Goal: Task Accomplishment & Management: Complete application form

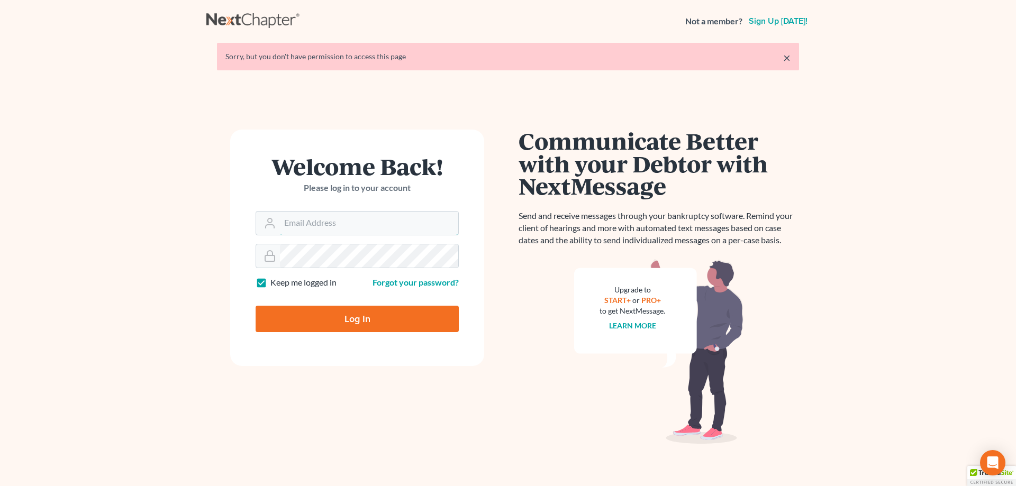
type input "[EMAIL_ADDRESS][DOMAIN_NAME]"
click at [378, 325] on input "Log In" at bounding box center [357, 319] width 203 height 26
type input "Thinking..."
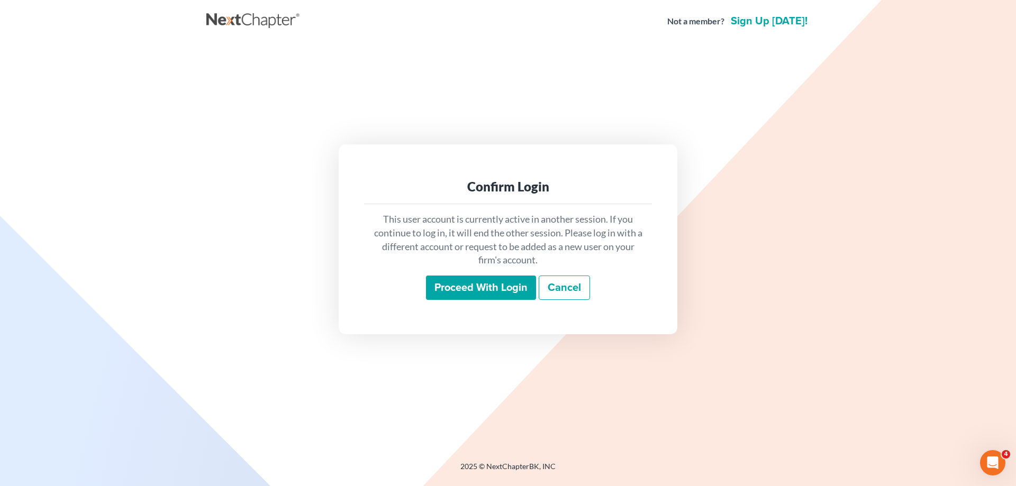
click at [464, 282] on input "Proceed with login" at bounding box center [481, 288] width 110 height 24
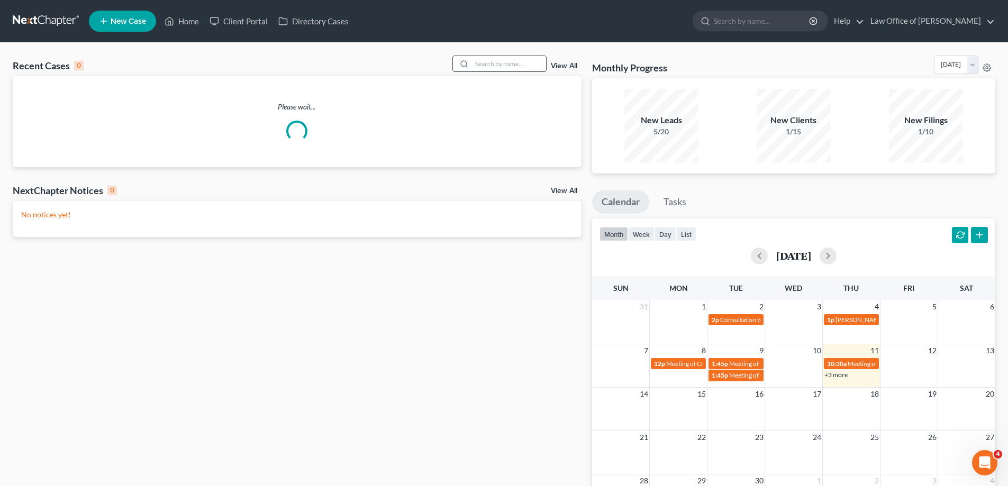
click at [478, 63] on input "search" at bounding box center [509, 63] width 74 height 15
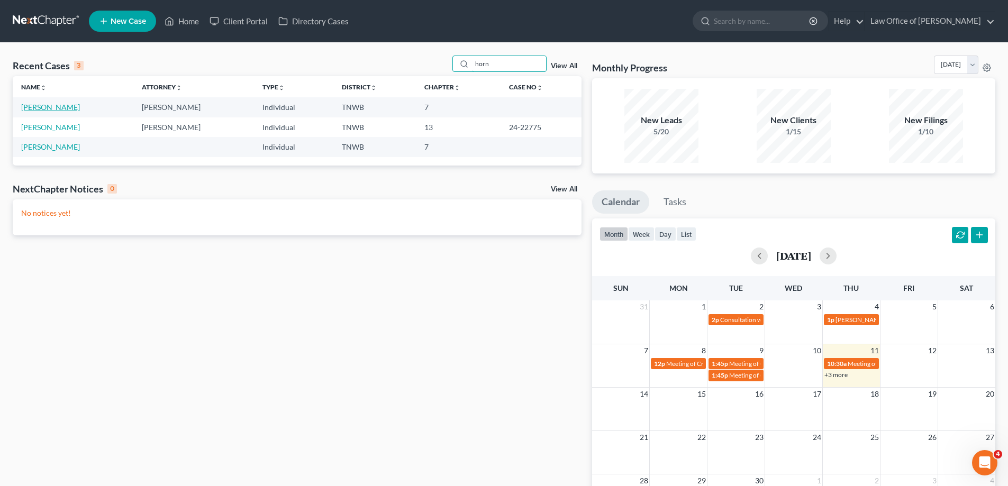
type input "horn"
click at [44, 107] on link "Horn, Alisha" at bounding box center [50, 107] width 59 height 9
select select "1"
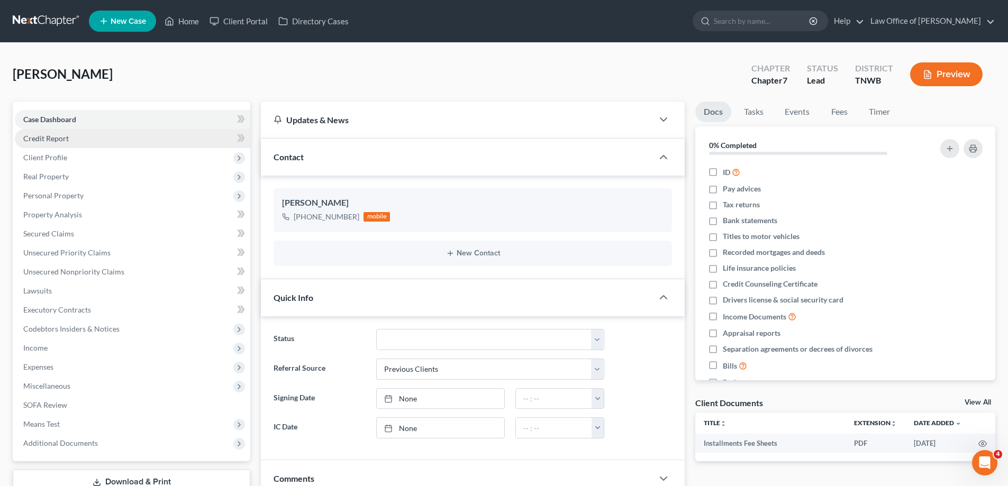
click at [49, 136] on span "Credit Report" at bounding box center [46, 138] width 46 height 9
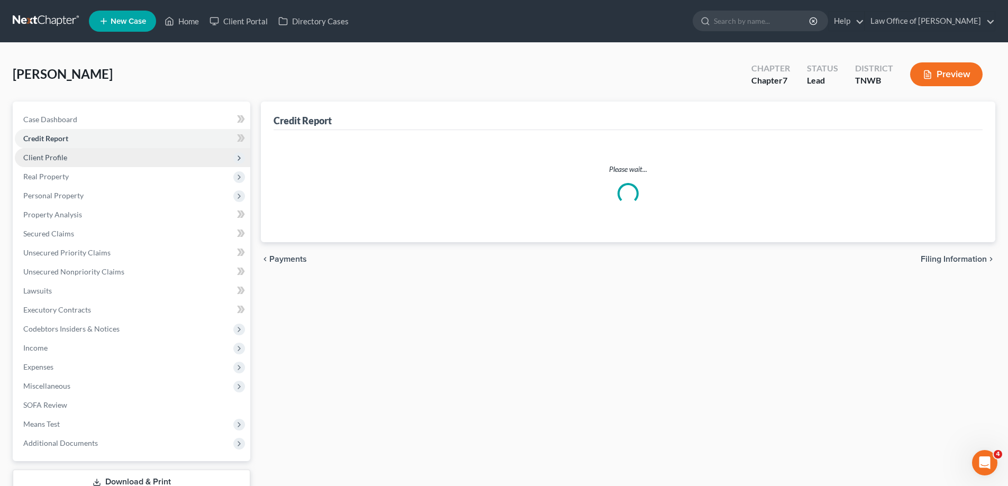
click at [58, 154] on span "Client Profile" at bounding box center [45, 157] width 44 height 9
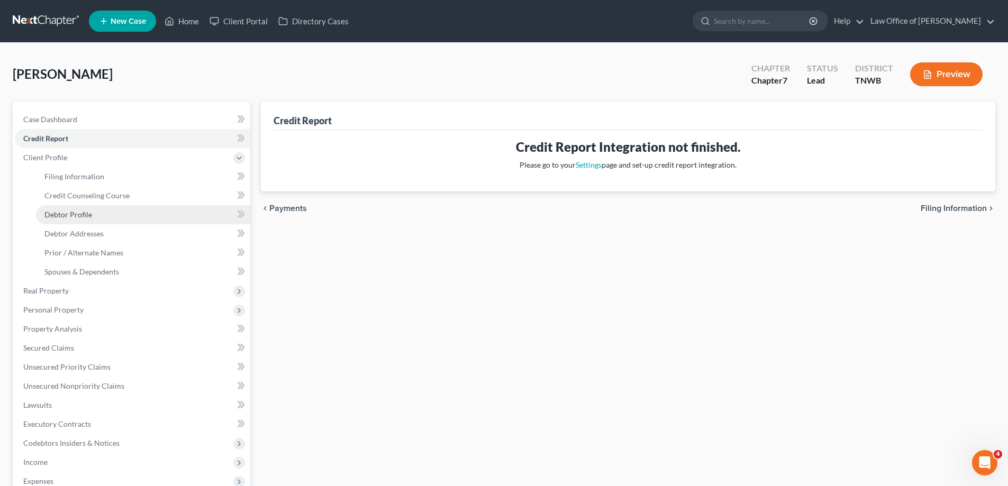
click at [79, 213] on span "Debtor Profile" at bounding box center [68, 214] width 48 height 9
select select "0"
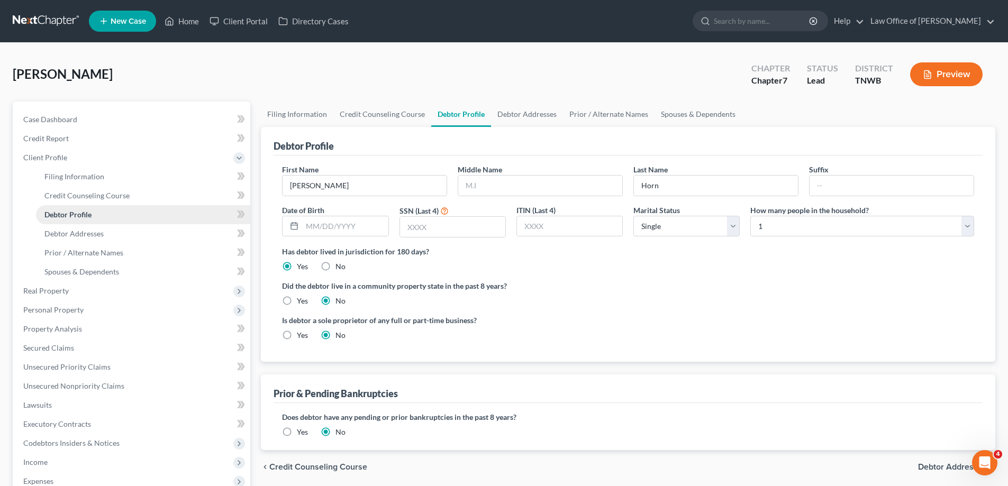
radio input "true"
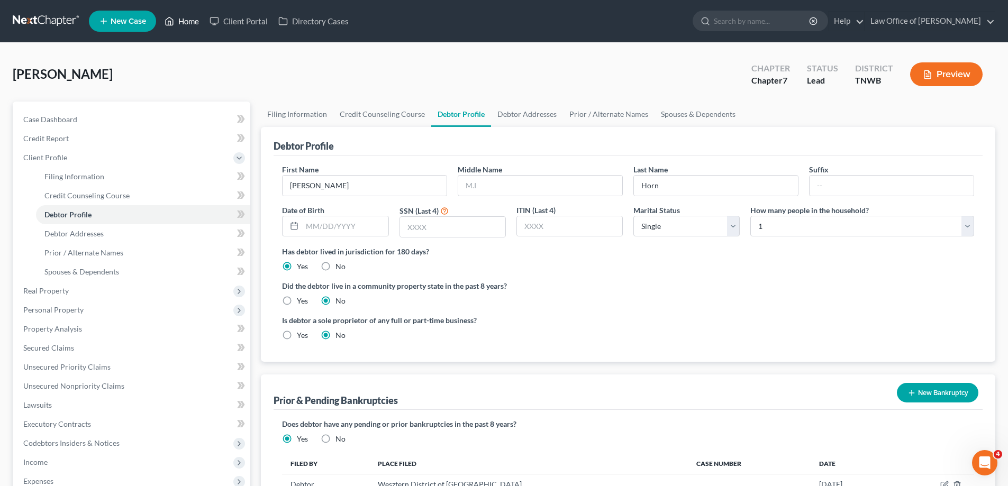
click at [186, 16] on link "Home" at bounding box center [181, 21] width 45 height 19
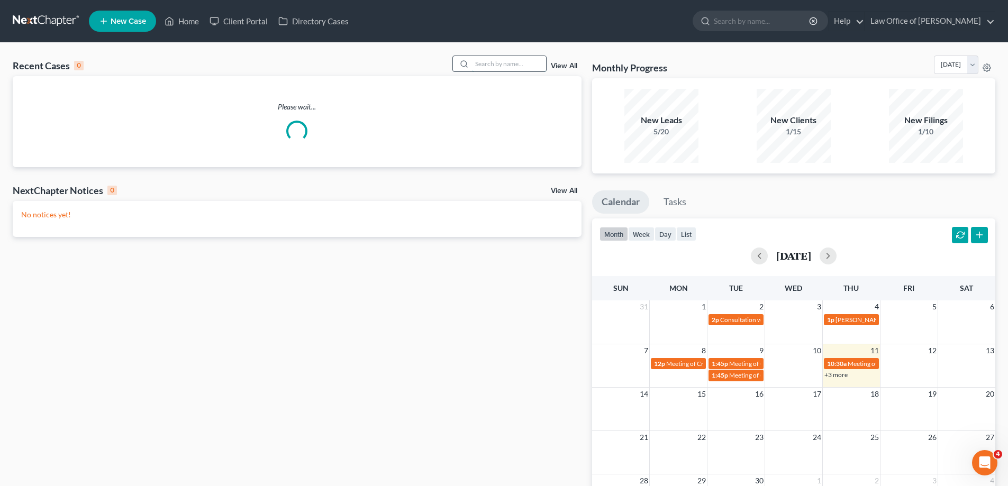
click at [507, 68] on input "search" at bounding box center [509, 63] width 74 height 15
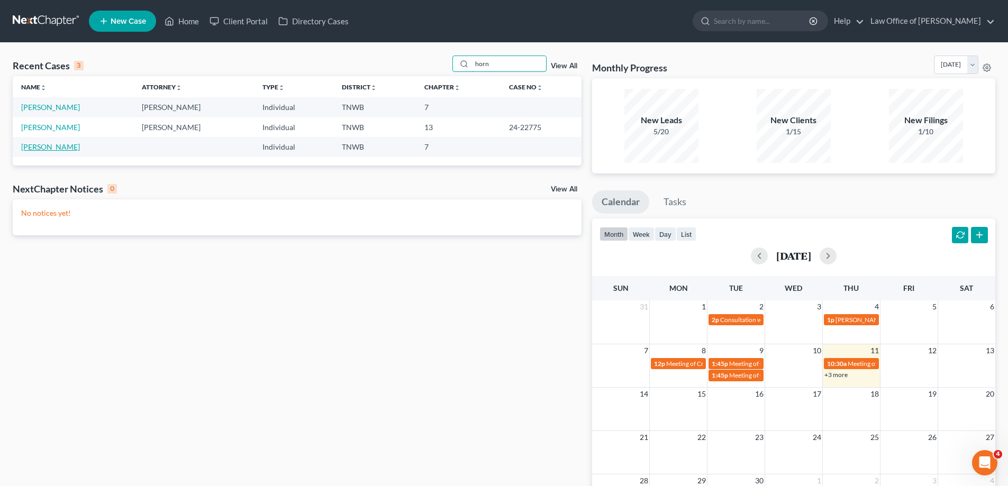
type input "horn"
click at [52, 147] on link "[PERSON_NAME]" at bounding box center [50, 146] width 59 height 9
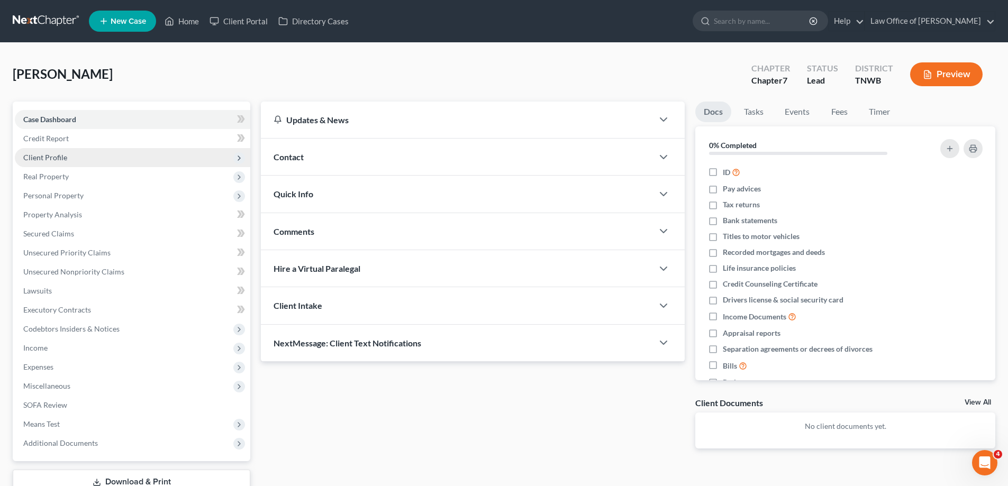
click at [48, 157] on span "Client Profile" at bounding box center [45, 157] width 44 height 9
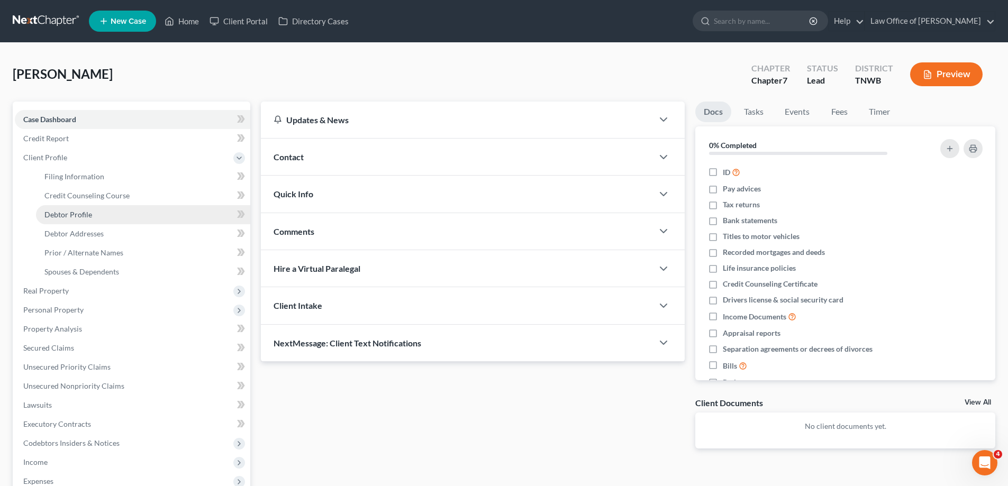
click at [93, 212] on link "Debtor Profile" at bounding box center [143, 214] width 214 height 19
select select "0"
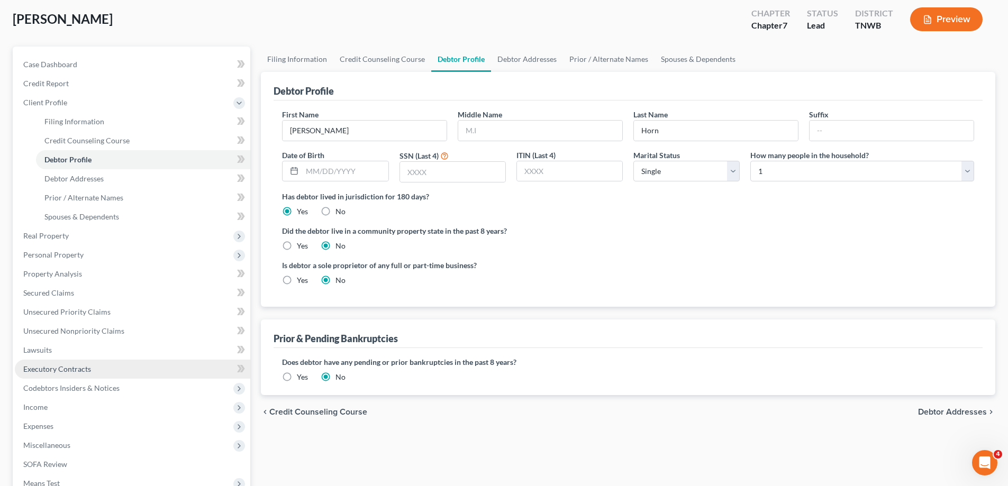
scroll to position [159, 0]
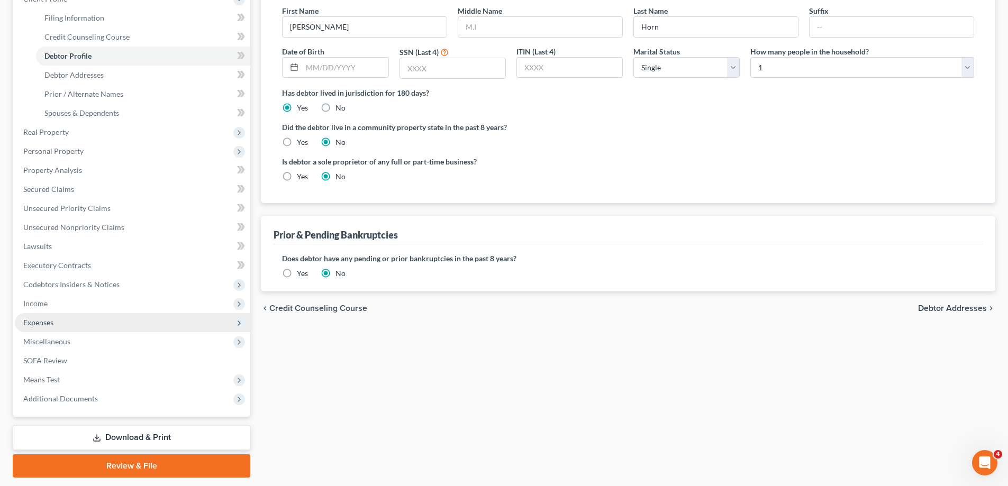
click at [43, 321] on span "Expenses" at bounding box center [38, 322] width 30 height 9
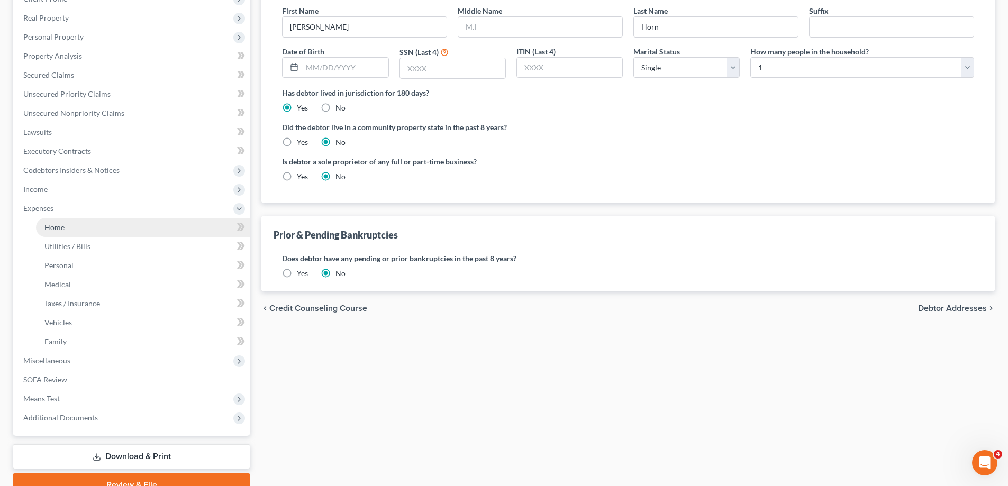
click at [58, 228] on span "Home" at bounding box center [54, 227] width 20 height 9
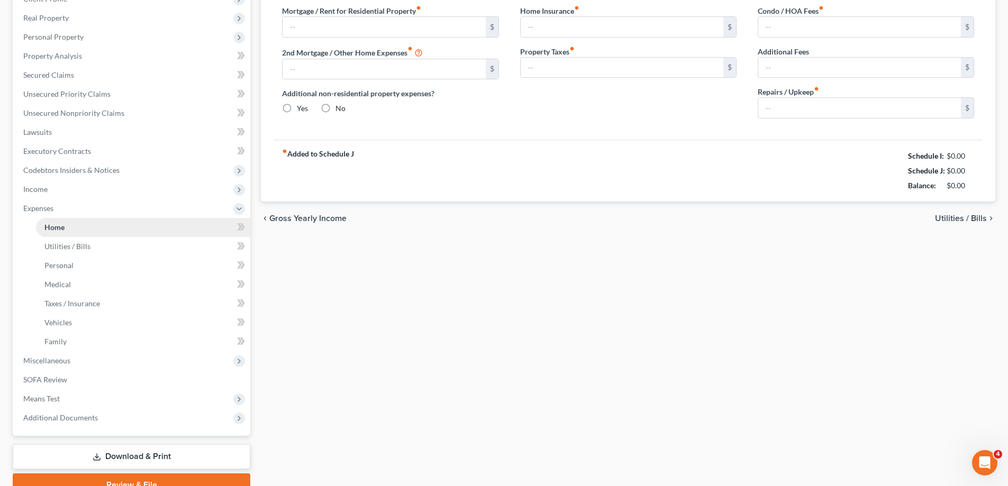
scroll to position [105, 0]
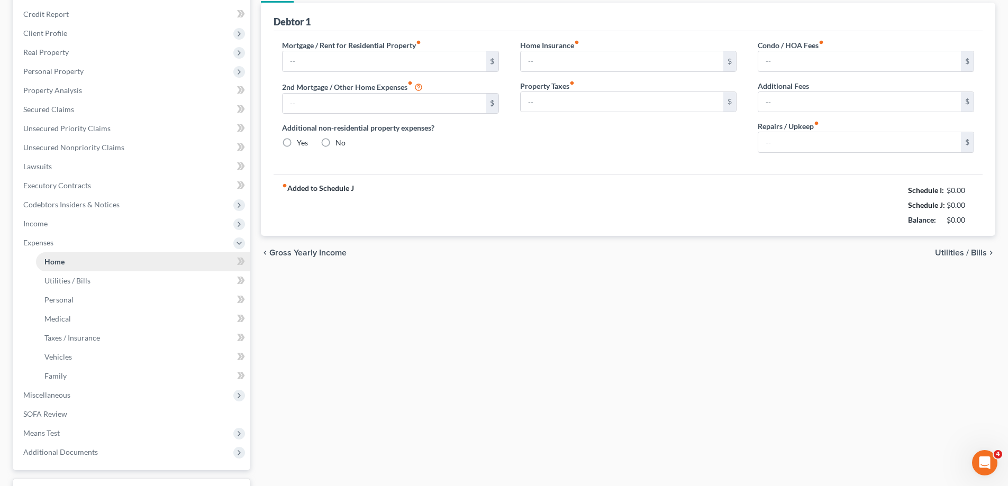
type input "0.00"
radio input "true"
type input "0.00"
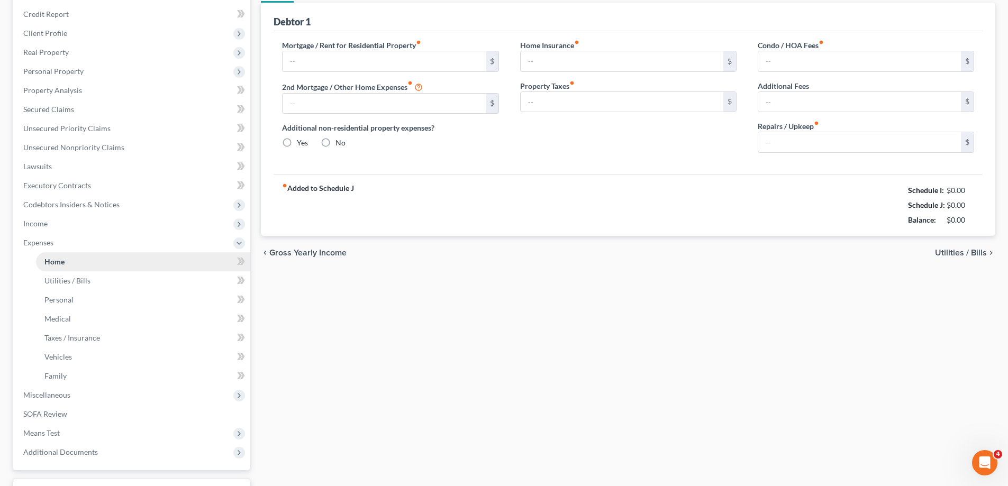
type input "0.00"
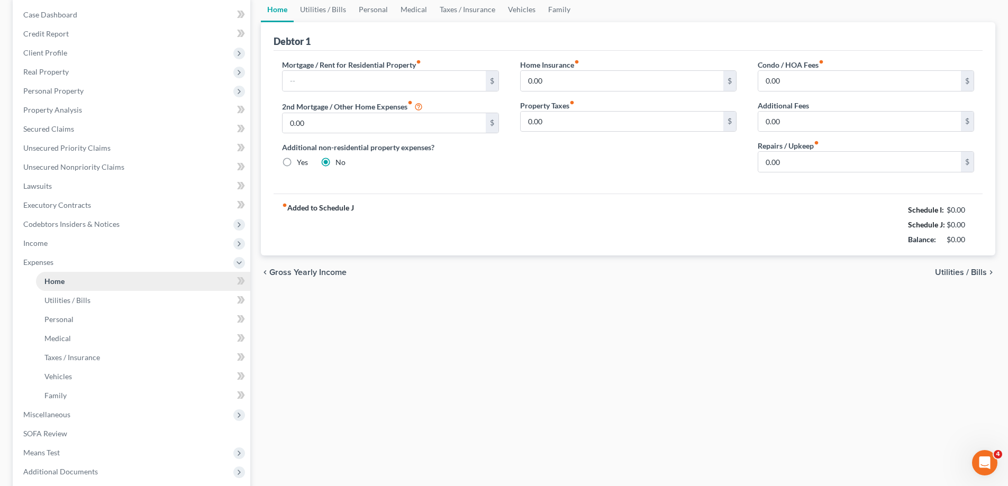
scroll to position [0, 0]
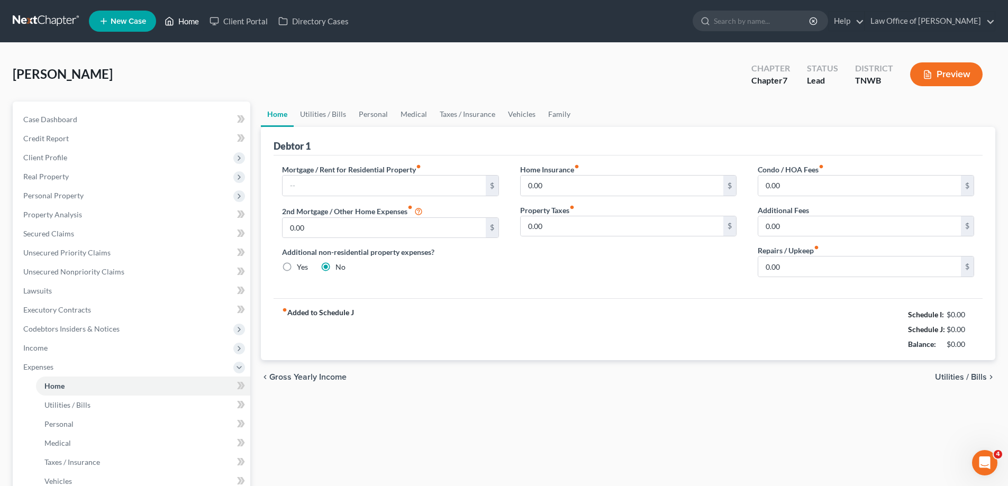
click at [193, 21] on link "Home" at bounding box center [181, 21] width 45 height 19
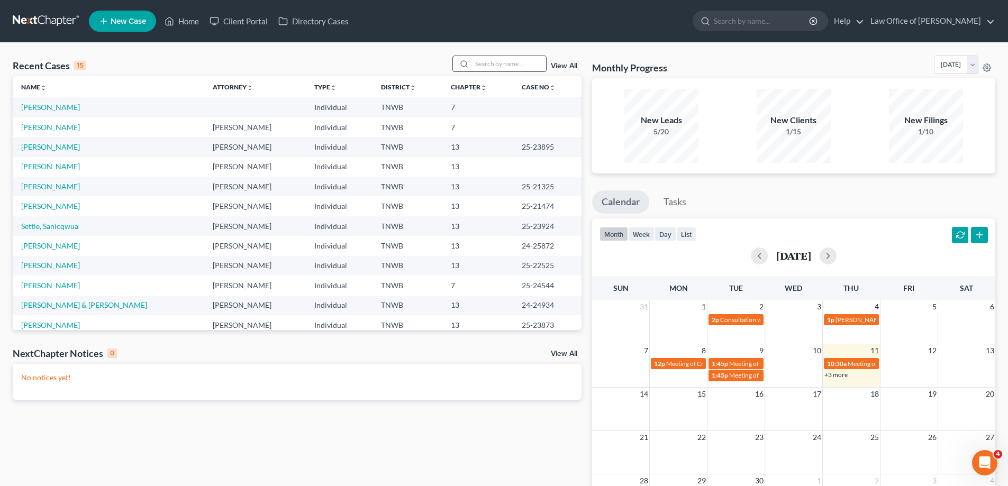
click at [501, 60] on input "search" at bounding box center [509, 63] width 74 height 15
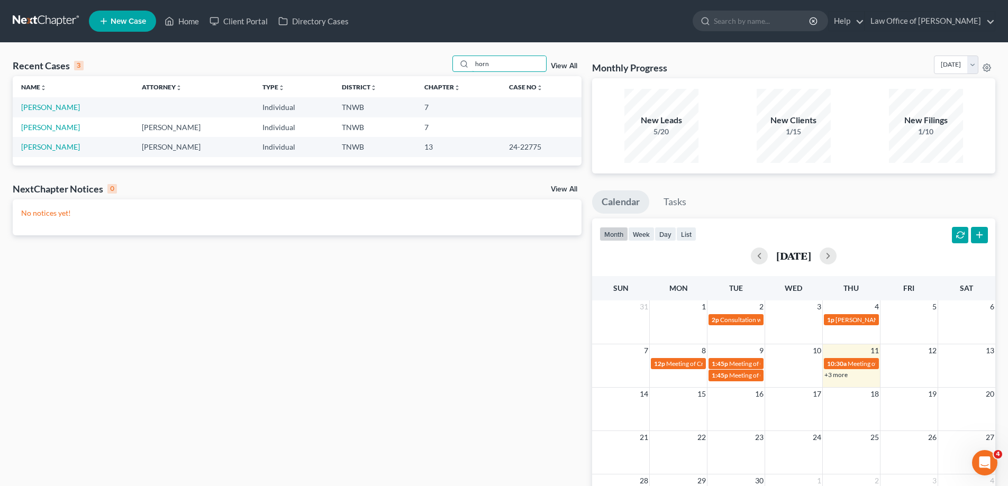
type input "horn"
click at [560, 65] on link "View All" at bounding box center [564, 65] width 26 height 7
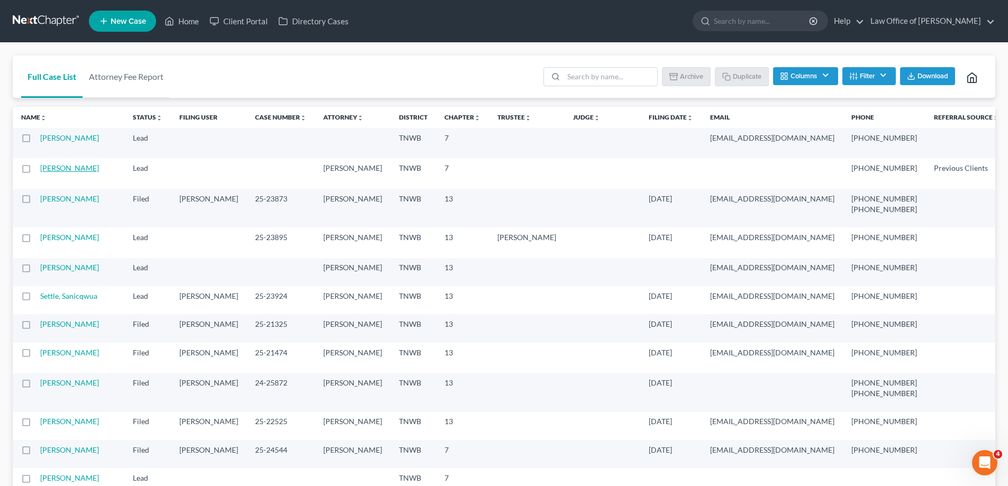
click at [58, 173] on link "[PERSON_NAME]" at bounding box center [69, 168] width 59 height 9
select select "1"
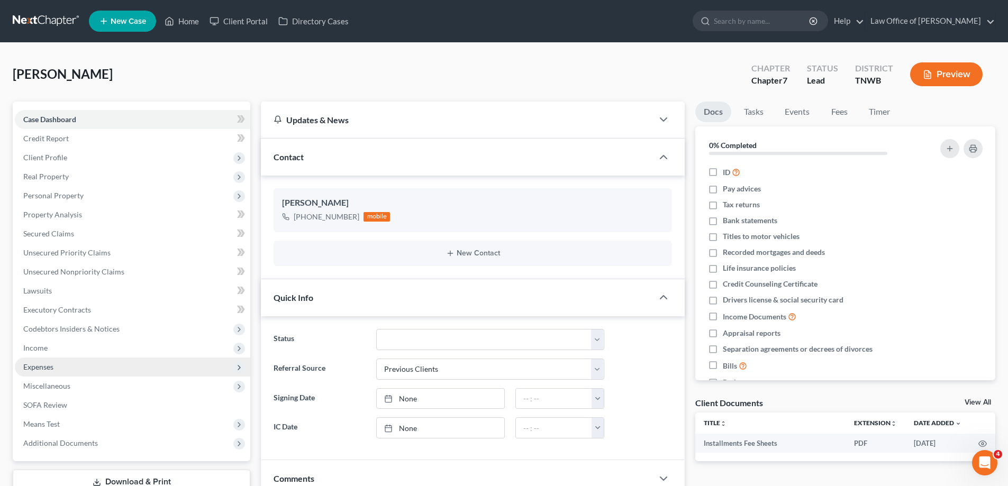
click at [46, 367] on span "Expenses" at bounding box center [38, 366] width 30 height 9
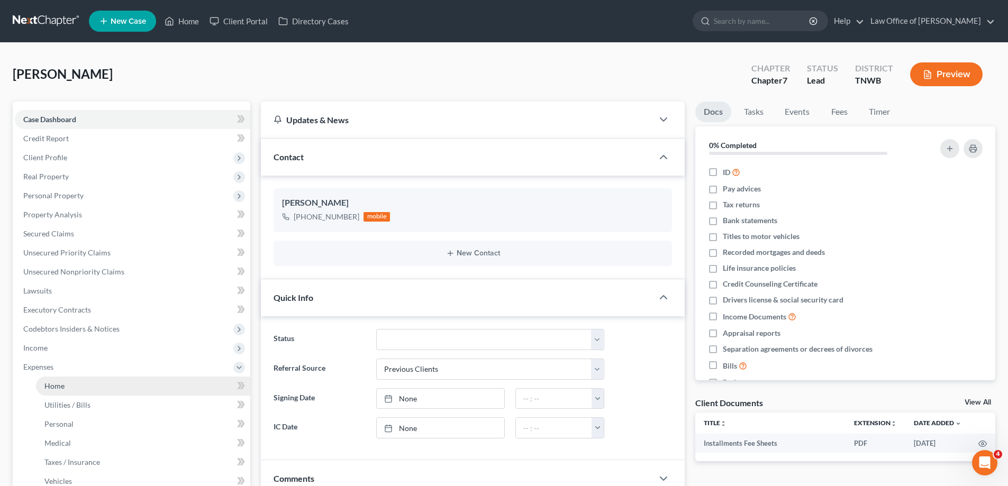
click at [54, 385] on span "Home" at bounding box center [54, 386] width 20 height 9
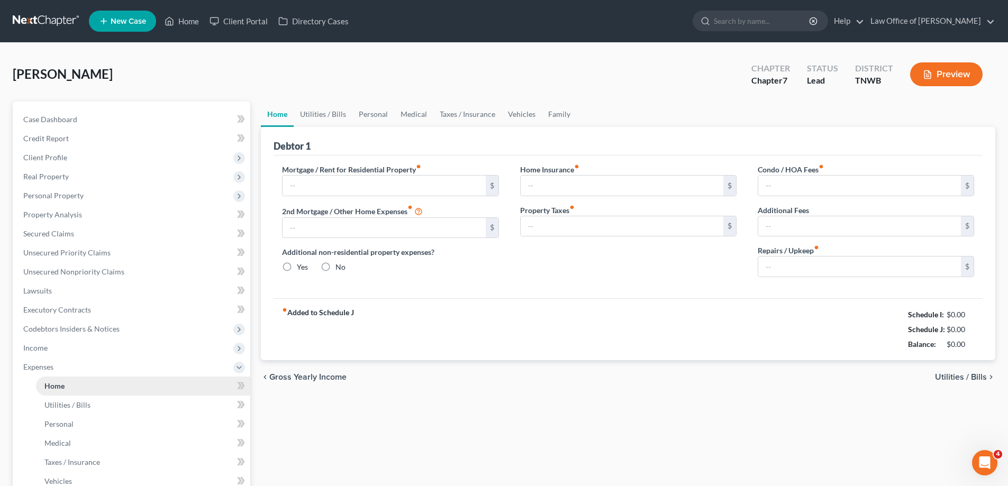
type input "1,400.00"
type input "0.00"
radio input "true"
type input "0.00"
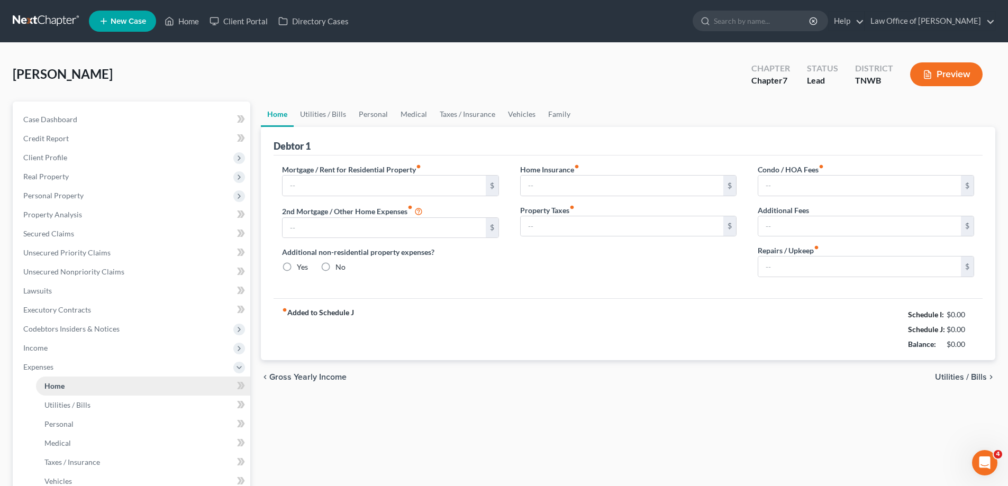
type input "0.00"
select select "4"
select select "1"
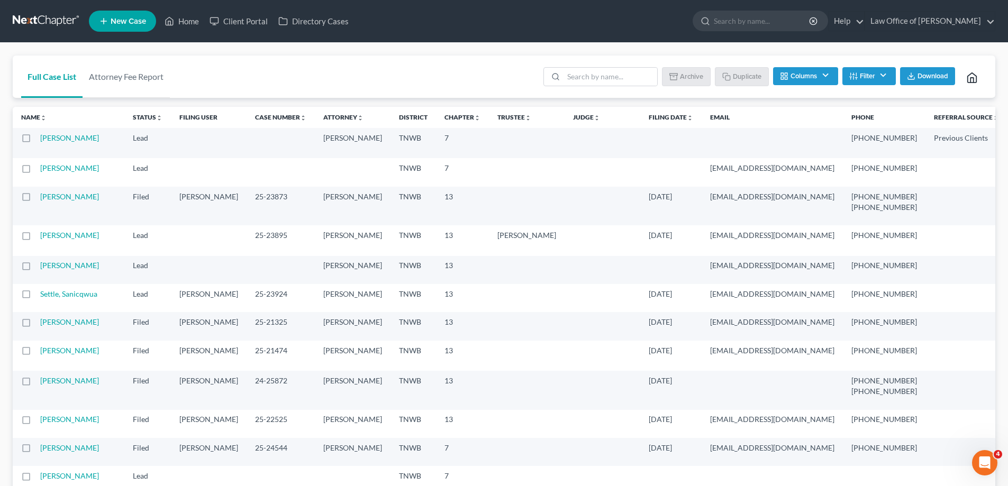
click at [54, 186] on td "[PERSON_NAME]" at bounding box center [82, 172] width 84 height 28
click at [57, 186] on td "[PERSON_NAME]" at bounding box center [82, 172] width 84 height 28
click at [55, 173] on link "[PERSON_NAME]" at bounding box center [69, 168] width 59 height 9
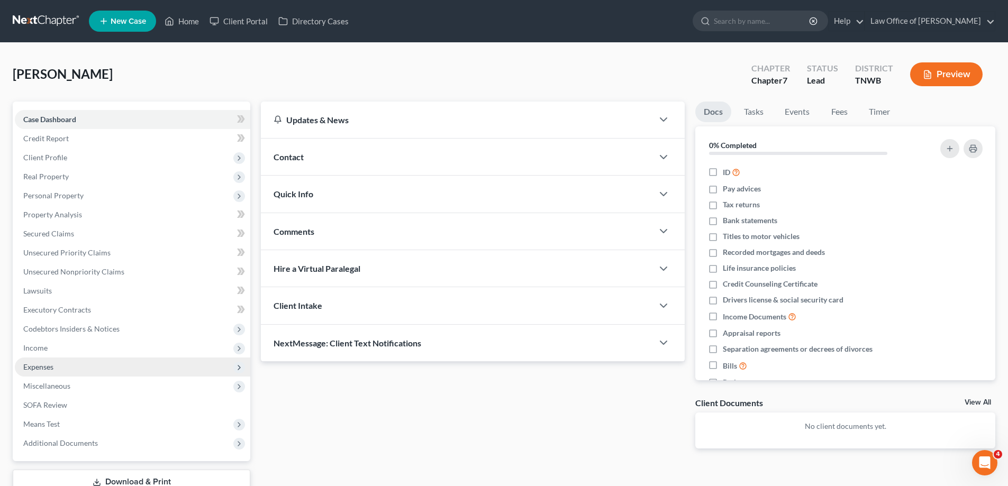
click at [43, 370] on span "Expenses" at bounding box center [38, 366] width 30 height 9
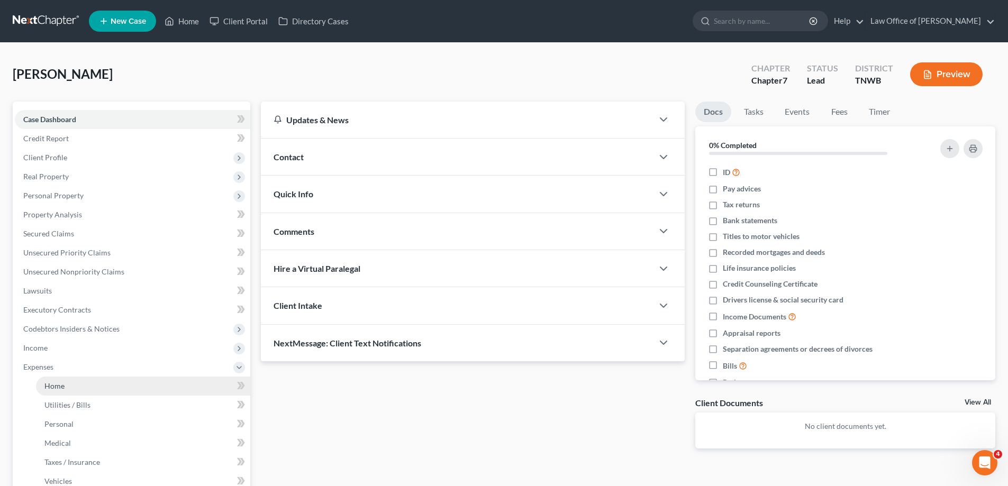
click at [63, 385] on span "Home" at bounding box center [54, 386] width 20 height 9
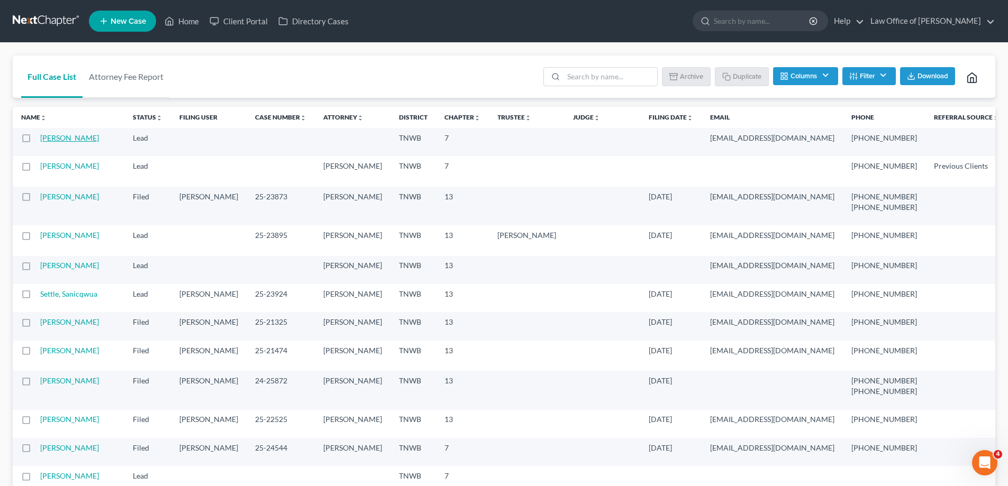
click at [59, 138] on link "[PERSON_NAME]" at bounding box center [69, 137] width 59 height 9
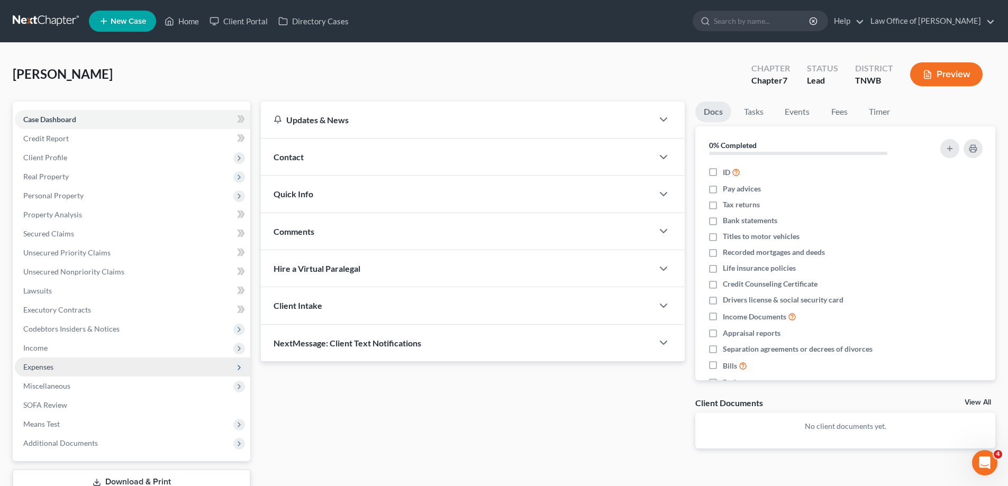
click at [49, 368] on span "Expenses" at bounding box center [38, 366] width 30 height 9
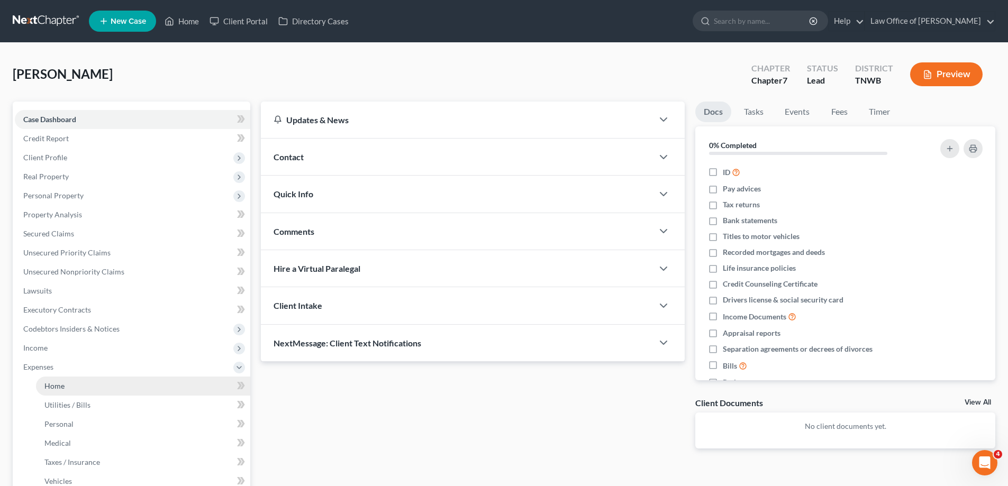
click at [52, 384] on span "Home" at bounding box center [54, 386] width 20 height 9
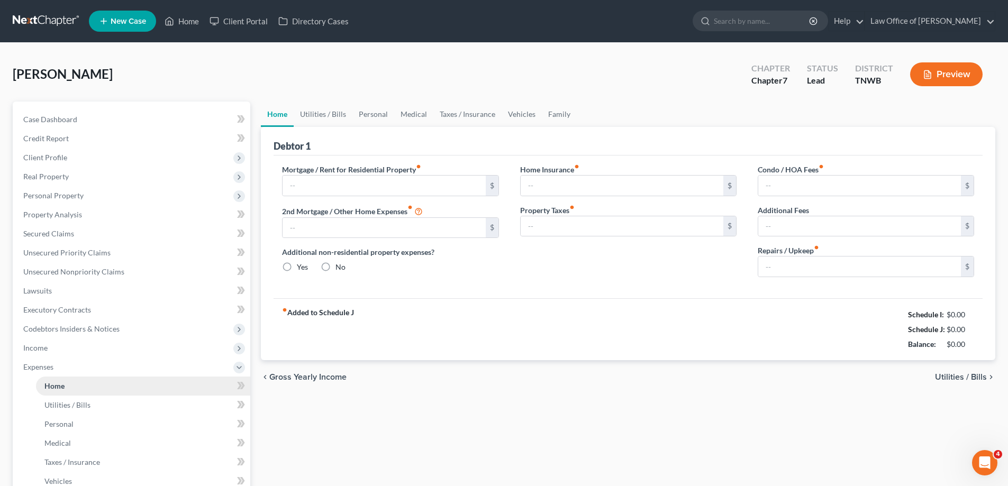
type input "0.00"
radio input "true"
type input "0.00"
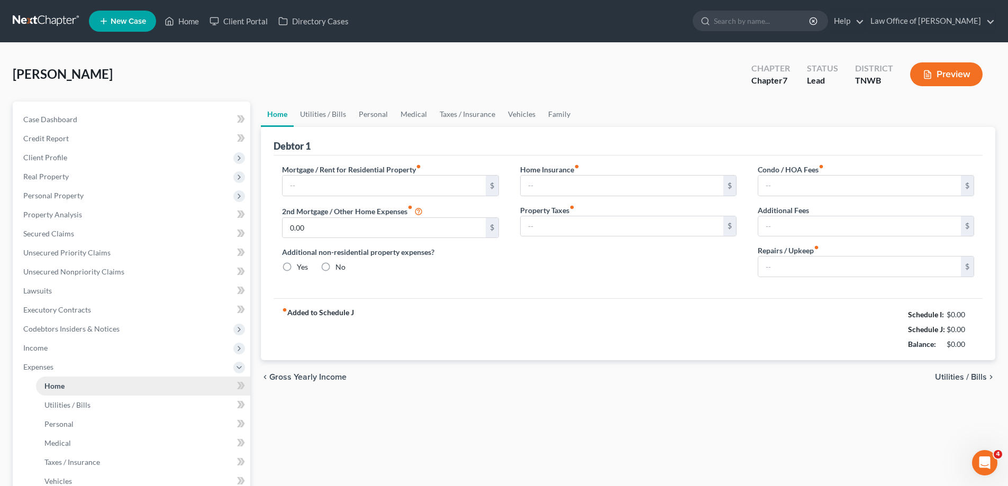
type input "0.00"
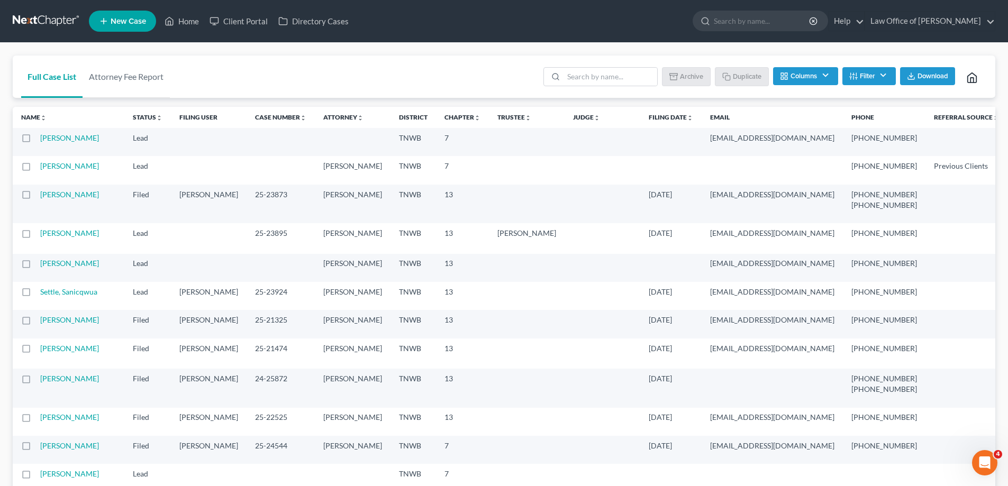
click at [36, 141] on label at bounding box center [36, 141] width 0 height 0
click at [40, 139] on input "checkbox" at bounding box center [43, 136] width 7 height 7
checkbox input "true"
click at [51, 135] on link "[PERSON_NAME]" at bounding box center [69, 137] width 59 height 9
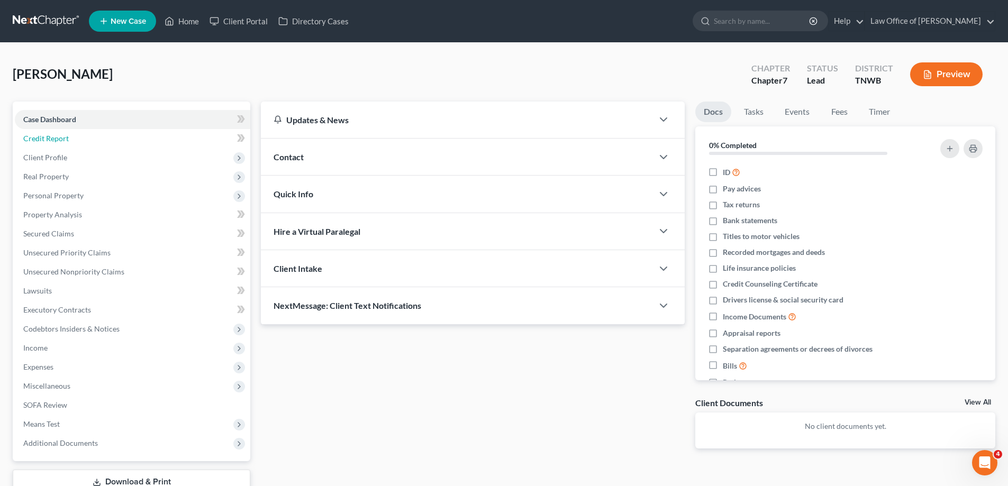
click at [31, 137] on span "Credit Report" at bounding box center [46, 138] width 46 height 9
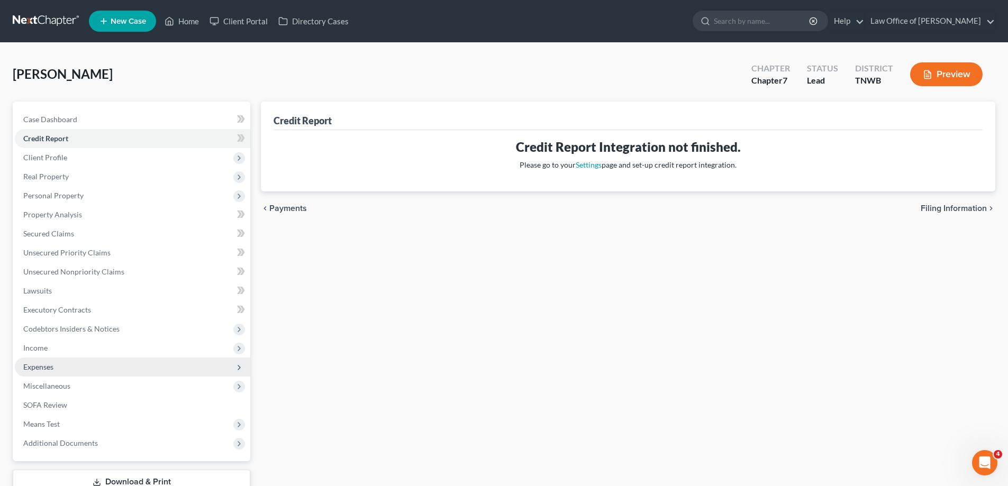
click at [46, 362] on span "Expenses" at bounding box center [38, 366] width 30 height 9
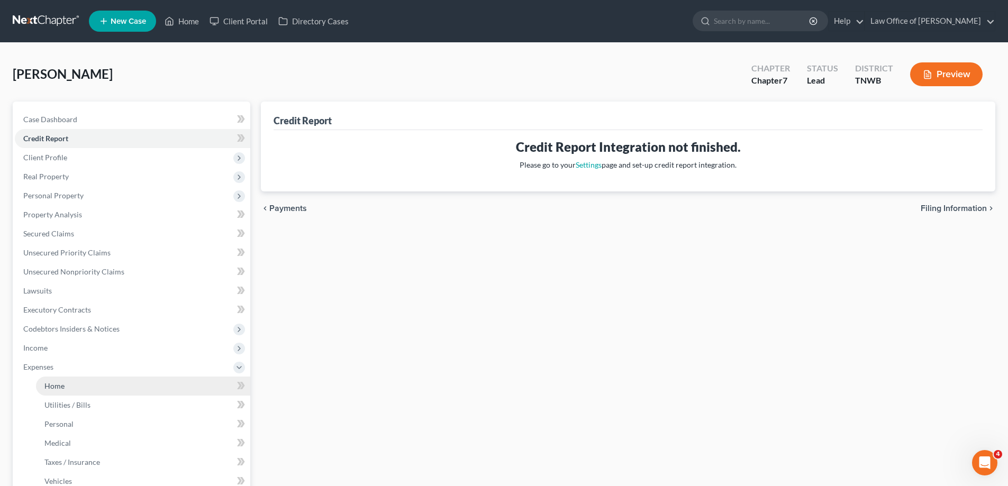
click at [52, 387] on span "Home" at bounding box center [54, 386] width 20 height 9
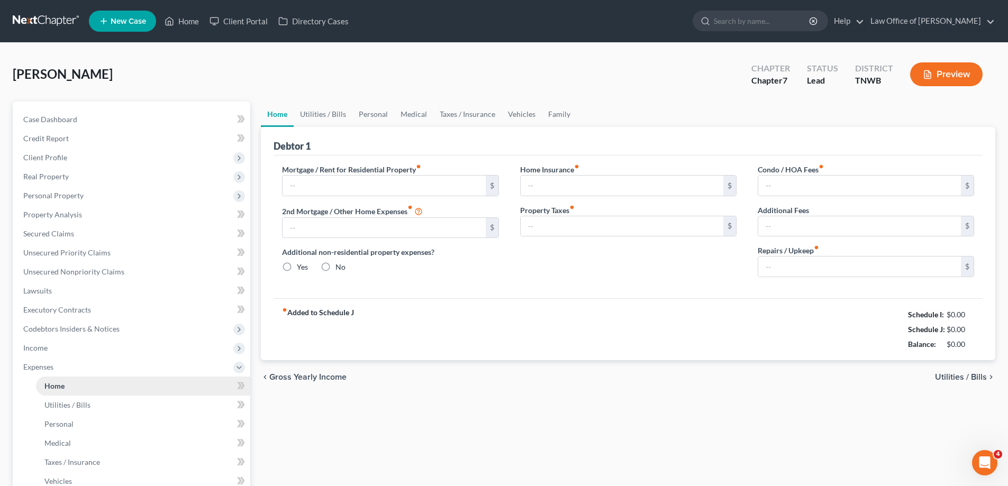
type input "0.00"
radio input "true"
type input "0.00"
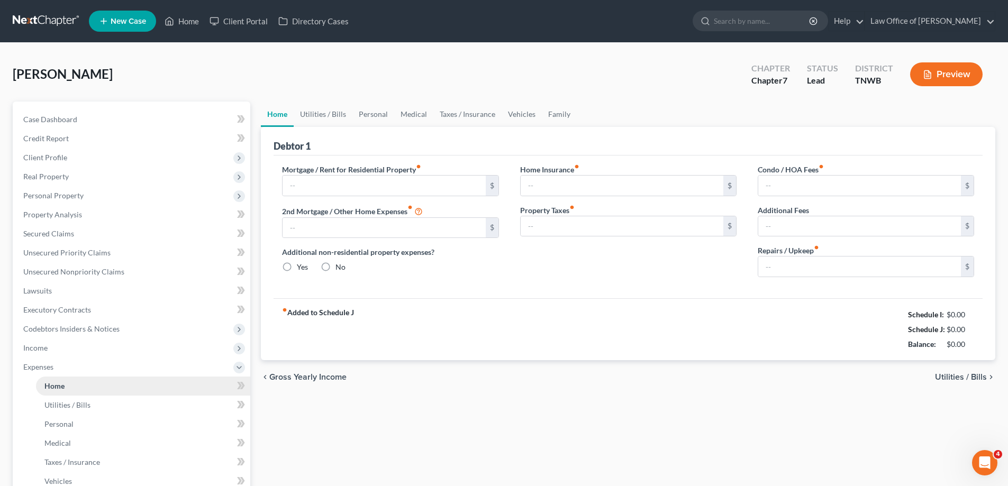
type input "0.00"
drag, startPoint x: 117, startPoint y: 78, endPoint x: 236, endPoint y: 48, distance: 122.3
click at [236, 48] on div "Horn, Alisha Upgraded Chapter Chapter 7 Status Lead District TNWB Preview Petit…" at bounding box center [504, 360] width 1008 height 634
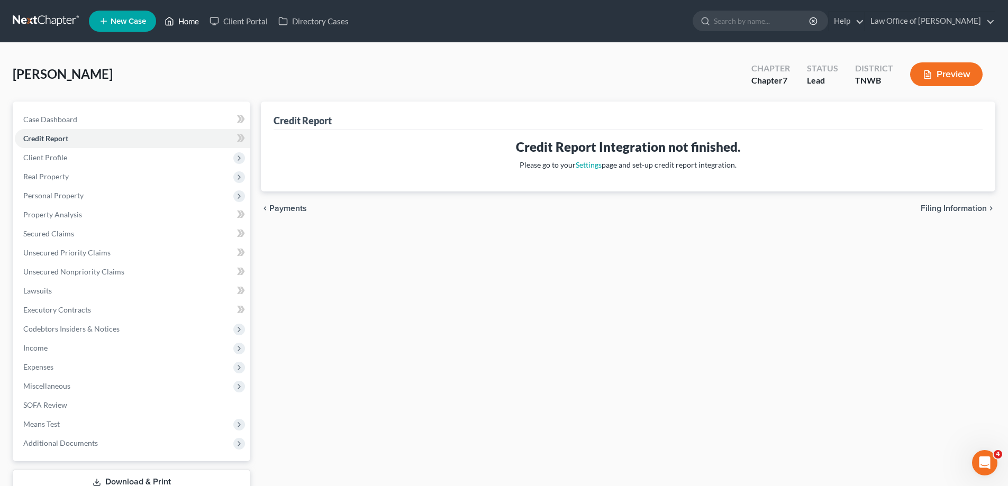
click at [192, 21] on link "Home" at bounding box center [181, 21] width 45 height 19
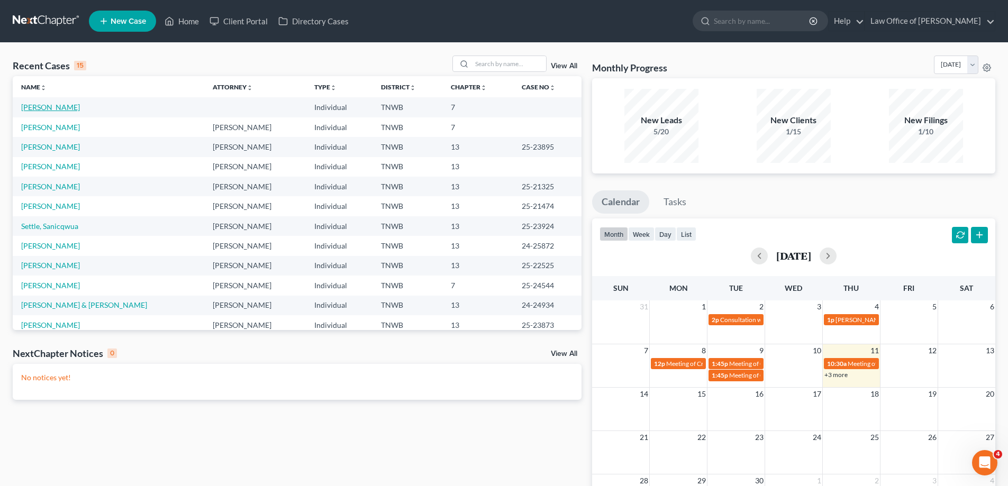
click at [47, 108] on link "[PERSON_NAME]" at bounding box center [50, 107] width 59 height 9
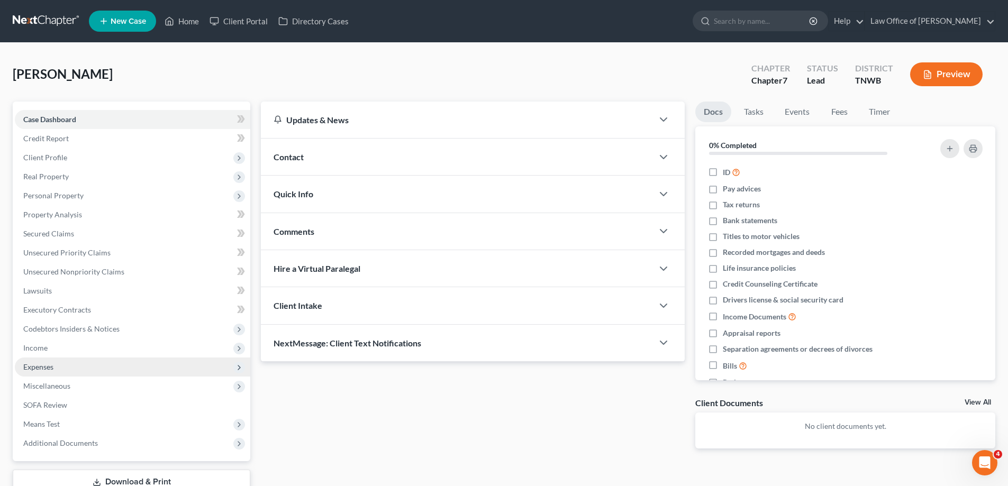
click at [49, 367] on span "Expenses" at bounding box center [38, 366] width 30 height 9
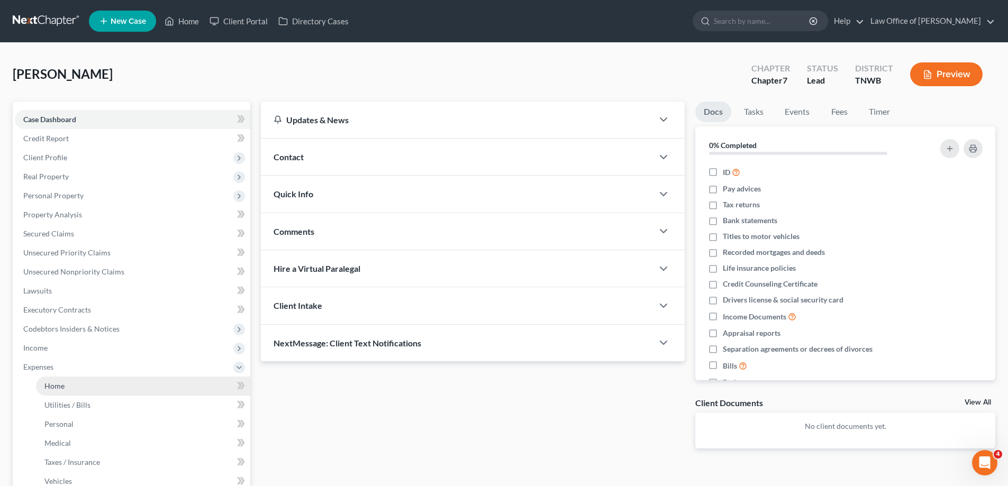
click at [69, 390] on link "Home" at bounding box center [143, 386] width 214 height 19
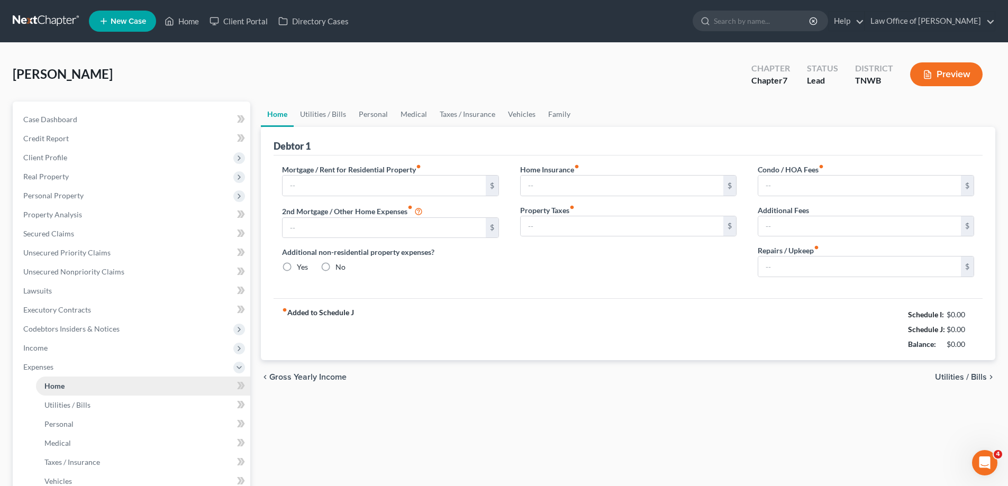
type input "0.00"
radio input "true"
type input "0.00"
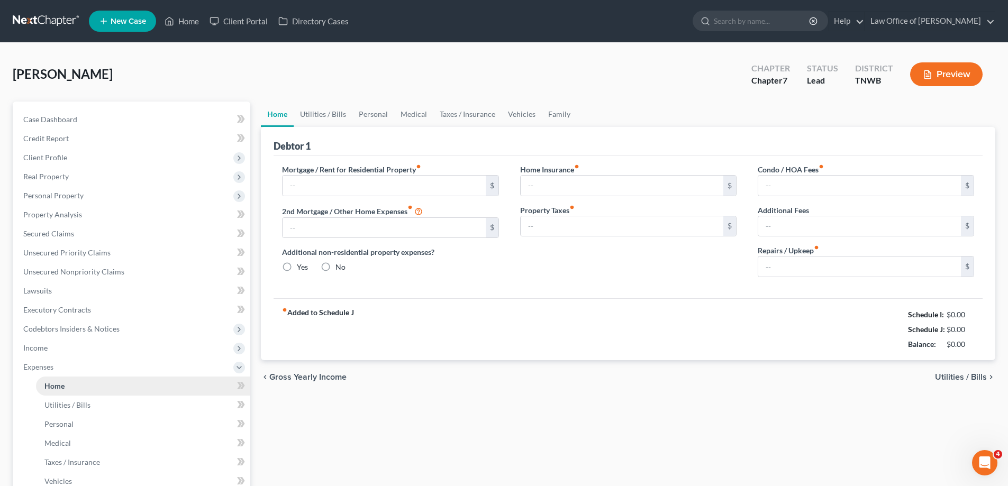
type input "0.00"
click at [68, 386] on link "Home" at bounding box center [143, 386] width 214 height 19
click at [52, 160] on span "Client Profile" at bounding box center [45, 157] width 44 height 9
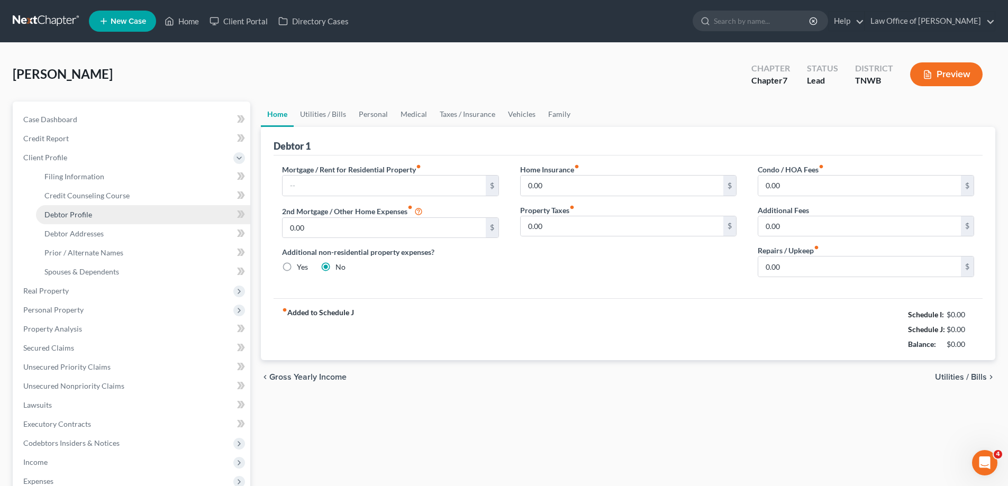
click at [74, 215] on span "Debtor Profile" at bounding box center [68, 214] width 48 height 9
select select "0"
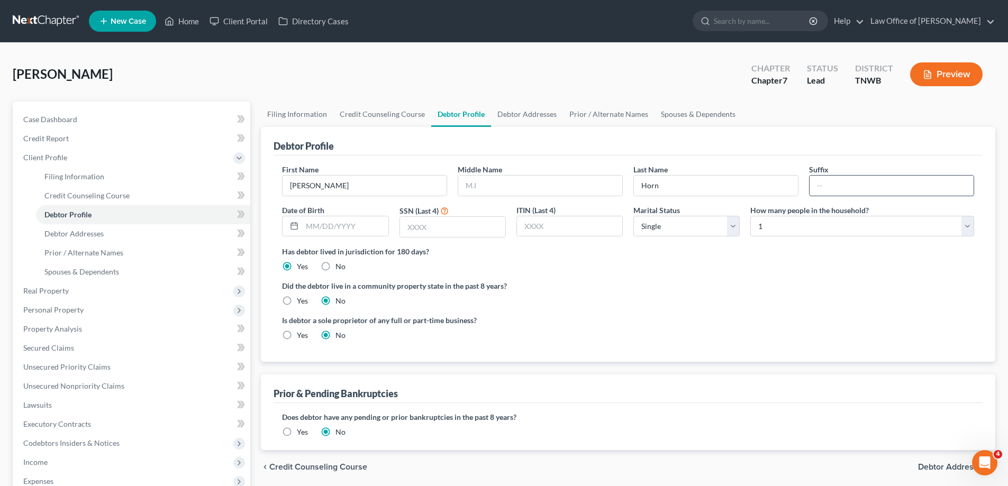
click at [857, 184] on input "text" at bounding box center [892, 186] width 164 height 20
type input "xxxxx"
click at [64, 312] on span "Personal Property" at bounding box center [53, 309] width 60 height 9
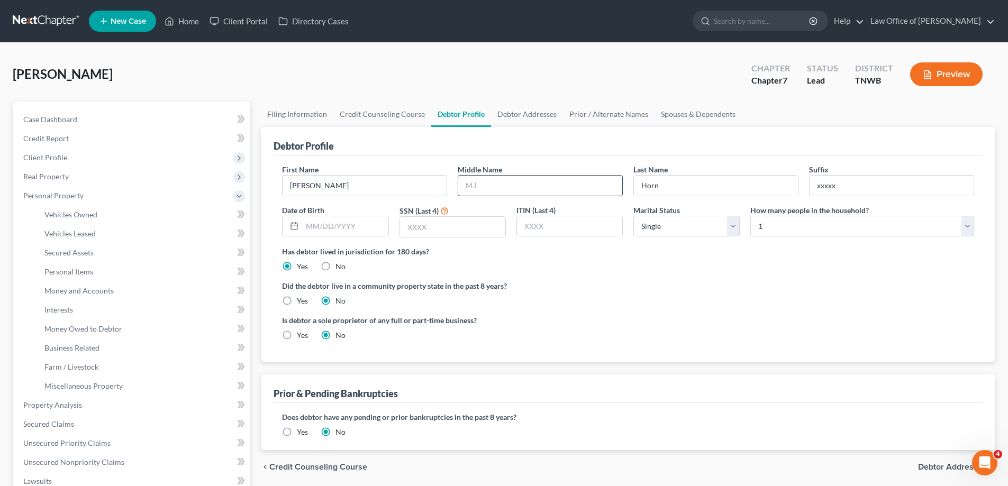
click at [516, 183] on input "text" at bounding box center [540, 186] width 164 height 20
type input "xxx"
click at [190, 22] on link "Home" at bounding box center [181, 21] width 45 height 19
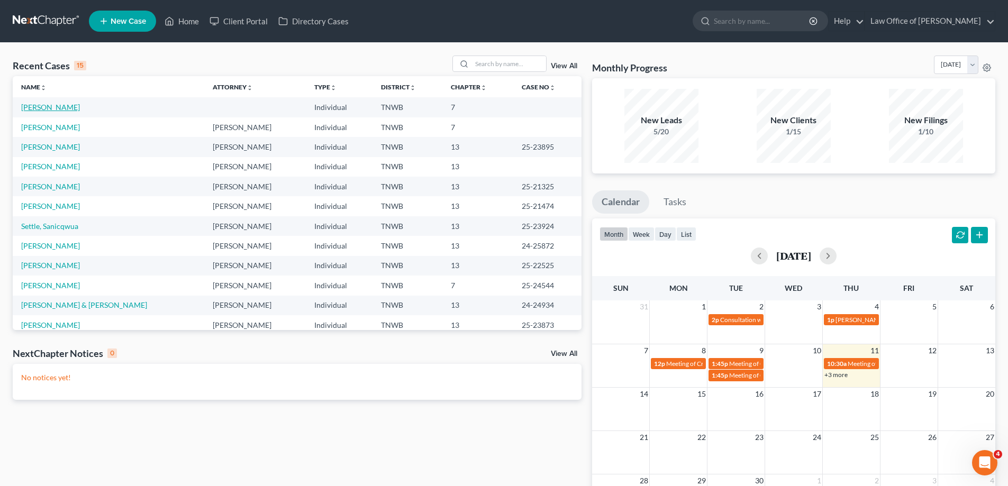
click at [48, 107] on link "[PERSON_NAME]" at bounding box center [50, 107] width 59 height 9
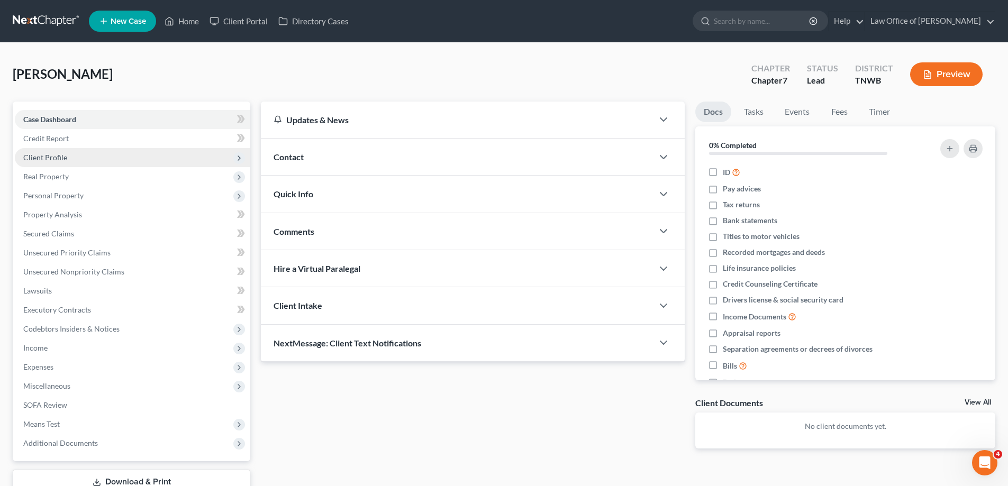
click at [61, 153] on span "Client Profile" at bounding box center [45, 157] width 44 height 9
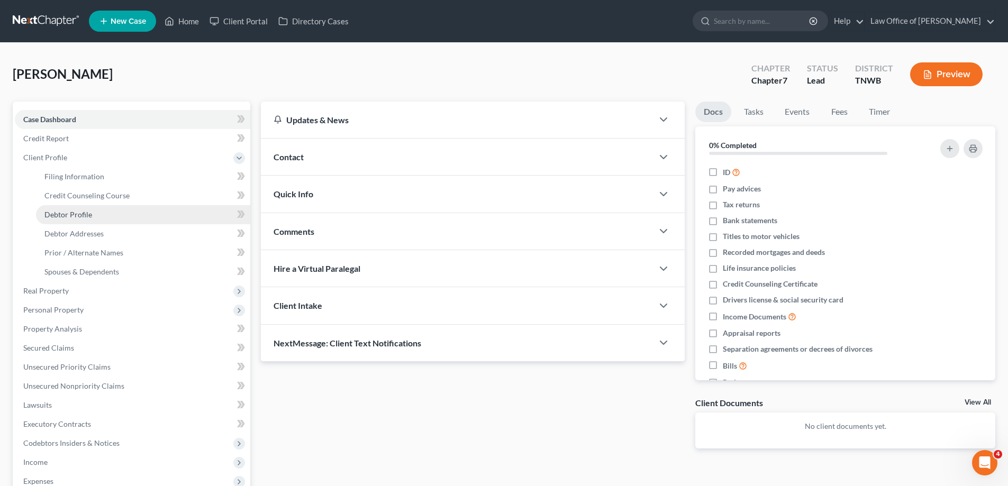
click at [86, 212] on span "Debtor Profile" at bounding box center [68, 214] width 48 height 9
select select "0"
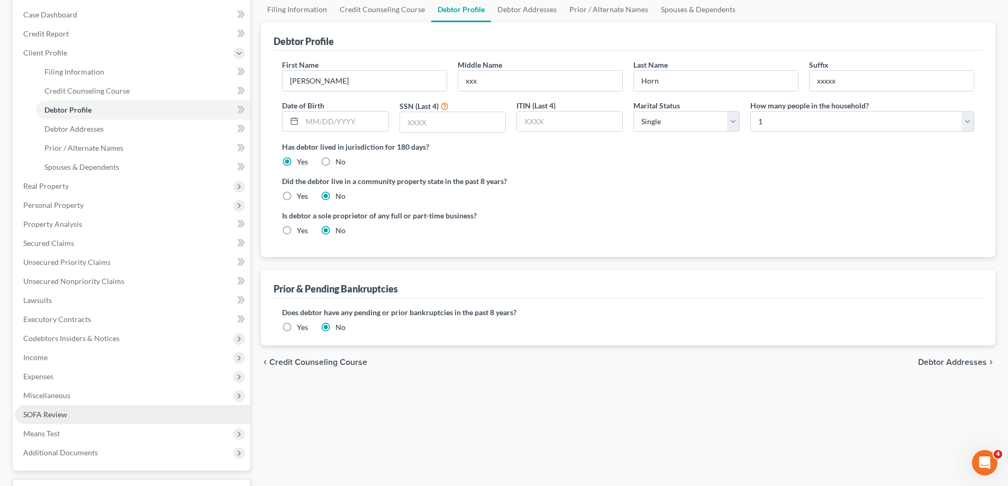
scroll to position [106, 0]
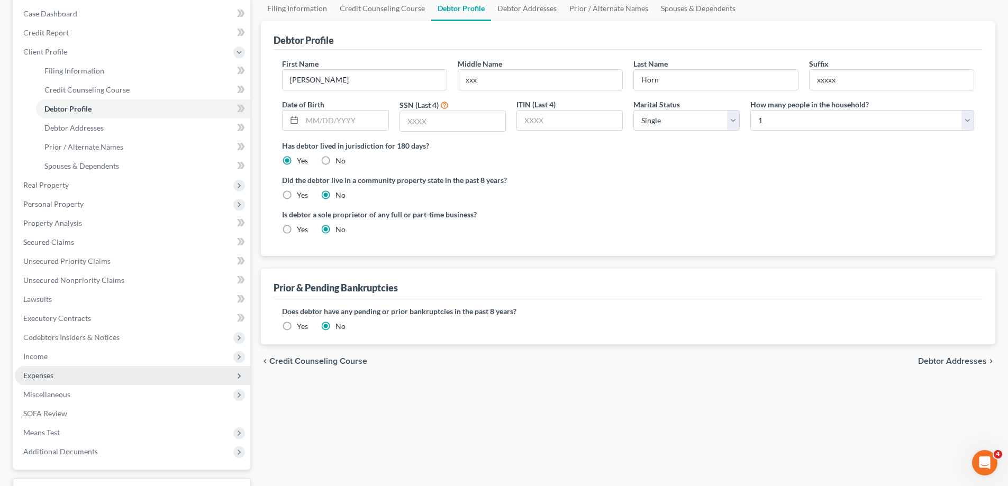
click at [41, 378] on span "Expenses" at bounding box center [38, 375] width 30 height 9
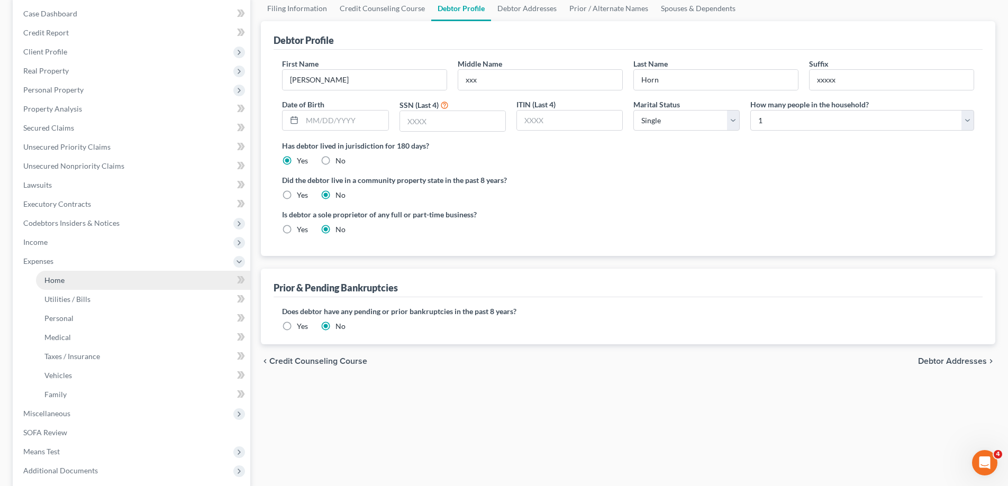
click at [49, 276] on span "Home" at bounding box center [54, 280] width 20 height 9
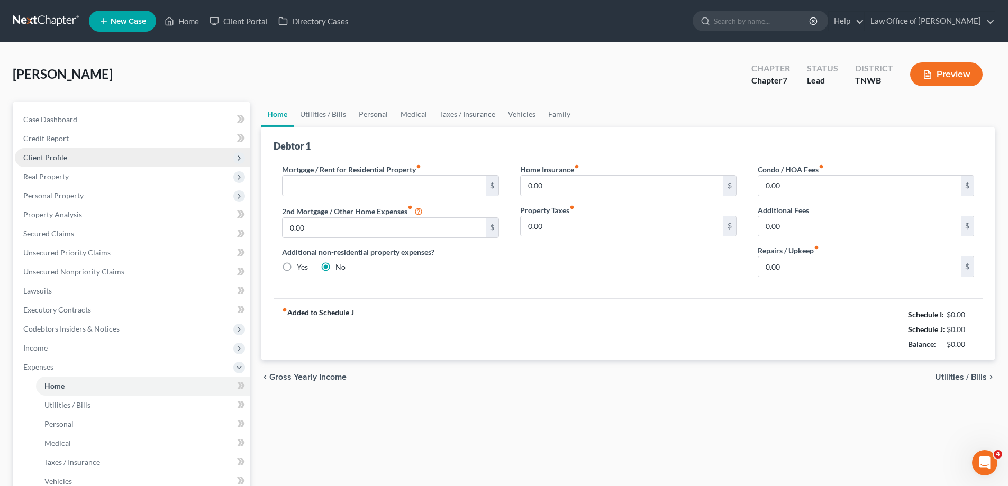
click at [49, 158] on span "Client Profile" at bounding box center [45, 157] width 44 height 9
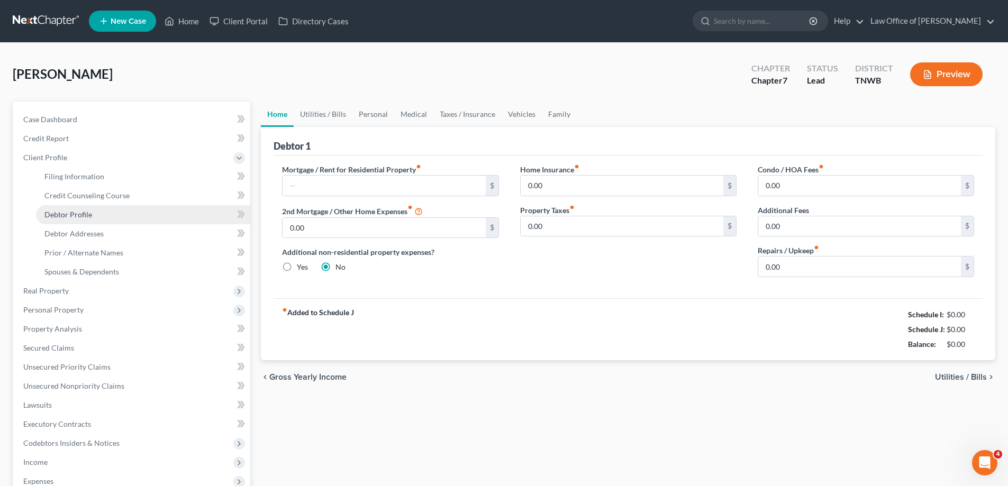
click at [78, 214] on span "Debtor Profile" at bounding box center [68, 214] width 48 height 9
select select "0"
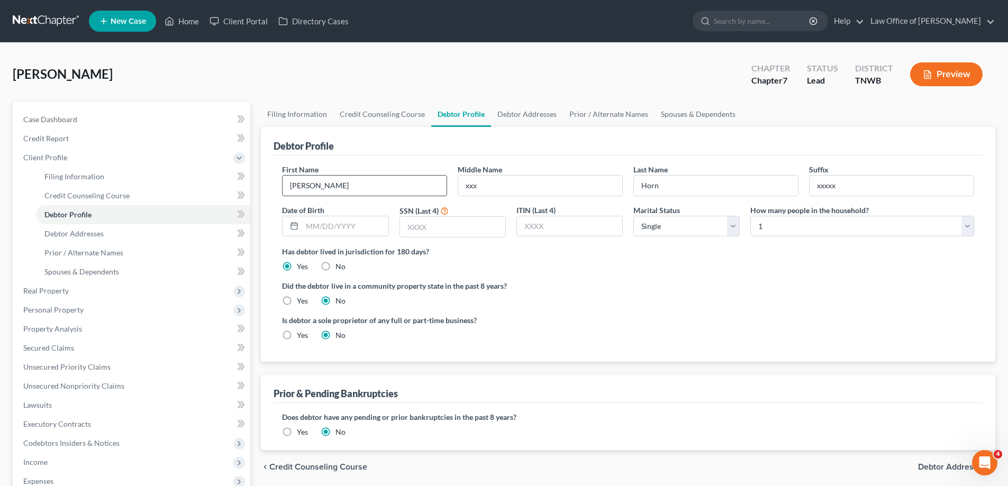
click at [337, 186] on input "Alisha" at bounding box center [365, 186] width 164 height 20
type input "Alisha xxxx"
click at [192, 23] on link "Home" at bounding box center [181, 21] width 45 height 19
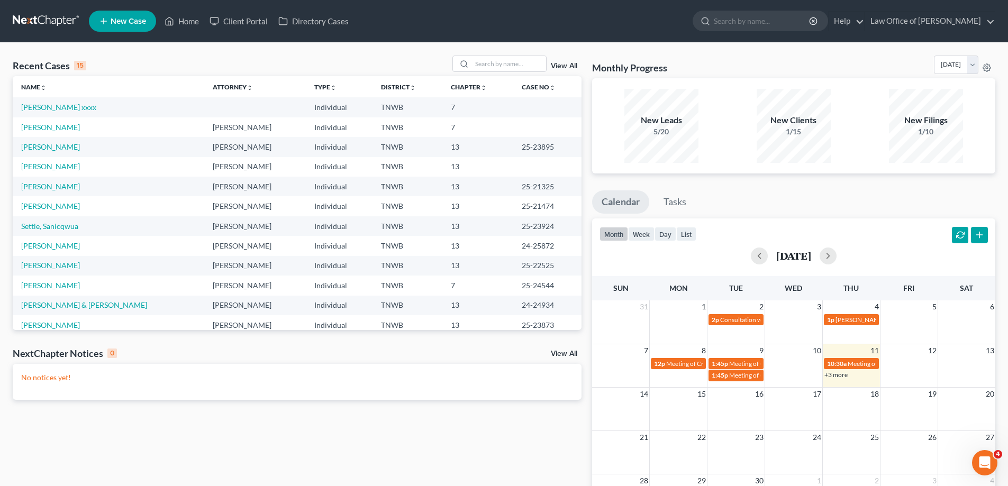
click at [561, 63] on link "View All" at bounding box center [564, 65] width 26 height 7
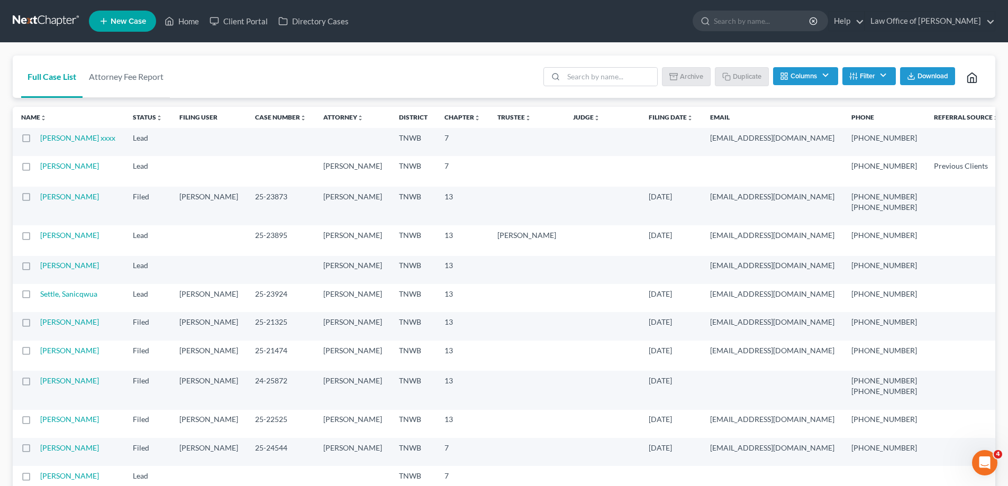
click at [36, 141] on label at bounding box center [36, 141] width 0 height 0
click at [40, 140] on input "checkbox" at bounding box center [43, 136] width 7 height 7
click at [687, 73] on button "Archive" at bounding box center [688, 76] width 48 height 18
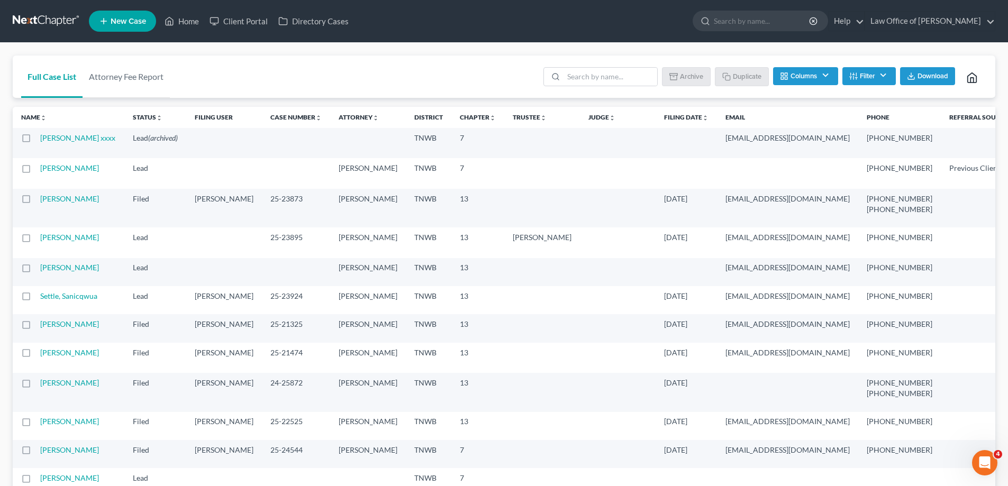
click at [36, 141] on label at bounding box center [36, 141] width 0 height 0
click at [40, 138] on input "checkbox" at bounding box center [43, 136] width 7 height 7
click at [36, 141] on label at bounding box center [36, 141] width 0 height 0
click at [40, 138] on input "checkbox" at bounding box center [43, 136] width 7 height 7
checkbox input "false"
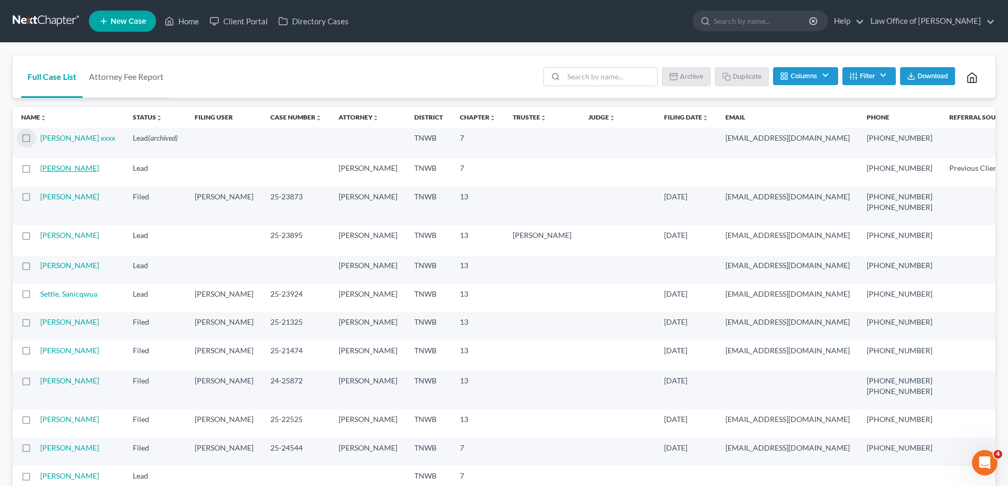
click at [61, 173] on link "[PERSON_NAME]" at bounding box center [69, 168] width 59 height 9
select select "1"
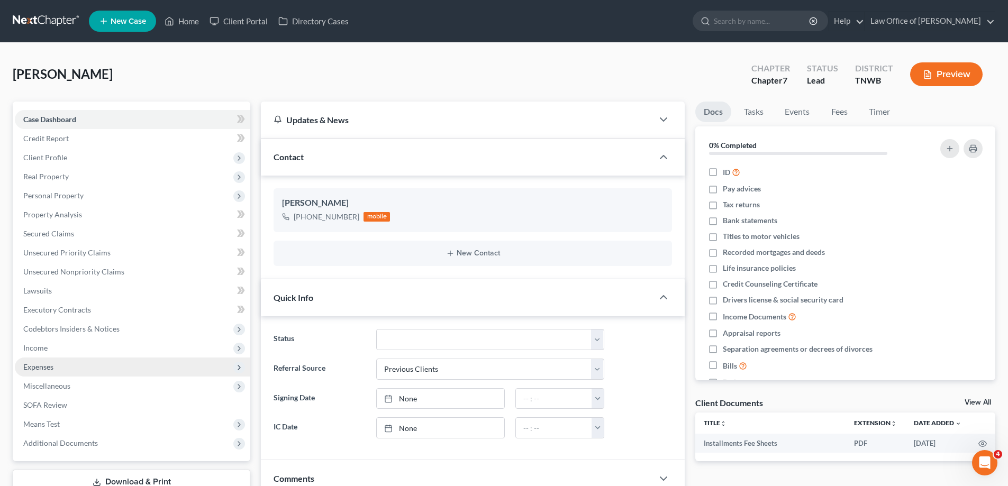
click at [43, 365] on span "Expenses" at bounding box center [38, 366] width 30 height 9
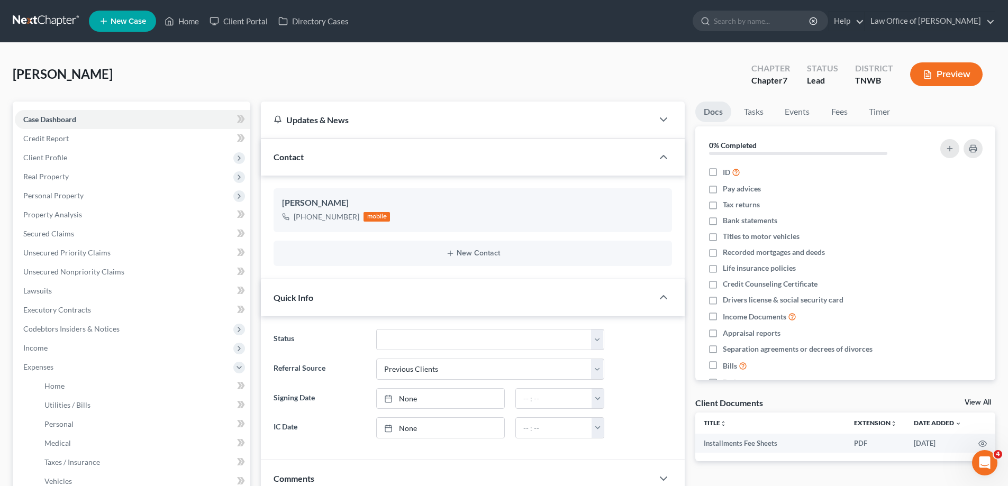
click at [131, 25] on span "New Case" at bounding box center [128, 21] width 35 height 8
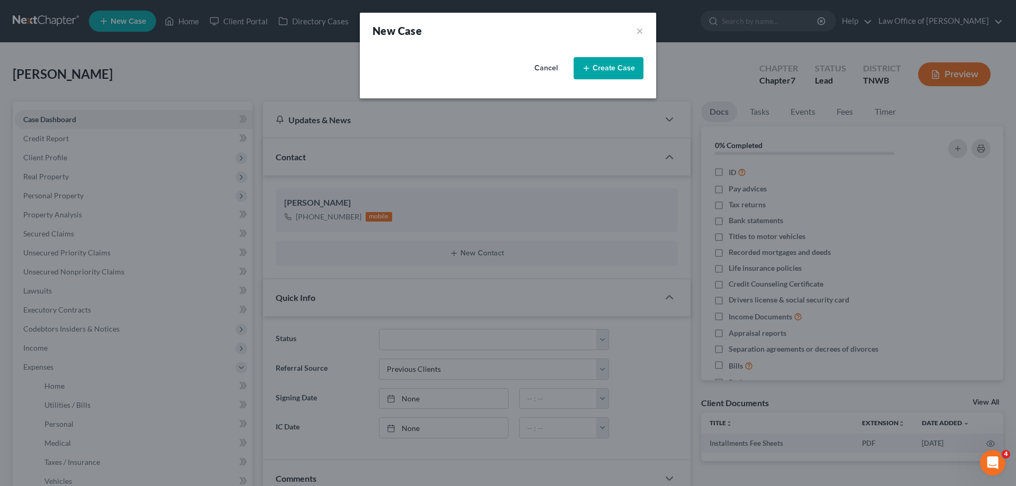
select select "76"
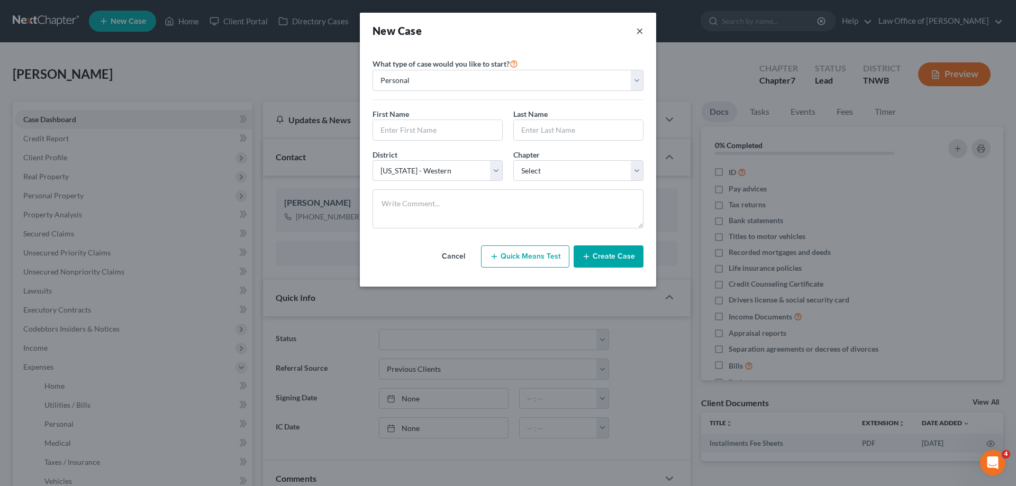
click at [638, 25] on button "×" at bounding box center [639, 30] width 7 height 15
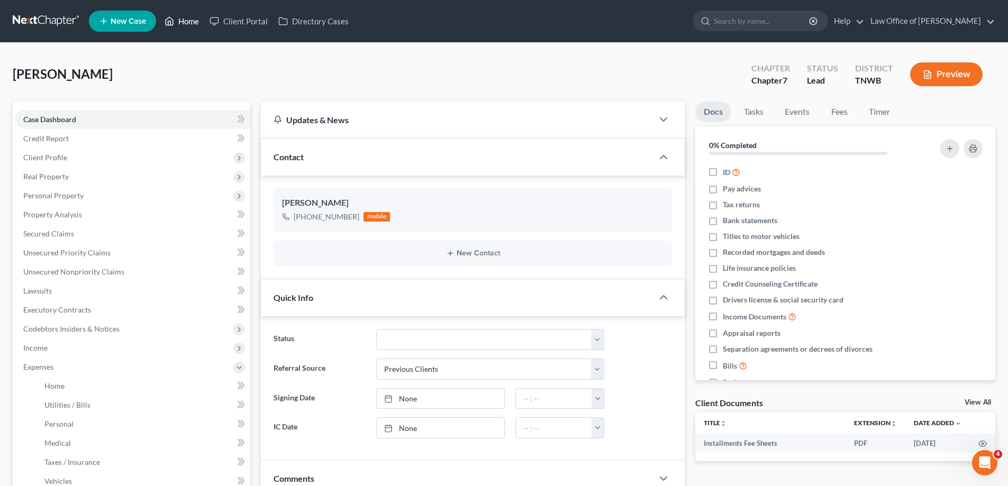
click at [187, 24] on link "Home" at bounding box center [181, 21] width 45 height 19
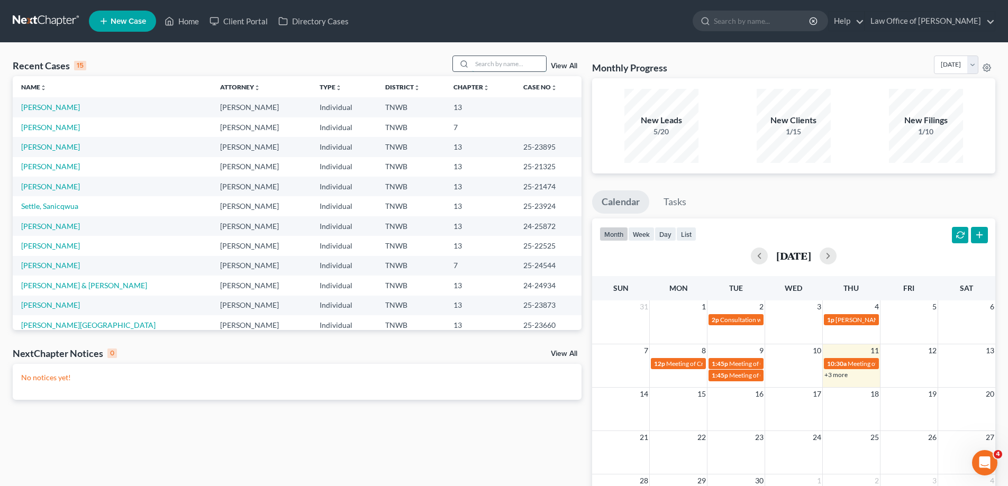
click at [528, 63] on input "search" at bounding box center [509, 63] width 74 height 15
click at [130, 17] on span "New Case" at bounding box center [128, 21] width 35 height 8
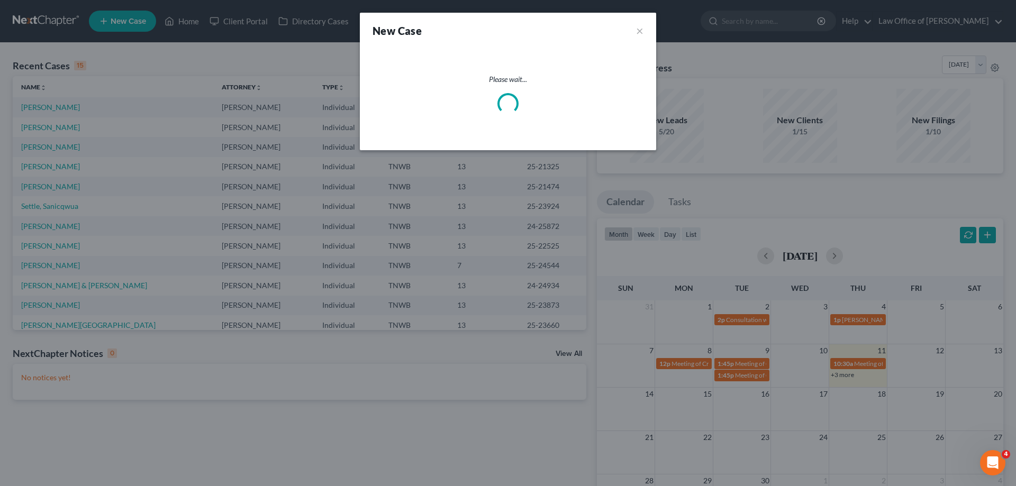
select select "76"
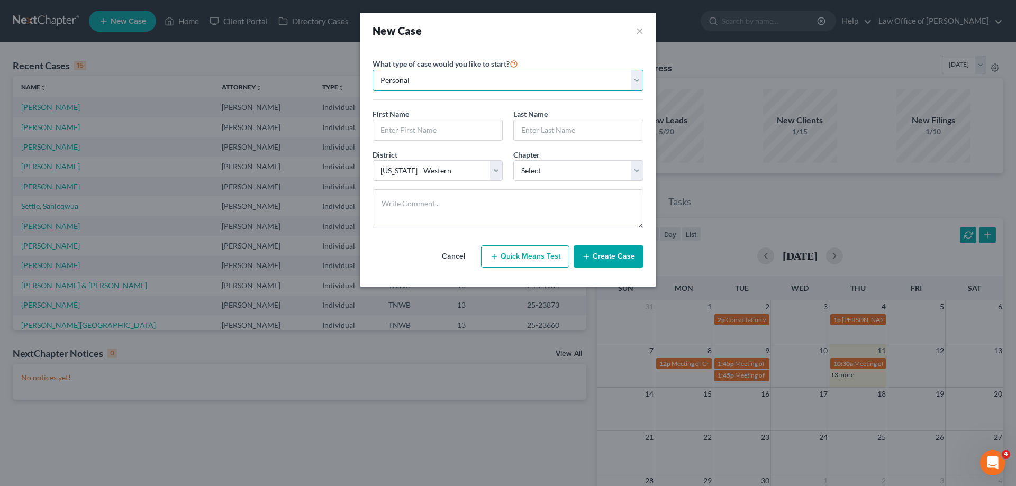
click at [637, 85] on select "Personal Business" at bounding box center [508, 80] width 271 height 21
select select "1"
click at [373, 70] on select "Personal Business" at bounding box center [508, 80] width 271 height 21
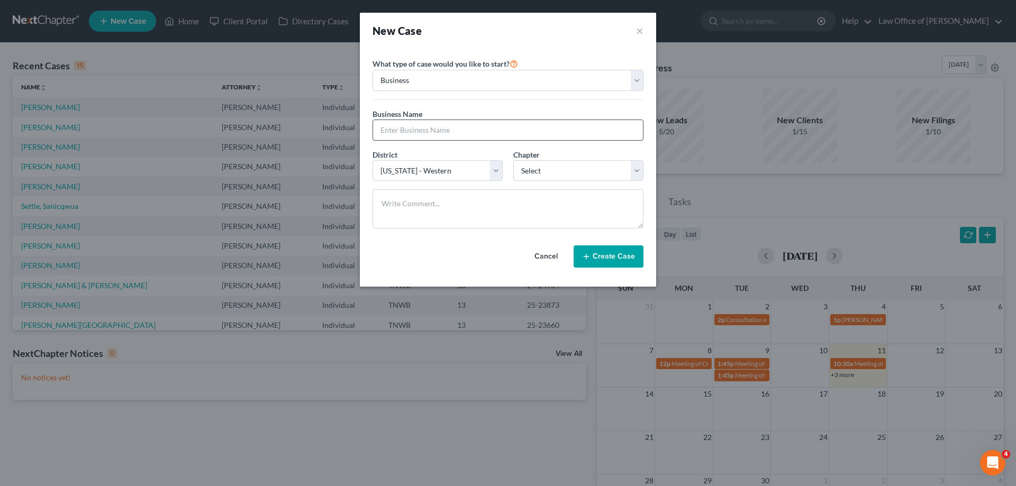
click at [422, 129] on input "text" at bounding box center [508, 130] width 270 height 20
type input "Kimger Autocare and Tires"
click at [641, 175] on select "Select 7 11 12" at bounding box center [578, 170] width 130 height 21
select select "0"
click at [513, 160] on select "Select 7 11 12" at bounding box center [578, 170] width 130 height 21
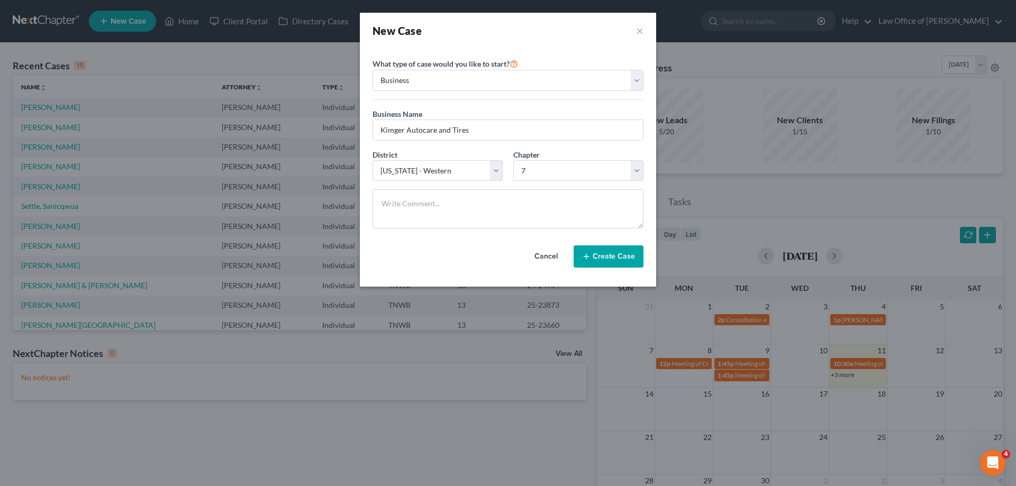
click at [600, 253] on button "Create Case" at bounding box center [609, 257] width 70 height 22
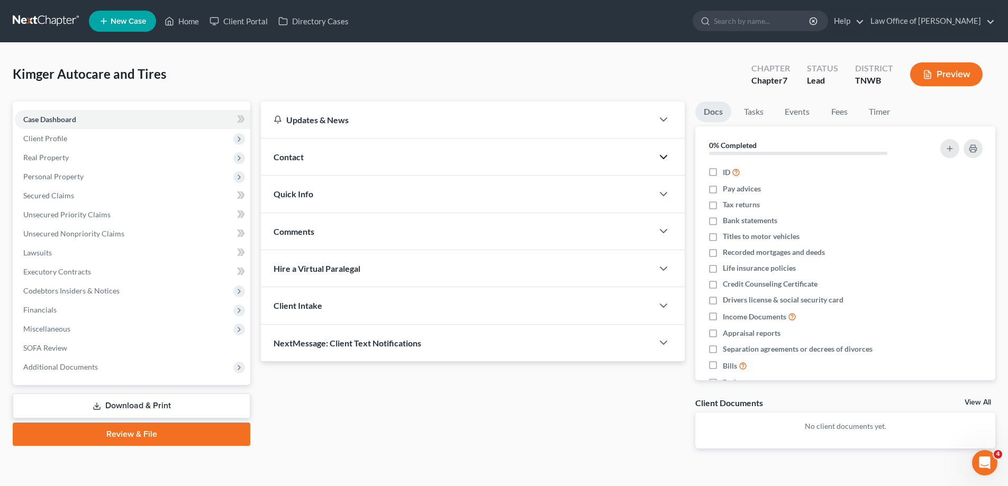
click at [659, 156] on icon "button" at bounding box center [663, 157] width 13 height 13
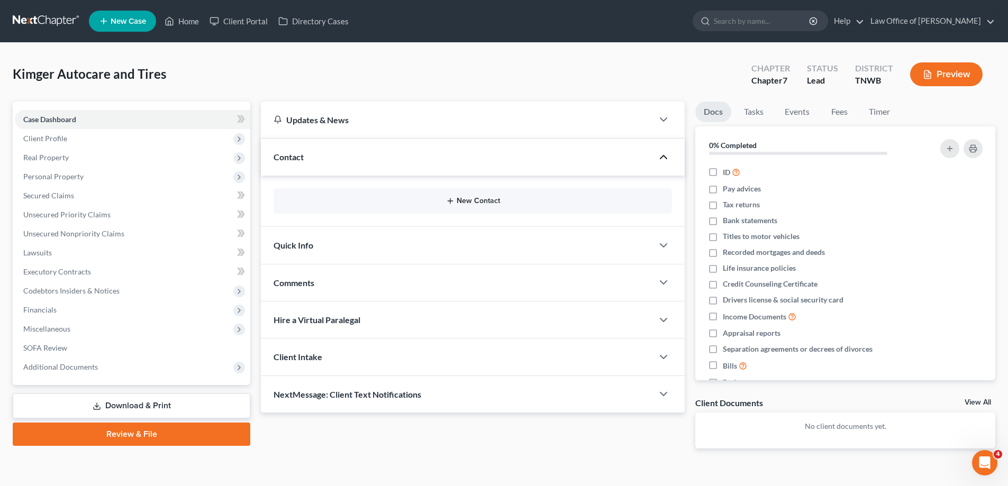
click at [486, 199] on button "New Contact" at bounding box center [473, 201] width 382 height 8
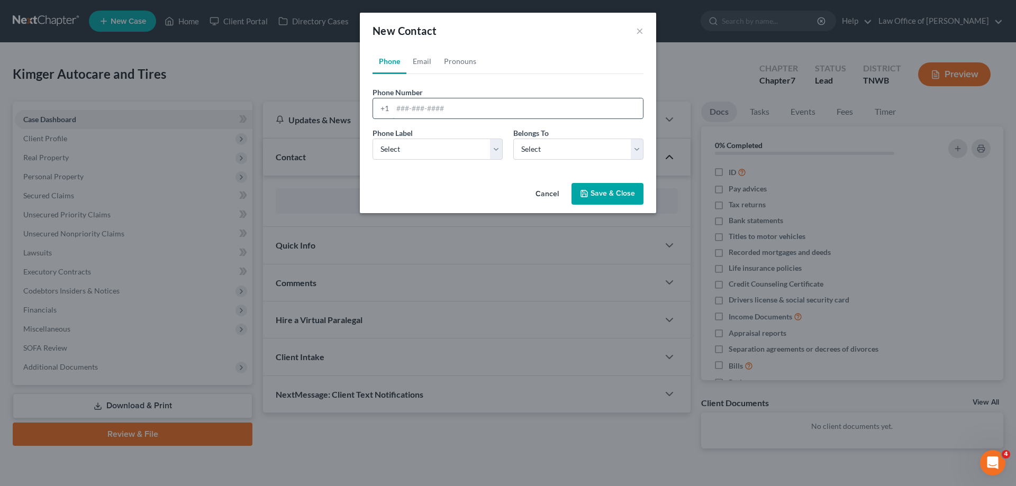
click at [476, 115] on input "tel" at bounding box center [518, 108] width 250 height 20
type input "901-338-5194"
click at [493, 153] on select "Select Mobile Home Work Other" at bounding box center [438, 149] width 130 height 21
select select "3"
click at [373, 139] on select "Select Mobile Home Work Other" at bounding box center [438, 149] width 130 height 21
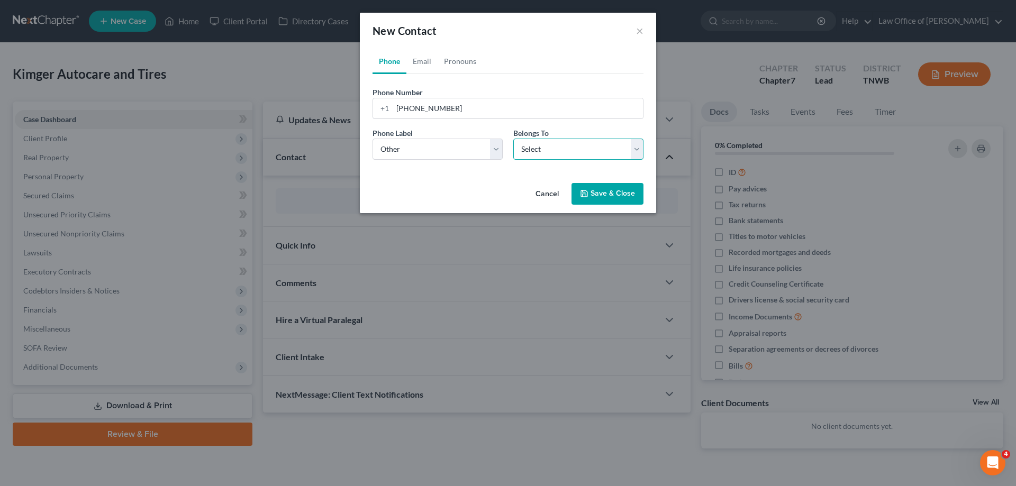
click at [637, 149] on select "Select Client Other" at bounding box center [578, 149] width 130 height 21
select select "1"
click at [513, 139] on select "Select Client Other" at bounding box center [578, 149] width 130 height 21
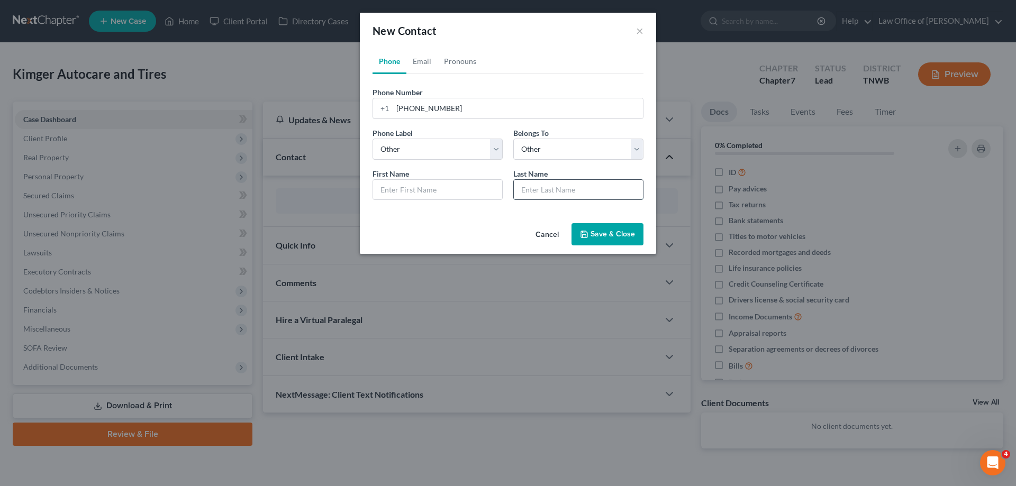
drag, startPoint x: 516, startPoint y: 201, endPoint x: 607, endPoint y: 195, distance: 90.6
click at [609, 194] on input "text" at bounding box center [578, 190] width 129 height 20
click at [564, 185] on input "text" at bounding box center [578, 190] width 129 height 20
click at [386, 192] on input "text" at bounding box center [437, 190] width 129 height 20
type input "Starlyn"
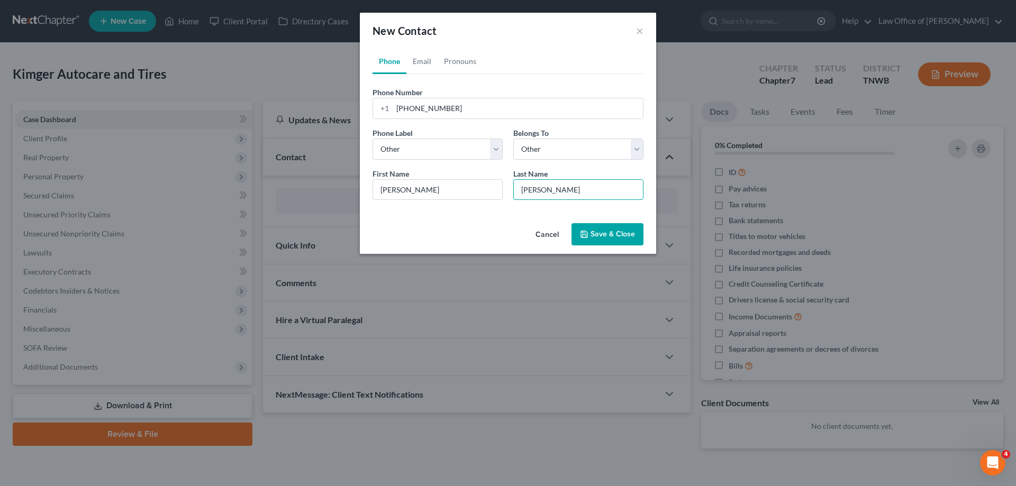
type input "Hernandez"
click at [599, 235] on button "Save & Close" at bounding box center [607, 234] width 72 height 22
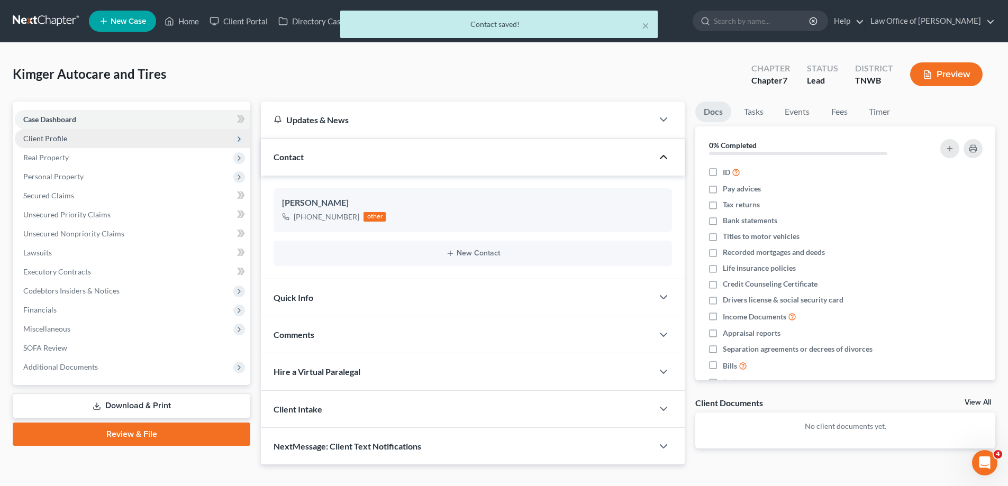
click at [52, 141] on span "Client Profile" at bounding box center [45, 138] width 44 height 9
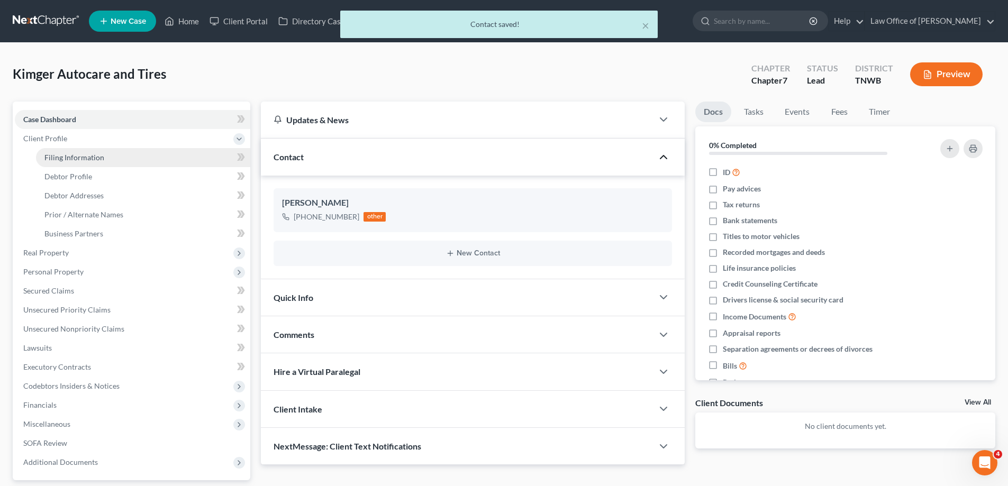
click at [56, 161] on span "Filing Information" at bounding box center [74, 157] width 60 height 9
select select "1"
select select "0"
select select "76"
select select "0"
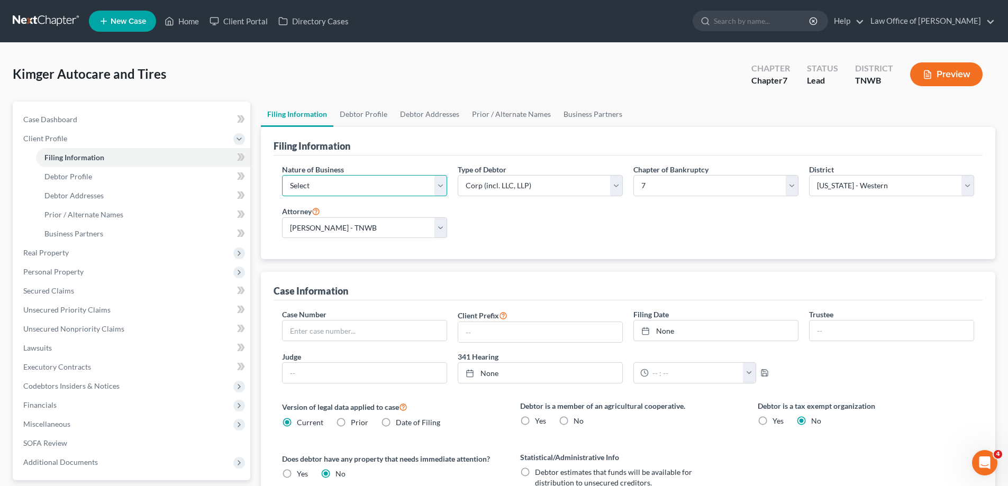
click at [444, 184] on select "Select Clearing Bank Commodity Broker Health Care Business Other Railroad Singl…" at bounding box center [364, 185] width 165 height 21
click at [354, 187] on select "Select Clearing Bank Commodity Broker Health Care Business Other Railroad Singl…" at bounding box center [364, 185] width 165 height 21
drag, startPoint x: 335, startPoint y: 184, endPoint x: 342, endPoint y: 186, distance: 7.2
click at [335, 184] on select "Select Clearing Bank Commodity Broker Health Care Business Other Railroad Singl…" at bounding box center [364, 185] width 165 height 21
select select "3"
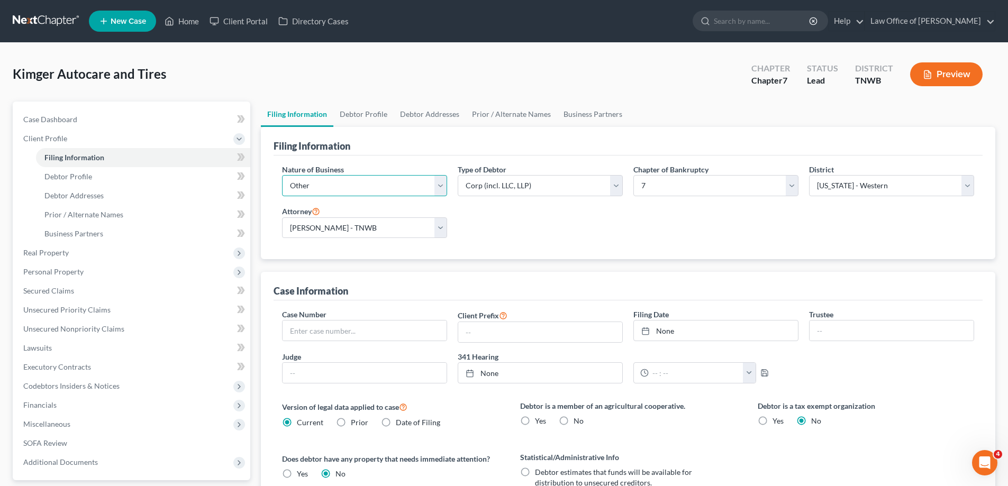
click at [282, 175] on select "Select Clearing Bank Commodity Broker Health Care Business Other Railroad Singl…" at bounding box center [364, 185] width 165 height 21
click at [616, 188] on select "Select Partnership Corp (incl. LLC, LLP) Other" at bounding box center [540, 185] width 165 height 21
click at [458, 175] on select "Select Partnership Corp (incl. LLC, LLP) Other" at bounding box center [540, 185] width 165 height 21
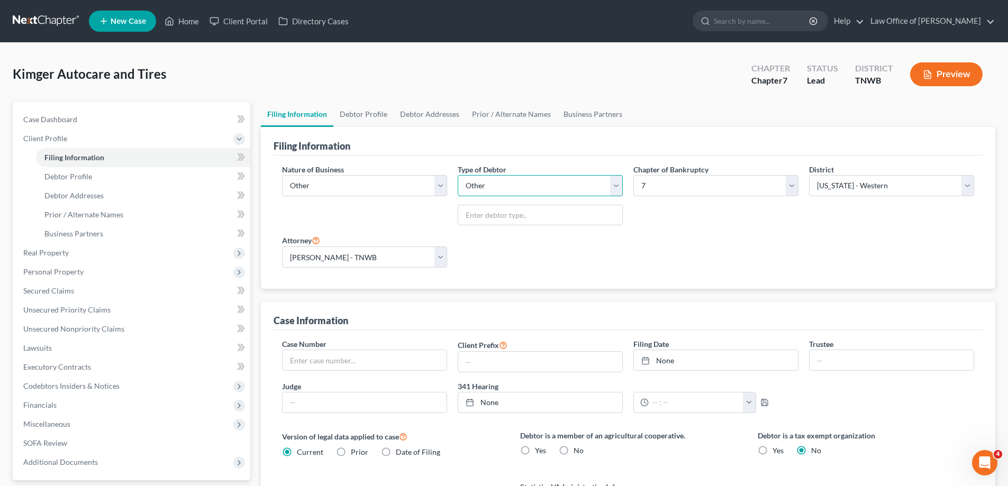
click at [619, 186] on select "Select Partnership Corp (incl. LLC, LLP) Other" at bounding box center [540, 185] width 165 height 21
click at [458, 175] on select "Select Partnership Corp (incl. LLC, LLP) Other" at bounding box center [540, 185] width 165 height 21
click at [616, 189] on select "Select Partnership Corp (incl. LLC, LLP) Other" at bounding box center [540, 185] width 165 height 21
select select "1"
click at [458, 175] on select "Select Partnership Corp (incl. LLC, LLP) Other" at bounding box center [540, 185] width 165 height 21
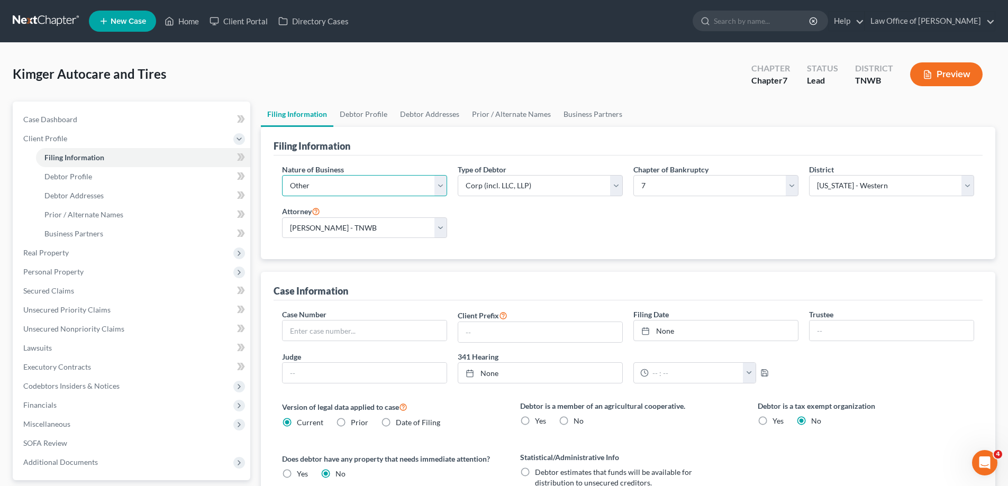
click at [439, 186] on select "Select Clearing Bank Commodity Broker Health Care Business Other Railroad Singl…" at bounding box center [364, 185] width 165 height 21
click at [282, 175] on select "Select Clearing Bank Commodity Broker Health Care Business Other Railroad Singl…" at bounding box center [364, 185] width 165 height 21
click at [86, 179] on span "Debtor Profile" at bounding box center [68, 176] width 48 height 9
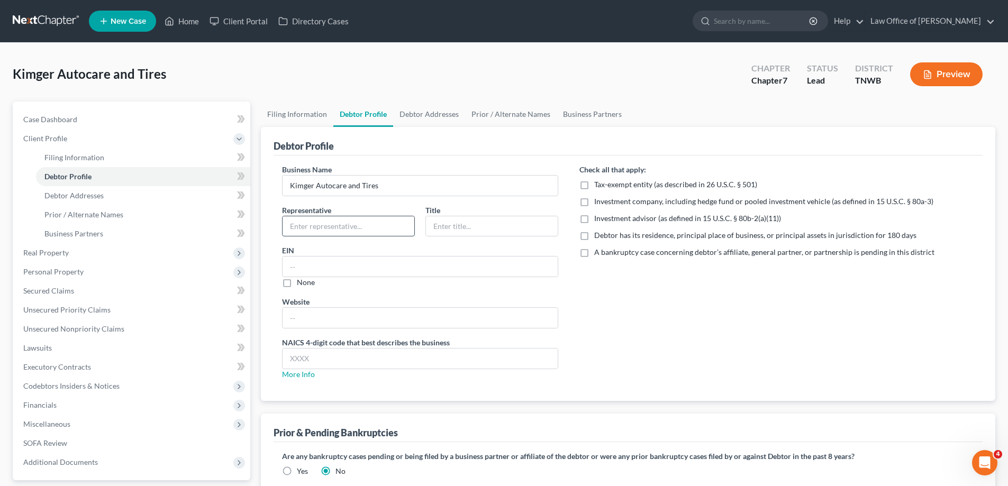
click at [343, 226] on input "text" at bounding box center [349, 226] width 132 height 20
click at [332, 225] on input "Starlyn" at bounding box center [349, 226] width 132 height 20
type input "Starlyn Hernandez"
click at [459, 224] on input "text" at bounding box center [492, 226] width 132 height 20
type input "Member"
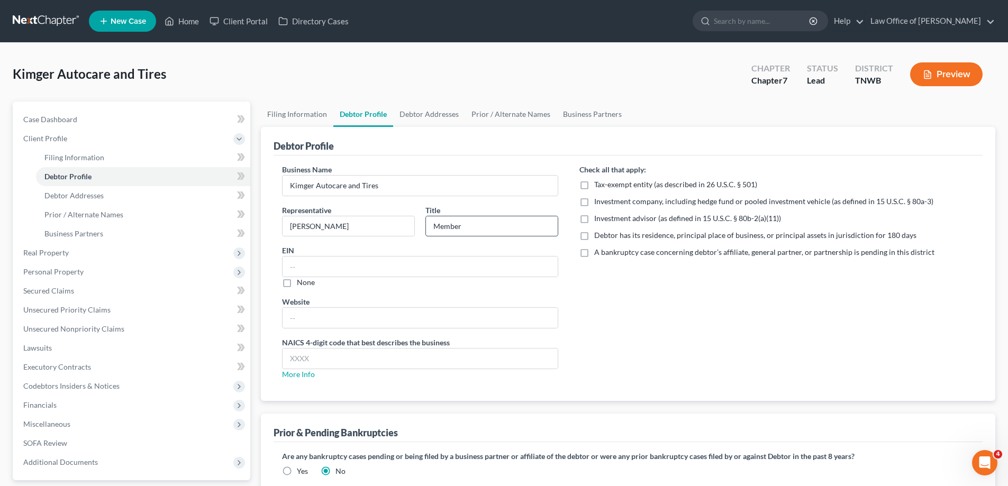
click at [477, 232] on input "Member" at bounding box center [492, 226] width 132 height 20
click at [340, 262] on input "text" at bounding box center [420, 267] width 275 height 20
click at [301, 373] on link "More Info" at bounding box center [298, 374] width 33 height 9
click at [333, 360] on input "text" at bounding box center [420, 359] width 275 height 20
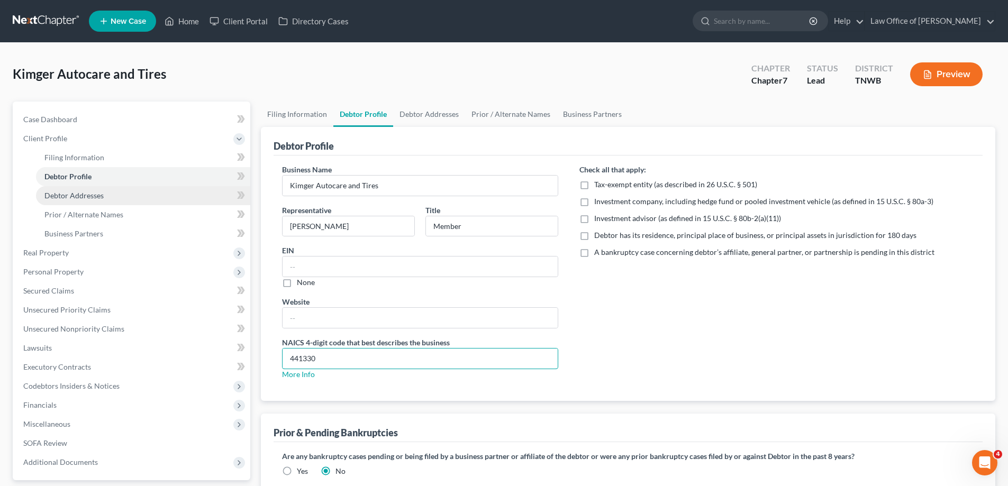
type input "441330"
click at [88, 193] on span "Debtor Addresses" at bounding box center [73, 195] width 59 height 9
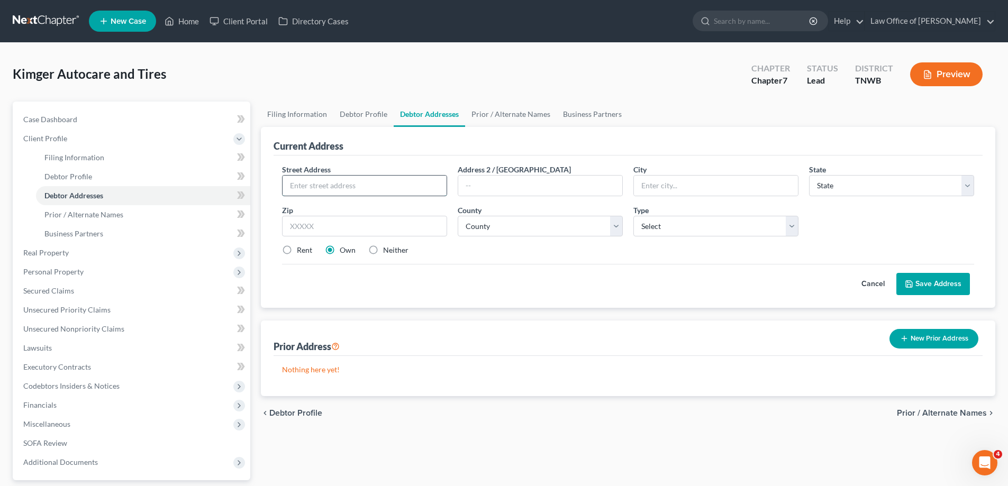
click at [330, 192] on input "text" at bounding box center [365, 186] width 164 height 20
type input "4216 US Highway 51 N"
type input "Memphis"
select select "44"
type input "38127"
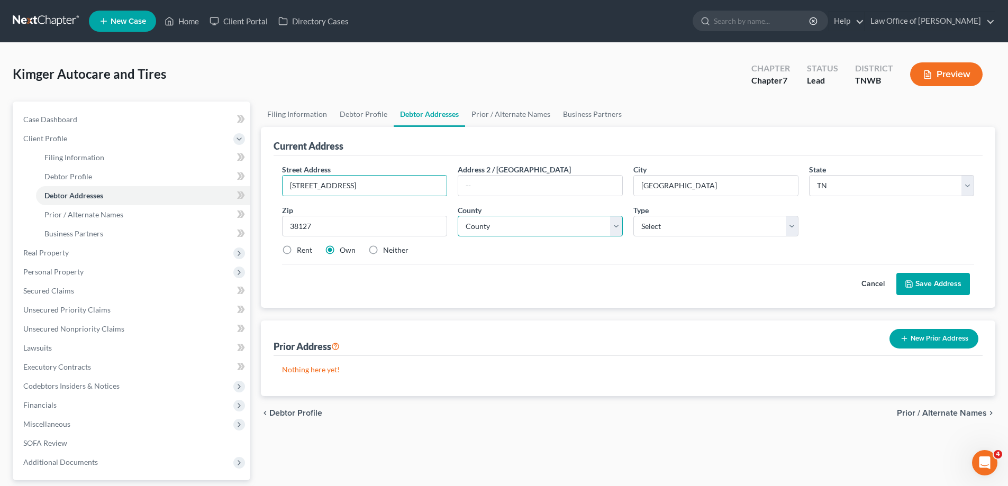
click at [614, 229] on select "County Anderson County Bedford County Benton County Bledsoe County Blount Count…" at bounding box center [540, 226] width 165 height 21
select select "78"
click at [458, 216] on select "County Anderson County Bedford County Benton County Bledsoe County Blount Count…" at bounding box center [540, 226] width 165 height 21
click at [792, 228] on select "Select Business Mailing Location of Assets" at bounding box center [715, 226] width 165 height 21
select select "0"
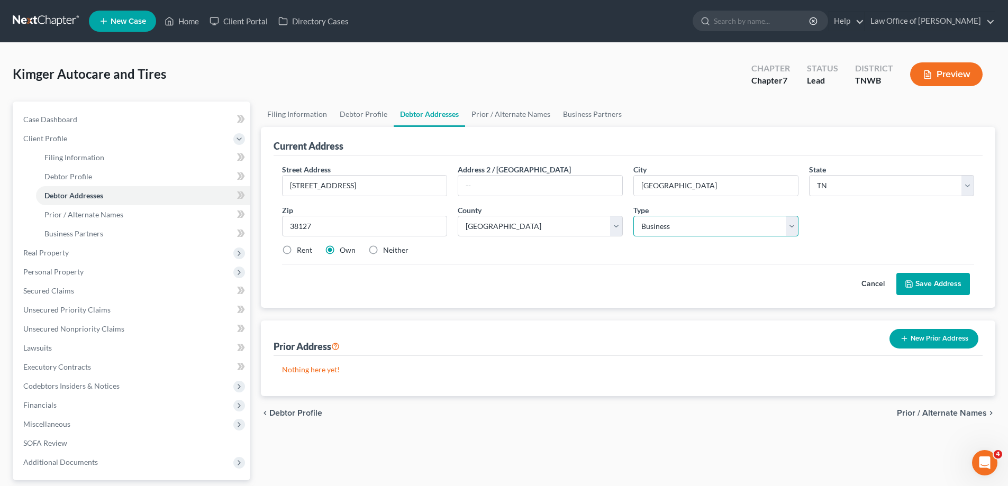
click at [633, 216] on select "Select Business Mailing Location of Assets" at bounding box center [715, 226] width 165 height 21
click at [928, 275] on button "Save Address" at bounding box center [933, 284] width 74 height 22
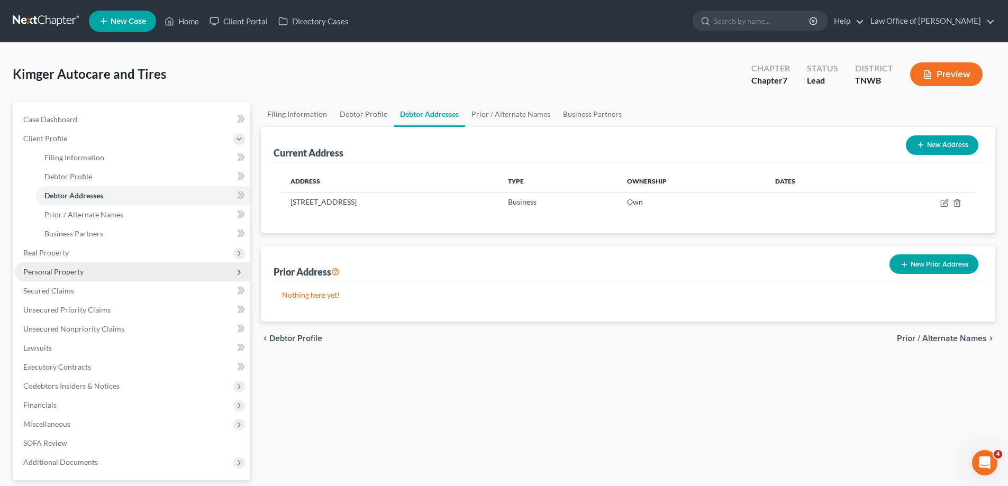
click at [65, 273] on span "Personal Property" at bounding box center [53, 271] width 60 height 9
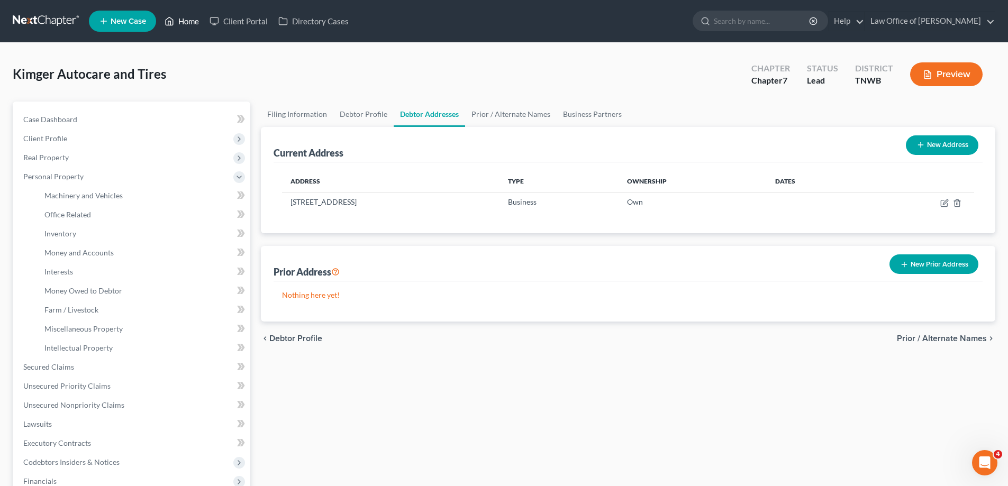
click at [179, 19] on link "Home" at bounding box center [181, 21] width 45 height 19
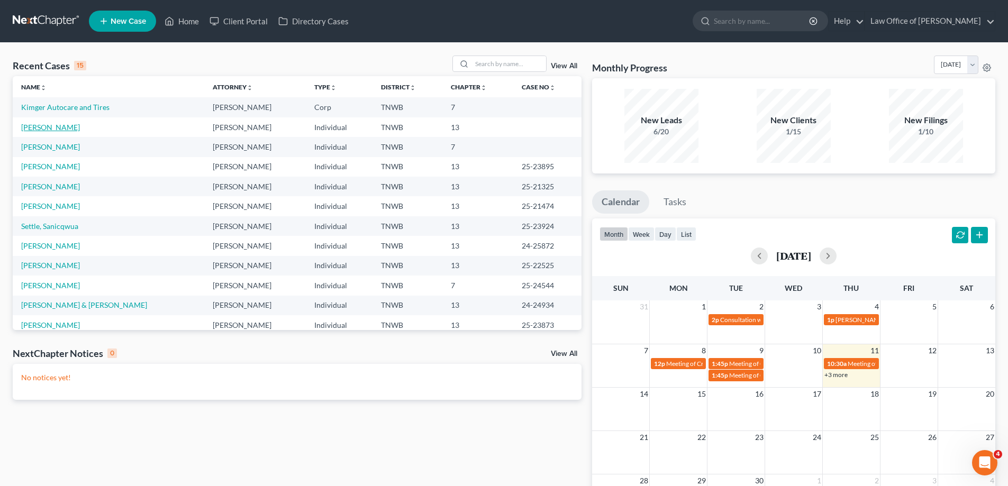
click at [50, 125] on link "[PERSON_NAME]" at bounding box center [50, 127] width 59 height 9
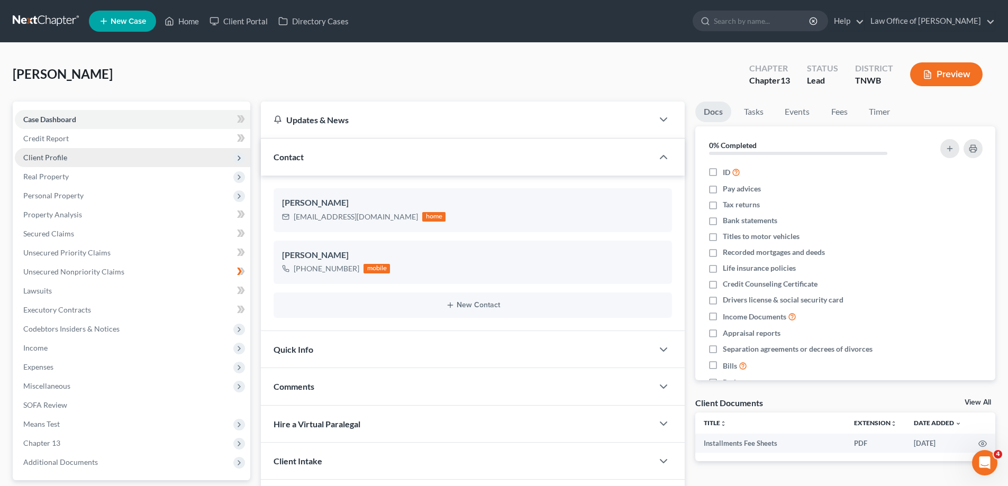
click at [63, 156] on span "Client Profile" at bounding box center [45, 157] width 44 height 9
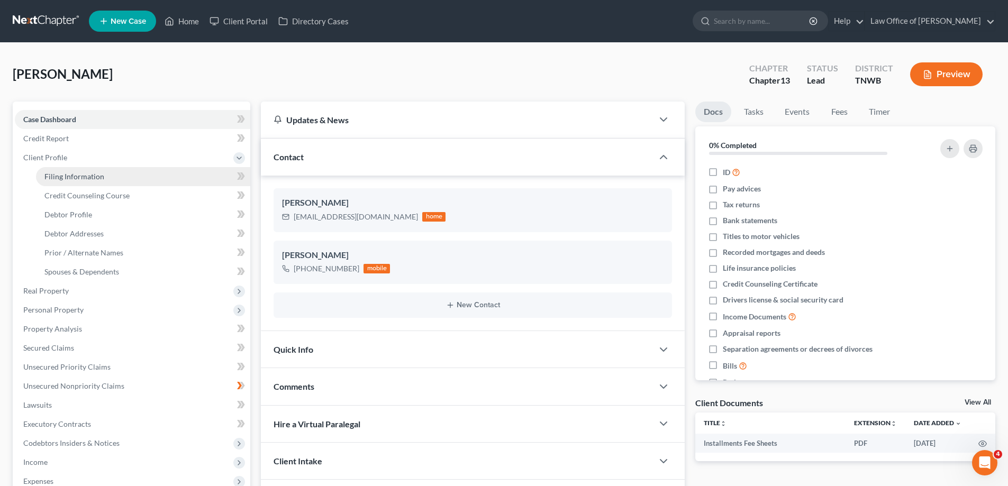
click at [82, 175] on span "Filing Information" at bounding box center [74, 176] width 60 height 9
select select "1"
select select "0"
select select "3"
select select "76"
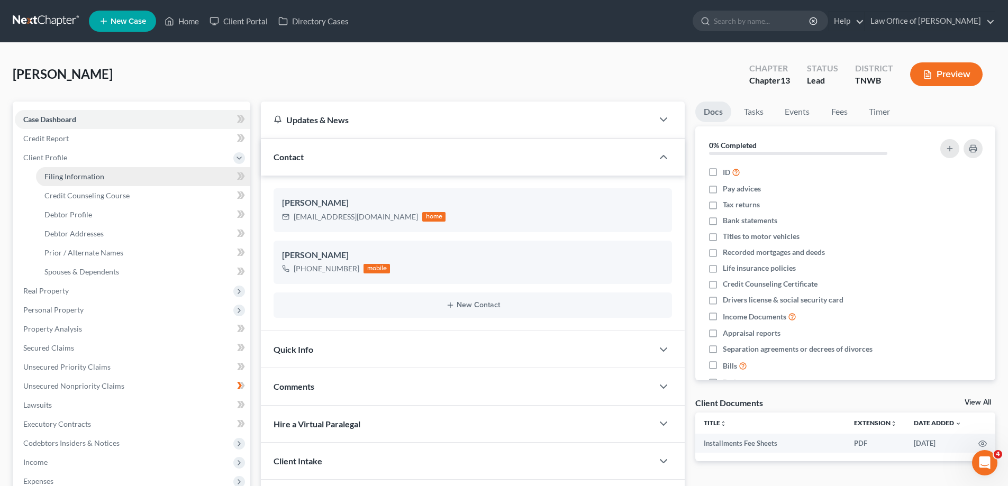
select select "0"
select select "44"
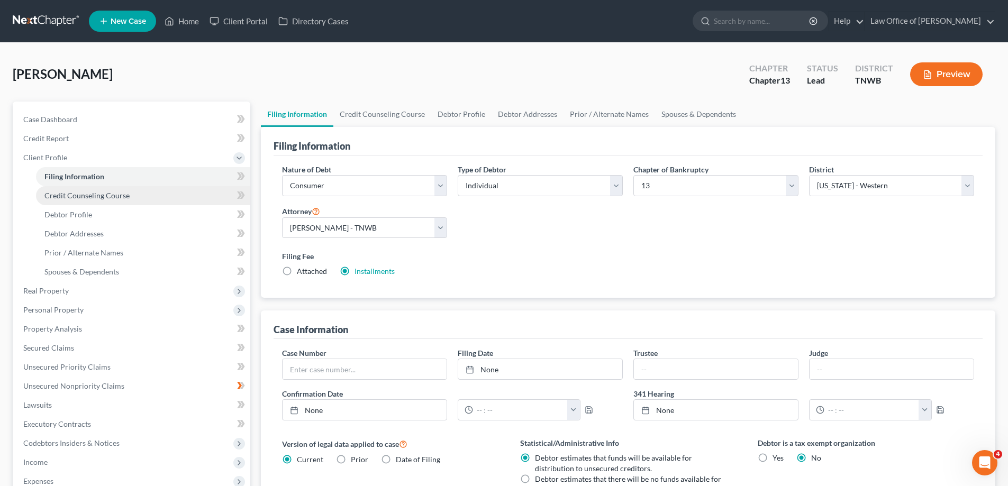
click at [117, 196] on span "Credit Counseling Course" at bounding box center [86, 195] width 85 height 9
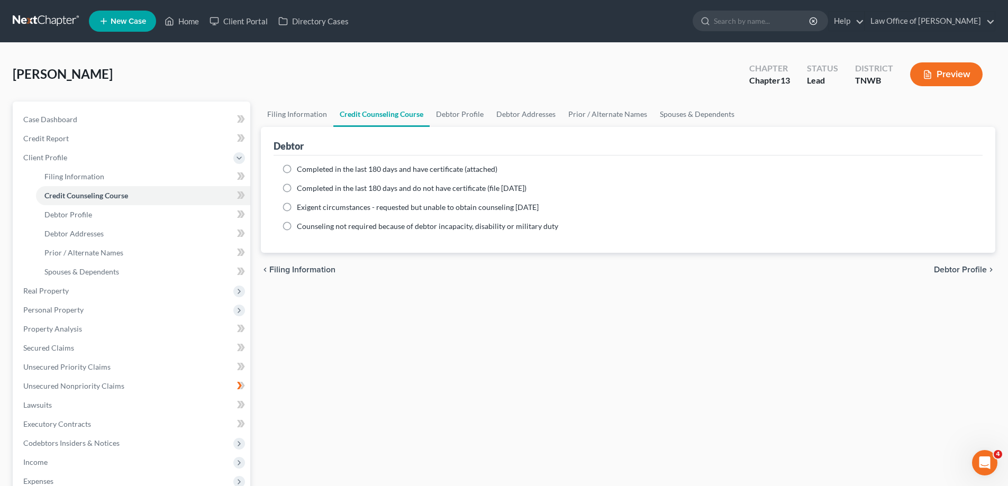
click at [297, 189] on label "Completed in the last 180 days and do not have certificate (file within 14 days)" at bounding box center [412, 188] width 230 height 11
click at [301, 189] on input "Completed in the last 180 days and do not have certificate (file within 14 days)" at bounding box center [304, 186] width 7 height 7
radio input "true"
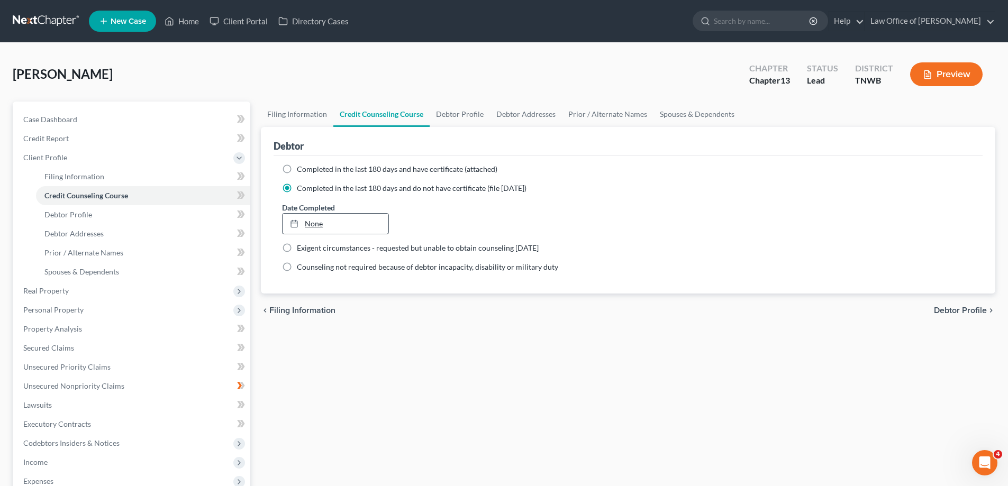
type input "9/11/2025"
click at [315, 221] on link "None" at bounding box center [335, 224] width 105 height 20
click at [88, 215] on span "Debtor Profile" at bounding box center [68, 214] width 48 height 9
select select "0"
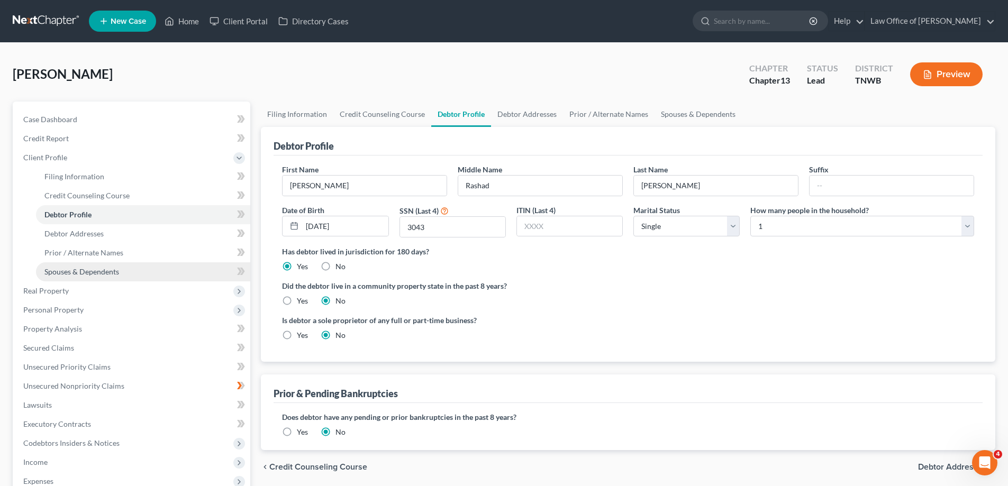
click at [71, 273] on span "Spouses & Dependents" at bounding box center [81, 271] width 75 height 9
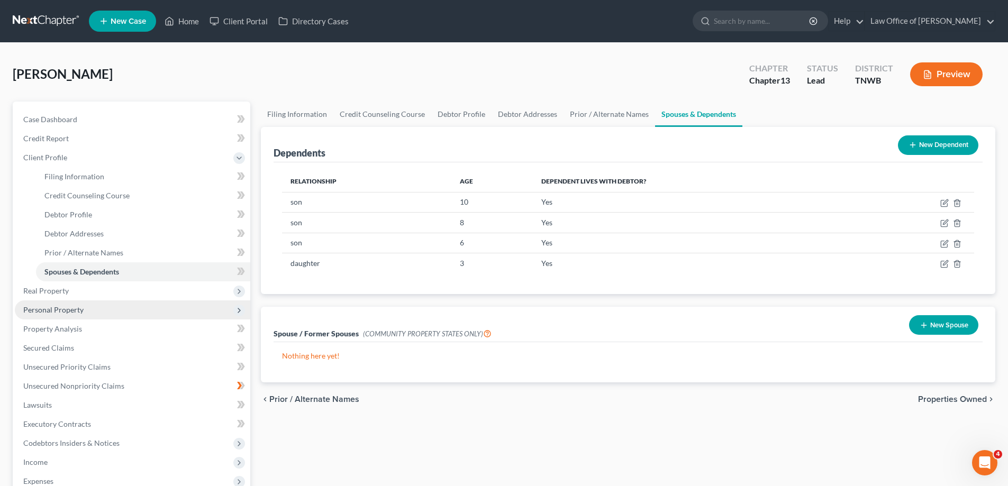
click at [55, 307] on span "Personal Property" at bounding box center [53, 309] width 60 height 9
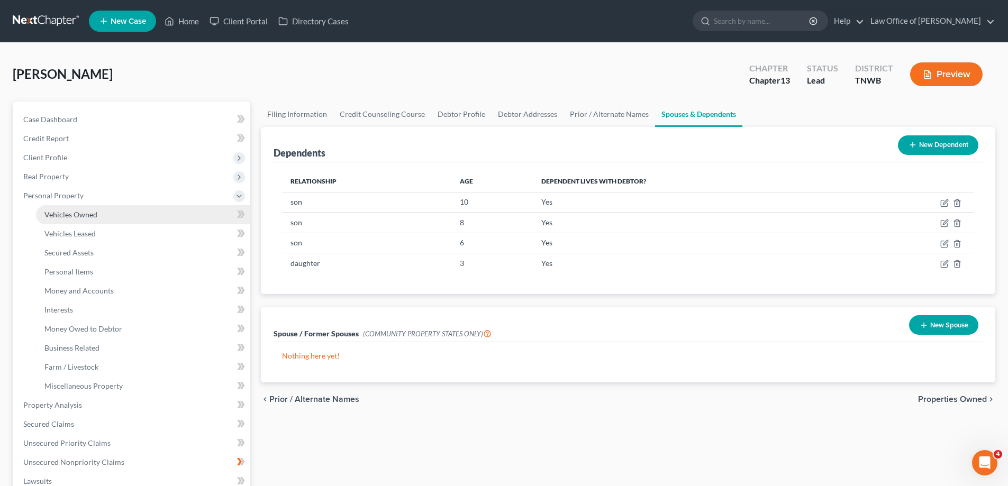
click at [81, 215] on span "Vehicles Owned" at bounding box center [70, 214] width 53 height 9
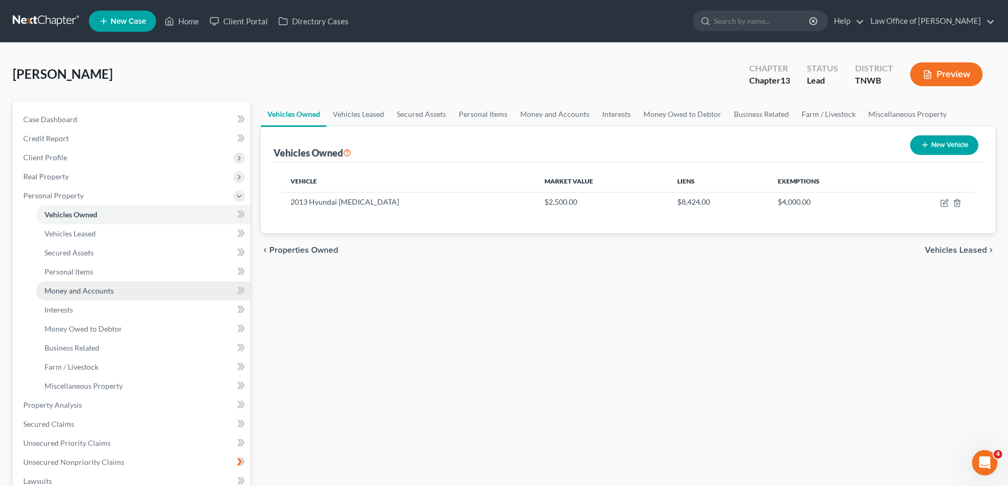
click at [88, 292] on span "Money and Accounts" at bounding box center [78, 290] width 69 height 9
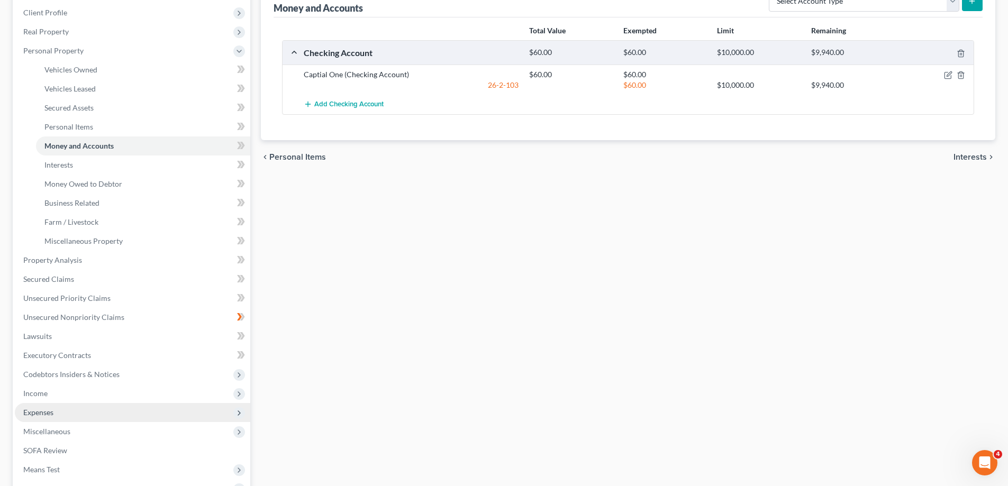
scroll to position [159, 0]
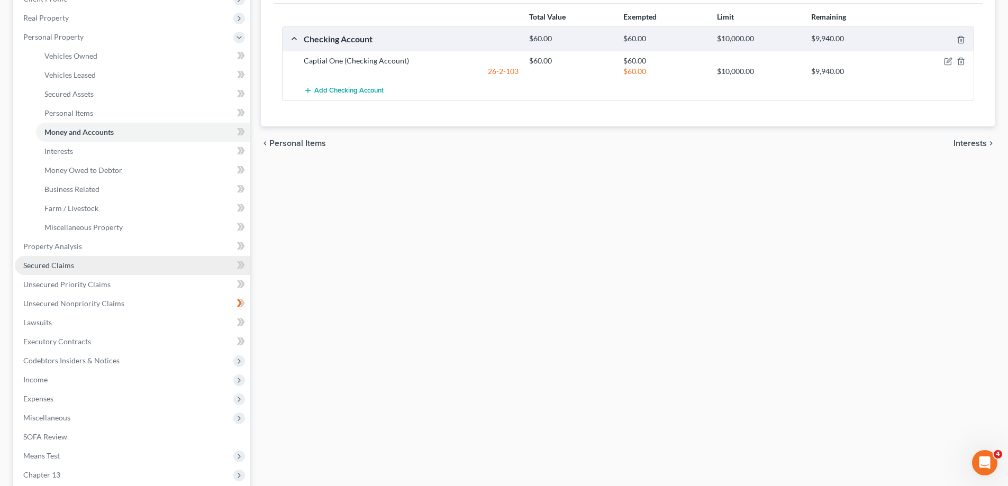
click at [55, 266] on span "Secured Claims" at bounding box center [48, 265] width 51 height 9
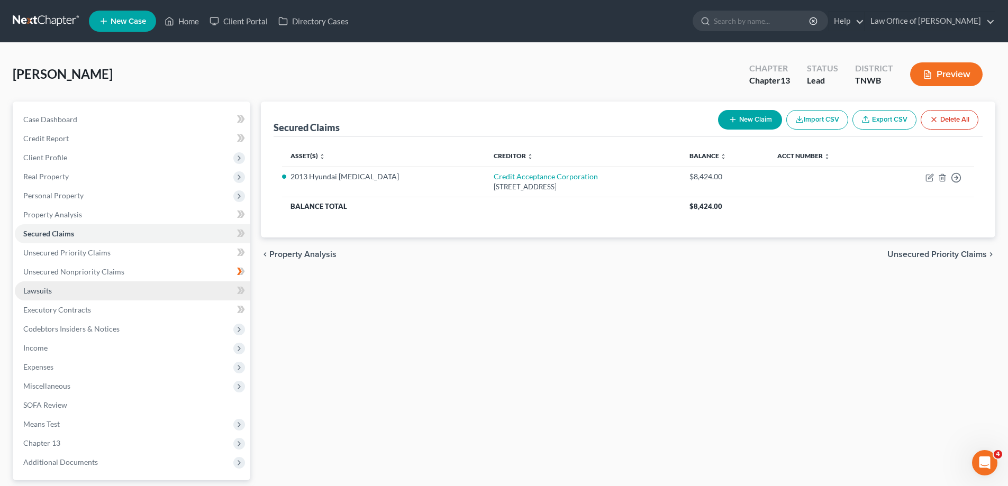
click at [43, 290] on span "Lawsuits" at bounding box center [37, 290] width 29 height 9
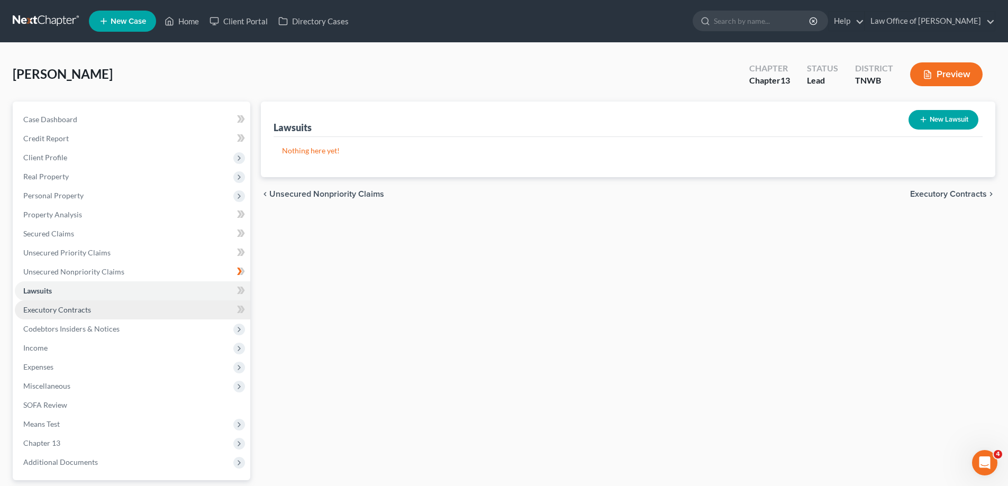
click at [58, 308] on span "Executory Contracts" at bounding box center [57, 309] width 68 height 9
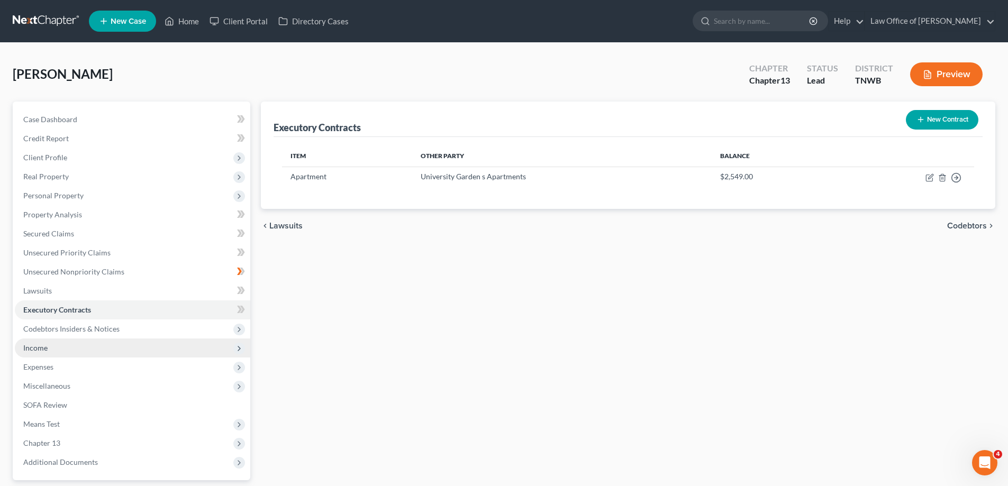
click at [44, 350] on span "Income" at bounding box center [35, 347] width 24 height 9
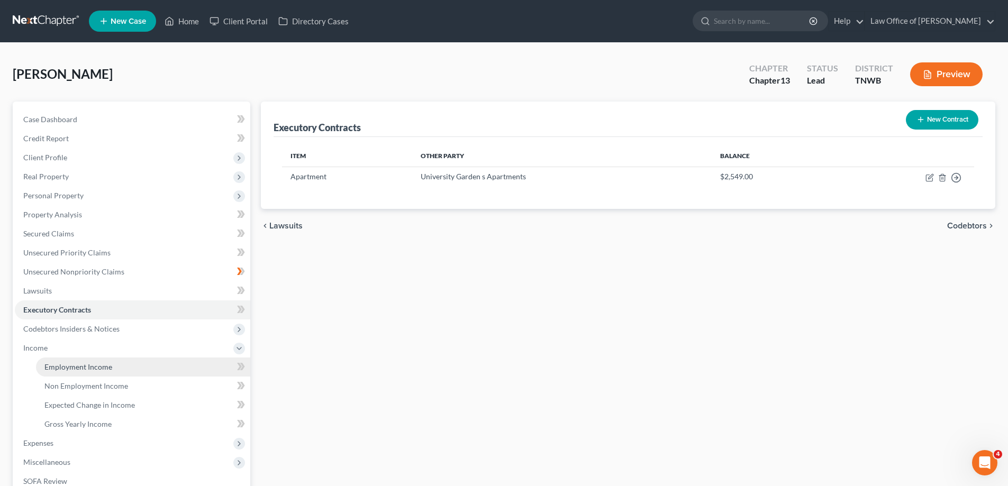
click at [68, 367] on span "Employment Income" at bounding box center [78, 366] width 68 height 9
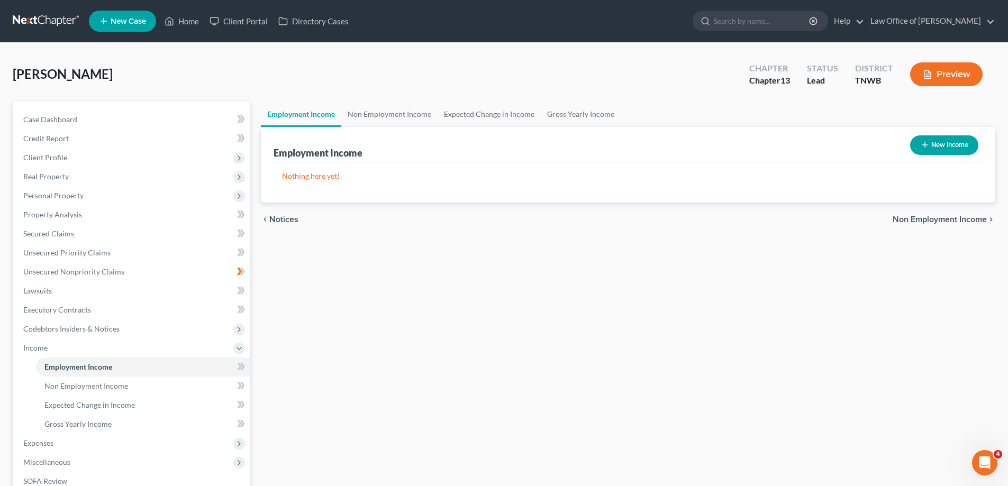
click at [940, 142] on button "New Income" at bounding box center [944, 145] width 68 height 20
select select "0"
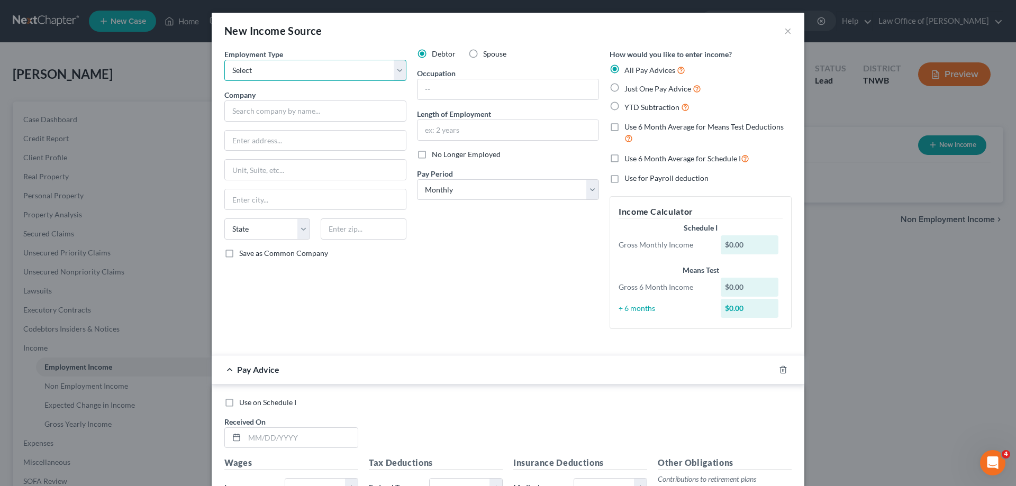
click at [397, 70] on select "Select Full or Part Time Employment Self Employment" at bounding box center [315, 70] width 182 height 21
select select "0"
click at [224, 60] on select "Select Full or Part Time Employment Self Employment" at bounding box center [315, 70] width 182 height 21
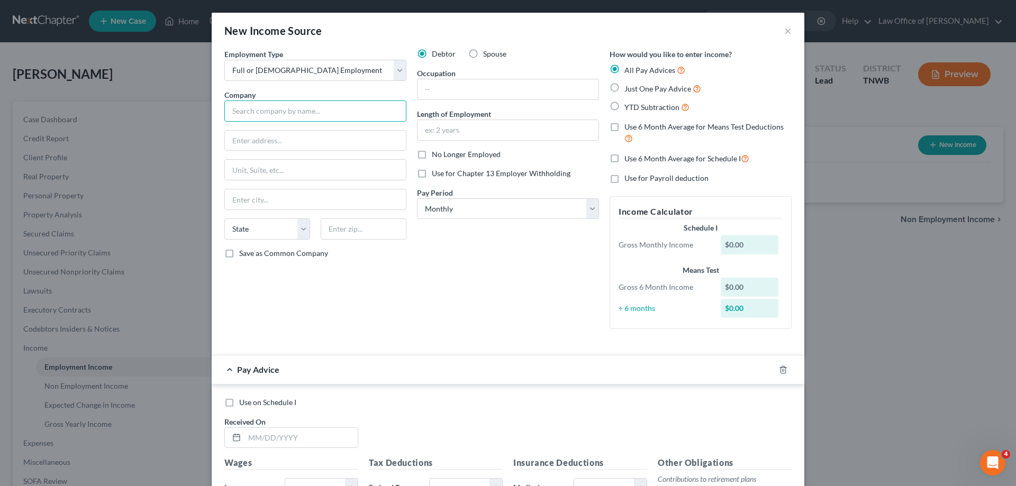
click at [306, 115] on input "text" at bounding box center [315, 111] width 182 height 21
type input "Auomation Personnel Services"
type input "3500 Colonade Parkway"
type input "Ste 500"
type input "35243"
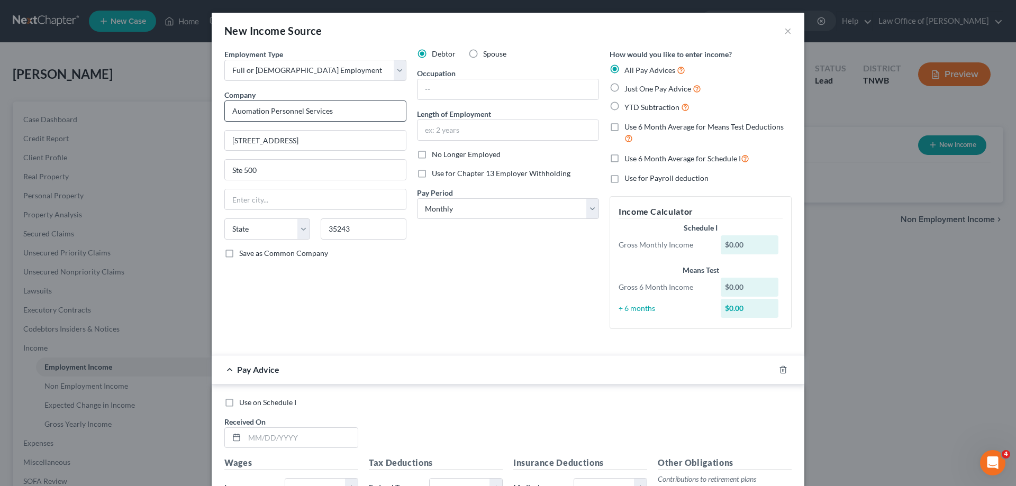
type input "Birmingham"
select select "0"
click at [624, 86] on label "Just One Pay Advice" at bounding box center [662, 89] width 77 height 12
click at [629, 86] on input "Just One Pay Advice" at bounding box center [632, 86] width 7 height 7
radio input "true"
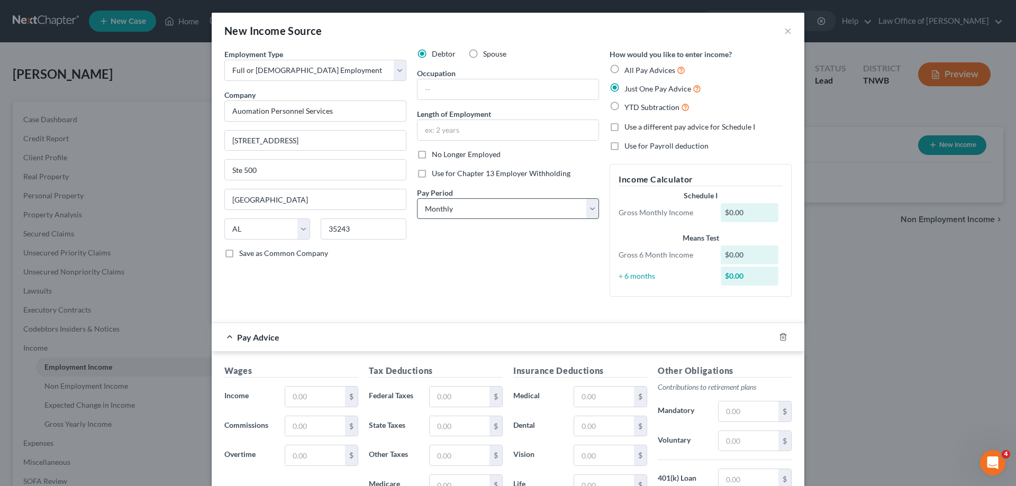
click at [432, 157] on label "No Longer Employed" at bounding box center [466, 154] width 69 height 11
click at [436, 156] on input "No Longer Employed" at bounding box center [439, 152] width 7 height 7
checkbox input "true"
drag, startPoint x: 588, startPoint y: 211, endPoint x: 582, endPoint y: 211, distance: 6.9
click at [588, 211] on select "Select Monthly Twice Monthly Every Other Week Weekly" at bounding box center [508, 208] width 182 height 21
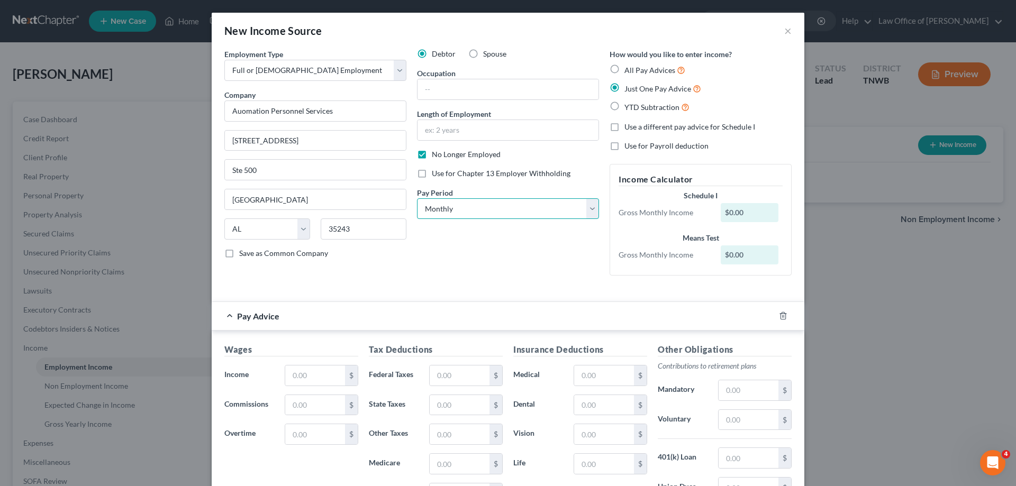
select select "3"
click at [417, 198] on select "Select Monthly Twice Monthly Every Other Week Weekly" at bounding box center [508, 208] width 182 height 21
click at [338, 367] on input "text" at bounding box center [315, 376] width 60 height 20
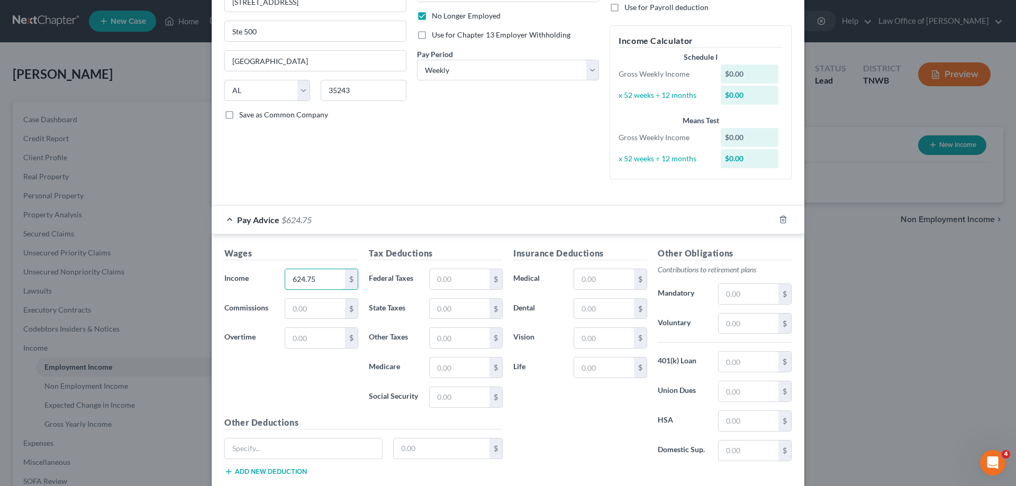
scroll to position [159, 0]
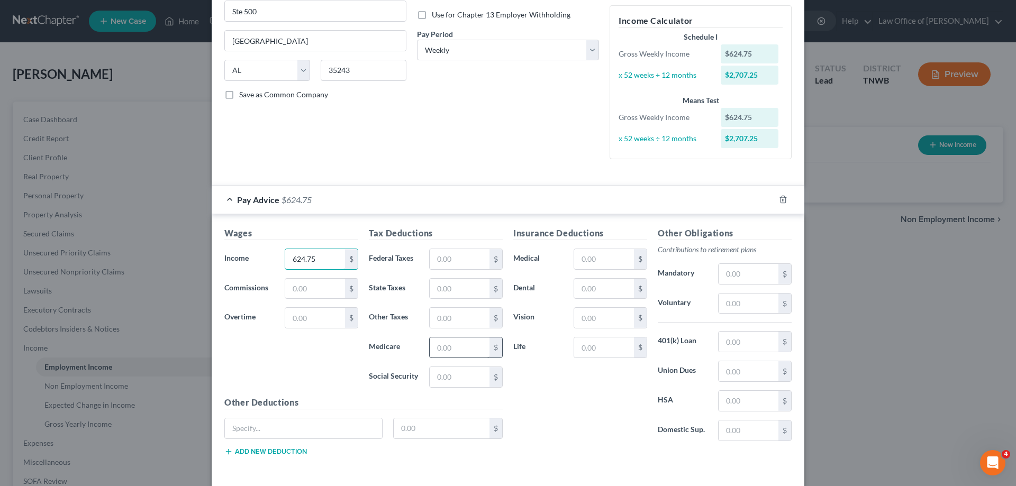
type input "624.75"
click at [454, 348] on input "text" at bounding box center [460, 348] width 60 height 20
type input "9.06"
click at [444, 379] on input "text" at bounding box center [460, 377] width 60 height 20
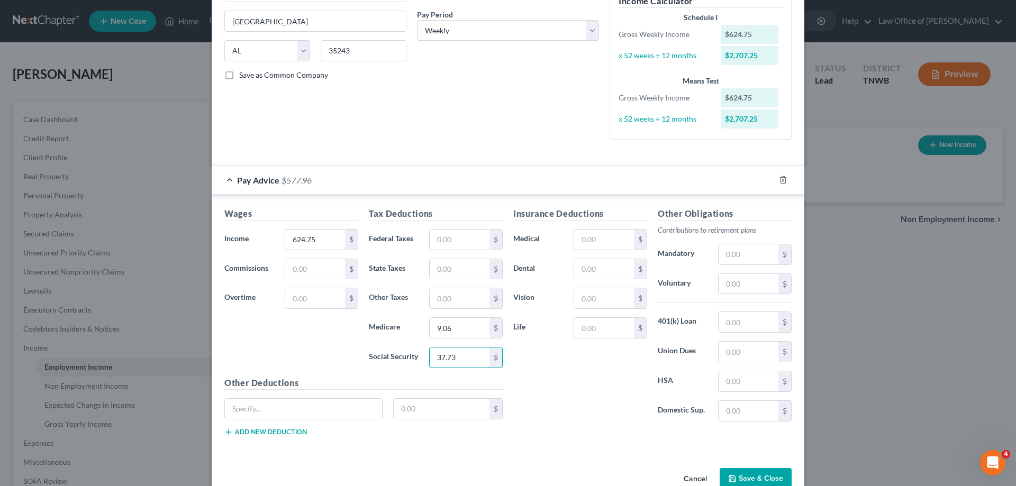
scroll to position [203, 0]
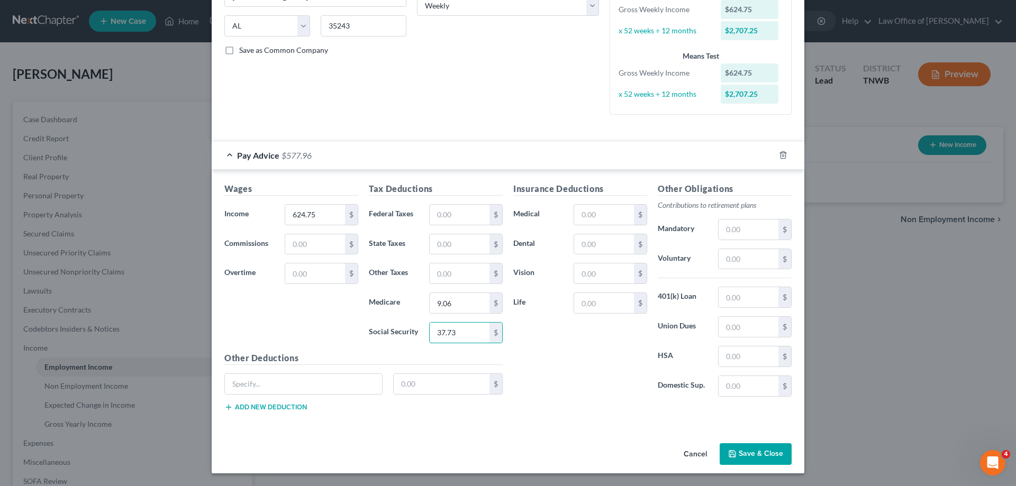
type input "37.73"
click at [734, 455] on button "Save & Close" at bounding box center [756, 454] width 72 height 22
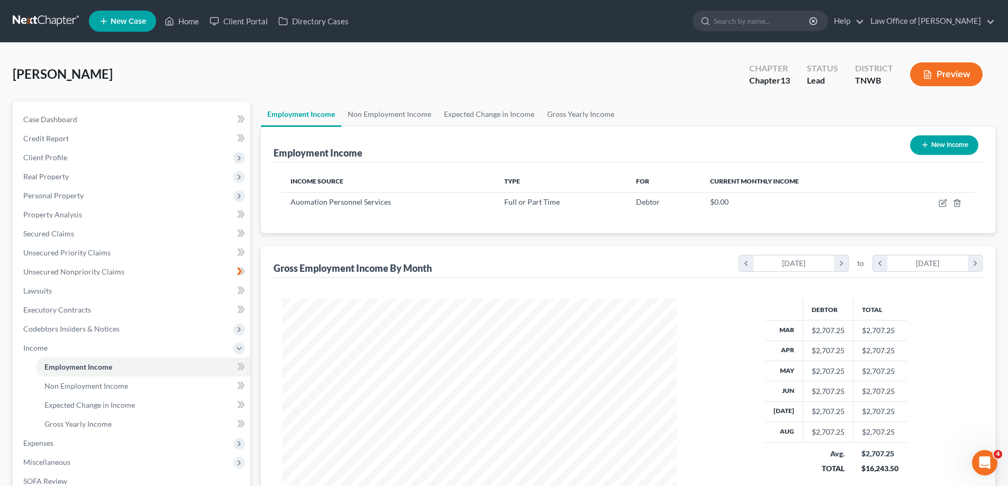
scroll to position [528962, 528743]
click at [39, 443] on span "Expenses" at bounding box center [38, 443] width 30 height 9
click at [70, 387] on link "Home" at bounding box center [143, 386] width 214 height 19
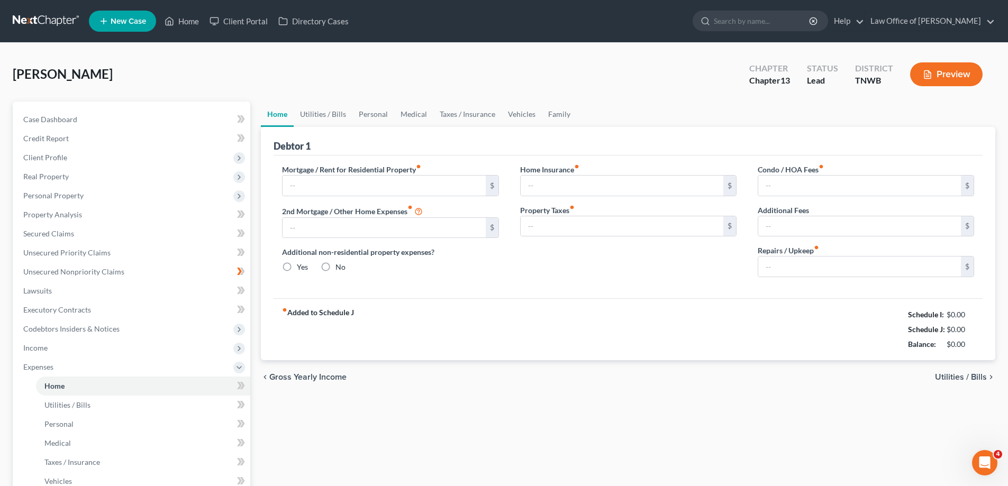
type input "920.00"
type input "0.00"
radio input "true"
type input "0.00"
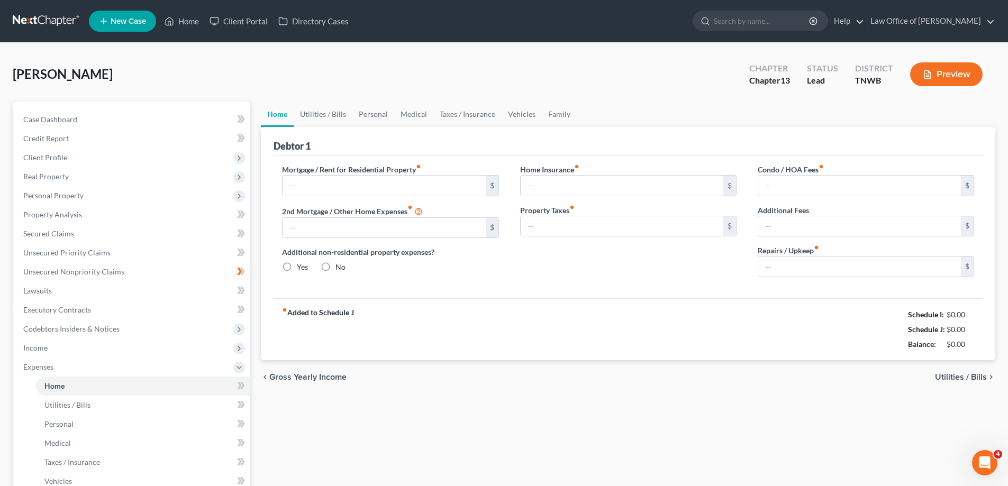
type input "0.00"
click at [48, 388] on span "Home" at bounding box center [54, 386] width 20 height 9
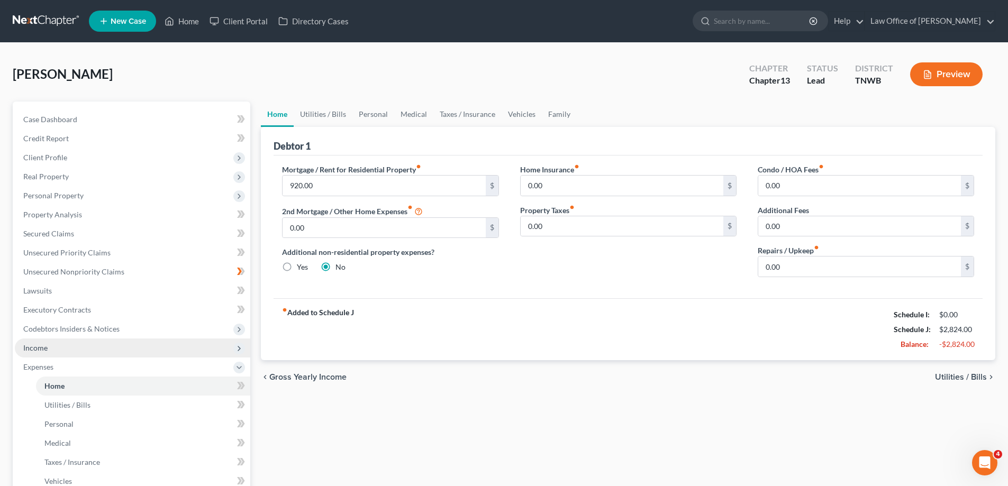
click at [51, 347] on span "Income" at bounding box center [132, 348] width 235 height 19
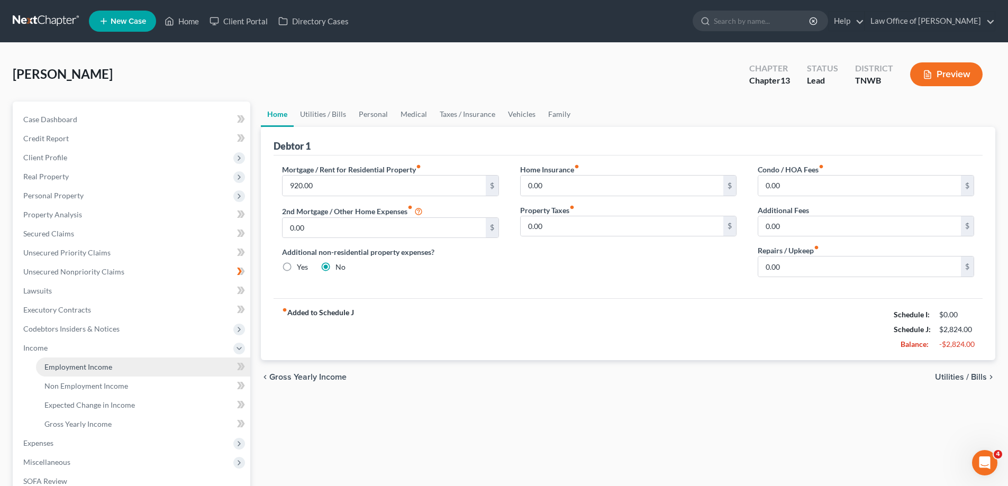
click at [69, 367] on span "Employment Income" at bounding box center [78, 366] width 68 height 9
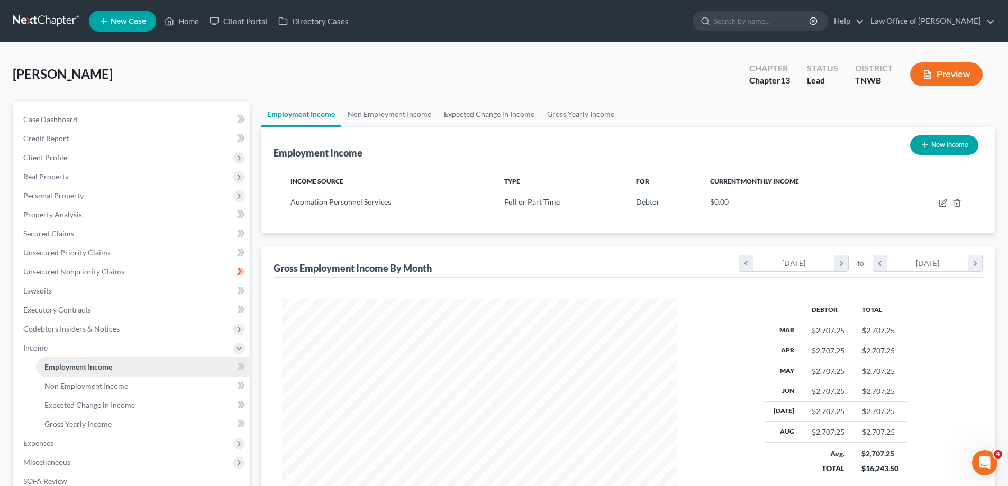
scroll to position [197, 416]
click at [63, 384] on span "Non Employment Income" at bounding box center [86, 386] width 84 height 9
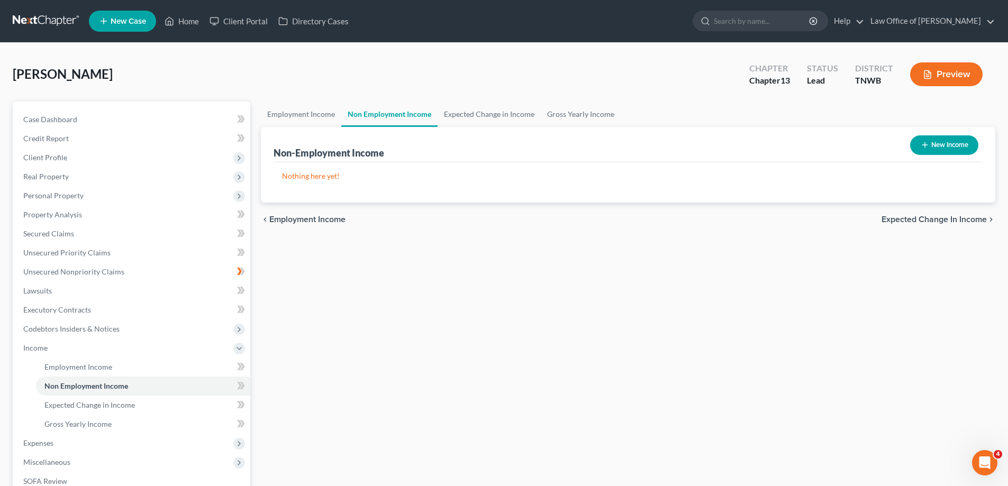
click at [949, 143] on button "New Income" at bounding box center [944, 145] width 68 height 20
select select "0"
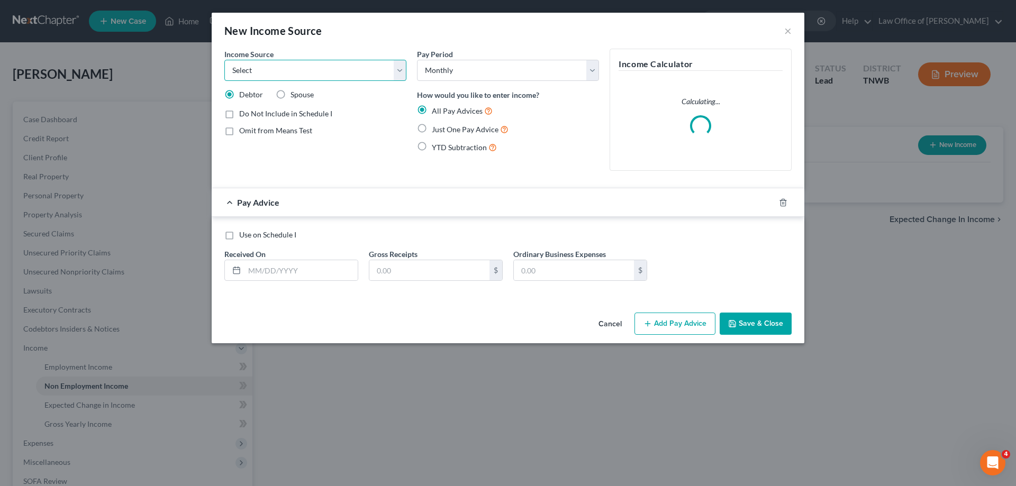
drag, startPoint x: 403, startPoint y: 68, endPoint x: 391, endPoint y: 78, distance: 15.8
click at [403, 68] on select "Select Unemployment Disability (from employer) Pension Retirement Social Securi…" at bounding box center [315, 70] width 182 height 21
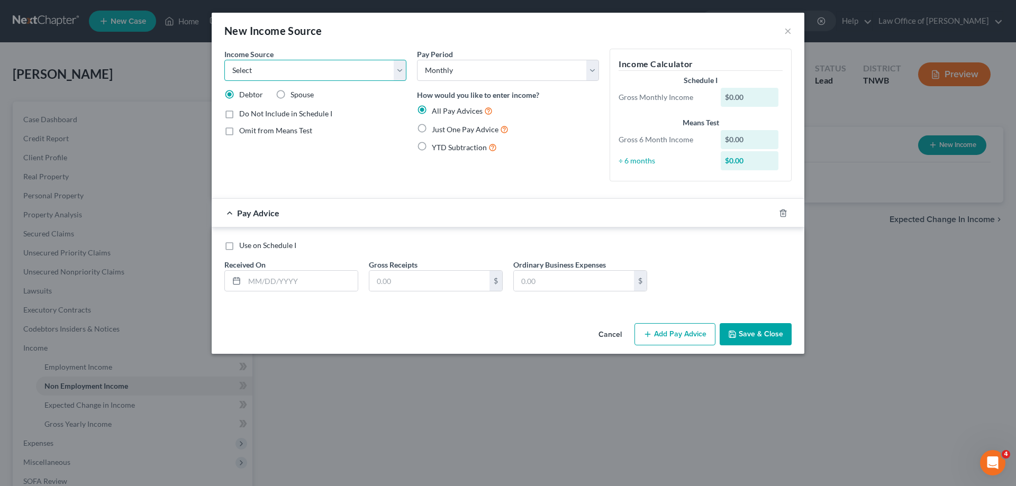
select select "5"
click at [224, 60] on select "Select Unemployment Disability (from employer) Pension Retirement Social Securi…" at bounding box center [315, 70] width 182 height 21
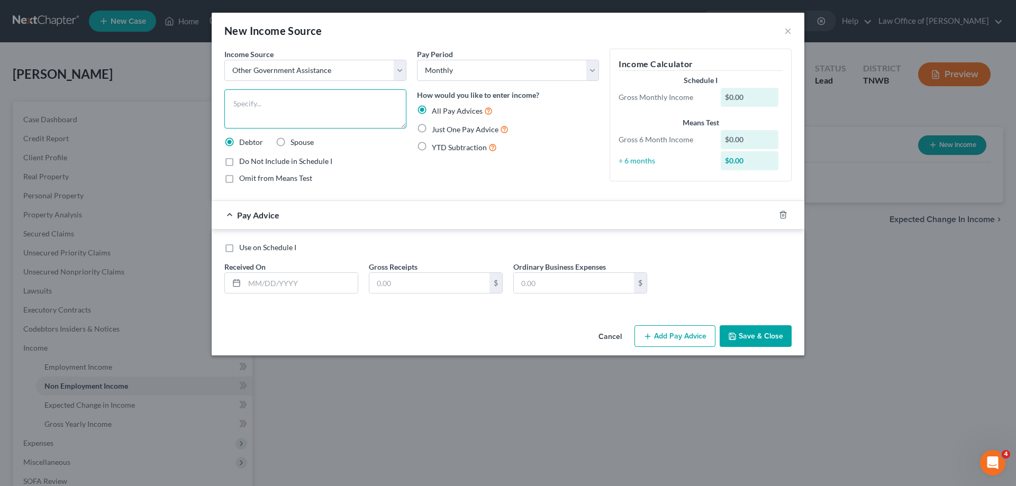
click at [298, 102] on textarea at bounding box center [315, 108] width 182 height 39
type textarea "Food stamps"
click at [432, 129] on label "Just One Pay Advice" at bounding box center [470, 129] width 77 height 12
click at [436, 129] on input "Just One Pay Advice" at bounding box center [439, 126] width 7 height 7
radio input "true"
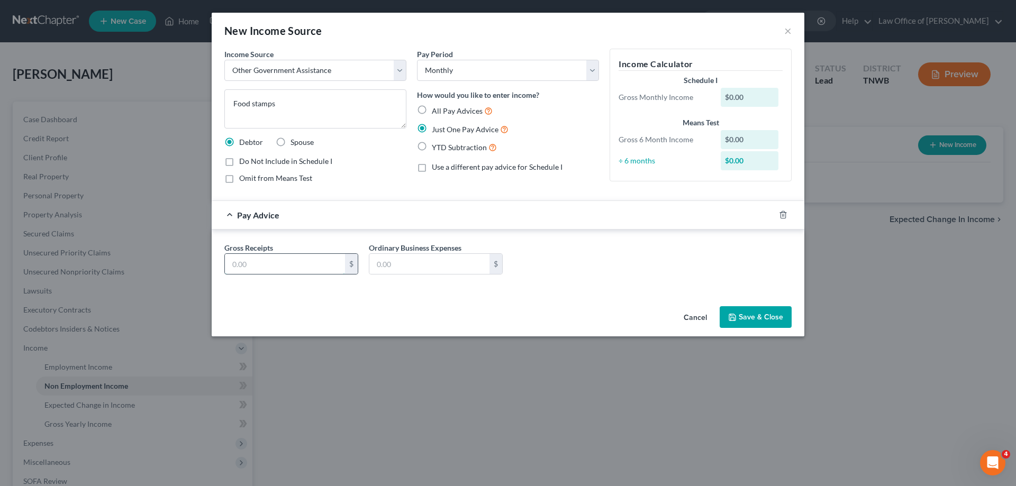
click at [288, 264] on input "text" at bounding box center [285, 264] width 120 height 20
type input "975.00"
click at [736, 321] on icon "button" at bounding box center [732, 317] width 6 height 6
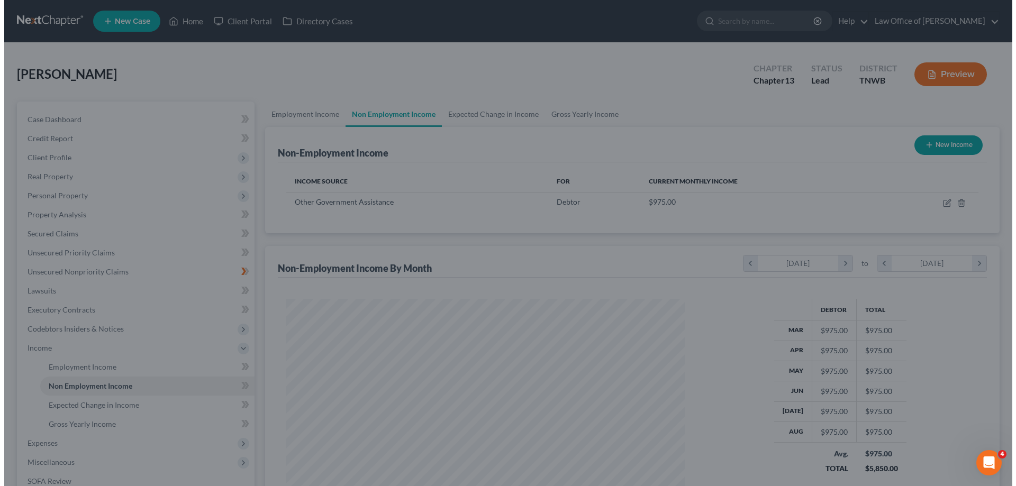
scroll to position [528962, 528743]
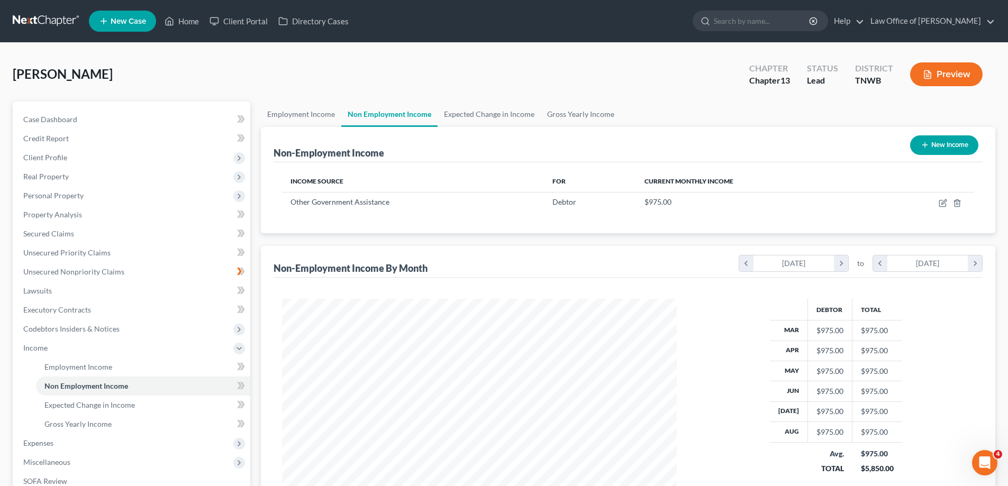
click at [943, 144] on button "New Income" at bounding box center [944, 145] width 68 height 20
select select "0"
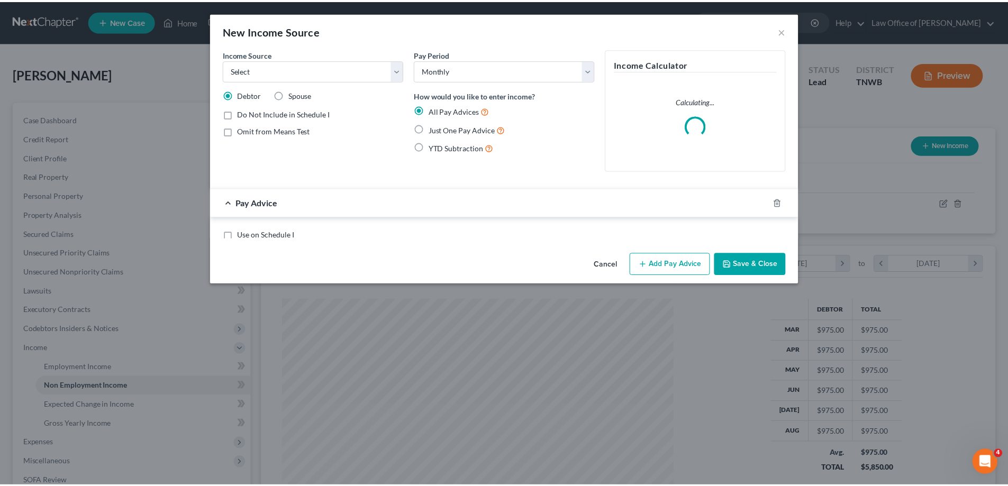
scroll to position [199, 420]
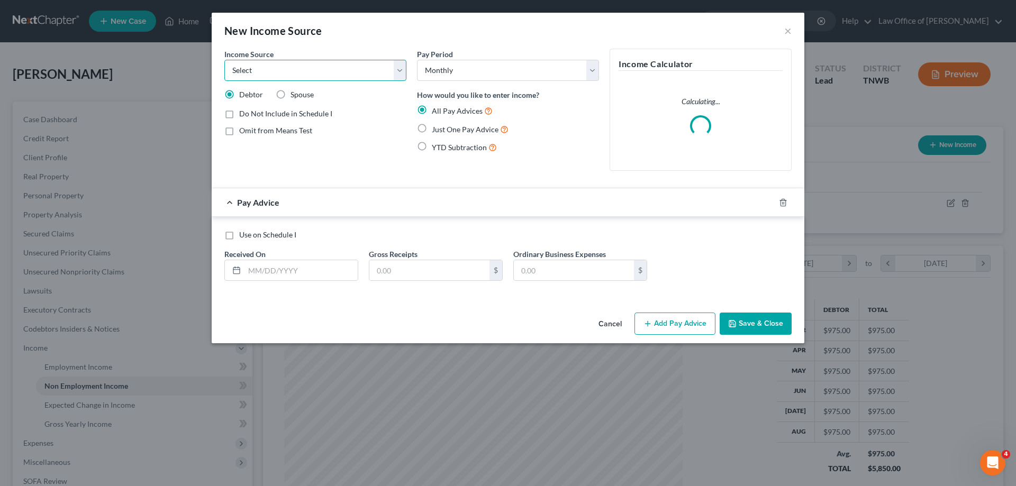
drag, startPoint x: 398, startPoint y: 70, endPoint x: 404, endPoint y: 70, distance: 5.8
click at [398, 69] on select "Select Unemployment Disability (from employer) Pension Retirement Social Securi…" at bounding box center [315, 70] width 182 height 21
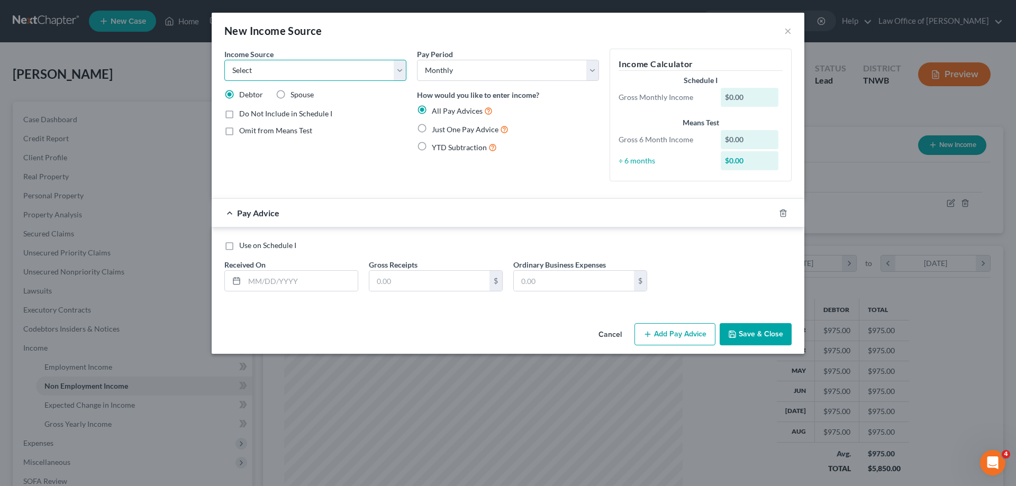
select select "7"
click at [224, 60] on select "Select Unemployment Disability (from employer) Pension Retirement Social Securi…" at bounding box center [315, 70] width 182 height 21
click at [432, 125] on label "Just One Pay Advice" at bounding box center [470, 129] width 77 height 12
click at [436, 125] on input "Just One Pay Advice" at bounding box center [439, 126] width 7 height 7
radio input "true"
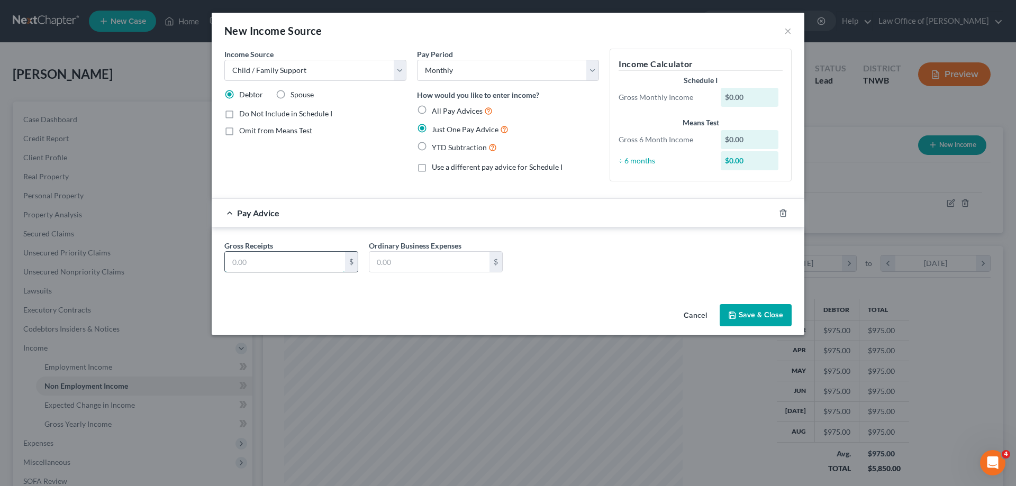
drag, startPoint x: 298, startPoint y: 267, endPoint x: 306, endPoint y: 266, distance: 8.0
click at [298, 267] on input "text" at bounding box center [285, 262] width 120 height 20
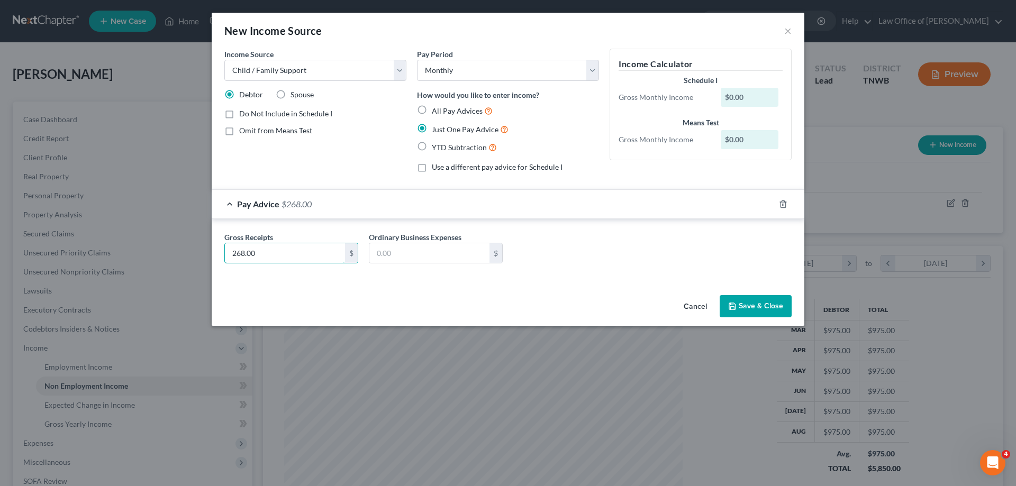
type input "268.00"
click at [757, 304] on button "Save & Close" at bounding box center [756, 306] width 72 height 22
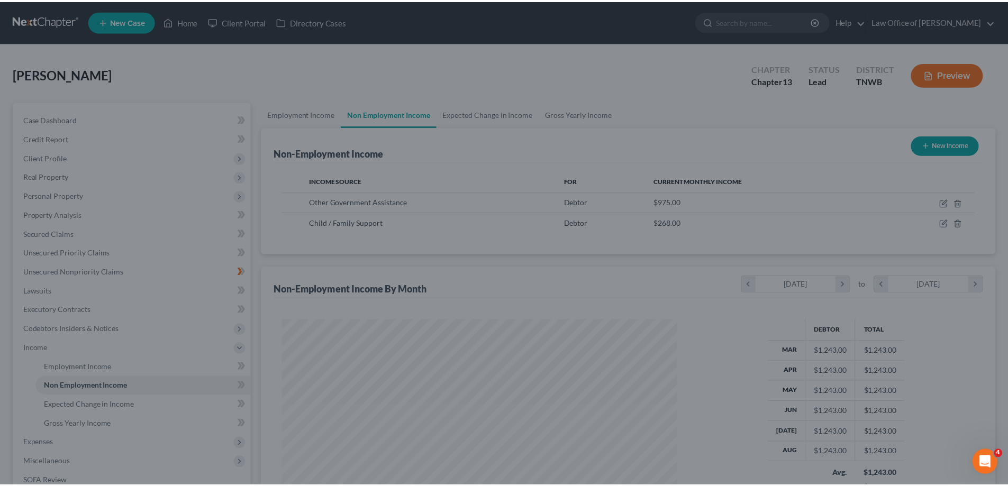
scroll to position [528962, 528743]
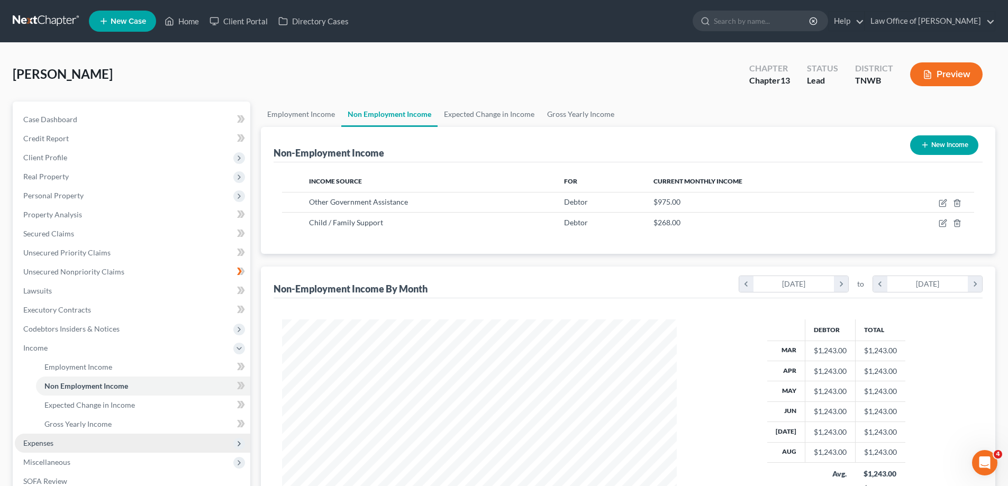
click at [68, 448] on span "Expenses" at bounding box center [132, 443] width 235 height 19
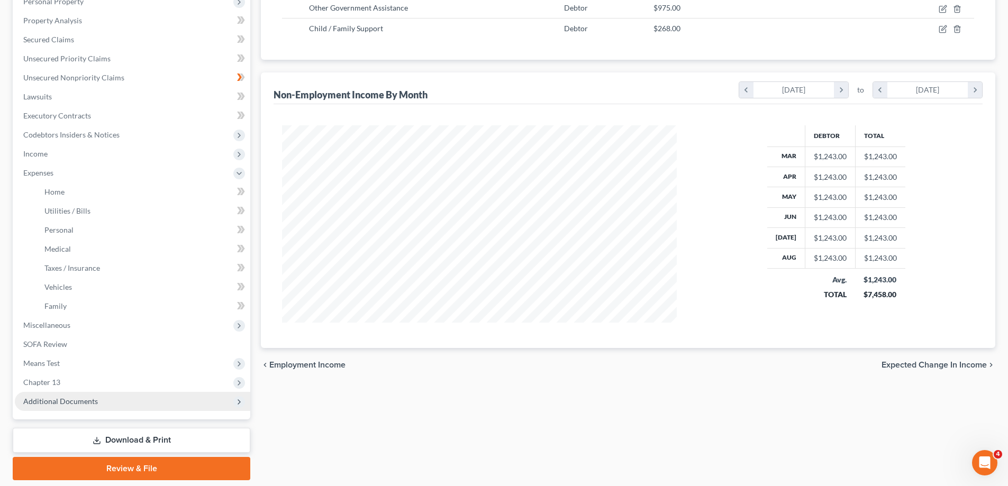
scroll to position [229, 0]
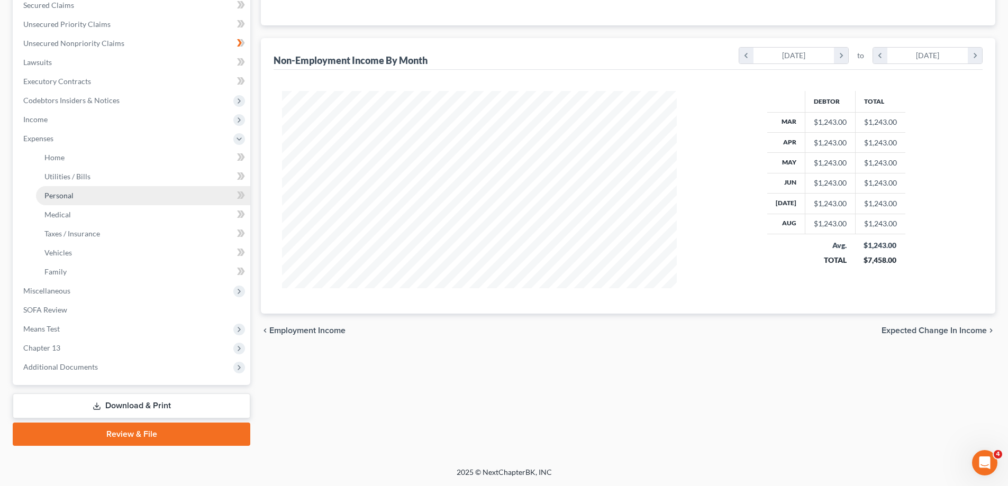
click at [65, 194] on span "Personal" at bounding box center [58, 195] width 29 height 9
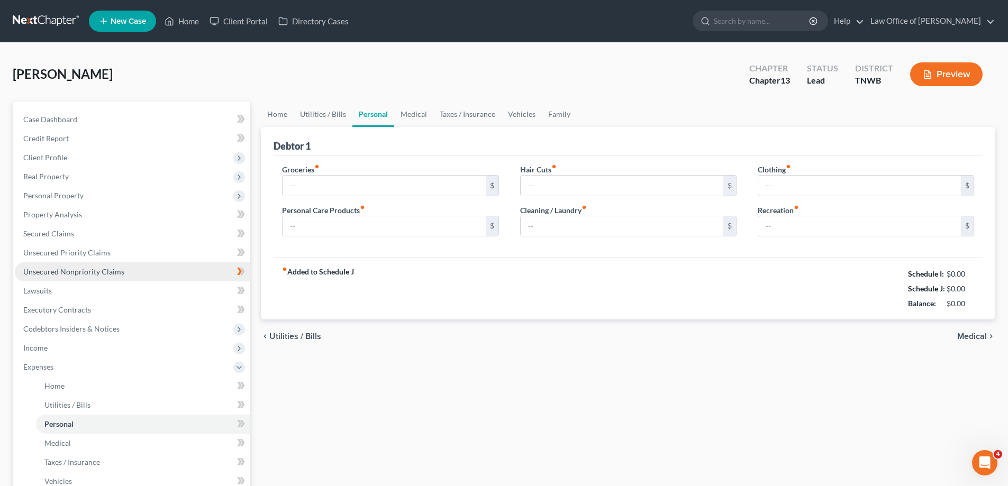
type input "975.00"
type input "30.00"
type input "0.00"
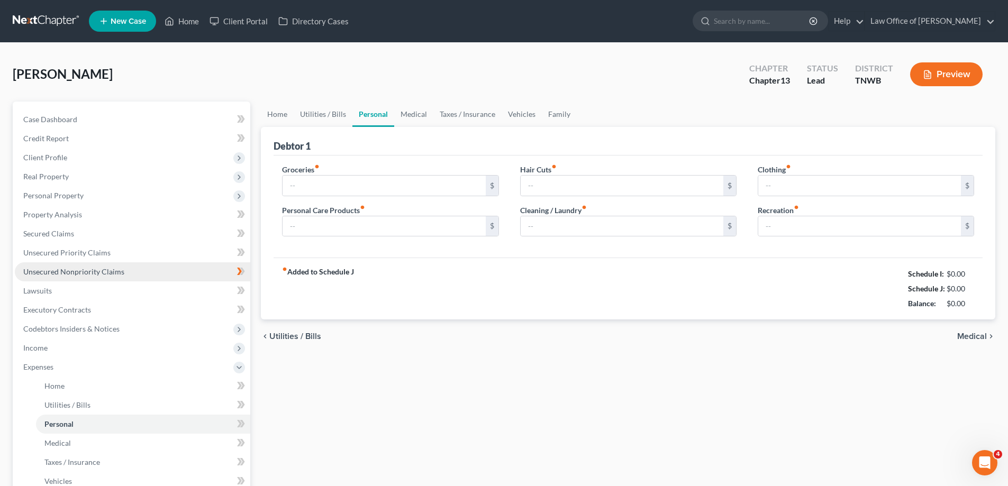
type input "50.00"
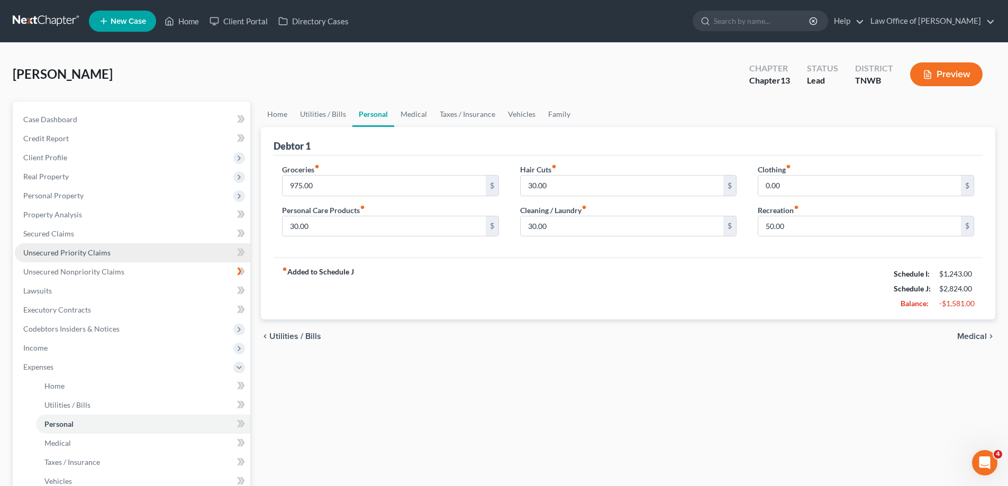
click at [60, 253] on span "Unsecured Priority Claims" at bounding box center [66, 252] width 87 height 9
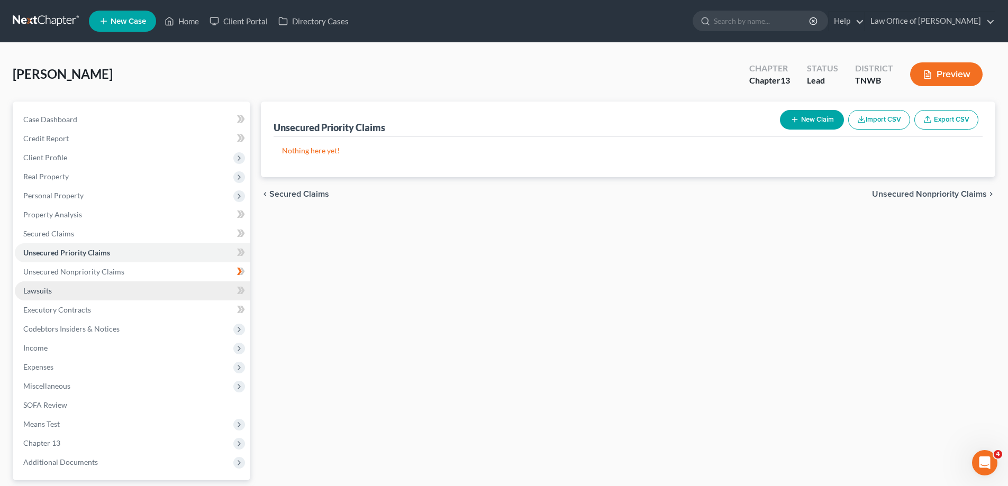
click at [38, 291] on span "Lawsuits" at bounding box center [37, 290] width 29 height 9
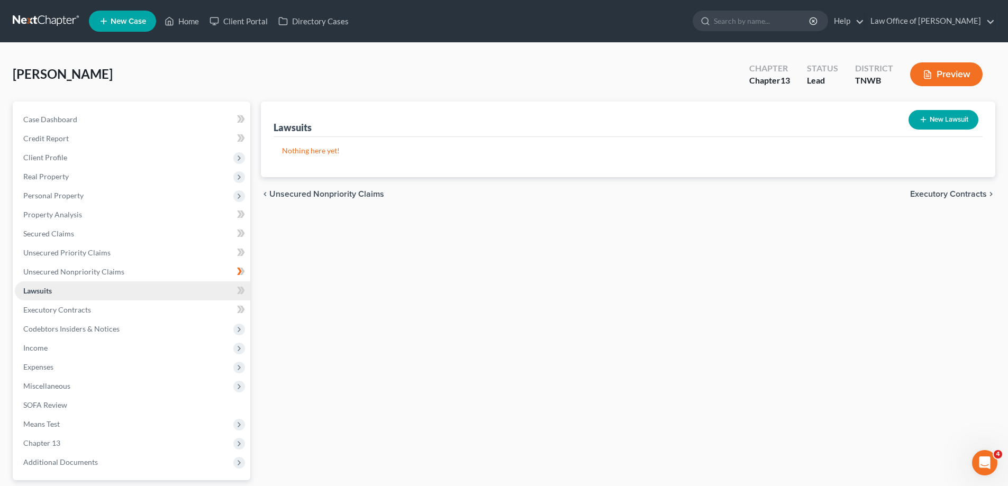
click at [39, 292] on span "Lawsuits" at bounding box center [37, 290] width 29 height 9
click at [949, 112] on button "New Lawsuit" at bounding box center [944, 120] width 70 height 20
select select "0"
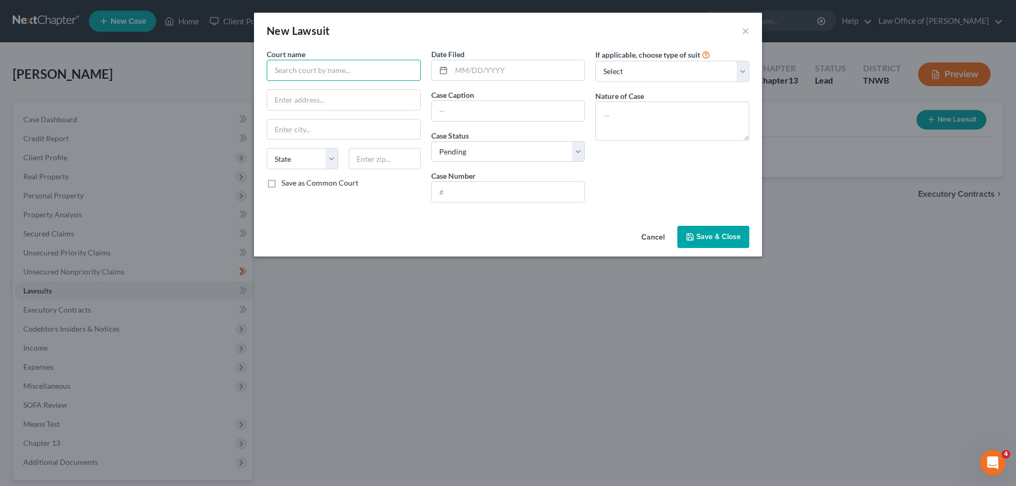
click at [357, 71] on input "text" at bounding box center [344, 70] width 154 height 21
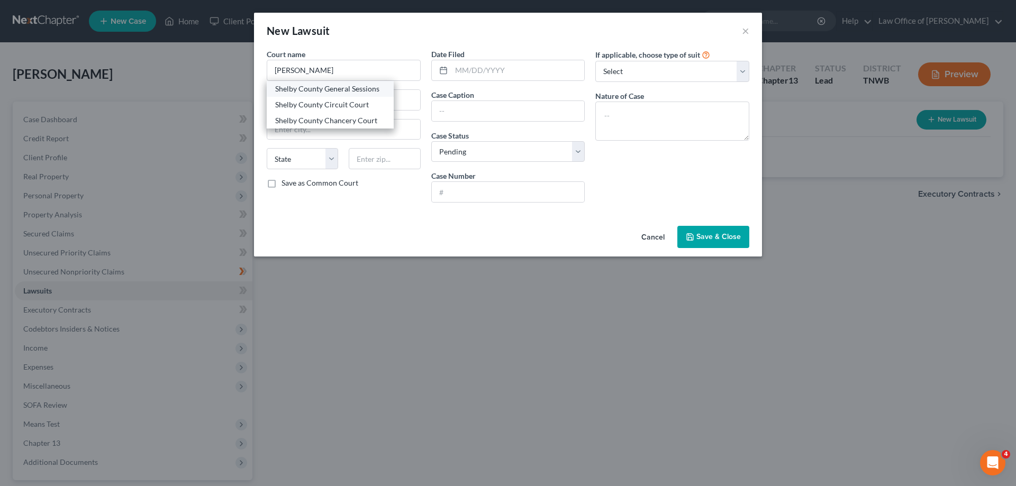
click at [363, 90] on div "Shelby County General Sessions" at bounding box center [330, 89] width 110 height 11
type input "Shelby County General Sessions"
type input "140 Adams Room 106"
type input "Memphis"
select select "44"
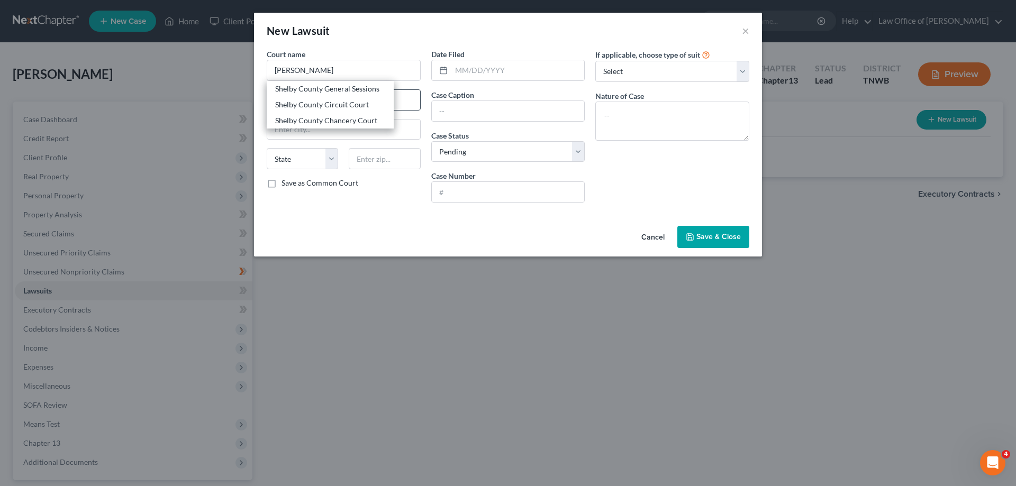
type input "38103"
click at [471, 195] on input "text" at bounding box center [508, 192] width 153 height 20
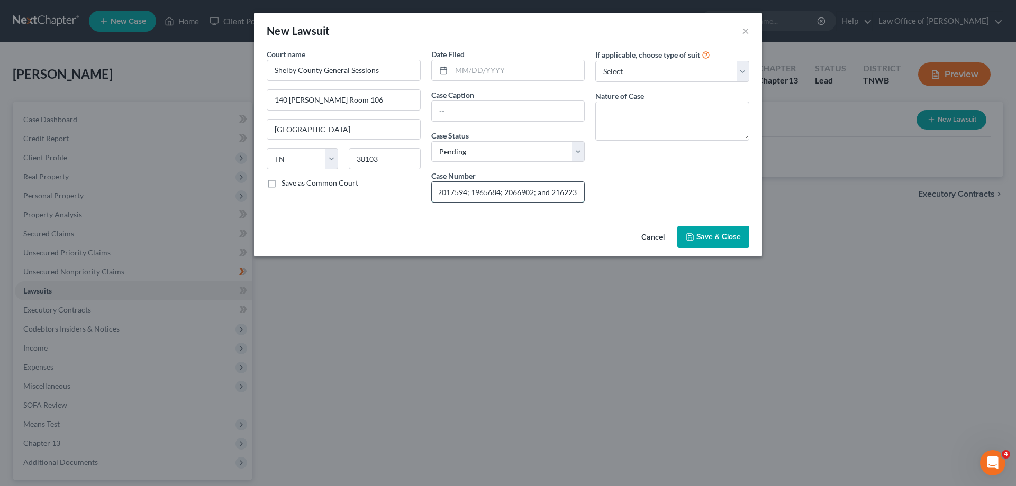
scroll to position [0, 106]
type input "2281675; 2326861; 2061904; 2017594; 1965684; 2066902; and 2162236"
click at [722, 234] on span "Save & Close" at bounding box center [718, 236] width 44 height 9
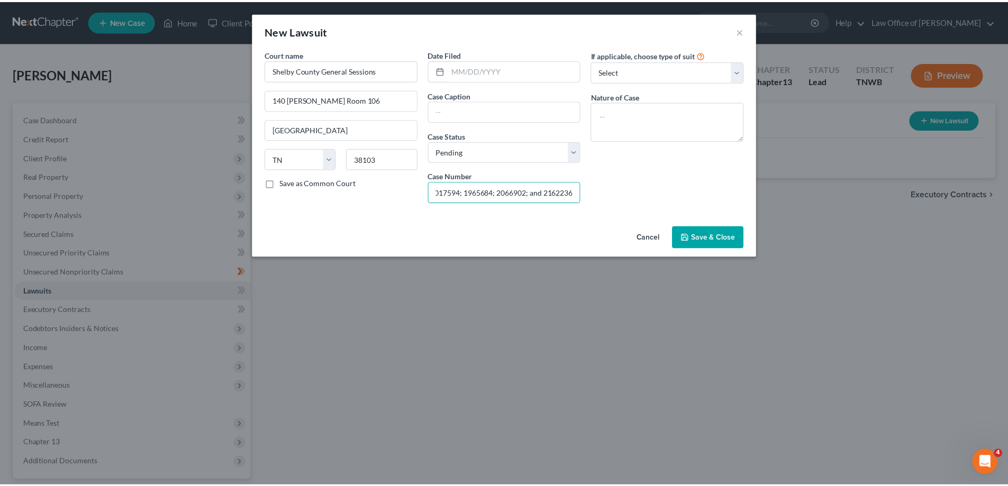
scroll to position [0, 0]
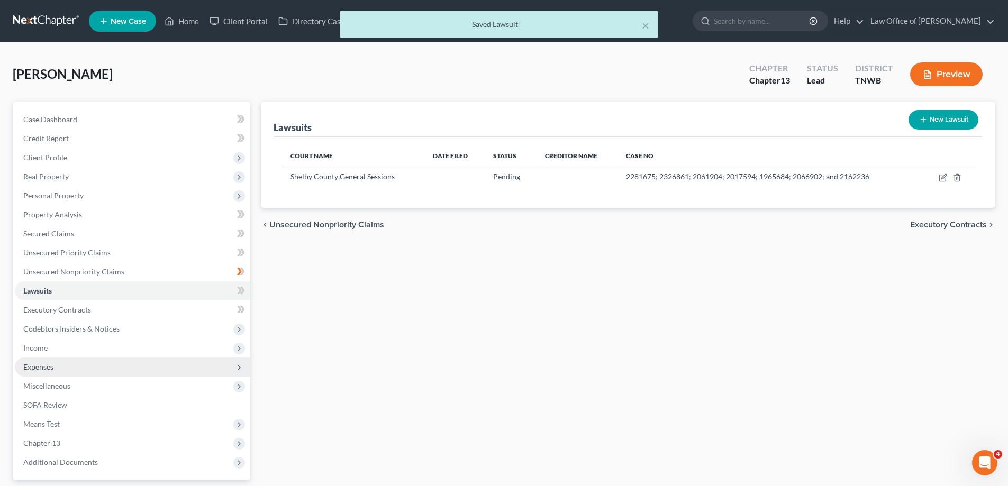
click at [72, 372] on span "Expenses" at bounding box center [132, 367] width 235 height 19
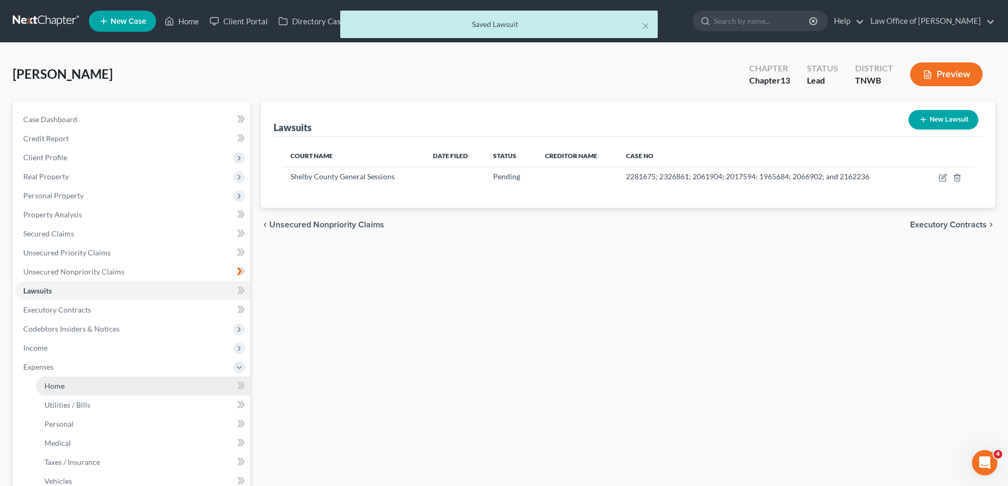
click at [57, 386] on span "Home" at bounding box center [54, 386] width 20 height 9
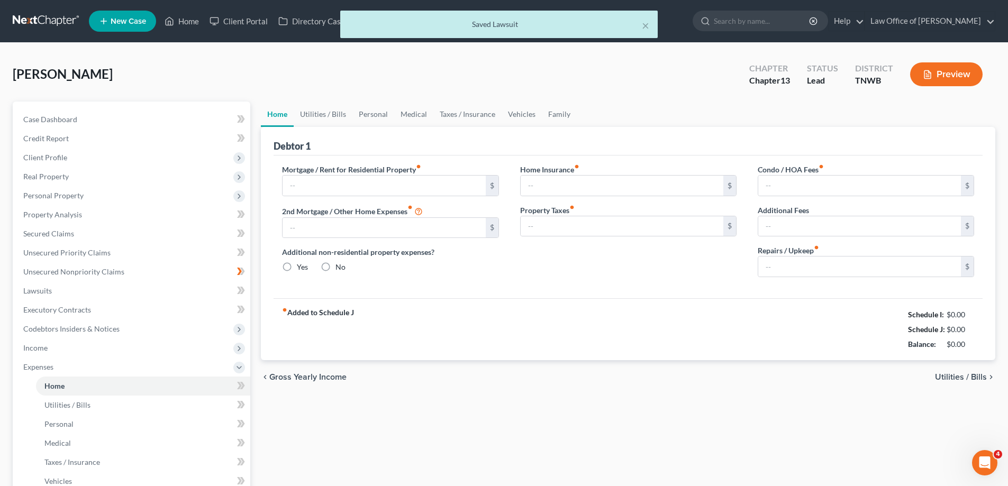
type input "920.00"
type input "0.00"
radio input "true"
type input "0.00"
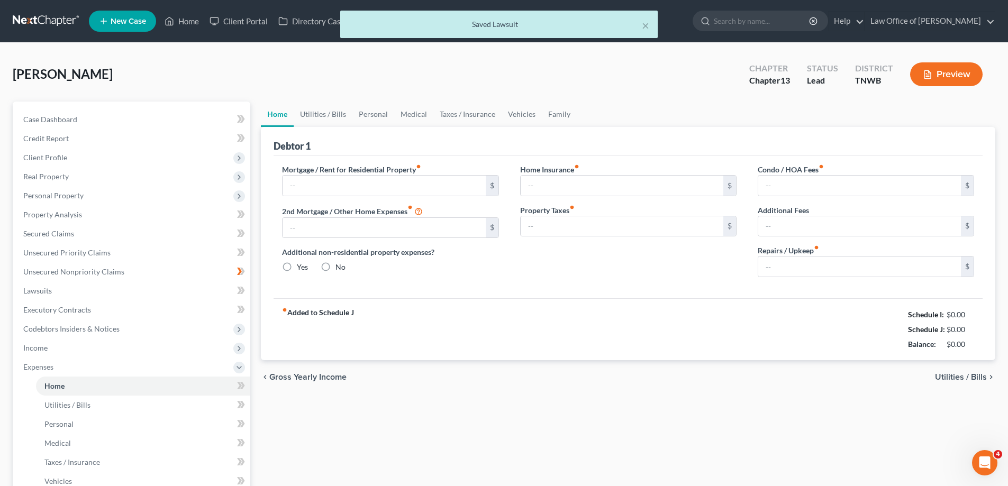
type input "0.00"
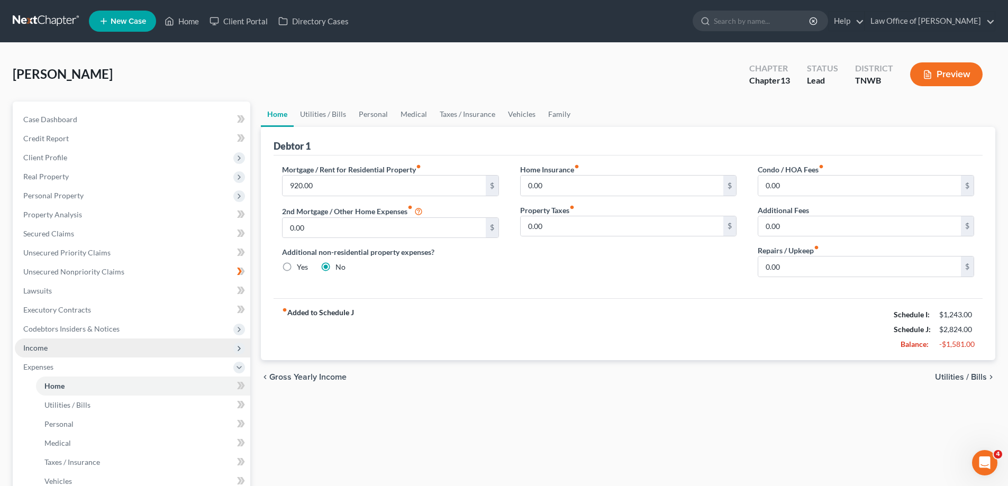
click at [168, 351] on span "Income" at bounding box center [132, 348] width 235 height 19
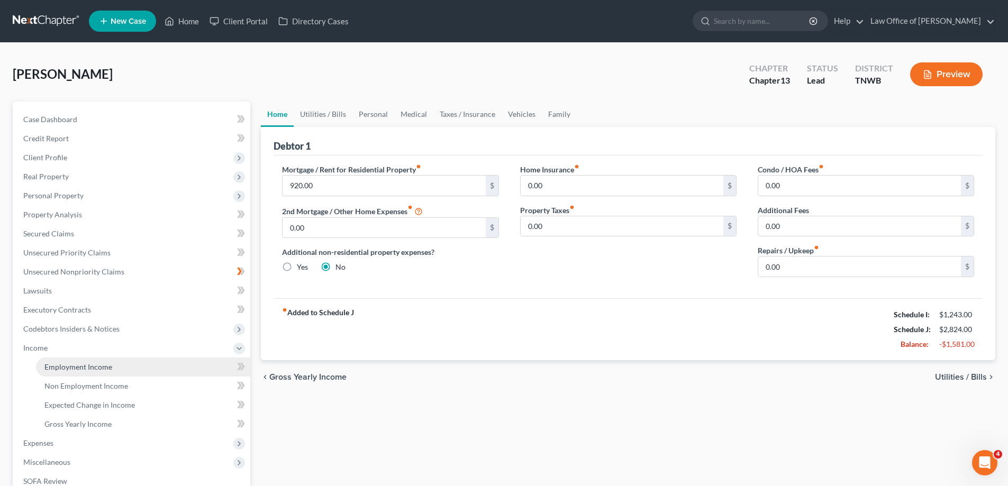
click at [75, 367] on span "Employment Income" at bounding box center [78, 366] width 68 height 9
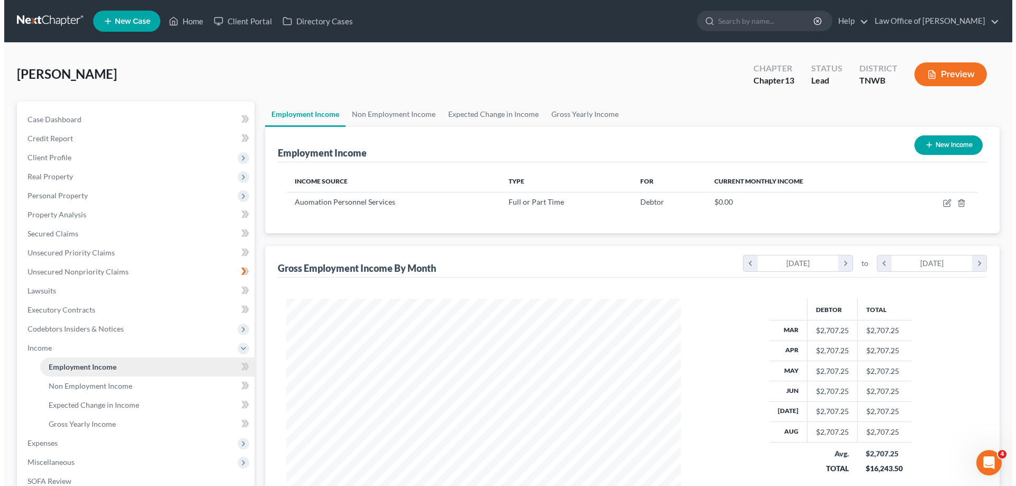
scroll to position [197, 416]
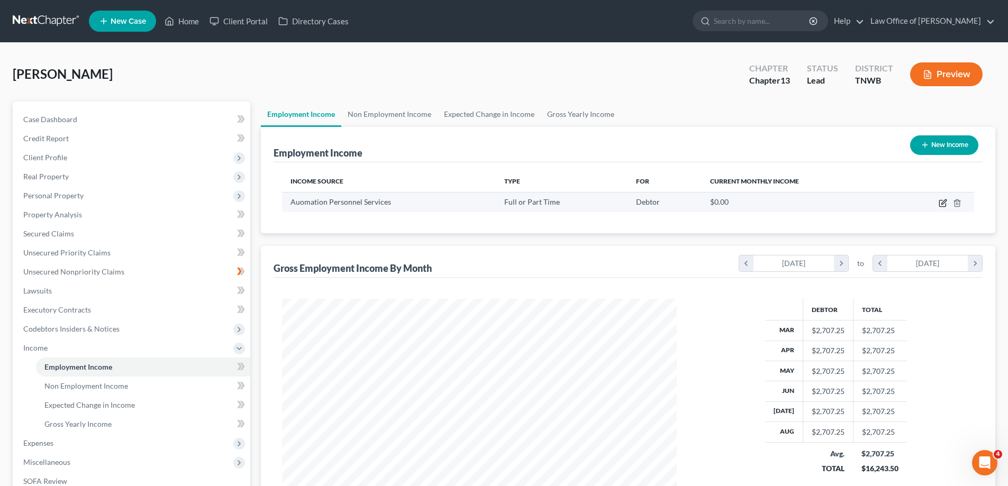
click at [943, 203] on icon "button" at bounding box center [943, 203] width 8 height 8
select select "0"
select select "3"
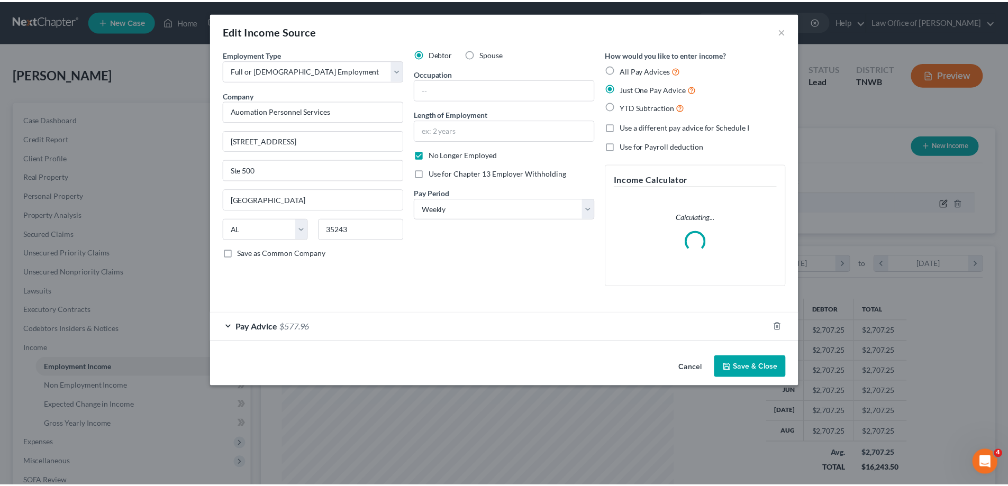
scroll to position [199, 420]
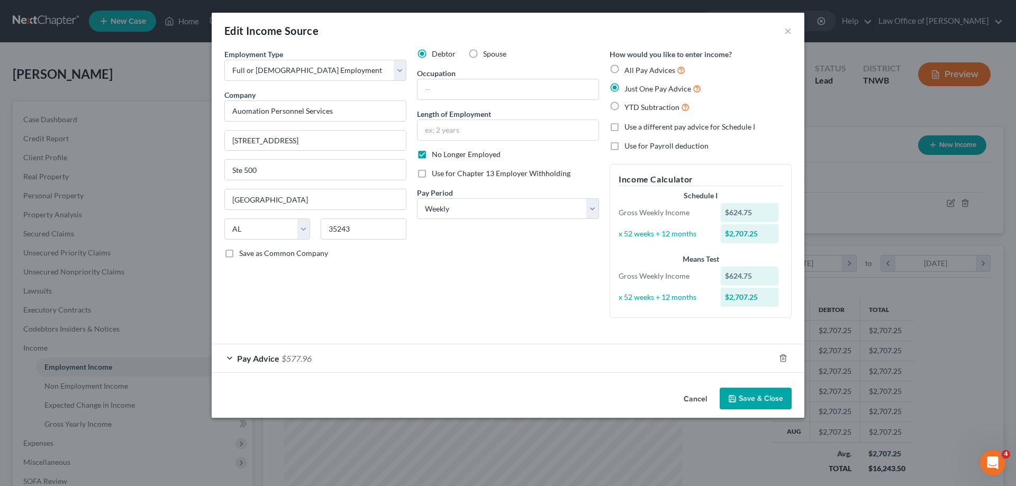
click at [432, 154] on label "No Longer Employed" at bounding box center [466, 154] width 69 height 11
click at [436, 154] on input "No Longer Employed" at bounding box center [439, 152] width 7 height 7
checkbox input "false"
click at [751, 398] on button "Save & Close" at bounding box center [756, 399] width 72 height 22
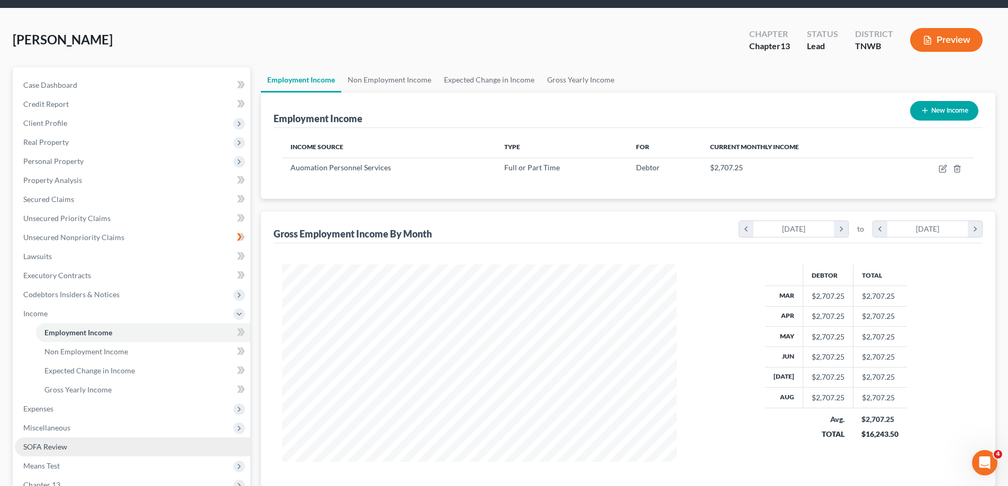
scroll to position [53, 0]
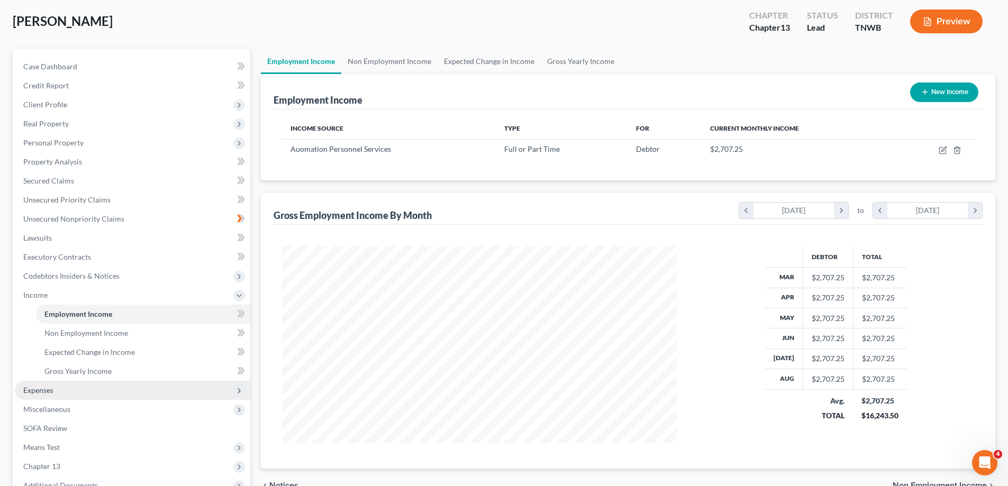
click at [55, 390] on span "Expenses" at bounding box center [132, 390] width 235 height 19
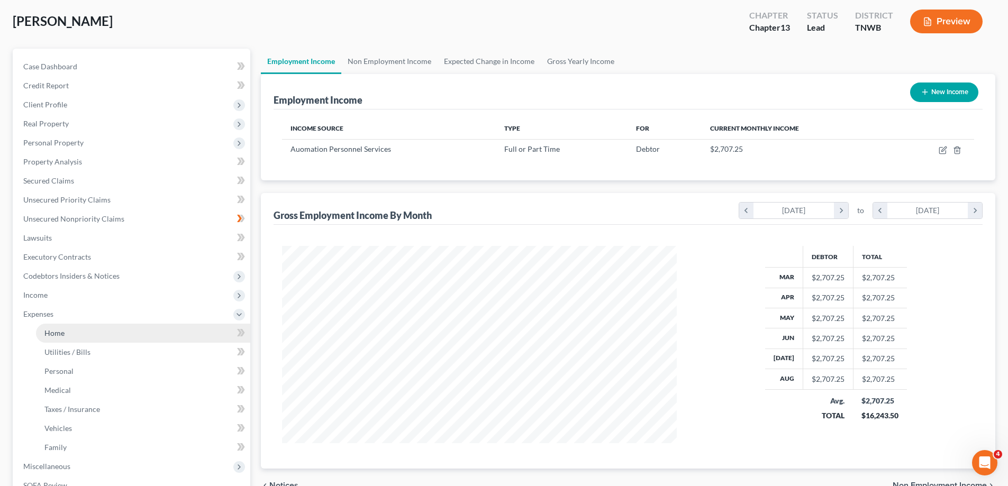
click at [65, 329] on link "Home" at bounding box center [143, 333] width 214 height 19
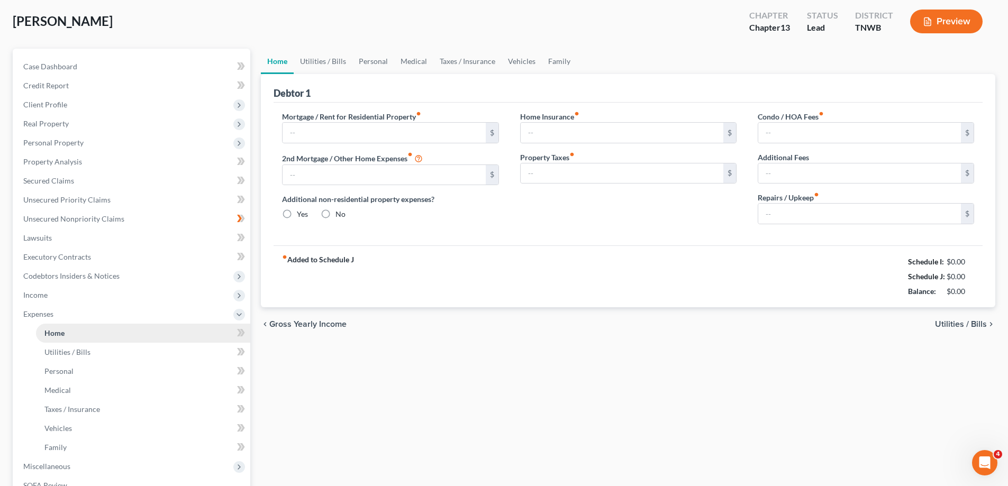
scroll to position [10, 0]
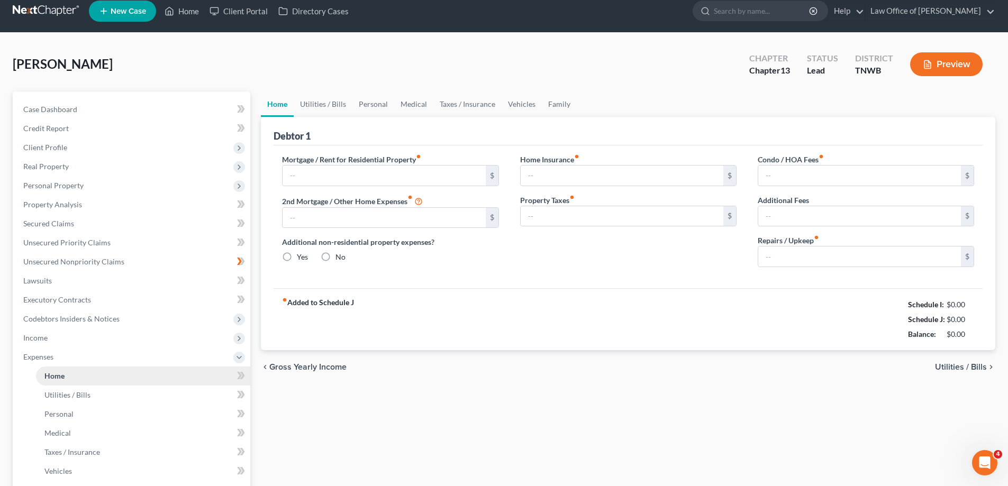
type input "920.00"
type input "0.00"
radio input "true"
type input "0.00"
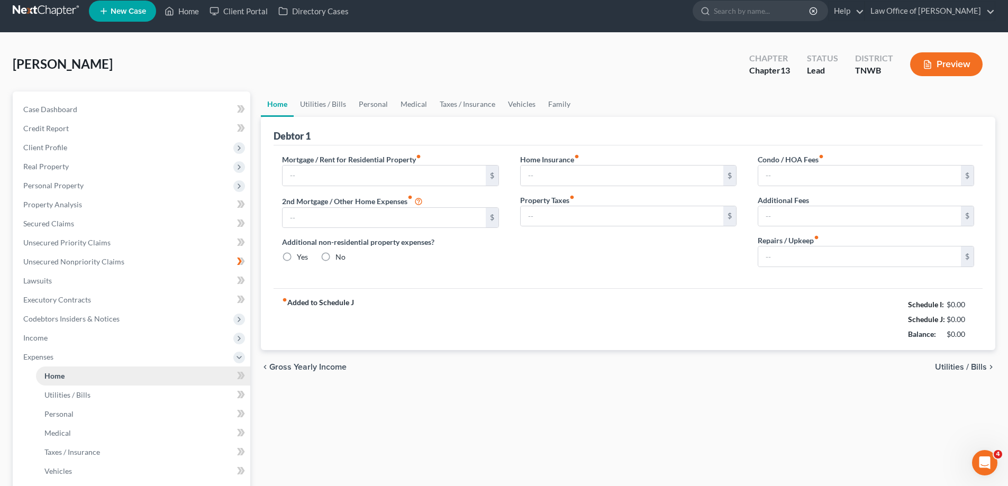
type input "0.00"
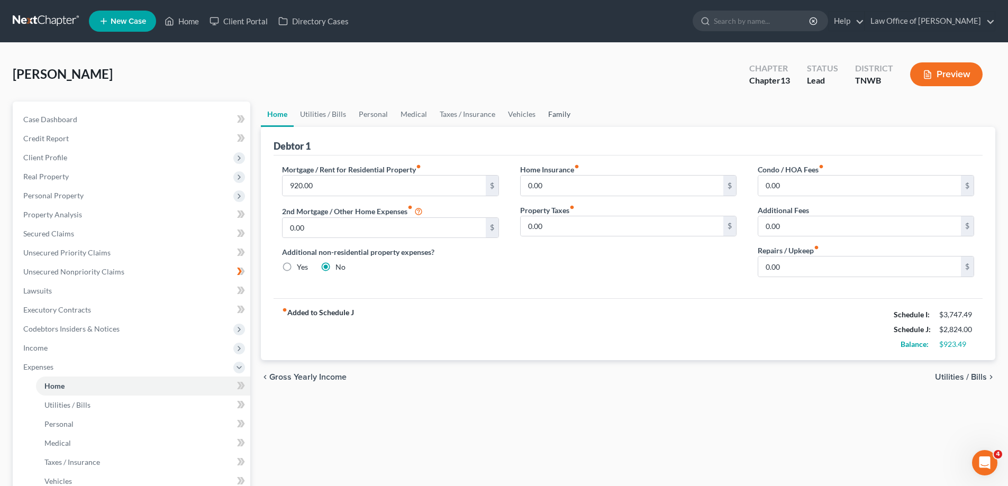
click at [553, 115] on link "Family" at bounding box center [559, 114] width 35 height 25
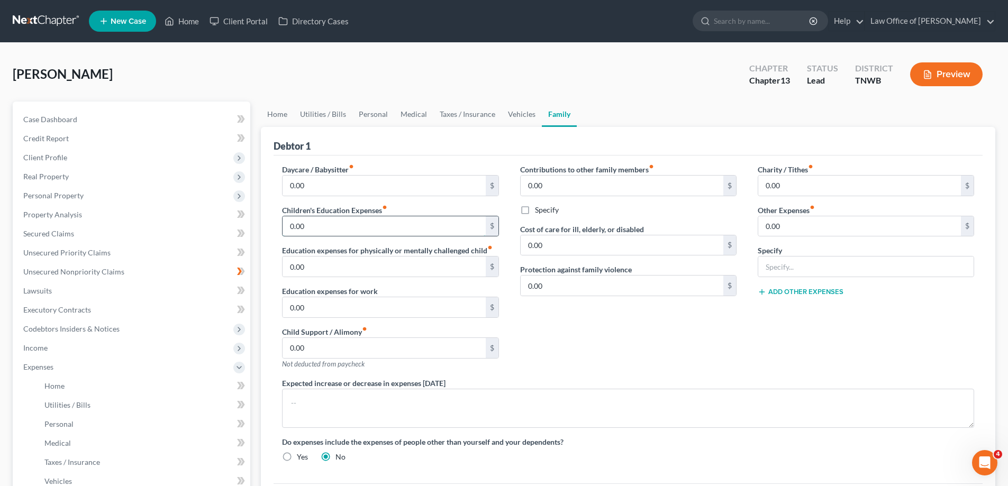
click at [328, 229] on input "0.00" at bounding box center [384, 226] width 203 height 20
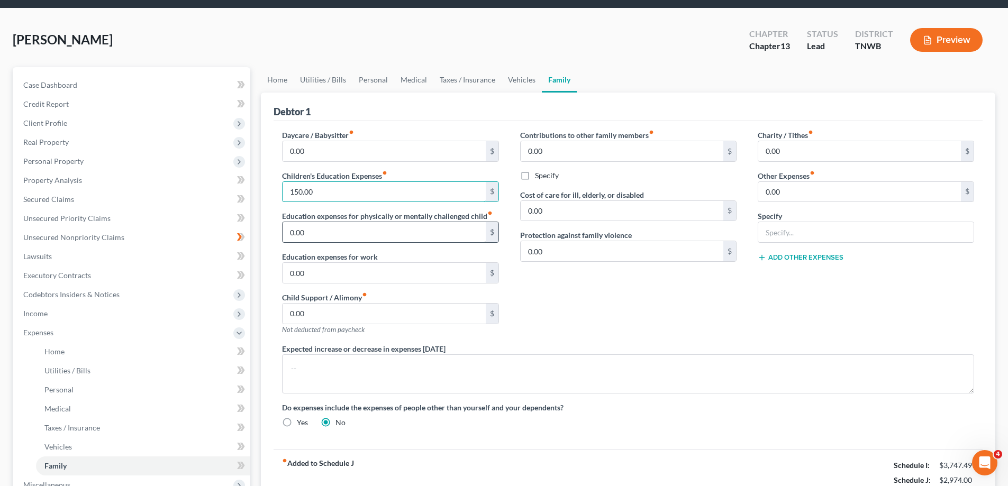
scroll to position [53, 0]
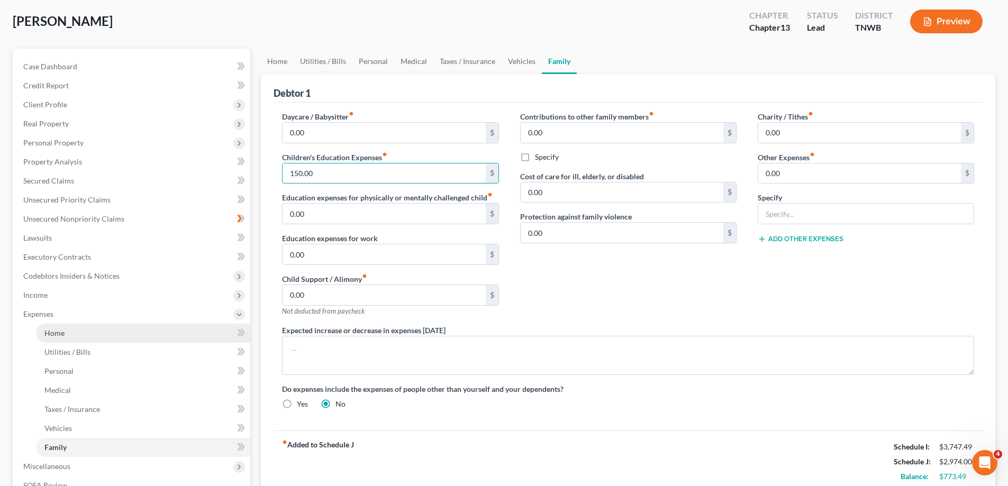
type input "150.00"
click at [59, 336] on span "Home" at bounding box center [54, 333] width 20 height 9
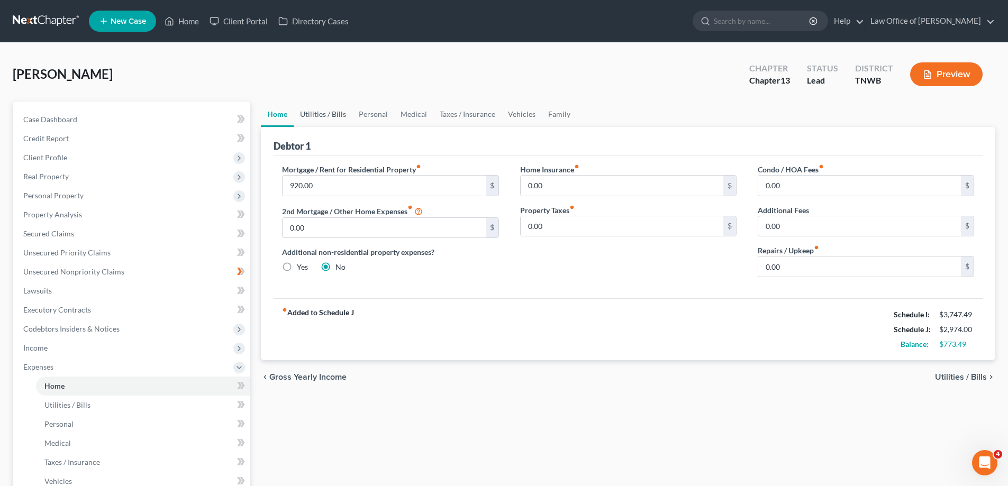
click at [314, 115] on link "Utilities / Bills" at bounding box center [323, 114] width 59 height 25
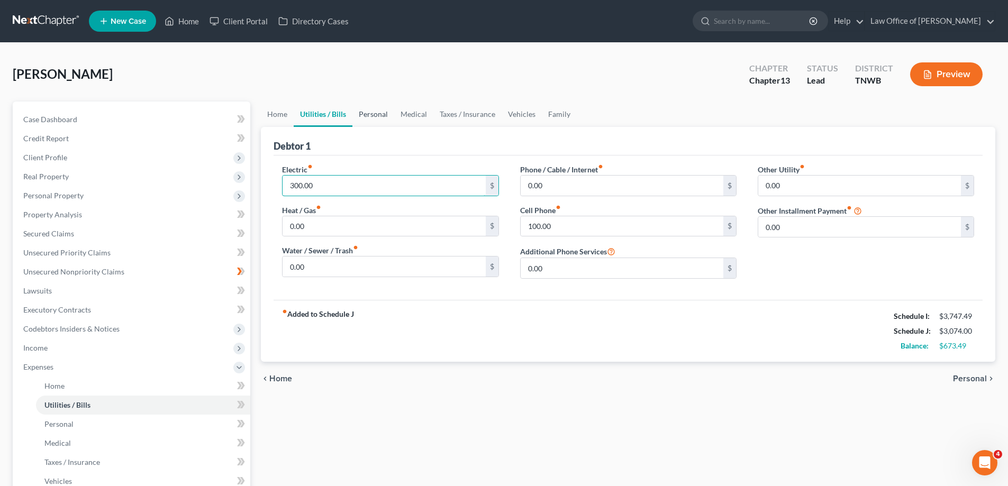
type input "300.00"
click at [371, 112] on link "Personal" at bounding box center [373, 114] width 42 height 25
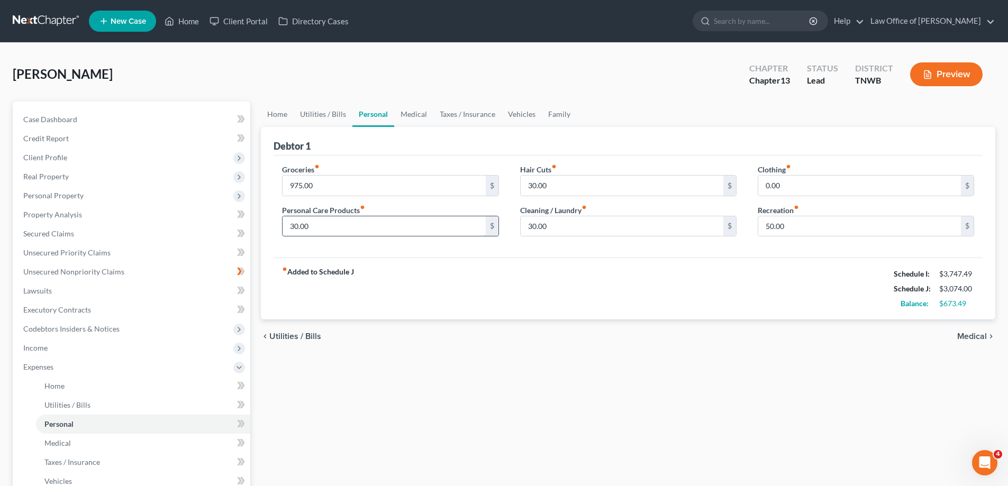
click at [330, 226] on input "30.00" at bounding box center [384, 226] width 203 height 20
type input "65.00"
click at [795, 190] on input "0.00" at bounding box center [859, 186] width 203 height 20
type input "75.00"
click at [580, 191] on input "30.00" at bounding box center [622, 186] width 203 height 20
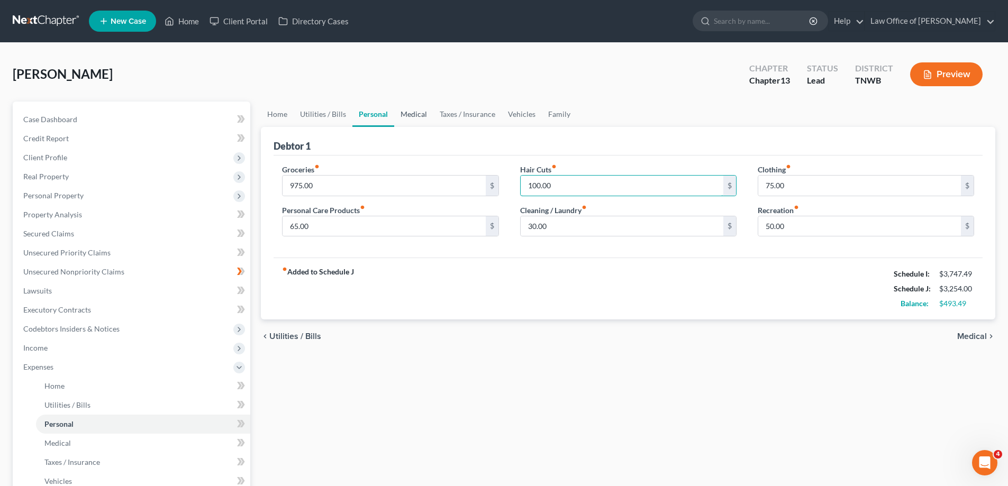
type input "100.00"
click at [412, 114] on link "Medical" at bounding box center [413, 114] width 39 height 25
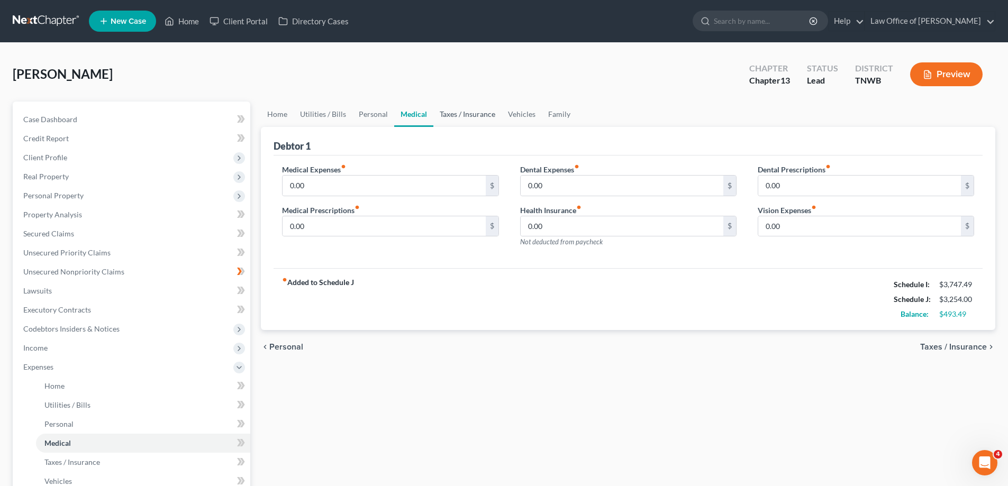
click at [451, 113] on link "Taxes / Insurance" at bounding box center [467, 114] width 68 height 25
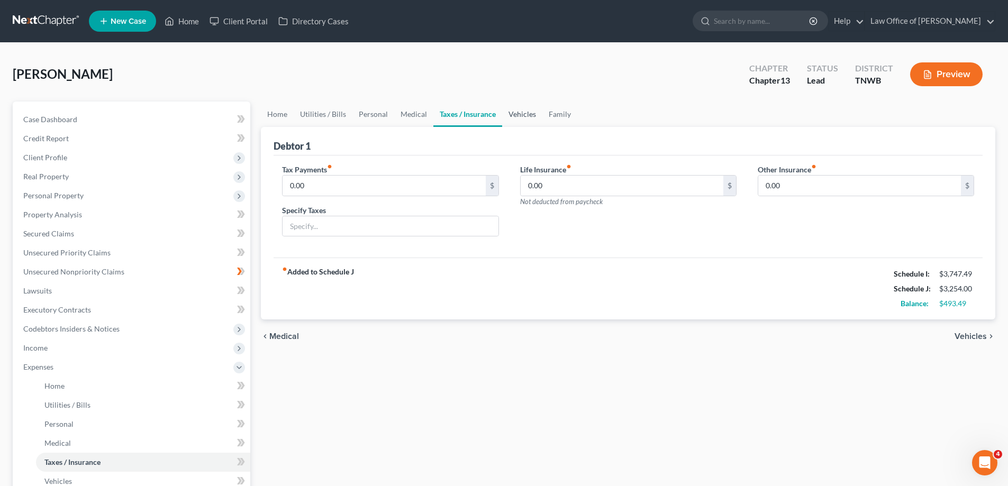
click at [512, 114] on link "Vehicles" at bounding box center [522, 114] width 40 height 25
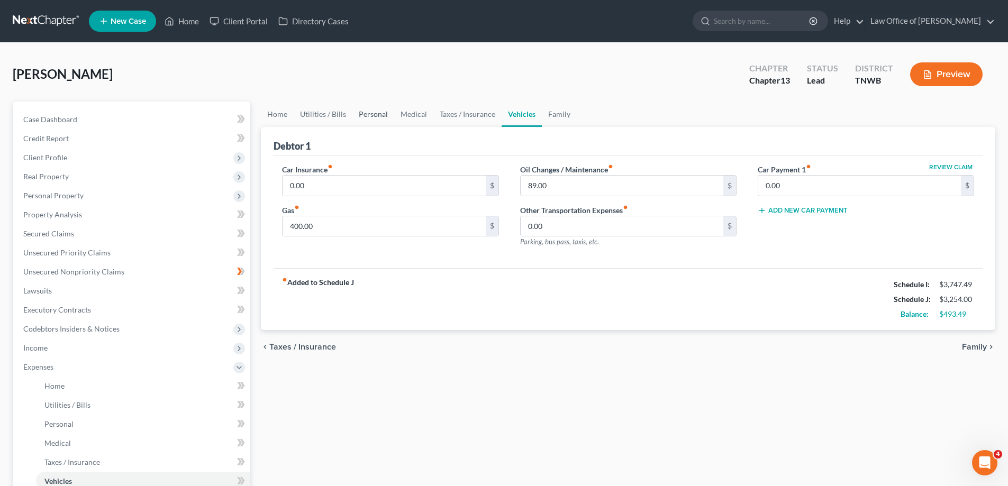
click at [376, 113] on link "Personal" at bounding box center [373, 114] width 42 height 25
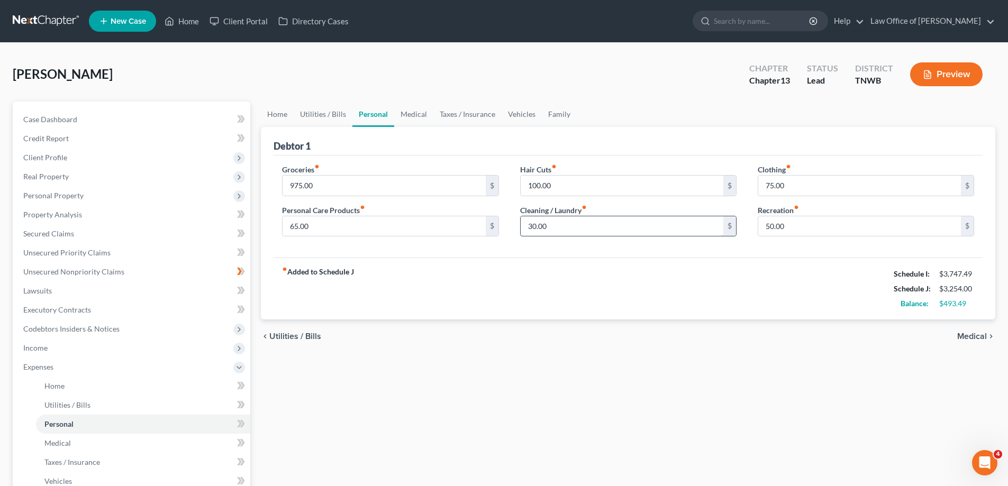
click at [562, 223] on input "30.00" at bounding box center [622, 226] width 203 height 20
type input "65.00"
click at [797, 187] on input "75.00" at bounding box center [859, 186] width 203 height 20
type input "100.00"
click at [414, 115] on link "Medical" at bounding box center [413, 114] width 39 height 25
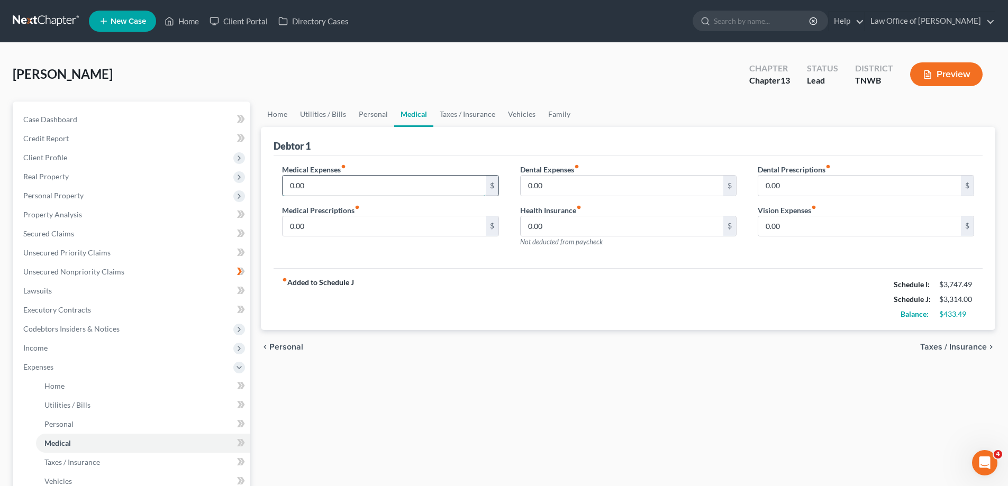
click at [324, 188] on input "0.00" at bounding box center [384, 186] width 203 height 20
type input "40.00"
click at [321, 226] on input "0.00" at bounding box center [384, 226] width 203 height 20
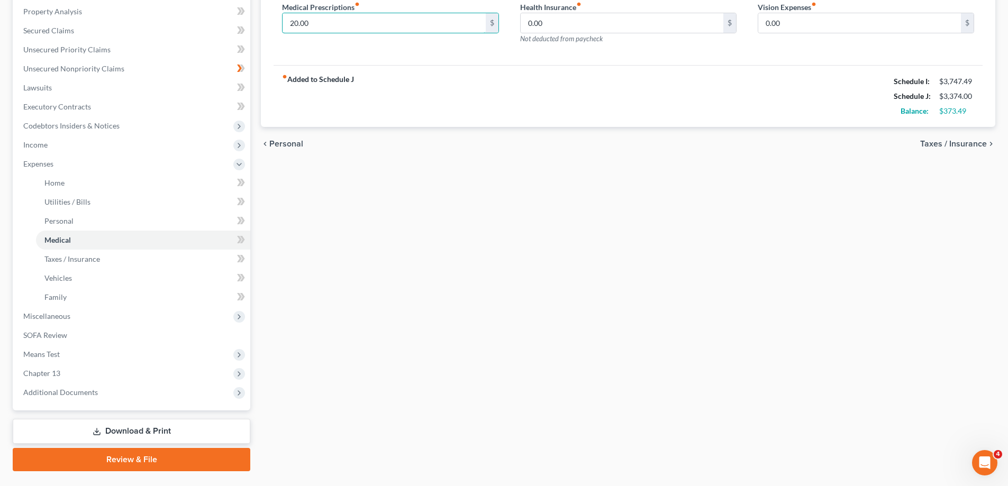
scroll to position [229, 0]
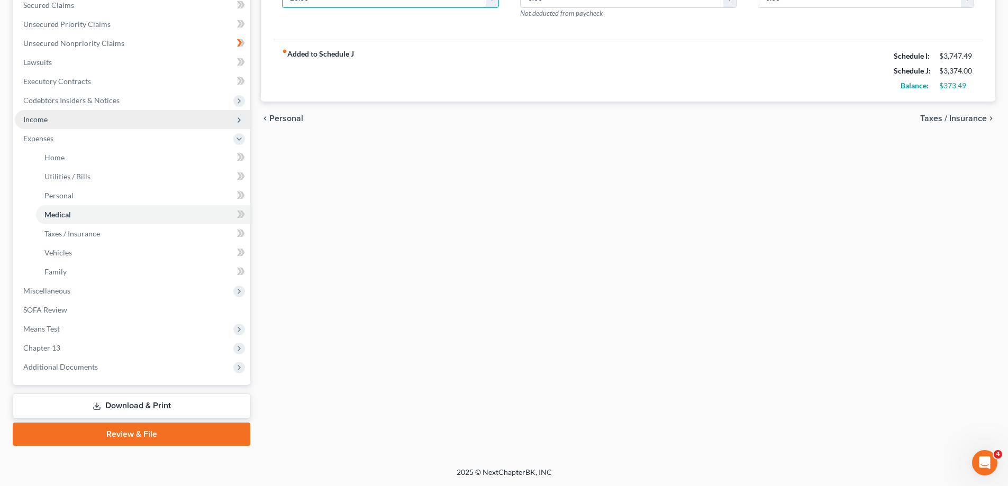
type input "20.00"
click at [83, 112] on span "Income" at bounding box center [132, 119] width 235 height 19
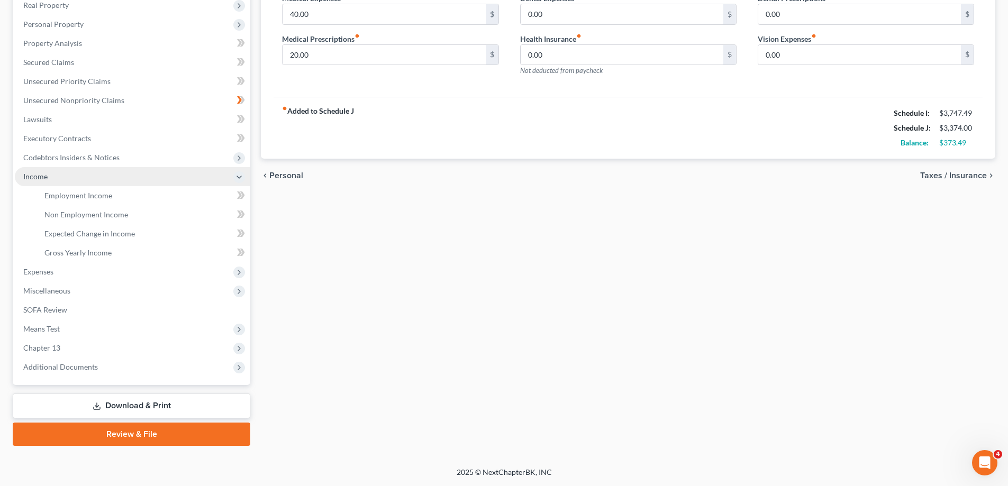
scroll to position [171, 0]
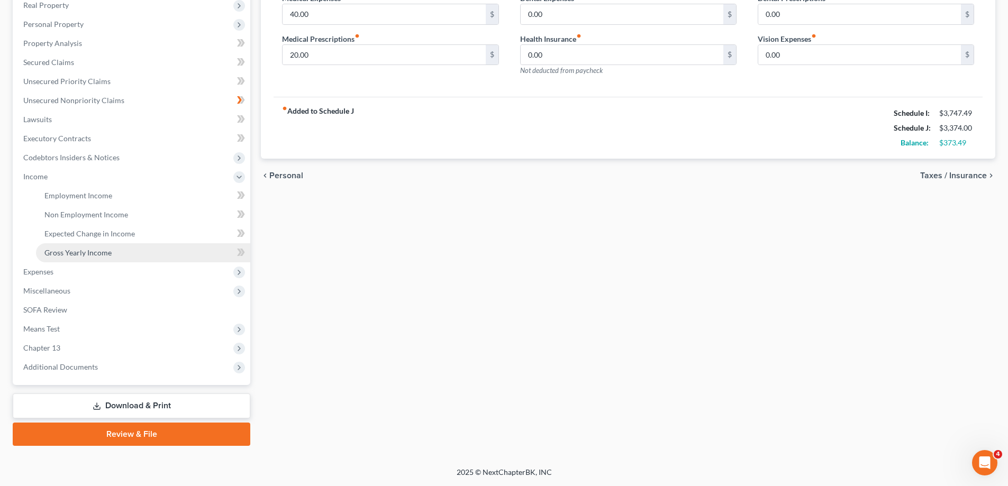
click at [110, 249] on span "Gross Yearly Income" at bounding box center [77, 252] width 67 height 9
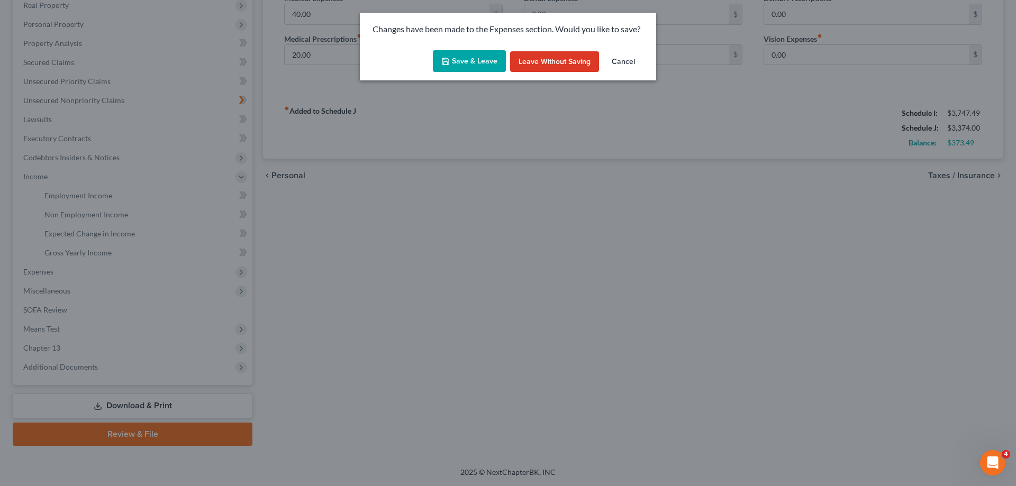
click at [465, 56] on button "Save & Leave" at bounding box center [469, 61] width 73 height 22
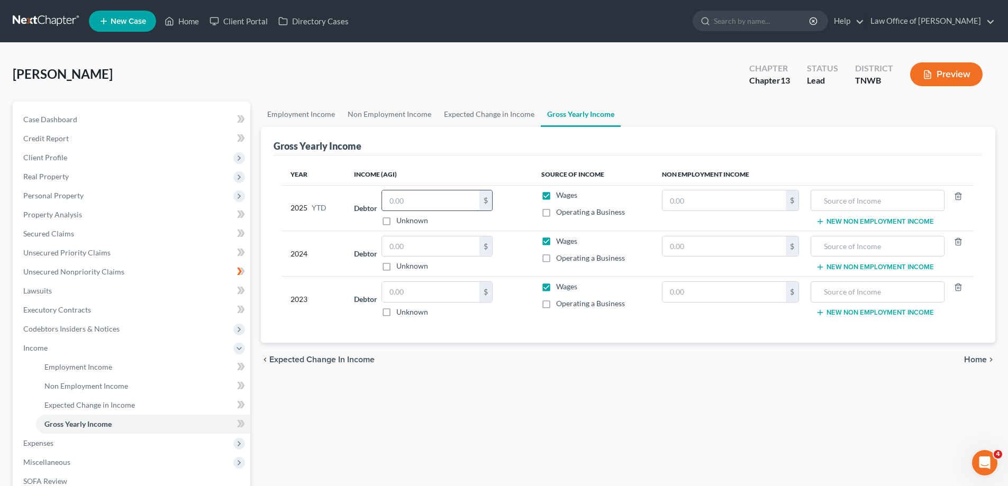
click at [440, 192] on input "text" at bounding box center [430, 200] width 97 height 20
type input "6,256.00"
click at [411, 252] on input "text" at bounding box center [430, 247] width 97 height 20
type input "21,162.00"
click at [444, 294] on input "text" at bounding box center [430, 292] width 97 height 20
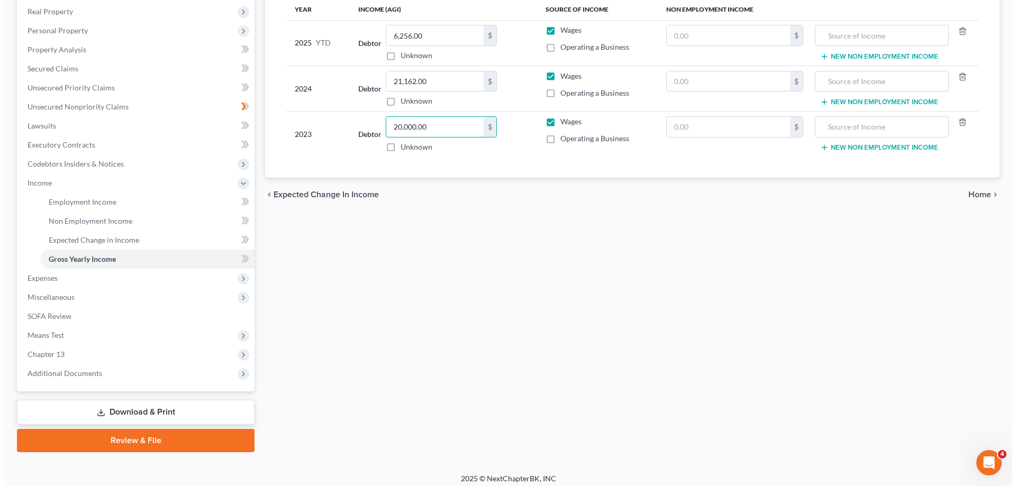
scroll to position [171, 0]
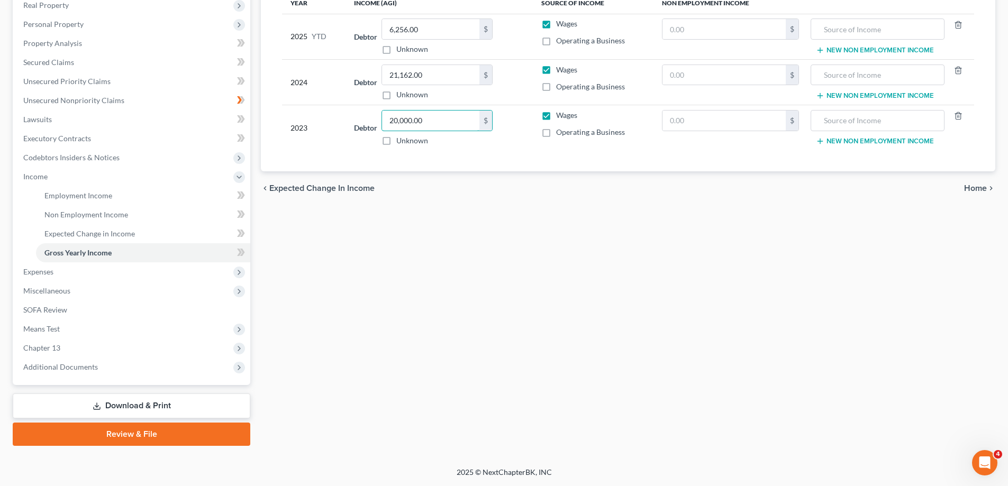
type input "20,000.00"
click at [147, 406] on link "Download & Print" at bounding box center [132, 406] width 238 height 25
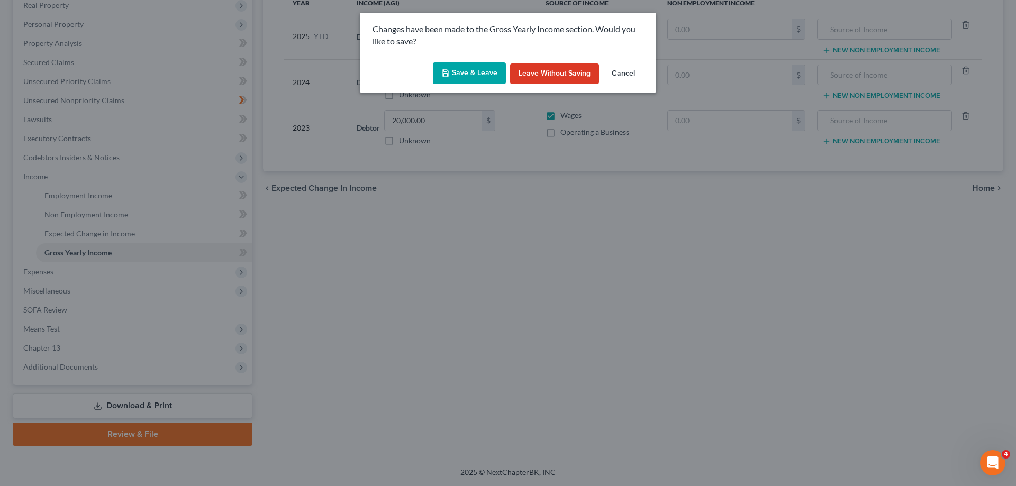
click at [477, 73] on button "Save & Leave" at bounding box center [469, 73] width 73 height 22
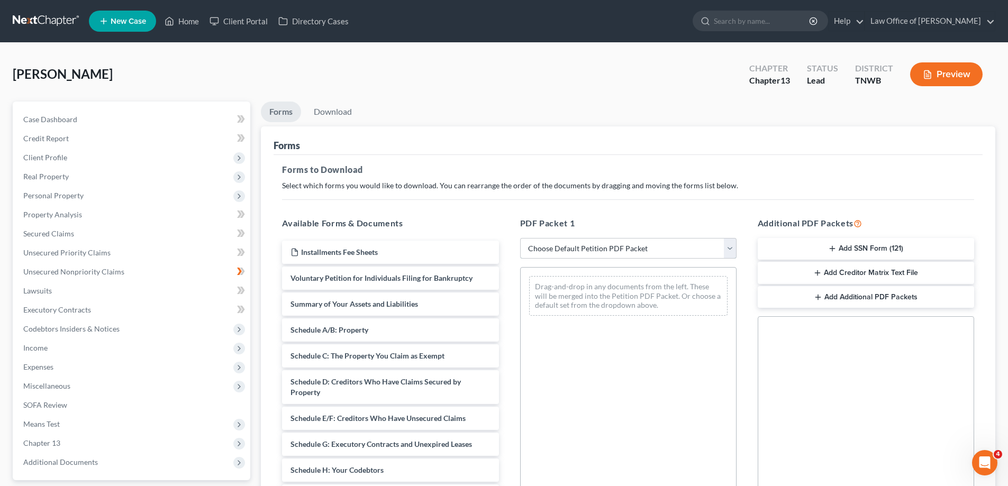
drag, startPoint x: 728, startPoint y: 251, endPoint x: 716, endPoint y: 252, distance: 11.2
click at [728, 251] on select "Choose Default Petition PDF Packet Complete Bankruptcy Petition (all forms and …" at bounding box center [628, 248] width 216 height 21
select select "3"
click at [520, 238] on select "Choose Default Petition PDF Packet Complete Bankruptcy Petition (all forms and …" at bounding box center [628, 248] width 216 height 21
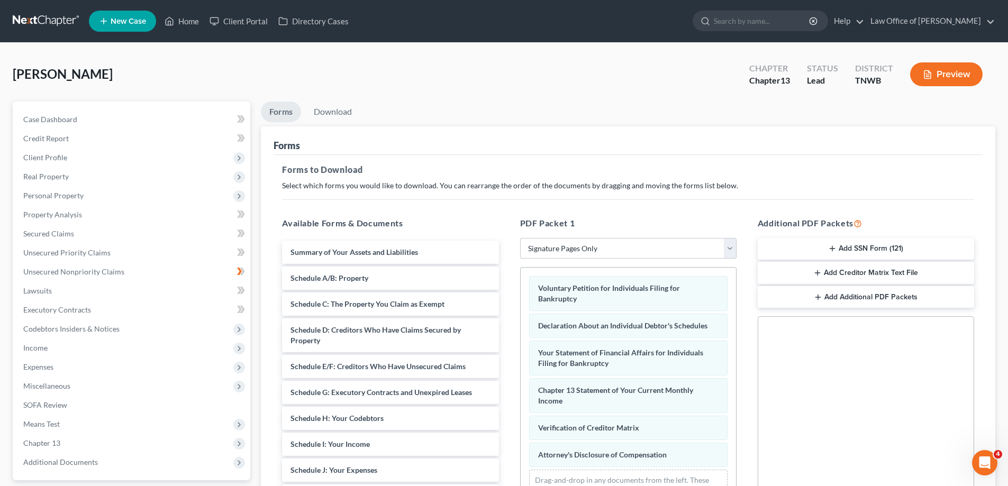
click at [839, 250] on button "Add SSN Form (121)" at bounding box center [866, 249] width 216 height 22
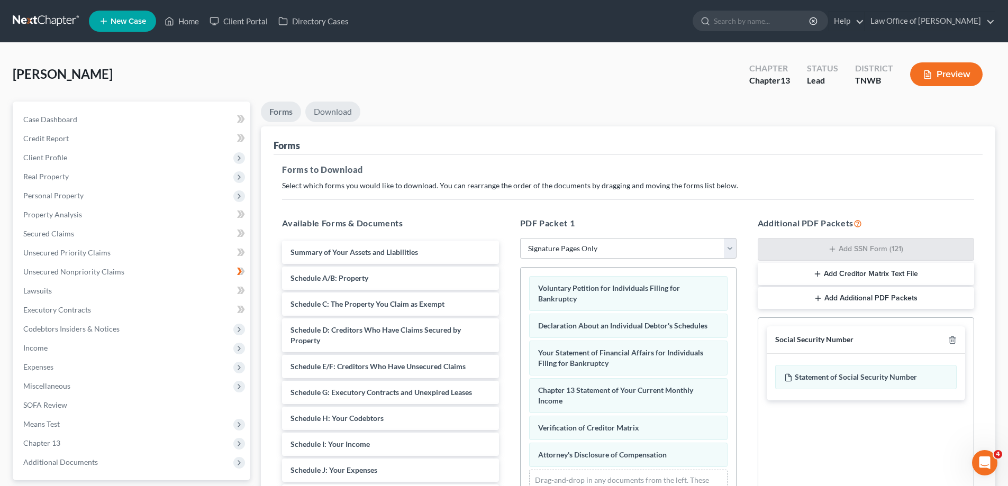
click at [335, 107] on link "Download" at bounding box center [332, 112] width 55 height 21
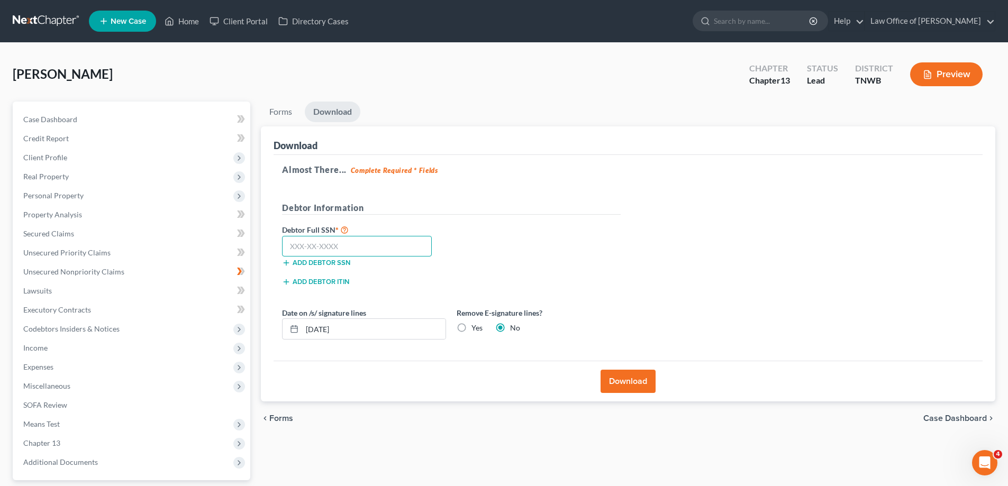
click at [359, 246] on input "text" at bounding box center [357, 246] width 150 height 21
type input "414-79-3043"
click at [628, 383] on button "Download" at bounding box center [628, 381] width 55 height 23
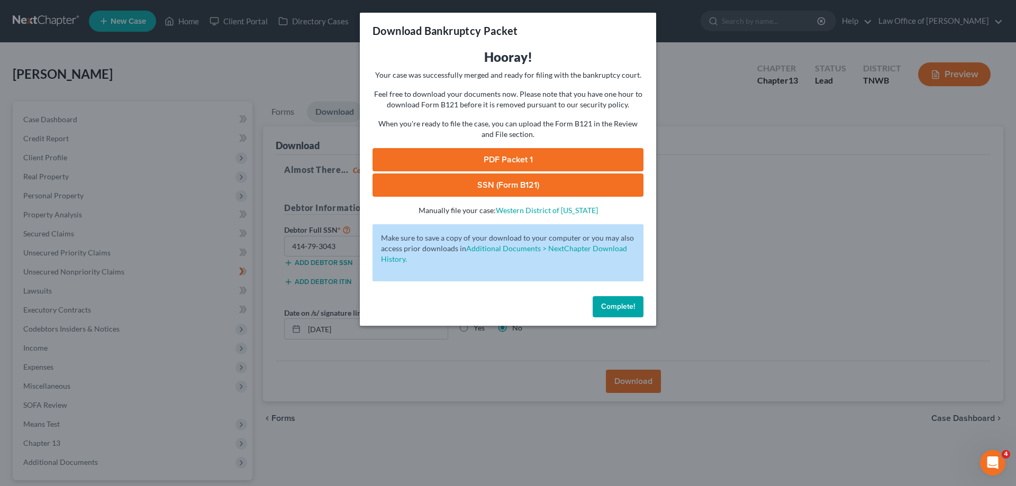
click at [526, 182] on link "SSN (Form B121)" at bounding box center [508, 185] width 271 height 23
click at [589, 157] on link "PDF Packet 1" at bounding box center [508, 159] width 271 height 23
click at [614, 316] on button "Complete!" at bounding box center [618, 306] width 51 height 21
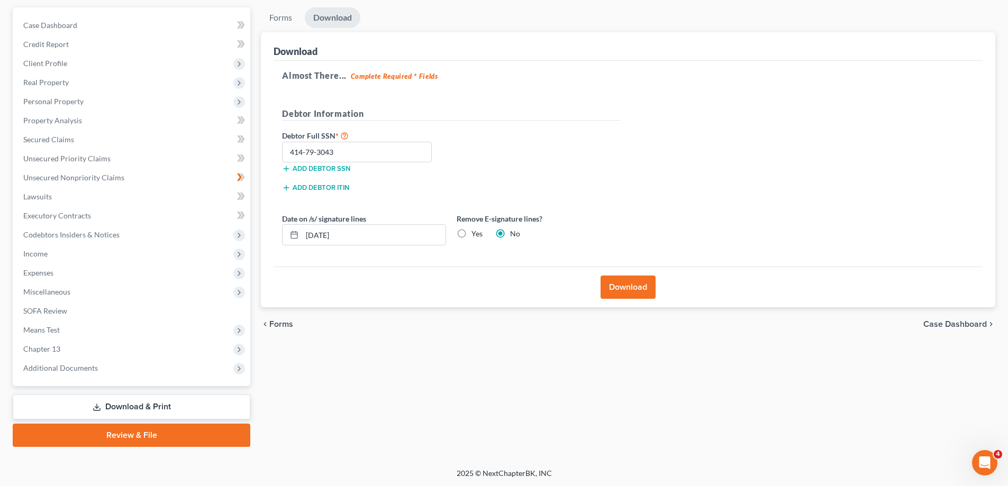
scroll to position [95, 0]
click at [159, 434] on link "Review & File" at bounding box center [132, 434] width 238 height 23
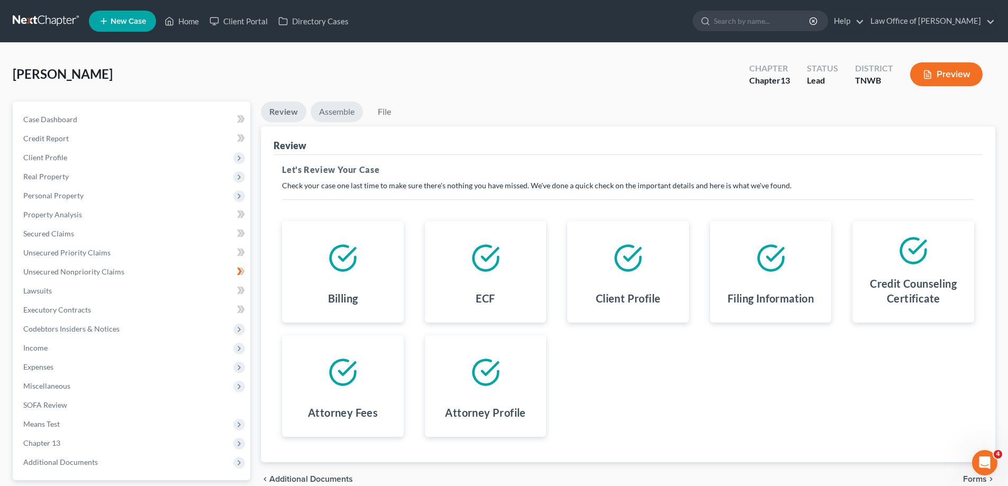
click at [341, 115] on link "Assemble" at bounding box center [337, 112] width 52 height 21
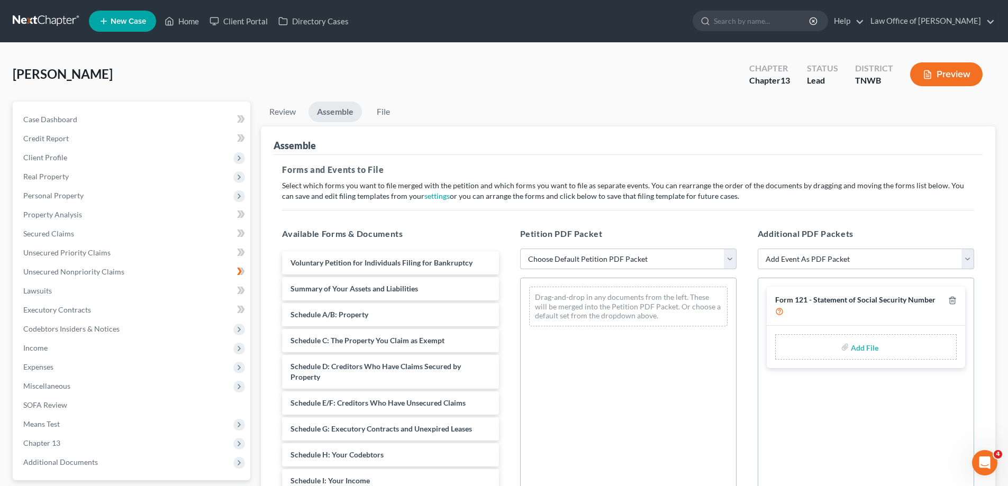
drag, startPoint x: 733, startPoint y: 260, endPoint x: 721, endPoint y: 263, distance: 12.6
click at [733, 260] on select "Choose Default Petition PDF Packet Emergency Filing (Voluntary Petition and Cre…" at bounding box center [628, 259] width 216 height 21
select select "2"
click at [520, 249] on select "Choose Default Petition PDF Packet Emergency Filing (Voluntary Petition and Cre…" at bounding box center [628, 259] width 216 height 21
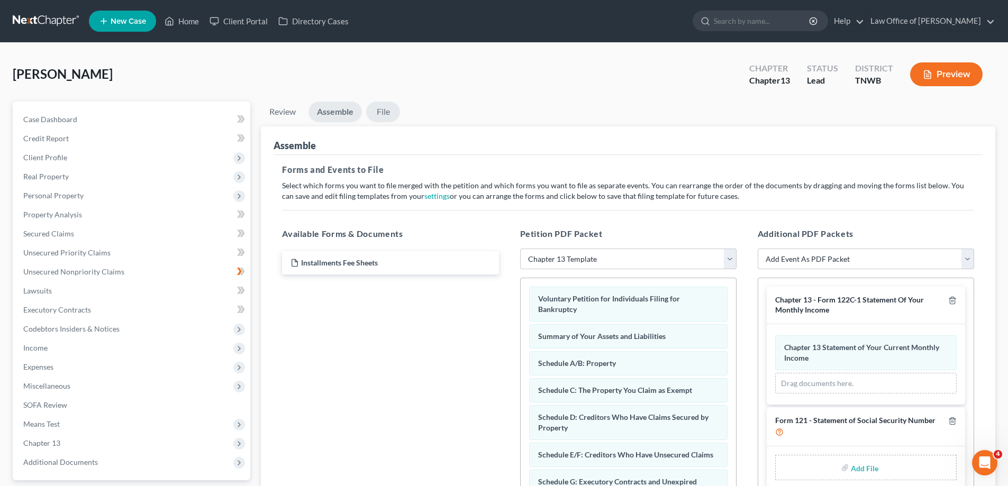
click at [385, 108] on link "File" at bounding box center [383, 112] width 34 height 21
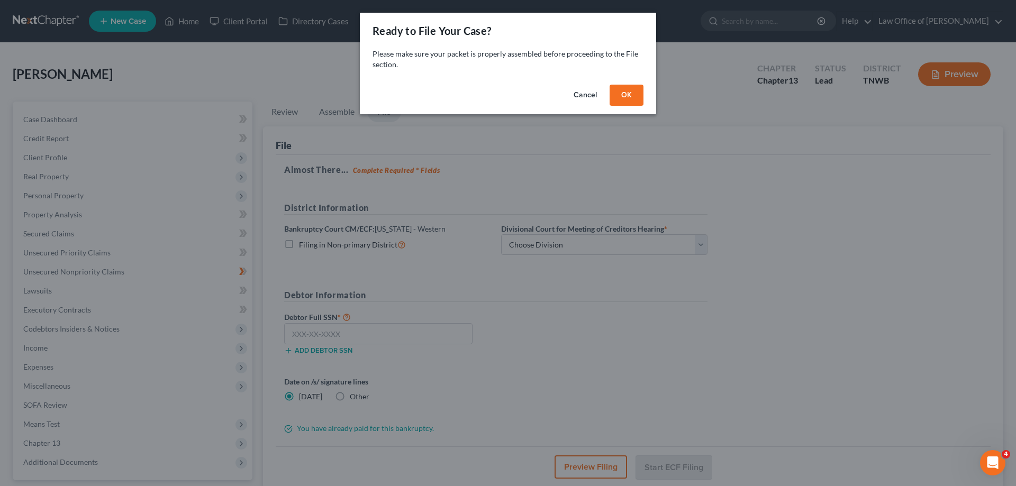
drag, startPoint x: 628, startPoint y: 89, endPoint x: 637, endPoint y: 121, distance: 33.0
click at [628, 89] on button "OK" at bounding box center [627, 95] width 34 height 21
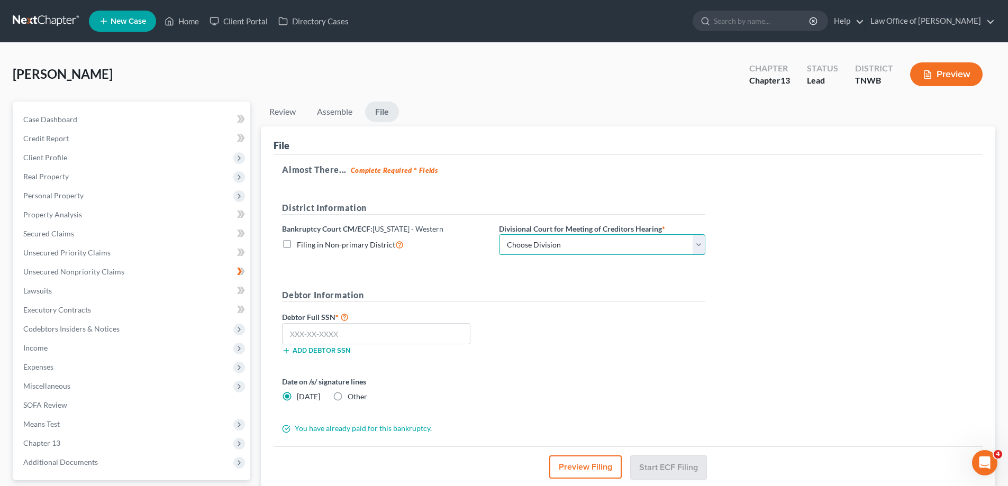
drag, startPoint x: 698, startPoint y: 246, endPoint x: 678, endPoint y: 253, distance: 21.4
click at [698, 246] on select "Choose Division Jackson Memphis" at bounding box center [602, 244] width 206 height 21
select select "1"
click at [499, 234] on select "Choose Division Jackson Memphis" at bounding box center [602, 244] width 206 height 21
click at [366, 338] on input "text" at bounding box center [376, 333] width 188 height 21
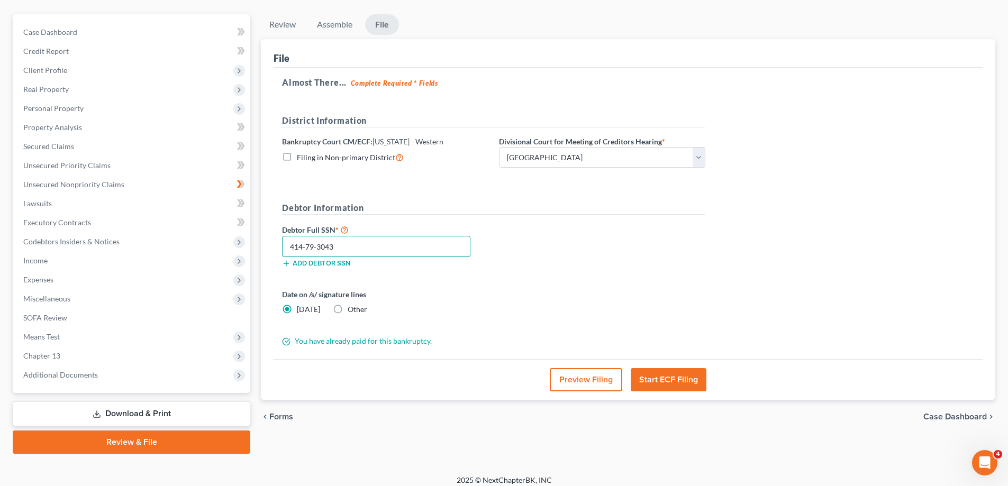
scroll to position [95, 0]
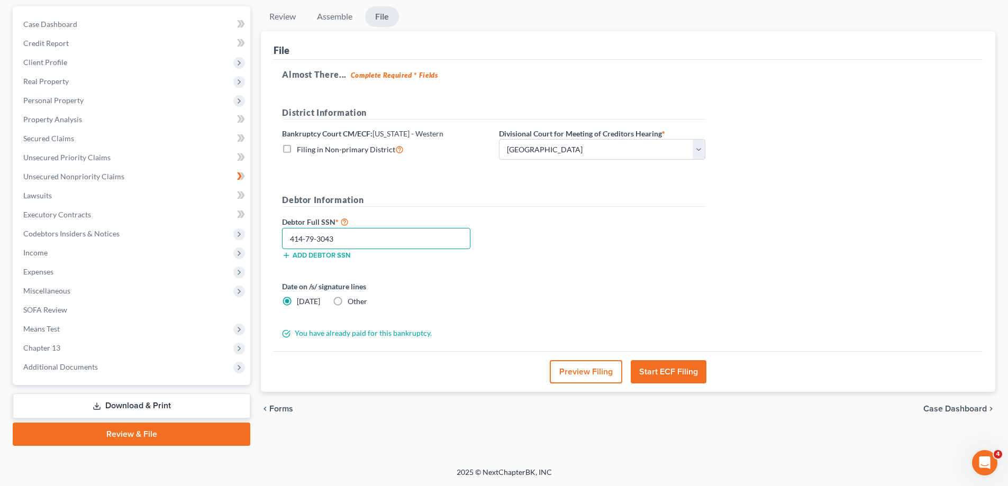
type input "414-79-3043"
click at [658, 369] on button "Start ECF Filing" at bounding box center [669, 371] width 76 height 23
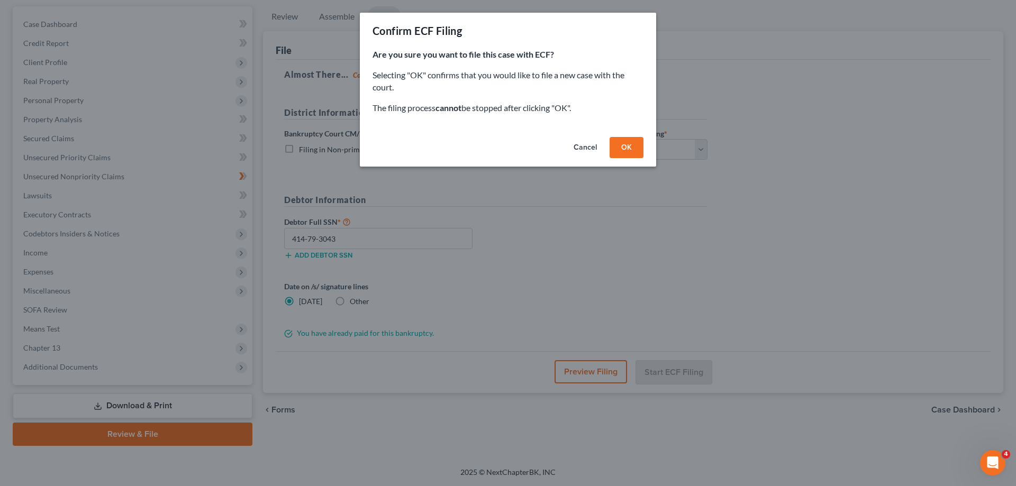
click at [632, 149] on button "OK" at bounding box center [627, 147] width 34 height 21
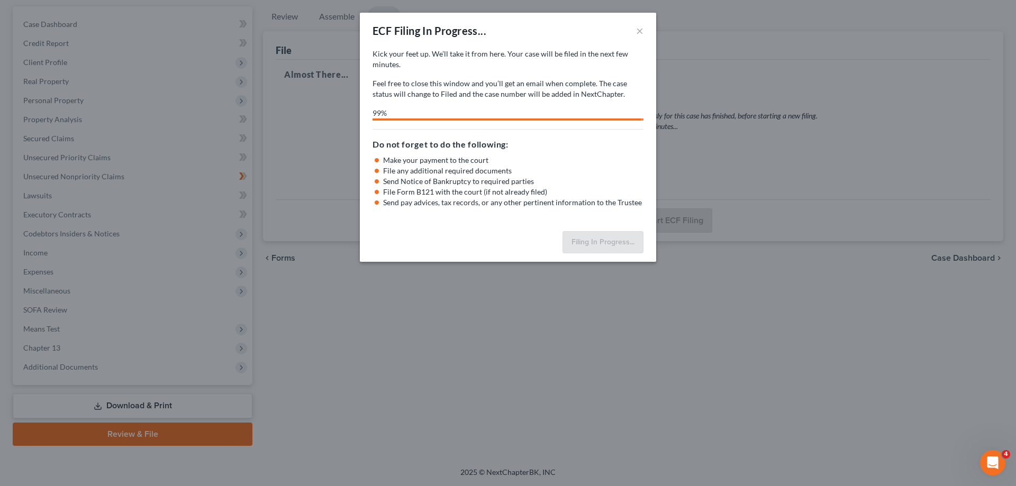
select select "1"
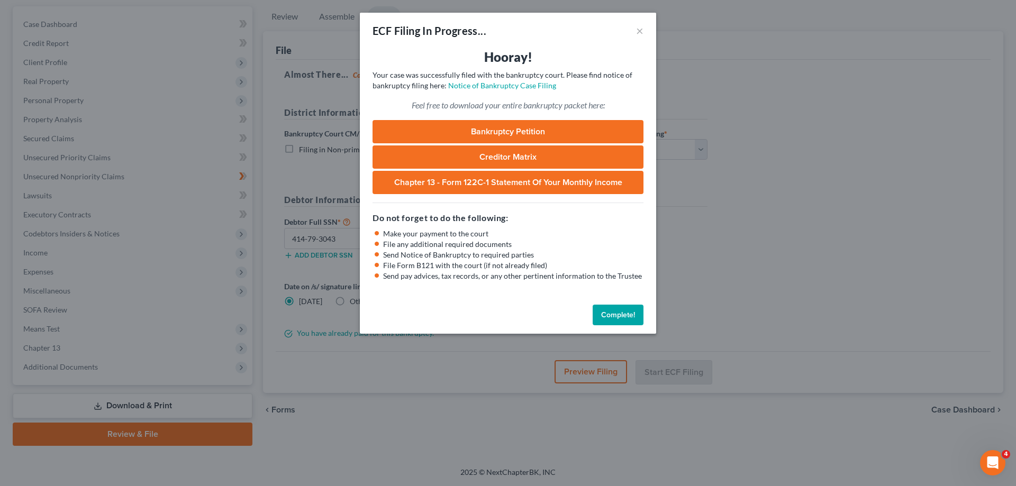
click at [618, 315] on button "Complete!" at bounding box center [618, 315] width 51 height 21
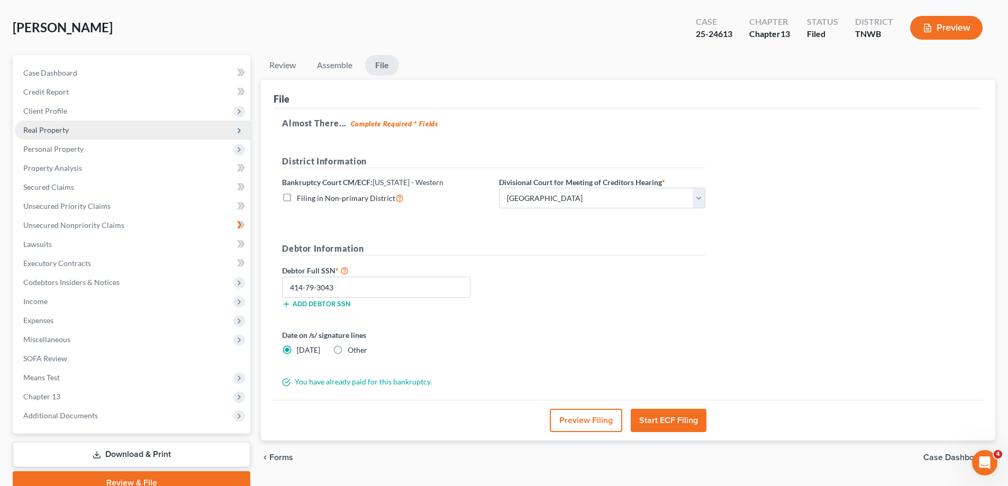
scroll to position [0, 0]
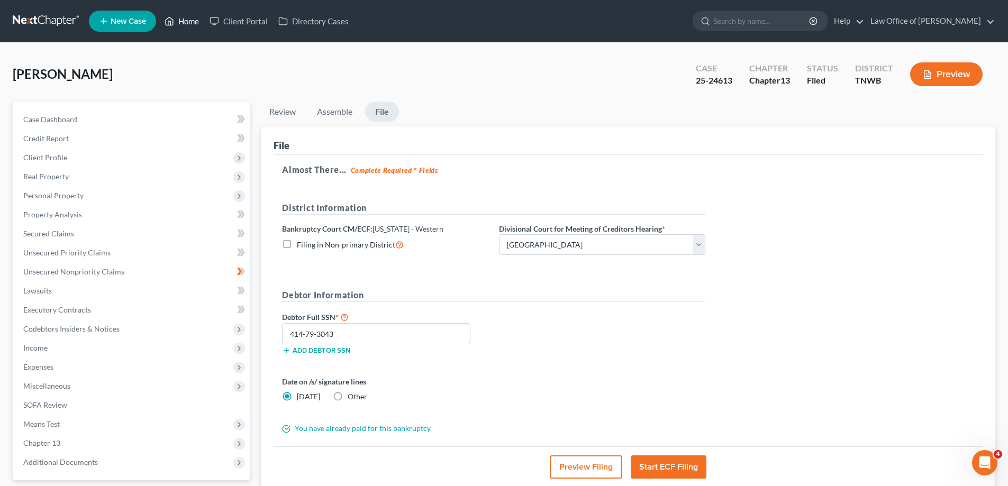
click at [187, 21] on link "Home" at bounding box center [181, 21] width 45 height 19
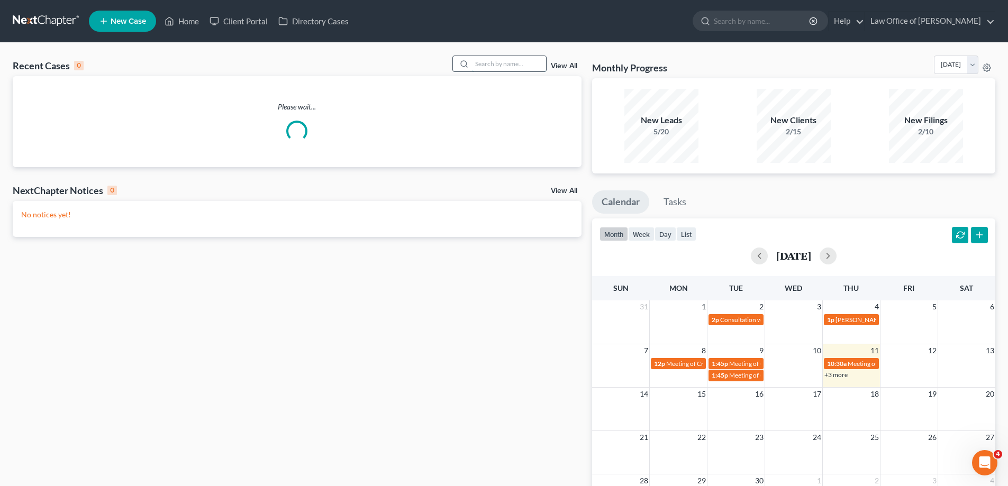
click at [493, 65] on input "search" at bounding box center [509, 63] width 74 height 15
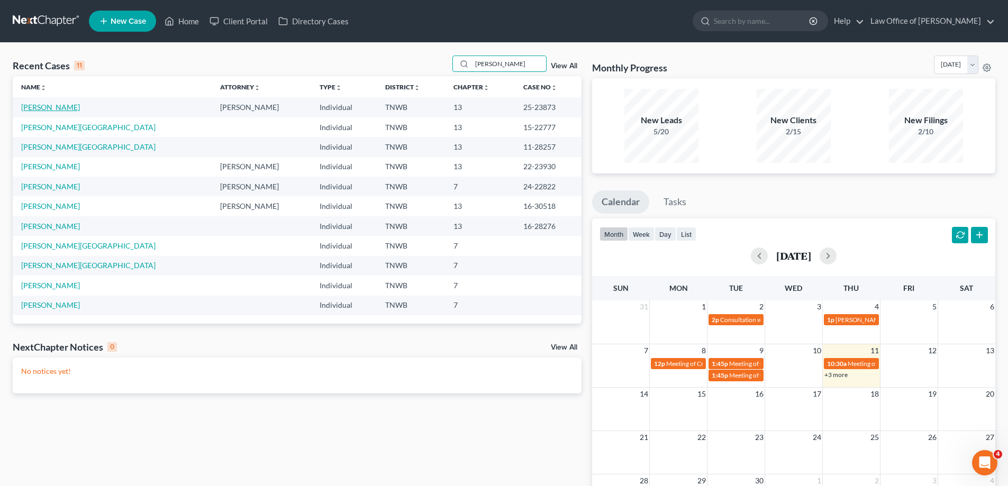
type input "mitchell"
click at [44, 107] on link "[PERSON_NAME]" at bounding box center [50, 107] width 59 height 9
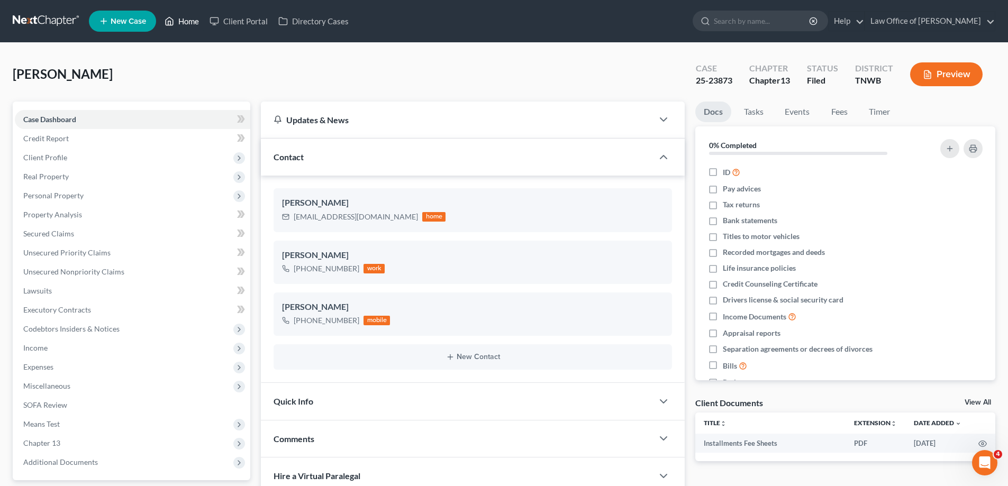
click at [182, 21] on link "Home" at bounding box center [181, 21] width 45 height 19
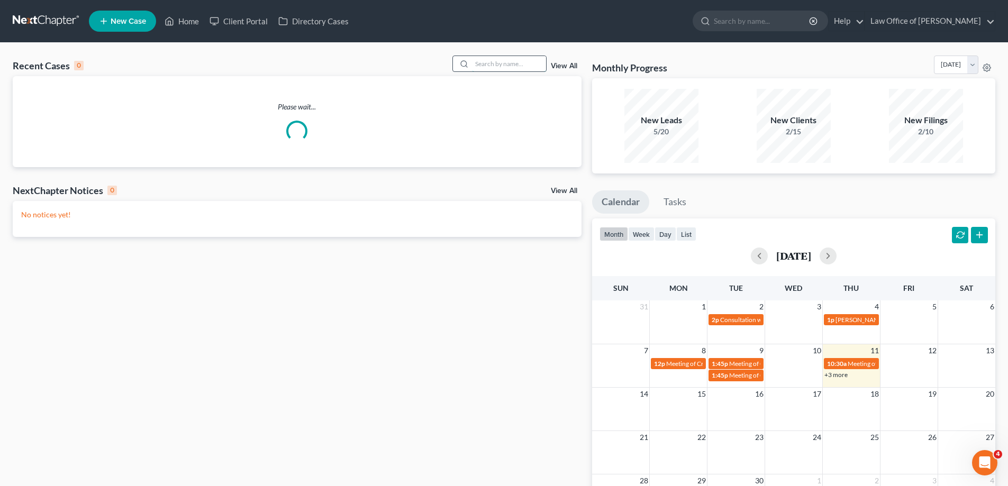
click at [504, 63] on input "search" at bounding box center [509, 63] width 74 height 15
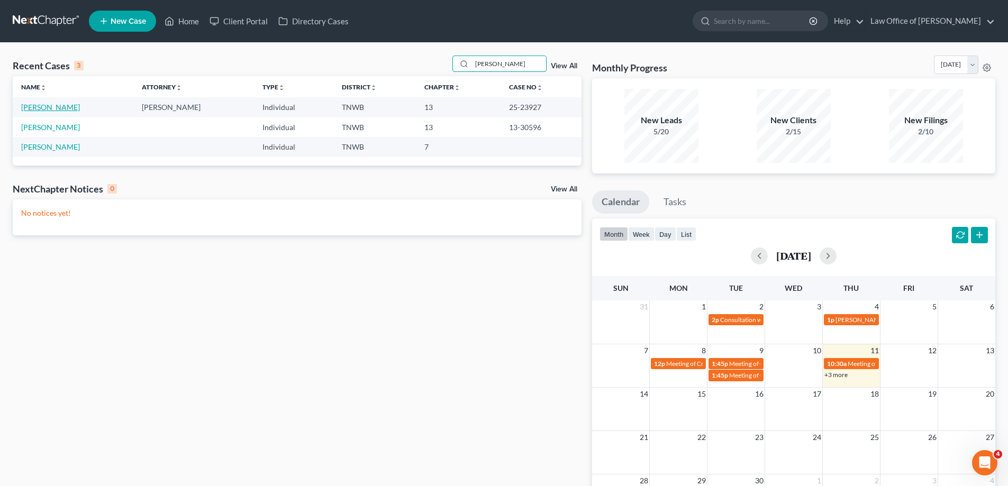
type input "carpenter"
click at [66, 108] on link "[PERSON_NAME]" at bounding box center [50, 107] width 59 height 9
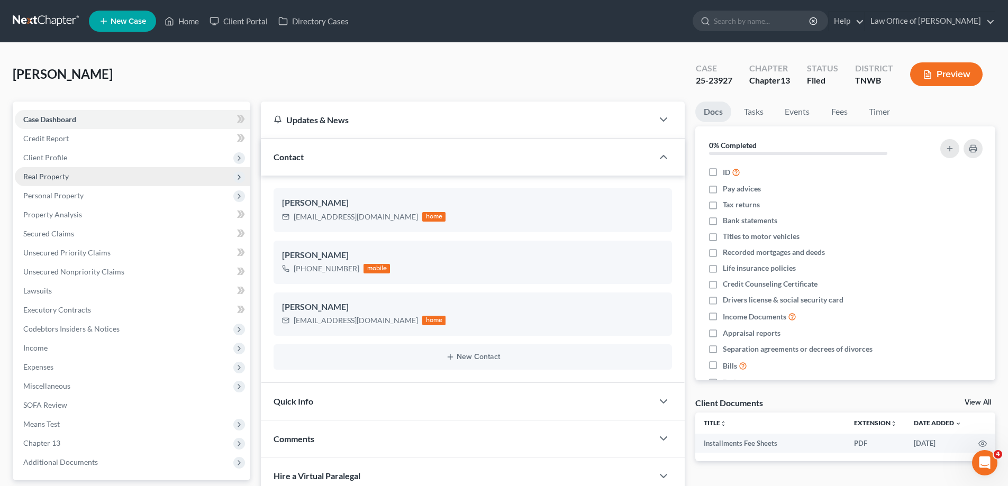
click at [61, 176] on span "Real Property" at bounding box center [46, 176] width 46 height 9
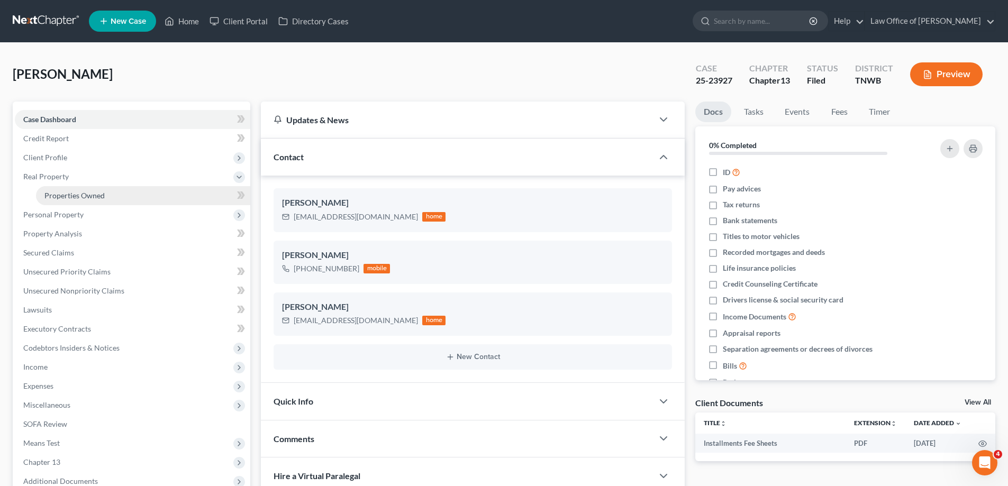
click at [85, 196] on span "Properties Owned" at bounding box center [74, 195] width 60 height 9
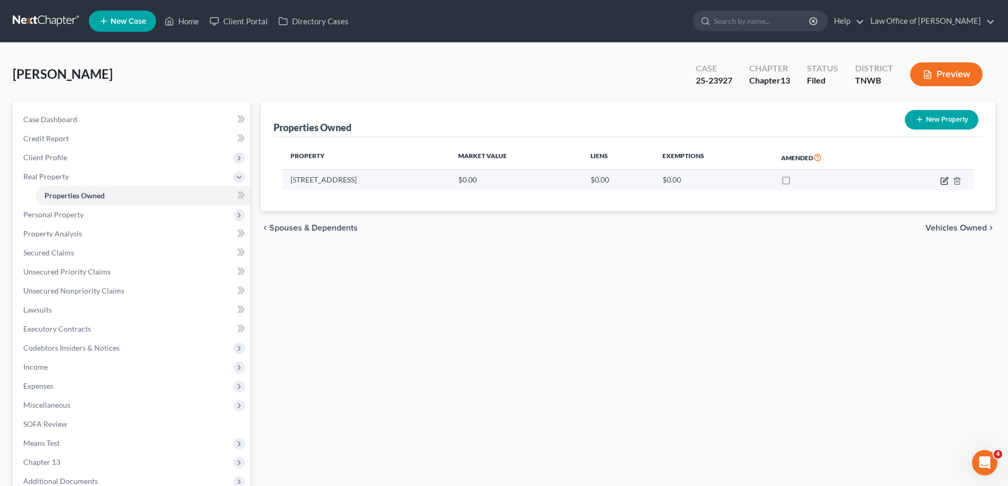
click at [945, 185] on icon "button" at bounding box center [944, 181] width 8 height 8
select select "44"
select select "78"
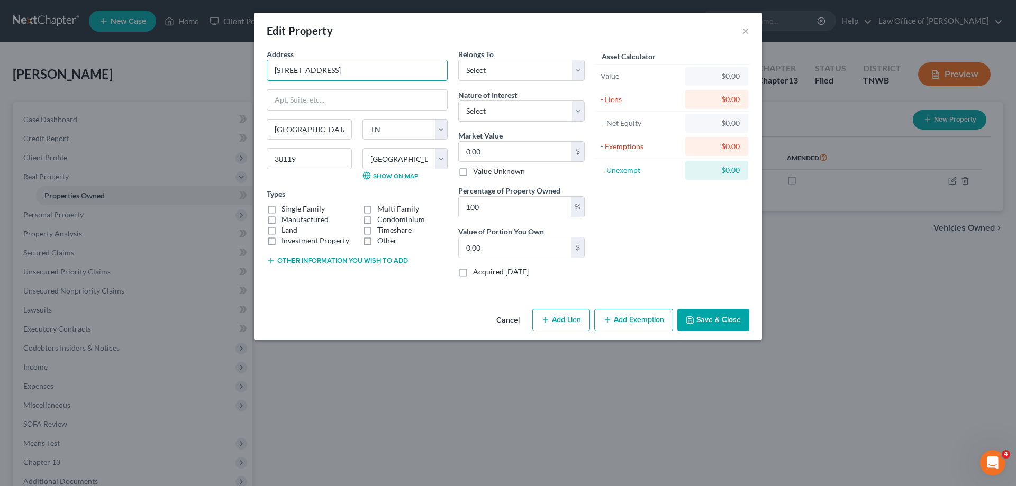
drag, startPoint x: 369, startPoint y: 70, endPoint x: 263, endPoint y: 72, distance: 106.4
click at [263, 72] on div "Address * 8061 Haversham Way Memphis State AL AK AR AZ CA CO CT DE DC FL GA GU …" at bounding box center [357, 167] width 192 height 237
type input "3327 Faxon Ave"
click at [325, 160] on input "38119" at bounding box center [309, 158] width 85 height 21
type input "38122"
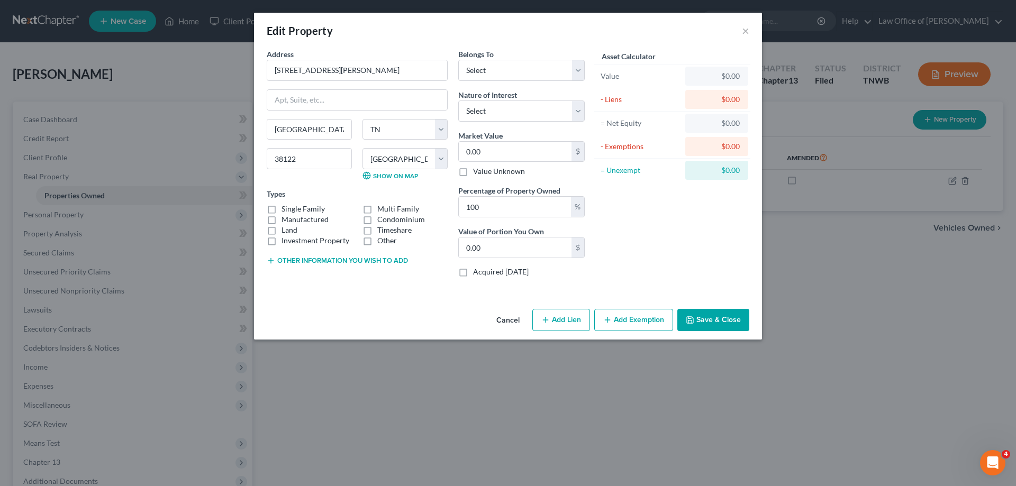
drag, startPoint x: 273, startPoint y: 210, endPoint x: 607, endPoint y: 222, distance: 334.6
click at [282, 210] on label "Single Family" at bounding box center [303, 209] width 43 height 11
click at [286, 210] on input "Single Family" at bounding box center [289, 207] width 7 height 7
checkbox input "true"
click at [517, 207] on input "100" at bounding box center [515, 207] width 112 height 20
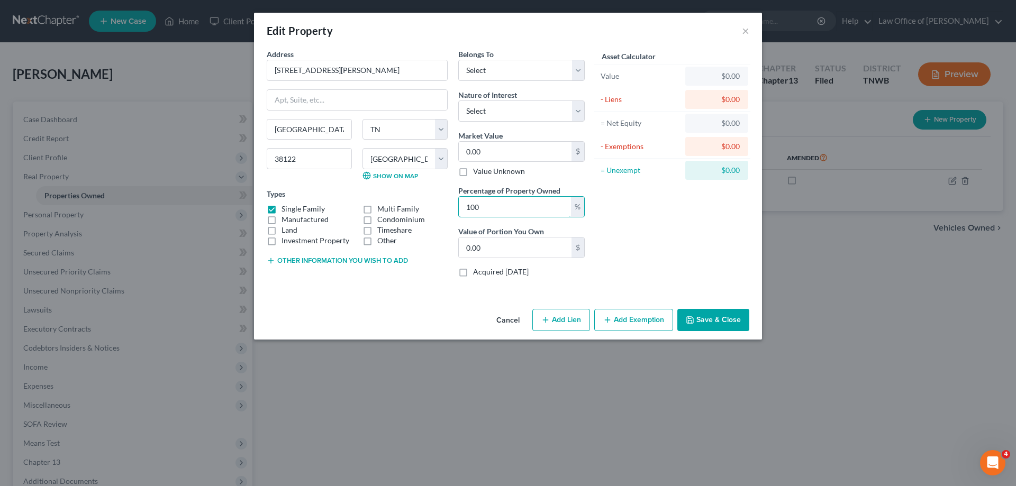
drag, startPoint x: 508, startPoint y: 204, endPoint x: 452, endPoint y: 207, distance: 55.7
click at [452, 207] on div "Address * 3327 Faxon Ave Memphis State AL AK AR AZ CA CO CT DE DC FL GA GU HI I…" at bounding box center [425, 167] width 329 height 237
type input "2"
type input "0"
click at [507, 245] on input "0" at bounding box center [515, 248] width 113 height 20
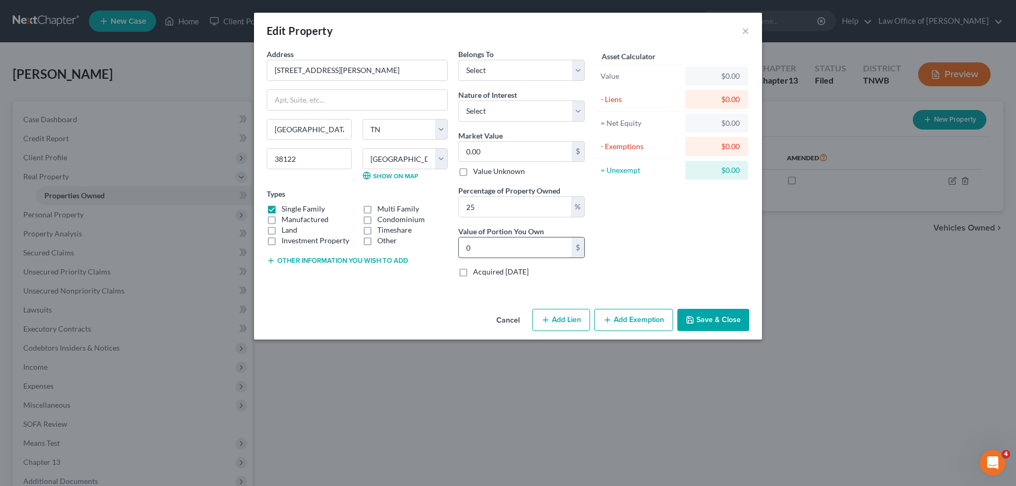
type input "100"
type input "17,325.00"
click at [578, 114] on select "Select Fee Simple Joint Tenant Life Estate Equitable Interest Future Interest T…" at bounding box center [521, 111] width 126 height 21
select select "5"
click at [458, 101] on select "Select Fee Simple Joint Tenant Life Estate Equitable Interest Future Interest T…" at bounding box center [521, 111] width 126 height 21
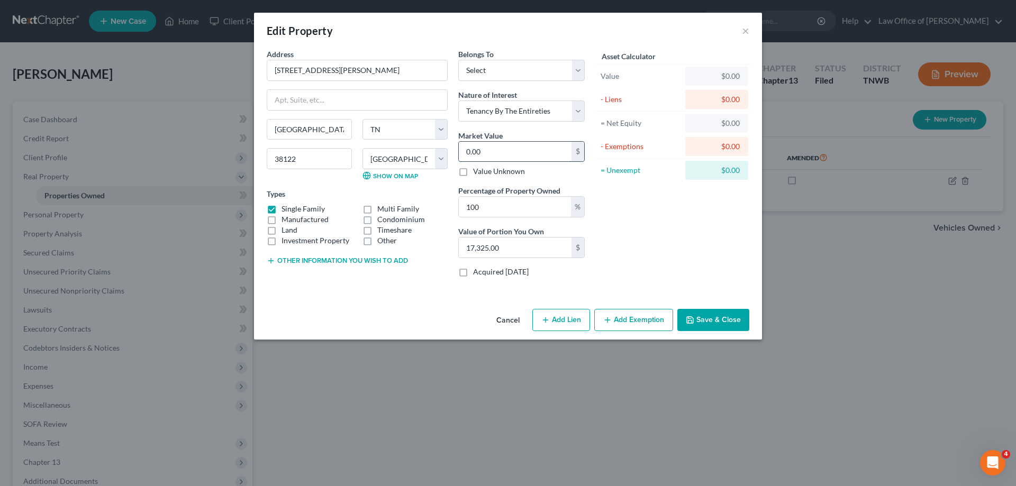
click at [484, 155] on input "0.00" at bounding box center [515, 152] width 113 height 20
type input "6"
type input "6.00"
type input "69"
type input "69.00"
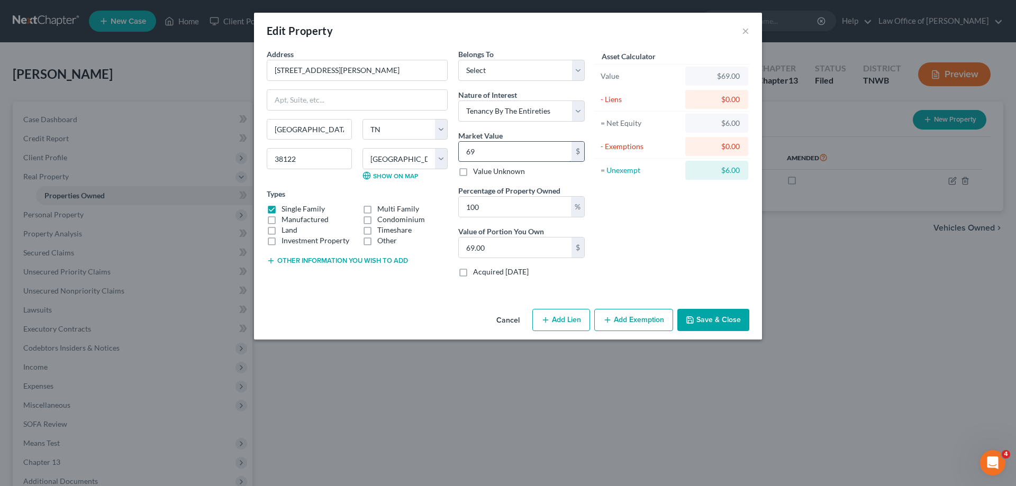
type input "693"
type input "693.00"
type input "6930"
type input "6,930.00"
type input "6,9300"
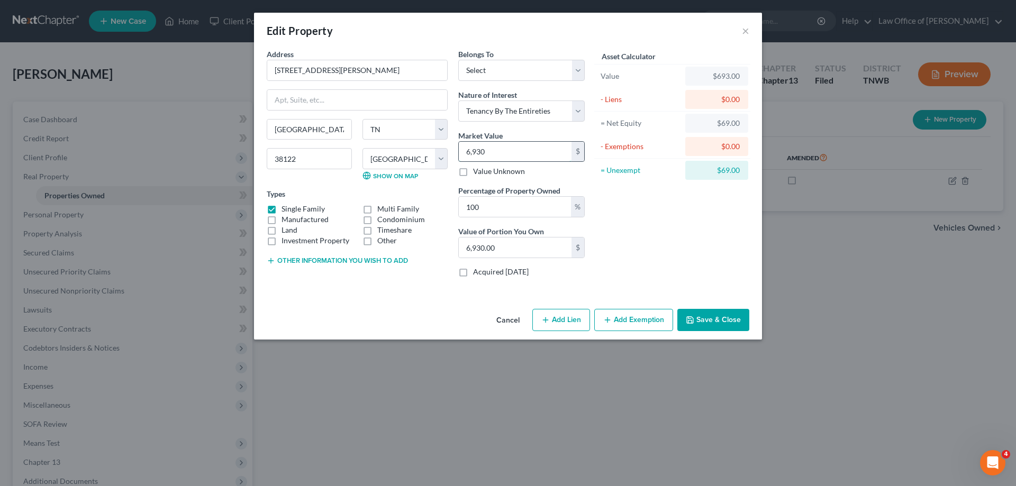
type input "69,300.00"
click at [716, 317] on button "Save & Close" at bounding box center [713, 320] width 72 height 22
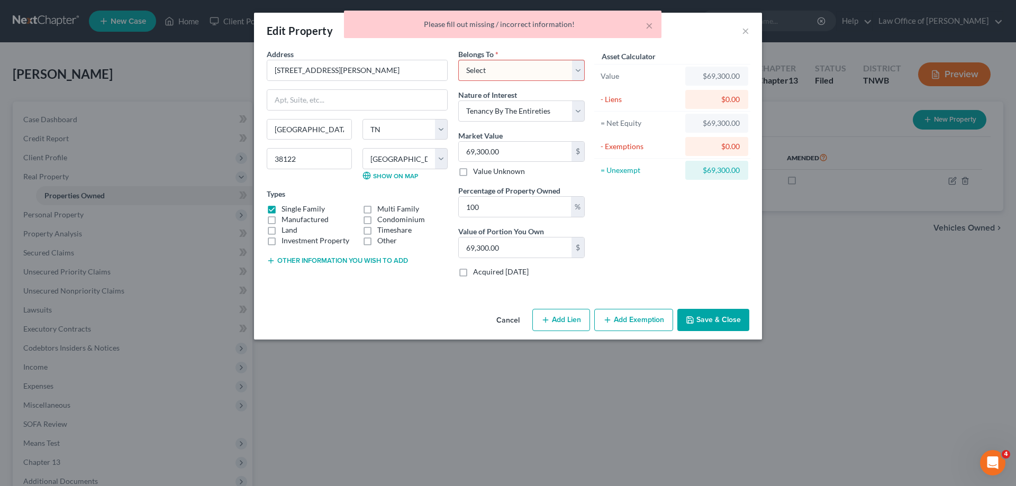
click at [577, 67] on select "Select Debtor 1 Only Debtor 2 Only Debtor 1 And Debtor 2 Only At Least One Of T…" at bounding box center [521, 70] width 126 height 21
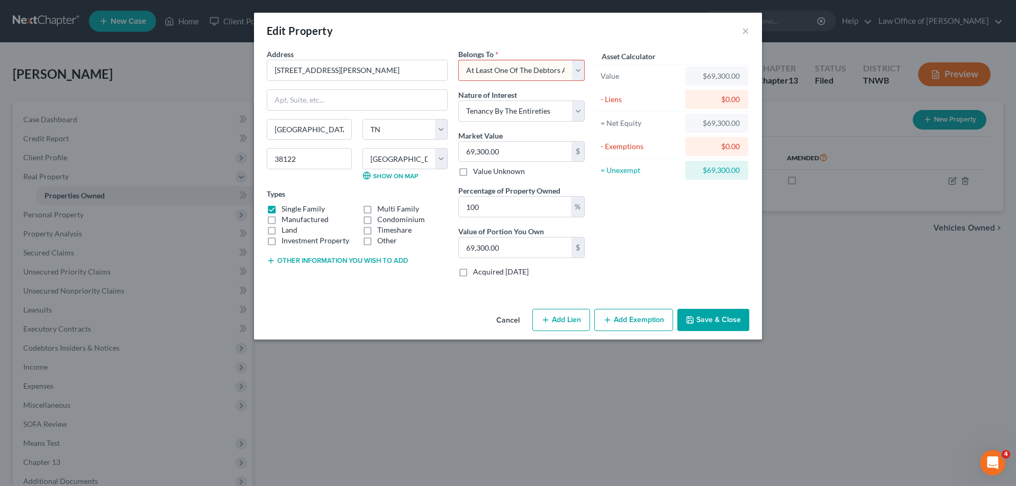
click at [458, 60] on select "Select Debtor 1 Only Debtor 2 Only Debtor 1 And Debtor 2 Only At Least One Of T…" at bounding box center [521, 70] width 126 height 21
click at [712, 323] on button "Save & Close" at bounding box center [713, 320] width 72 height 22
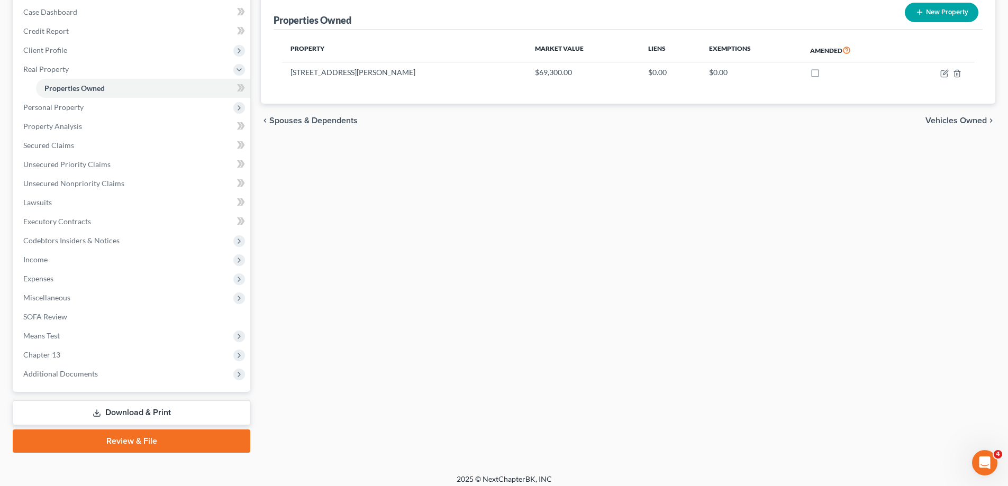
scroll to position [114, 0]
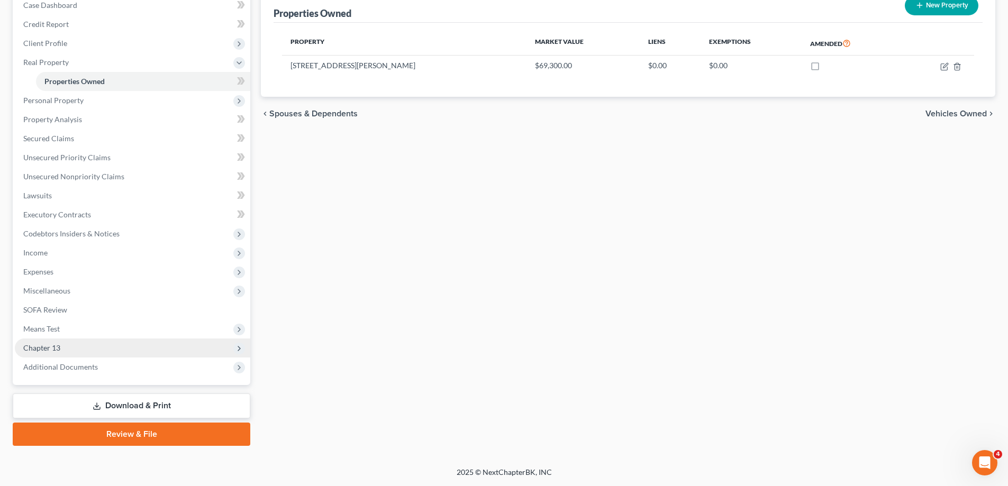
click at [48, 347] on span "Chapter 13" at bounding box center [41, 347] width 37 height 9
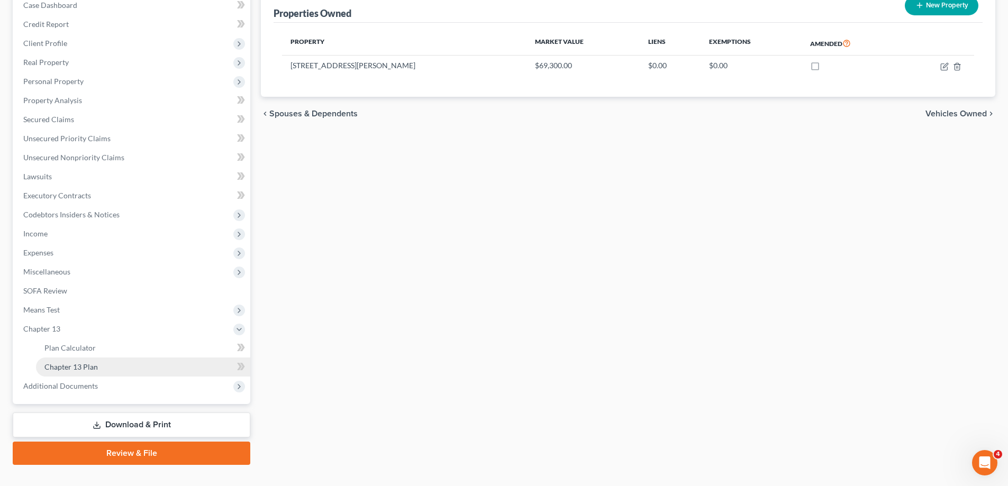
click at [55, 362] on span "Chapter 13 Plan" at bounding box center [70, 366] width 53 height 9
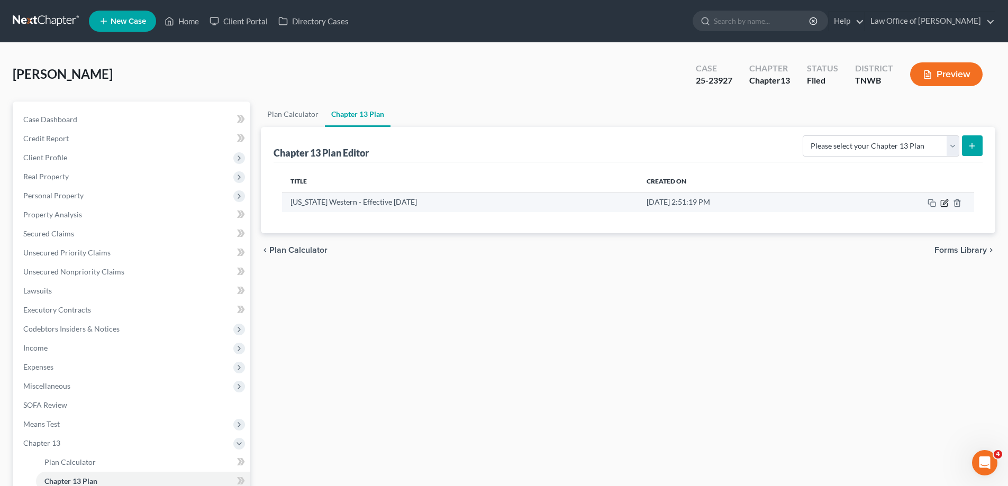
click at [942, 203] on icon "button" at bounding box center [944, 203] width 8 height 8
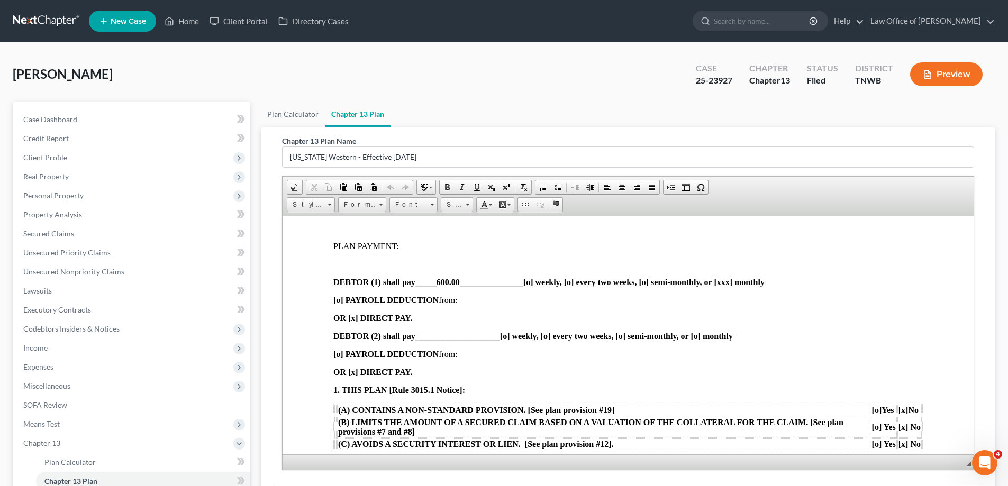
scroll to position [265, 0]
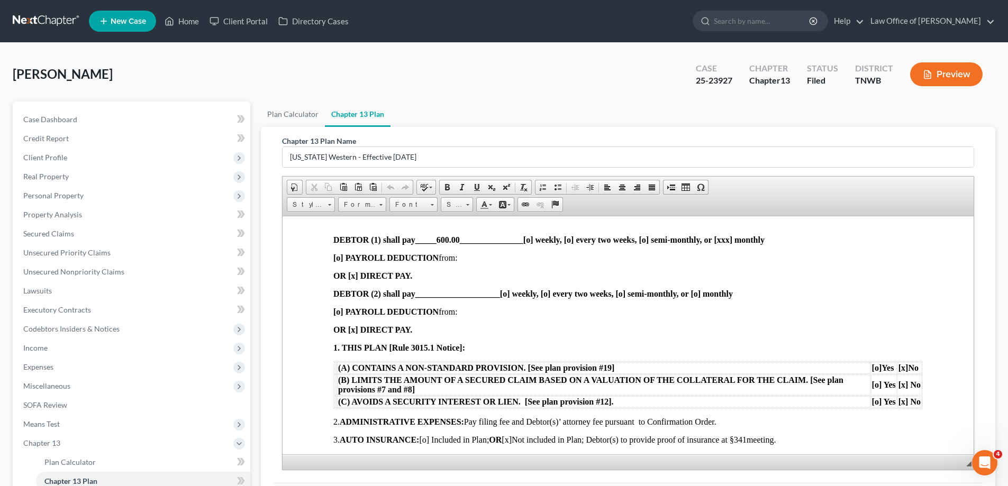
click at [461, 240] on span "_____600.00_______________" at bounding box center [469, 239] width 108 height 9
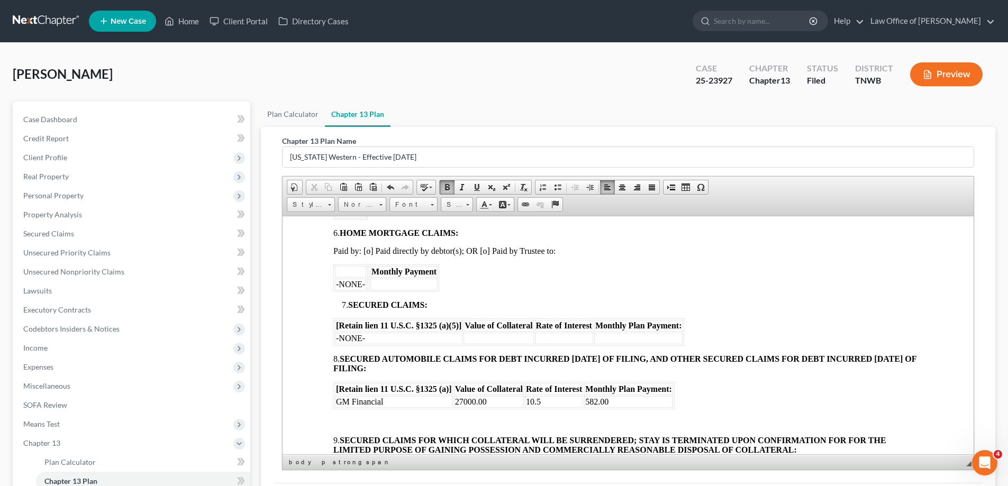
scroll to position [635, 0]
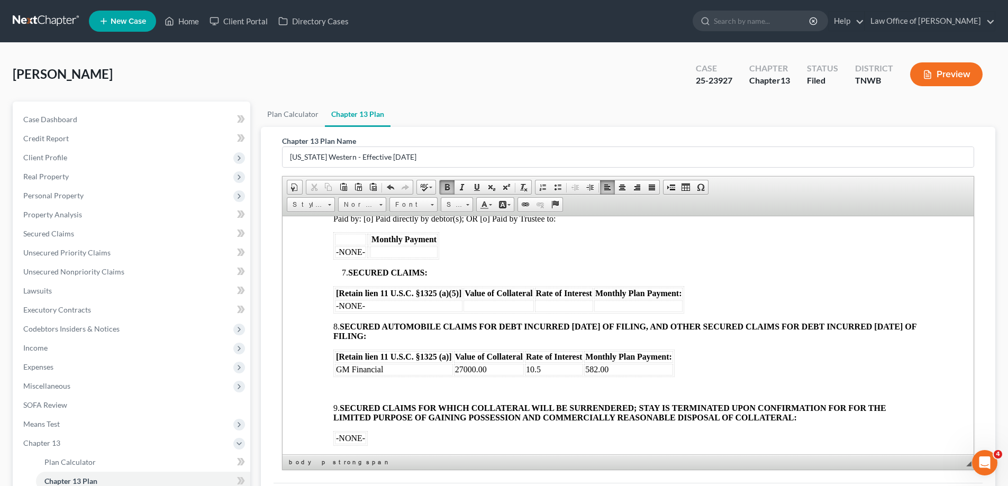
click at [609, 369] on td "582.00" at bounding box center [628, 370] width 89 height 12
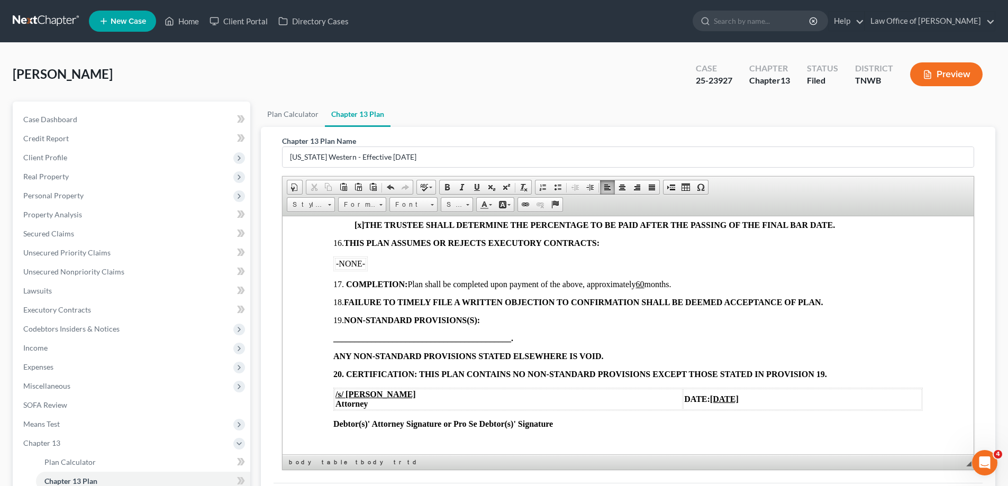
scroll to position [1117, 0]
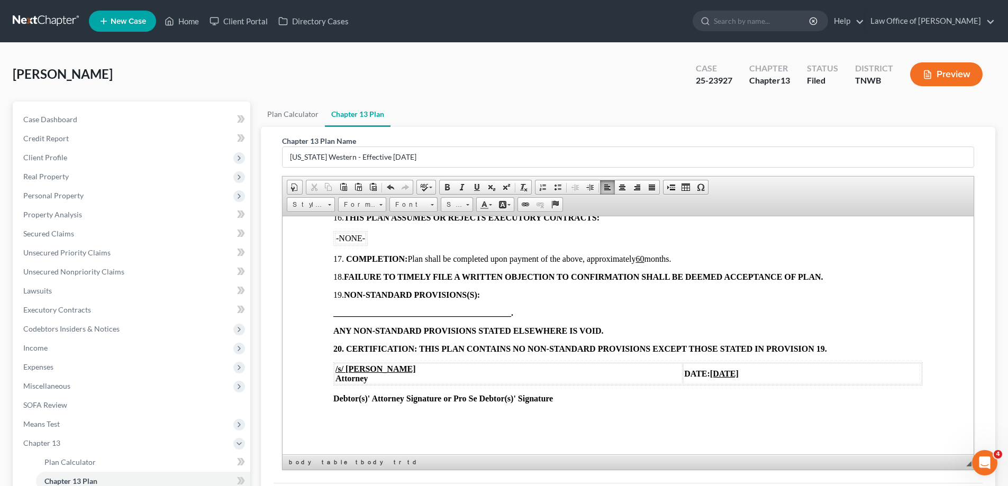
click at [710, 374] on u "08/12/2025" at bounding box center [724, 373] width 29 height 9
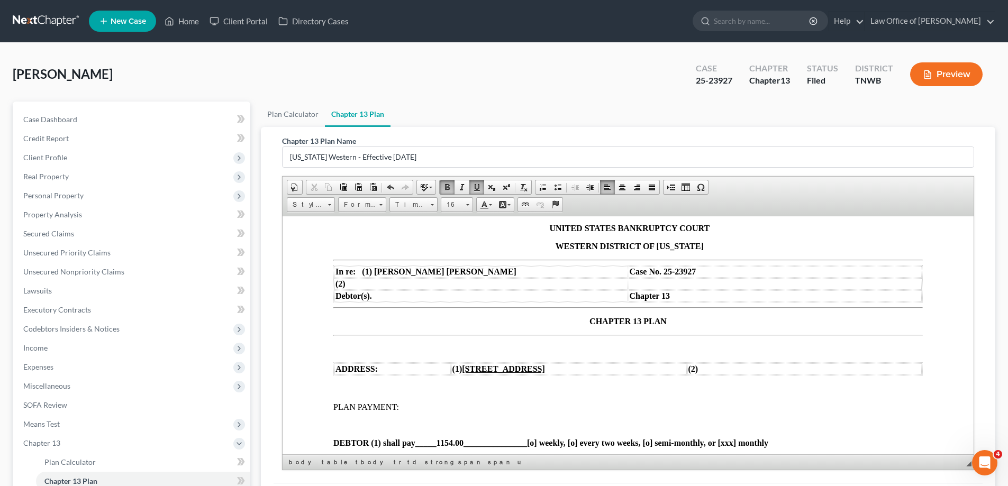
scroll to position [5, 0]
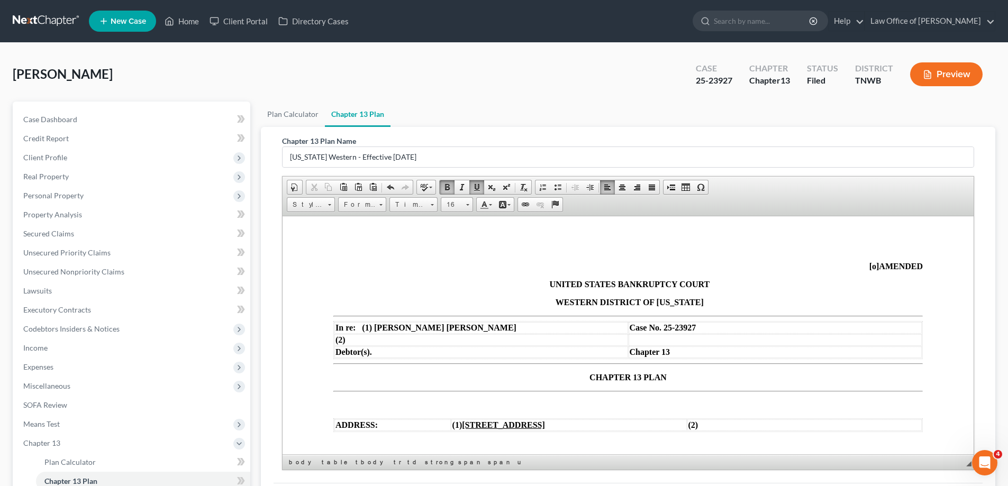
click at [869, 264] on span "[o]" at bounding box center [874, 265] width 10 height 9
click at [581, 376] on p "CHAPTER 13 PLAN" at bounding box center [627, 378] width 589 height 10
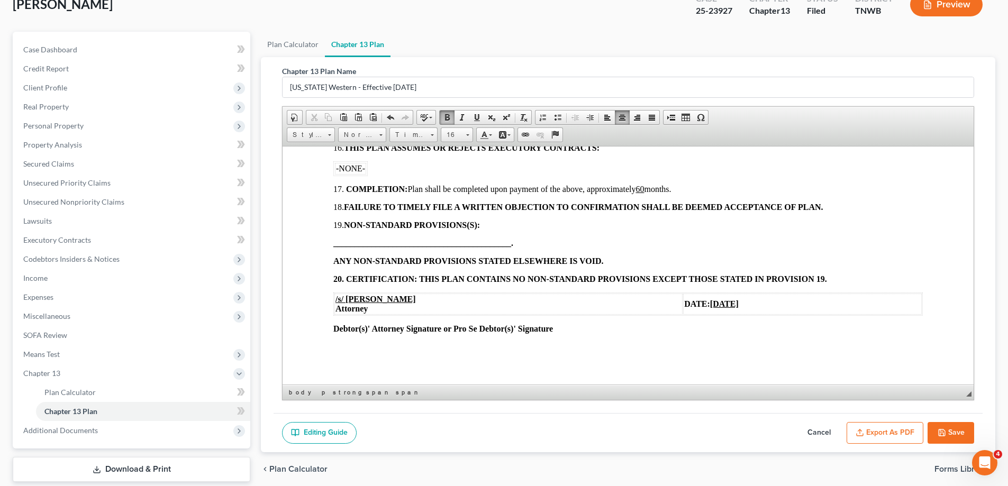
scroll to position [133, 0]
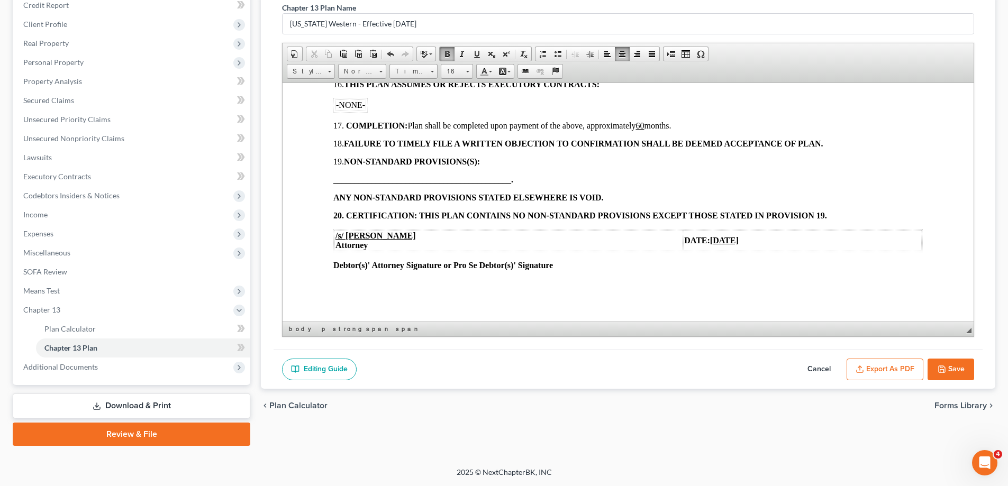
click at [956, 367] on button "Save" at bounding box center [951, 370] width 47 height 22
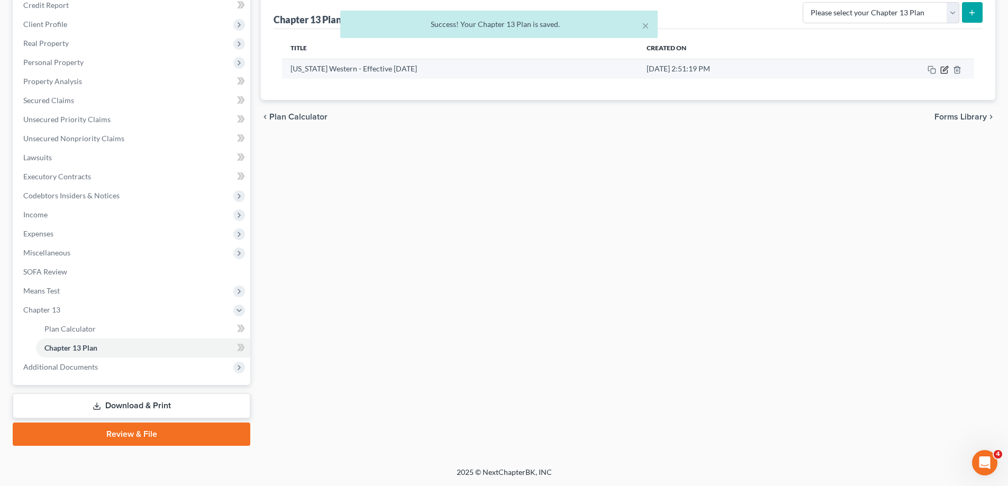
click at [944, 68] on icon "button" at bounding box center [944, 70] width 8 height 8
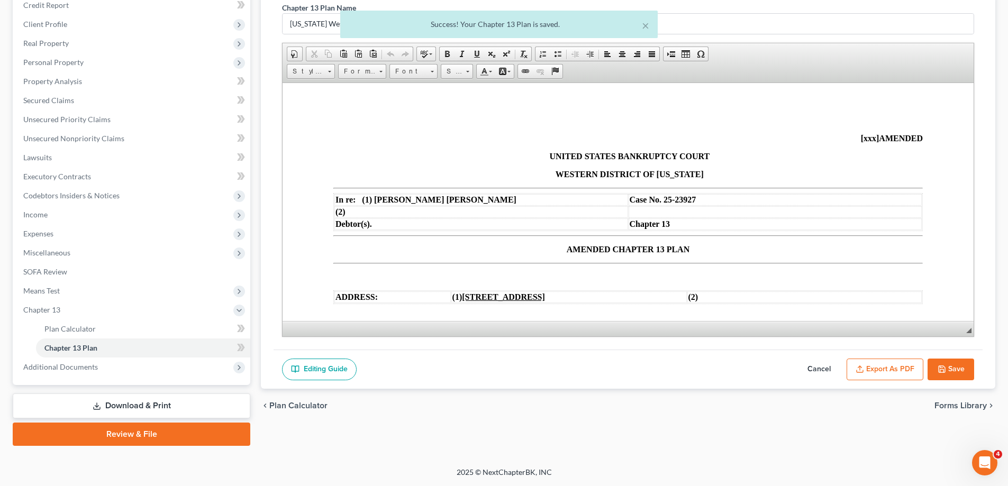
scroll to position [0, 0]
click at [882, 374] on button "Export as PDF" at bounding box center [885, 370] width 77 height 22
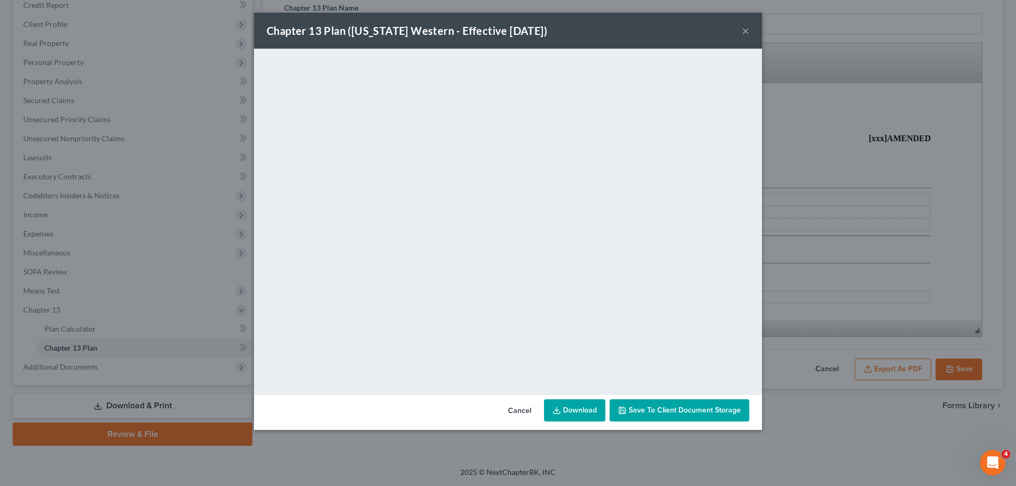
click at [747, 32] on button "×" at bounding box center [745, 30] width 7 height 13
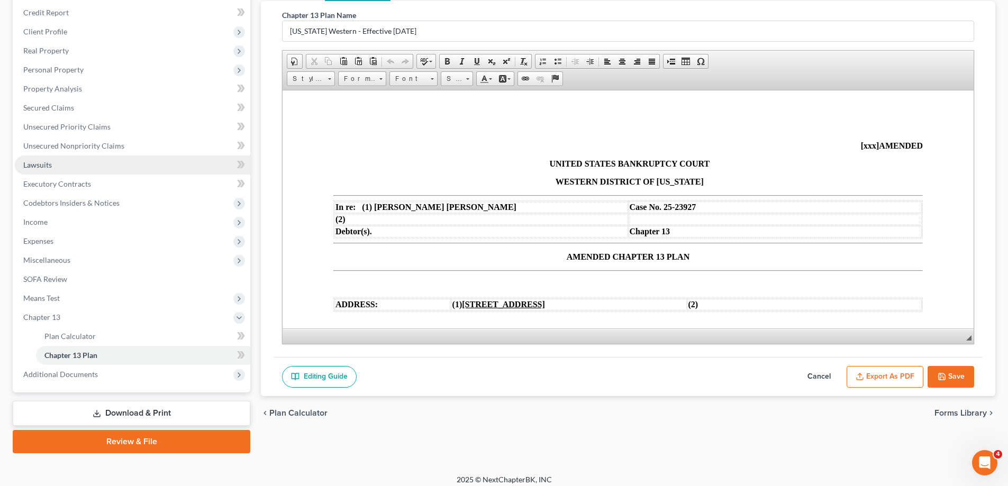
scroll to position [133, 0]
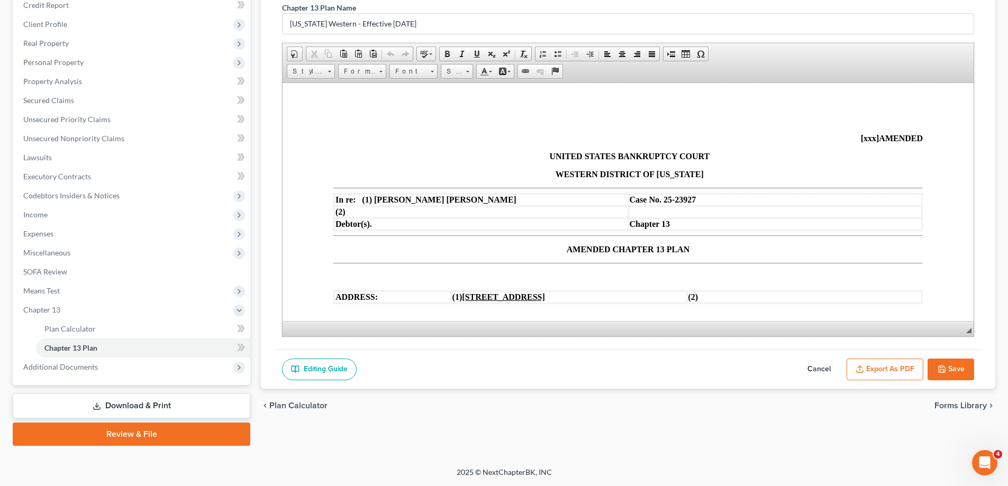
click at [135, 406] on link "Download & Print" at bounding box center [132, 406] width 238 height 25
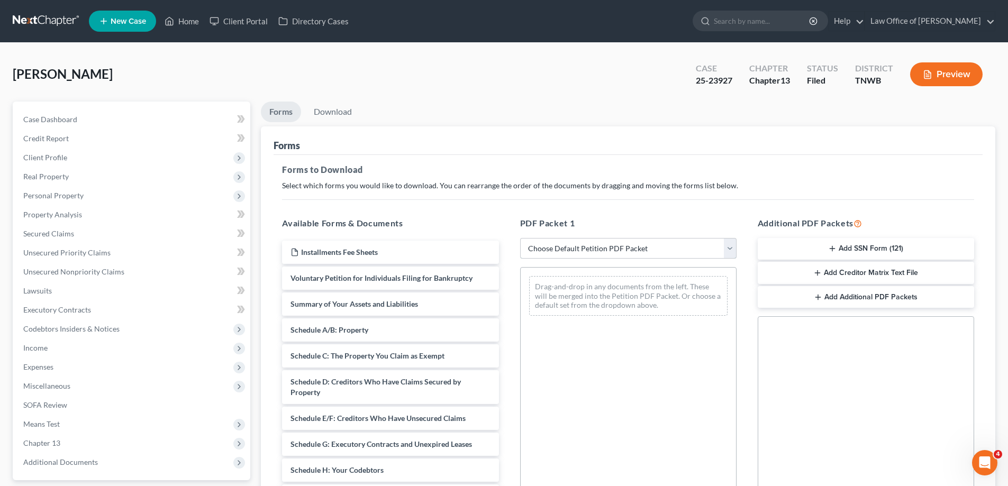
click at [731, 253] on select "Choose Default Petition PDF Packet Complete Bankruptcy Petition (all forms and …" at bounding box center [628, 248] width 216 height 21
click at [520, 238] on select "Choose Default Petition PDF Packet Complete Bankruptcy Petition (all forms and …" at bounding box center [628, 248] width 216 height 21
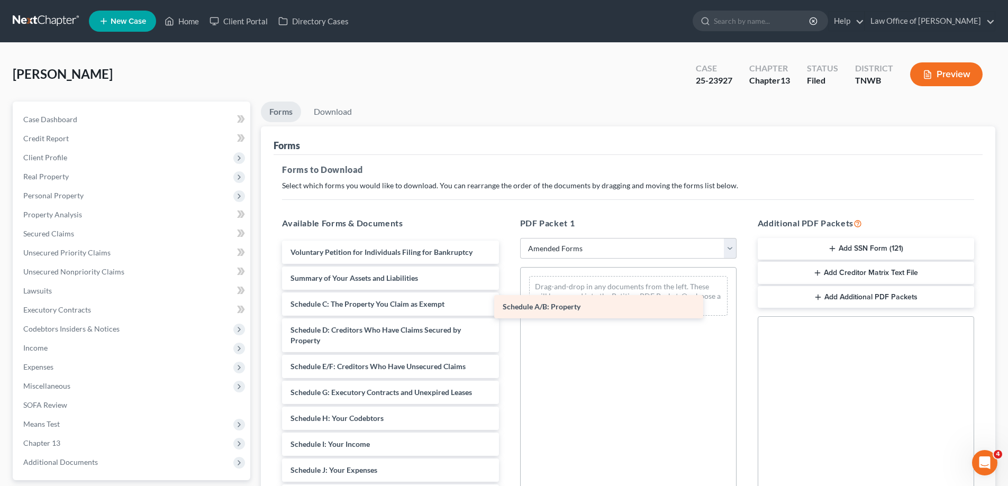
drag, startPoint x: 426, startPoint y: 306, endPoint x: 644, endPoint y: 308, distance: 218.0
click at [507, 307] on div "Schedule A/B: Property Voluntary Petition for Individuals Filing for Bankruptcy…" at bounding box center [390, 463] width 233 height 444
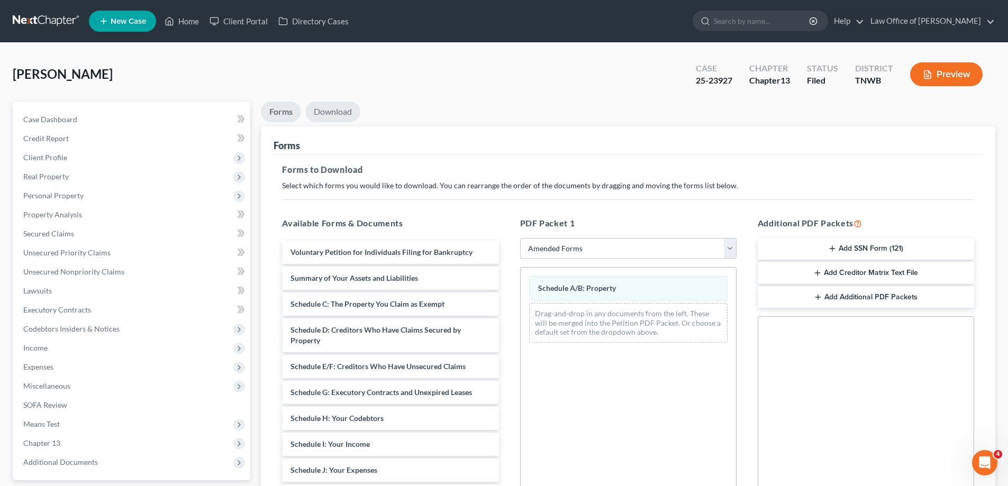
click at [328, 115] on link "Download" at bounding box center [332, 112] width 55 height 21
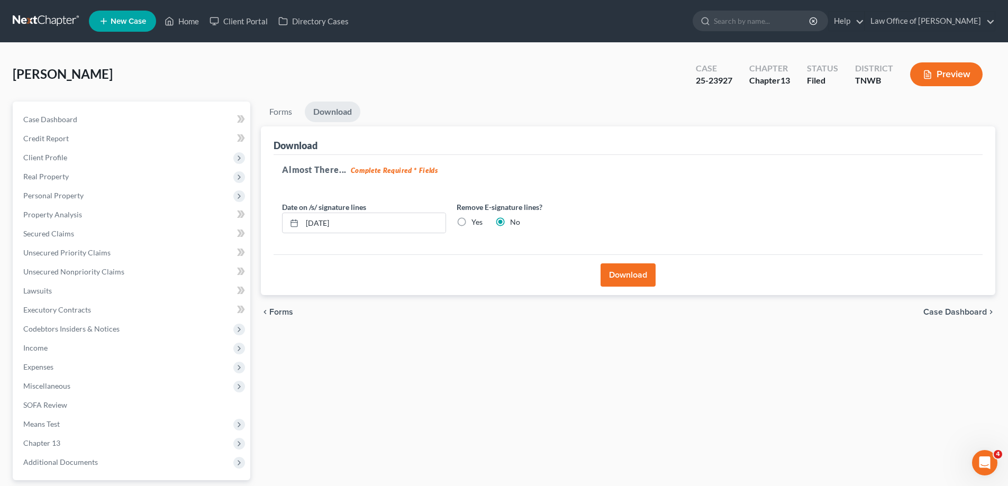
click at [623, 276] on button "Download" at bounding box center [628, 275] width 55 height 23
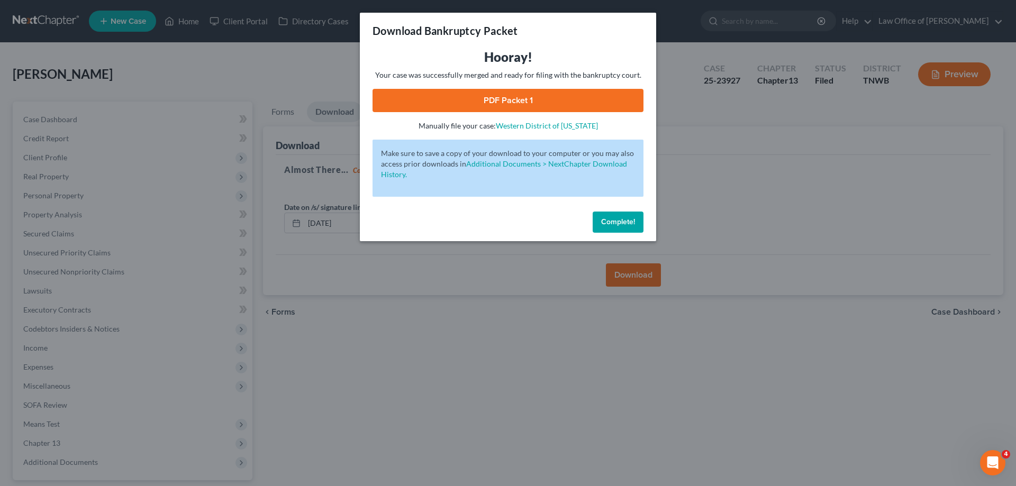
click at [531, 96] on link "PDF Packet 1" at bounding box center [508, 100] width 271 height 23
click at [629, 222] on span "Complete!" at bounding box center [618, 221] width 34 height 9
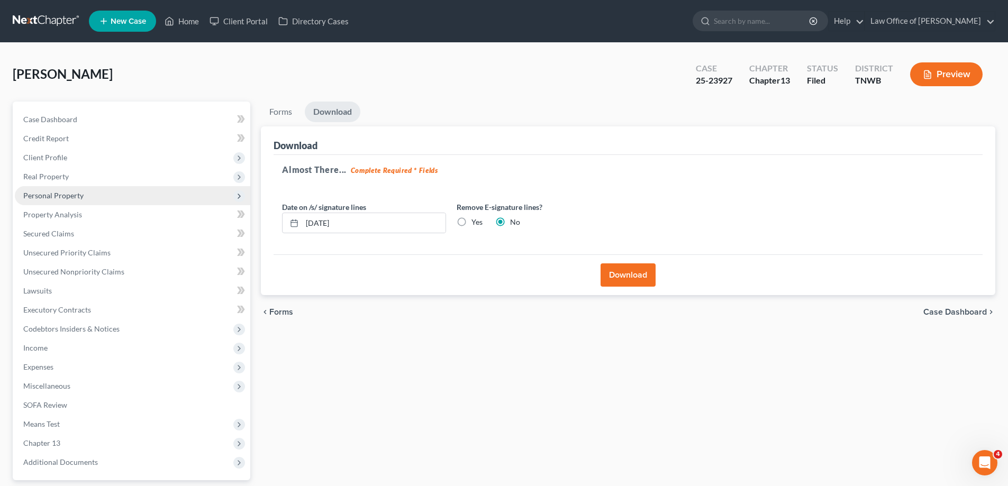
click at [60, 196] on span "Personal Property" at bounding box center [53, 195] width 60 height 9
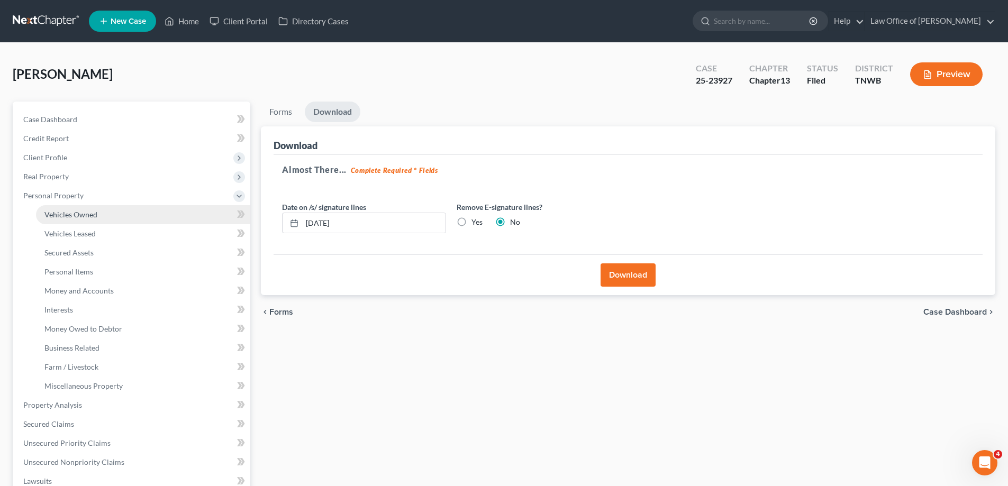
click at [80, 213] on span "Vehicles Owned" at bounding box center [70, 214] width 53 height 9
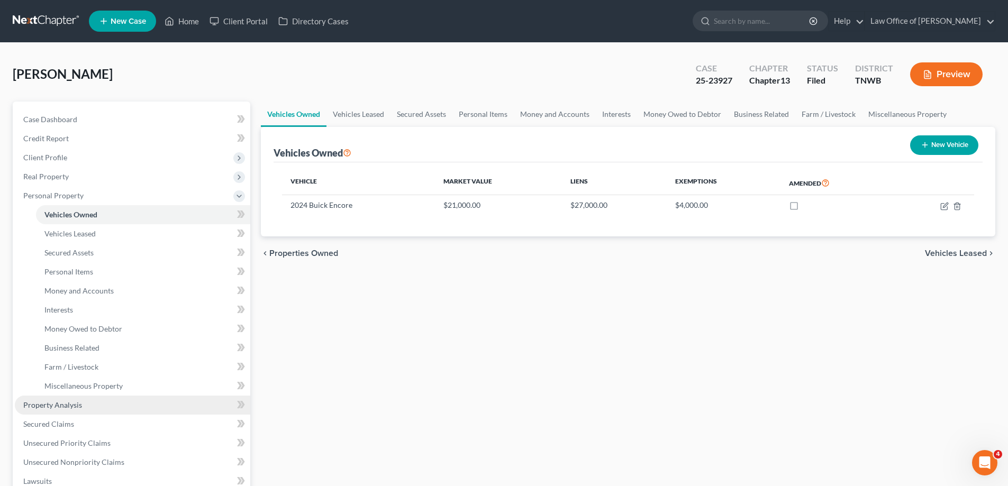
click at [72, 403] on span "Property Analysis" at bounding box center [52, 405] width 59 height 9
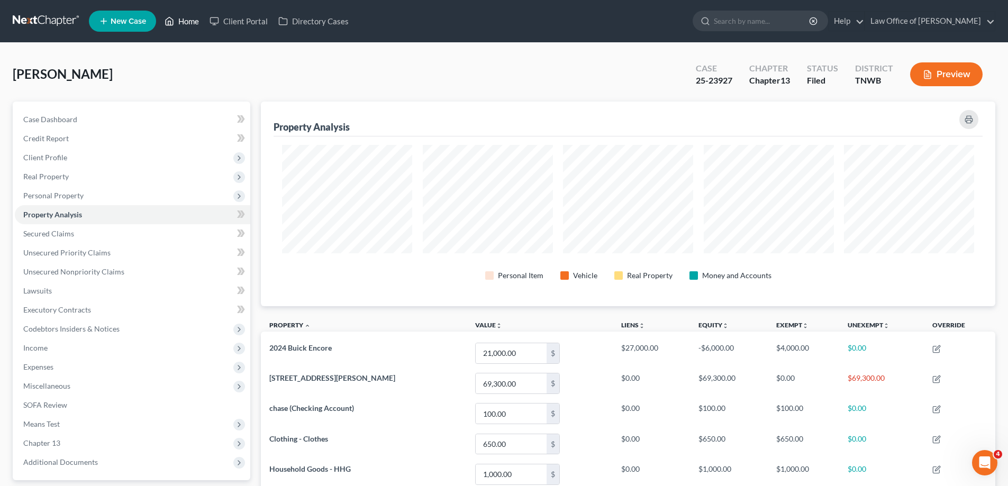
click at [184, 24] on link "Home" at bounding box center [181, 21] width 45 height 19
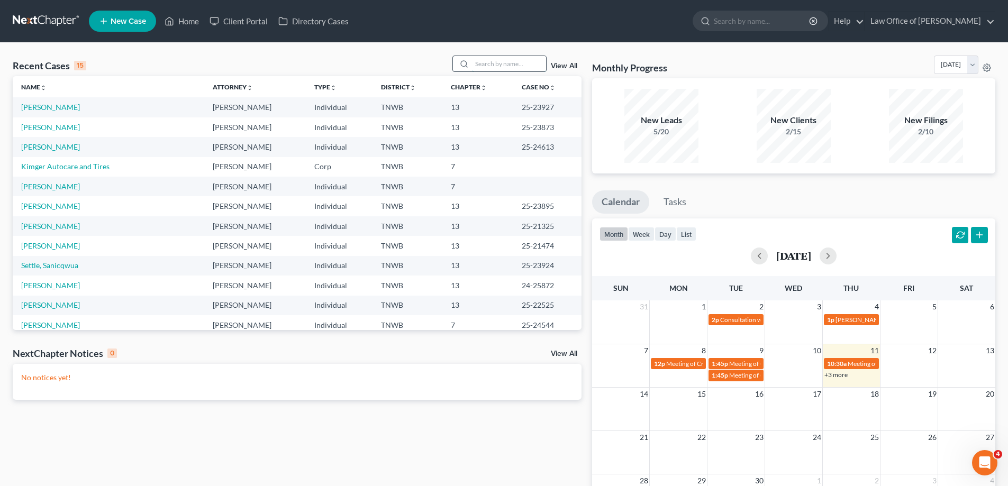
click at [506, 67] on input "search" at bounding box center [509, 63] width 74 height 15
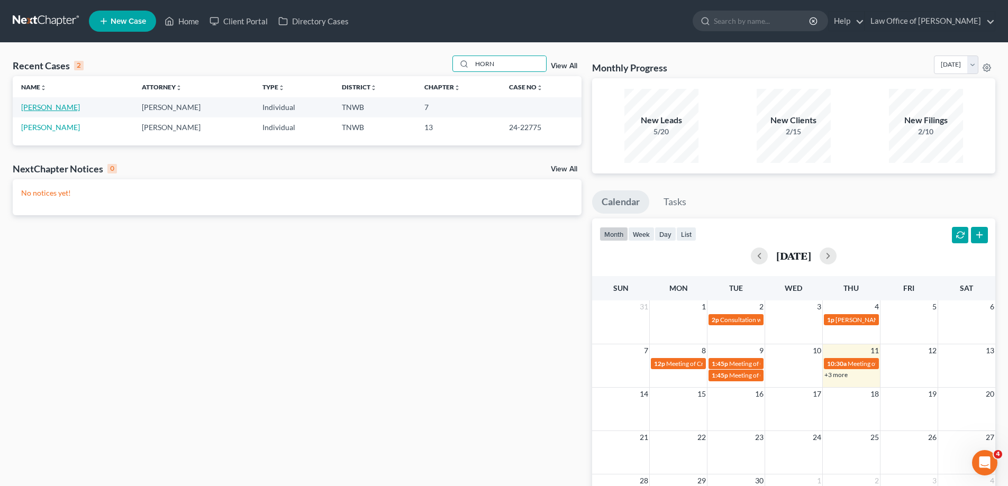
click at [38, 107] on link "[PERSON_NAME]" at bounding box center [50, 107] width 59 height 9
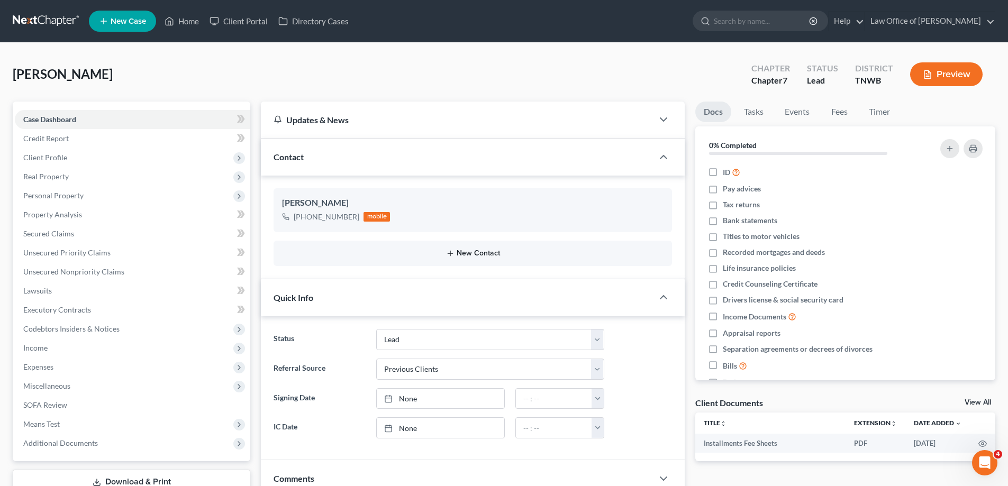
click at [473, 252] on button "New Contact" at bounding box center [473, 253] width 382 height 8
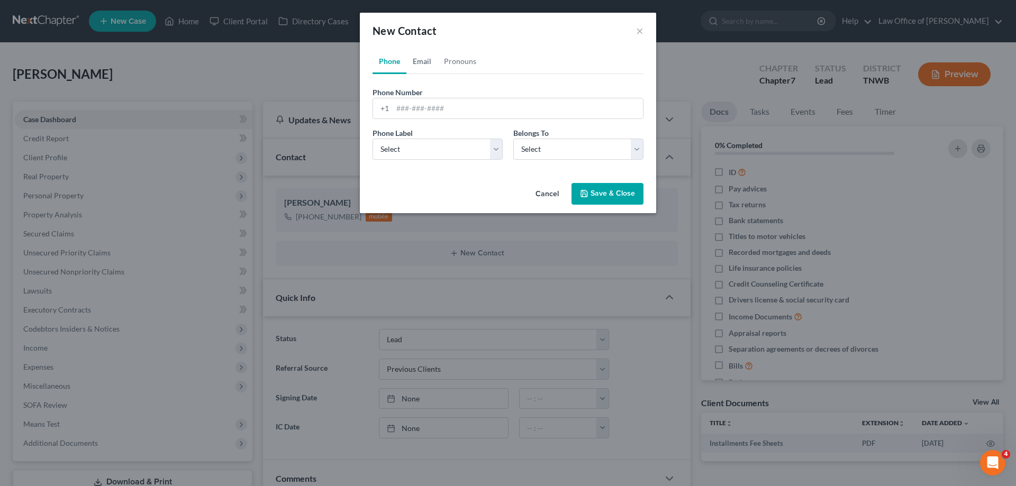
click at [421, 62] on link "Email" at bounding box center [421, 61] width 31 height 25
drag, startPoint x: 392, startPoint y: 59, endPoint x: 433, endPoint y: 102, distance: 59.5
click at [392, 60] on link "Phone" at bounding box center [390, 61] width 34 height 25
click at [460, 112] on input "tel" at bounding box center [518, 108] width 250 height 20
click at [495, 151] on select "Select Mobile Home Work Other" at bounding box center [438, 149] width 130 height 21
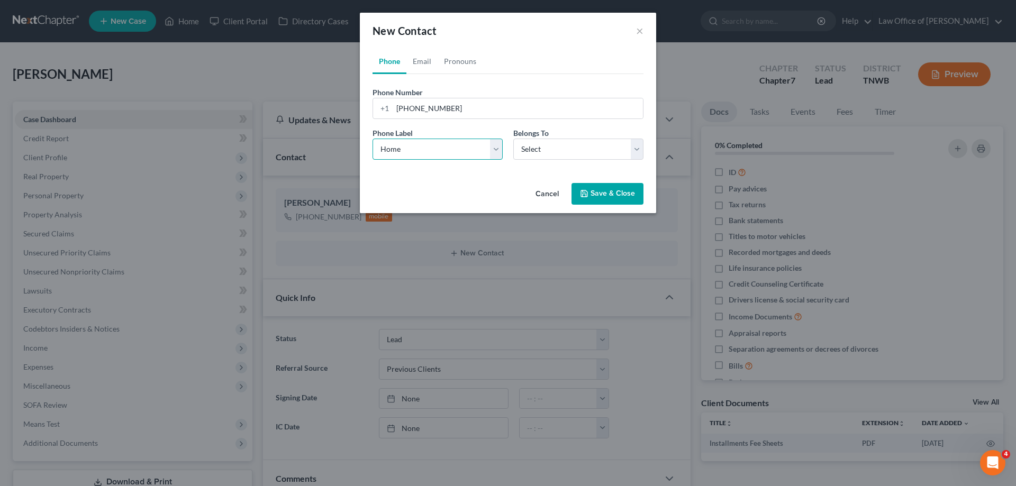
click at [373, 139] on select "Select Mobile Home Work Other" at bounding box center [438, 149] width 130 height 21
drag, startPoint x: 638, startPoint y: 149, endPoint x: 620, endPoint y: 159, distance: 20.1
click at [638, 149] on select "Select Client Other" at bounding box center [578, 149] width 130 height 21
click at [513, 139] on select "Select Client Other" at bounding box center [578, 149] width 130 height 21
click at [598, 195] on button "Save & Close" at bounding box center [607, 194] width 72 height 22
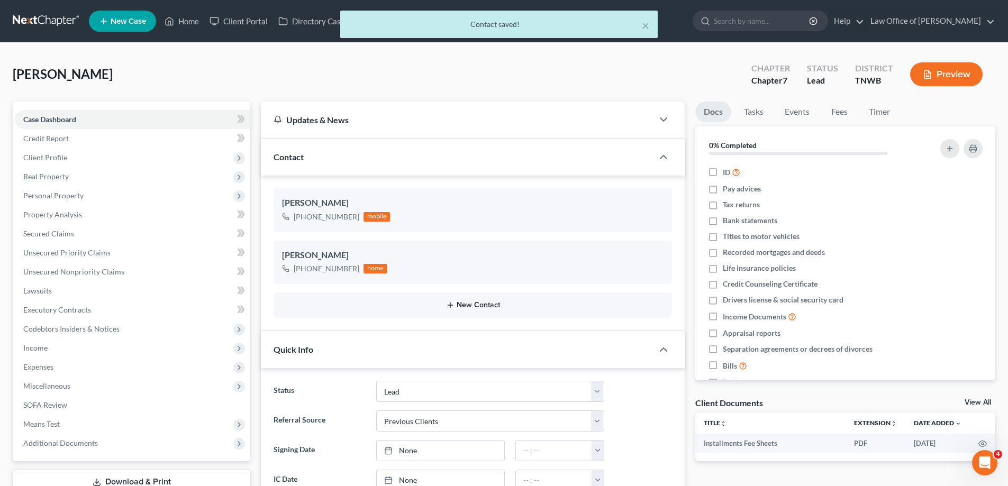
click at [470, 301] on button "New Contact" at bounding box center [473, 305] width 382 height 8
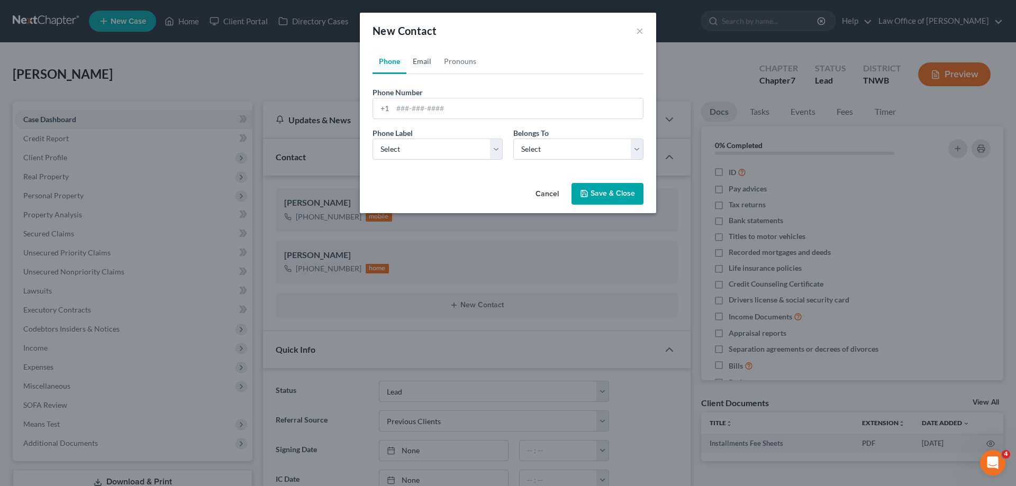
click at [425, 59] on link "Email" at bounding box center [421, 61] width 31 height 25
click at [436, 107] on input "email" at bounding box center [518, 108] width 250 height 20
click at [437, 109] on input "ALIHORN01@gmail.com" at bounding box center [518, 108] width 250 height 20
click at [499, 149] on select "Select Home Work Other" at bounding box center [438, 149] width 130 height 21
click at [373, 139] on select "Select Home Work Other" at bounding box center [438, 149] width 130 height 21
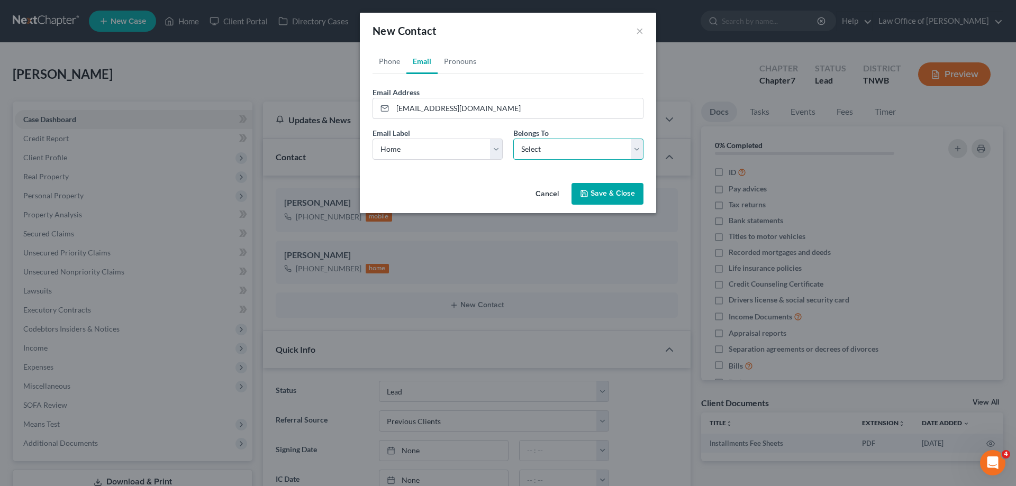
drag, startPoint x: 638, startPoint y: 148, endPoint x: 629, endPoint y: 158, distance: 13.1
click at [638, 148] on select "Select Client Other" at bounding box center [578, 149] width 130 height 21
click at [513, 139] on select "Select Client Other" at bounding box center [578, 149] width 130 height 21
click at [594, 194] on button "Save & Close" at bounding box center [607, 194] width 72 height 22
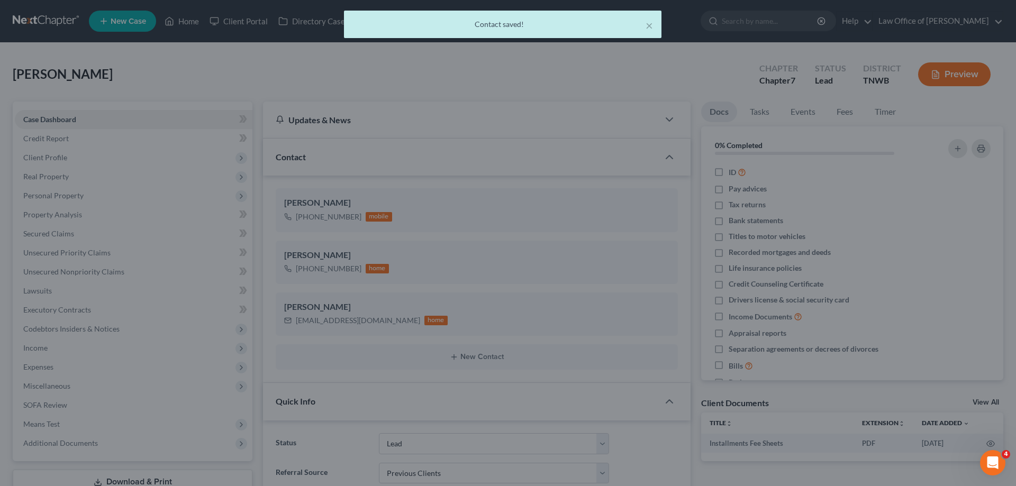
click at [639, 150] on div "New Contact × Phone Email Pronouns Phone Number * +1 Ext. Phone Label * Select …" at bounding box center [508, 243] width 1016 height 486
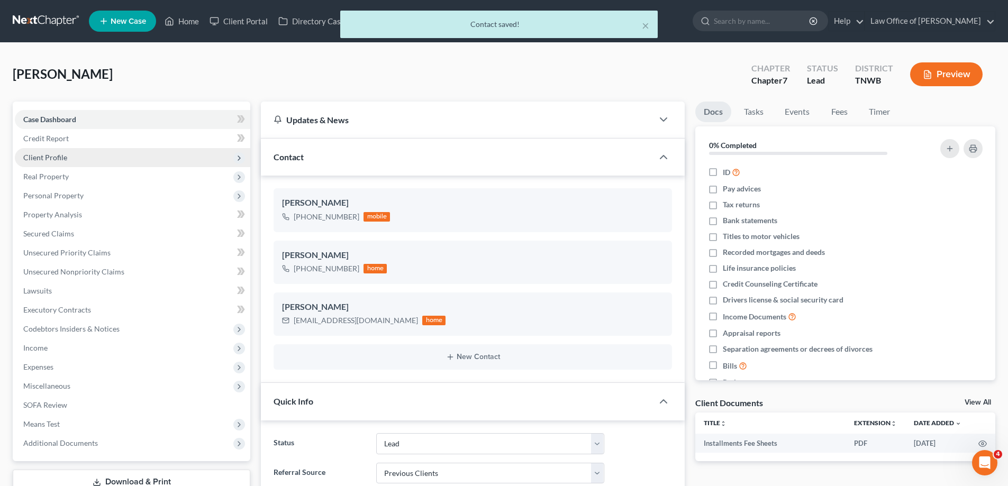
click at [55, 159] on span "Client Profile" at bounding box center [45, 157] width 44 height 9
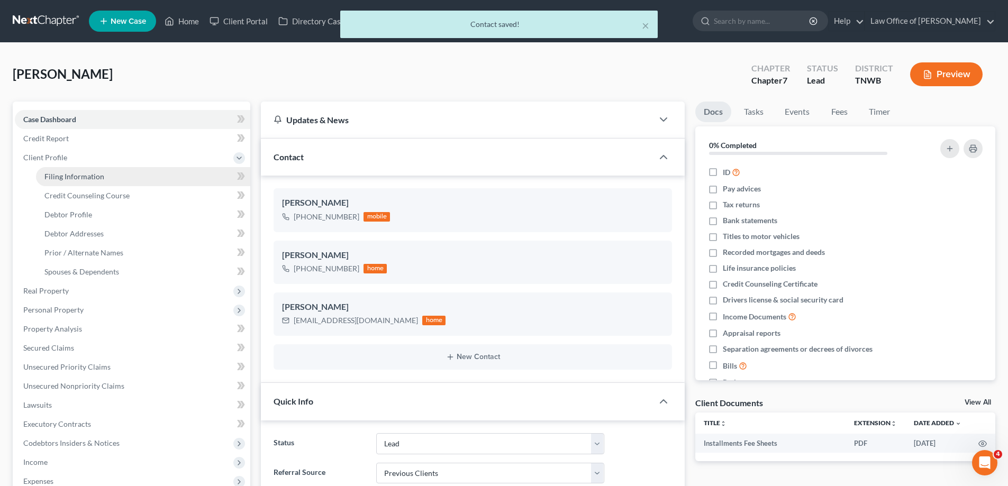
click at [63, 174] on span "Filing Information" at bounding box center [74, 176] width 60 height 9
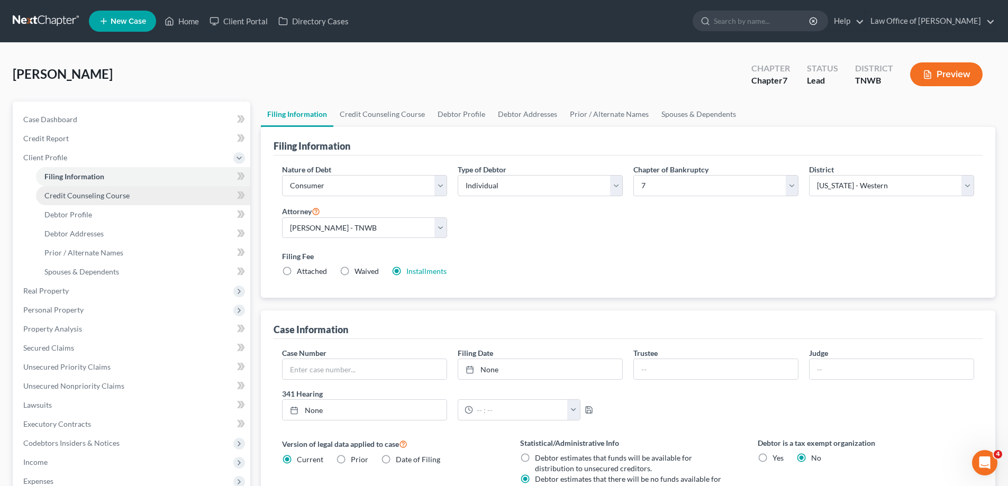
click at [69, 196] on span "Credit Counseling Course" at bounding box center [86, 195] width 85 height 9
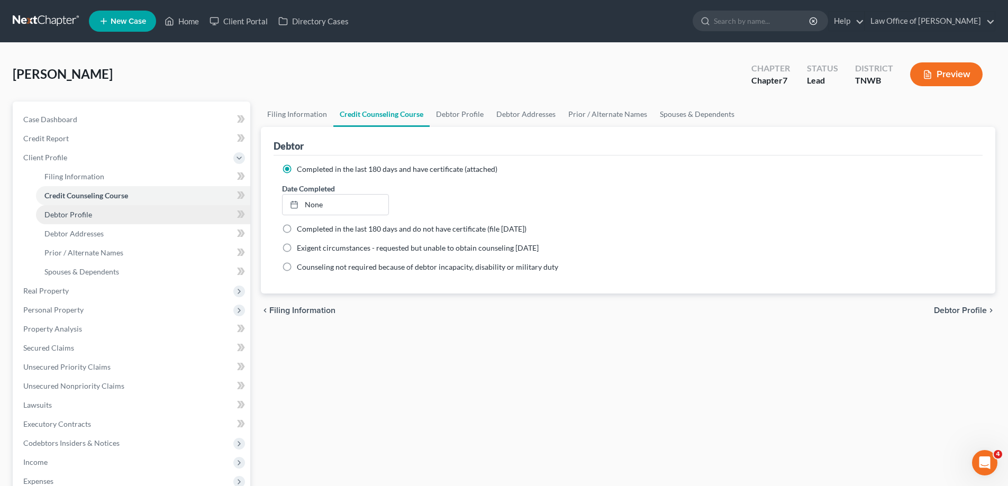
click at [72, 212] on span "Debtor Profile" at bounding box center [68, 214] width 48 height 9
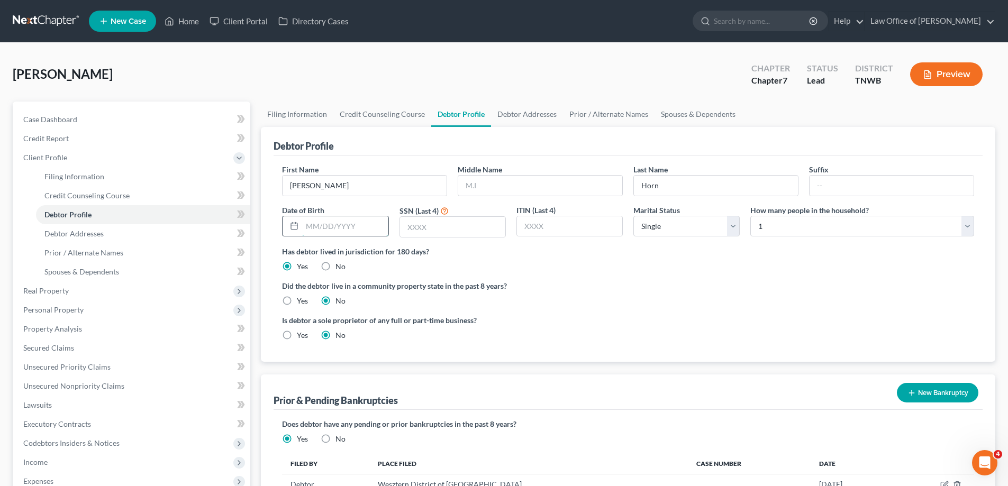
click at [360, 226] on input "text" at bounding box center [345, 226] width 86 height 20
click at [369, 232] on input "text" at bounding box center [345, 226] width 86 height 20
click at [453, 217] on input "text" at bounding box center [452, 227] width 105 height 20
click at [75, 233] on span "Debtor Addresses" at bounding box center [73, 233] width 59 height 9
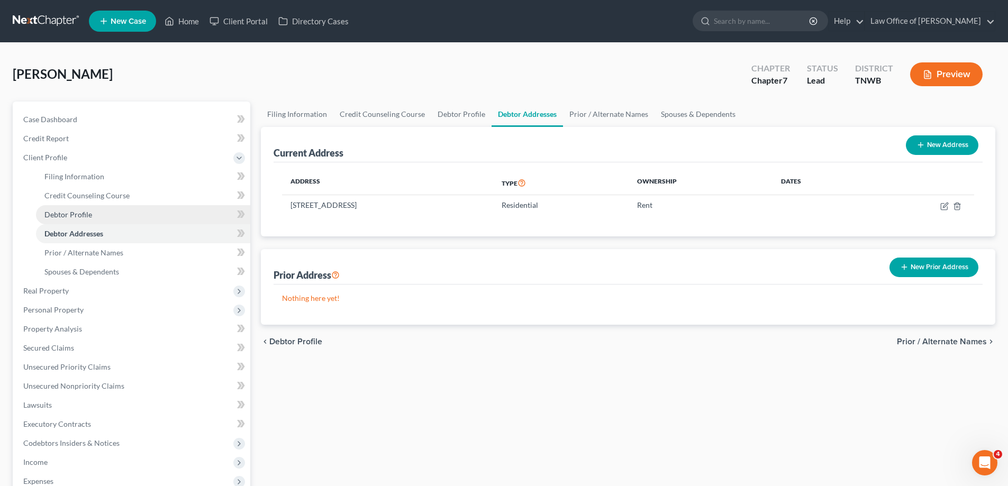
click at [79, 216] on span "Debtor Profile" at bounding box center [68, 214] width 48 height 9
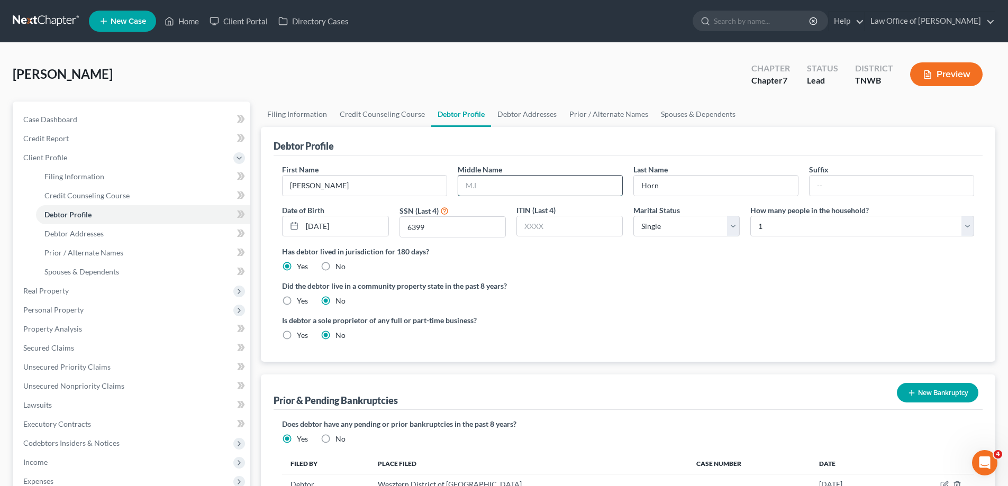
drag, startPoint x: 483, startPoint y: 192, endPoint x: 474, endPoint y: 190, distance: 9.1
click at [483, 192] on input "text" at bounding box center [540, 186] width 164 height 20
click at [92, 275] on span "Spouses & Dependents" at bounding box center [81, 271] width 75 height 9
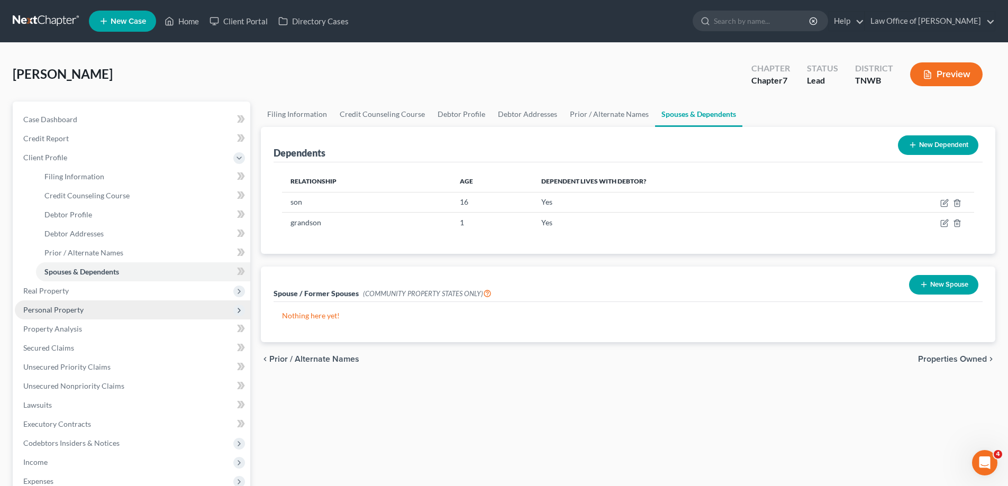
click at [62, 311] on span "Personal Property" at bounding box center [53, 309] width 60 height 9
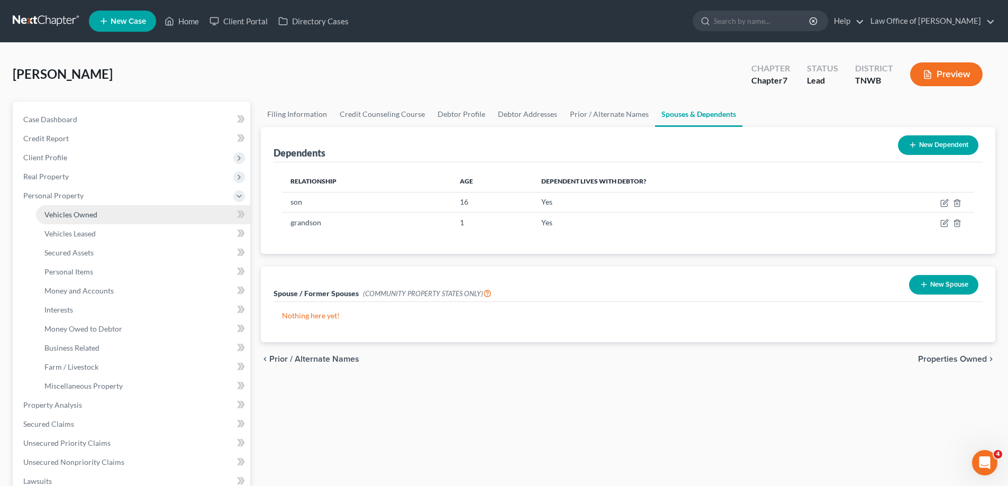
click at [78, 210] on span "Vehicles Owned" at bounding box center [70, 214] width 53 height 9
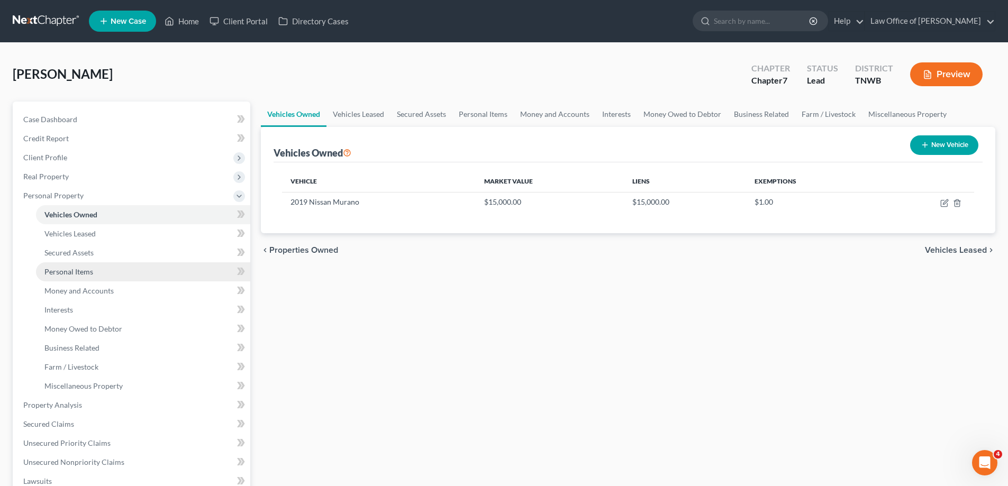
click at [78, 272] on span "Personal Items" at bounding box center [68, 271] width 49 height 9
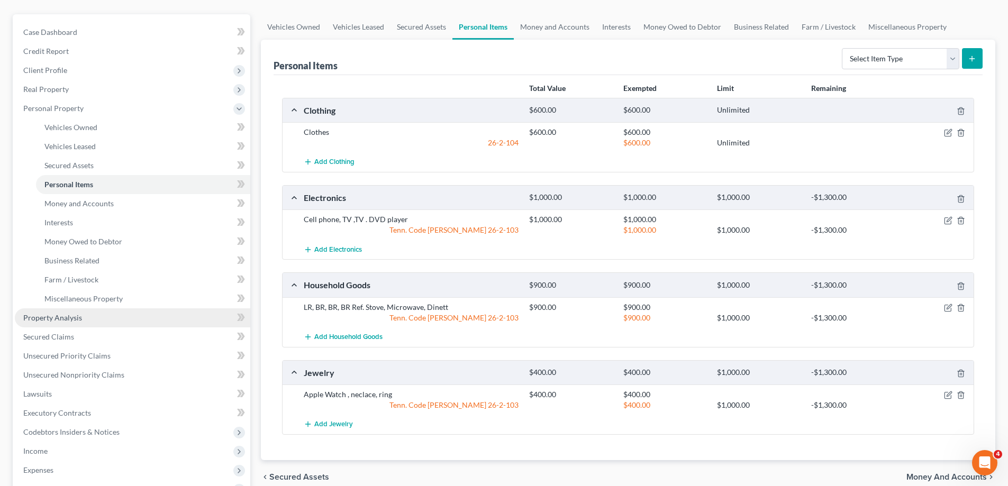
scroll to position [106, 0]
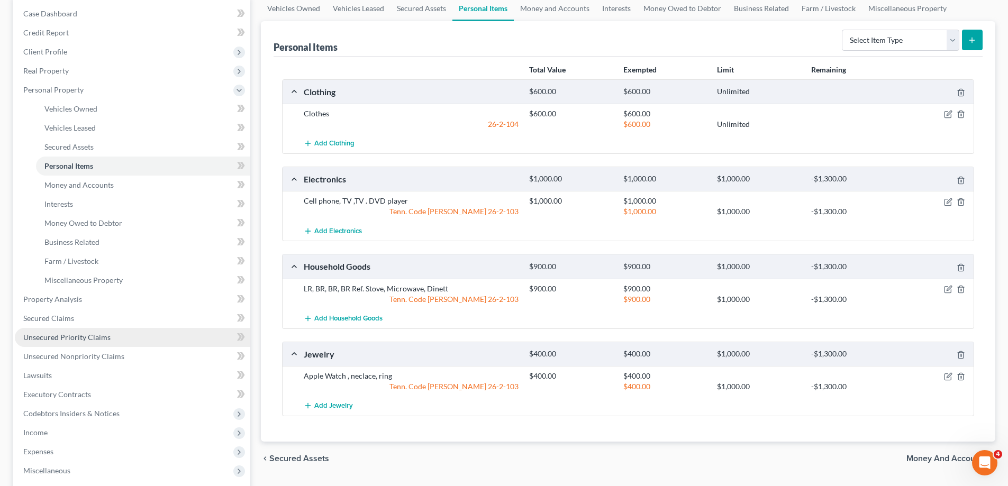
click at [54, 340] on span "Unsecured Priority Claims" at bounding box center [66, 337] width 87 height 9
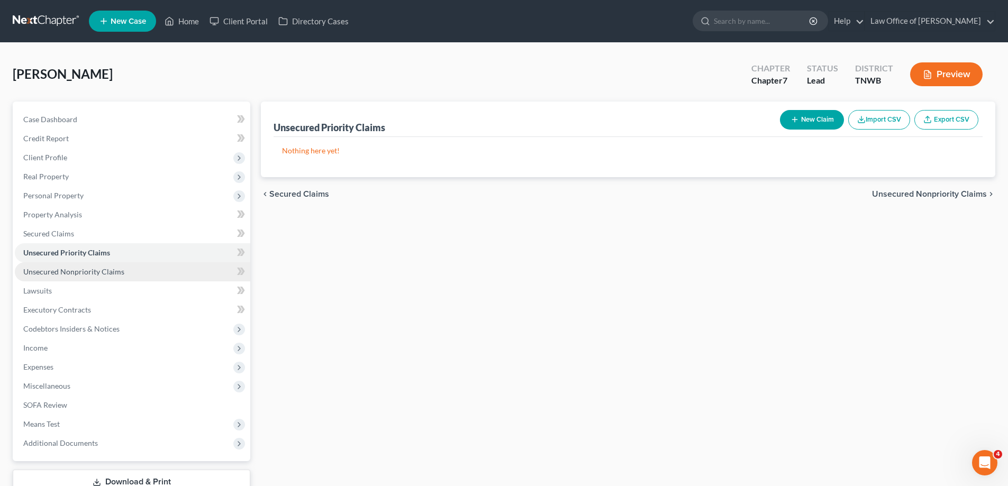
click at [85, 273] on span "Unsecured Nonpriority Claims" at bounding box center [73, 271] width 101 height 9
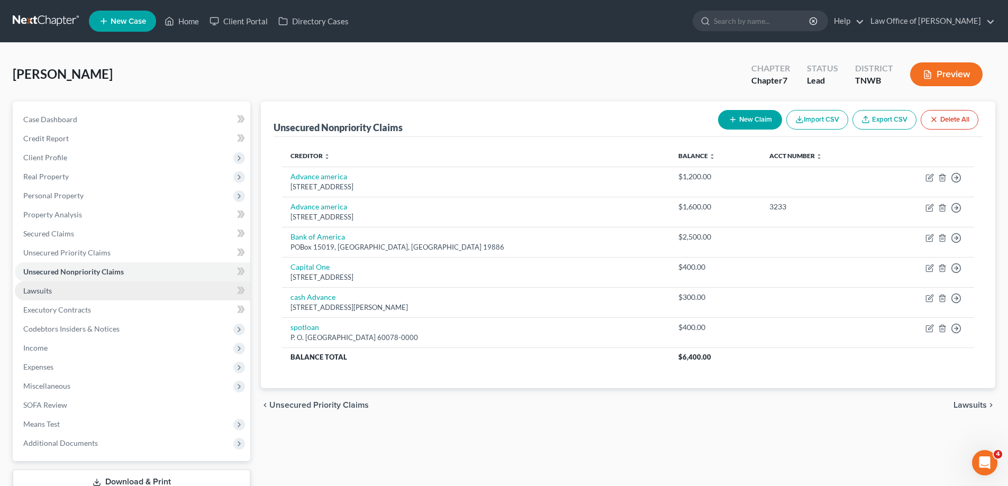
click at [37, 288] on span "Lawsuits" at bounding box center [37, 290] width 29 height 9
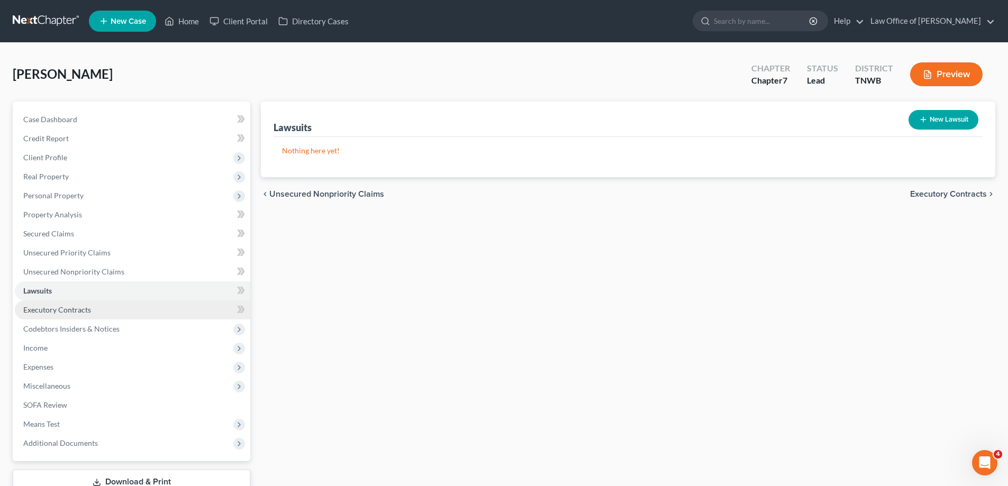
click at [67, 313] on span "Executory Contracts" at bounding box center [57, 309] width 68 height 9
click at [191, 21] on link "Home" at bounding box center [181, 21] width 45 height 19
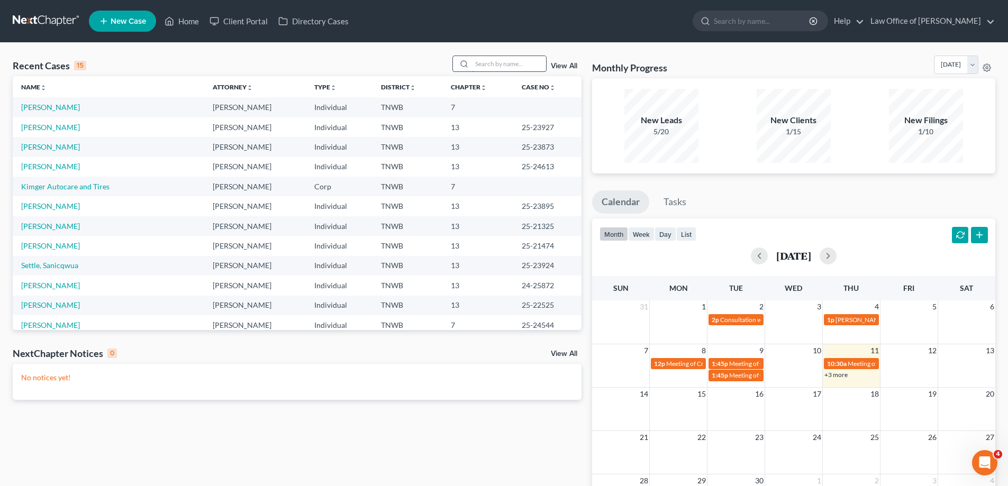
click at [504, 63] on input "search" at bounding box center [509, 63] width 74 height 15
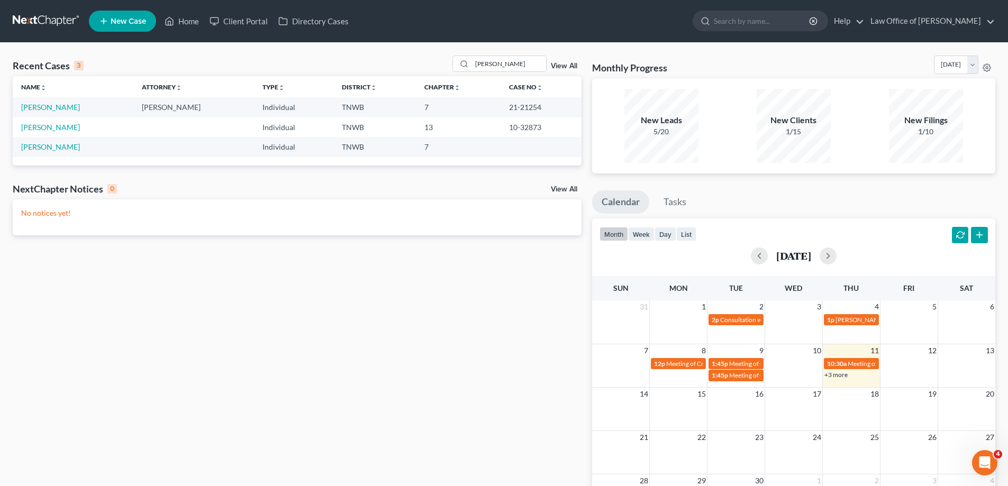
click at [561, 62] on div "poindexter View All" at bounding box center [516, 64] width 129 height 16
click at [563, 63] on link "View All" at bounding box center [564, 65] width 26 height 7
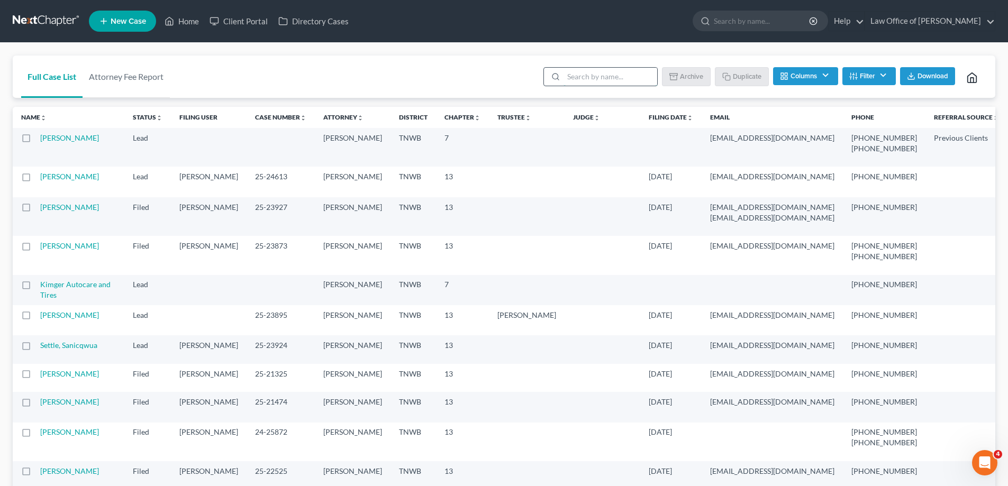
click at [580, 76] on input "search" at bounding box center [611, 77] width 94 height 18
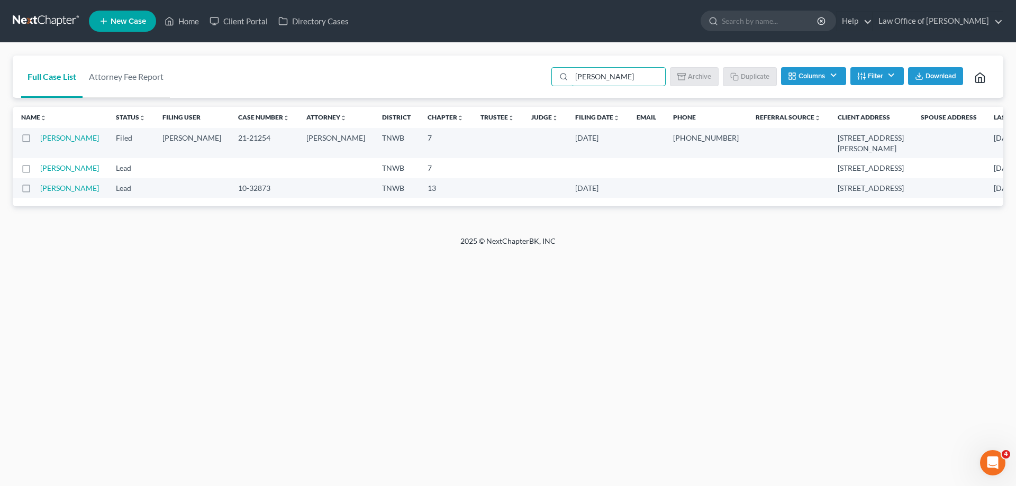
click at [36, 141] on label at bounding box center [36, 141] width 0 height 0
click at [40, 139] on input "checkbox" at bounding box center [43, 136] width 7 height 7
click at [745, 74] on button "Duplicate" at bounding box center [750, 76] width 53 height 18
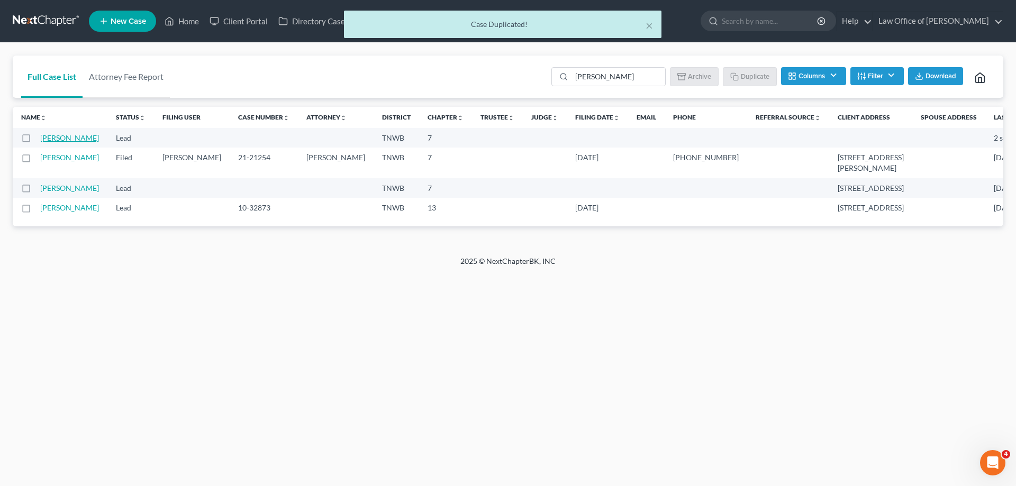
click at [57, 137] on link "[PERSON_NAME]" at bounding box center [69, 137] width 59 height 9
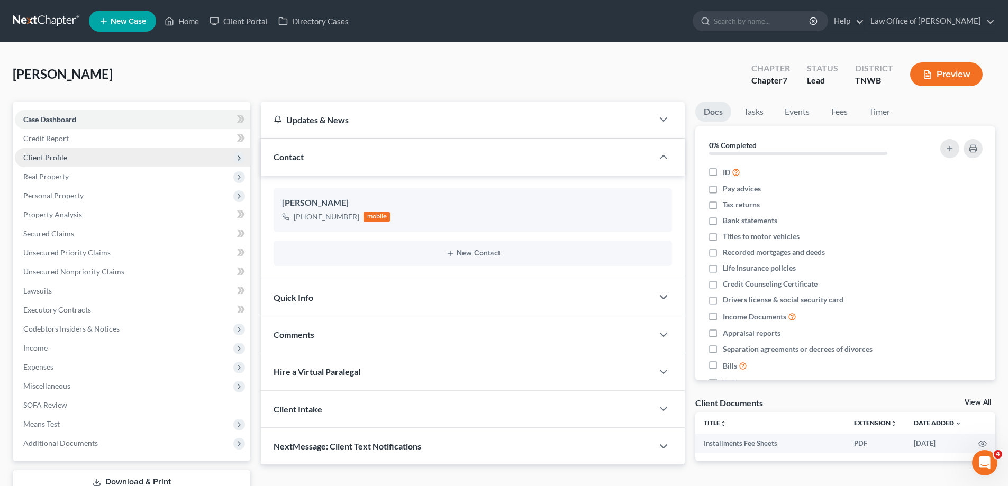
click at [92, 153] on span "Client Profile" at bounding box center [132, 157] width 235 height 19
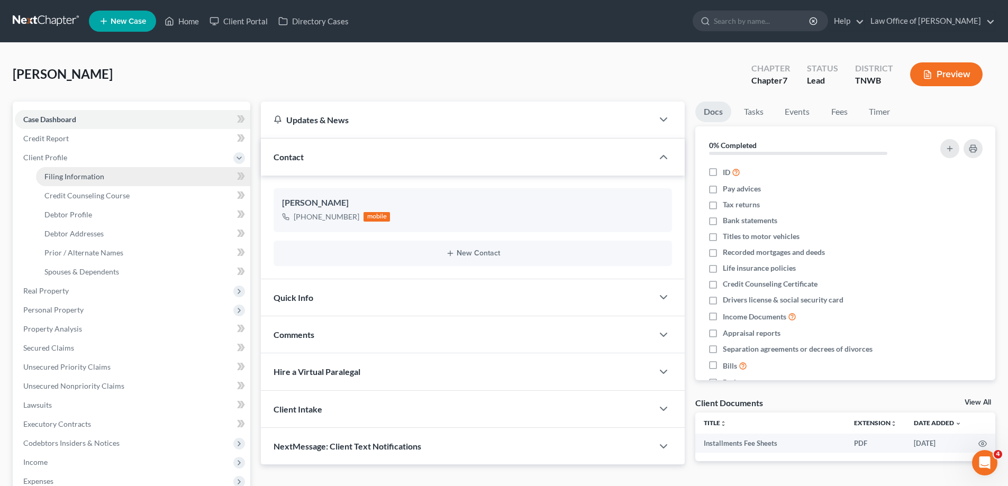
click at [102, 179] on span "Filing Information" at bounding box center [74, 176] width 60 height 9
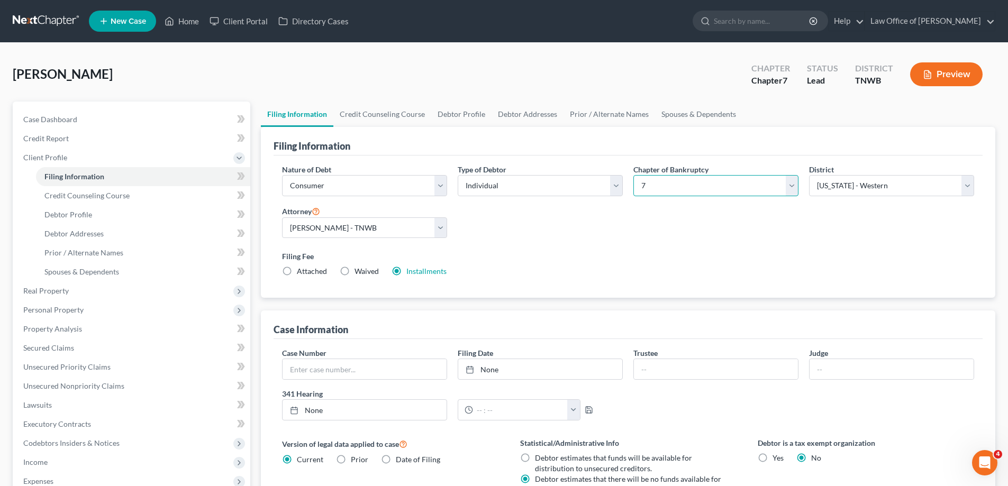
drag, startPoint x: 791, startPoint y: 187, endPoint x: 756, endPoint y: 195, distance: 35.8
click at [791, 187] on select "Select 7 11 12 13" at bounding box center [715, 185] width 165 height 21
click at [633, 175] on select "Select 7 11 12 13" at bounding box center [715, 185] width 165 height 21
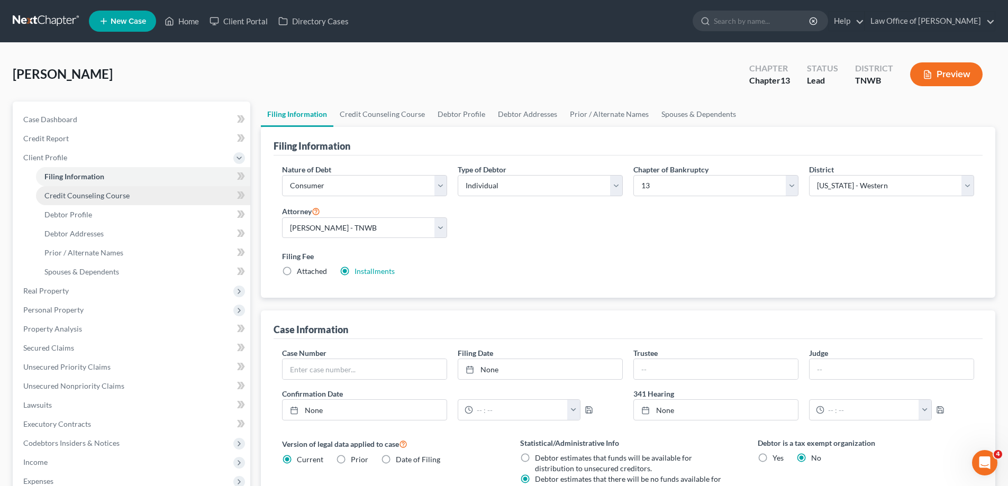
click at [64, 194] on span "Credit Counseling Course" at bounding box center [86, 195] width 85 height 9
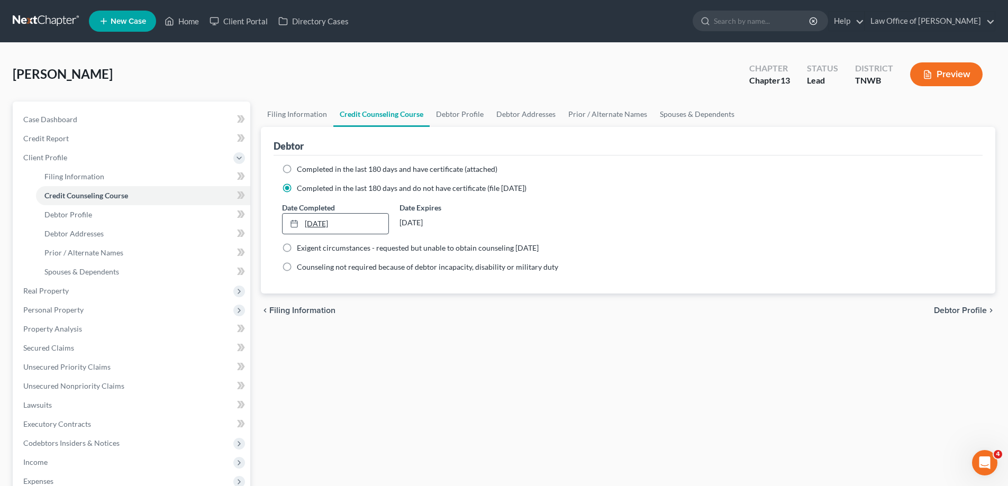
click at [328, 223] on link "3/24/2021" at bounding box center [335, 224] width 105 height 20
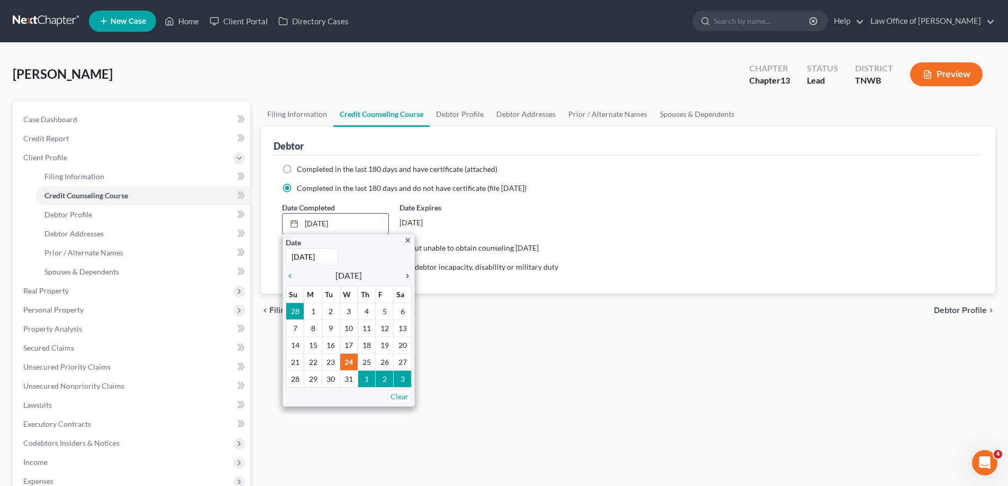
click at [406, 274] on icon "chevron_right" at bounding box center [405, 276] width 14 height 8
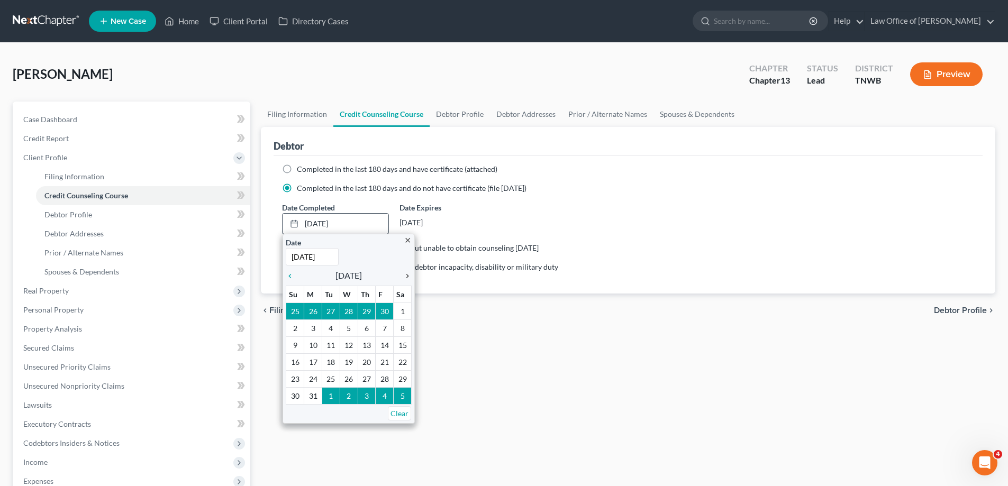
click at [406, 274] on icon "chevron_right" at bounding box center [405, 276] width 14 height 8
click at [406, 273] on icon "chevron_right" at bounding box center [405, 276] width 14 height 8
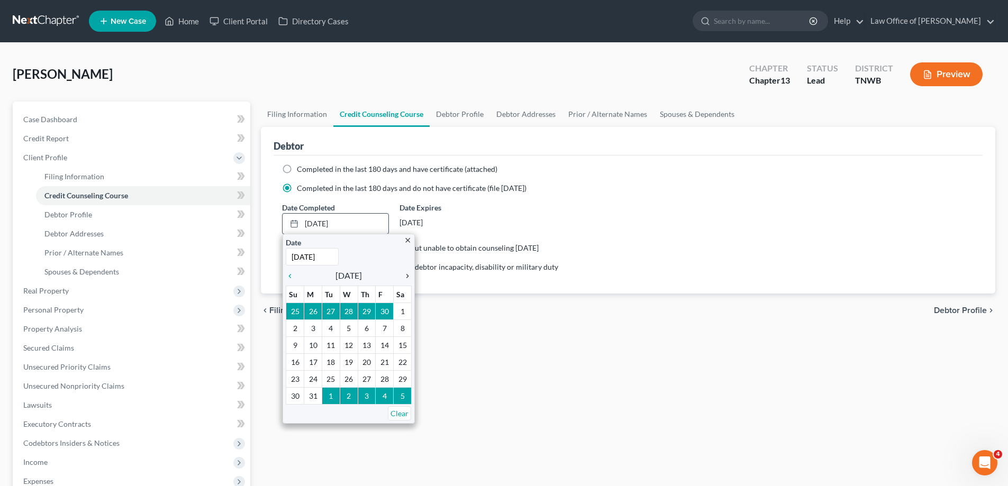
click at [406, 273] on icon "chevron_right" at bounding box center [405, 276] width 14 height 8
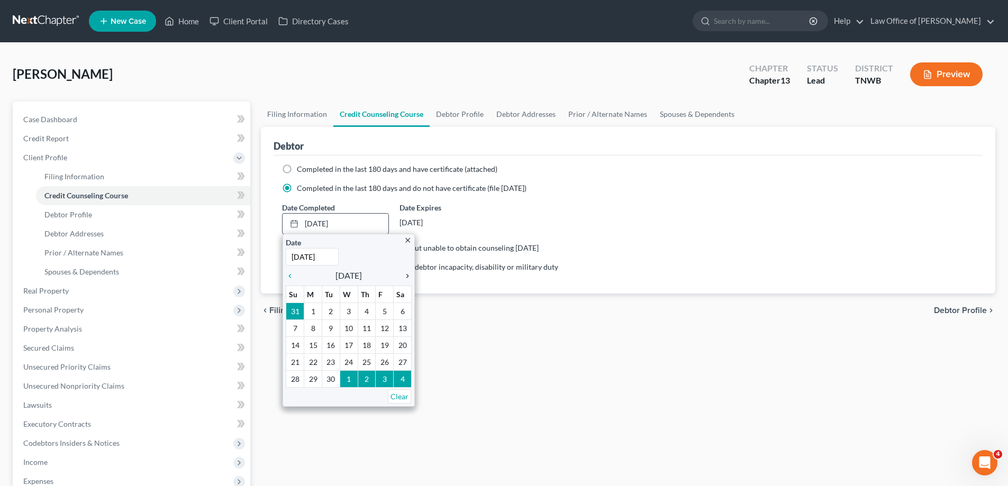
click at [409, 274] on icon "chevron_right" at bounding box center [405, 276] width 14 height 8
click at [410, 275] on icon "chevron_right" at bounding box center [405, 276] width 14 height 8
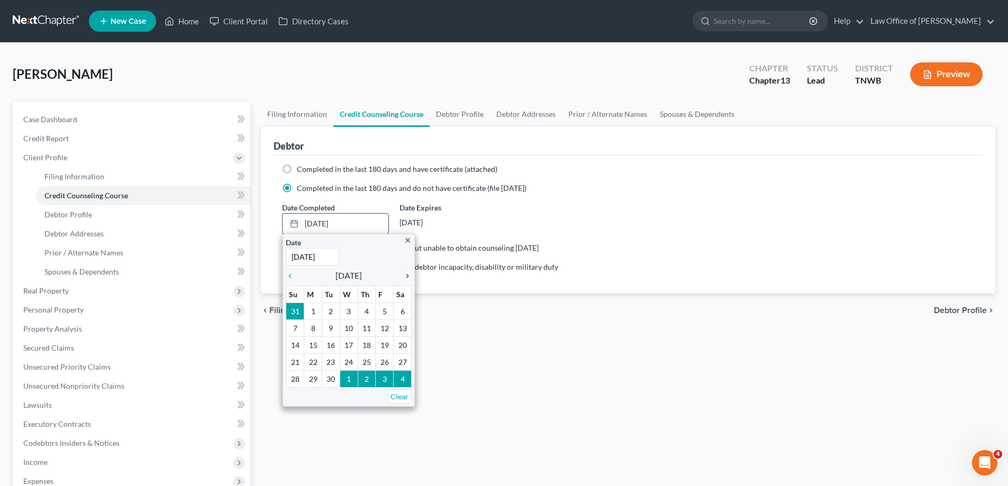
click at [410, 275] on icon "chevron_right" at bounding box center [405, 276] width 14 height 8
click at [409, 276] on icon "chevron_right" at bounding box center [405, 276] width 14 height 8
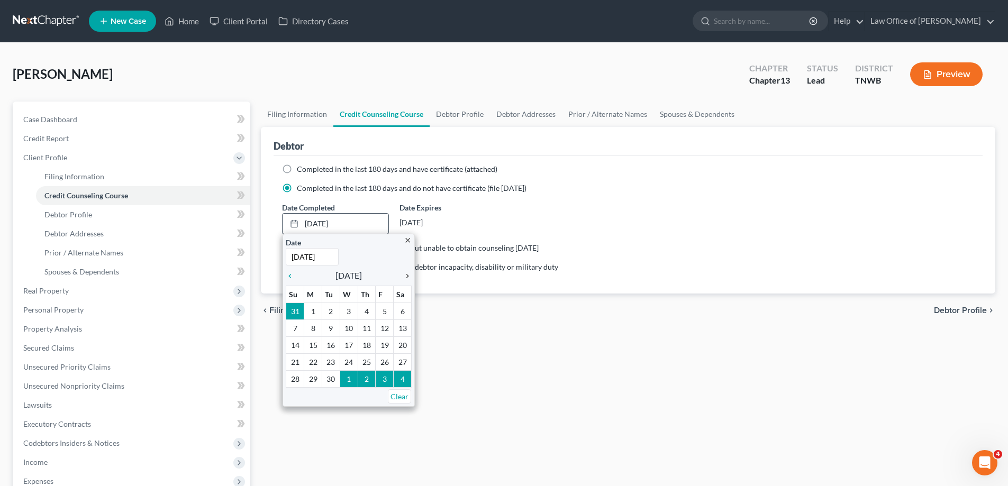
click at [408, 276] on icon "chevron_right" at bounding box center [405, 276] width 14 height 8
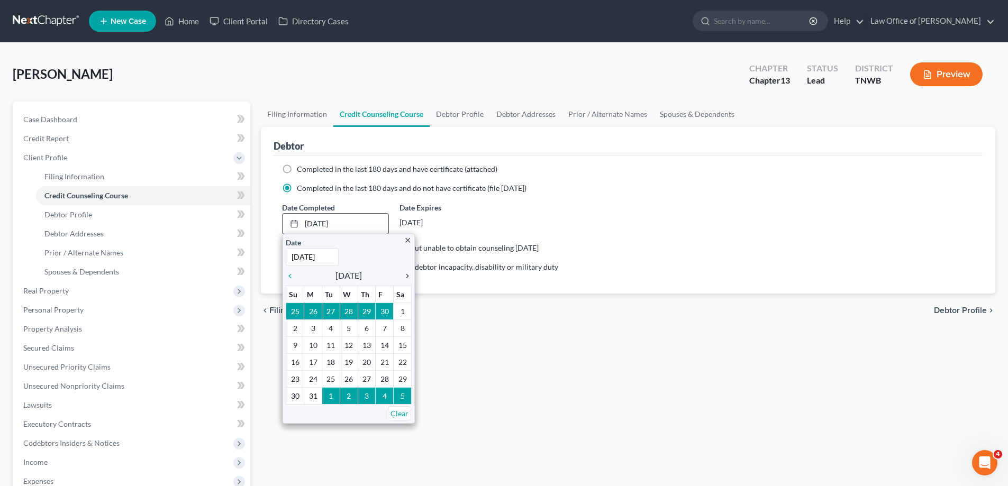
click at [408, 276] on icon "chevron_right" at bounding box center [405, 276] width 14 height 8
click at [407, 276] on icon "chevron_right" at bounding box center [405, 276] width 14 height 8
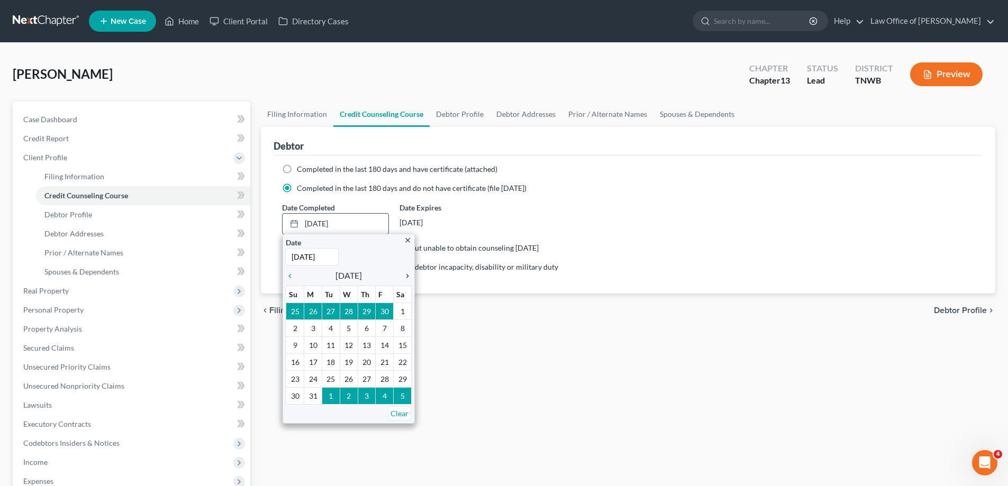
click at [407, 276] on icon "chevron_right" at bounding box center [405, 276] width 14 height 8
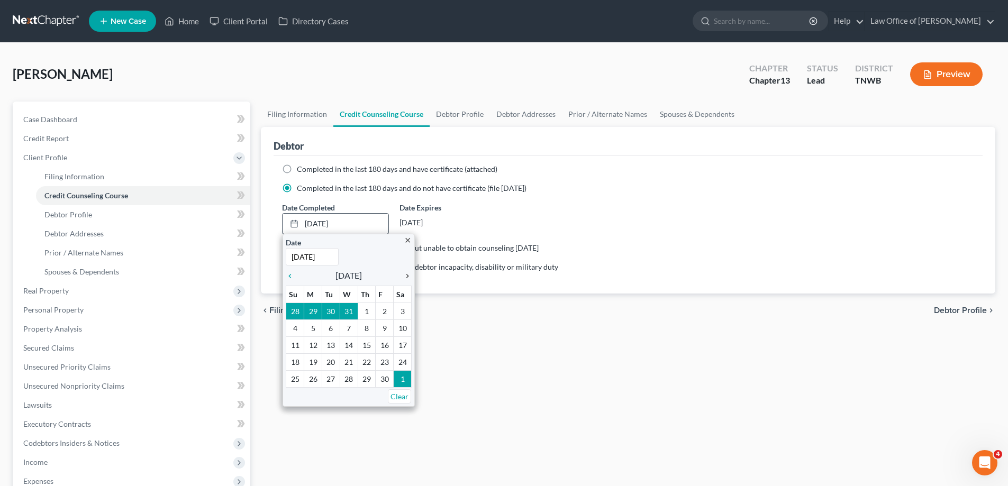
click at [406, 276] on icon "chevron_right" at bounding box center [405, 276] width 14 height 8
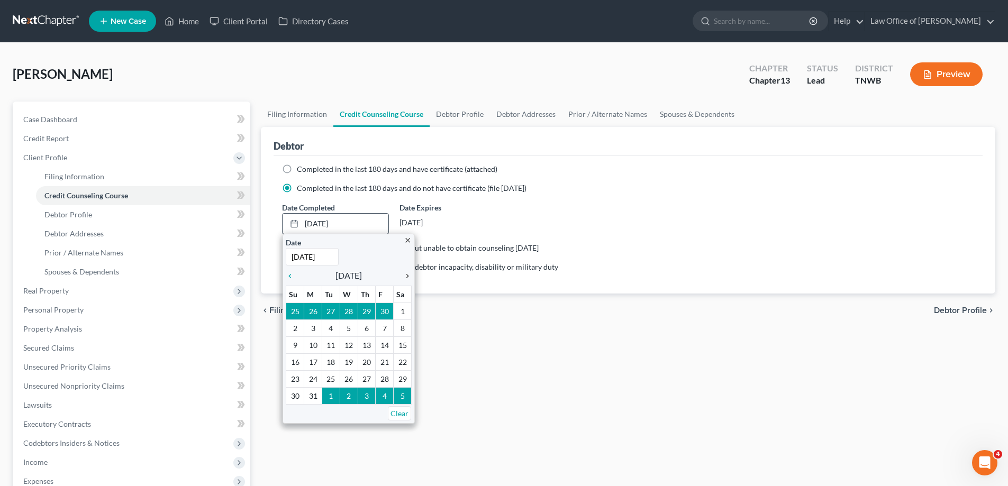
click at [406, 276] on icon "chevron_right" at bounding box center [405, 276] width 14 height 8
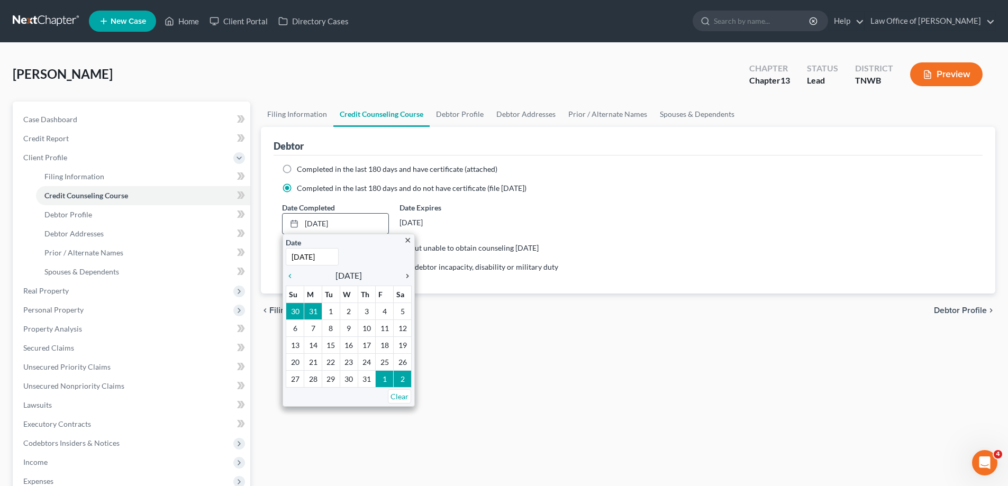
click at [406, 276] on icon "chevron_right" at bounding box center [405, 276] width 14 height 8
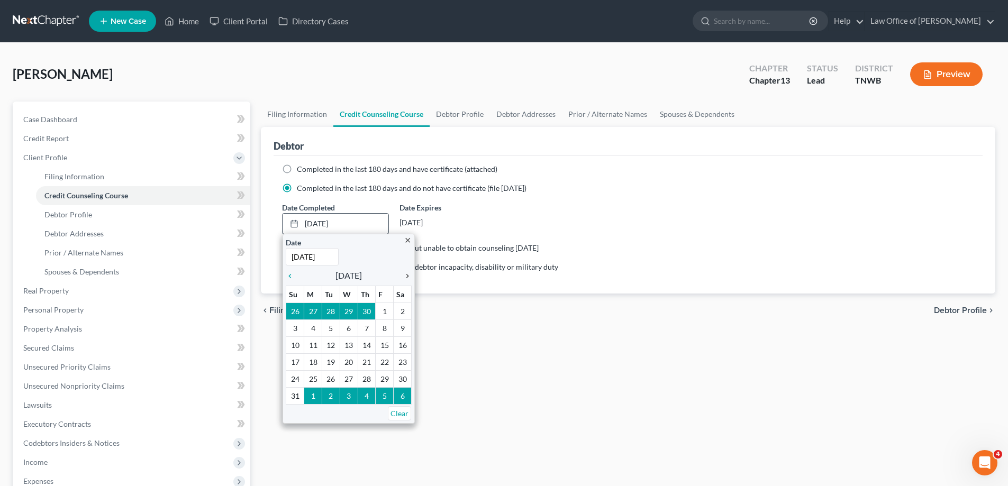
click at [406, 276] on icon "chevron_right" at bounding box center [405, 276] width 14 height 8
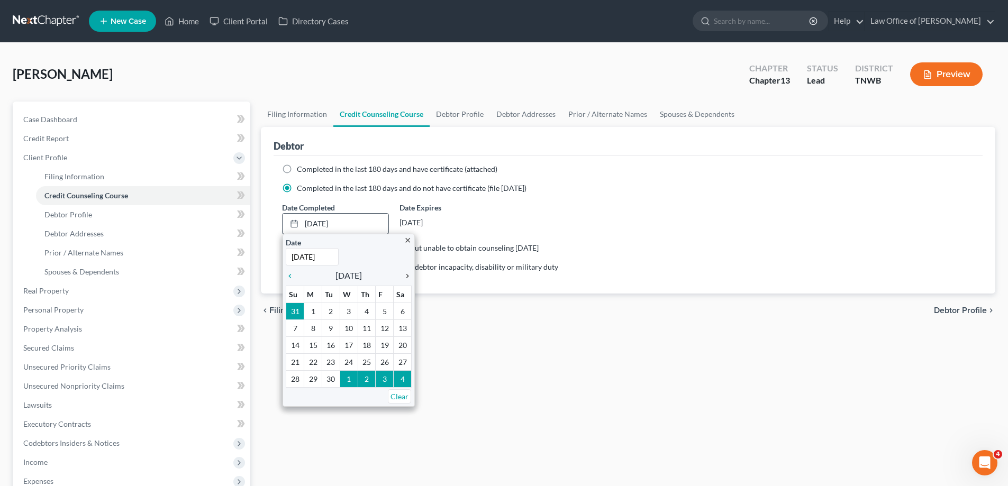
click at [405, 275] on icon "chevron_right" at bounding box center [405, 276] width 14 height 8
click at [407, 276] on icon "chevron_right" at bounding box center [405, 276] width 14 height 8
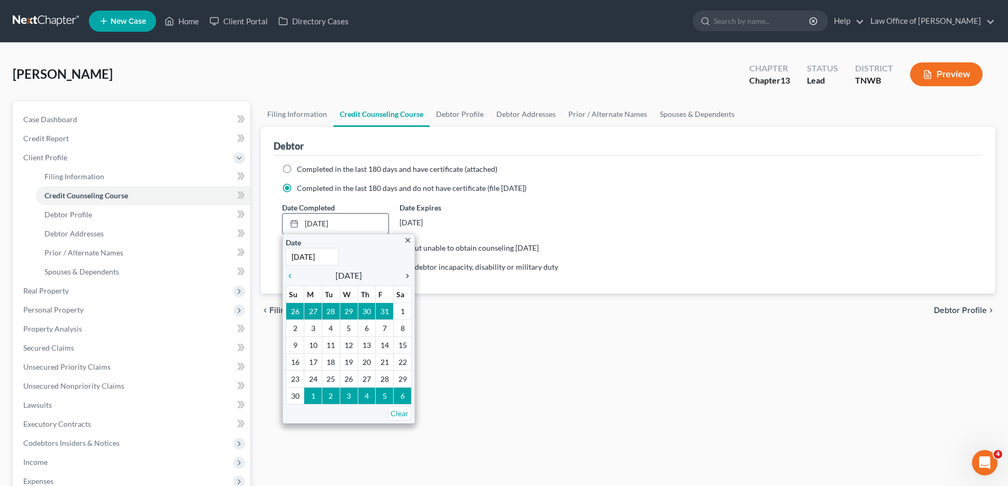
click at [407, 276] on icon "chevron_right" at bounding box center [405, 276] width 14 height 8
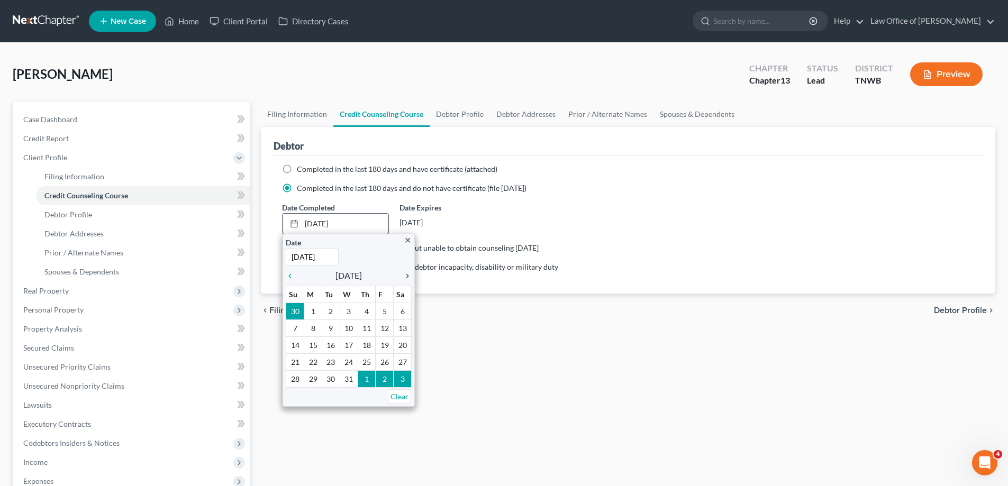
click at [407, 276] on icon "chevron_right" at bounding box center [405, 276] width 14 height 8
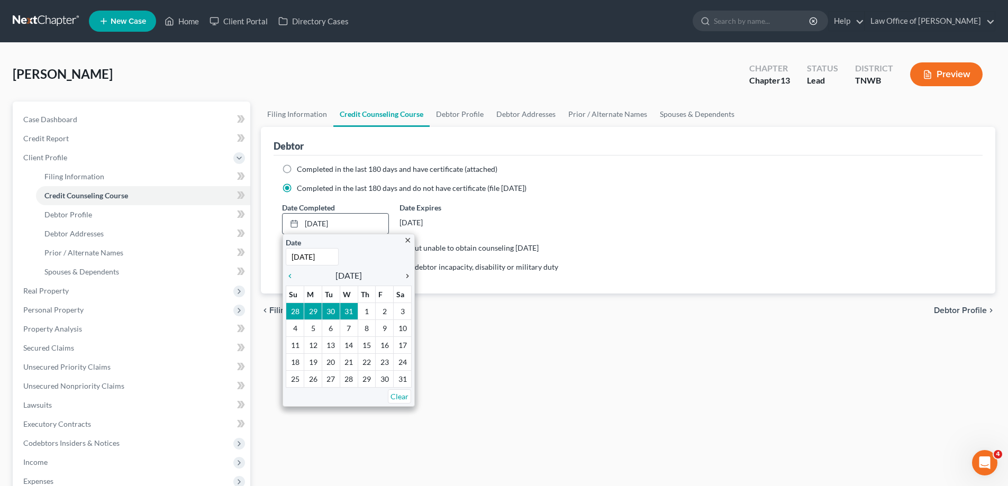
click at [407, 276] on icon "chevron_right" at bounding box center [405, 276] width 14 height 8
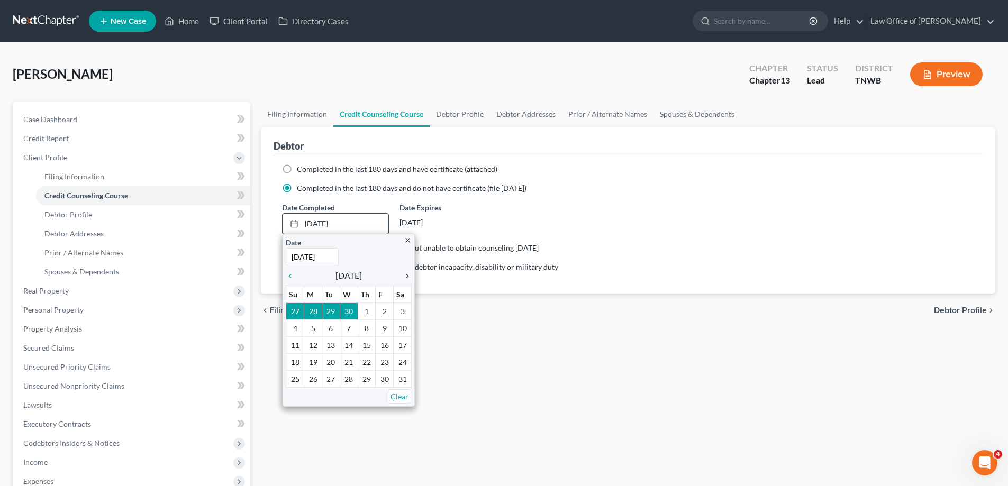
click at [408, 276] on icon "chevron_right" at bounding box center [405, 276] width 14 height 8
click at [408, 277] on icon "chevron_right" at bounding box center [405, 276] width 14 height 8
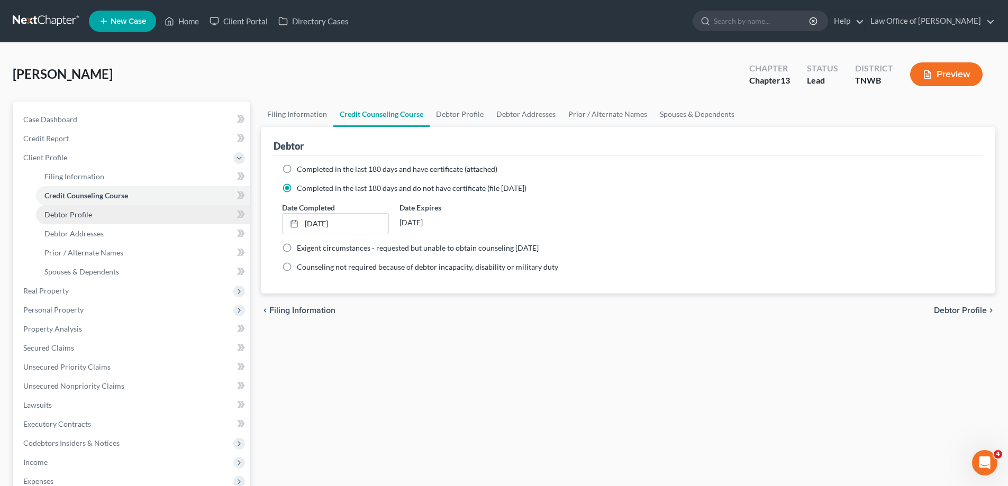
click at [62, 216] on span "Debtor Profile" at bounding box center [68, 214] width 48 height 9
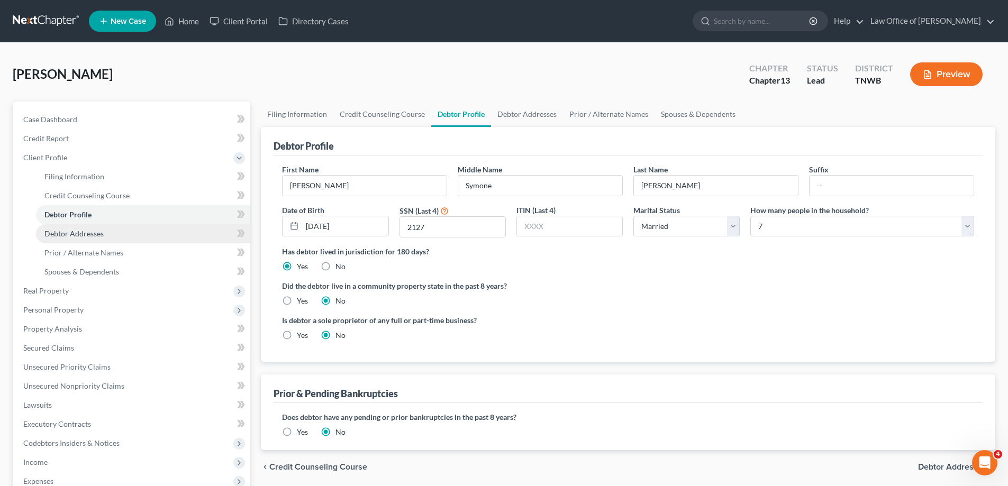
click at [91, 235] on span "Debtor Addresses" at bounding box center [73, 233] width 59 height 9
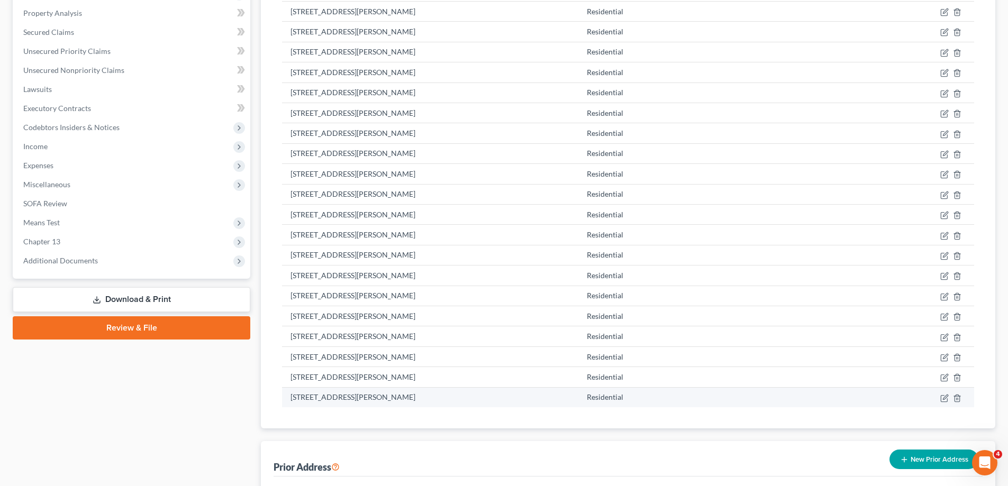
scroll to position [315, 0]
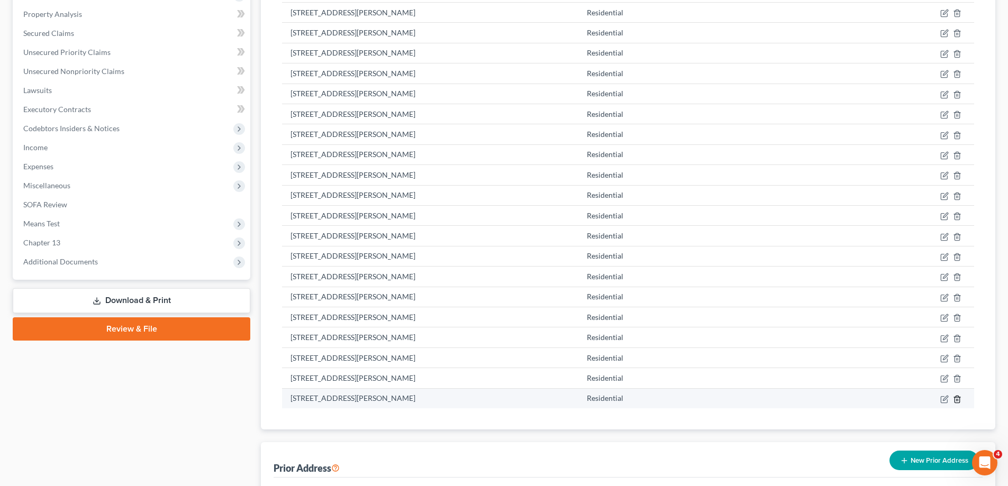
click at [957, 401] on icon "button" at bounding box center [957, 399] width 8 height 8
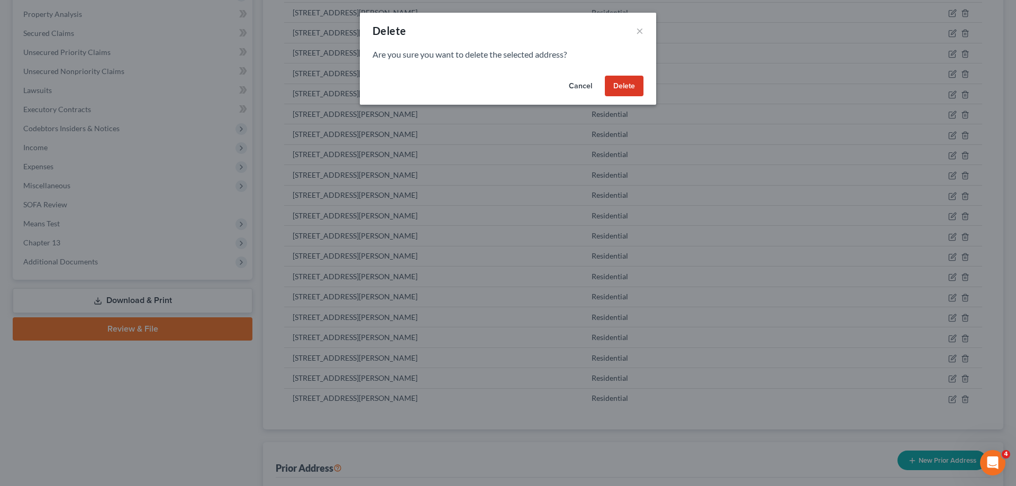
click at [632, 88] on button "Delete" at bounding box center [624, 86] width 39 height 21
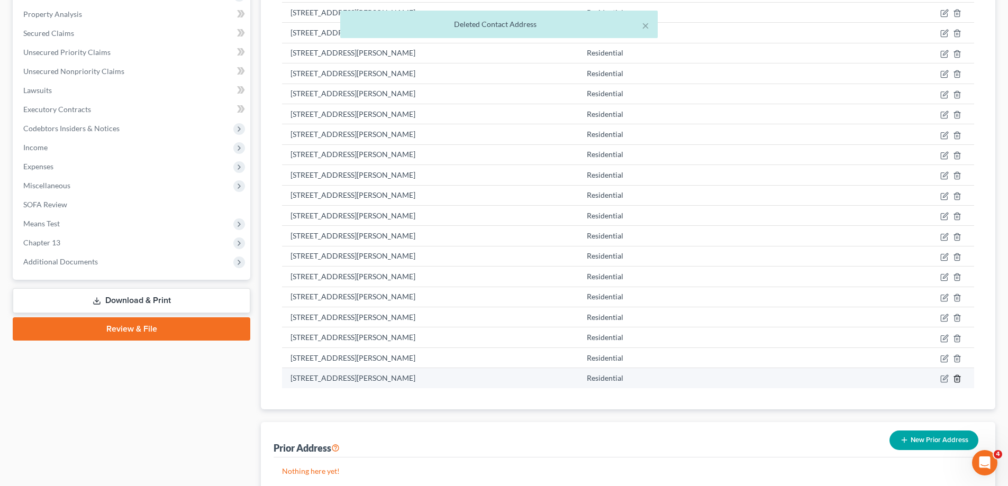
click at [958, 375] on icon "button" at bounding box center [957, 379] width 8 height 8
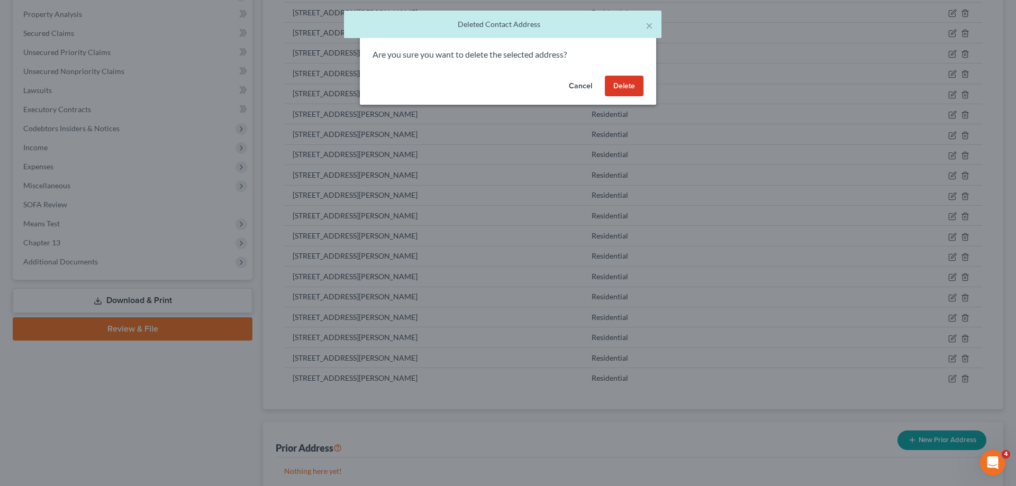
click at [631, 80] on button "Delete" at bounding box center [624, 86] width 39 height 21
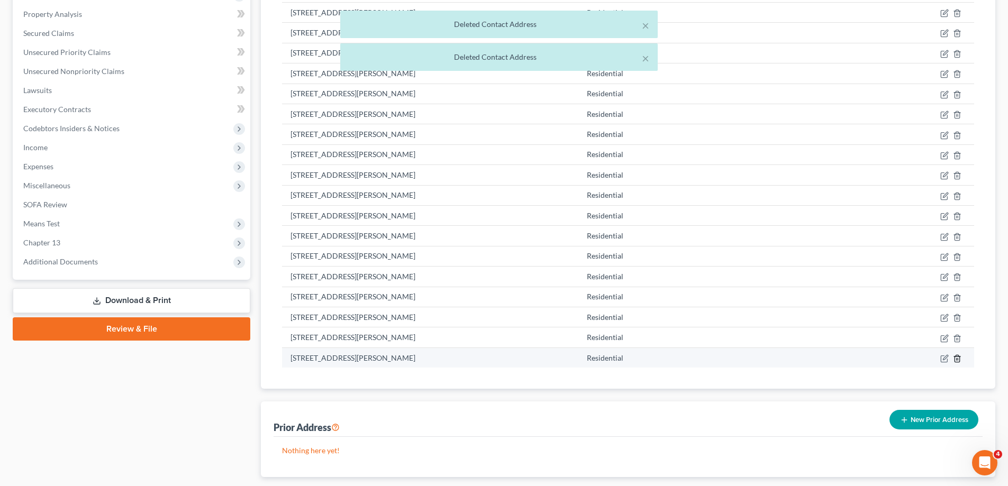
click at [958, 356] on icon "button" at bounding box center [957, 359] width 8 height 8
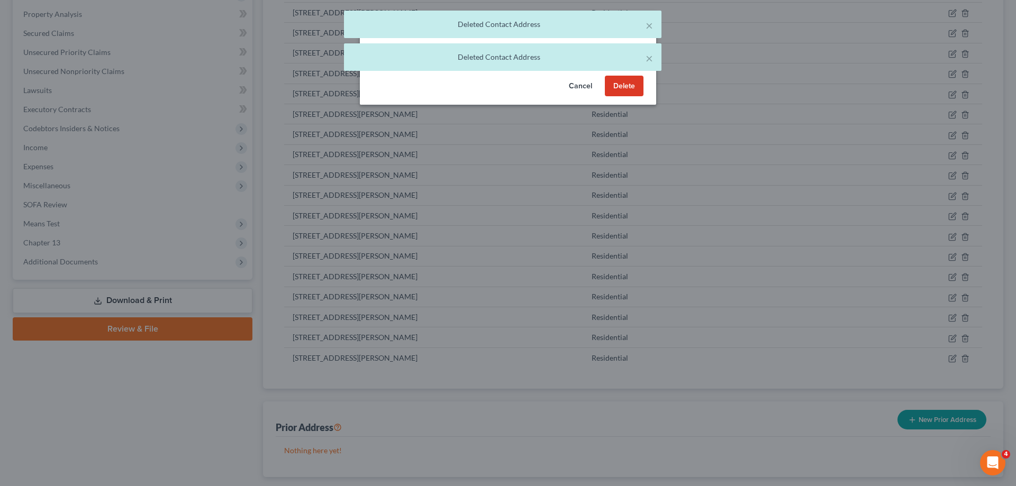
click at [621, 87] on button "Delete" at bounding box center [624, 86] width 39 height 21
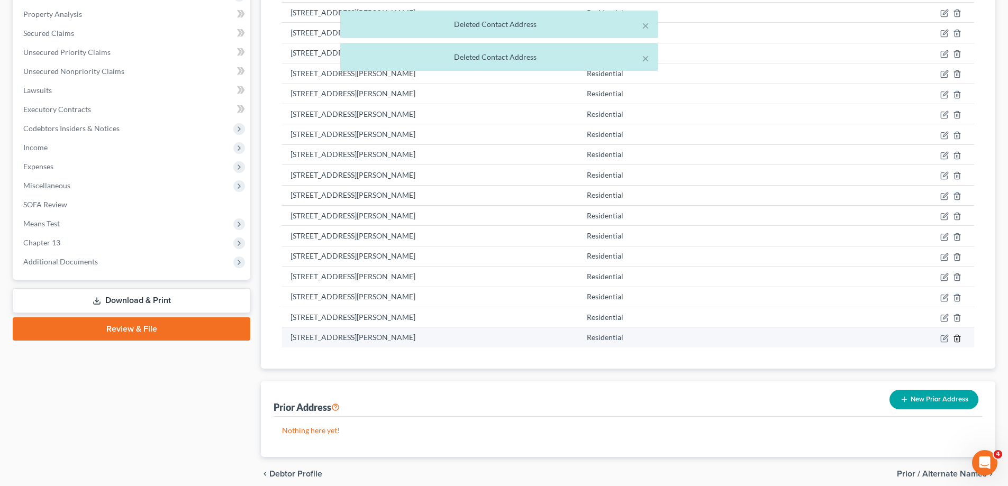
click at [957, 337] on icon "button" at bounding box center [957, 338] width 8 height 8
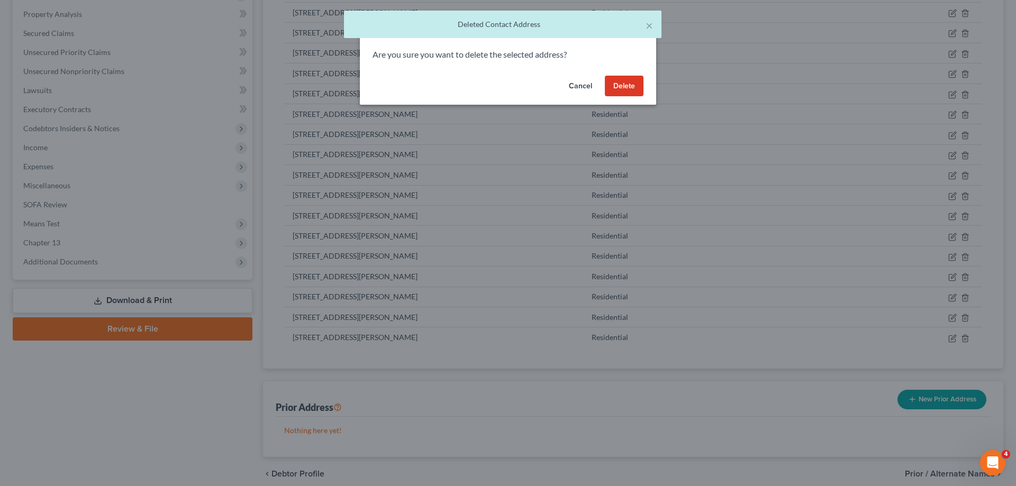
click at [613, 83] on button "Delete" at bounding box center [624, 86] width 39 height 21
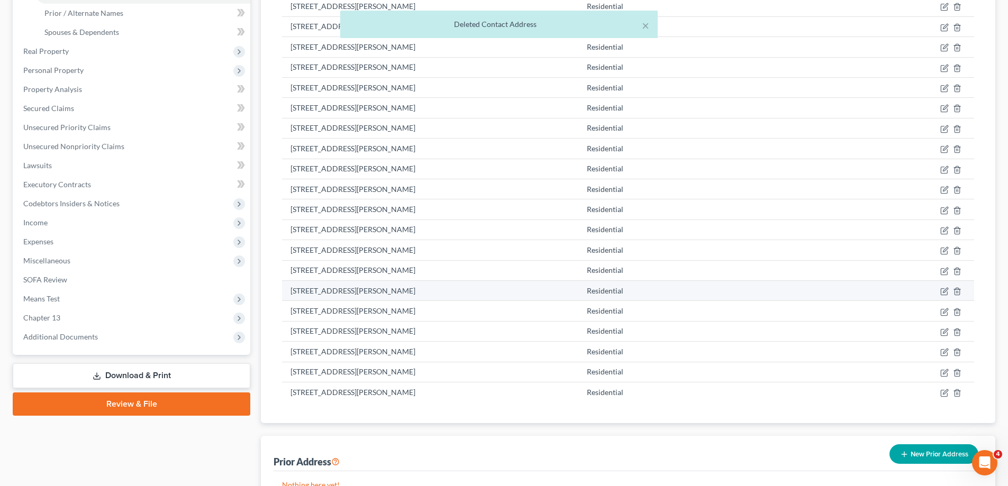
scroll to position [103, 0]
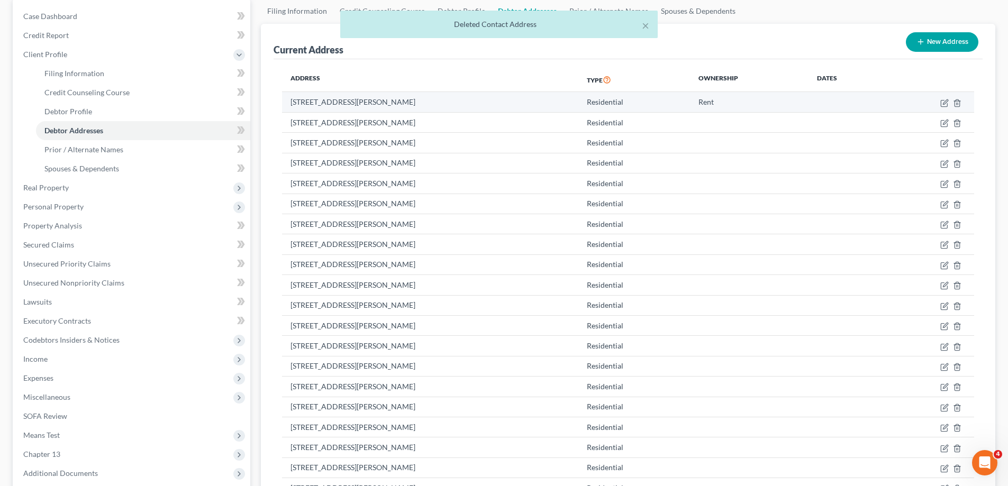
click at [474, 105] on td "5210 Rolling Meadows, Memphis, TN 38134" at bounding box center [430, 102] width 296 height 20
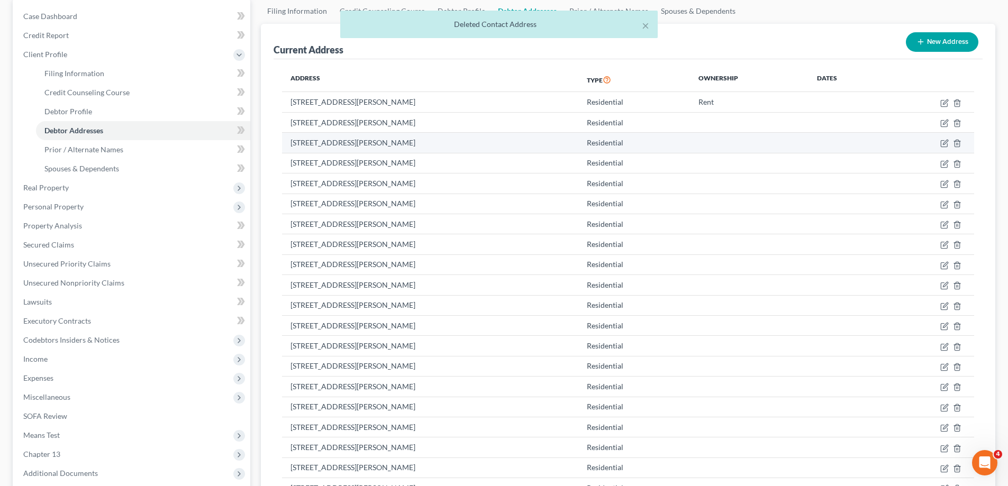
drag, startPoint x: 474, startPoint y: 107, endPoint x: 483, endPoint y: 142, distance: 36.1
click at [482, 138] on tbody "5210 Rolling Meadows, Memphis, TN 38134 Residential Rent 5210 Rolling Meadows, …" at bounding box center [628, 315] width 692 height 447
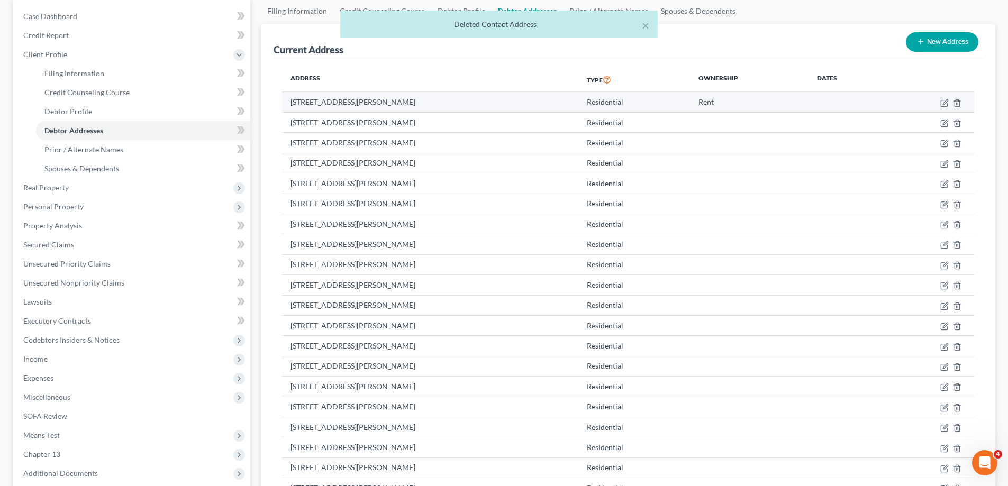
click at [466, 99] on td "5210 Rolling Meadows, Memphis, TN 38134" at bounding box center [430, 102] width 296 height 20
click at [452, 94] on td "5210 Rolling Meadows, Memphis, TN 38134" at bounding box center [430, 102] width 296 height 20
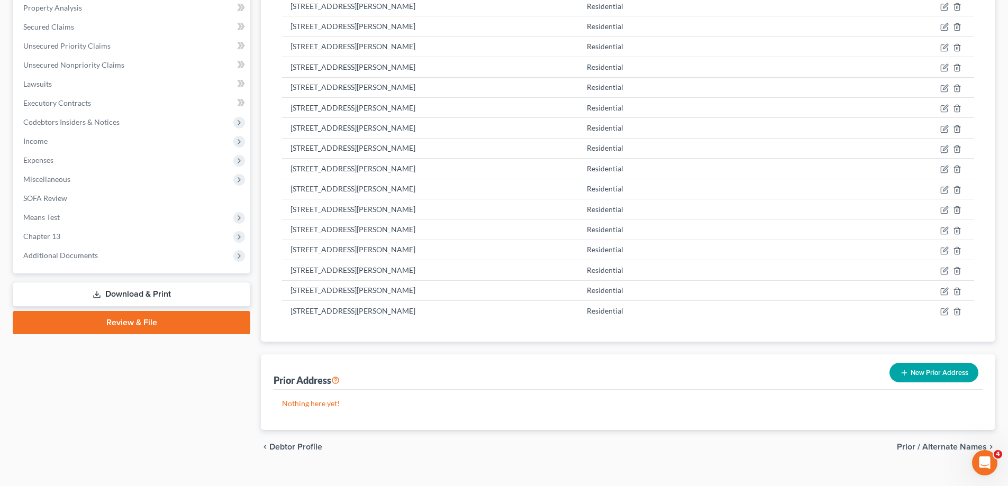
scroll to position [339, 0]
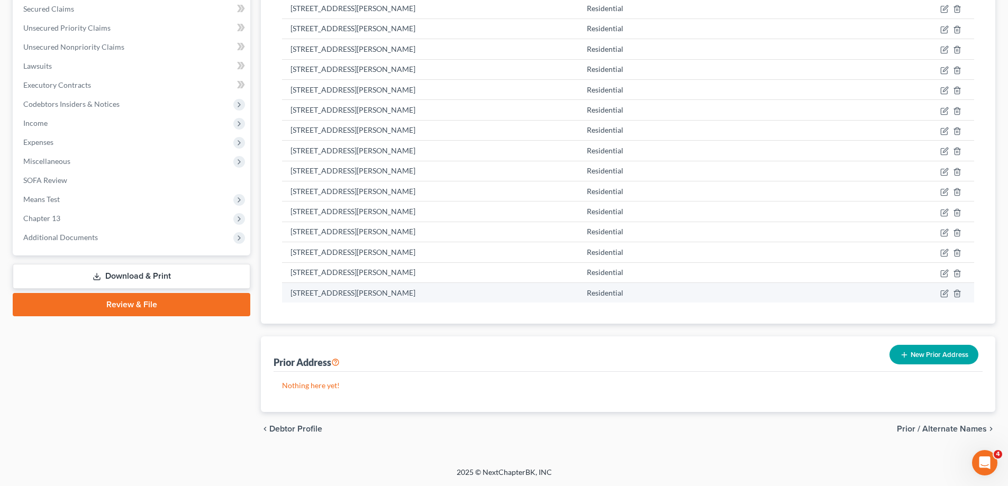
drag, startPoint x: 424, startPoint y: 97, endPoint x: 493, endPoint y: 291, distance: 205.7
click at [493, 291] on tbody "5210 Rolling Meadows, Memphis, TN 38134 Residential Rent 5210 Rolling Meadows, …" at bounding box center [628, 79] width 692 height 447
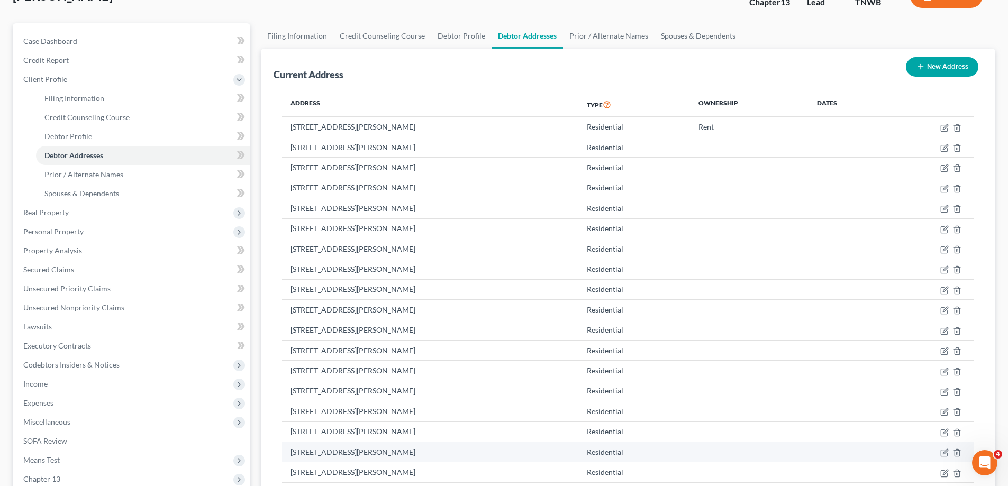
scroll to position [75, 0]
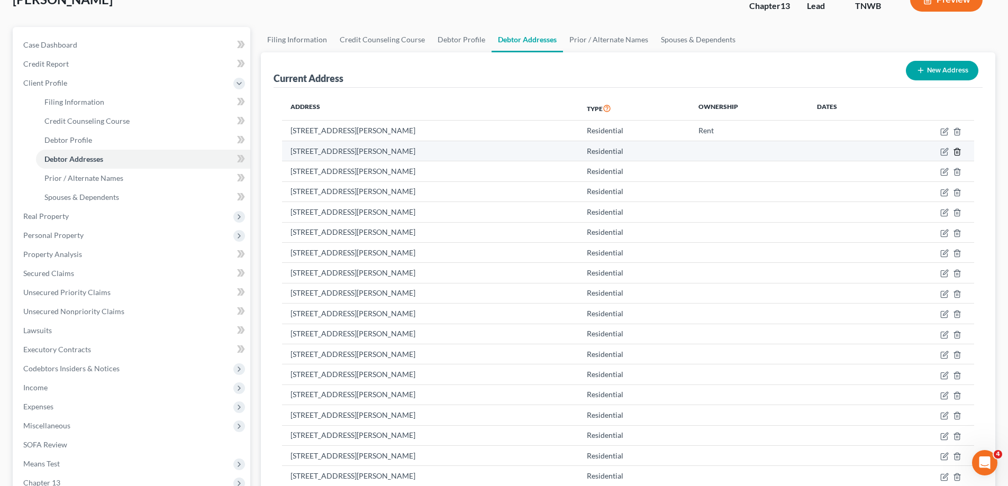
click at [955, 148] on icon "button" at bounding box center [957, 152] width 8 height 8
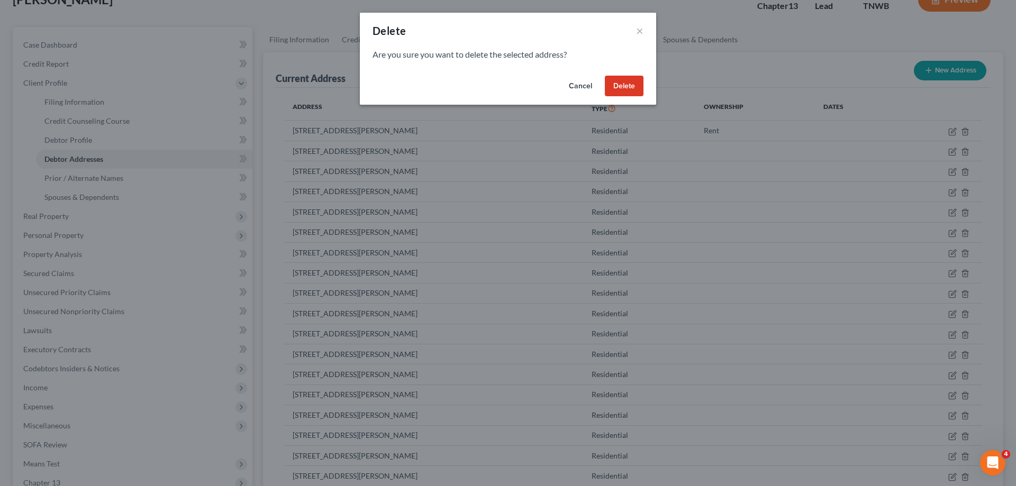
click at [623, 83] on button "Delete" at bounding box center [624, 86] width 39 height 21
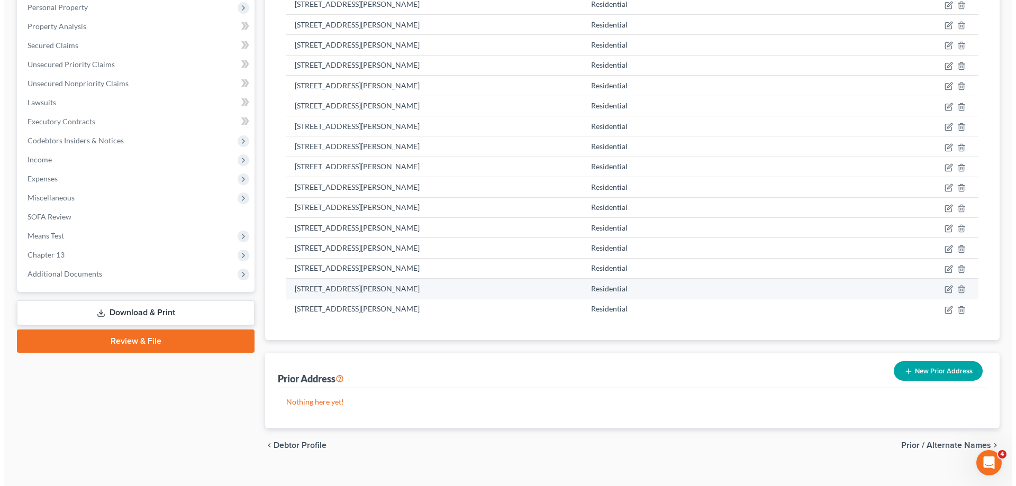
scroll to position [319, 0]
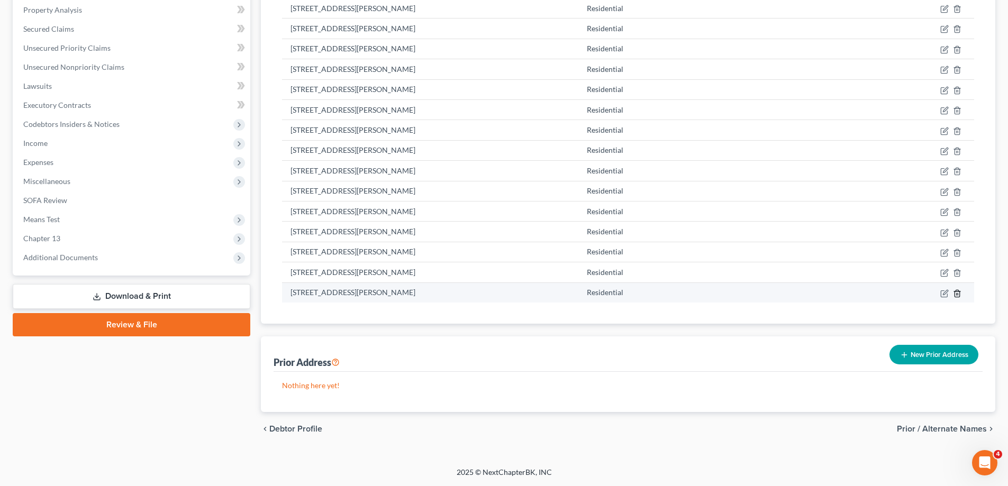
click at [959, 294] on icon "button" at bounding box center [957, 293] width 5 height 7
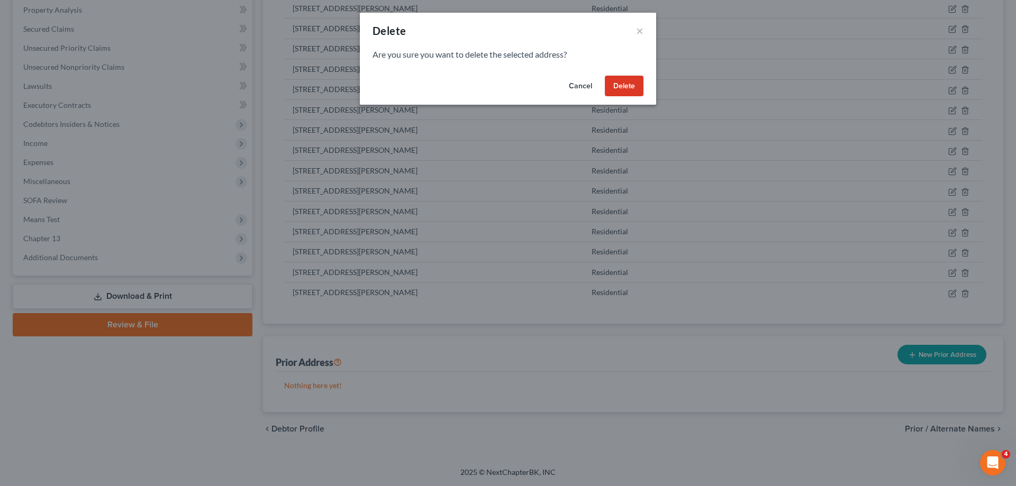
click at [630, 83] on button "Delete" at bounding box center [624, 86] width 39 height 21
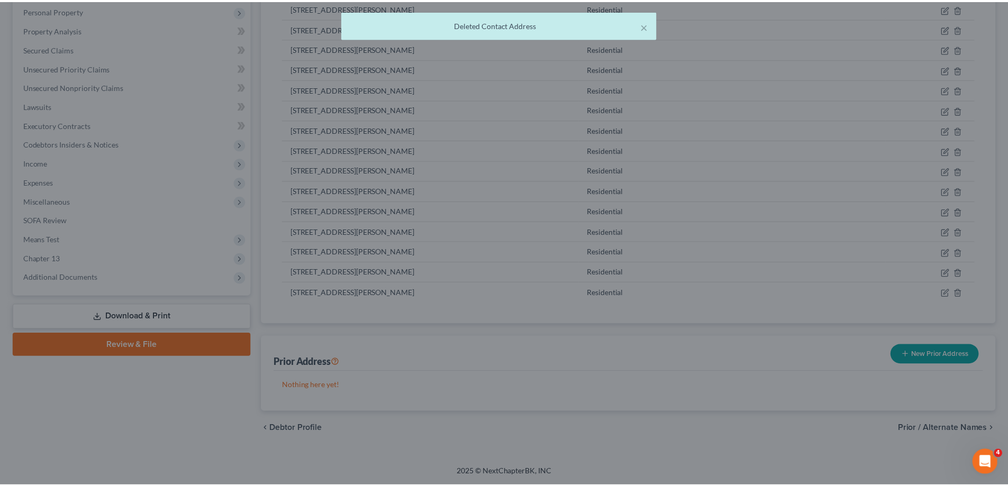
scroll to position [299, 0]
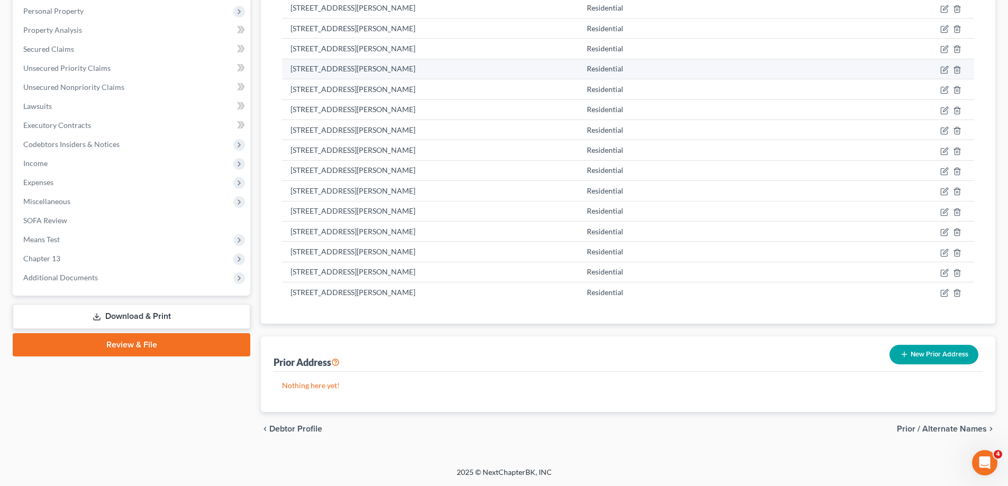
drag, startPoint x: 798, startPoint y: 157, endPoint x: 859, endPoint y: 71, distance: 105.4
click at [672, 102] on td "Residential" at bounding box center [634, 109] width 112 height 20
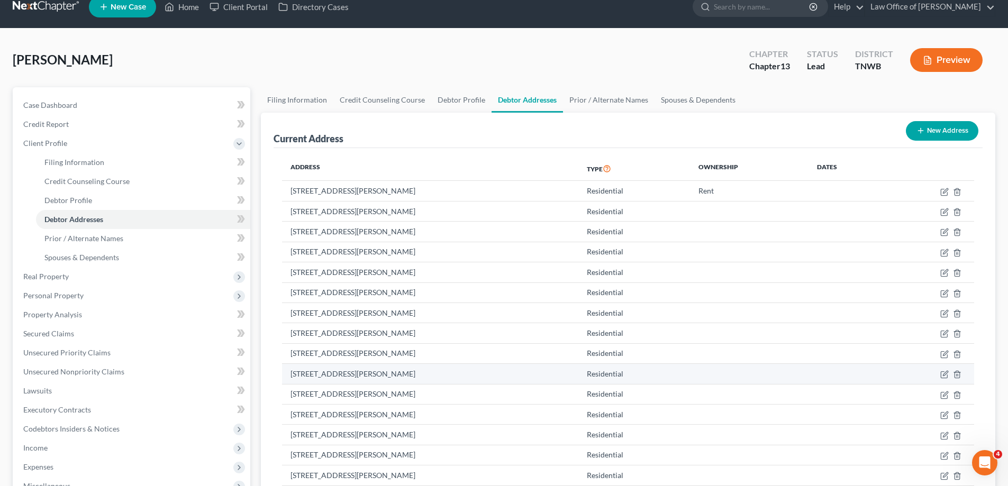
scroll to position [0, 0]
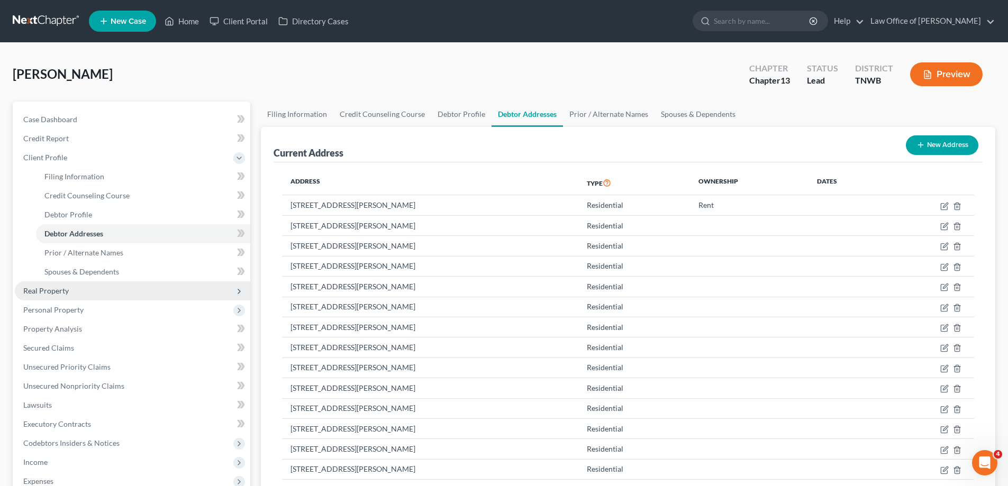
click at [43, 292] on span "Real Property" at bounding box center [46, 290] width 46 height 9
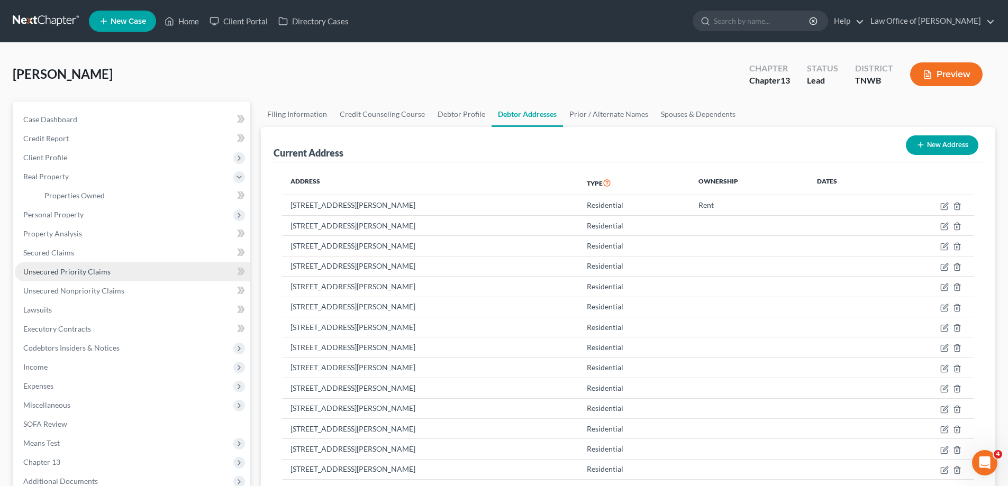
click at [98, 272] on span "Unsecured Priority Claims" at bounding box center [66, 271] width 87 height 9
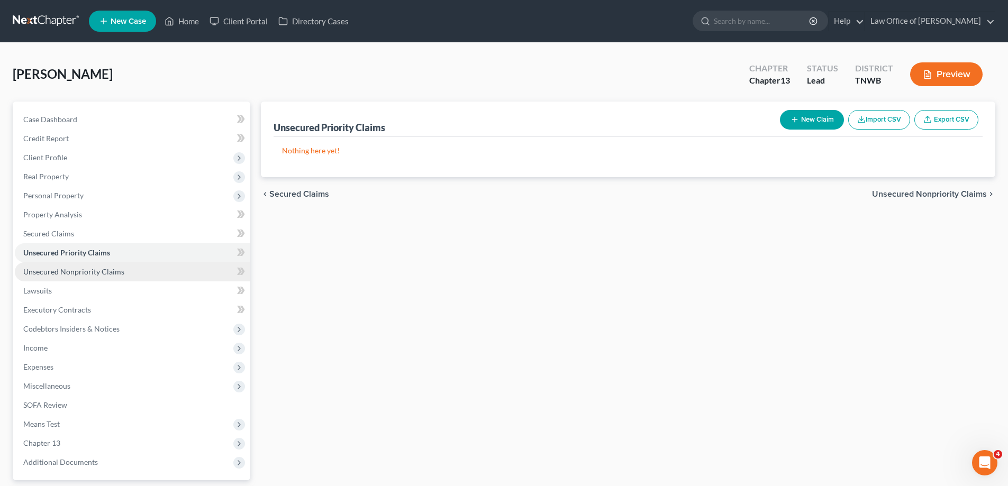
click at [97, 273] on span "Unsecured Nonpriority Claims" at bounding box center [73, 271] width 101 height 9
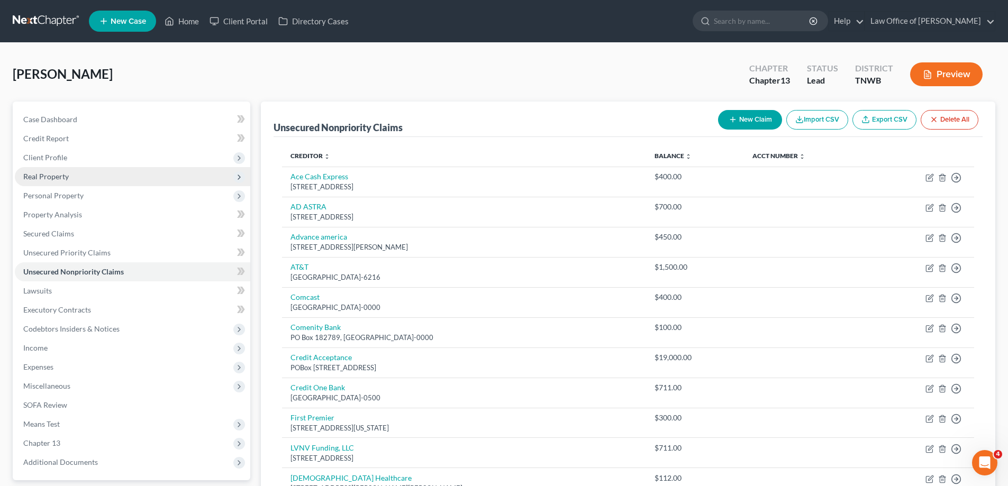
click at [33, 178] on span "Real Property" at bounding box center [46, 176] width 46 height 9
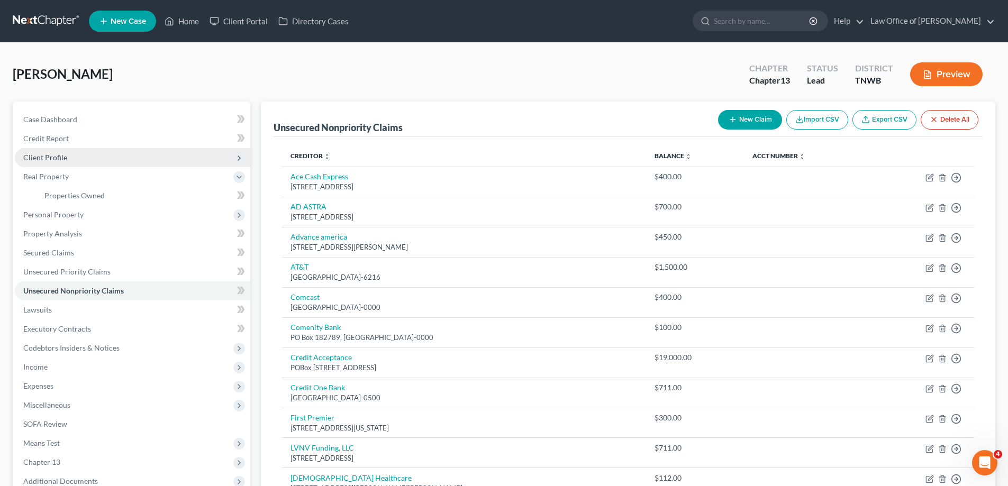
click at [54, 157] on span "Client Profile" at bounding box center [45, 157] width 44 height 9
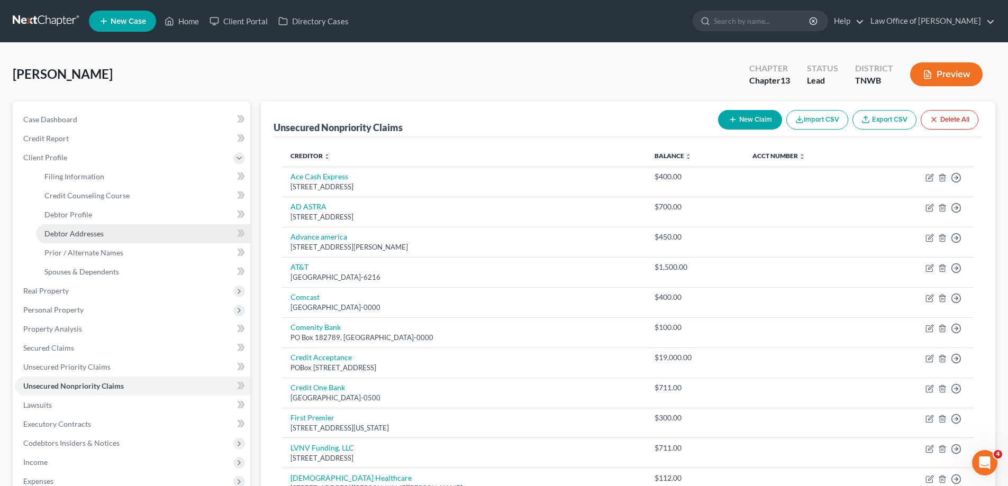
click at [86, 230] on span "Debtor Addresses" at bounding box center [73, 233] width 59 height 9
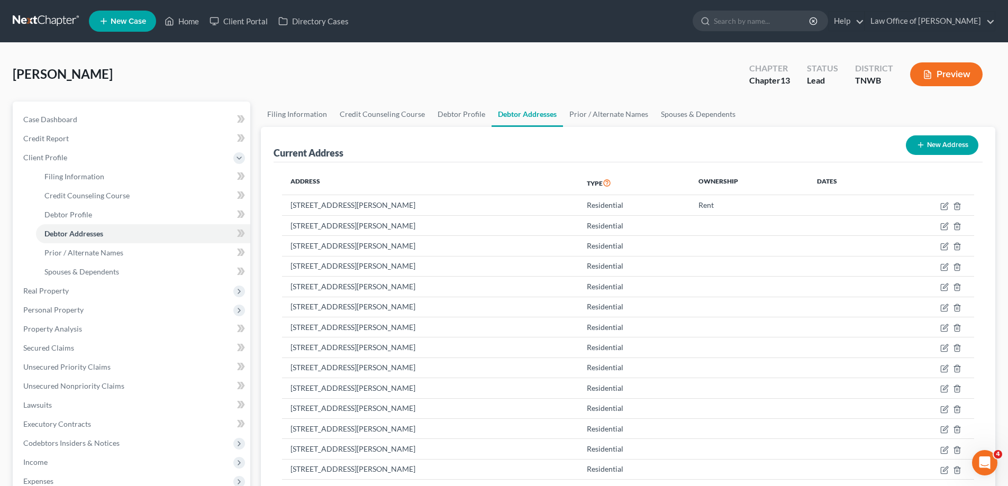
click at [947, 147] on button "New Address" at bounding box center [942, 145] width 72 height 20
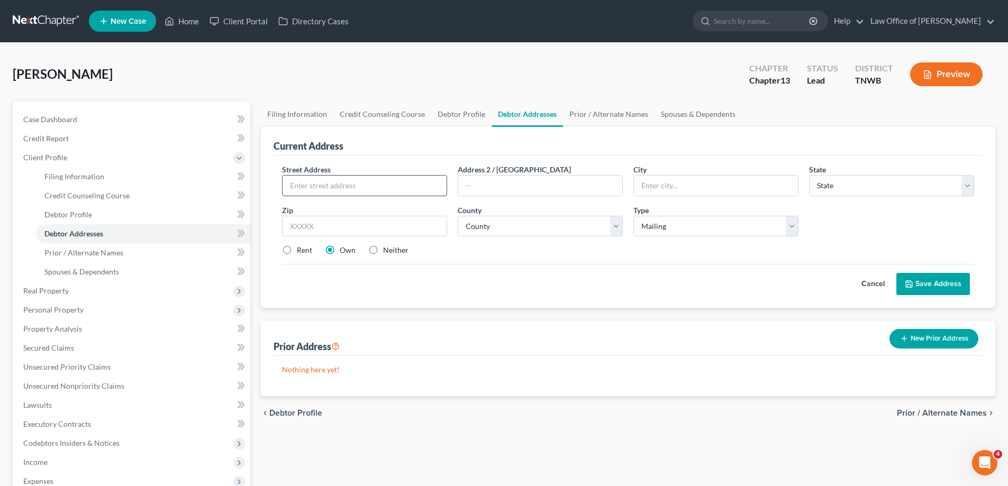
click at [389, 184] on input "text" at bounding box center [365, 186] width 164 height 20
drag, startPoint x: 614, startPoint y: 228, endPoint x: 555, endPoint y: 224, distance: 59.9
click at [614, 228] on select "County Anderson County Bedford County Benton County Bledsoe County Blount Count…" at bounding box center [540, 226] width 165 height 21
click at [458, 216] on select "County Anderson County Bedford County Benton County Bledsoe County Blount Count…" at bounding box center [540, 226] width 165 height 21
click at [795, 226] on select "Select Mailing Rental Business" at bounding box center [715, 226] width 165 height 21
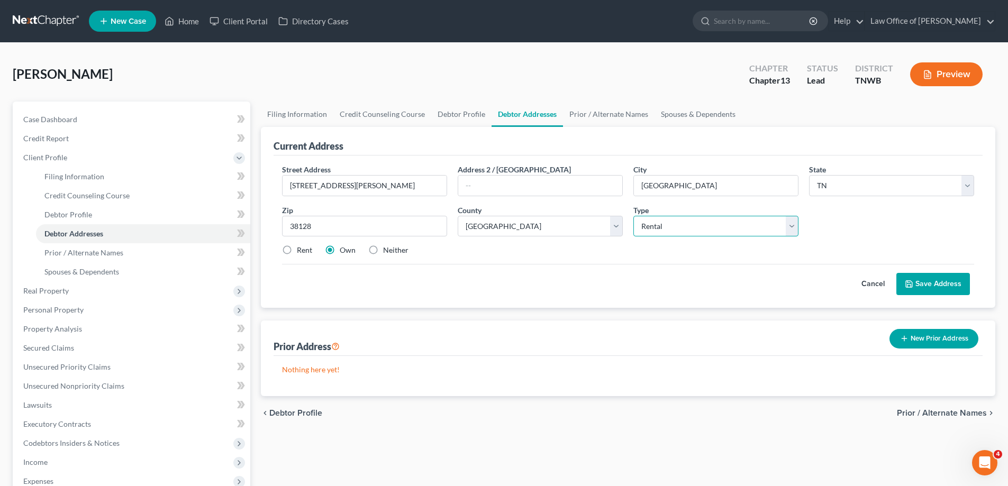
click at [633, 216] on select "Select Mailing Rental Business" at bounding box center [715, 226] width 165 height 21
click at [297, 249] on label "Rent" at bounding box center [304, 250] width 15 height 11
click at [301, 249] on input "Rent" at bounding box center [304, 248] width 7 height 7
click at [922, 280] on button "Save Address" at bounding box center [933, 284] width 74 height 22
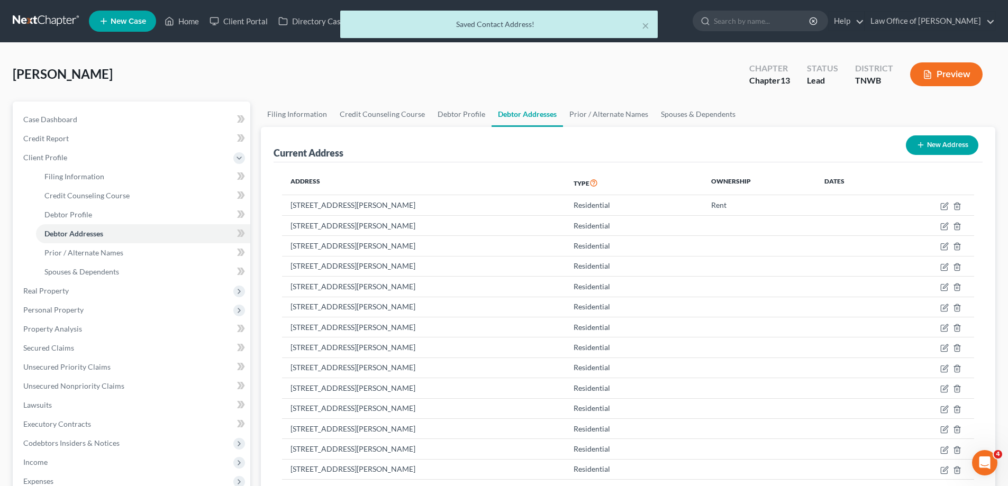
click at [945, 142] on button "New Address" at bounding box center [942, 145] width 72 height 20
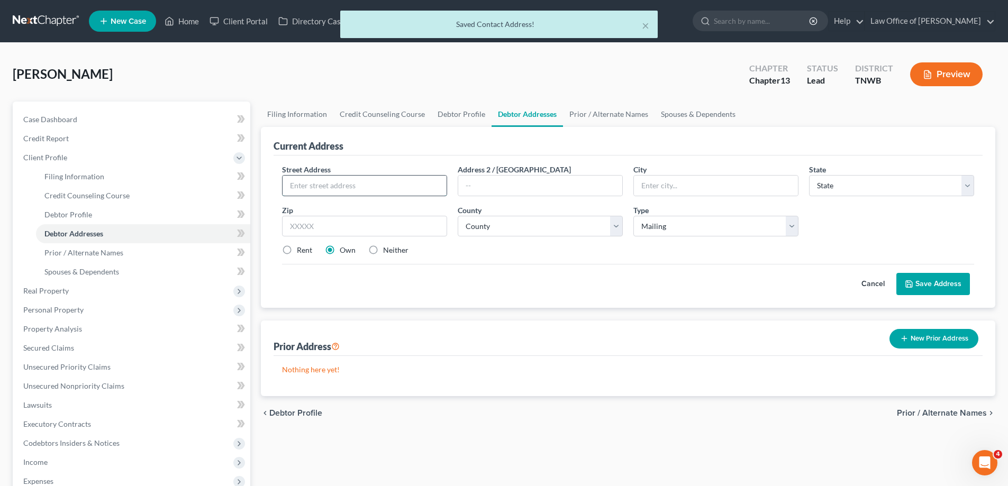
click at [367, 184] on input "text" at bounding box center [365, 186] width 164 height 20
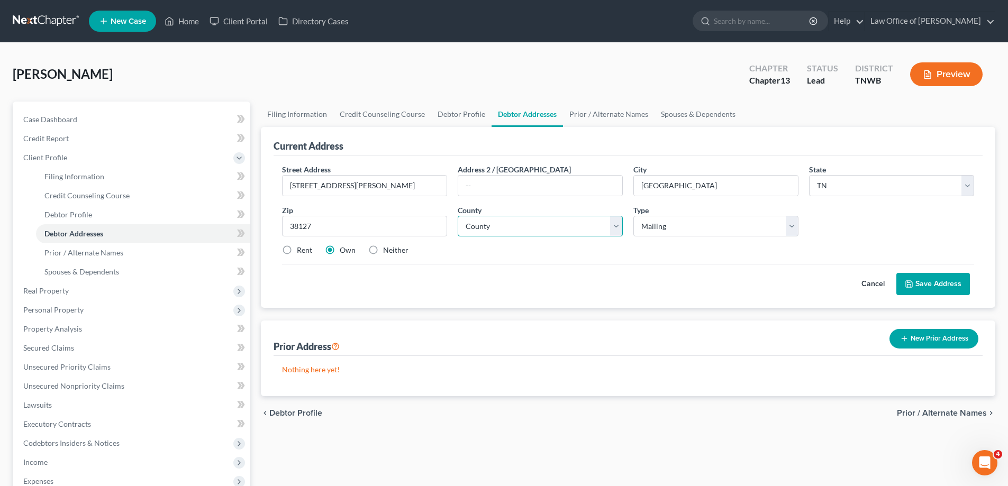
click at [616, 224] on select "County Anderson County Bedford County Benton County Bledsoe County Blount Count…" at bounding box center [540, 226] width 165 height 21
click at [458, 216] on select "County Anderson County Bedford County Benton County Bledsoe County Blount Count…" at bounding box center [540, 226] width 165 height 21
click at [937, 283] on button "Save Address" at bounding box center [933, 284] width 74 height 22
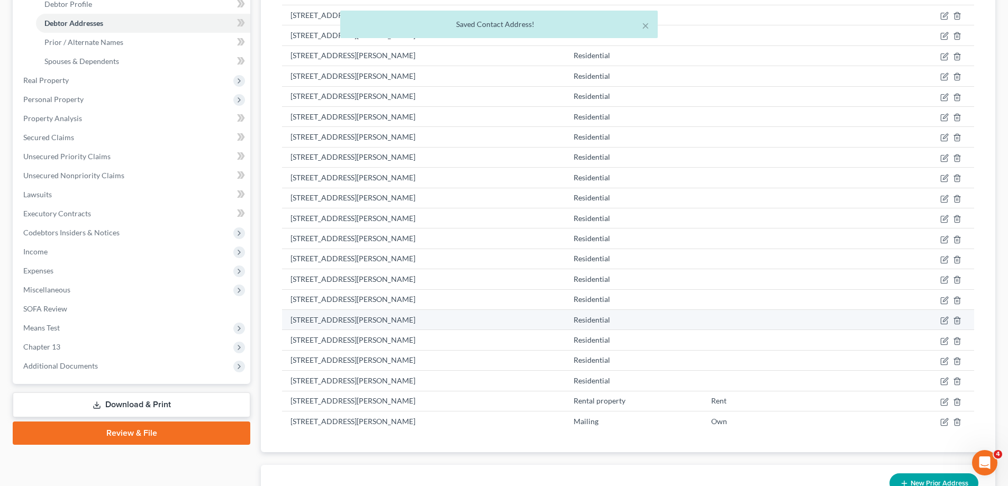
scroll to position [212, 0]
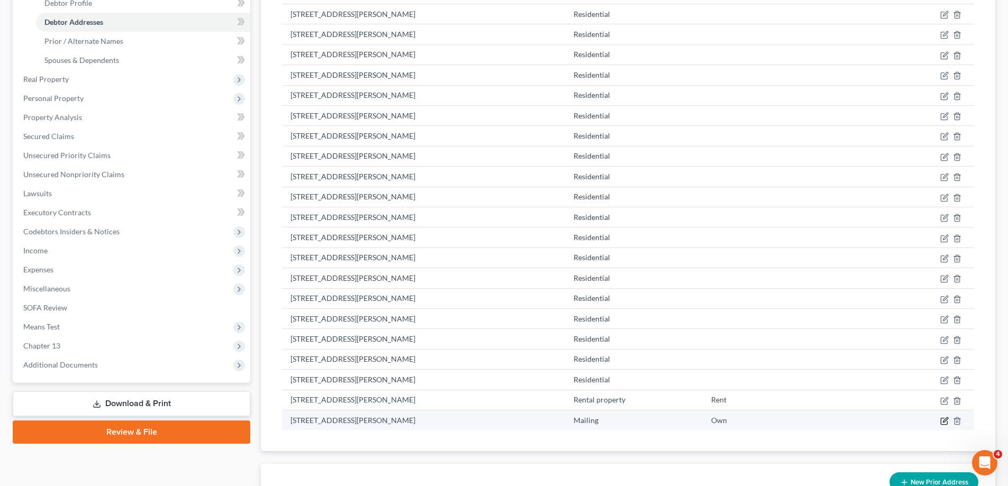
click at [942, 422] on icon "button" at bounding box center [944, 421] width 8 height 8
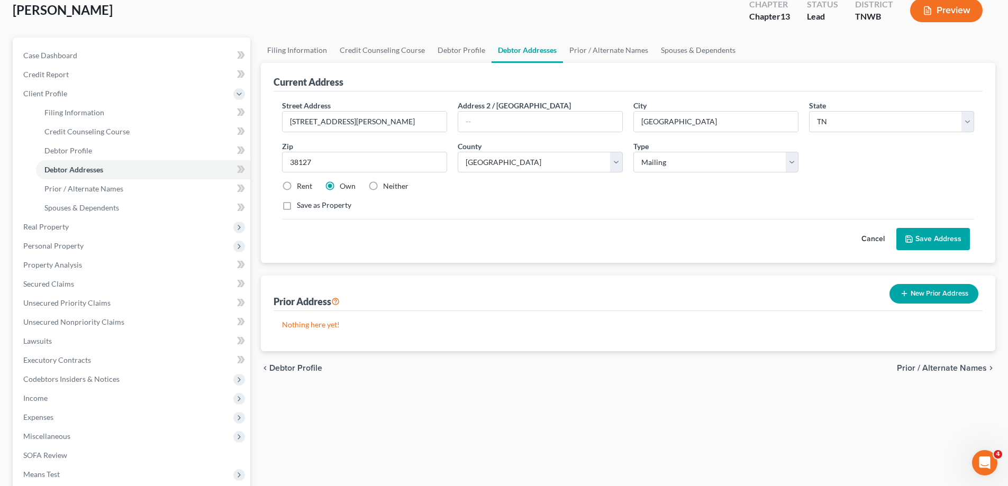
scroll to position [51, 0]
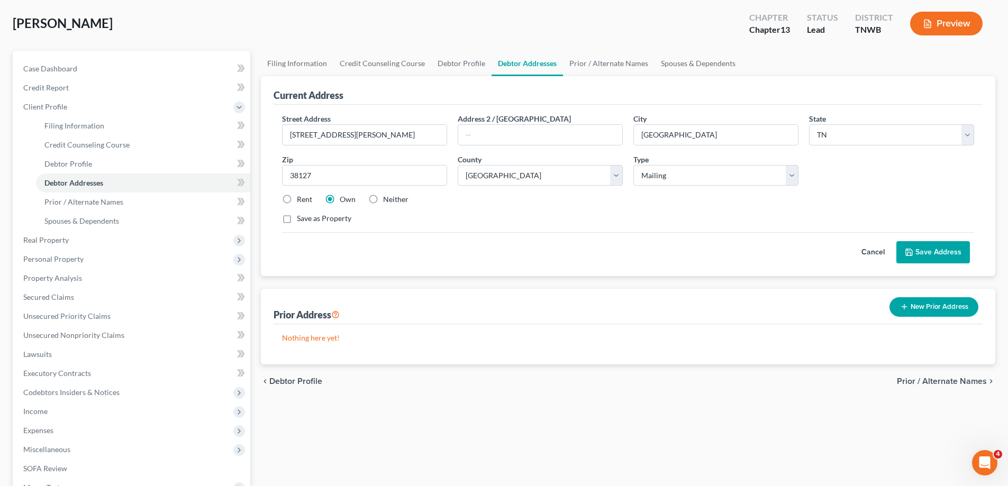
click at [383, 201] on label "Neither" at bounding box center [395, 199] width 25 height 11
click at [387, 201] on input "Neither" at bounding box center [390, 197] width 7 height 7
click at [932, 248] on button "Save Address" at bounding box center [933, 252] width 74 height 22
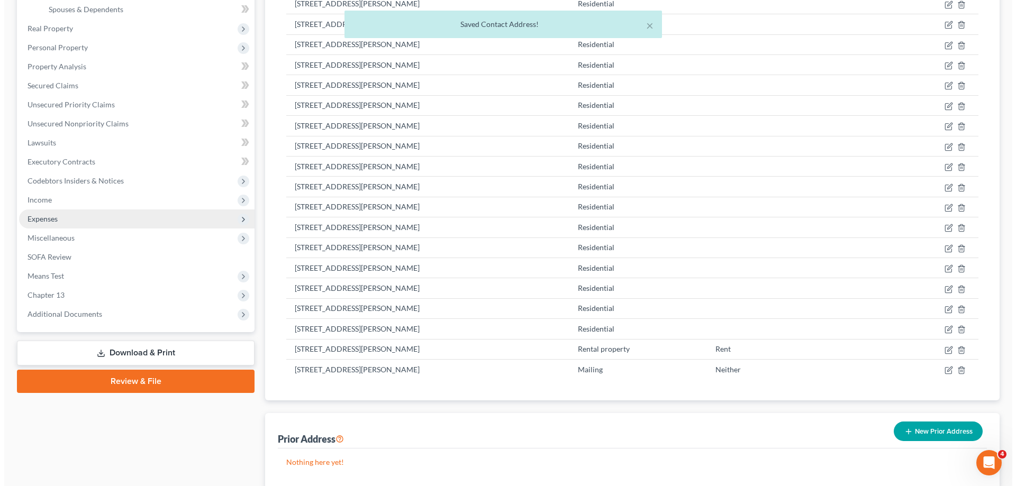
scroll to position [0, 0]
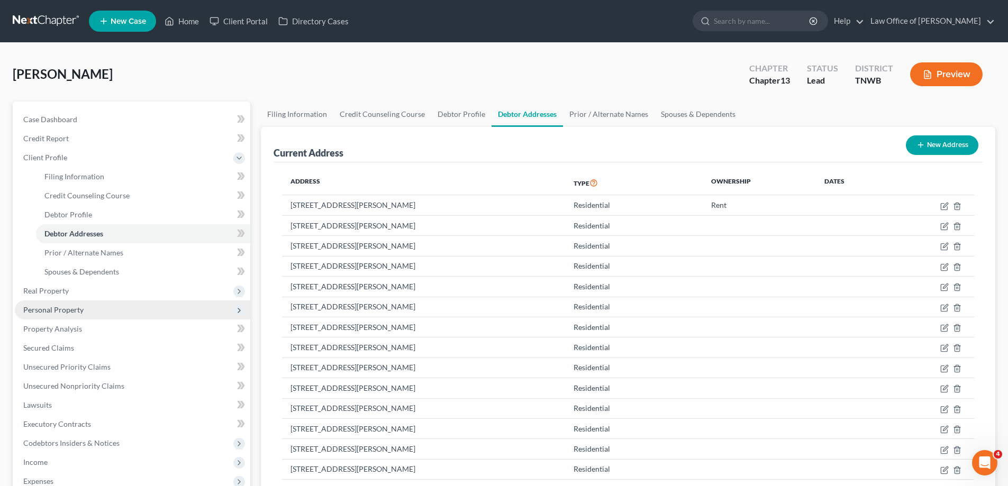
click at [59, 308] on span "Personal Property" at bounding box center [53, 309] width 60 height 9
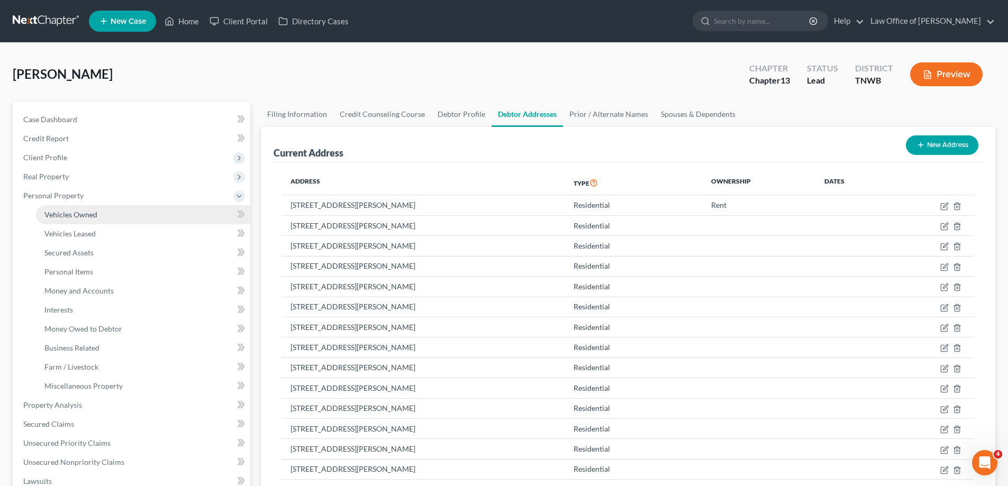
click at [79, 214] on span "Vehicles Owned" at bounding box center [70, 214] width 53 height 9
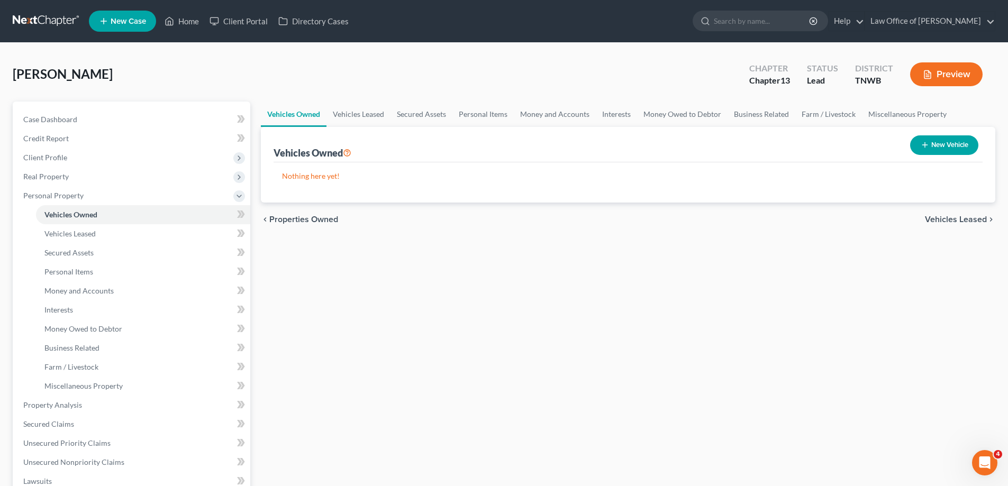
click at [956, 147] on button "New Vehicle" at bounding box center [944, 145] width 68 height 20
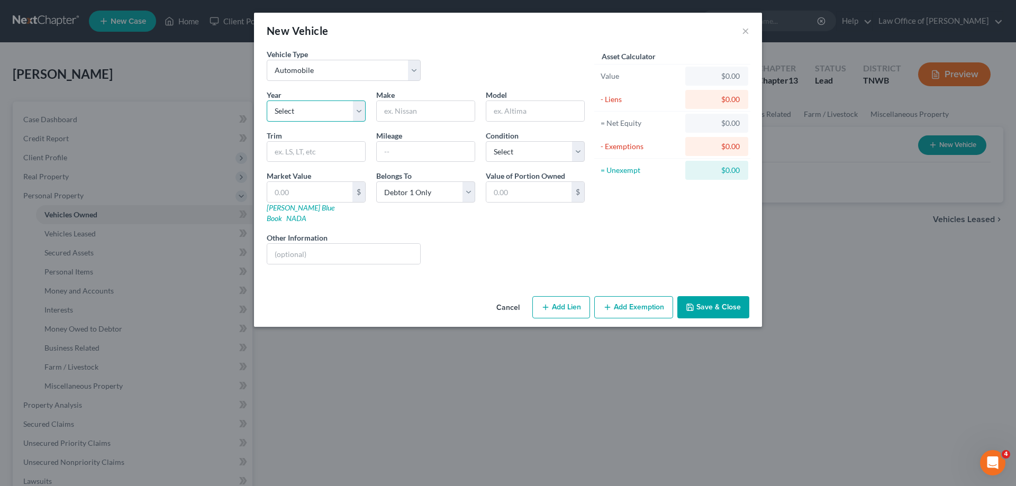
click at [359, 111] on select "Select 2026 2025 2024 2023 2022 2021 2020 2019 2018 2017 2016 2015 2014 2013 20…" at bounding box center [316, 111] width 99 height 21
click at [267, 101] on select "Select 2026 2025 2024 2023 2022 2021 2020 2019 2018 2017 2016 2015 2014 2013 20…" at bounding box center [316, 111] width 99 height 21
click at [408, 114] on input "text" at bounding box center [426, 111] width 98 height 20
click at [539, 112] on input "text" at bounding box center [535, 111] width 98 height 20
click at [577, 155] on select "Select Excellent Very Good Good Fair Poor" at bounding box center [535, 151] width 99 height 21
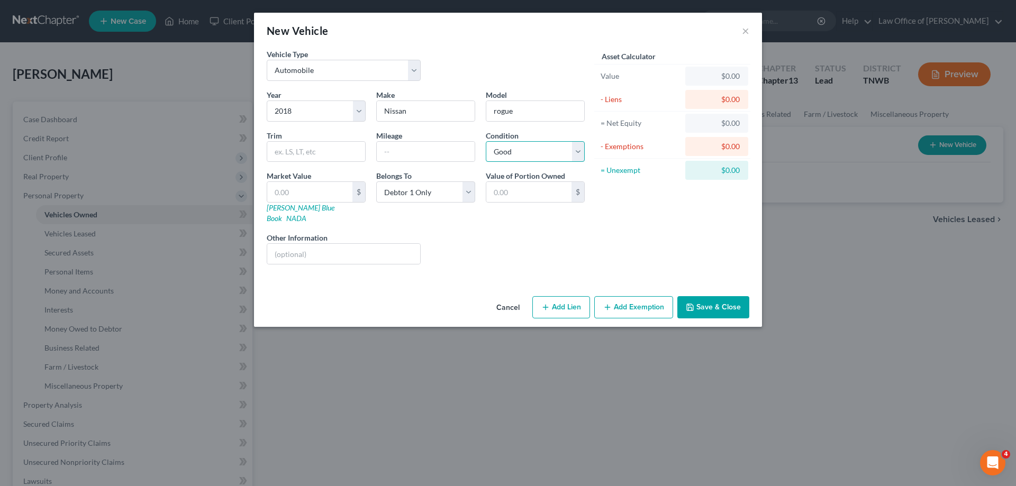
click at [486, 141] on select "Select Excellent Very Good Good Fair Poor" at bounding box center [535, 151] width 99 height 21
click at [328, 151] on input "text" at bounding box center [316, 152] width 98 height 20
click at [566, 297] on button "Add Lien" at bounding box center [561, 307] width 58 height 22
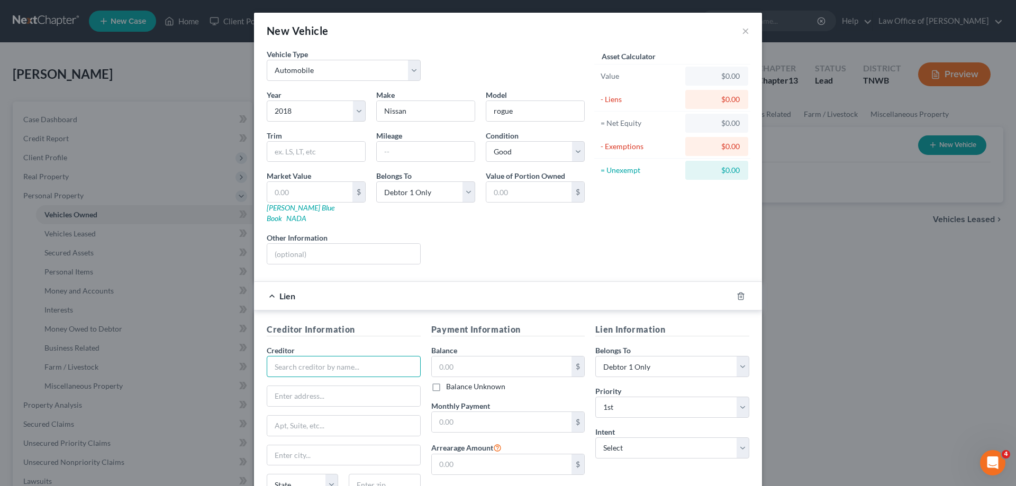
click at [356, 359] on input "text" at bounding box center [344, 366] width 154 height 21
click at [465, 357] on input "text" at bounding box center [502, 367] width 140 height 20
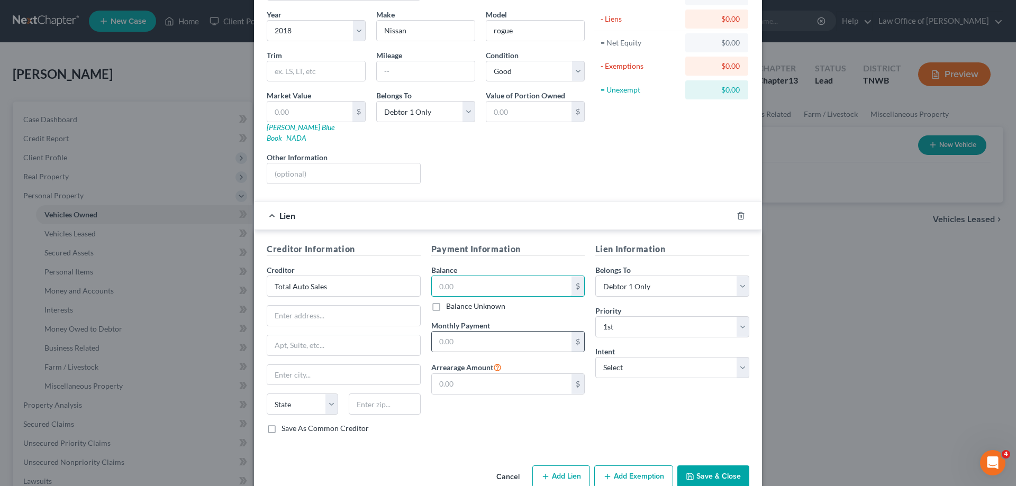
scroll to position [93, 0]
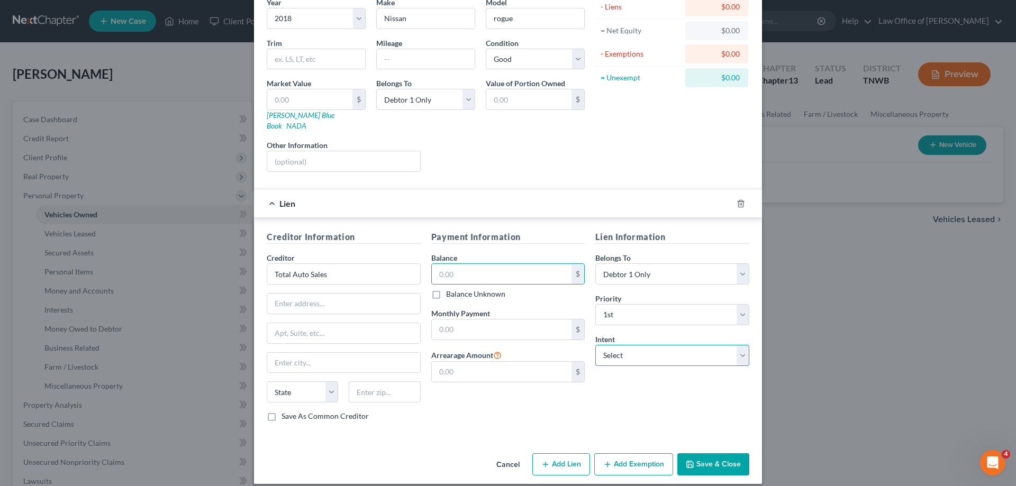
drag, startPoint x: 736, startPoint y: 343, endPoint x: 694, endPoint y: 355, distance: 43.3
click at [736, 345] on select "Select Surrender Redeem Reaffirm Avoid Other" at bounding box center [672, 355] width 154 height 21
click at [595, 345] on select "Select Surrender Redeem Reaffirm Avoid Other" at bounding box center [672, 355] width 154 height 21
click at [711, 453] on button "Save & Close" at bounding box center [713, 464] width 72 height 22
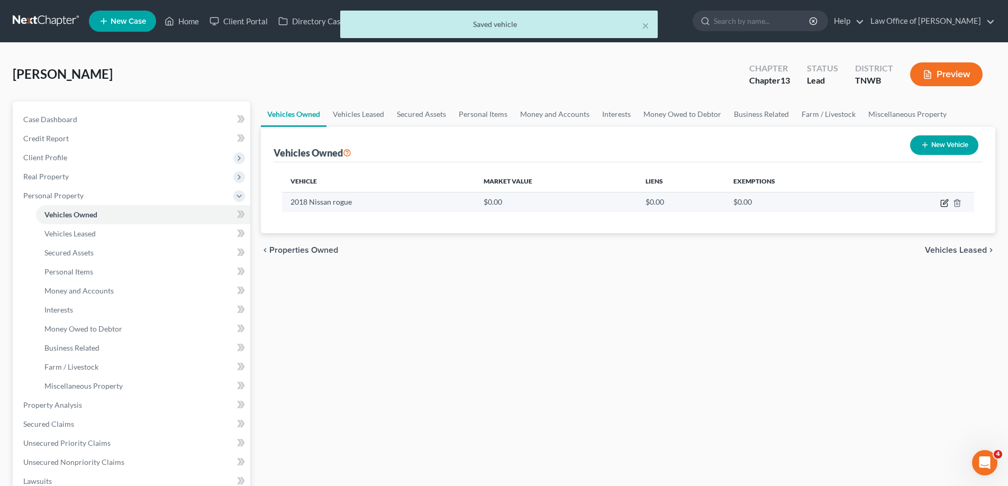
click at [944, 199] on icon "button" at bounding box center [944, 203] width 8 height 8
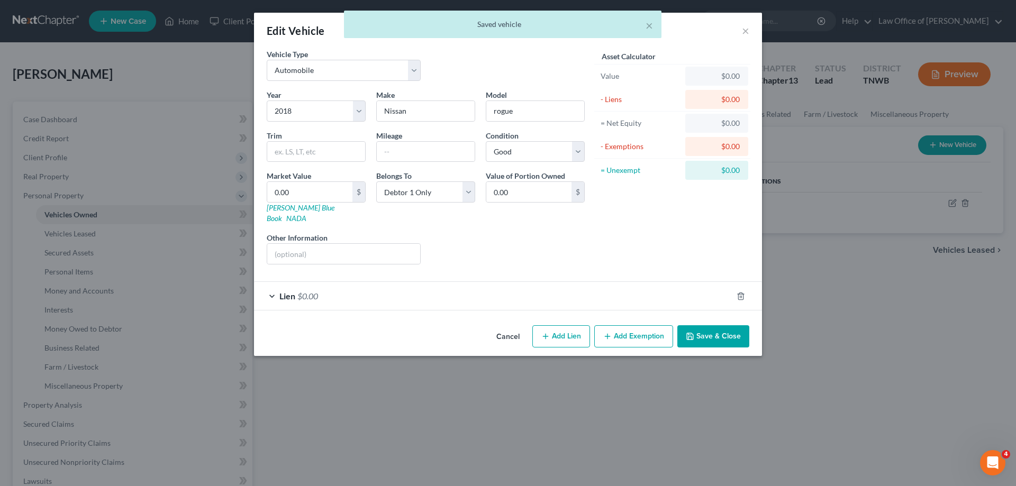
click at [625, 327] on button "Add Exemption" at bounding box center [633, 336] width 79 height 22
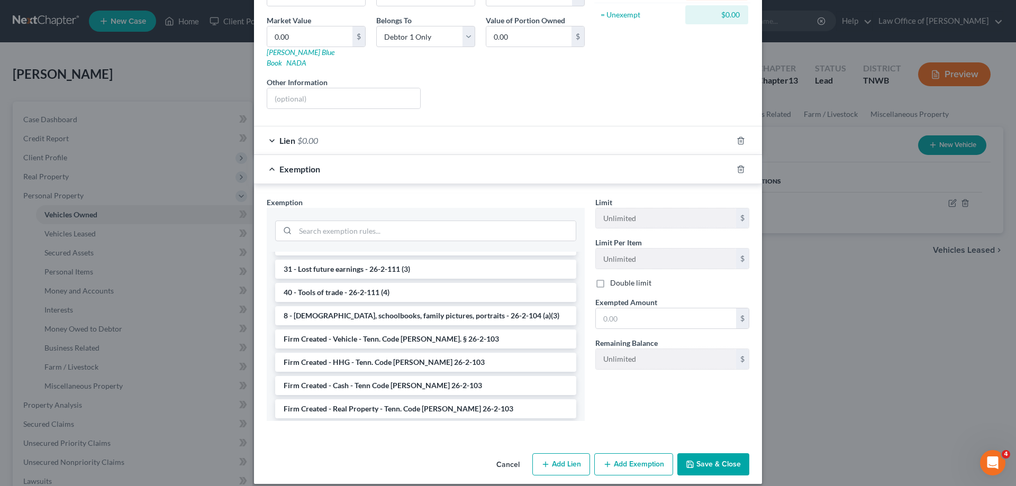
scroll to position [902, 0]
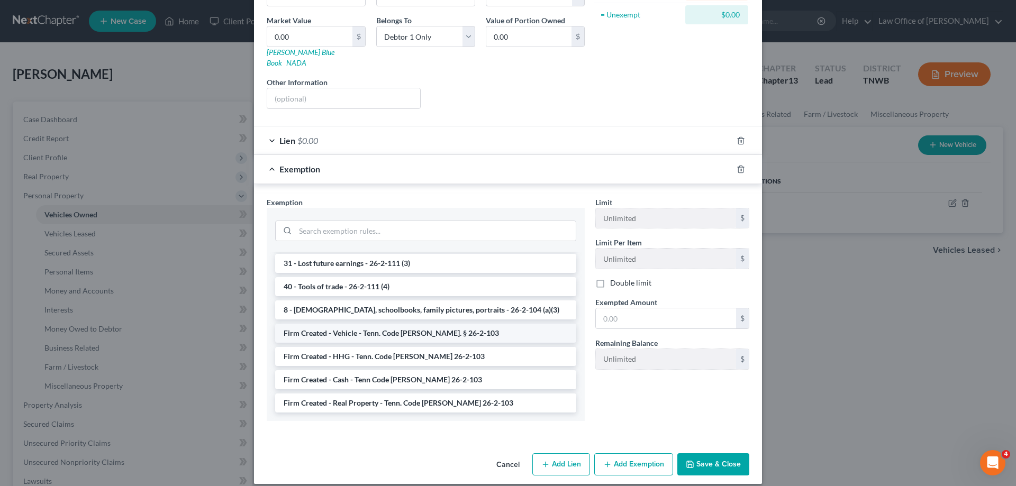
click at [436, 324] on li "Firm Created - Vehicle - Tenn. Code Ann. § 26-2-103" at bounding box center [425, 333] width 301 height 19
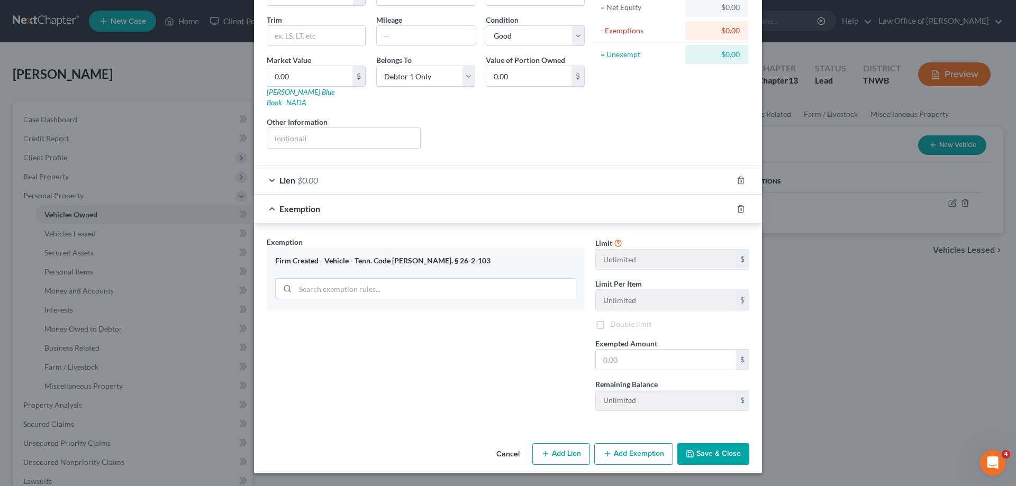
scroll to position [105, 0]
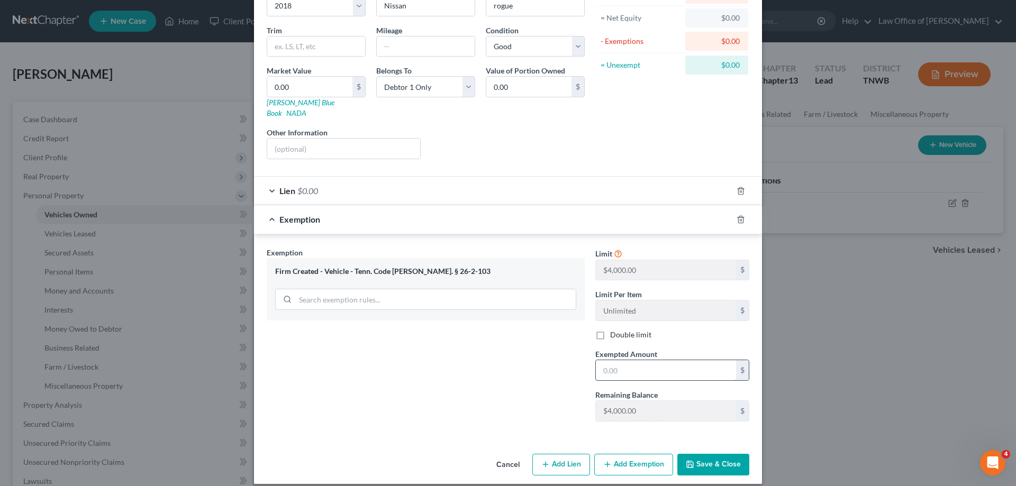
click at [624, 362] on input "text" at bounding box center [666, 370] width 140 height 20
click at [702, 454] on button "Save & Close" at bounding box center [713, 465] width 72 height 22
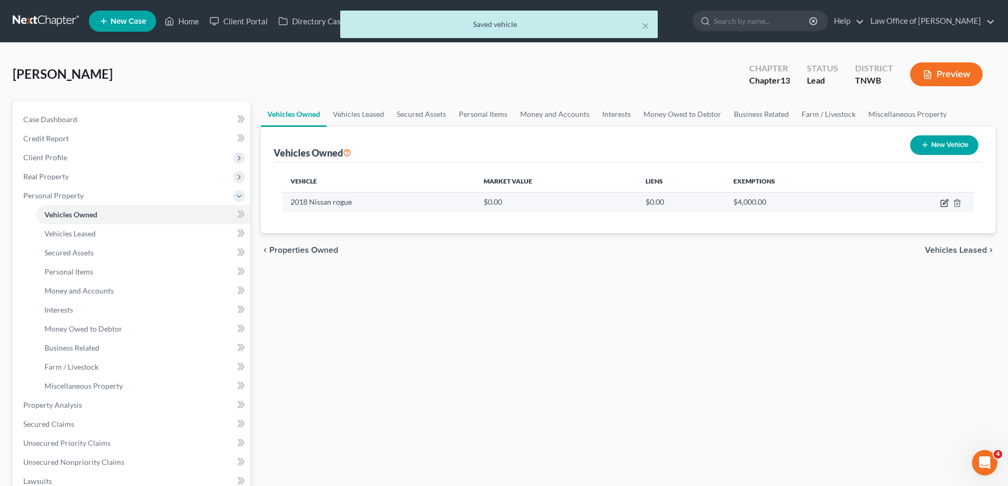
click at [941, 201] on icon "button" at bounding box center [944, 203] width 8 height 8
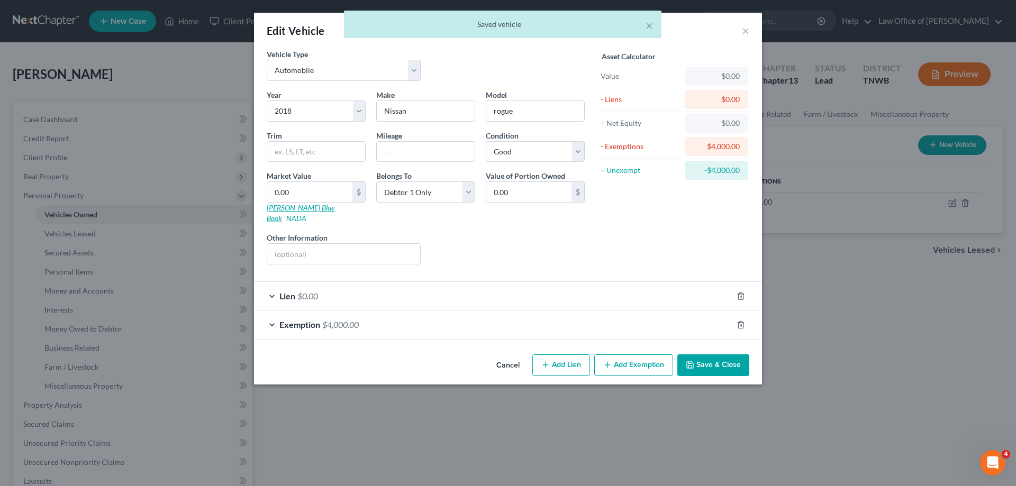
click at [305, 207] on link "Kelly Blue Book" at bounding box center [301, 213] width 68 height 20
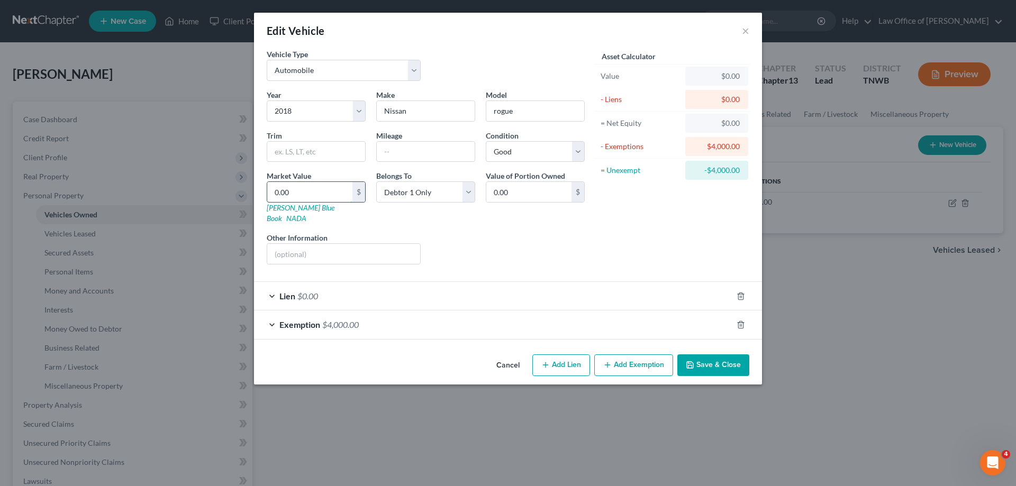
click at [301, 194] on input "0.00" at bounding box center [309, 192] width 85 height 20
click at [720, 355] on button "Save & Close" at bounding box center [713, 366] width 72 height 22
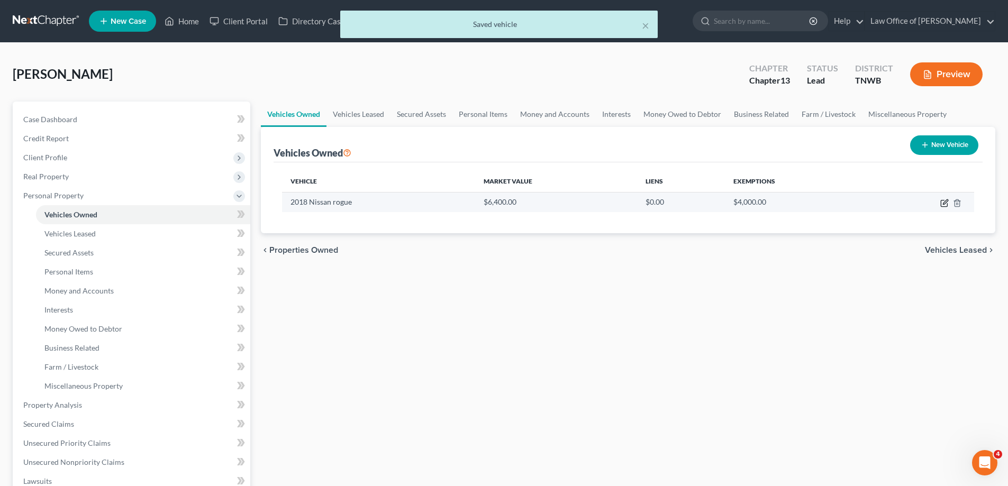
click at [946, 202] on icon "button" at bounding box center [944, 203] width 8 height 8
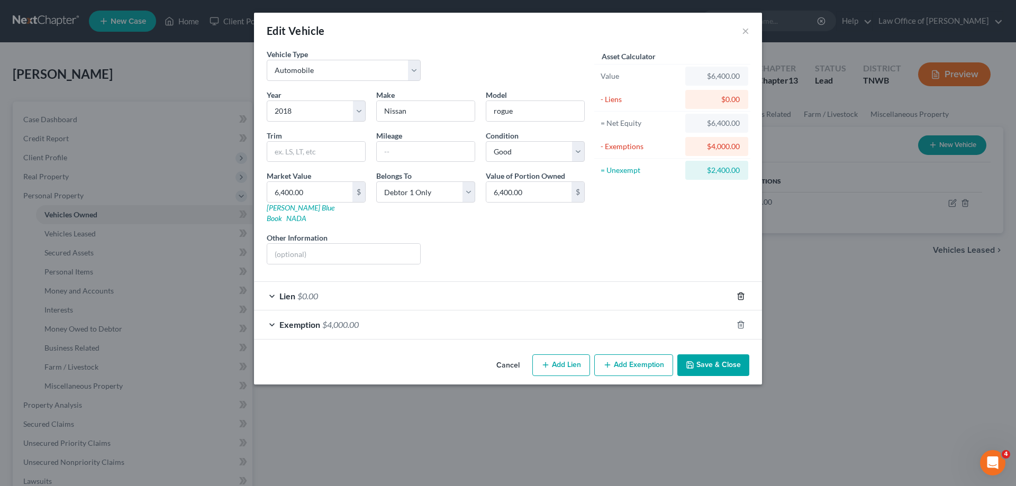
click at [741, 292] on icon "button" at bounding box center [741, 296] width 8 height 8
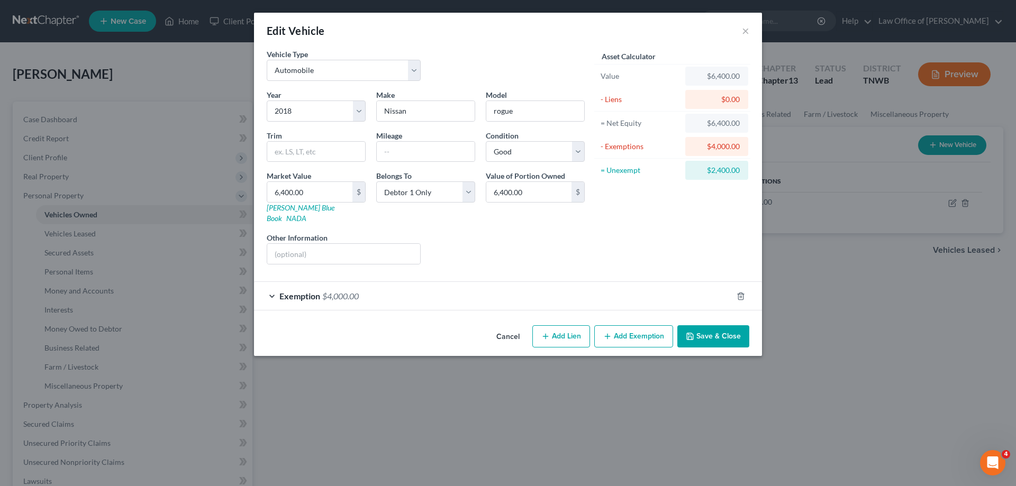
click at [569, 325] on button "Add Lien" at bounding box center [561, 336] width 58 height 22
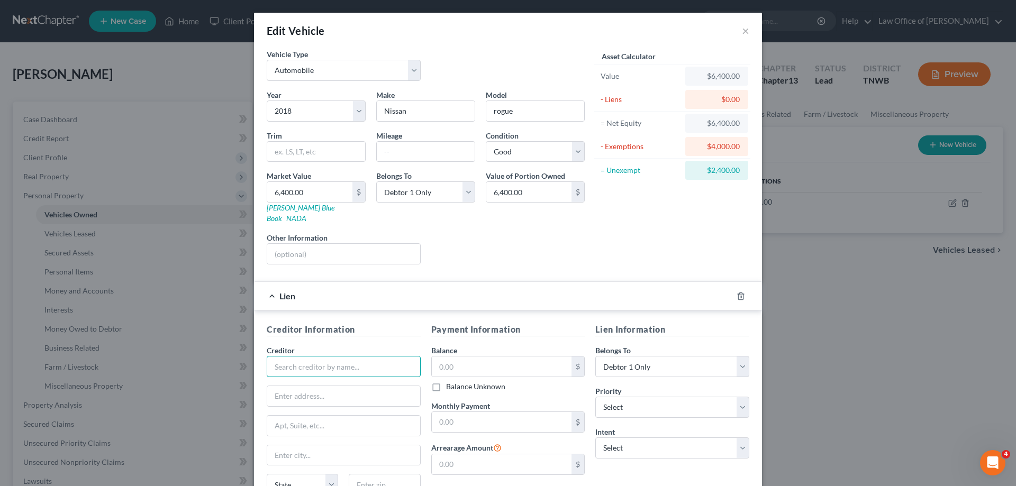
click at [368, 356] on input "text" at bounding box center [344, 366] width 154 height 21
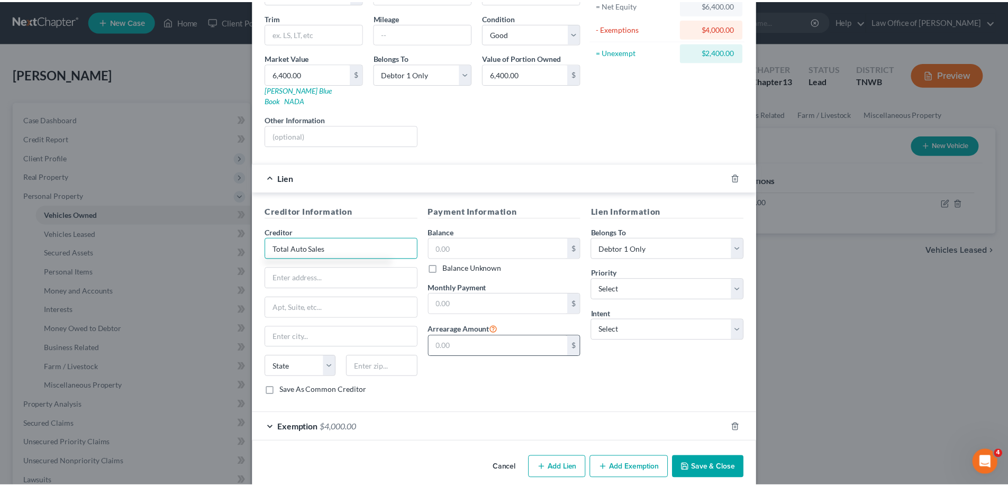
scroll to position [122, 0]
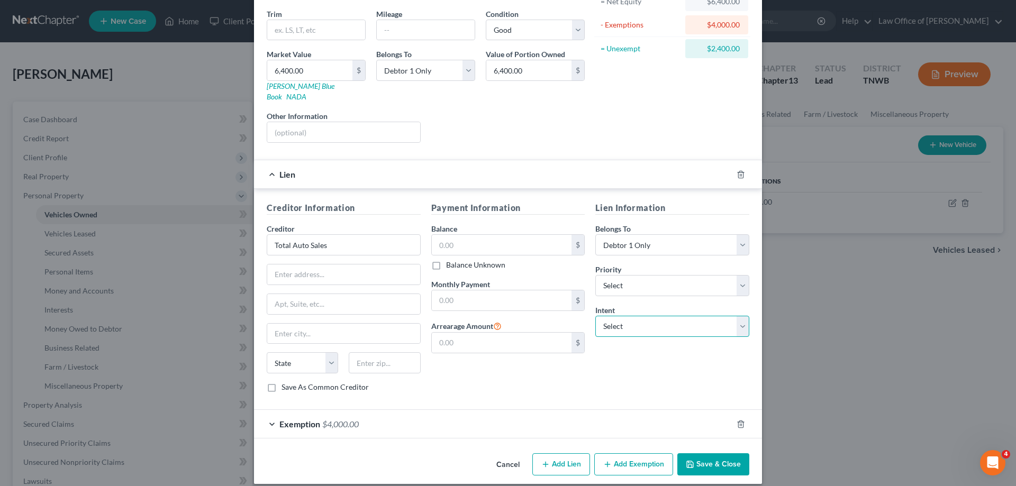
drag, startPoint x: 736, startPoint y: 321, endPoint x: 730, endPoint y: 321, distance: 5.8
click at [736, 321] on select "Select Surrender Redeem Reaffirm Avoid Other" at bounding box center [672, 326] width 154 height 21
click at [595, 316] on select "Select Surrender Redeem Reaffirm Avoid Other" at bounding box center [672, 326] width 154 height 21
click at [707, 453] on button "Save & Close" at bounding box center [713, 464] width 72 height 22
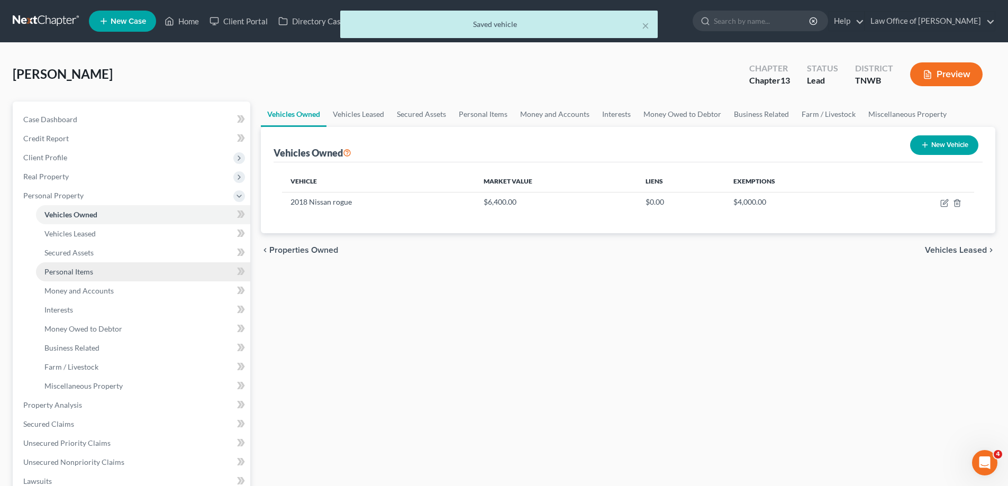
click at [81, 273] on span "Personal Items" at bounding box center [68, 271] width 49 height 9
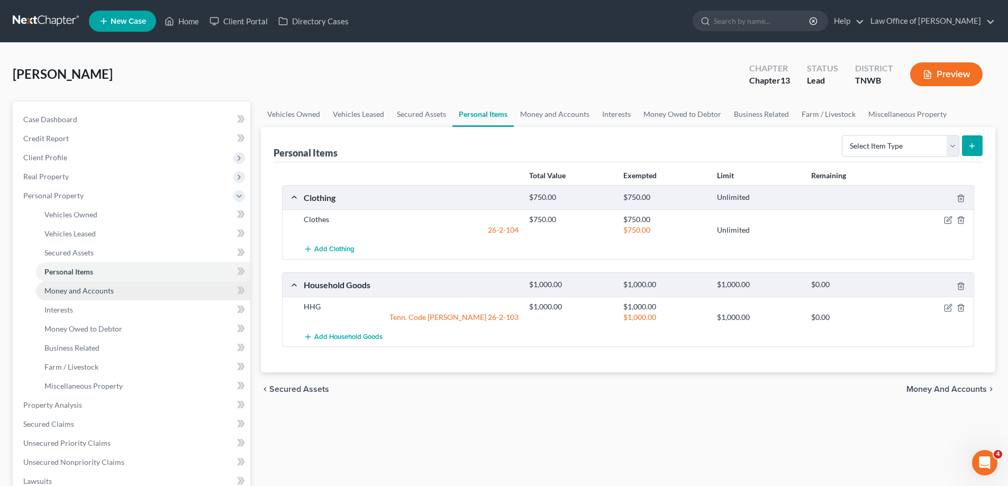
click at [88, 292] on span "Money and Accounts" at bounding box center [78, 290] width 69 height 9
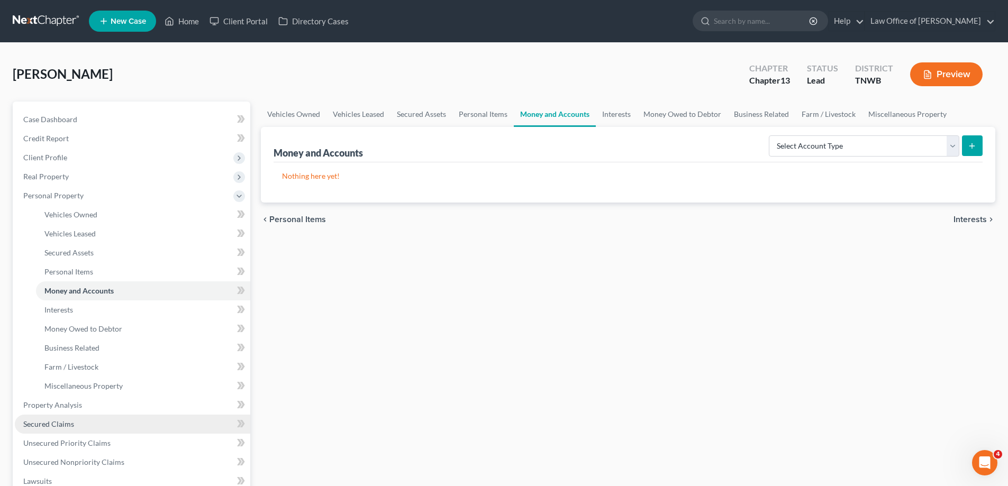
click at [57, 423] on span "Secured Claims" at bounding box center [48, 424] width 51 height 9
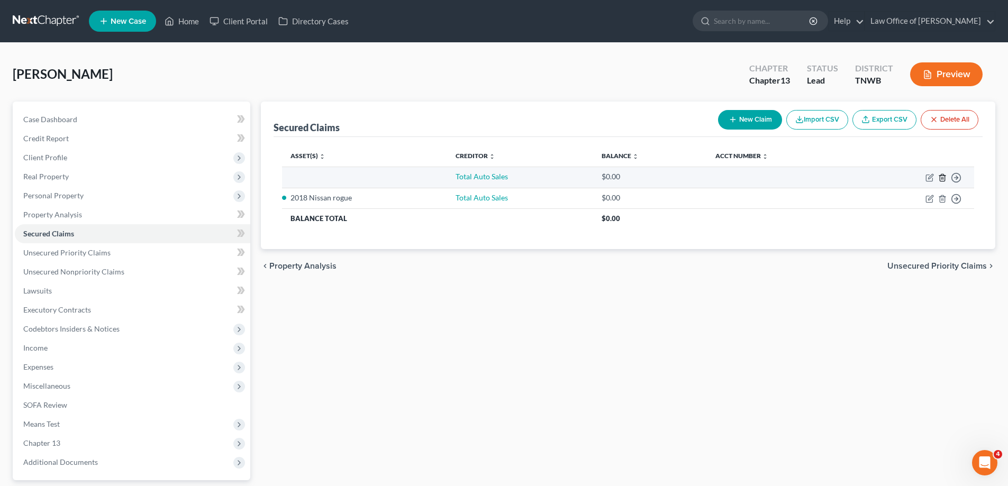
click at [945, 176] on icon "button" at bounding box center [942, 177] width 5 height 7
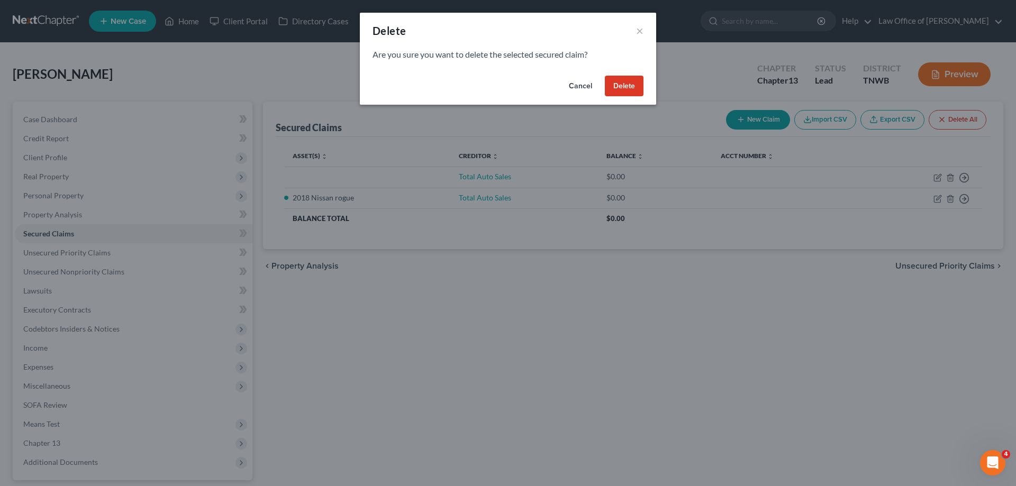
click at [630, 86] on button "Delete" at bounding box center [624, 86] width 39 height 21
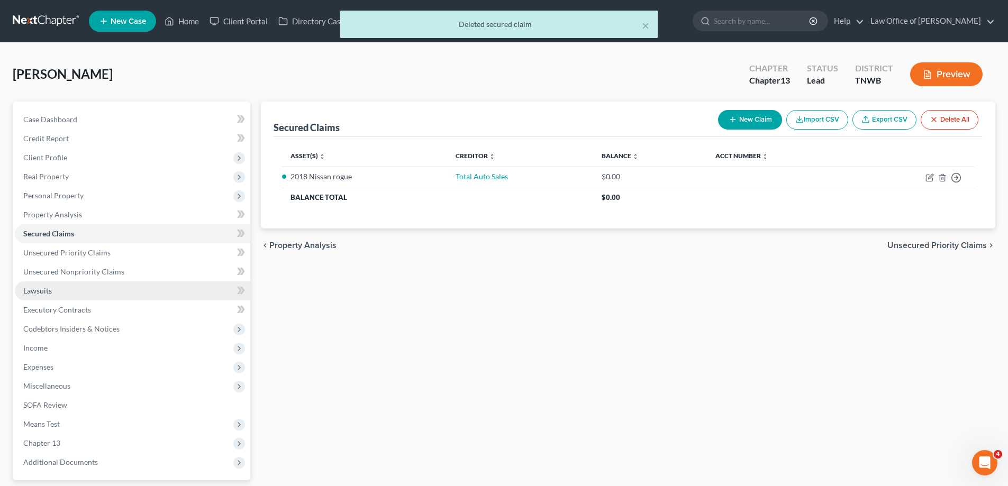
click at [42, 289] on span "Lawsuits" at bounding box center [37, 290] width 29 height 9
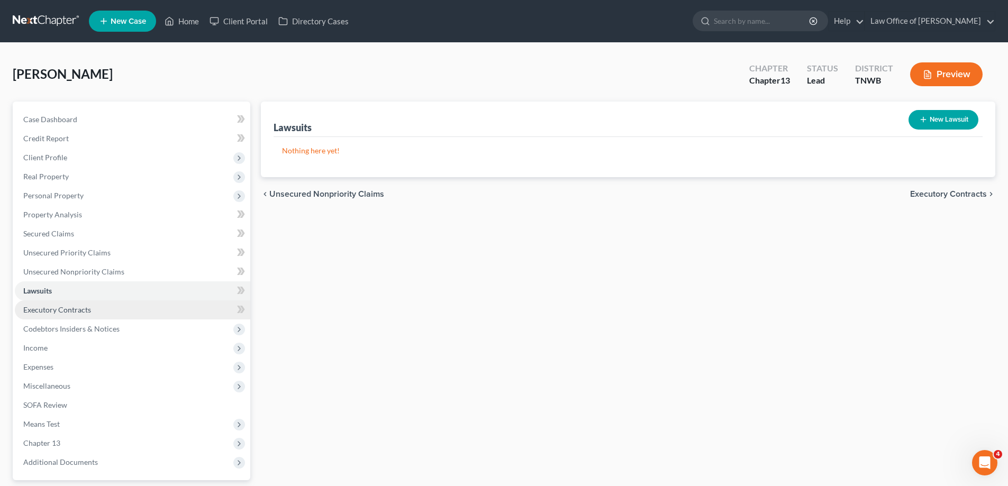
click at [47, 310] on span "Executory Contracts" at bounding box center [57, 309] width 68 height 9
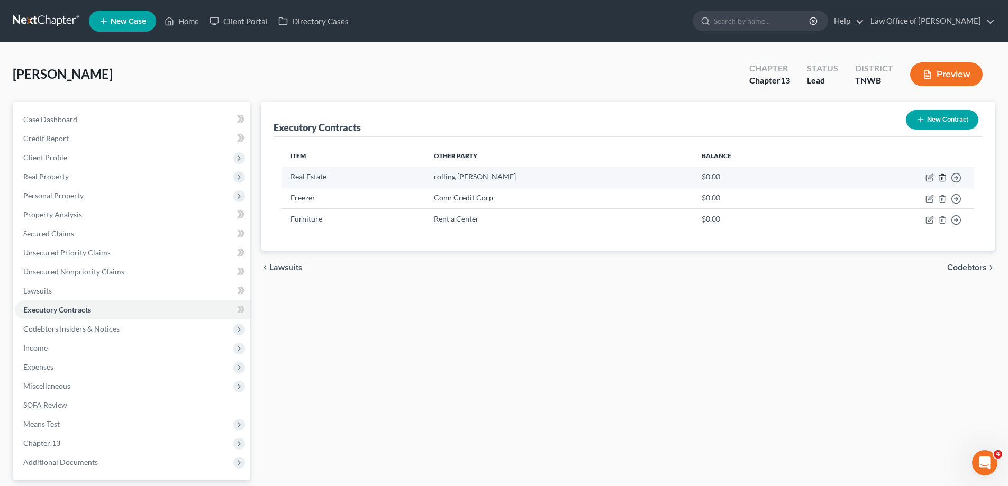
click at [945, 178] on icon "button" at bounding box center [942, 177] width 5 height 7
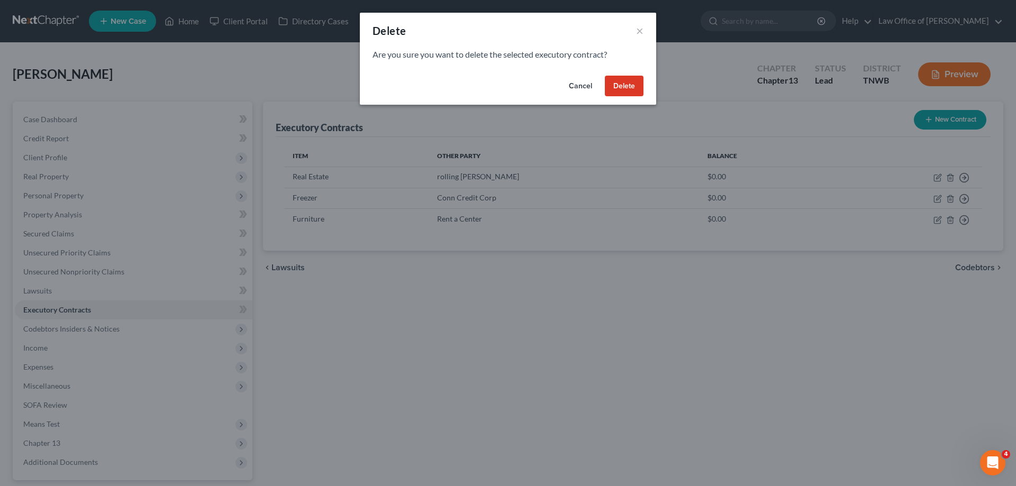
click at [635, 87] on button "Delete" at bounding box center [624, 86] width 39 height 21
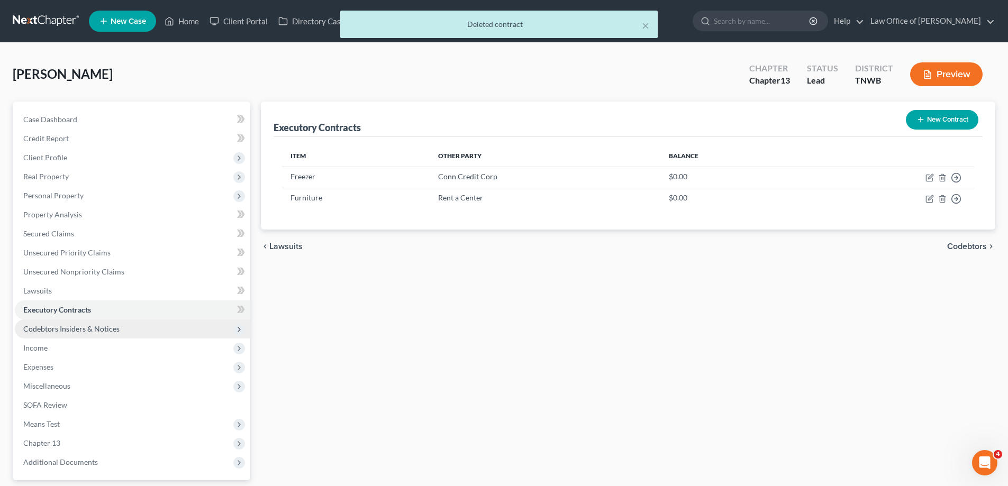
click at [93, 328] on span "Codebtors Insiders & Notices" at bounding box center [71, 328] width 96 height 9
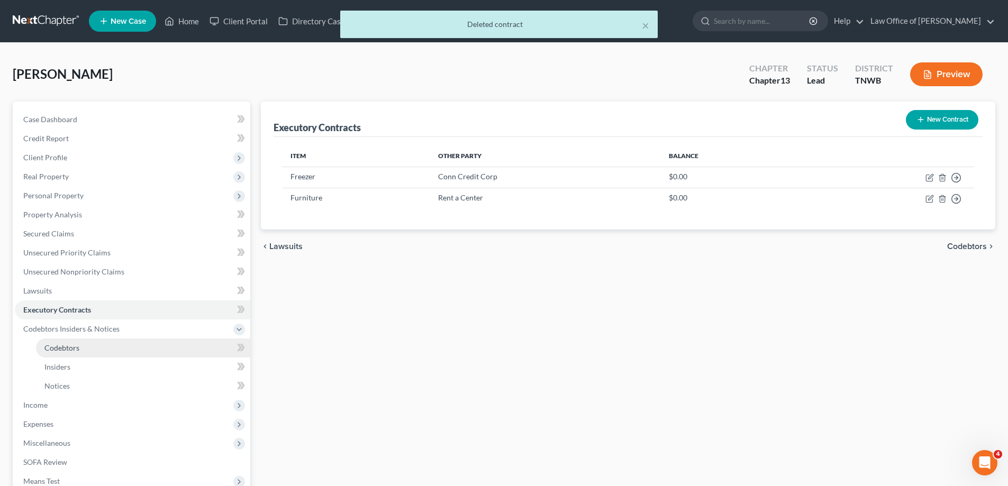
click at [73, 348] on span "Codebtors" at bounding box center [61, 347] width 35 height 9
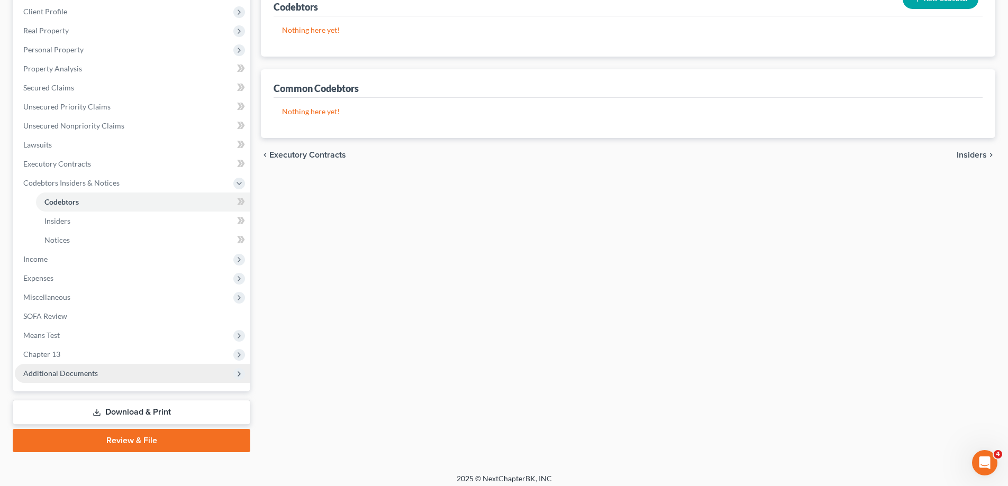
scroll to position [152, 0]
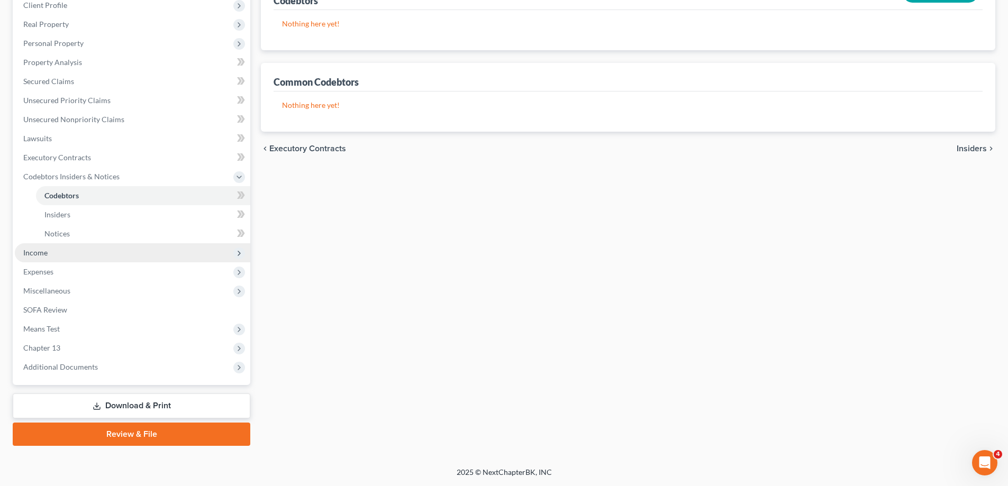
click at [48, 253] on span "Income" at bounding box center [132, 252] width 235 height 19
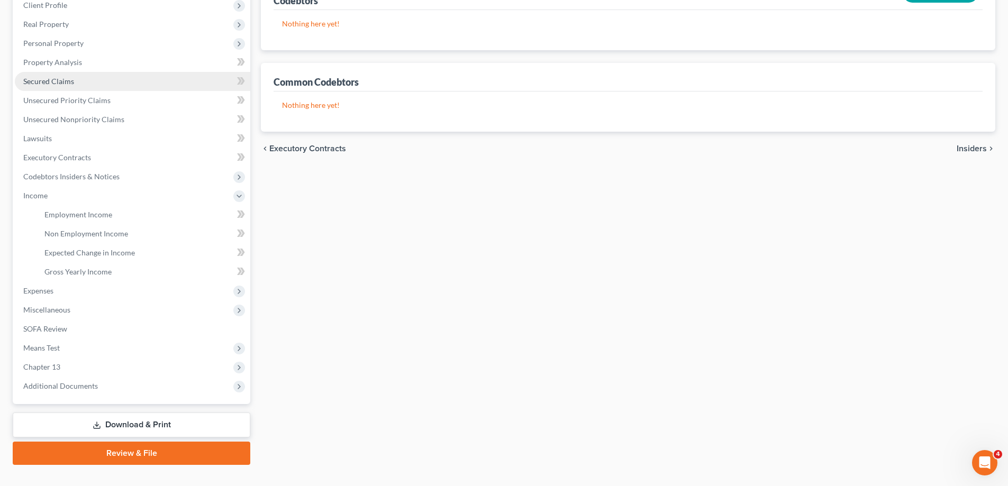
click at [103, 78] on link "Secured Claims" at bounding box center [132, 81] width 235 height 19
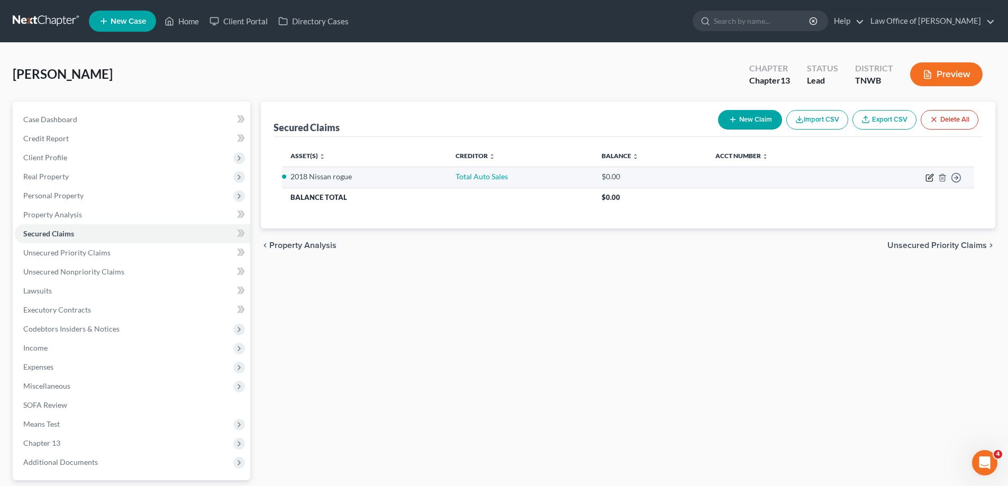
click at [931, 177] on icon "button" at bounding box center [930, 176] width 5 height 5
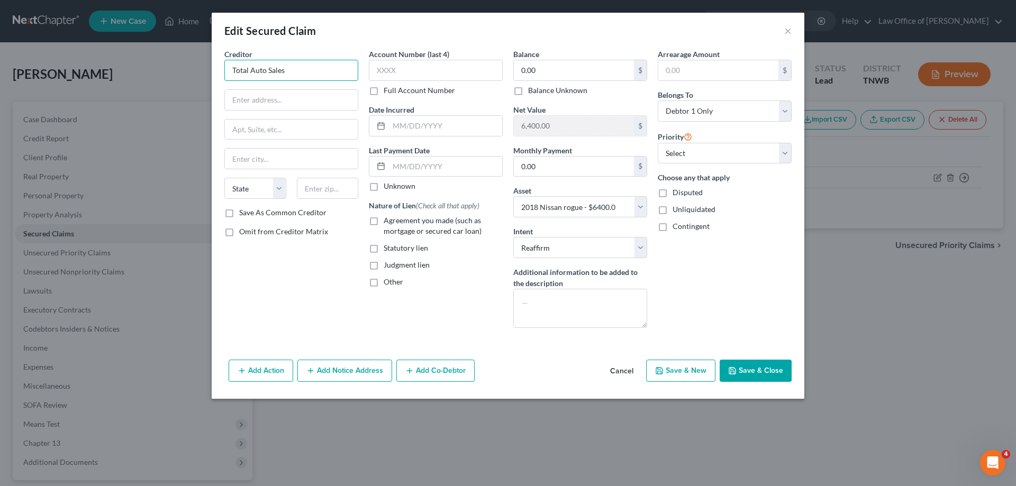
drag, startPoint x: 295, startPoint y: 69, endPoint x: 199, endPoint y: 75, distance: 96.0
click at [199, 75] on div "Edit Secured Claim × Creditor * Total Auto Sales State AL AK AR AZ CA CO CT DE …" at bounding box center [508, 243] width 1016 height 486
click at [384, 219] on label "Agreement you made (such as mortgage or secured car loan)" at bounding box center [443, 225] width 119 height 21
click at [388, 219] on input "Agreement you made (such as mortgage or secured car loan)" at bounding box center [391, 218] width 7 height 7
click at [760, 368] on button "Save & Close" at bounding box center [756, 371] width 72 height 22
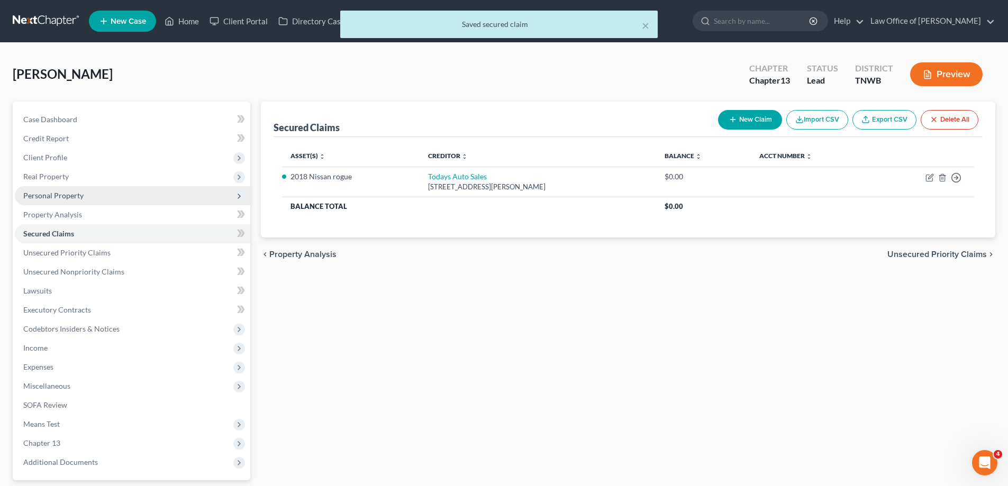
click at [42, 195] on span "Personal Property" at bounding box center [53, 195] width 60 height 9
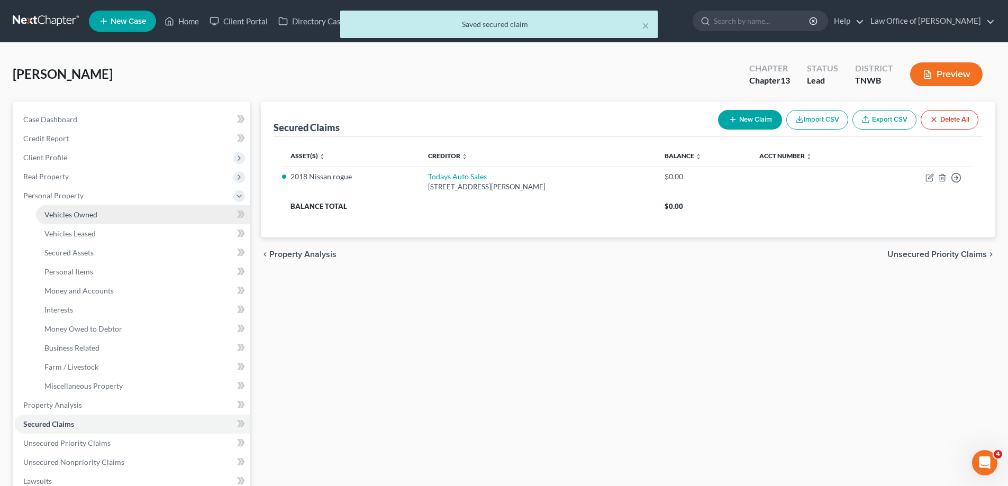
click at [70, 216] on span "Vehicles Owned" at bounding box center [70, 214] width 53 height 9
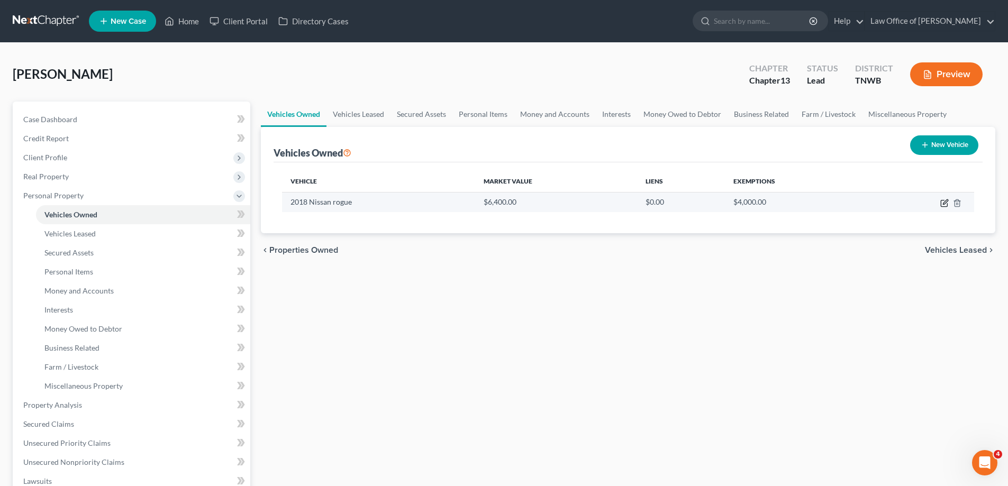
click at [943, 201] on icon "button" at bounding box center [944, 203] width 8 height 8
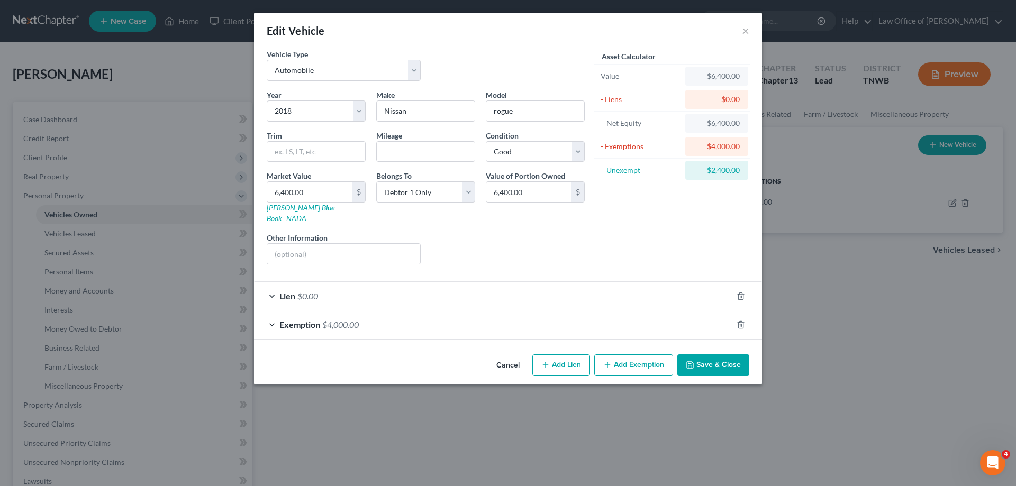
click at [289, 291] on span "Lien" at bounding box center [287, 296] width 16 height 10
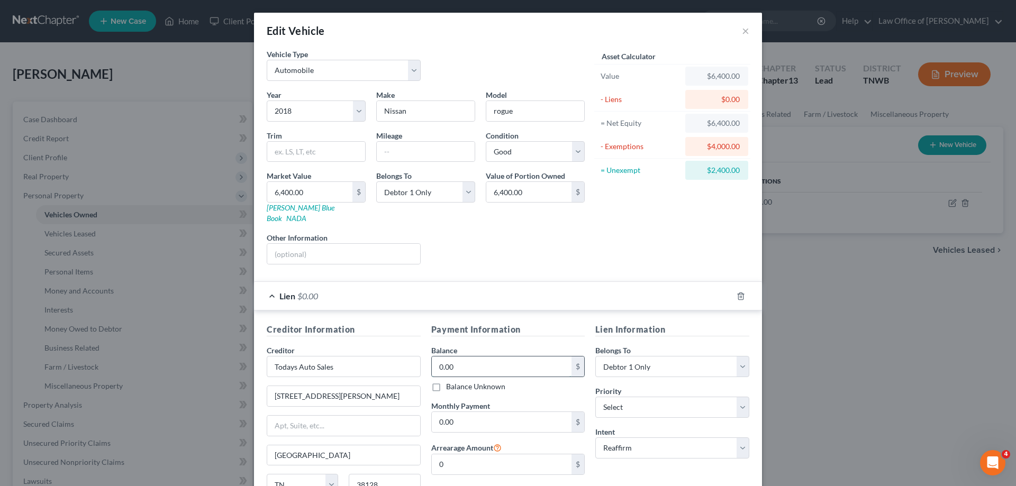
click at [466, 357] on input "0.00" at bounding box center [502, 367] width 140 height 20
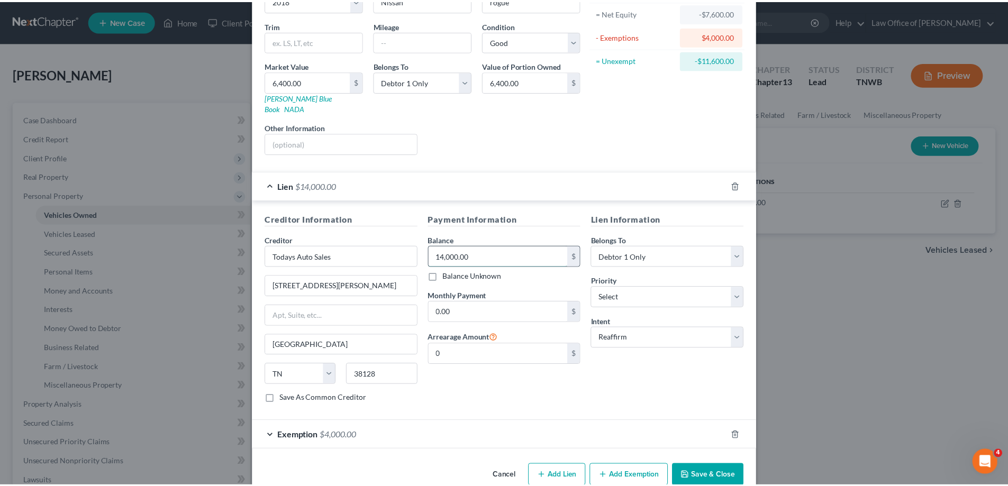
scroll to position [122, 0]
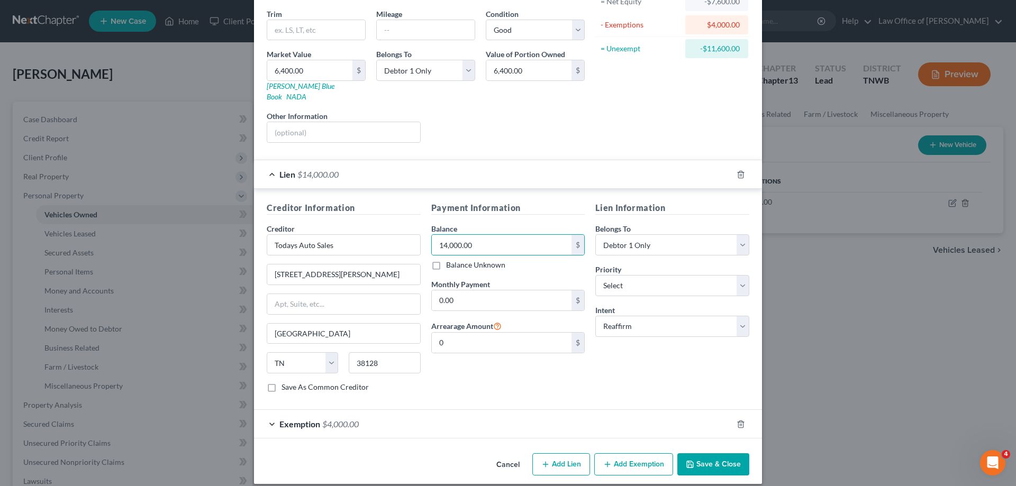
click at [707, 453] on button "Save & Close" at bounding box center [713, 464] width 72 height 22
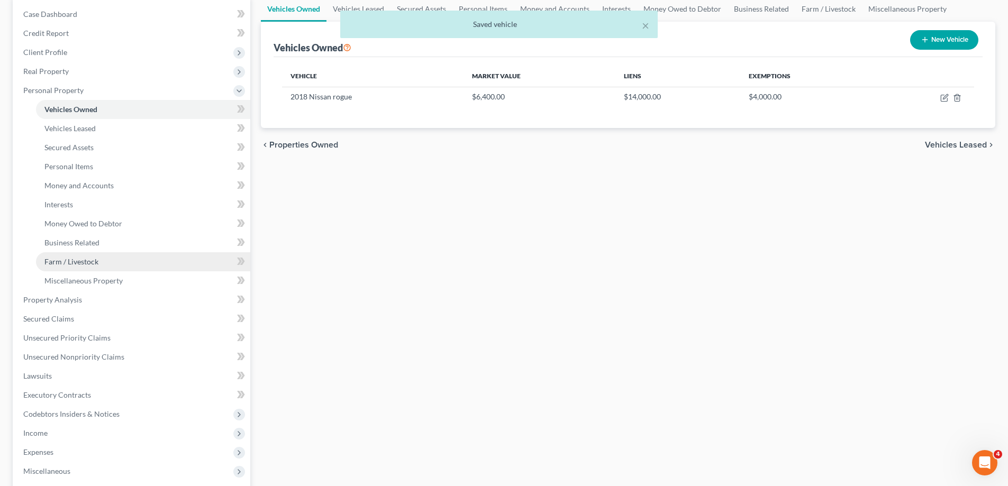
scroll to position [106, 0]
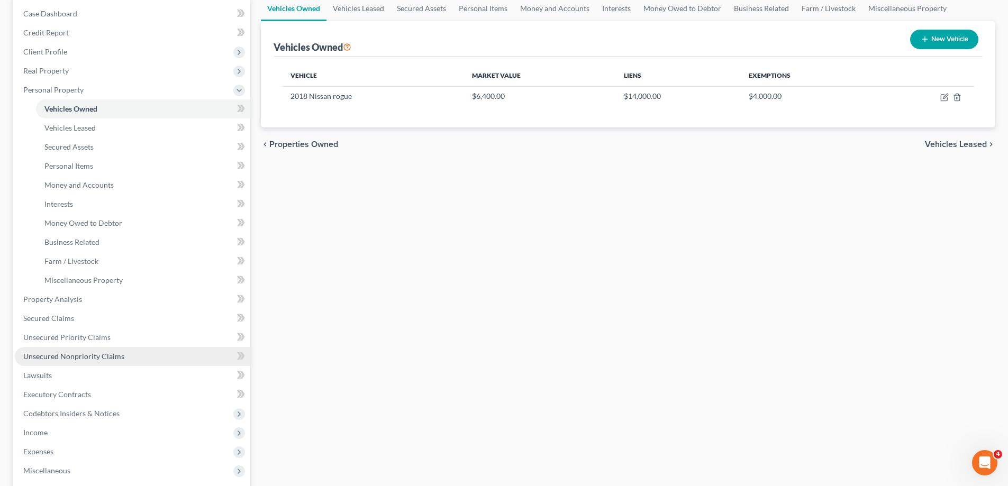
click at [129, 359] on link "Unsecured Nonpriority Claims" at bounding box center [132, 356] width 235 height 19
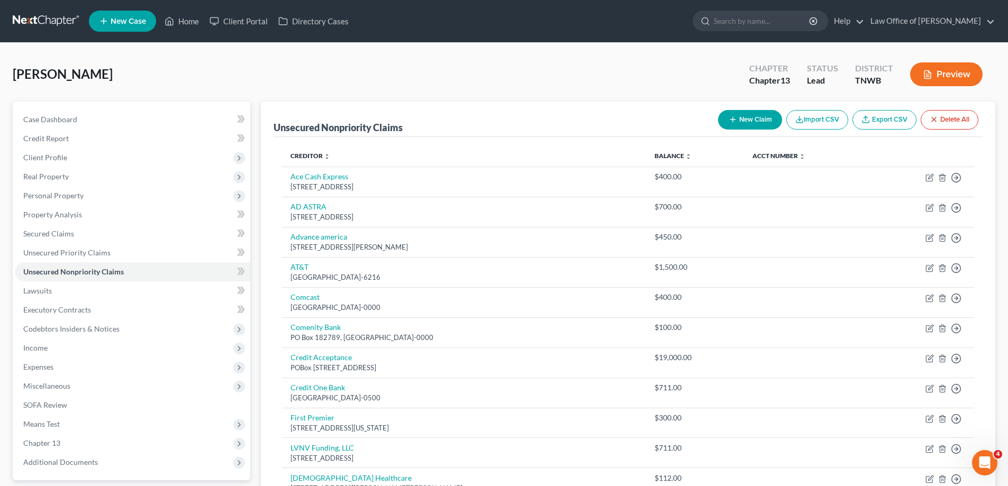
click at [750, 114] on button "New Claim" at bounding box center [750, 120] width 64 height 20
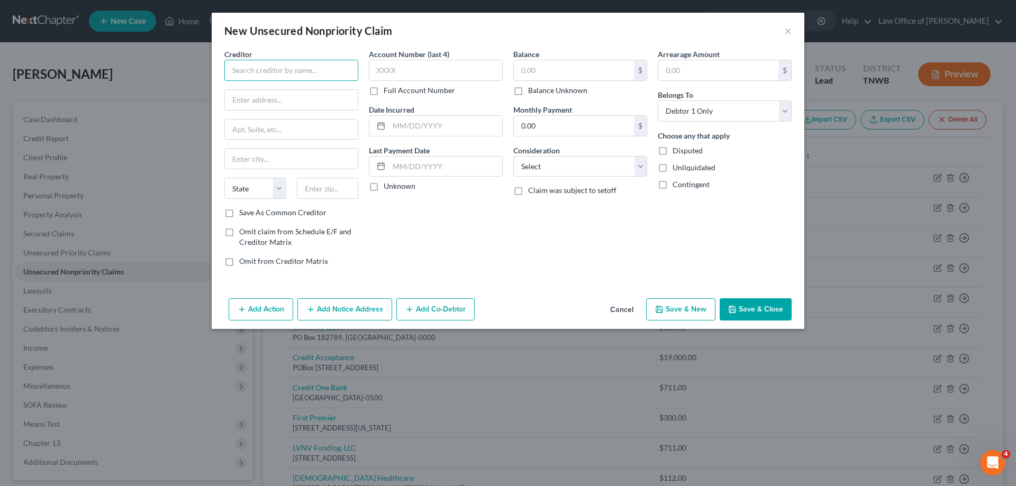
click at [315, 63] on input "text" at bounding box center [291, 70] width 134 height 21
click at [233, 102] on input "austin peay" at bounding box center [291, 100] width 133 height 20
click at [557, 70] on input "text" at bounding box center [574, 70] width 120 height 20
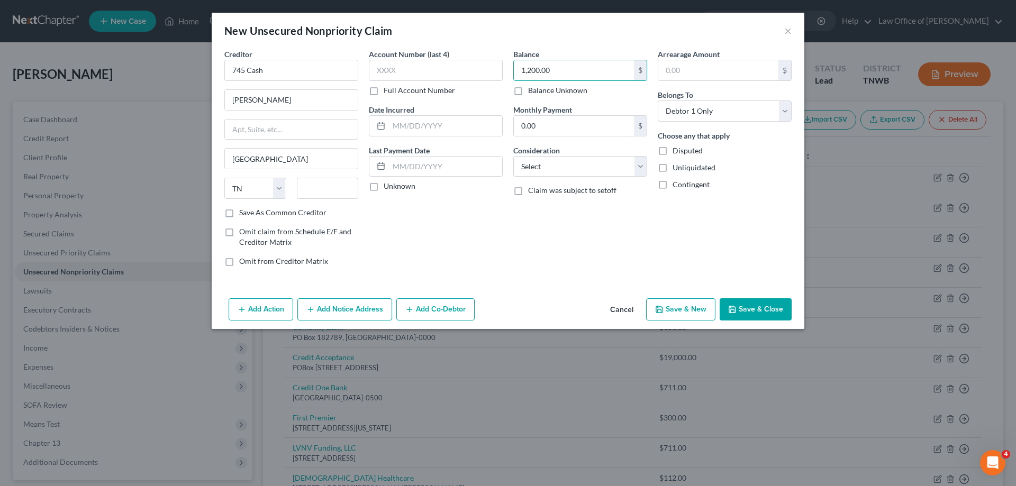
click at [760, 311] on button "Save & Close" at bounding box center [756, 309] width 72 height 22
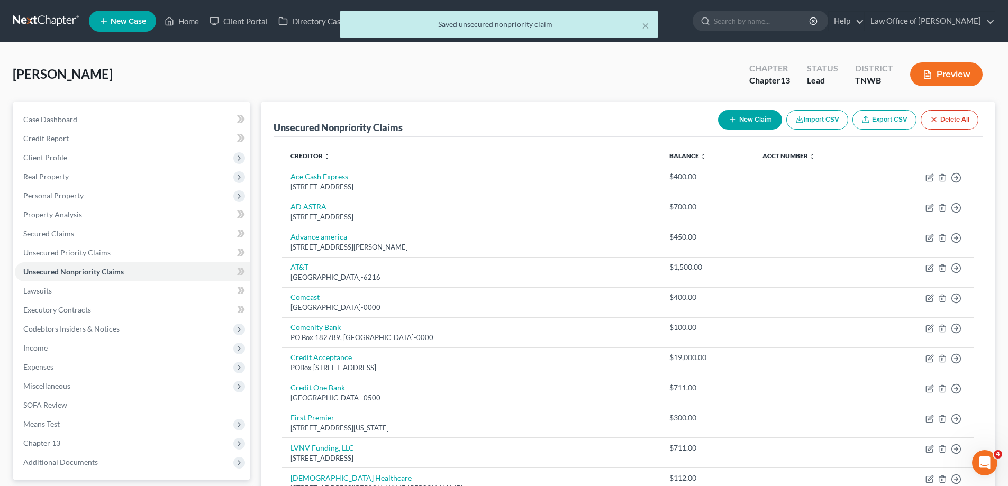
click at [758, 116] on button "New Claim" at bounding box center [750, 120] width 64 height 20
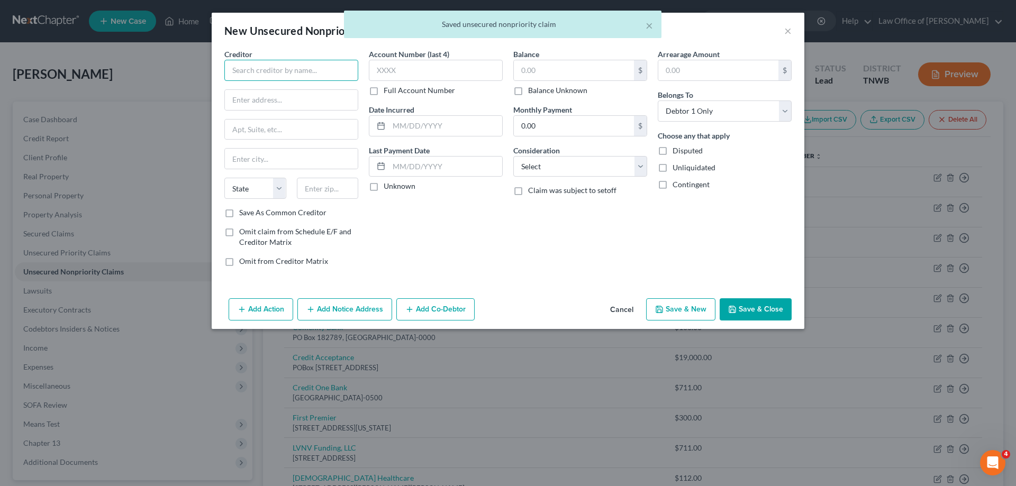
click at [329, 67] on input "text" at bounding box center [291, 70] width 134 height 21
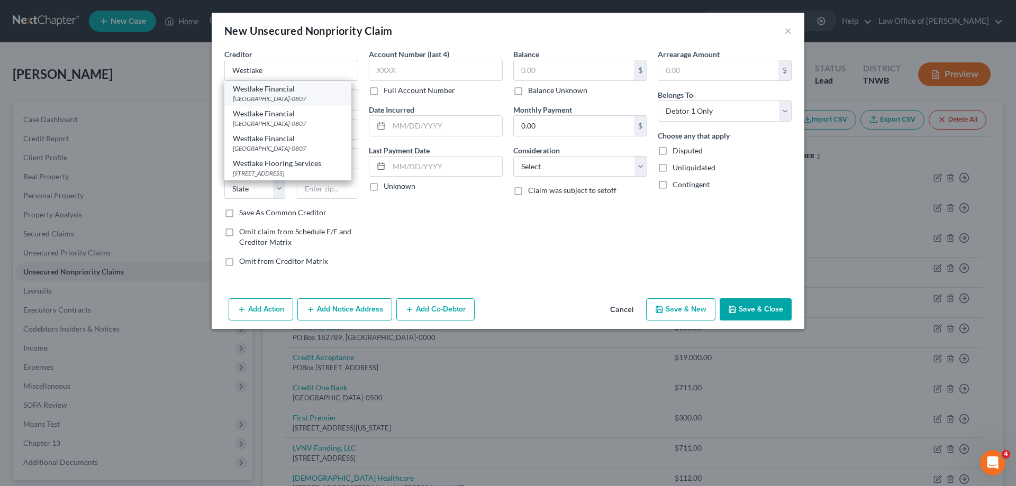
click at [288, 98] on div "PO Box 54807, Los Angeles, CA 90054-0807" at bounding box center [288, 98] width 110 height 9
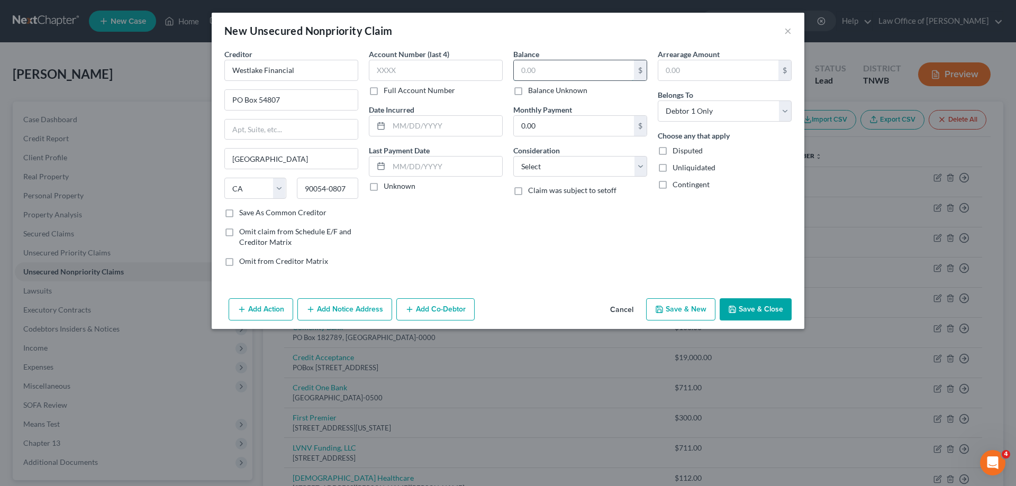
click at [546, 75] on input "text" at bounding box center [574, 70] width 120 height 20
click at [748, 307] on button "Save & Close" at bounding box center [756, 309] width 72 height 22
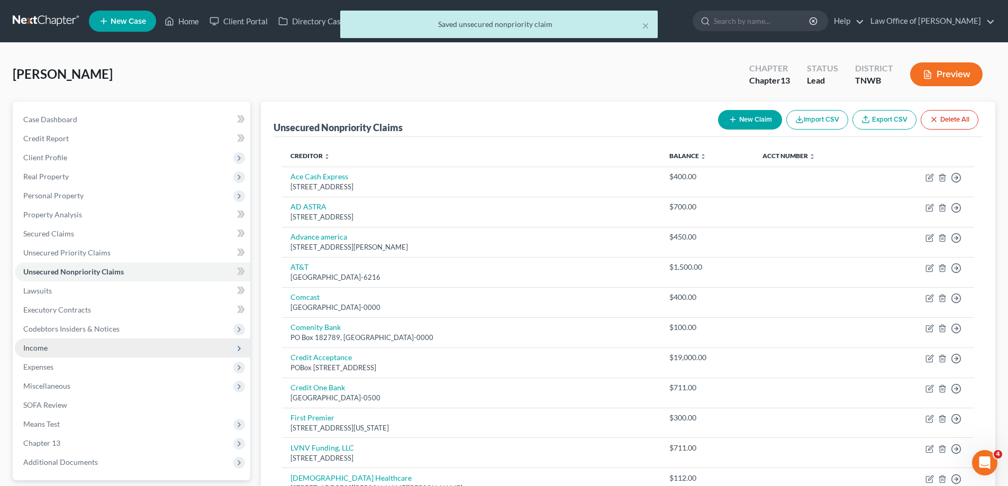
click at [47, 349] on span "Income" at bounding box center [35, 347] width 24 height 9
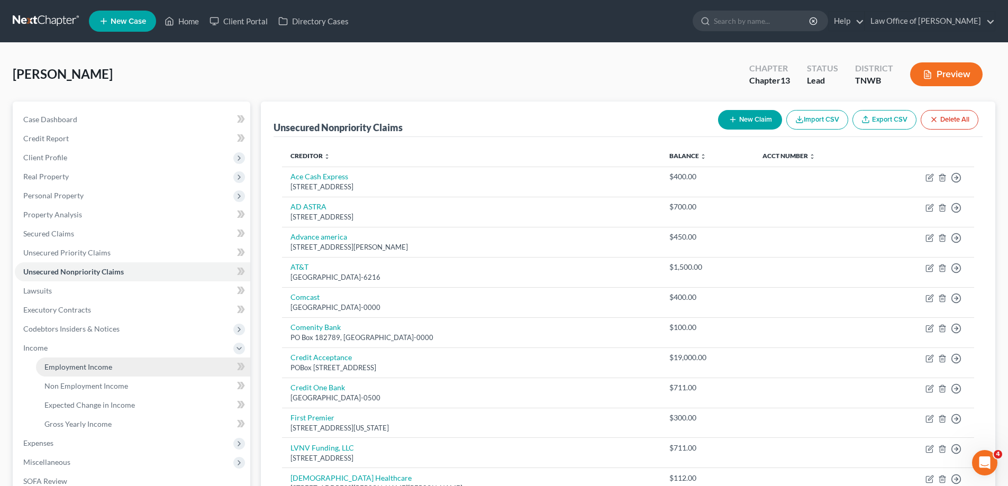
click at [65, 365] on span "Employment Income" at bounding box center [78, 366] width 68 height 9
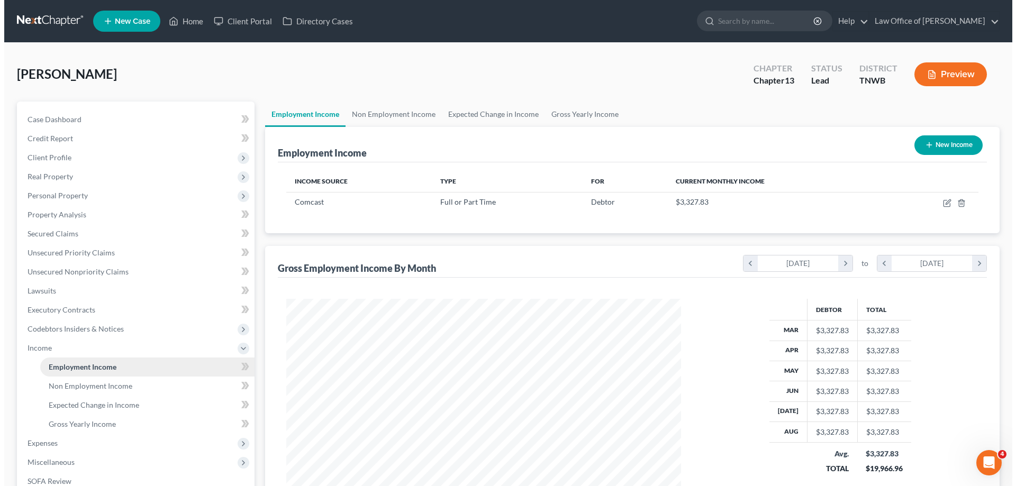
scroll to position [197, 416]
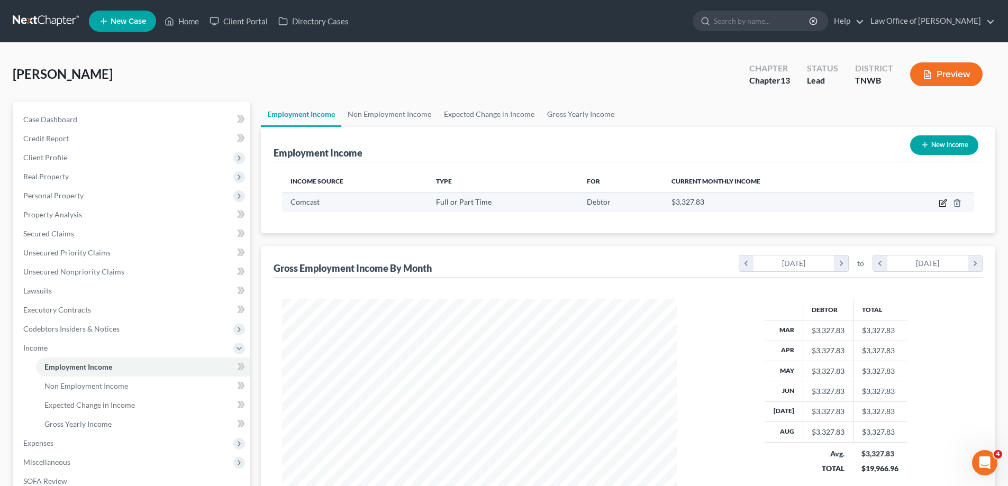
click at [942, 202] on icon "button" at bounding box center [943, 203] width 8 height 8
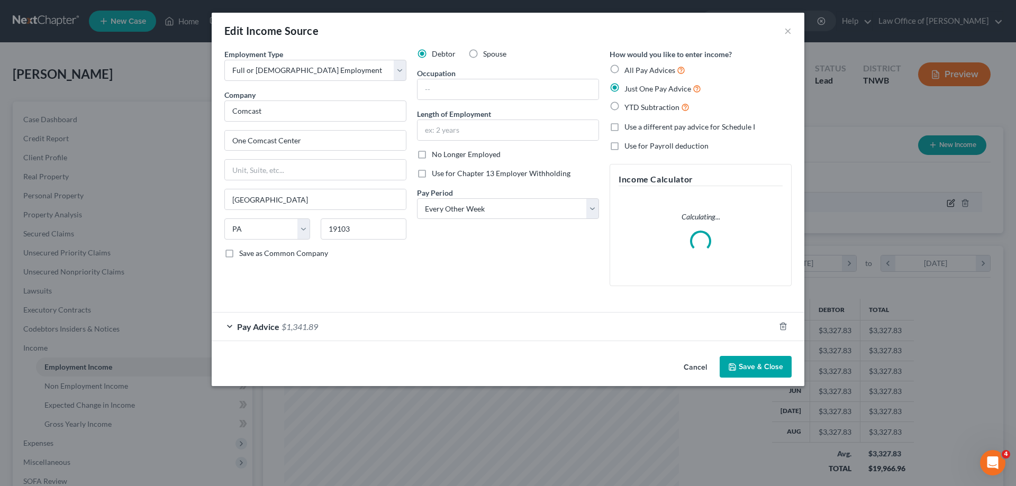
scroll to position [199, 420]
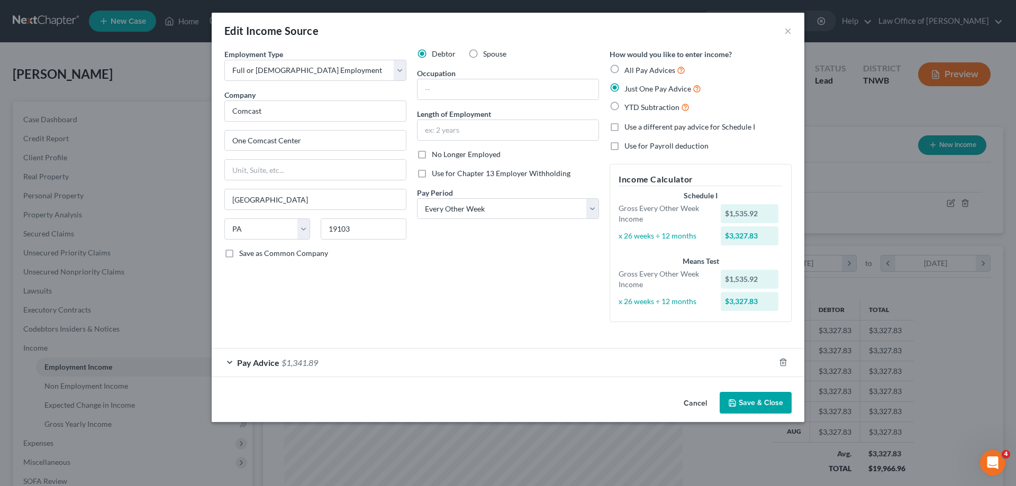
click at [432, 176] on label "Use for Chapter 13 Employer Withholding" at bounding box center [501, 173] width 139 height 11
click at [436, 175] on input "Use for Chapter 13 Employer Withholding" at bounding box center [439, 171] width 7 height 7
click at [245, 365] on span "Pay Advice" at bounding box center [258, 363] width 42 height 10
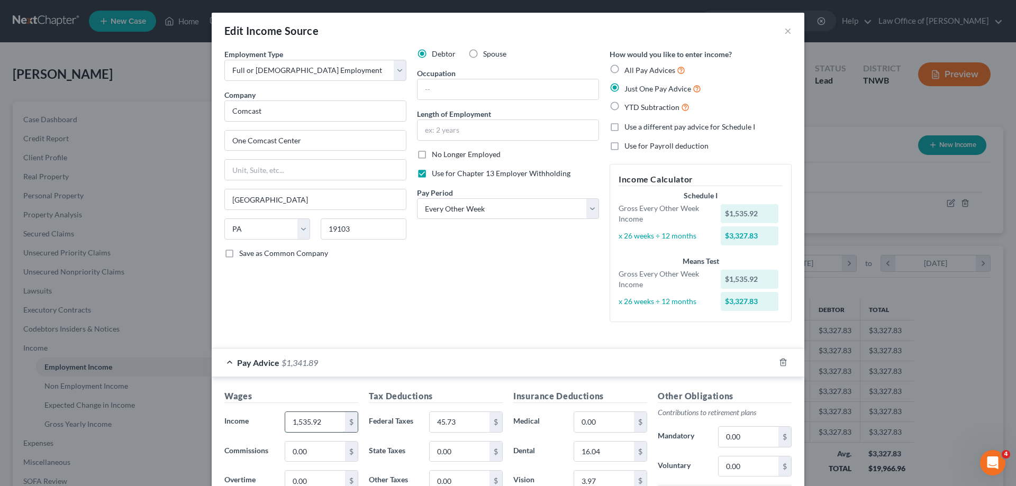
click at [322, 422] on input "1,535.92" at bounding box center [315, 422] width 60 height 20
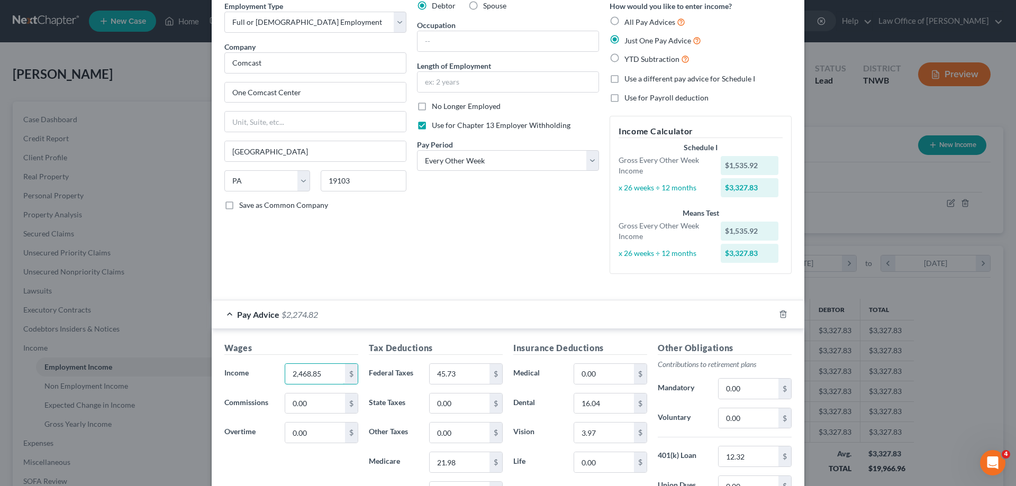
scroll to position [159, 0]
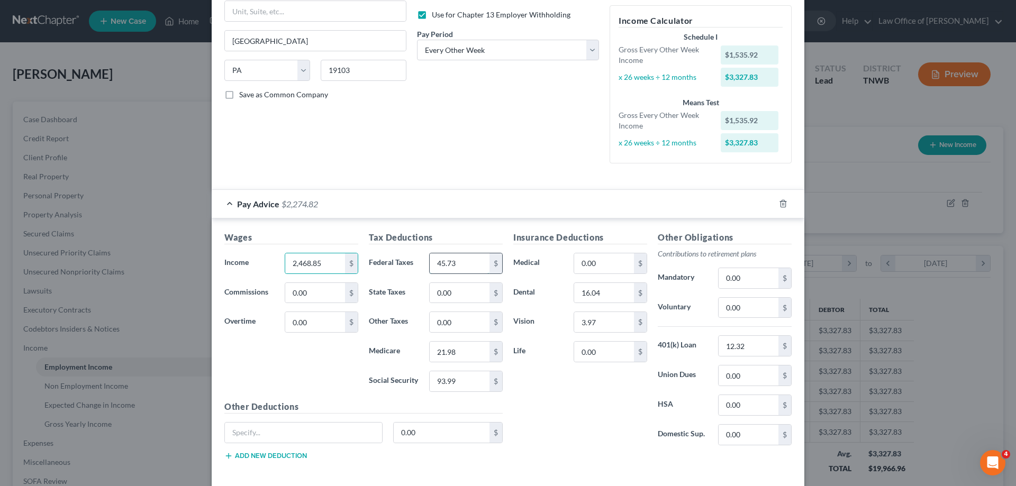
click at [459, 265] on input "45.73" at bounding box center [460, 263] width 60 height 20
click at [455, 357] on input "21.98" at bounding box center [460, 352] width 60 height 20
click at [455, 384] on input "93.99" at bounding box center [460, 381] width 60 height 20
click at [612, 297] on input "16.04" at bounding box center [604, 293] width 60 height 20
click at [606, 321] on input "3.97" at bounding box center [604, 322] width 60 height 20
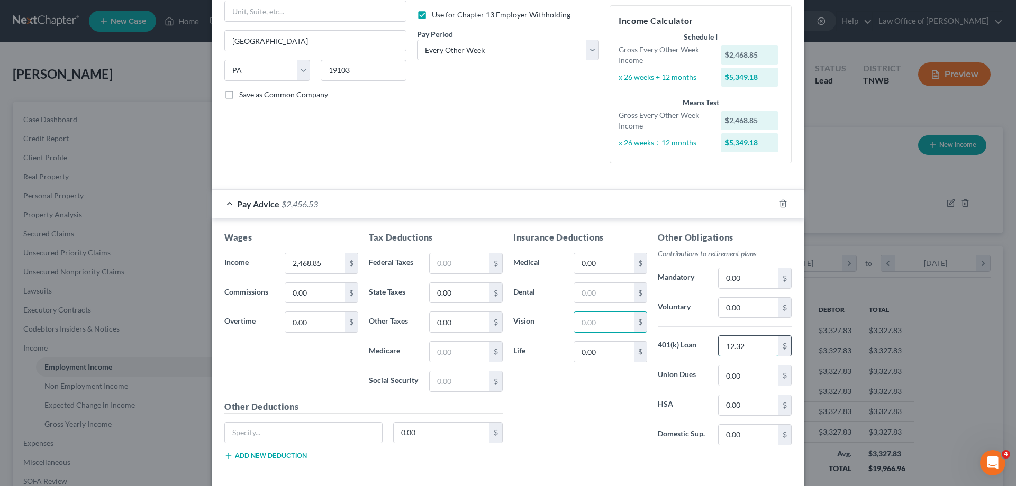
click at [749, 345] on input "12.32" at bounding box center [749, 346] width 60 height 20
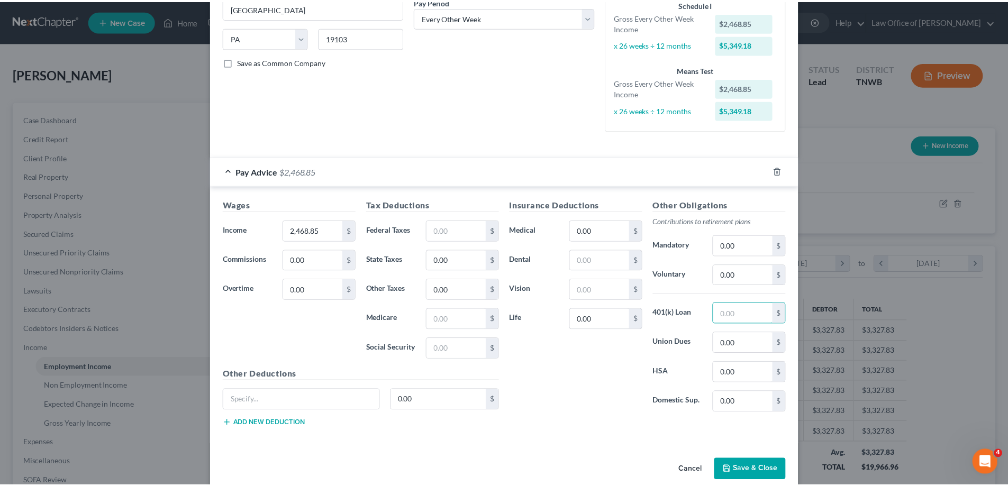
scroll to position [207, 0]
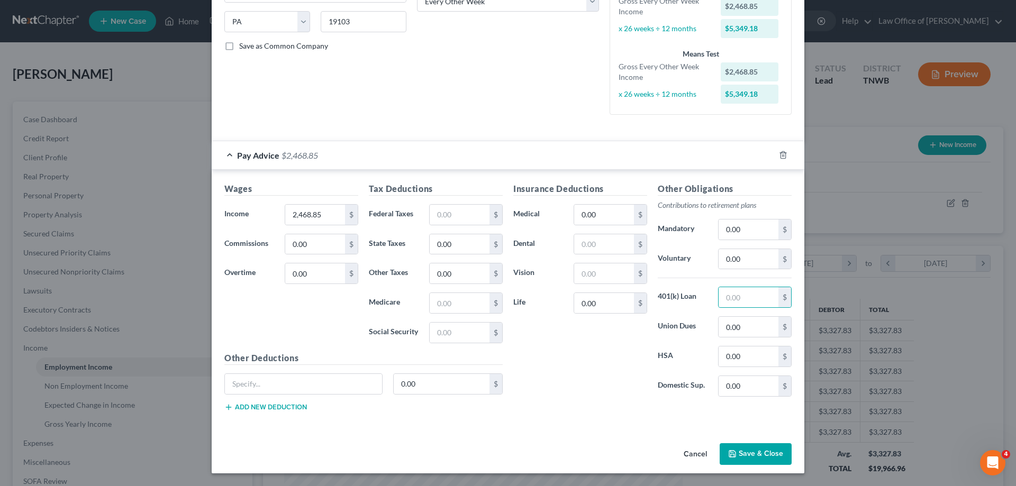
click at [750, 452] on button "Save & Close" at bounding box center [756, 454] width 72 height 22
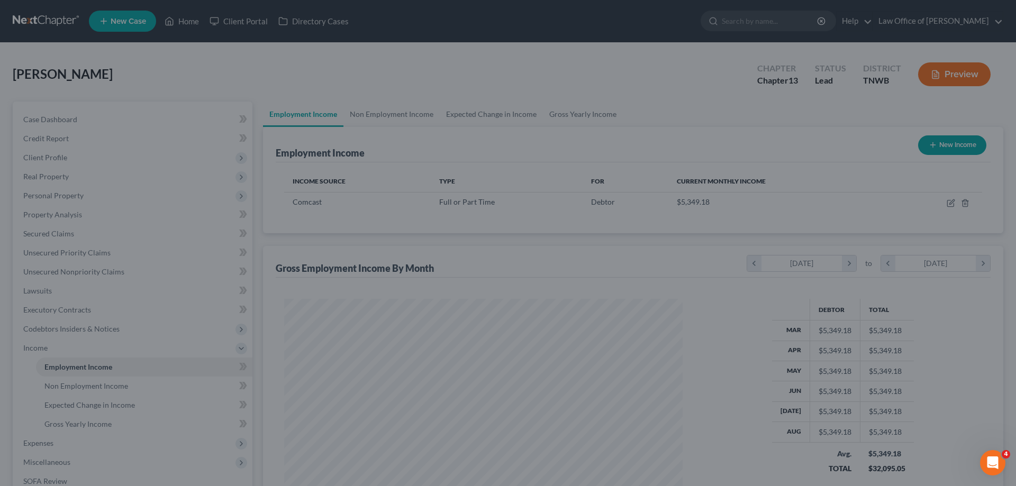
scroll to position [528962, 528743]
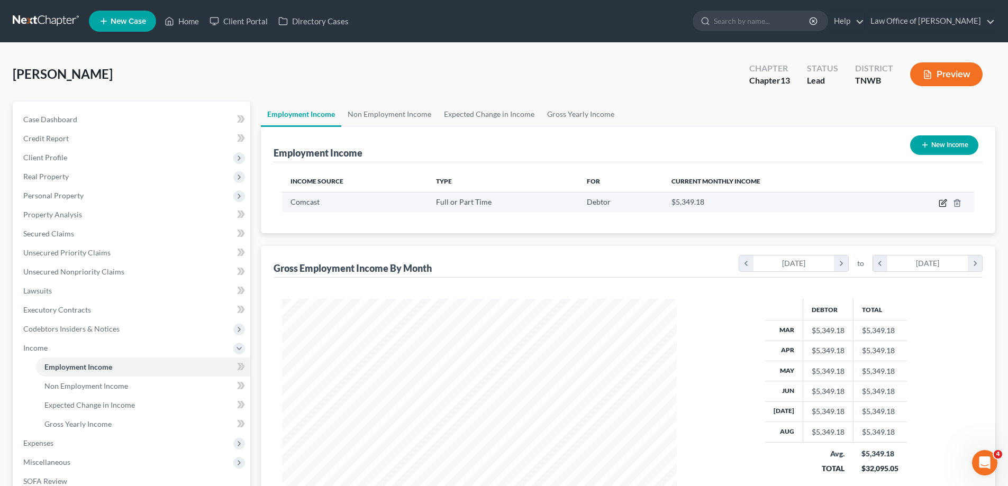
click at [940, 206] on icon "button" at bounding box center [943, 203] width 8 height 8
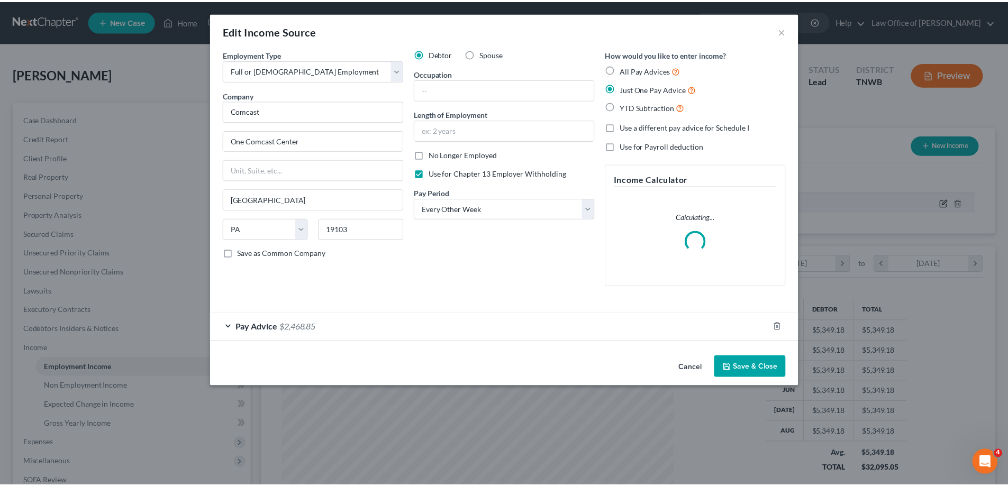
scroll to position [199, 420]
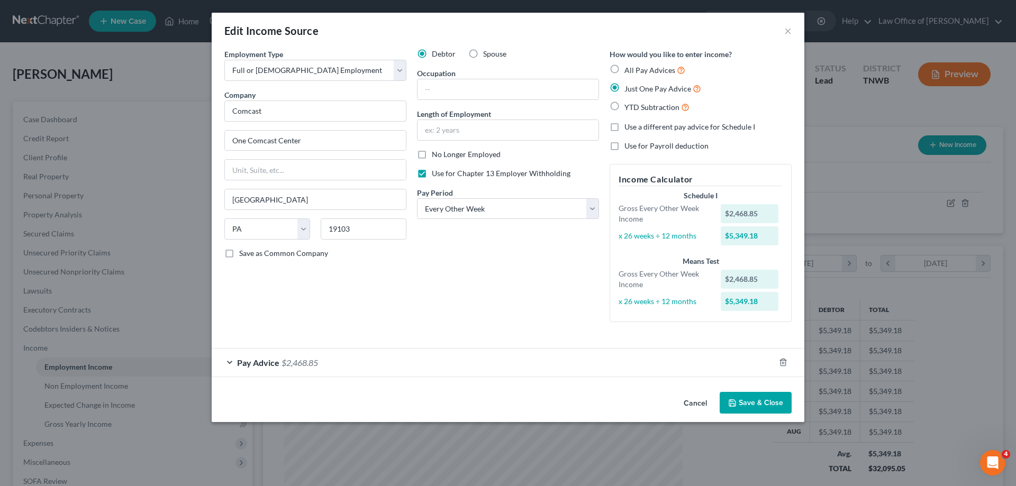
click at [744, 402] on button "Save & Close" at bounding box center [756, 403] width 72 height 22
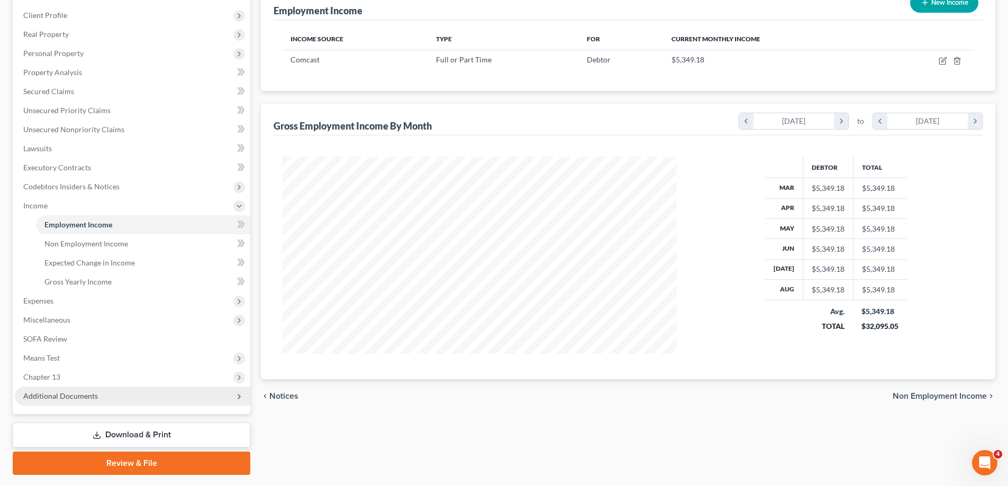
scroll to position [159, 0]
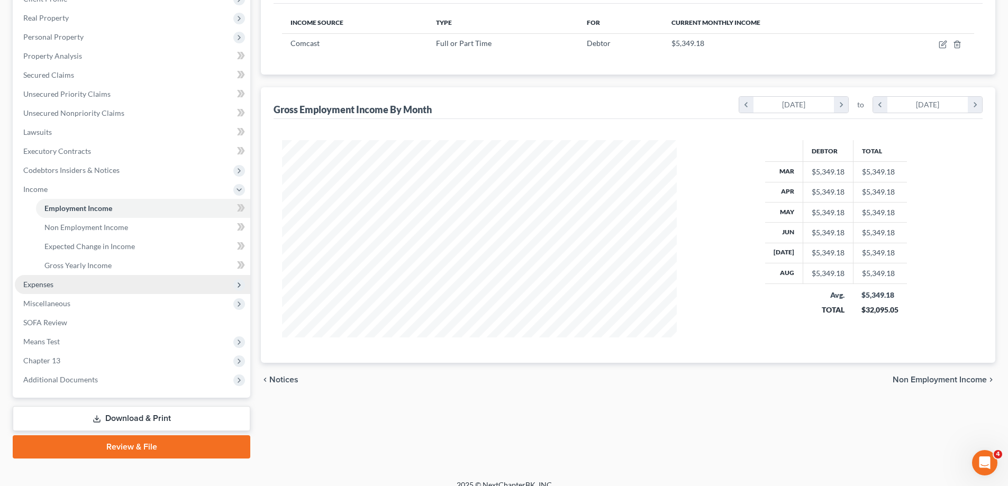
click at [49, 287] on span "Expenses" at bounding box center [38, 284] width 30 height 9
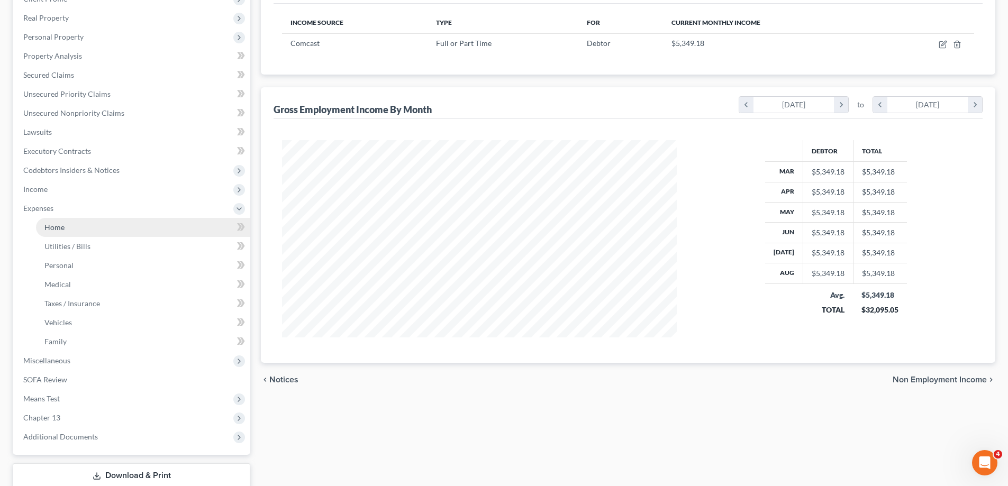
click at [62, 226] on span "Home" at bounding box center [54, 227] width 20 height 9
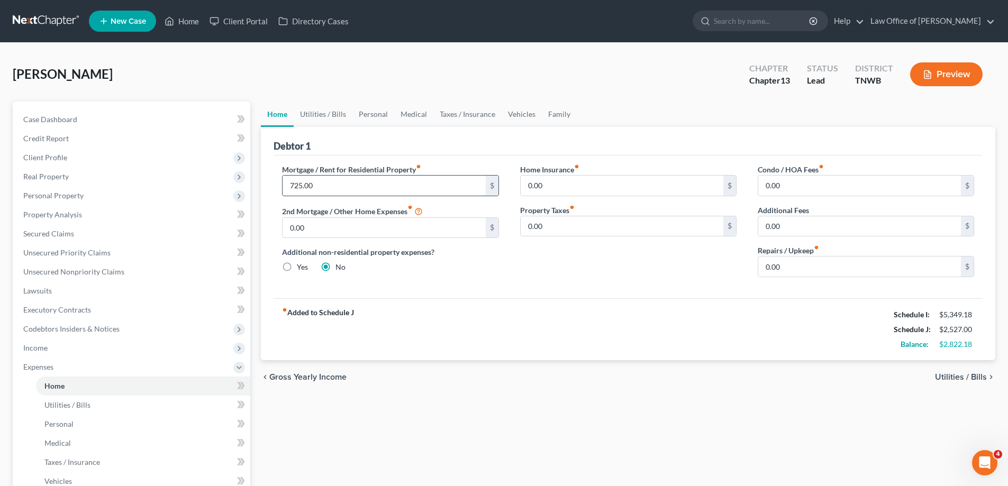
click at [339, 188] on input "725.00" at bounding box center [384, 186] width 203 height 20
click at [318, 117] on link "Utilities / Bills" at bounding box center [323, 114] width 59 height 25
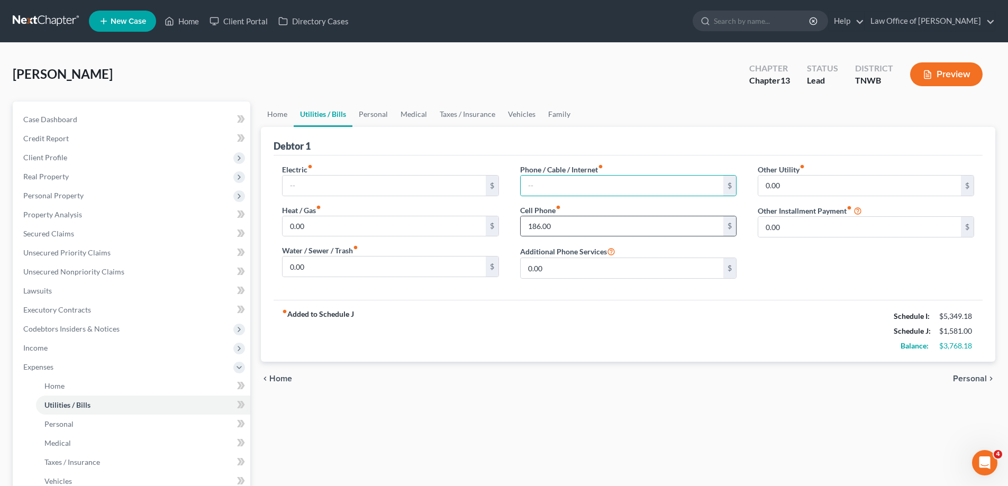
click at [562, 215] on div "Cell Phone fiber_manual_record 186.00 $" at bounding box center [628, 221] width 216 height 32
click at [557, 228] on input "186.00" at bounding box center [622, 226] width 203 height 20
click at [369, 109] on link "Personal" at bounding box center [373, 114] width 42 height 25
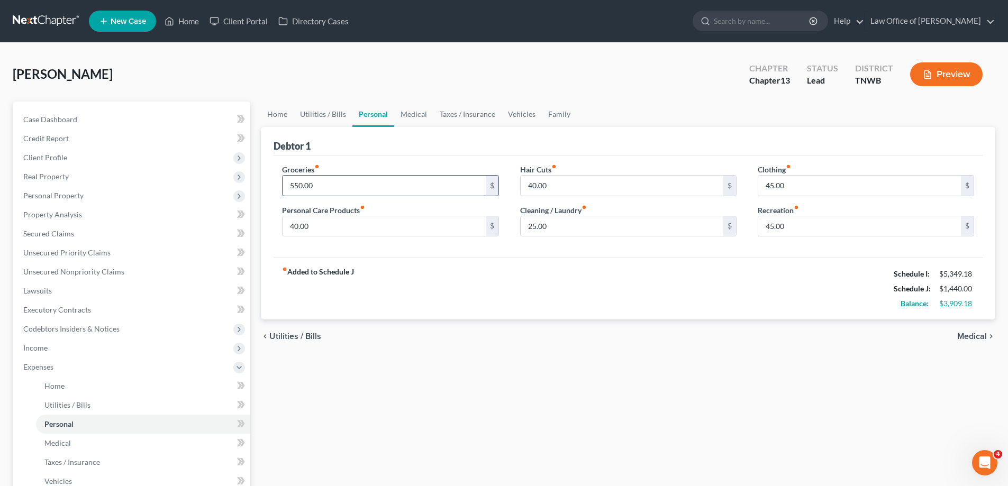
click at [313, 186] on input "550.00" at bounding box center [384, 186] width 203 height 20
click at [797, 183] on input "45.00" at bounding box center [859, 186] width 203 height 20
click at [414, 114] on link "Medical" at bounding box center [413, 114] width 39 height 25
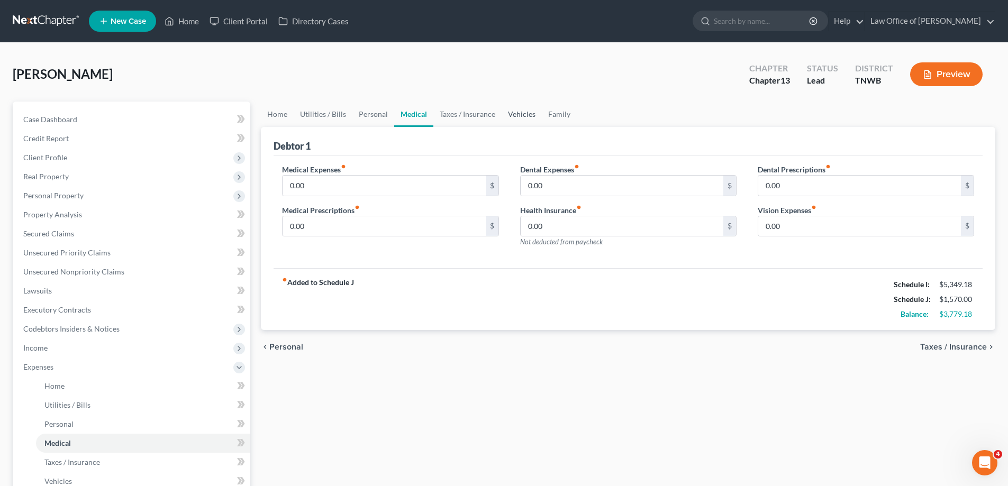
click at [516, 116] on link "Vehicles" at bounding box center [522, 114] width 40 height 25
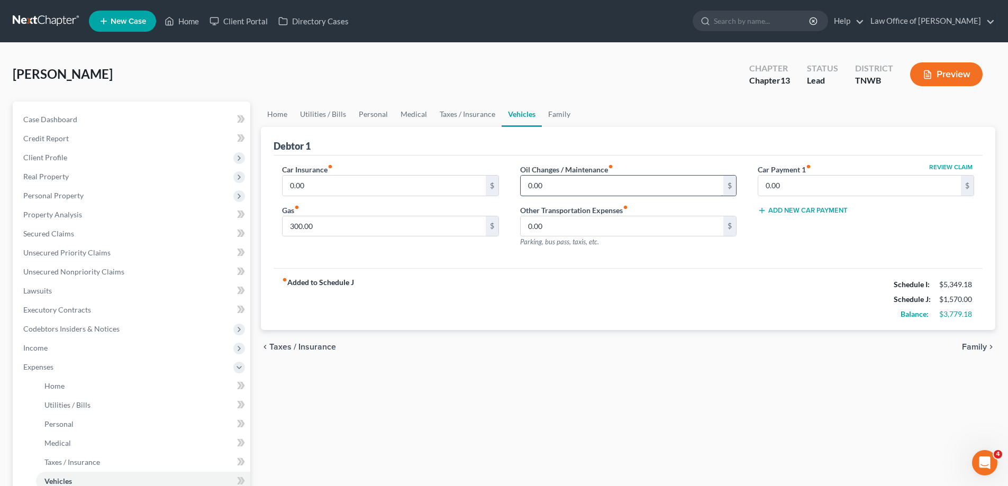
click at [581, 183] on input "0.00" at bounding box center [622, 186] width 203 height 20
click at [553, 114] on link "Family" at bounding box center [559, 114] width 35 height 25
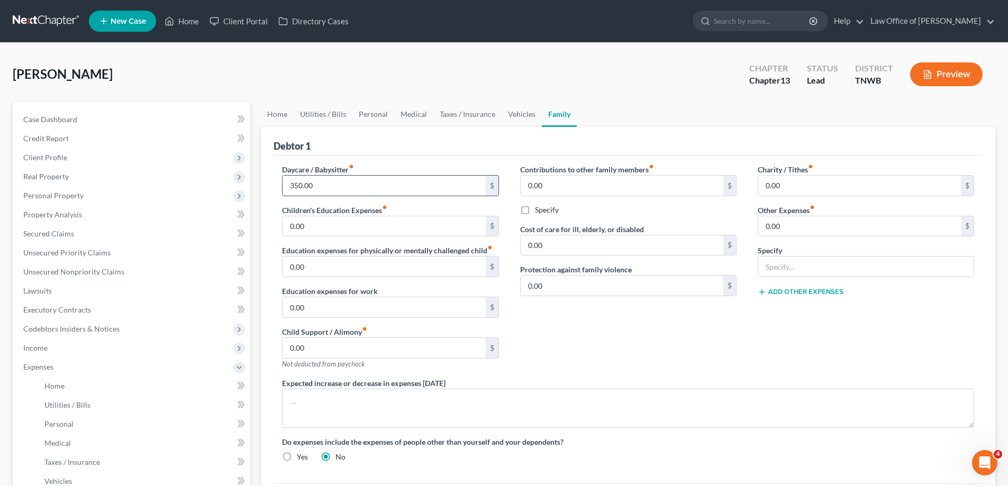
click at [335, 190] on input "350.00" at bounding box center [384, 186] width 203 height 20
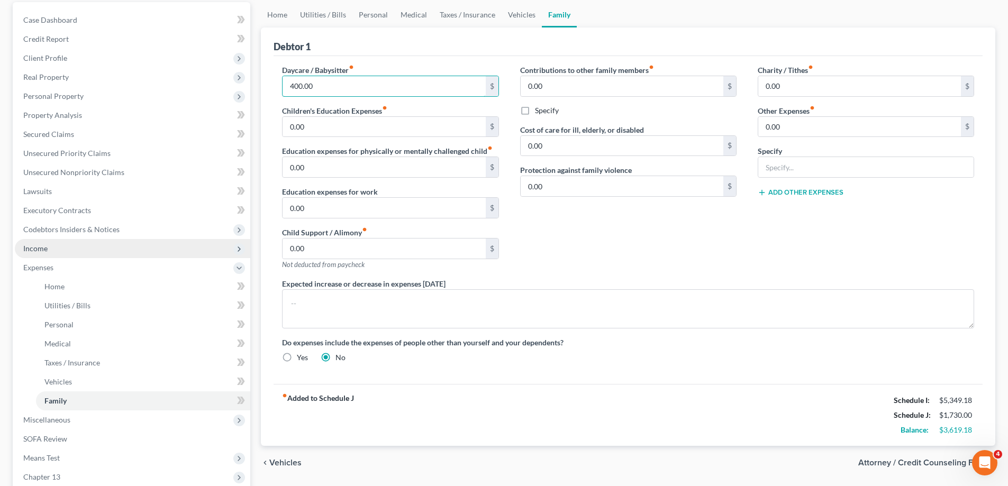
scroll to position [106, 0]
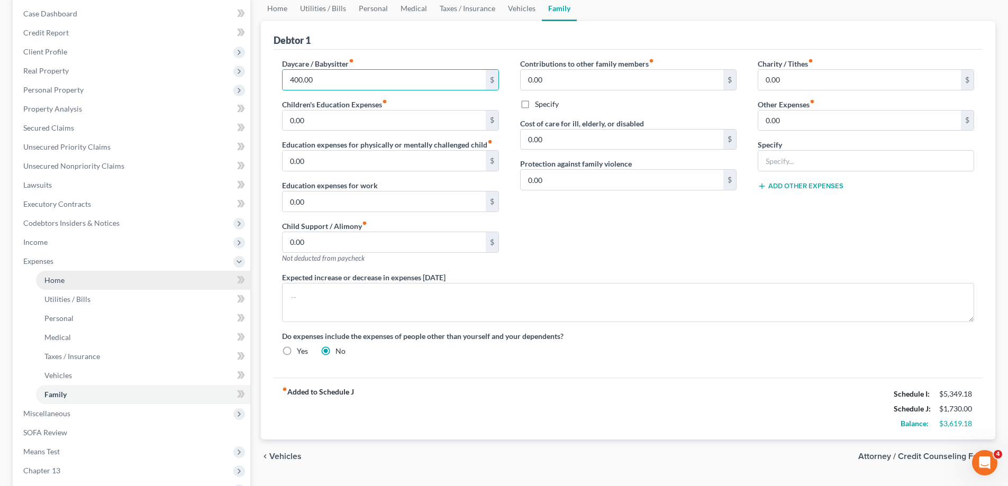
click at [59, 277] on span "Home" at bounding box center [54, 280] width 20 height 9
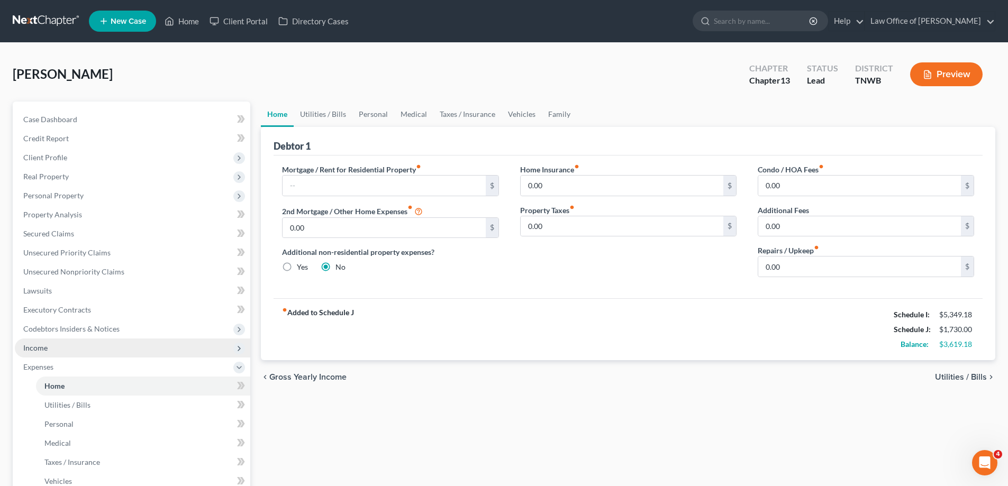
click at [45, 341] on span "Income" at bounding box center [132, 348] width 235 height 19
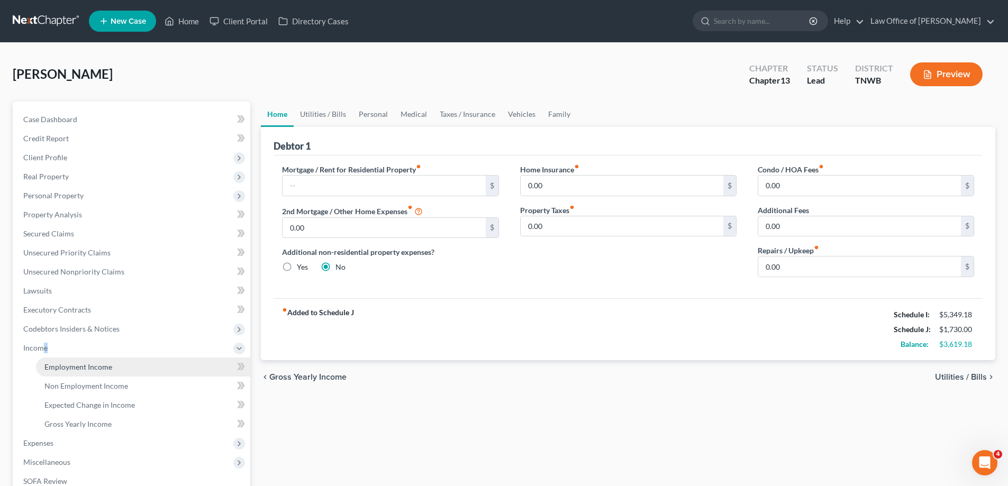
click at [65, 368] on span "Employment Income" at bounding box center [78, 366] width 68 height 9
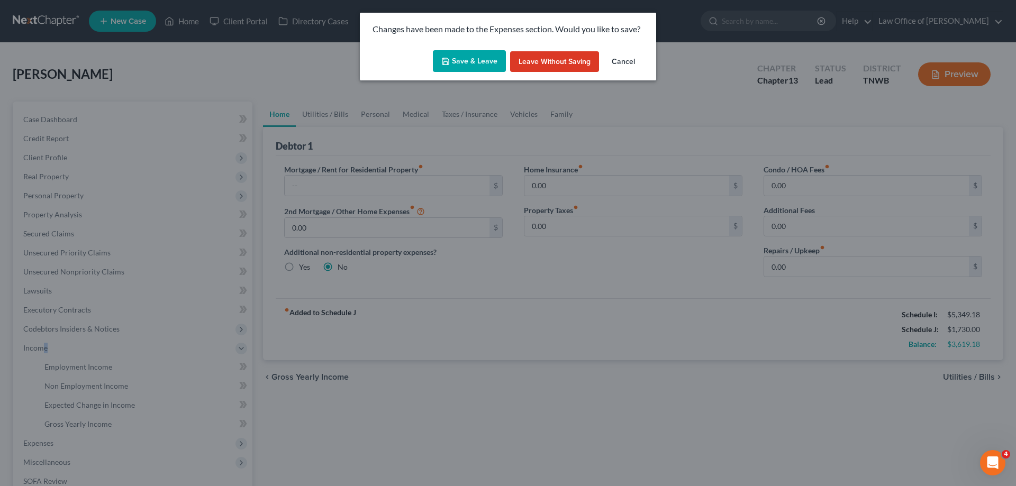
click at [469, 60] on button "Save & Leave" at bounding box center [469, 61] width 73 height 22
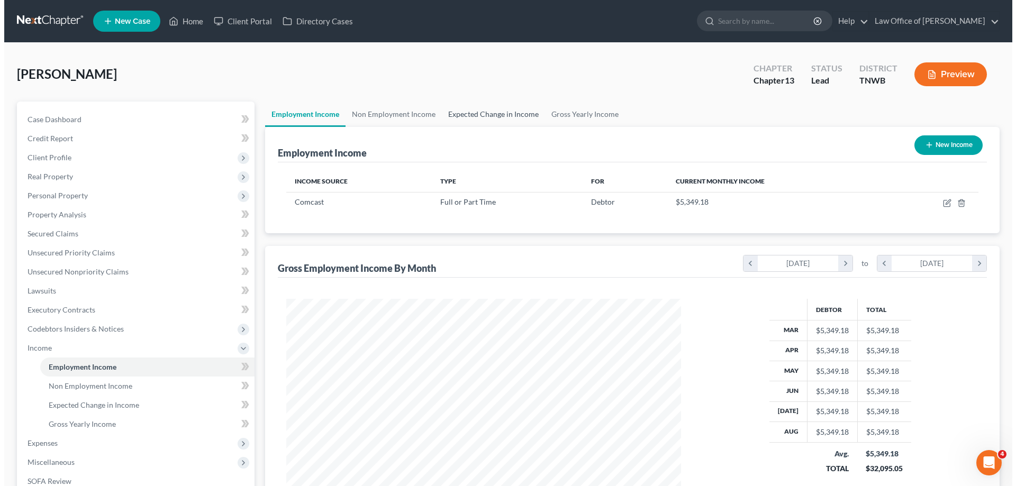
scroll to position [197, 416]
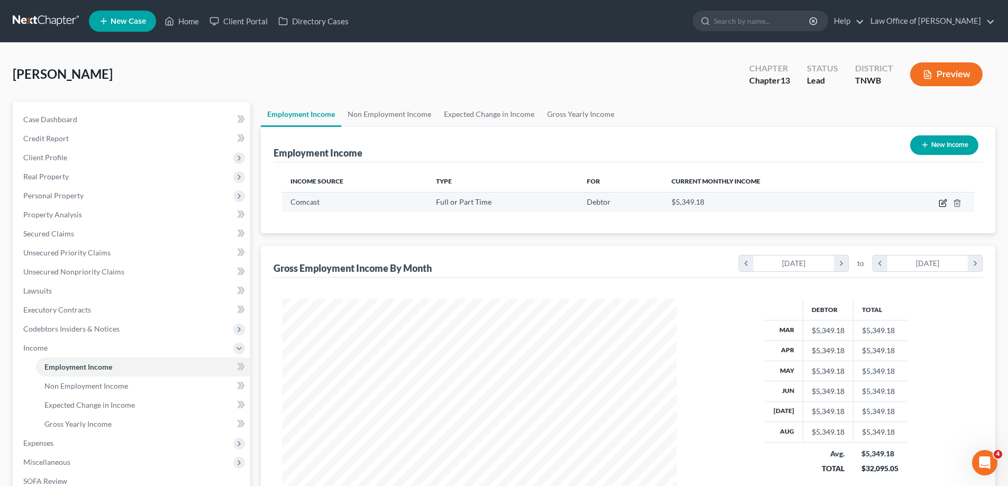
click at [942, 202] on icon "button" at bounding box center [943, 203] width 8 height 8
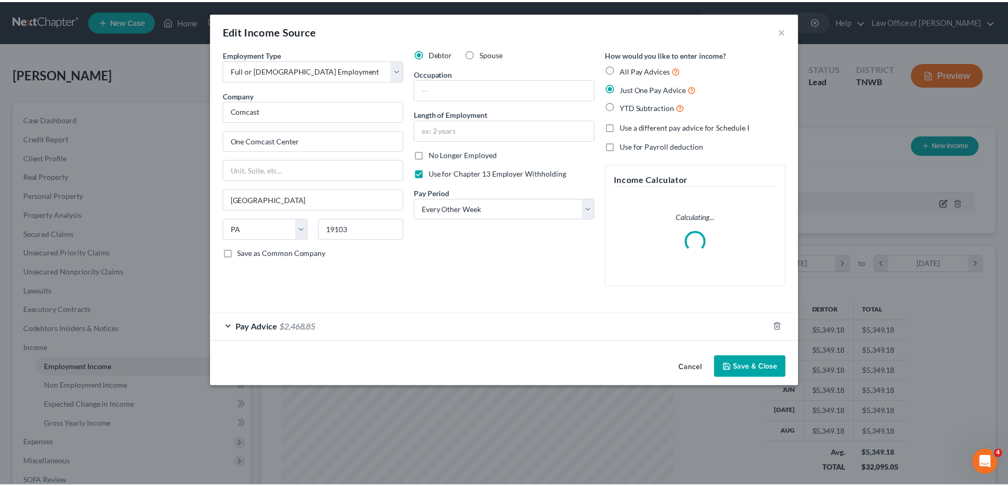
scroll to position [199, 420]
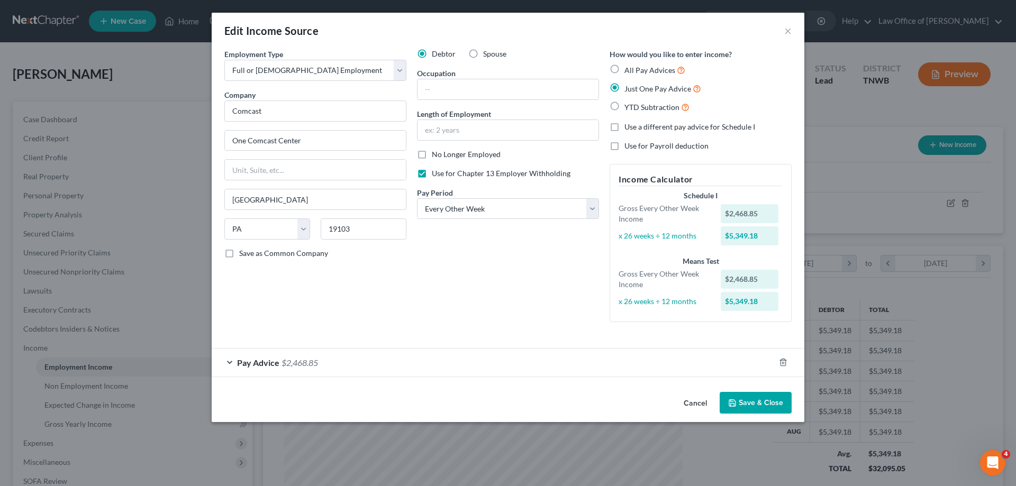
click at [755, 403] on button "Save & Close" at bounding box center [756, 403] width 72 height 22
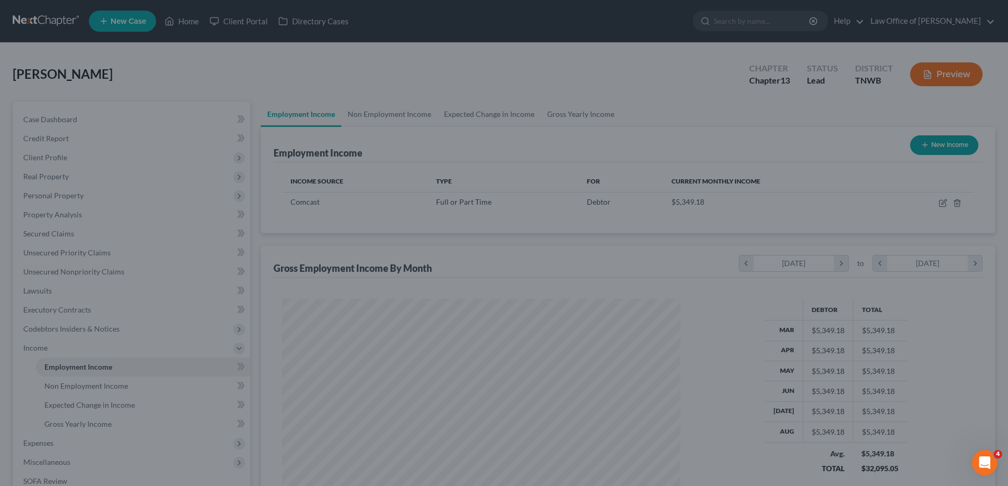
scroll to position [528962, 528743]
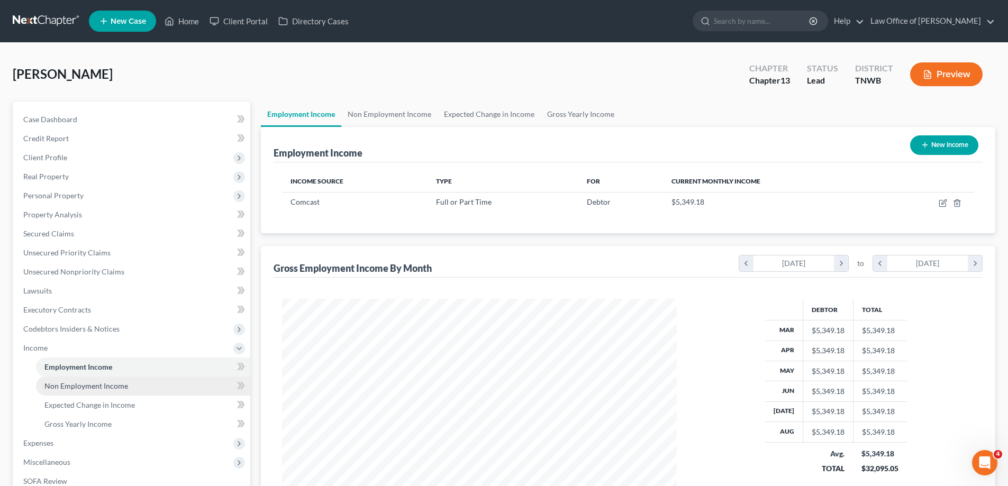
click at [126, 384] on span "Non Employment Income" at bounding box center [86, 386] width 84 height 9
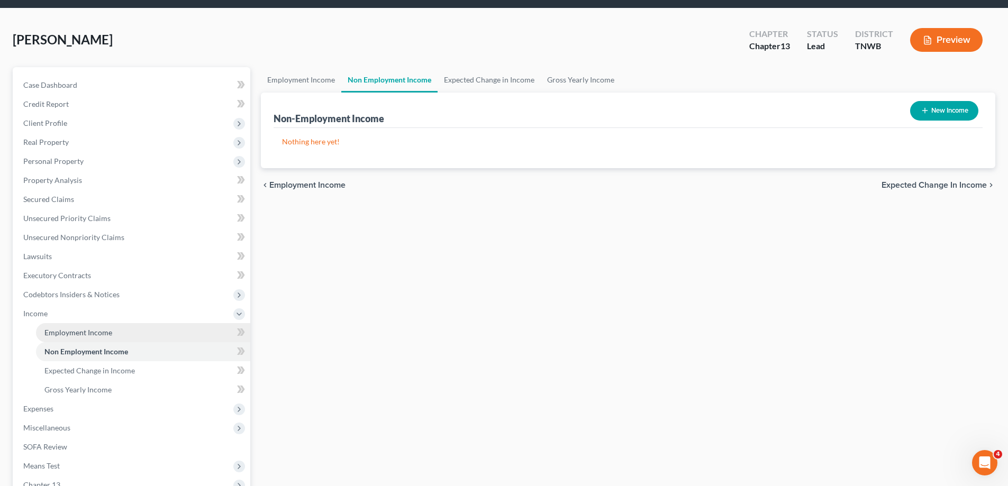
scroll to position [53, 0]
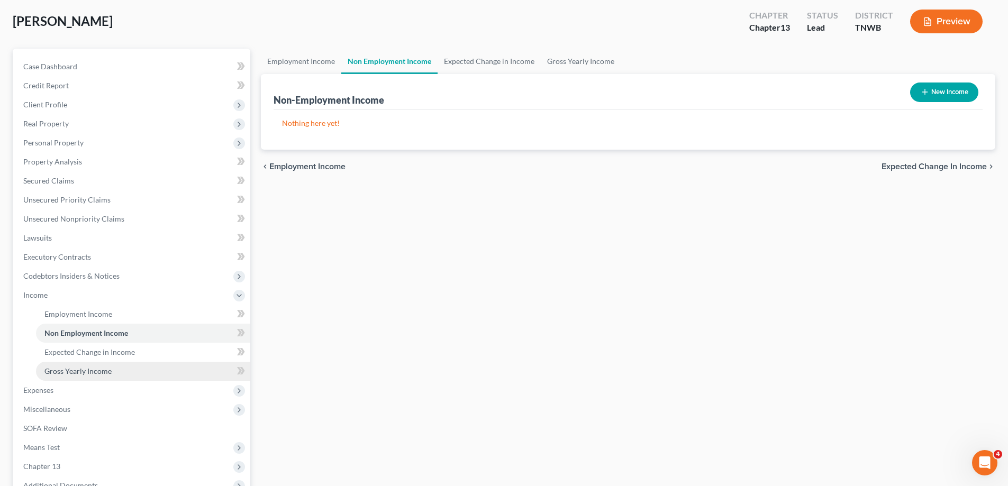
click at [109, 375] on span "Gross Yearly Income" at bounding box center [77, 371] width 67 height 9
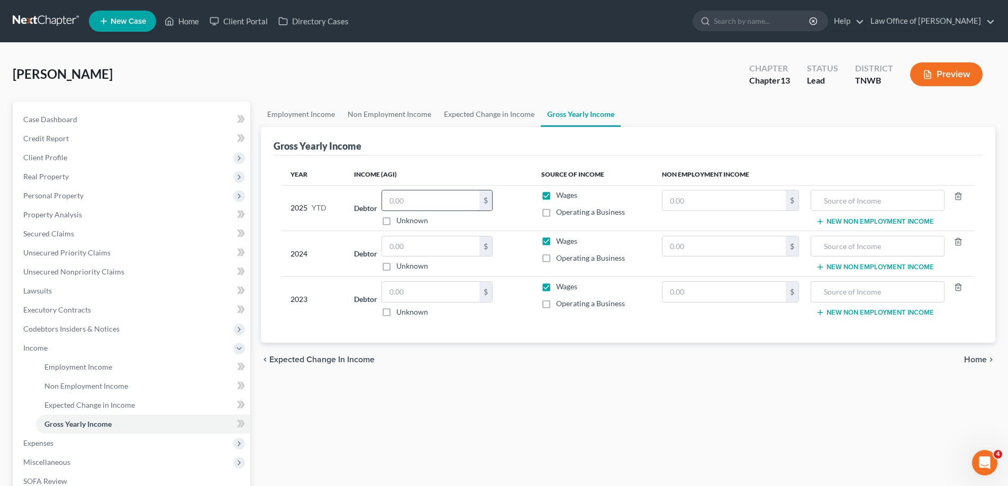
click at [424, 205] on input "text" at bounding box center [430, 200] width 97 height 20
click at [438, 242] on input "text" at bounding box center [430, 247] width 97 height 20
click at [416, 294] on input "text" at bounding box center [430, 292] width 97 height 20
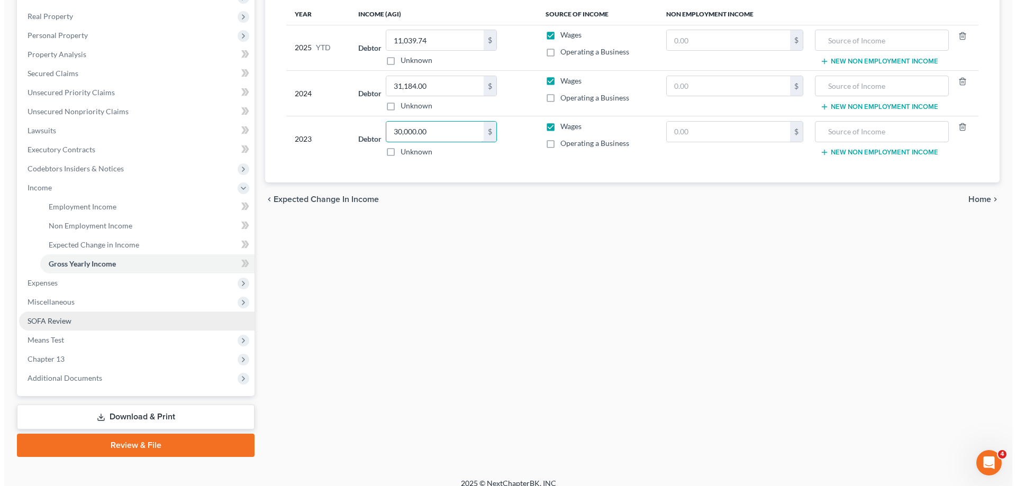
scroll to position [171, 0]
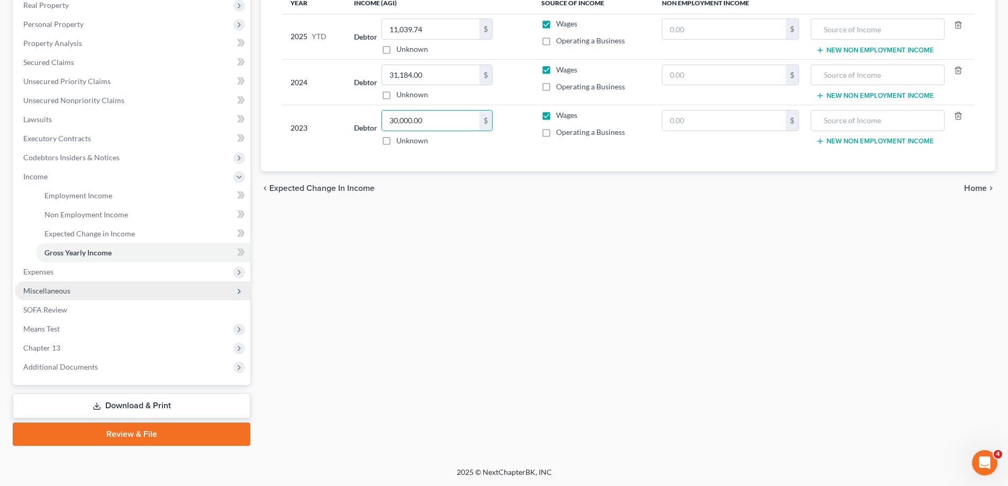
click at [47, 289] on span "Miscellaneous" at bounding box center [46, 290] width 47 height 9
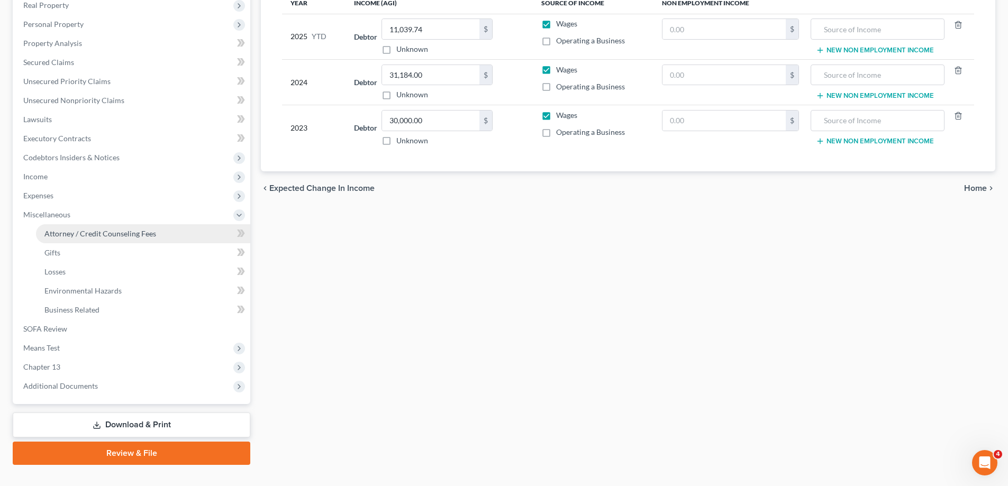
click at [86, 234] on span "Attorney / Credit Counseling Fees" at bounding box center [100, 233] width 112 height 9
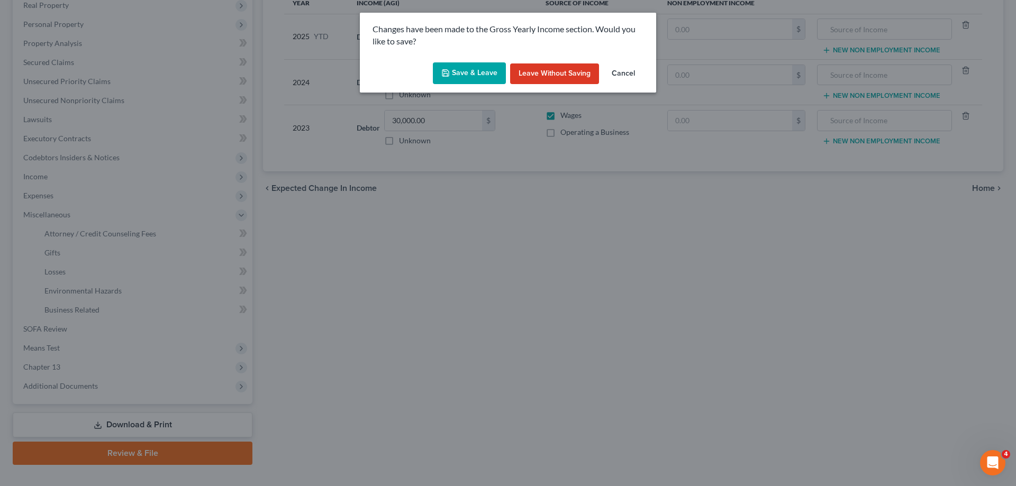
click at [476, 79] on button "Save & Leave" at bounding box center [469, 73] width 73 height 22
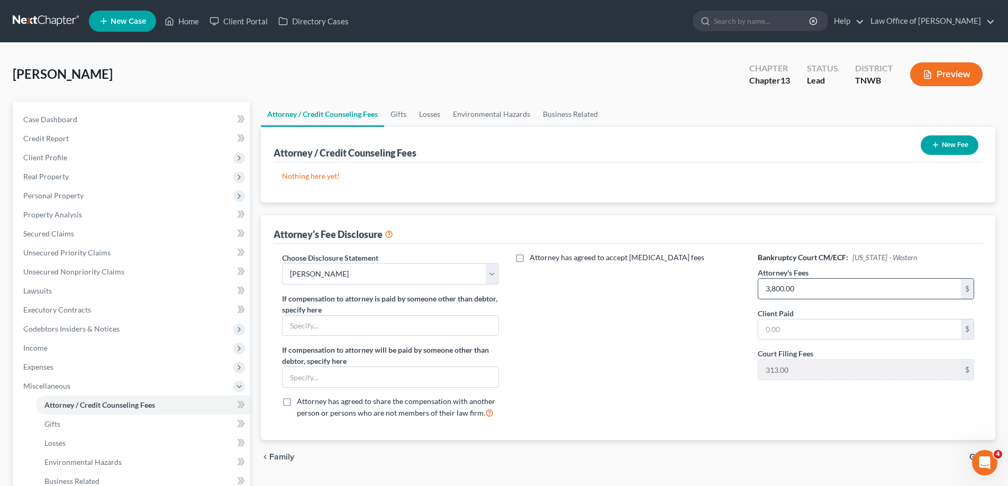
click at [828, 291] on input "3,800.00" at bounding box center [859, 289] width 203 height 20
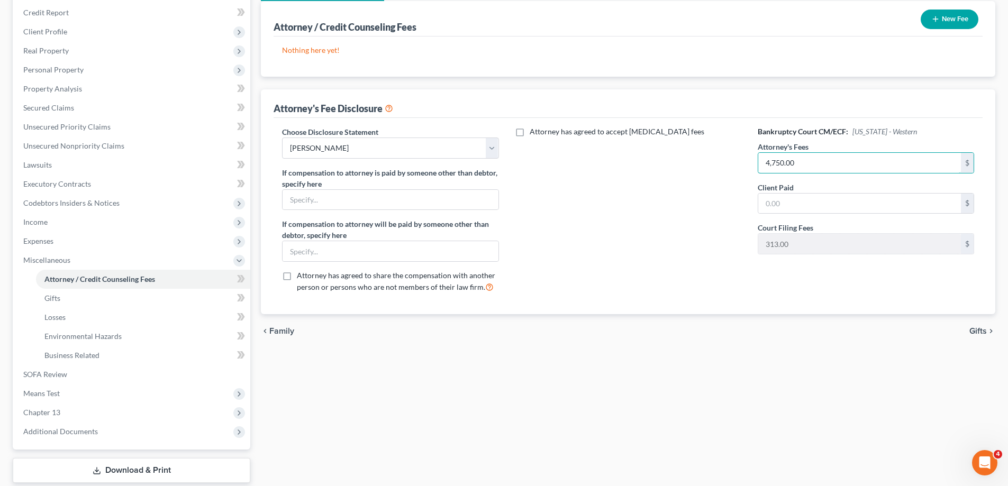
scroll to position [190, 0]
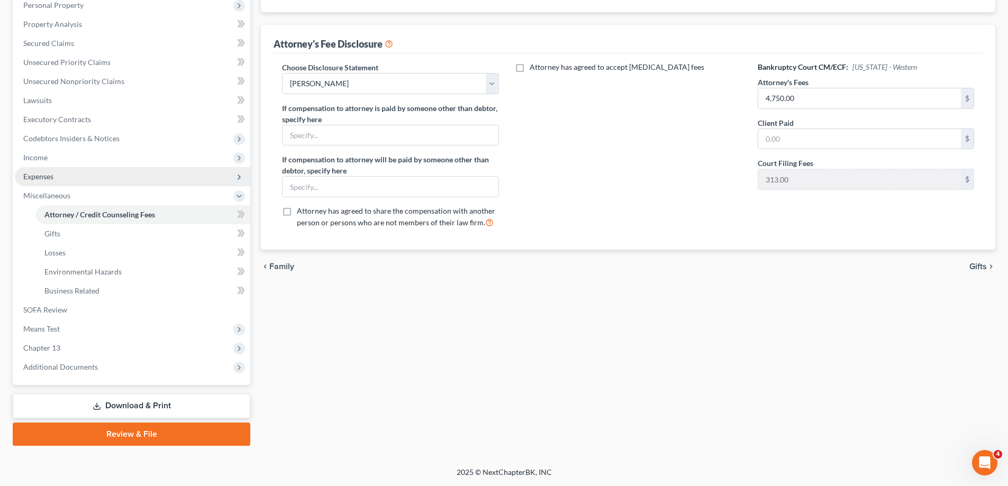
click at [60, 178] on span "Expenses" at bounding box center [132, 176] width 235 height 19
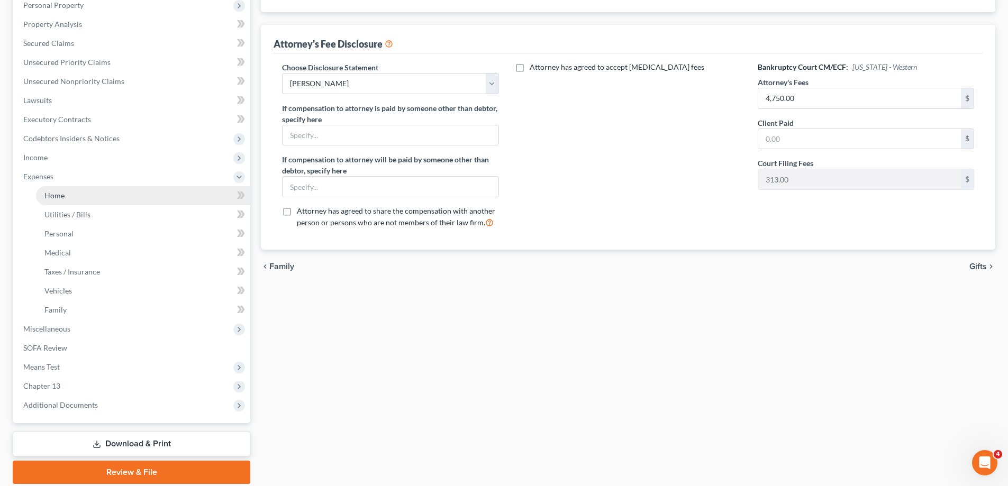
click at [68, 196] on link "Home" at bounding box center [143, 195] width 214 height 19
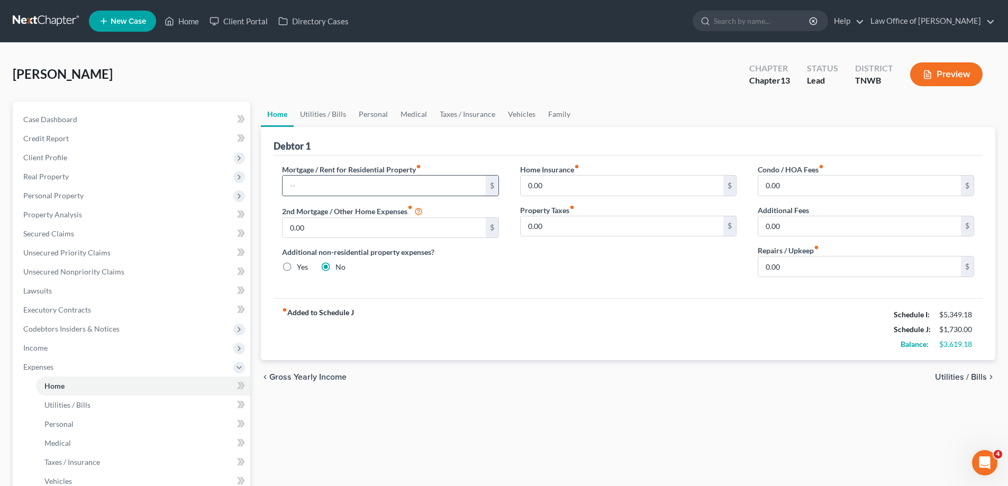
click at [323, 186] on input "text" at bounding box center [384, 186] width 203 height 20
click at [317, 113] on link "Utilities / Bills" at bounding box center [323, 114] width 59 height 25
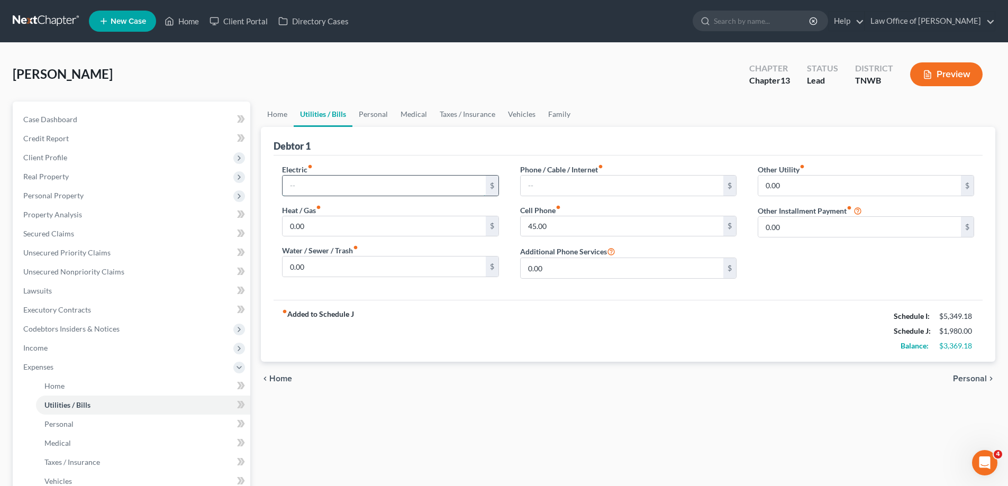
click at [331, 185] on input "text" at bounding box center [384, 186] width 203 height 20
click at [377, 116] on link "Personal" at bounding box center [373, 114] width 42 height 25
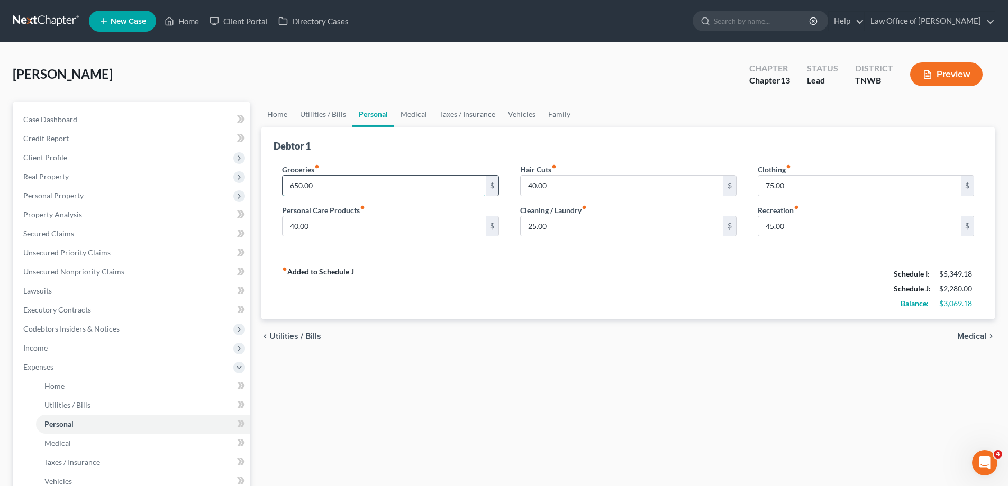
click at [339, 186] on input "650.00" at bounding box center [384, 186] width 203 height 20
click at [576, 188] on input "40.00" at bounding box center [622, 186] width 203 height 20
click at [325, 227] on input "40.00" at bounding box center [384, 226] width 203 height 20
click at [562, 229] on input "25.00" at bounding box center [622, 226] width 203 height 20
click at [413, 113] on link "Medical" at bounding box center [413, 114] width 39 height 25
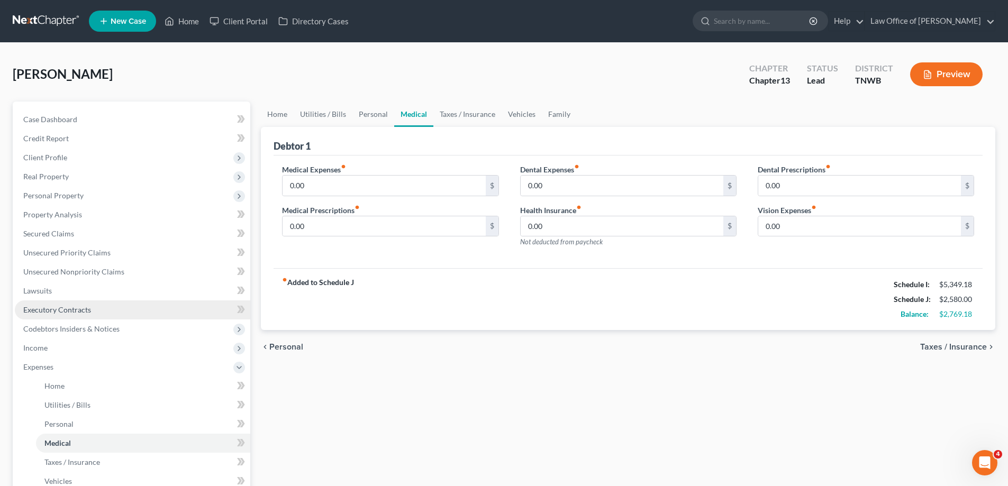
click at [68, 312] on span "Executory Contracts" at bounding box center [57, 309] width 68 height 9
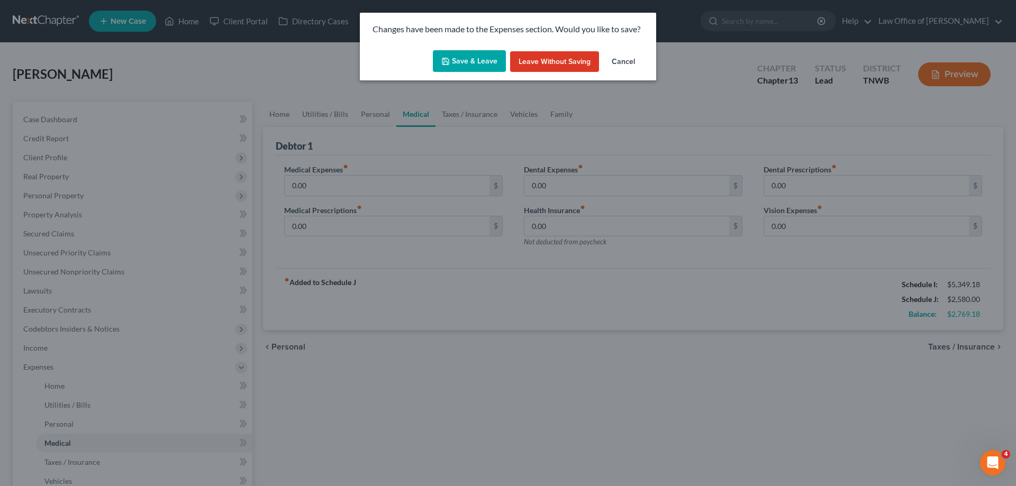
click at [472, 58] on button "Save & Leave" at bounding box center [469, 61] width 73 height 22
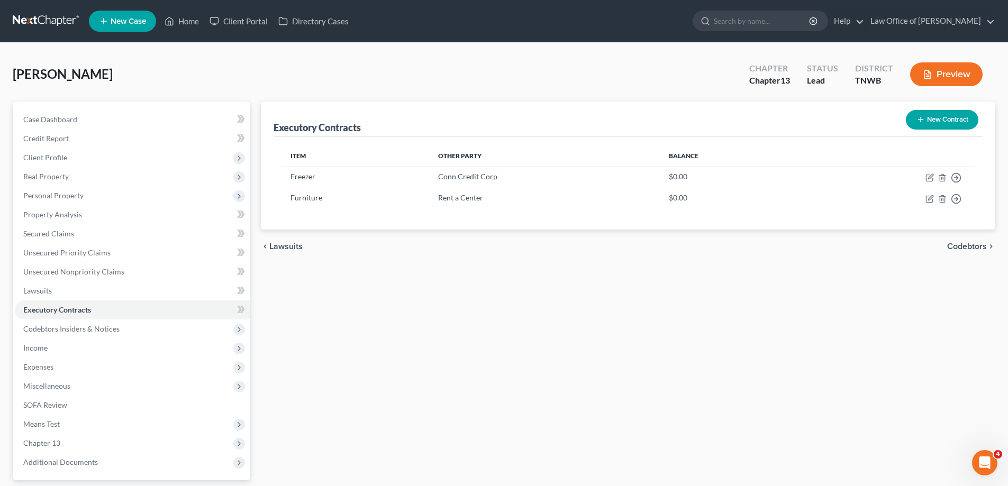
click at [944, 116] on button "New Contract" at bounding box center [942, 120] width 72 height 20
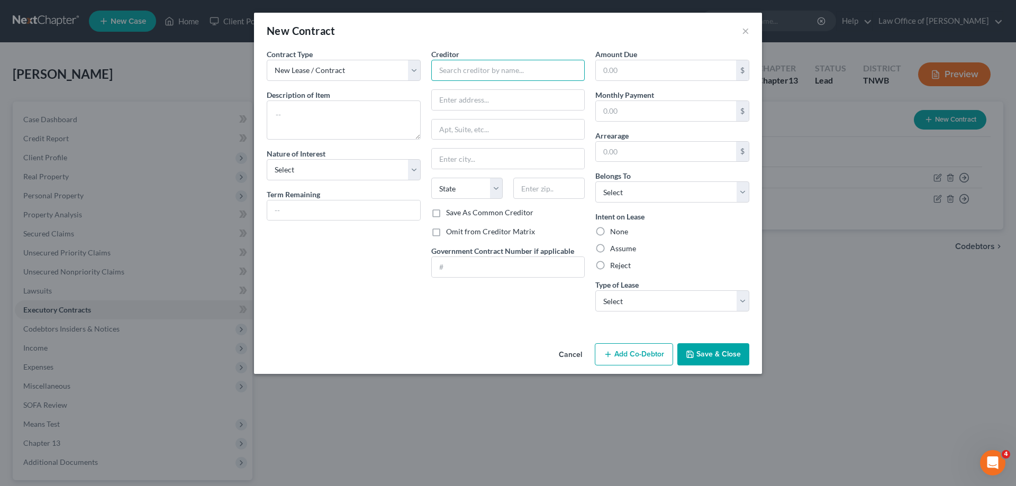
click at [484, 74] on input "text" at bounding box center [508, 70] width 154 height 21
click at [610, 232] on label "None" at bounding box center [619, 231] width 18 height 11
click at [614, 232] on input "None" at bounding box center [617, 229] width 7 height 7
click at [319, 107] on textarea at bounding box center [344, 120] width 154 height 39
click at [744, 299] on select "Select Real Estate Car Other" at bounding box center [672, 301] width 154 height 21
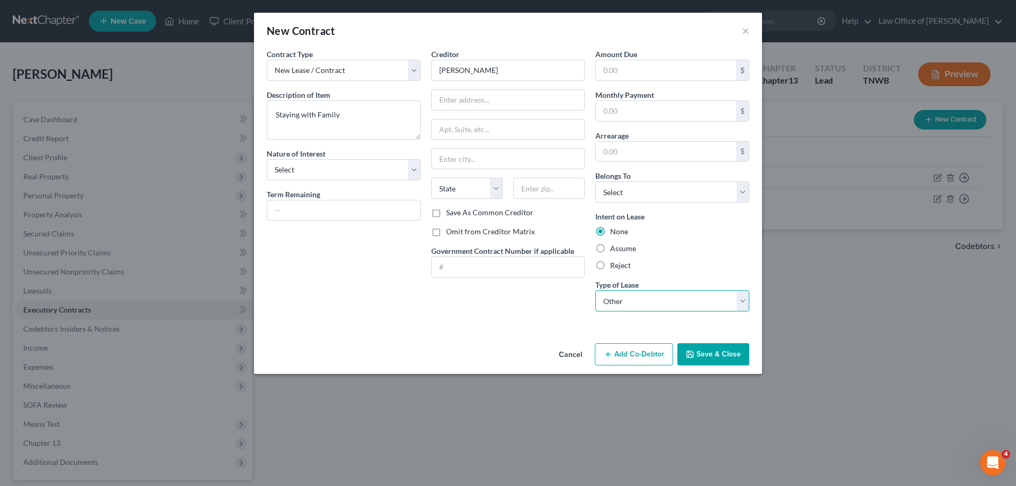
click at [595, 291] on select "Select Real Estate Car Other" at bounding box center [672, 301] width 154 height 21
click at [712, 355] on button "Save & Close" at bounding box center [713, 354] width 72 height 22
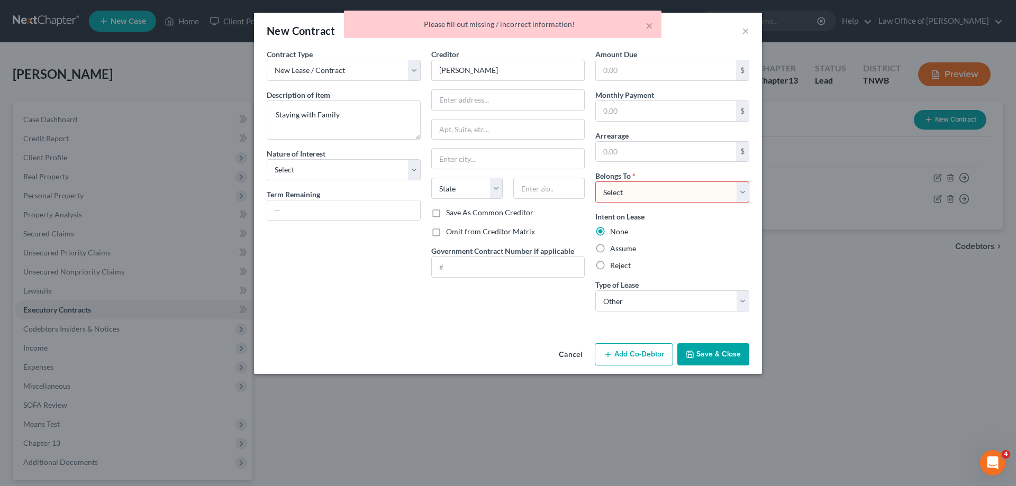
click at [741, 190] on select "Select Debtor 1 Only Debtor 2 Only Debtor 1 And Debtor 2 Only At Least One Of T…" at bounding box center [672, 192] width 154 height 21
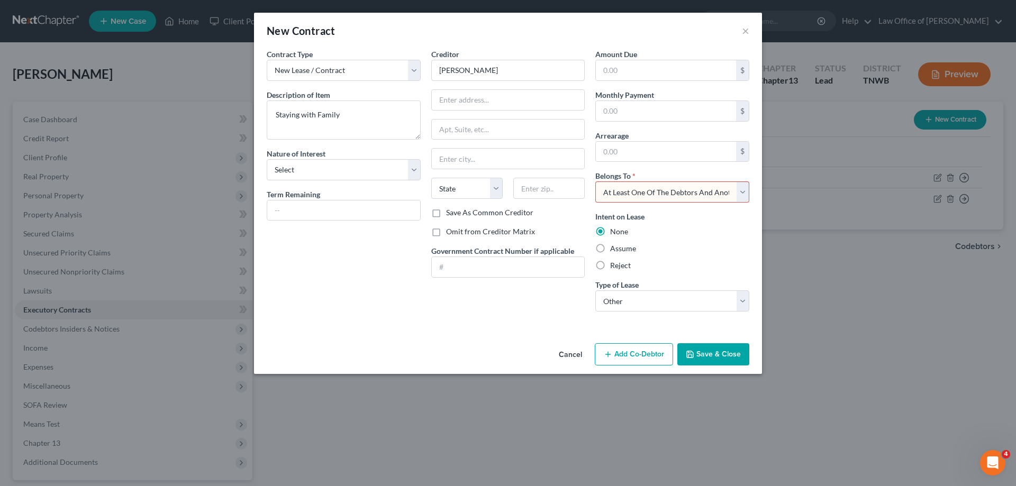
click at [595, 182] on select "Select Debtor 1 Only Debtor 2 Only Debtor 1 And Debtor 2 Only At Least One Of T…" at bounding box center [672, 192] width 154 height 21
click at [715, 354] on button "Save & Close" at bounding box center [713, 354] width 72 height 22
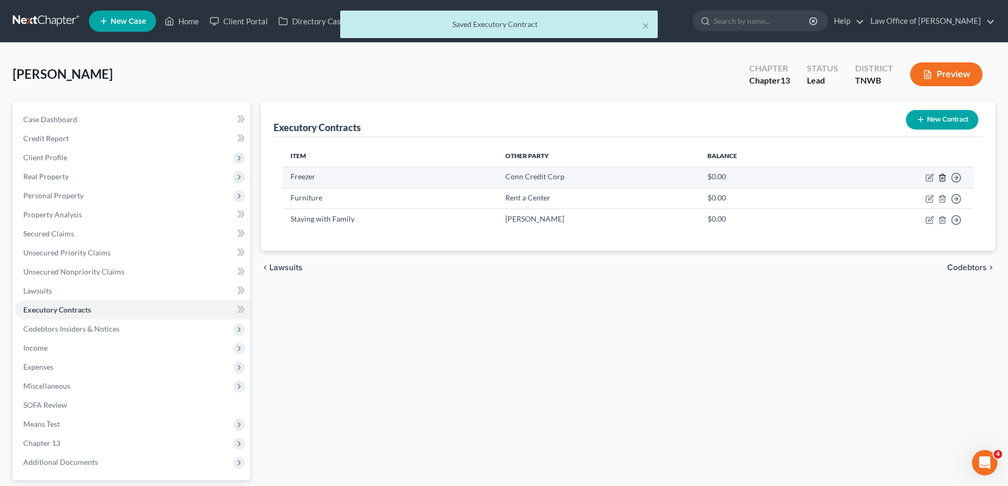
click at [943, 179] on line "button" at bounding box center [943, 178] width 0 height 2
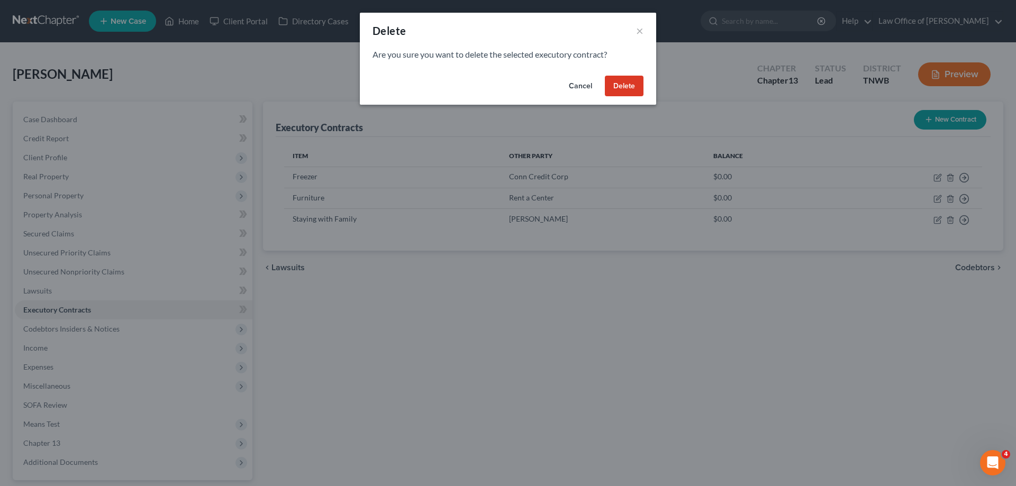
click at [633, 84] on button "Delete" at bounding box center [624, 86] width 39 height 21
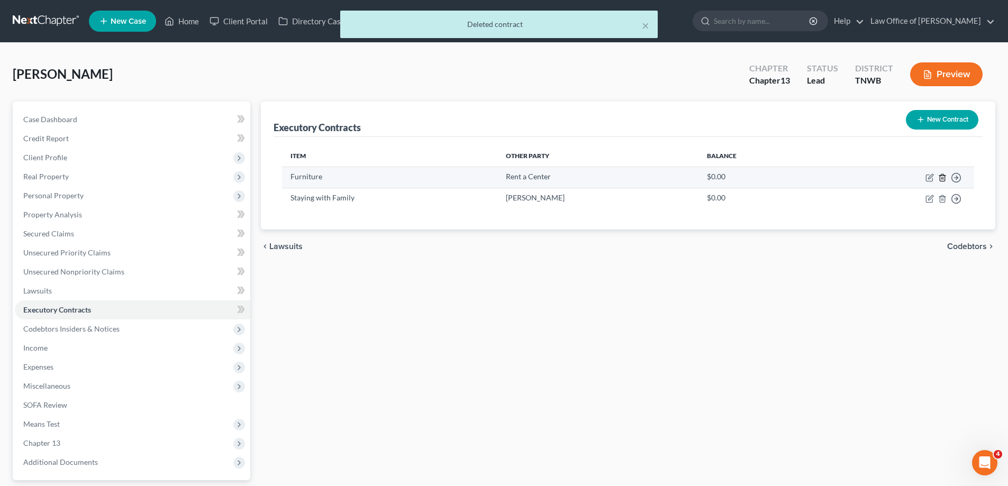
click at [943, 177] on icon "button" at bounding box center [942, 178] width 8 height 8
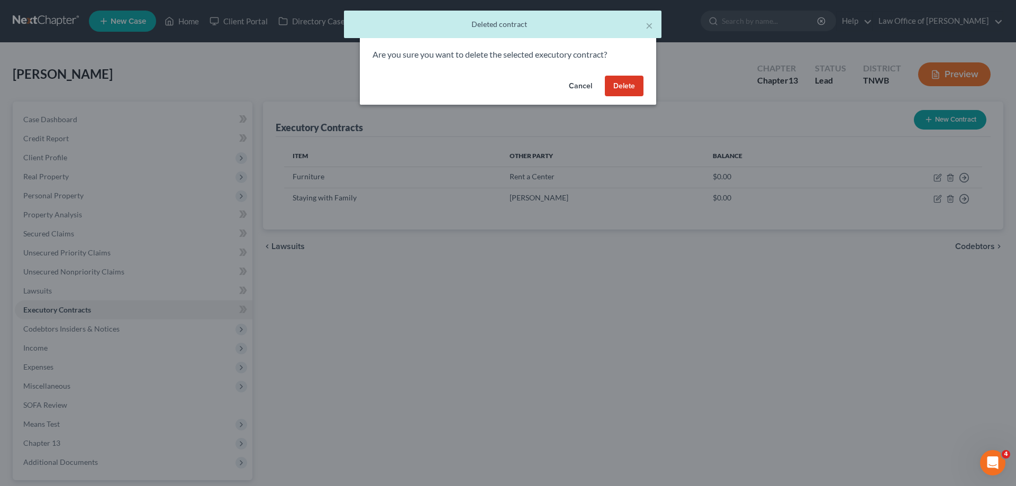
click at [619, 81] on button "Delete" at bounding box center [624, 86] width 39 height 21
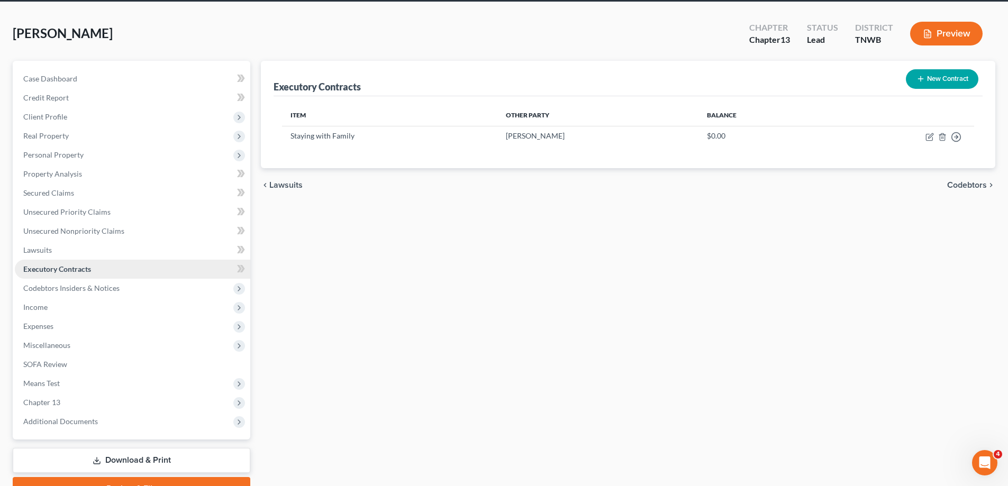
scroll to position [95, 0]
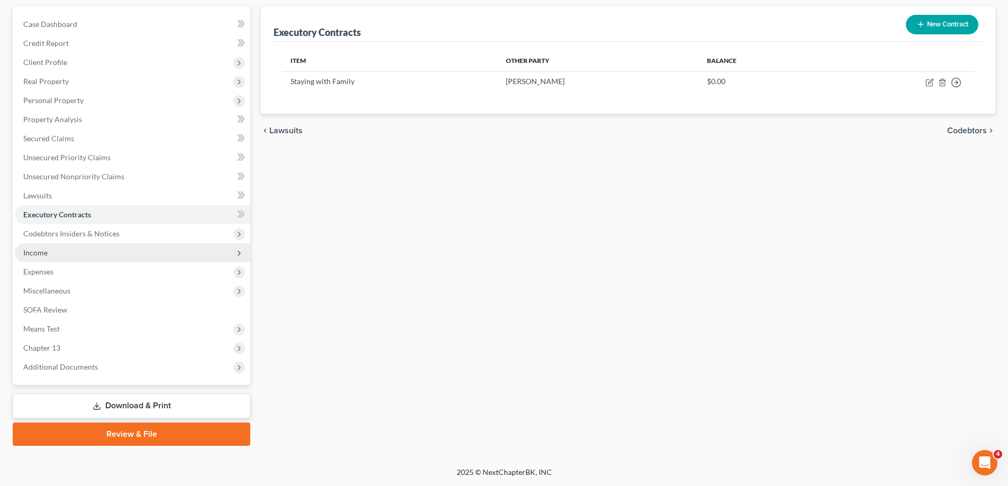
click at [61, 253] on span "Income" at bounding box center [132, 252] width 235 height 19
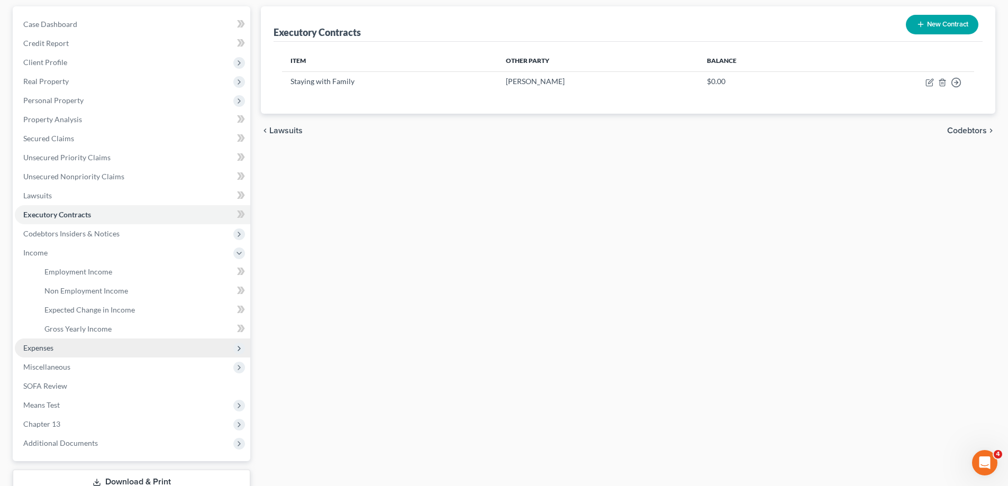
click at [40, 351] on span "Expenses" at bounding box center [38, 347] width 30 height 9
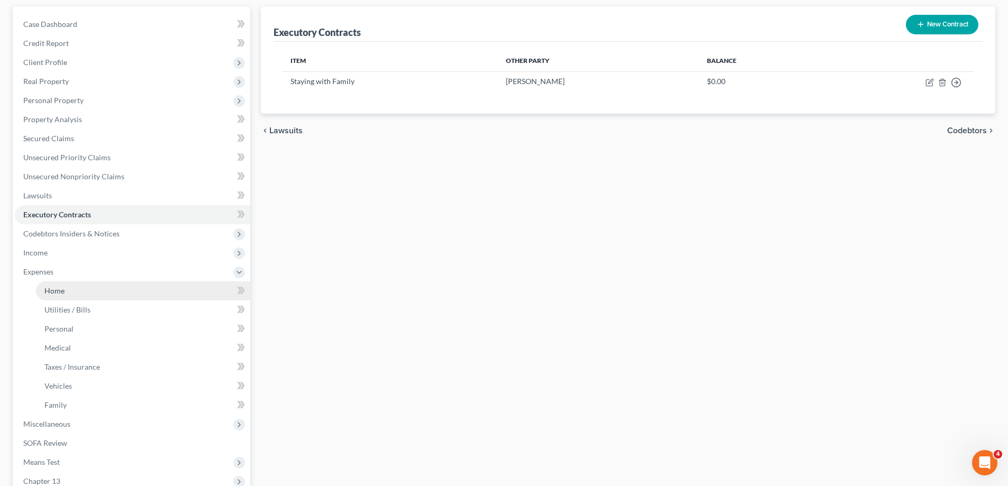
click at [66, 287] on link "Home" at bounding box center [143, 291] width 214 height 19
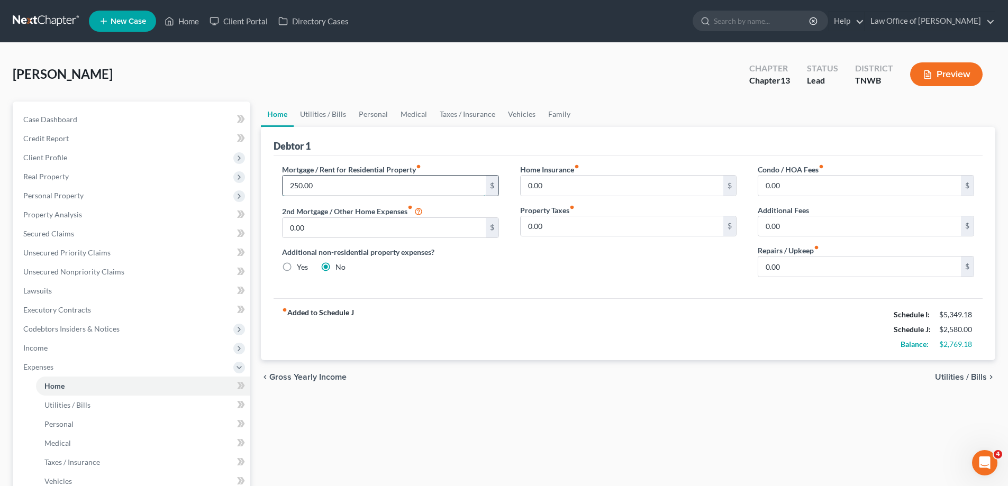
click at [325, 186] on input "250.00" at bounding box center [384, 186] width 203 height 20
drag, startPoint x: 325, startPoint y: 185, endPoint x: 288, endPoint y: 181, distance: 37.8
click at [288, 181] on input "500.00" at bounding box center [384, 186] width 203 height 20
click at [319, 114] on link "Utilities / Bills" at bounding box center [323, 114] width 59 height 25
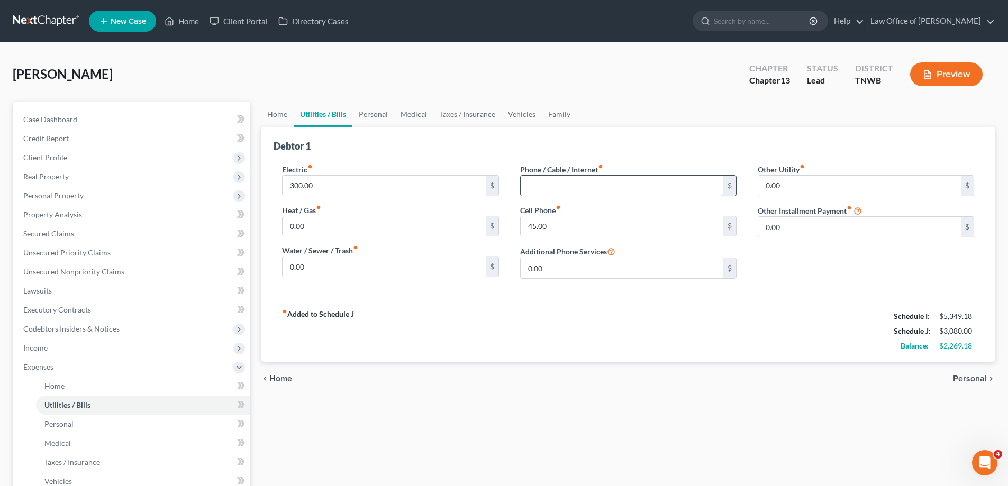
click at [563, 185] on input "text" at bounding box center [622, 186] width 203 height 20
click at [369, 114] on link "Personal" at bounding box center [373, 114] width 42 height 25
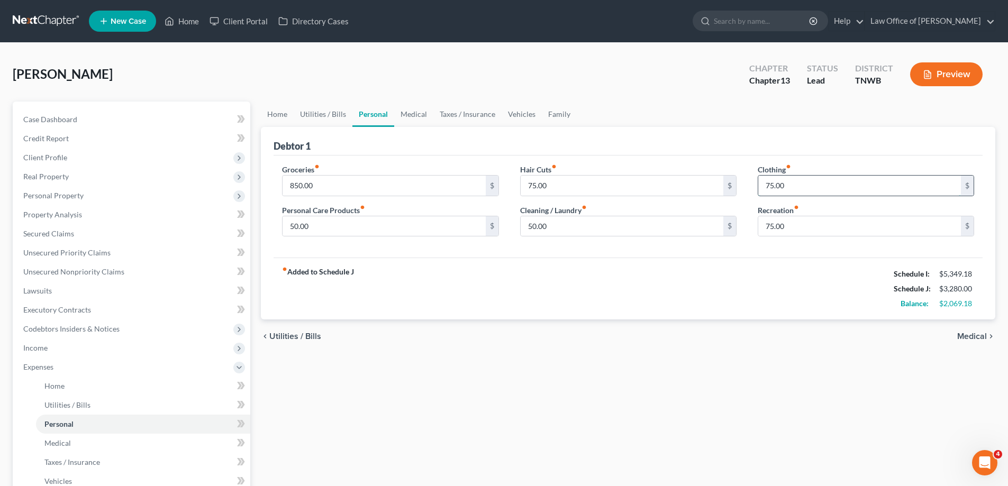
click at [808, 193] on input "75.00" at bounding box center [859, 186] width 203 height 20
click at [414, 111] on link "Medical" at bounding box center [413, 114] width 39 height 25
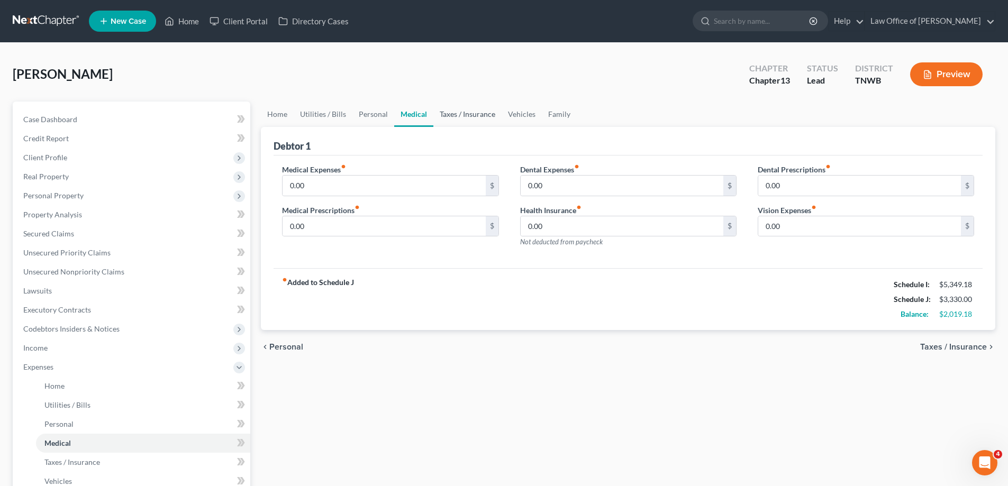
click at [451, 114] on link "Taxes / Insurance" at bounding box center [467, 114] width 68 height 25
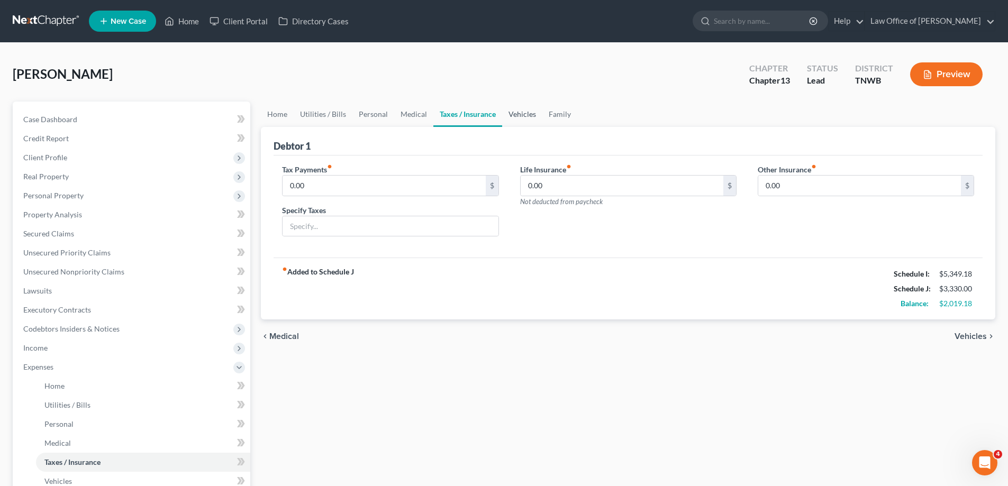
click at [525, 113] on link "Vehicles" at bounding box center [522, 114] width 40 height 25
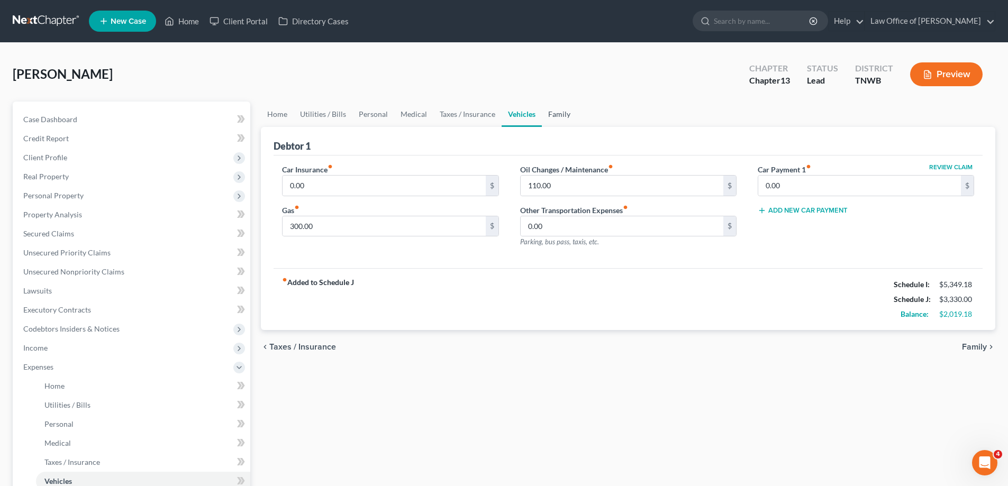
click at [553, 112] on link "Family" at bounding box center [559, 114] width 35 height 25
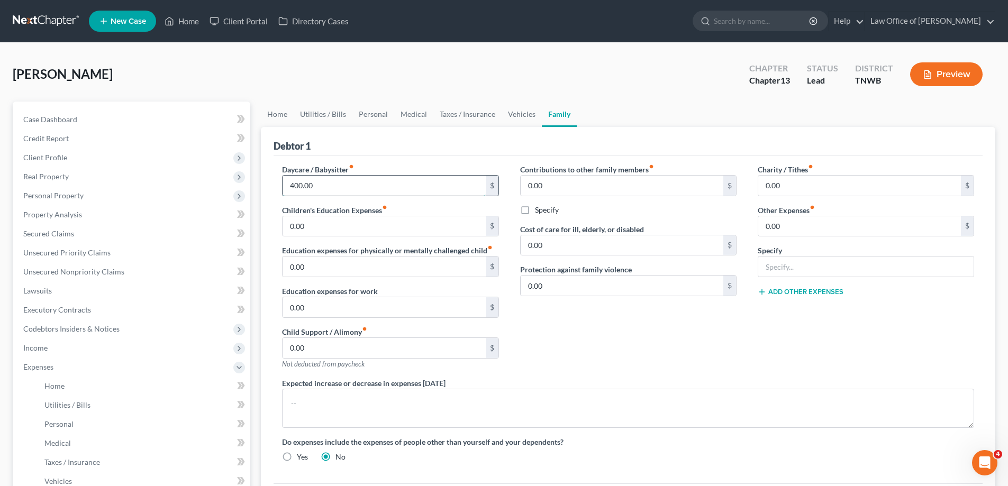
click at [326, 188] on input "400.00" at bounding box center [384, 186] width 203 height 20
click at [703, 356] on div "Contributions to other family members fiber_manual_record 0.00 $ Specify Cost o…" at bounding box center [629, 271] width 238 height 214
click at [276, 113] on link "Home" at bounding box center [277, 114] width 33 height 25
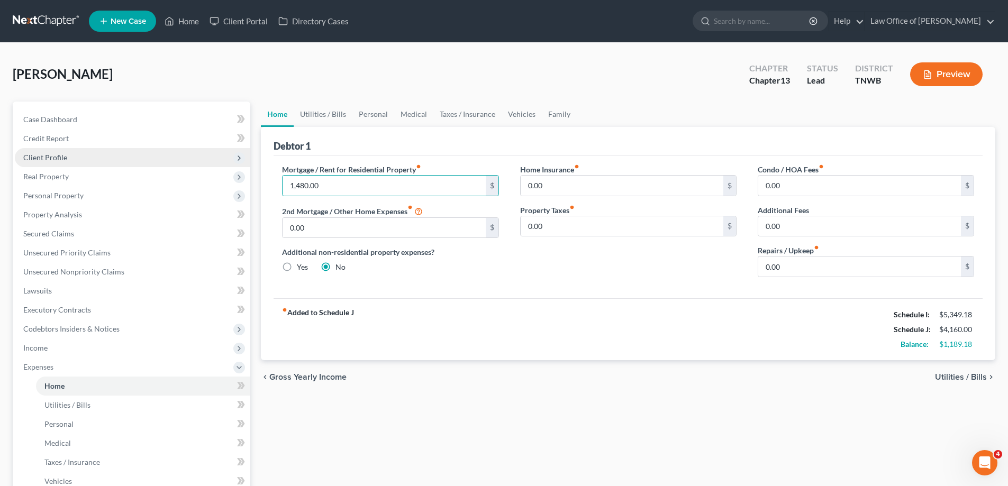
click at [66, 159] on span "Client Profile" at bounding box center [132, 157] width 235 height 19
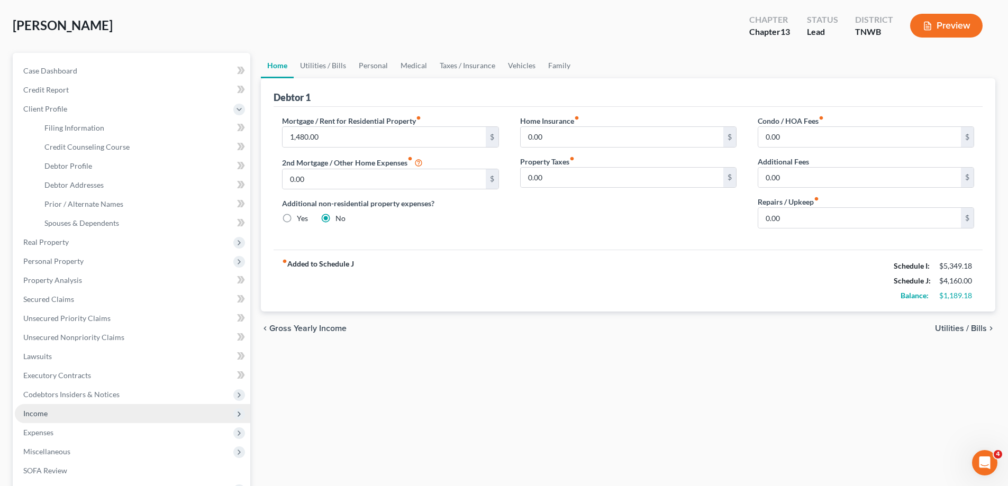
scroll to position [106, 0]
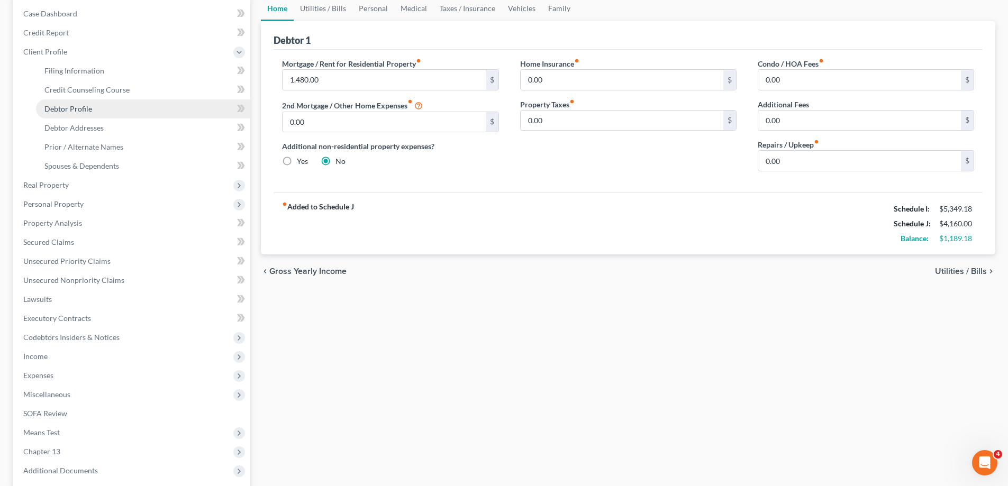
click at [84, 111] on span "Debtor Profile" at bounding box center [68, 108] width 48 height 9
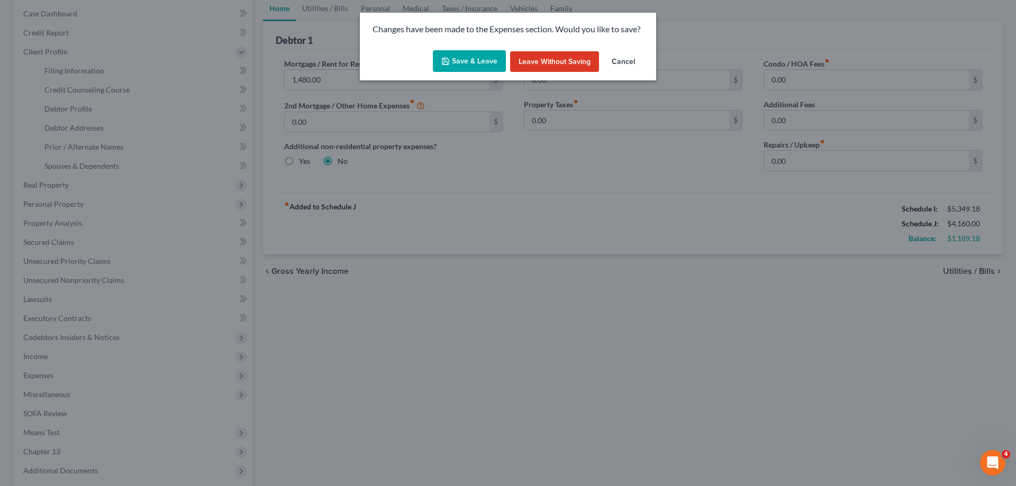
click at [479, 53] on button "Save & Leave" at bounding box center [469, 61] width 73 height 22
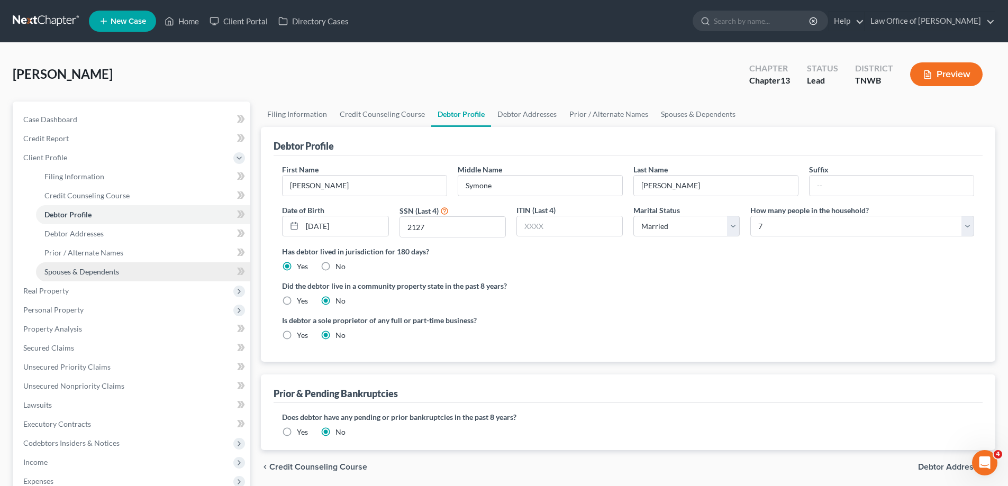
click at [97, 271] on span "Spouses & Dependents" at bounding box center [81, 271] width 75 height 9
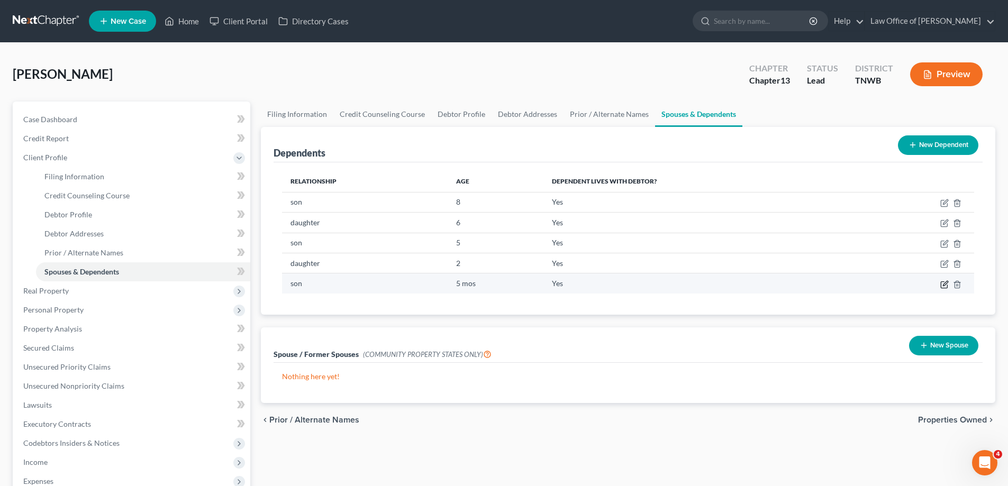
click at [948, 285] on icon "button" at bounding box center [944, 284] width 8 height 8
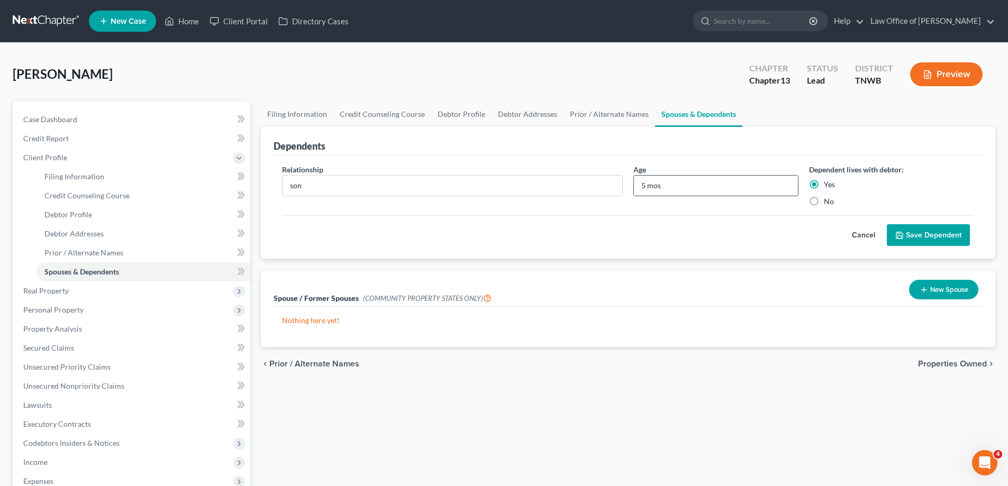
click at [670, 188] on input "5 mos" at bounding box center [716, 186] width 164 height 20
drag, startPoint x: 670, startPoint y: 187, endPoint x: 634, endPoint y: 187, distance: 36.5
click at [634, 187] on input "5 mos" at bounding box center [716, 186] width 164 height 20
click at [934, 230] on button "Save Dependent" at bounding box center [928, 235] width 83 height 22
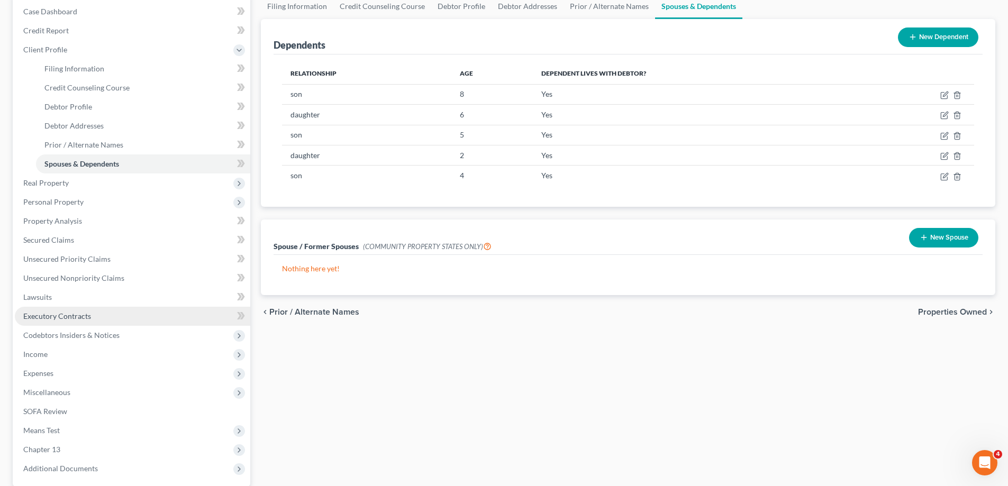
scroll to position [159, 0]
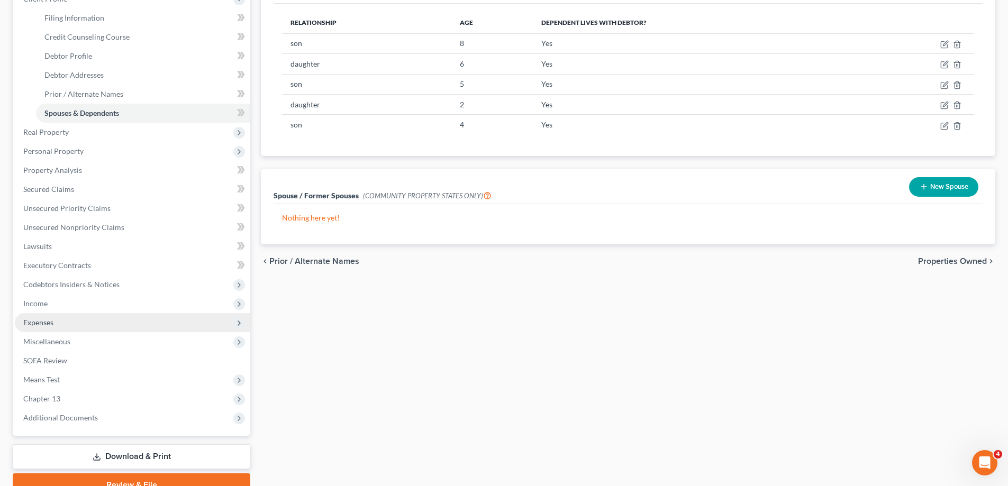
click at [58, 325] on span "Expenses" at bounding box center [132, 322] width 235 height 19
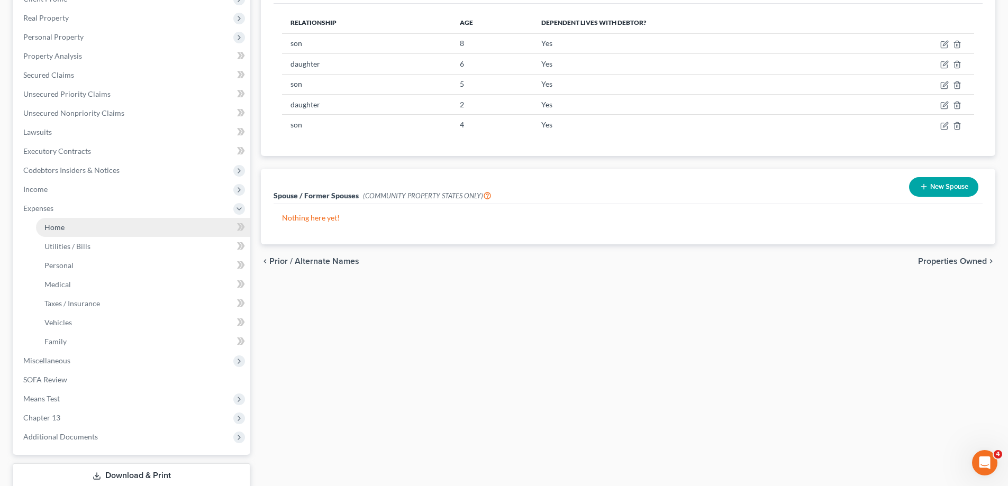
click at [62, 229] on span "Home" at bounding box center [54, 227] width 20 height 9
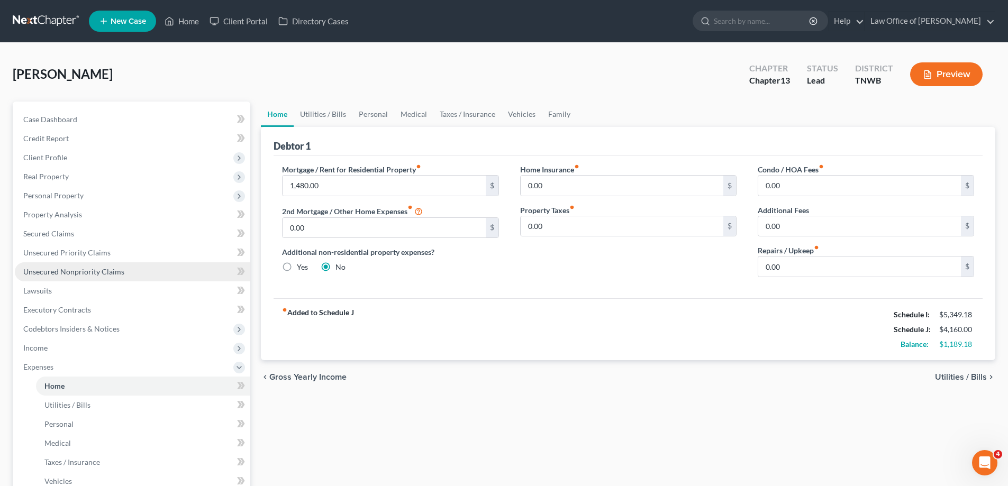
click at [81, 270] on span "Unsecured Nonpriority Claims" at bounding box center [73, 271] width 101 height 9
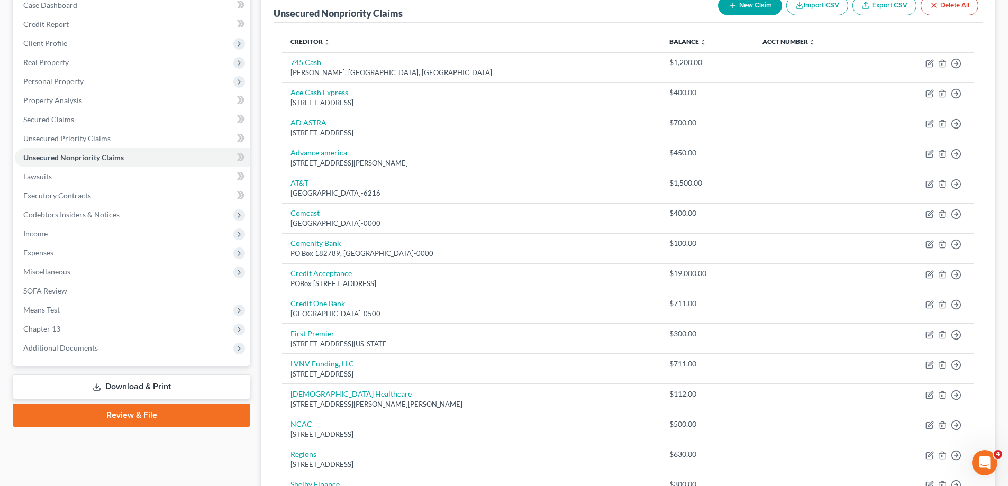
scroll to position [106, 0]
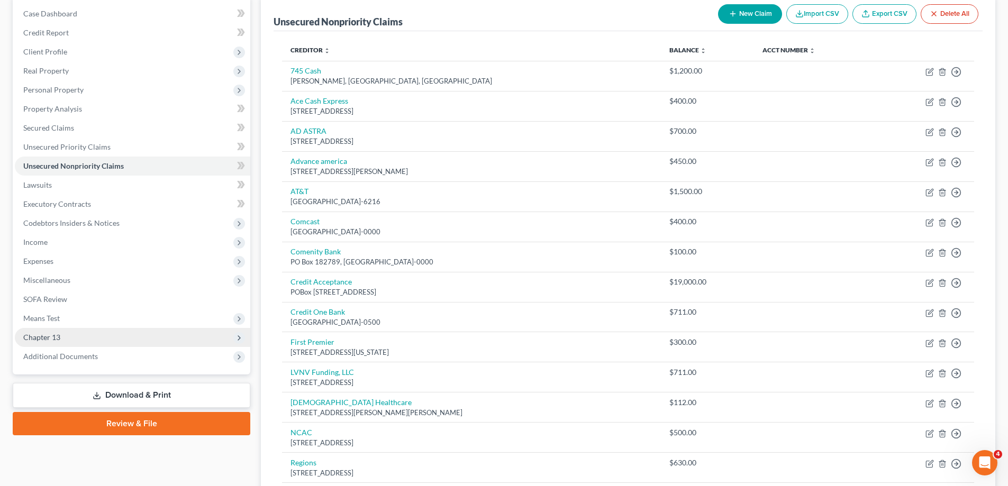
click at [112, 337] on span "Chapter 13" at bounding box center [132, 337] width 235 height 19
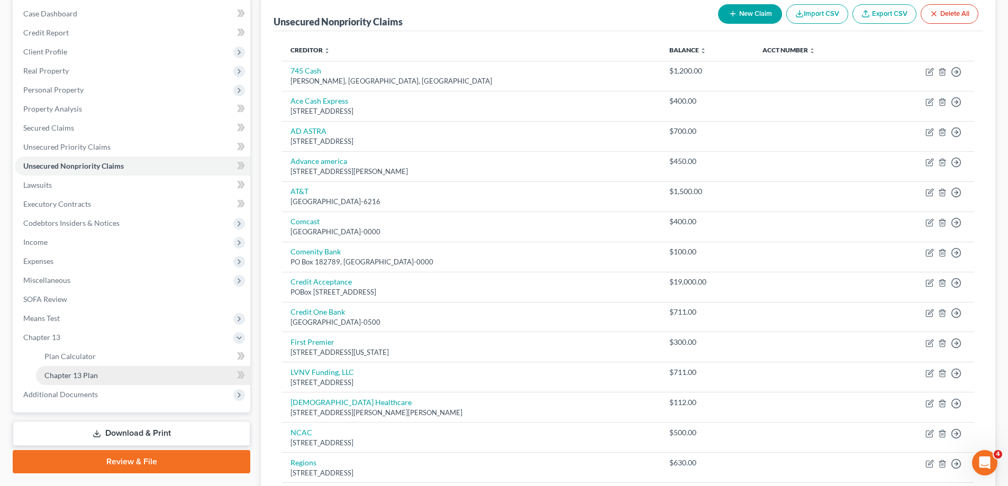
click at [91, 373] on span "Chapter 13 Plan" at bounding box center [70, 375] width 53 height 9
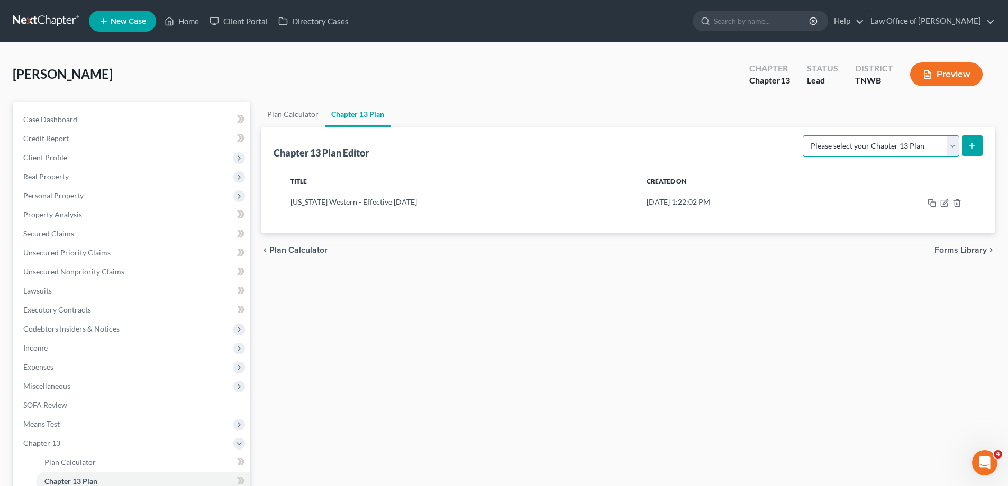
drag, startPoint x: 954, startPoint y: 144, endPoint x: 949, endPoint y: 146, distance: 5.5
click at [954, 144] on select "Please select your Chapter 13 Plan National Form Plan - Official Form 113 Tenne…" at bounding box center [881, 145] width 157 height 21
click at [804, 135] on select "Please select your Chapter 13 Plan National Form Plan - Official Form 113 Tenne…" at bounding box center [881, 145] width 157 height 21
click at [959, 205] on icon "button" at bounding box center [957, 202] width 5 height 7
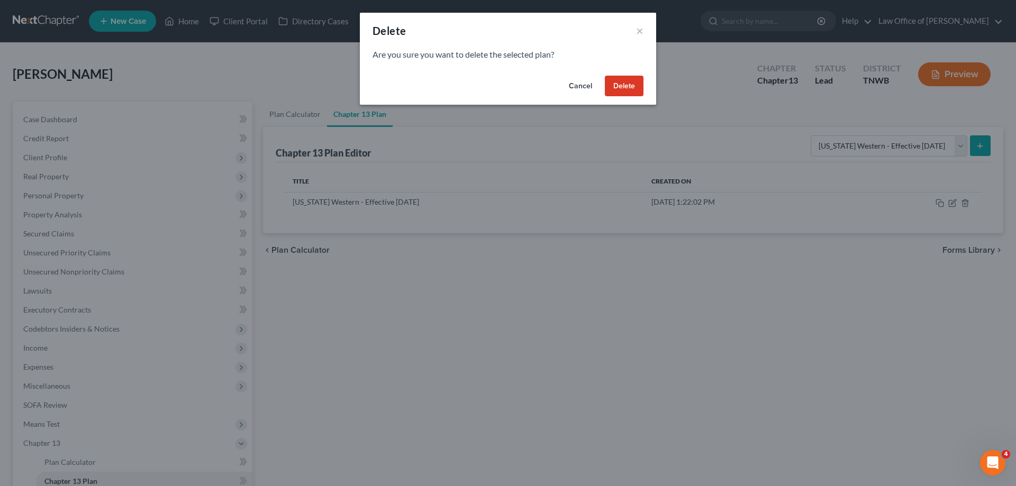
click at [628, 90] on button "Delete" at bounding box center [624, 86] width 39 height 21
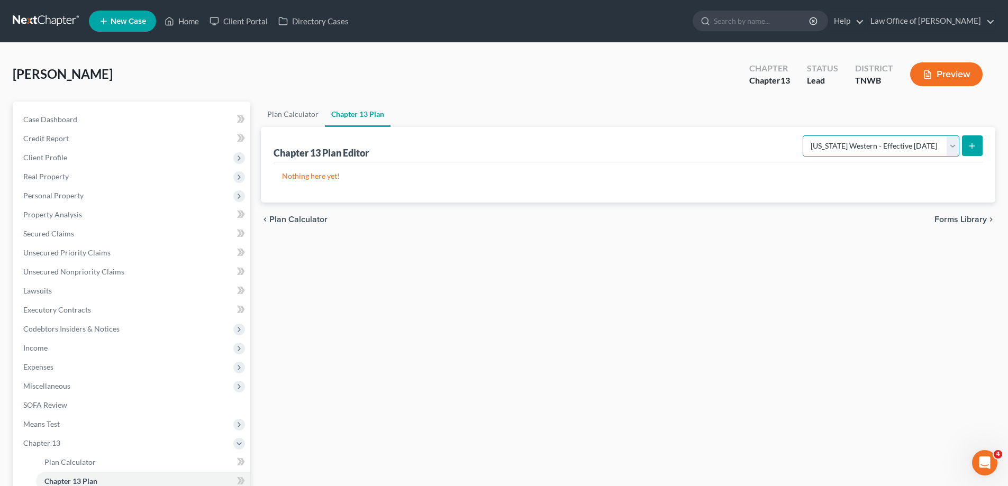
click at [951, 146] on select "Please select your Chapter 13 Plan National Form Plan - Official Form 113 Tenne…" at bounding box center [881, 145] width 157 height 21
click at [804, 135] on select "Please select your Chapter 13 Plan National Form Plan - Official Form 113 Tenne…" at bounding box center [881, 145] width 157 height 21
click at [970, 143] on icon "submit" at bounding box center [972, 146] width 8 height 8
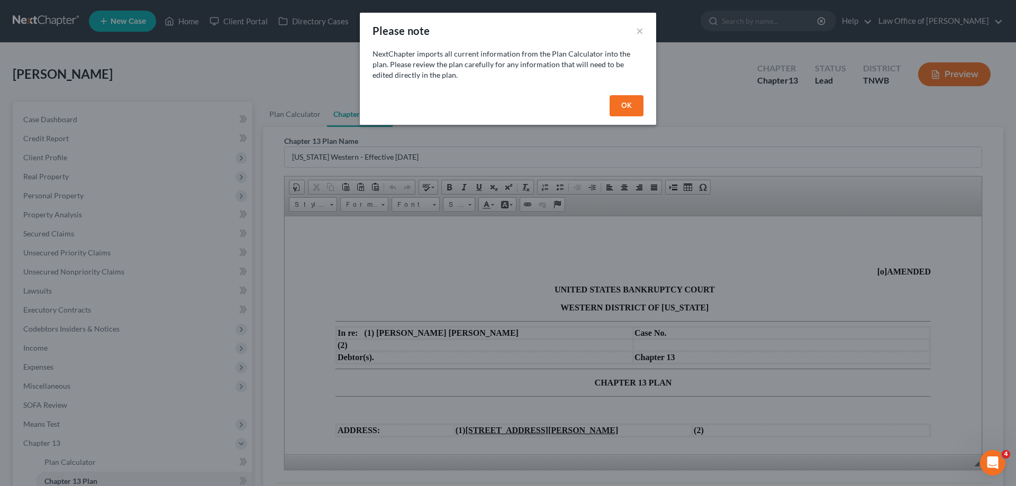
click at [628, 106] on button "OK" at bounding box center [627, 105] width 34 height 21
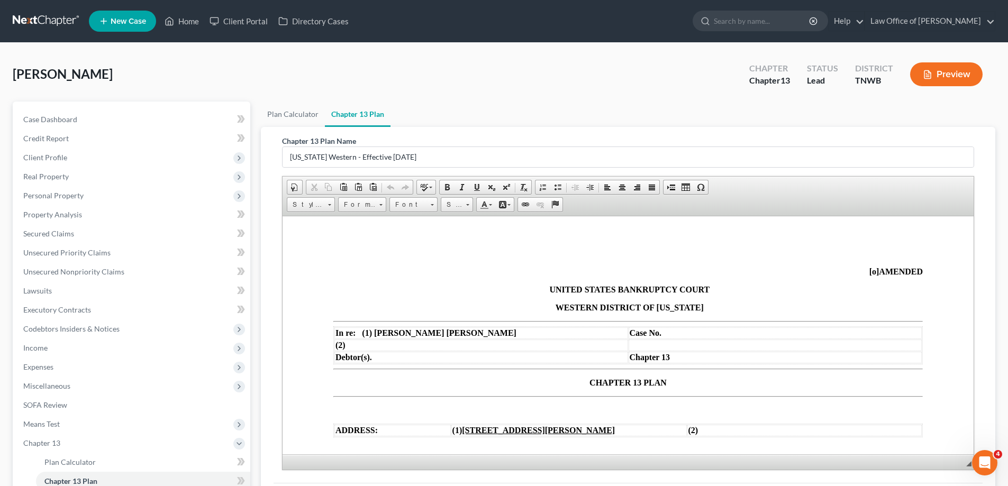
click at [628, 429] on td "(1) 5210 Rolling Meadows, Memphis, TN 38134" at bounding box center [568, 430] width 235 height 12
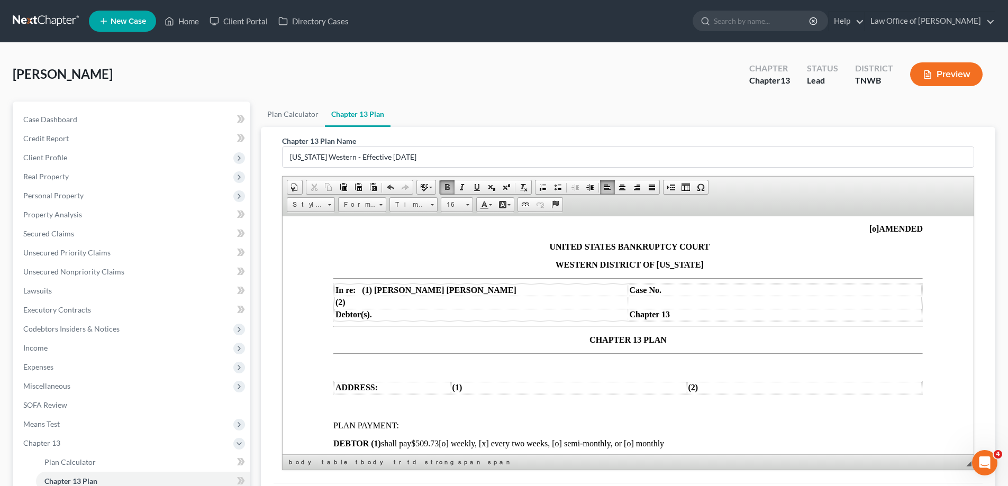
scroll to position [106, 0]
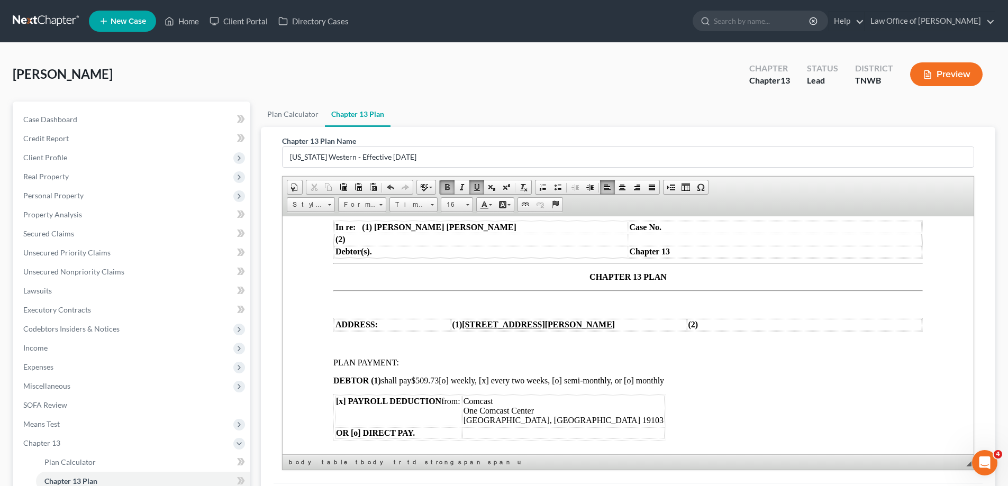
click at [439, 382] on span "$509.73" at bounding box center [425, 380] width 28 height 9
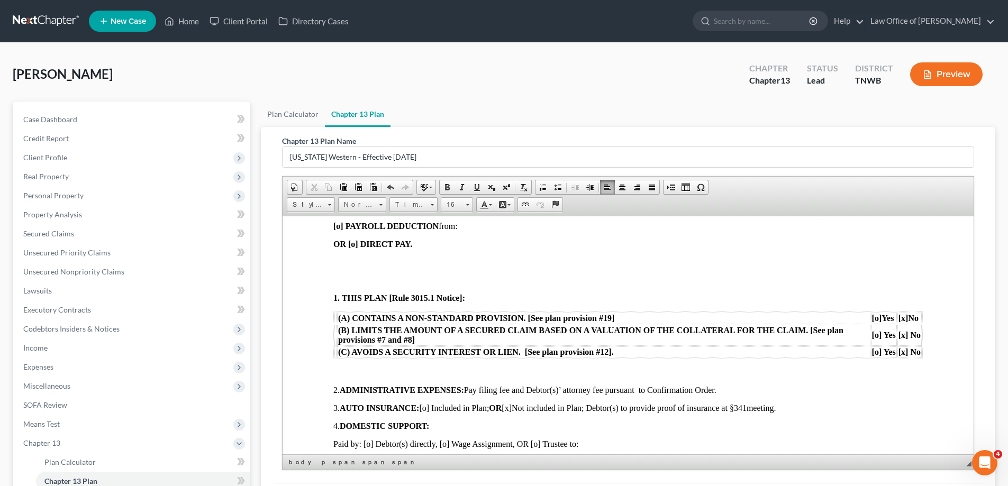
scroll to position [370, 0]
drag, startPoint x: 334, startPoint y: 274, endPoint x: 345, endPoint y: 272, distance: 11.3
click at [346, 258] on p at bounding box center [627, 261] width 589 height 10
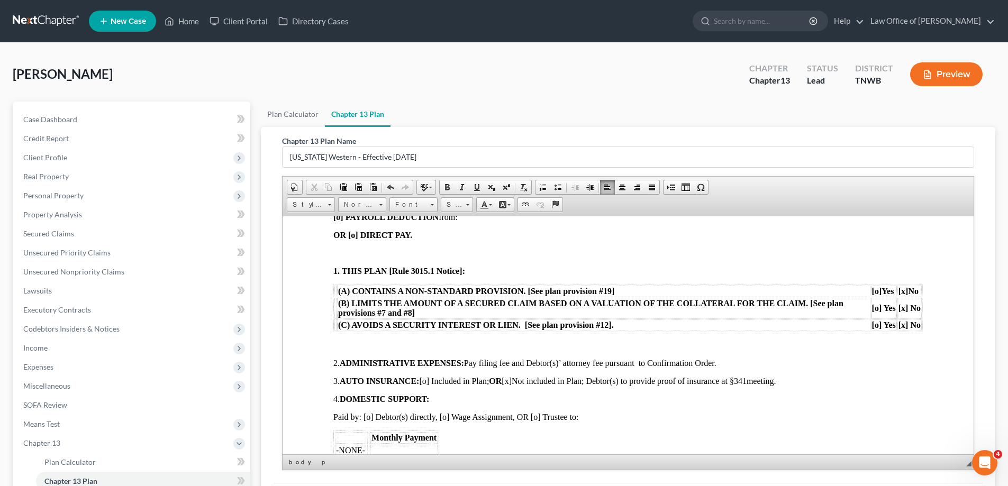
scroll to position [476, 0]
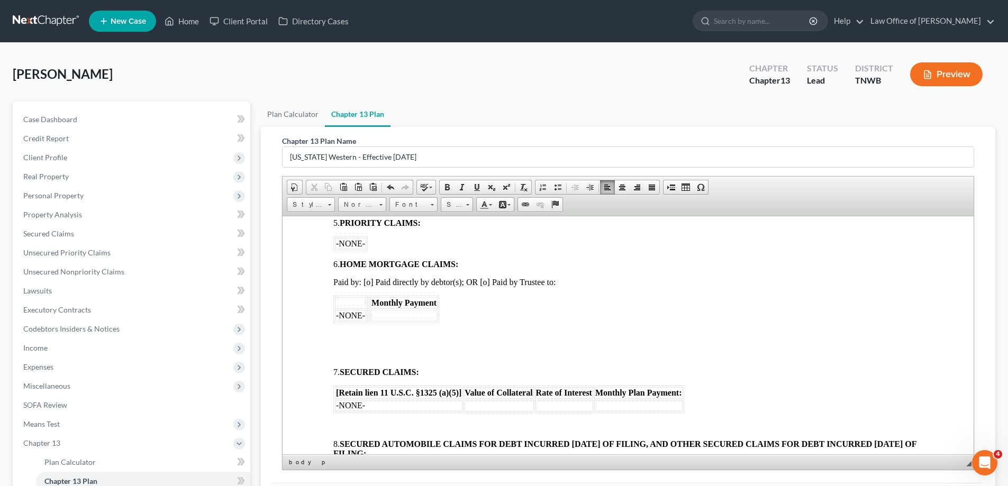
scroll to position [635, 0]
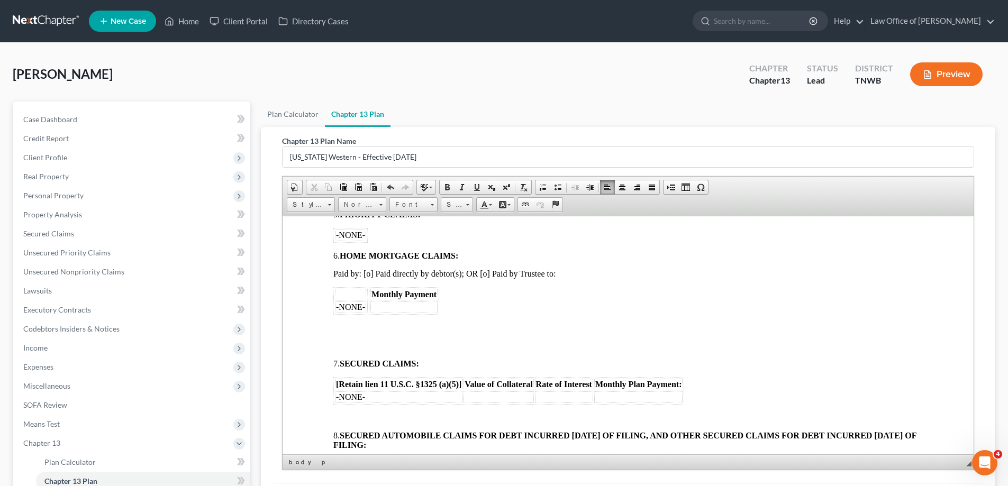
click at [340, 324] on span at bounding box center [341, 327] width 17 height 9
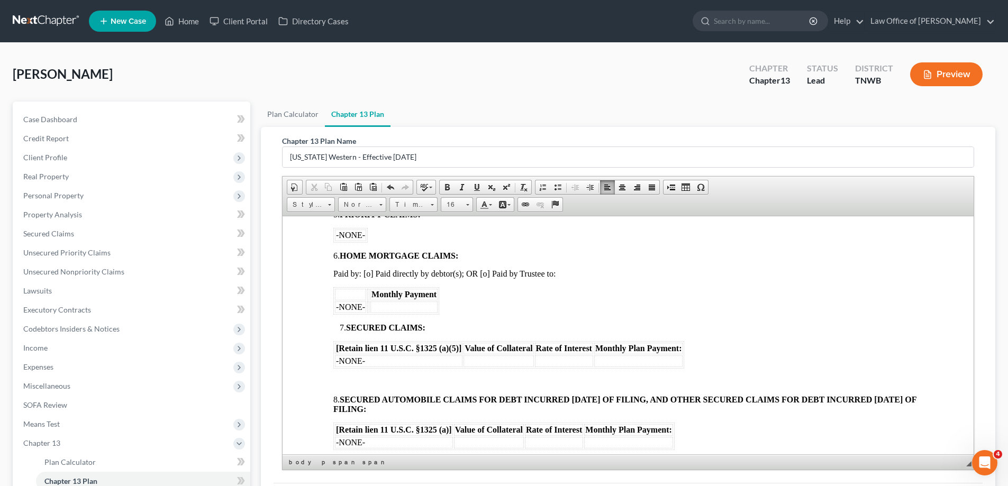
click at [356, 378] on p at bounding box center [627, 382] width 589 height 10
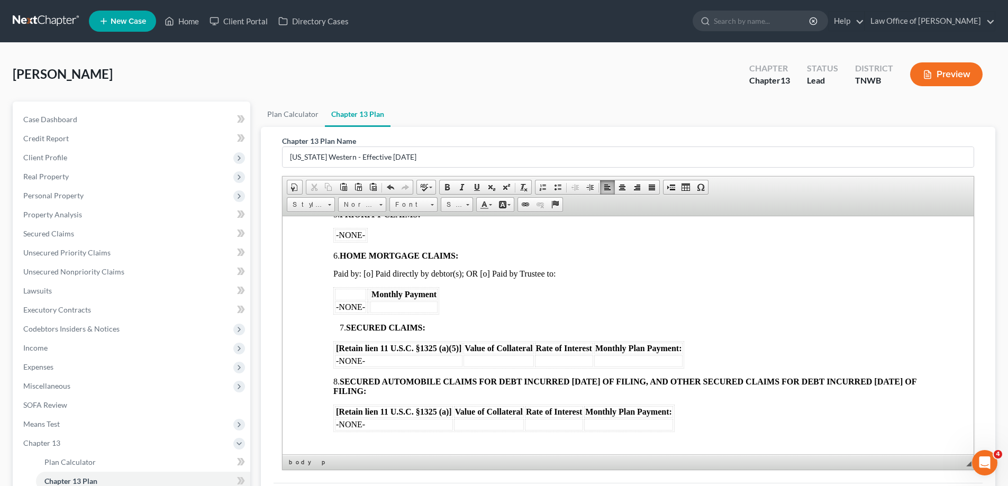
click at [357, 433] on body "[o] AMENDED UNITED STATES BANKRUPTCY COURT WESTERN DISTRICT OF TENNESSEE In re:…" at bounding box center [627, 456] width 589 height 1649
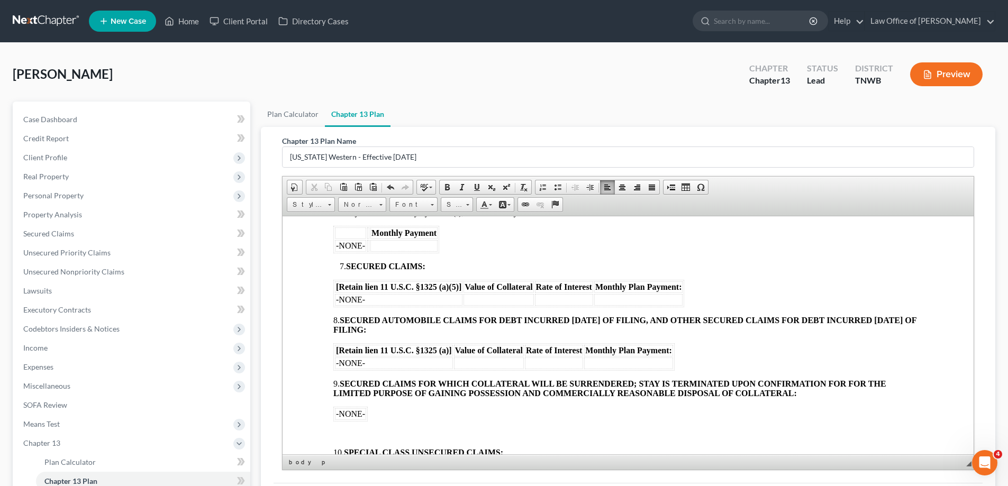
scroll to position [794, 0]
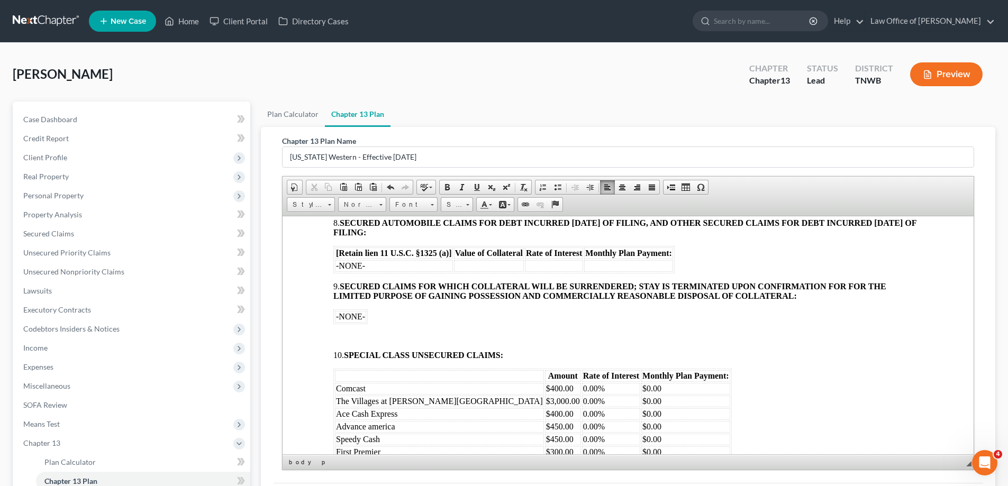
click at [351, 334] on p at bounding box center [627, 337] width 589 height 10
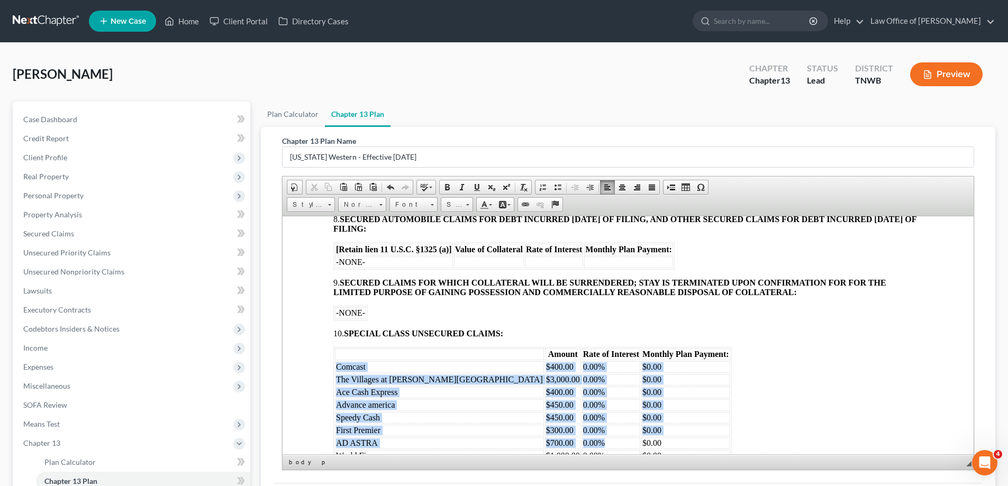
drag, startPoint x: 362, startPoint y: 375, endPoint x: 537, endPoint y: 443, distance: 188.2
click at [537, 443] on tbody "Comcast $400.00 0.00% $0.00 The Villages at Harrison Creek $3,000.00 0.00% $0.0…" at bounding box center [532, 411] width 395 height 101
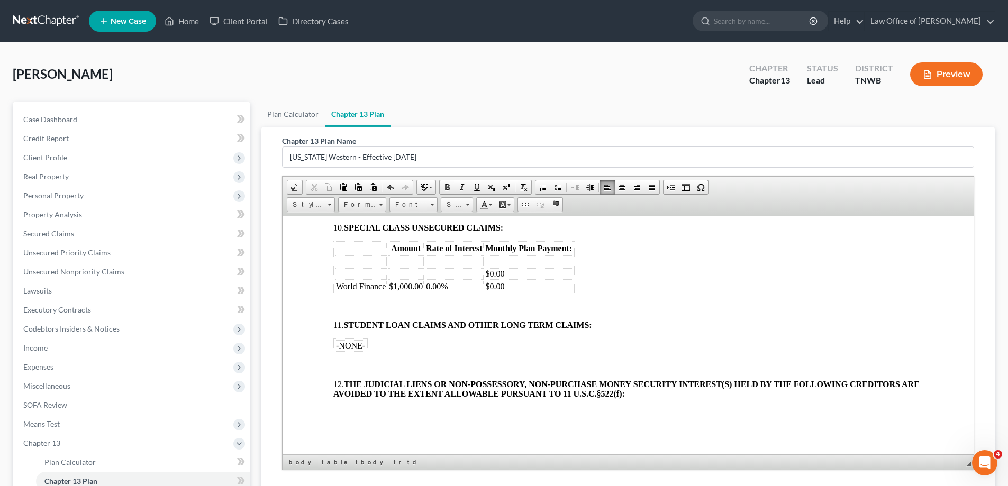
scroll to position [904, 0]
drag, startPoint x: 344, startPoint y: 264, endPoint x: 505, endPoint y: 285, distance: 162.2
click at [505, 285] on tbody "$0.00 World Finance $1,000.00 0.00% $0.00" at bounding box center [454, 273] width 238 height 37
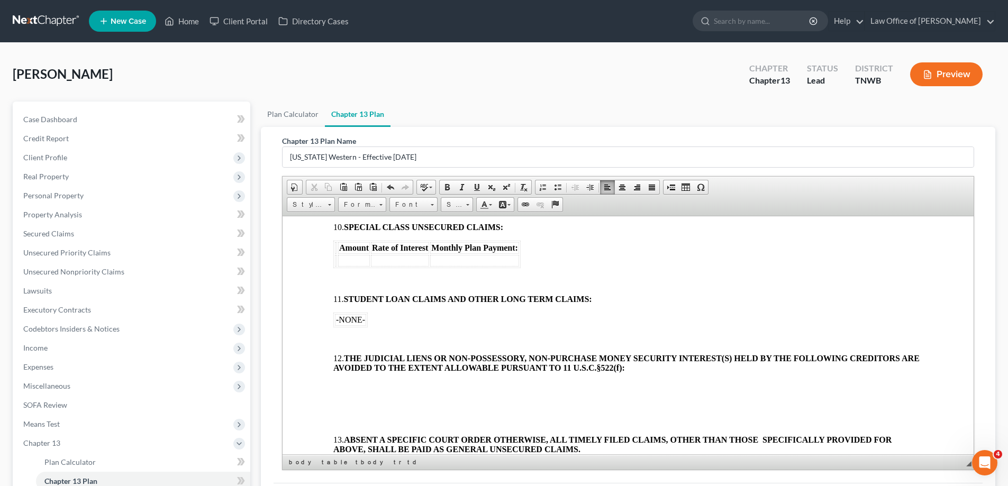
click at [353, 333] on body "[o] AMENDED UNITED STATES BANKRUPTCY COURT WESTERN DISTRICT OF TENNESSEE In re:…" at bounding box center [627, 125] width 589 height 1524
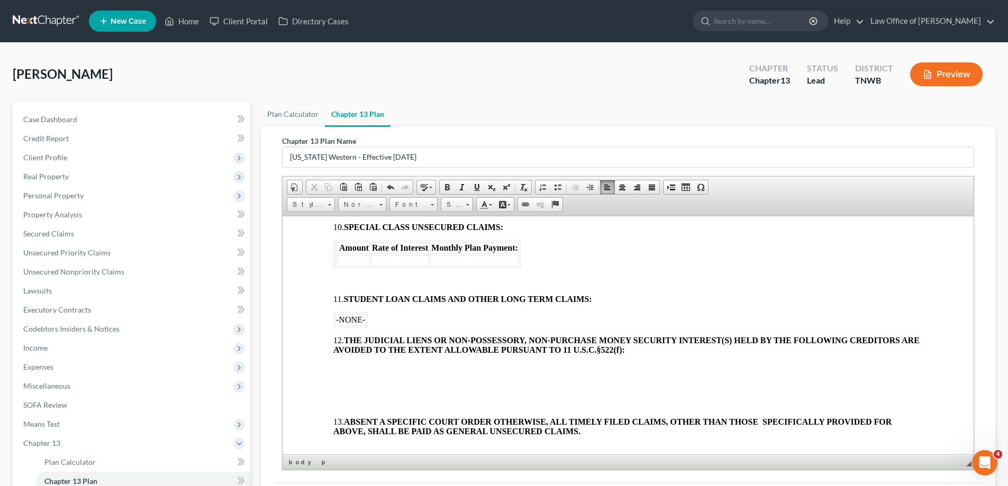
click at [348, 368] on p at bounding box center [627, 368] width 589 height 10
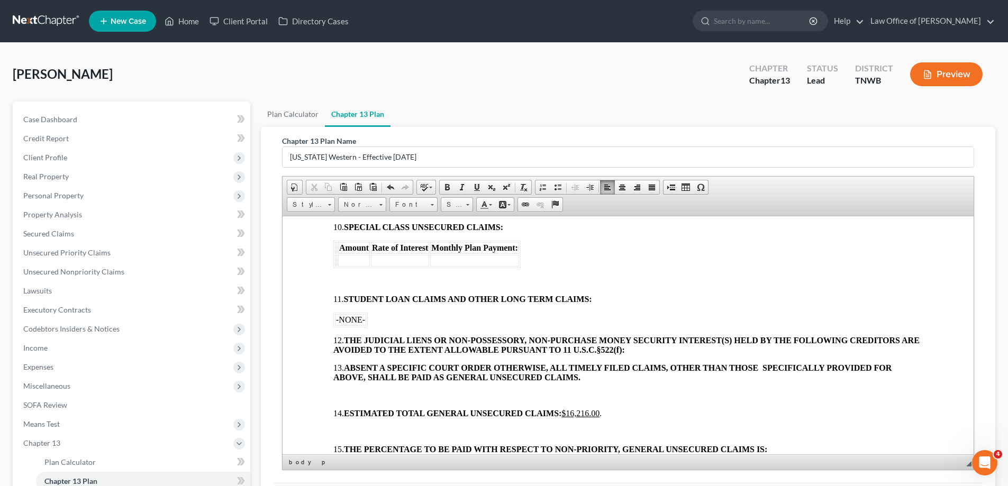
click at [355, 391] on p at bounding box center [627, 396] width 589 height 10
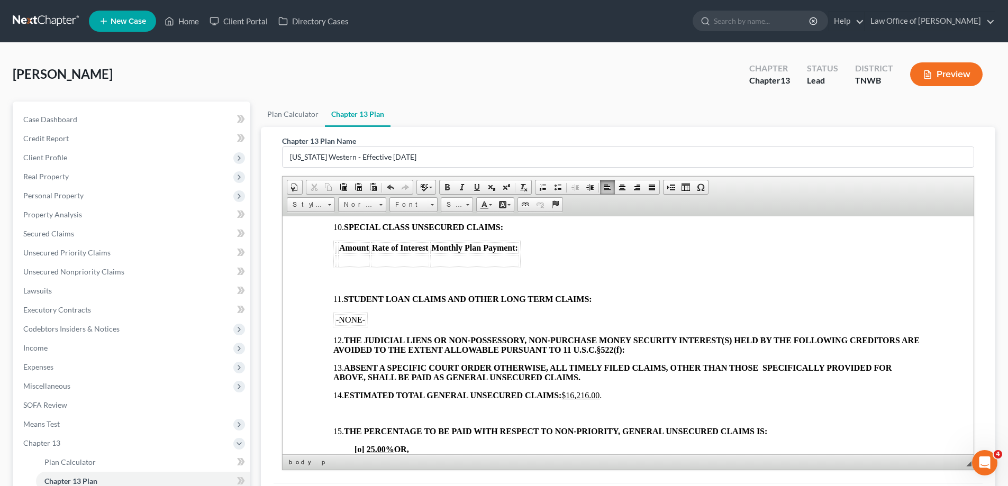
click at [355, 406] on body "[o] AMENDED UNITED STATES BANKRUPTCY COURT WESTERN DISTRICT OF TENNESSEE In re:…" at bounding box center [627, 80] width 589 height 1434
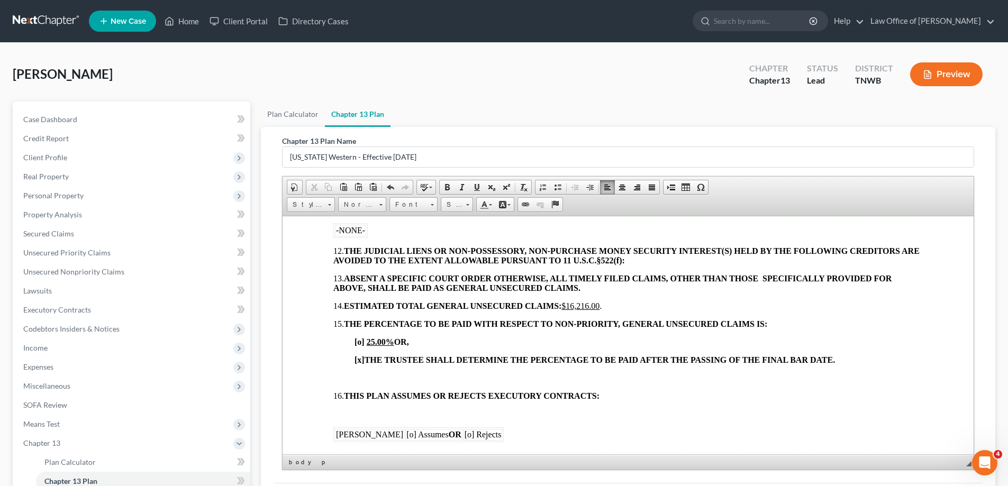
scroll to position [1010, 0]
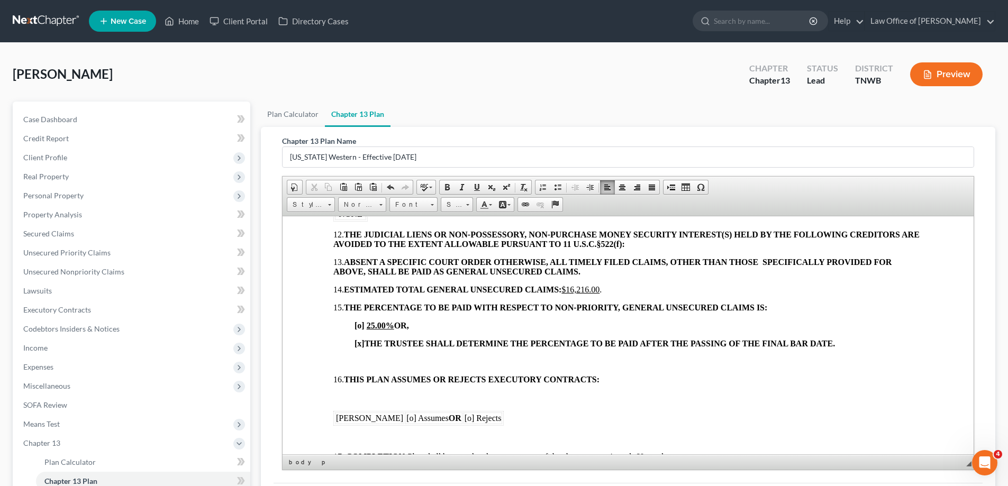
click at [341, 357] on p at bounding box center [627, 362] width 589 height 10
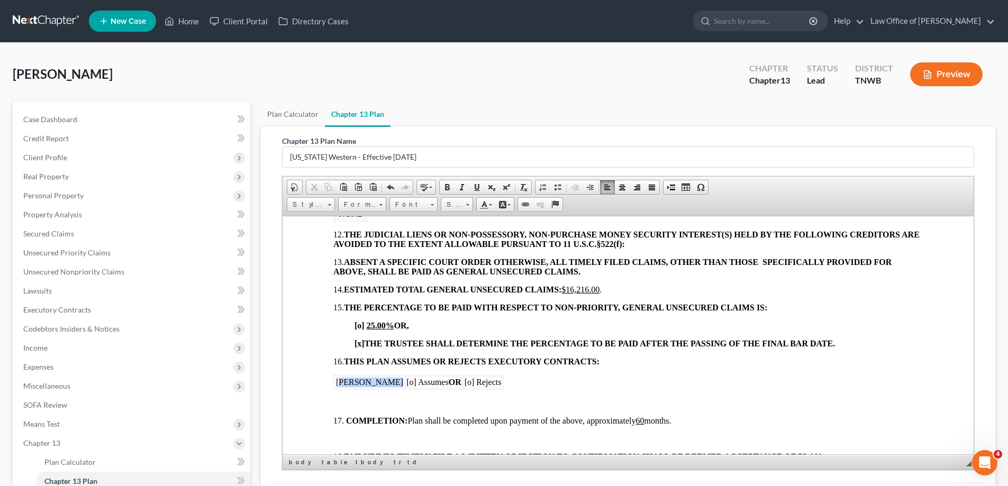
drag, startPoint x: 384, startPoint y: 383, endPoint x: 340, endPoint y: 378, distance: 44.2
click at [340, 378] on td "Rachel Stanley" at bounding box center [369, 382] width 69 height 12
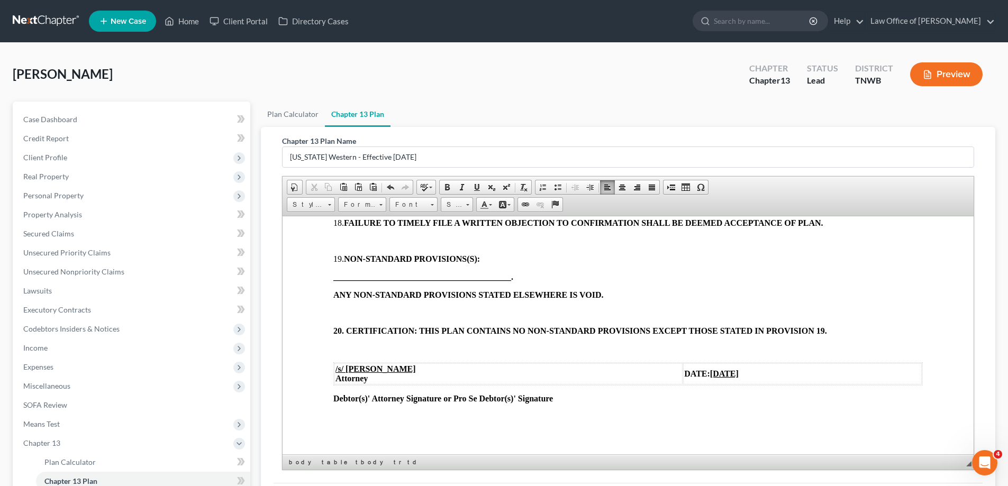
scroll to position [133, 0]
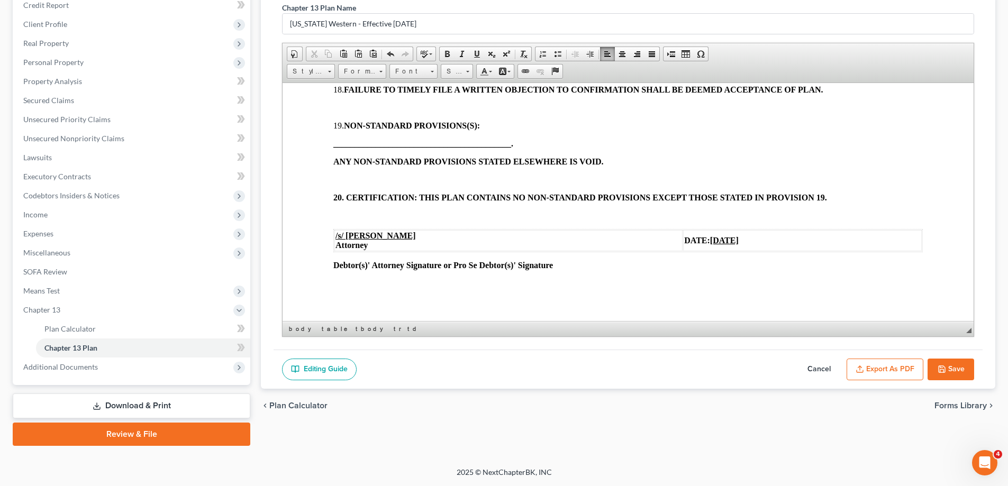
click at [954, 365] on button "Save" at bounding box center [951, 370] width 47 height 22
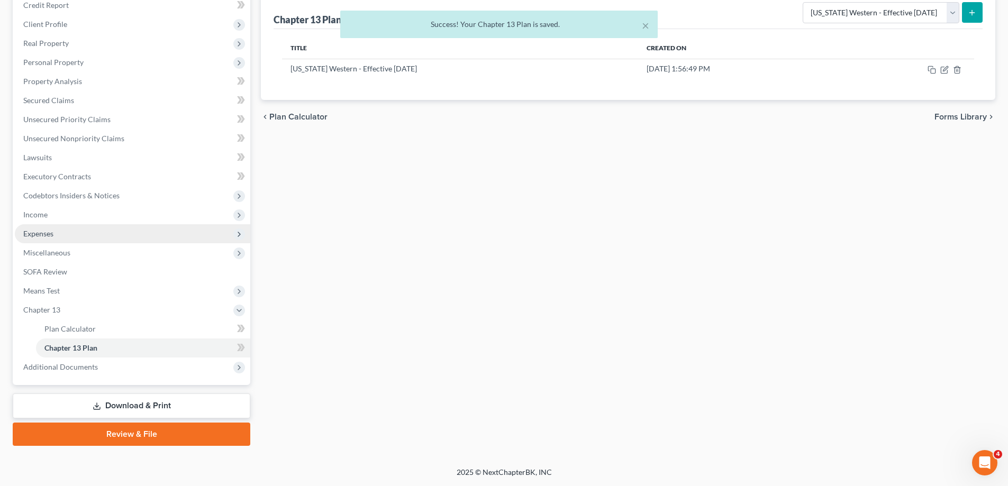
click at [44, 232] on span "Expenses" at bounding box center [38, 233] width 30 height 9
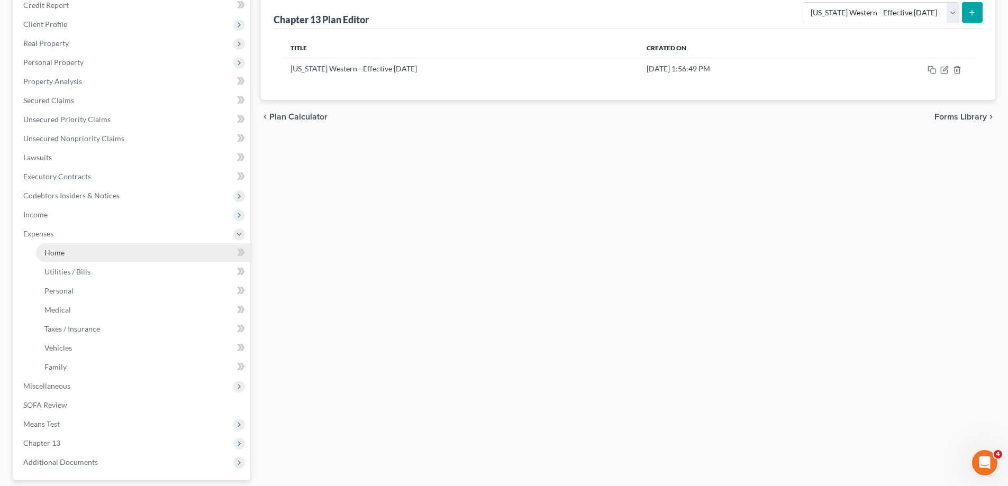
click at [64, 257] on link "Home" at bounding box center [143, 252] width 214 height 19
click at [67, 252] on link "Home" at bounding box center [143, 252] width 214 height 19
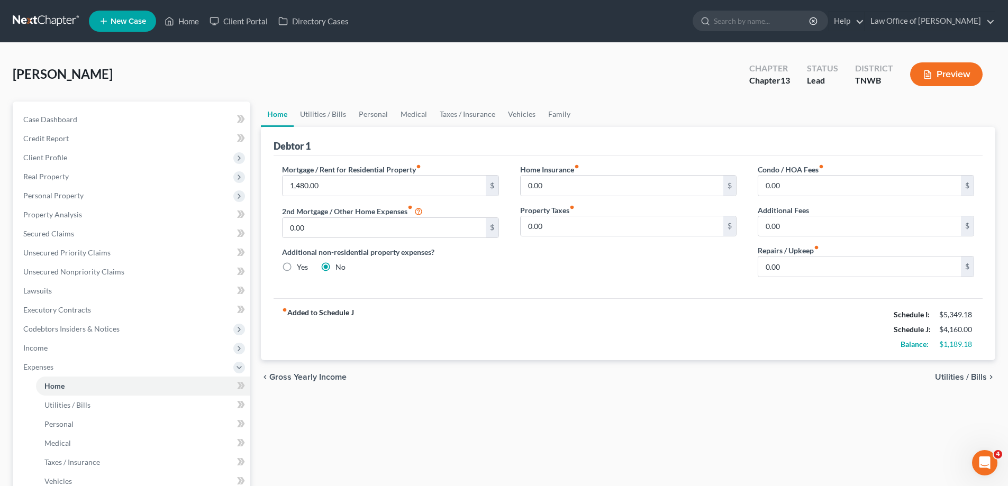
click at [979, 376] on span "Utilities / Bills" at bounding box center [961, 377] width 52 height 8
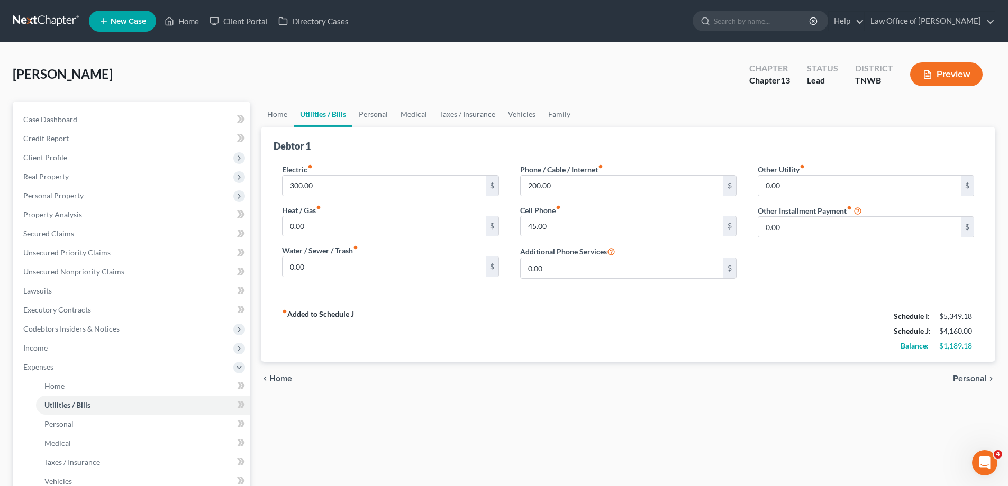
click at [986, 376] on span "Personal" at bounding box center [970, 379] width 34 height 8
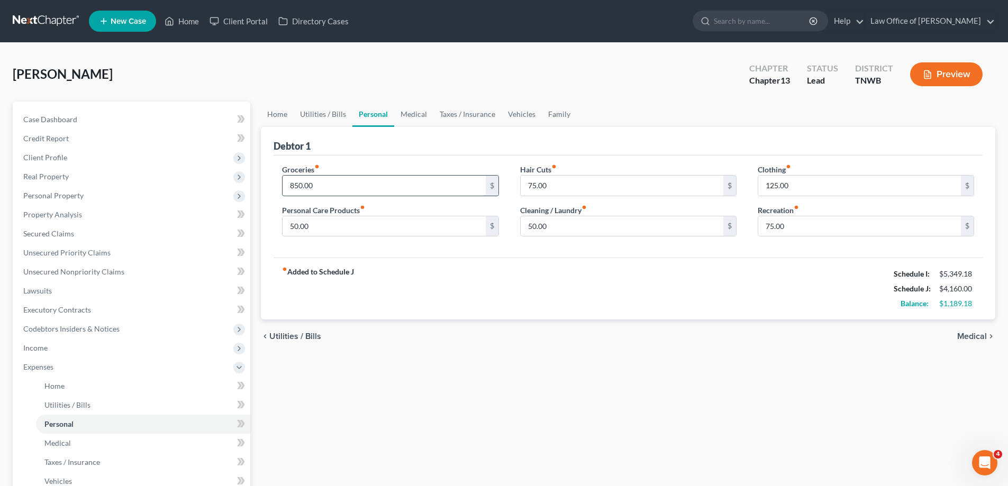
click at [289, 185] on input "850.00" at bounding box center [384, 186] width 203 height 20
click at [763, 185] on input "125.00" at bounding box center [859, 186] width 203 height 20
click at [525, 226] on input "50.00" at bounding box center [622, 226] width 203 height 20
click at [984, 336] on span "Medical" at bounding box center [972, 336] width 30 height 8
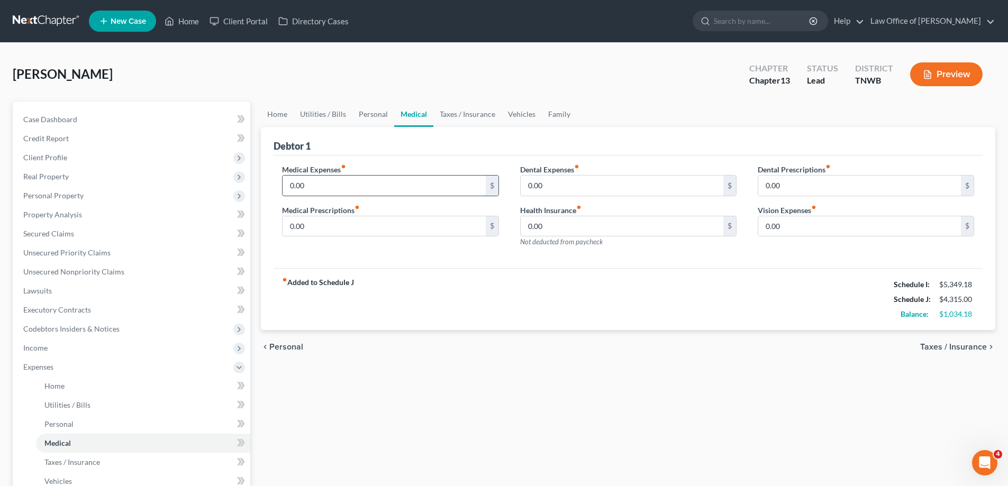
click at [285, 185] on input "0.00" at bounding box center [384, 186] width 203 height 20
click at [523, 185] on input "0.00" at bounding box center [622, 186] width 203 height 20
click at [289, 224] on input "0.00" at bounding box center [384, 226] width 203 height 20
click at [972, 343] on span "Taxes / Insurance" at bounding box center [953, 347] width 67 height 8
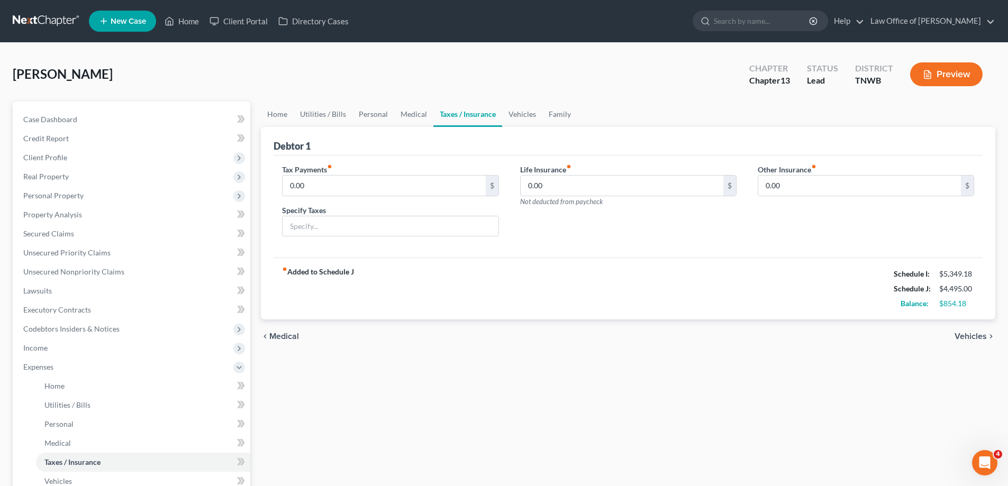
click at [973, 333] on span "Vehicles" at bounding box center [971, 336] width 32 height 8
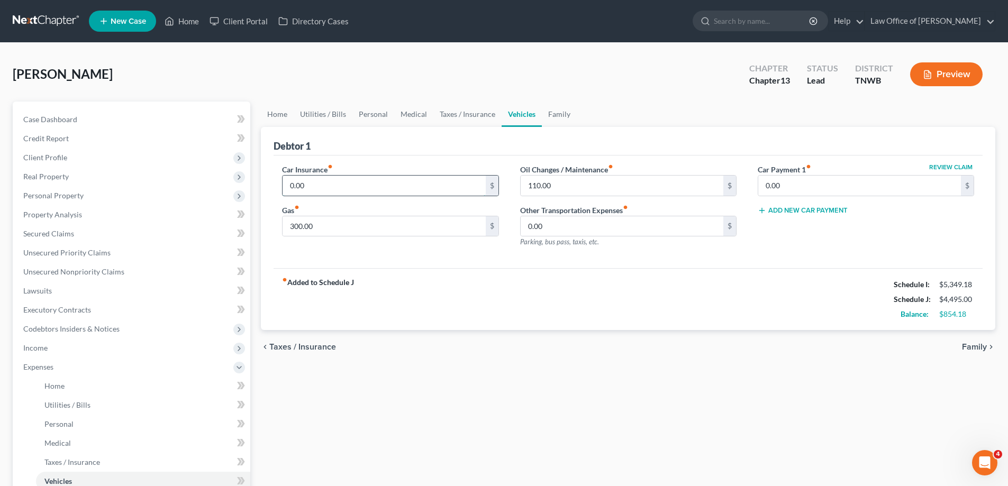
click at [287, 181] on input "0.00" at bounding box center [384, 186] width 203 height 20
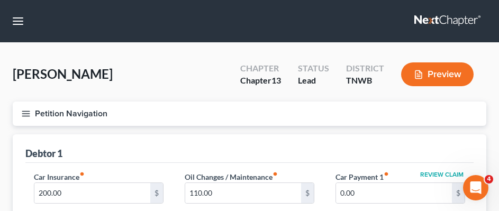
click at [324, 23] on nav "Home New Case Client Portal Directory Cases Law Office of John E. Dunlap lin@jo…" at bounding box center [249, 21] width 499 height 42
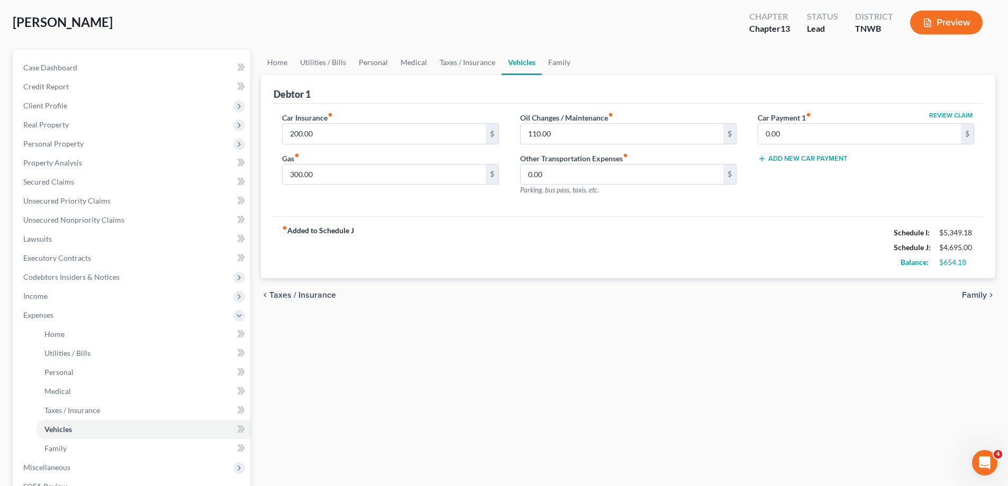
scroll to position [212, 0]
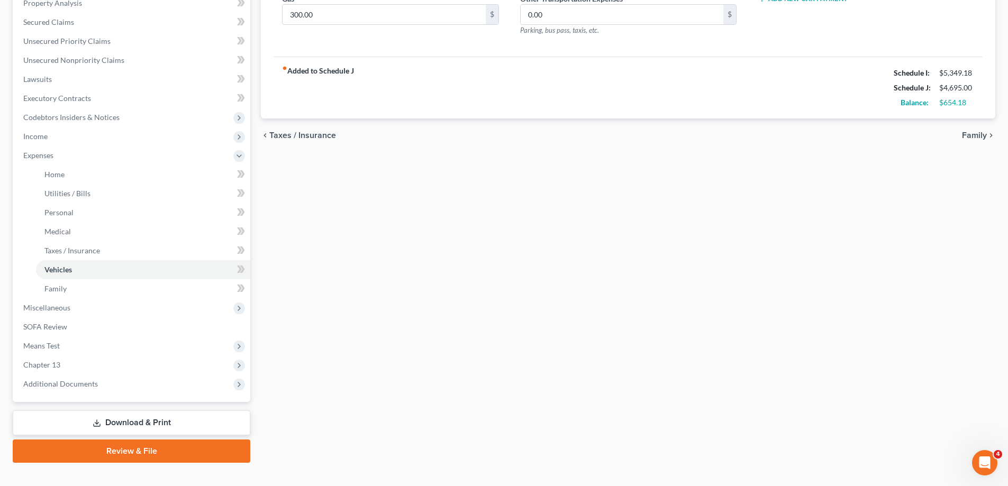
click at [116, 419] on link "Download & Print" at bounding box center [132, 423] width 238 height 25
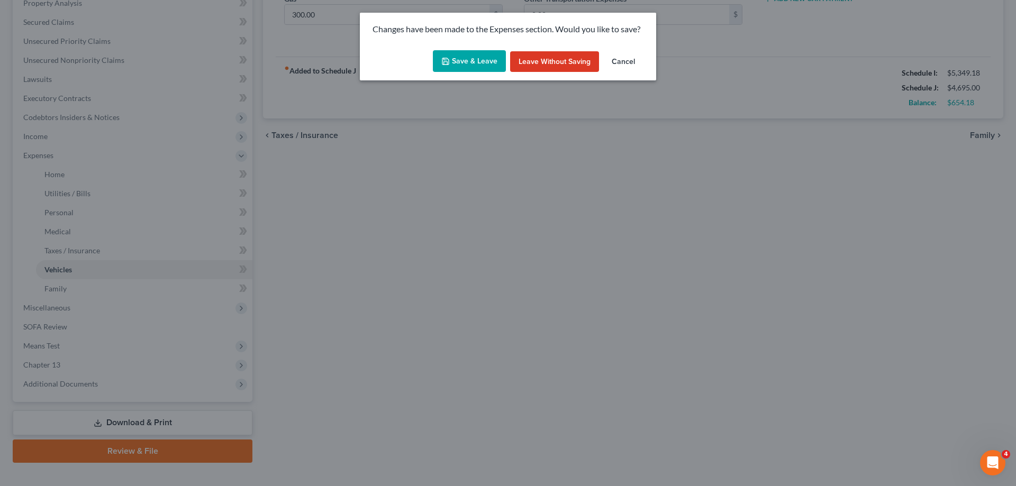
click at [471, 60] on button "Save & Leave" at bounding box center [469, 61] width 73 height 22
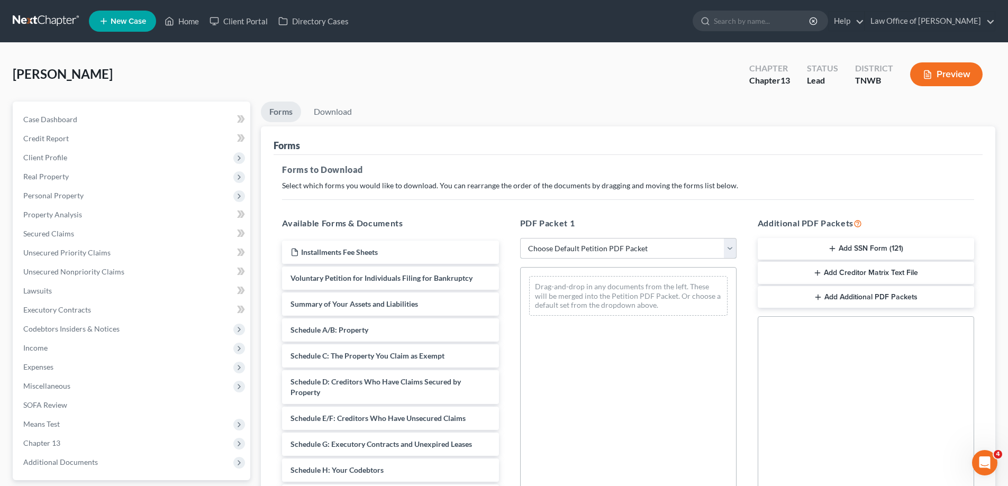
click at [729, 248] on select "Choose Default Petition PDF Packet Complete Bankruptcy Petition (all forms and …" at bounding box center [628, 248] width 216 height 21
click at [520, 238] on select "Choose Default Petition PDF Packet Complete Bankruptcy Petition (all forms and …" at bounding box center [628, 248] width 216 height 21
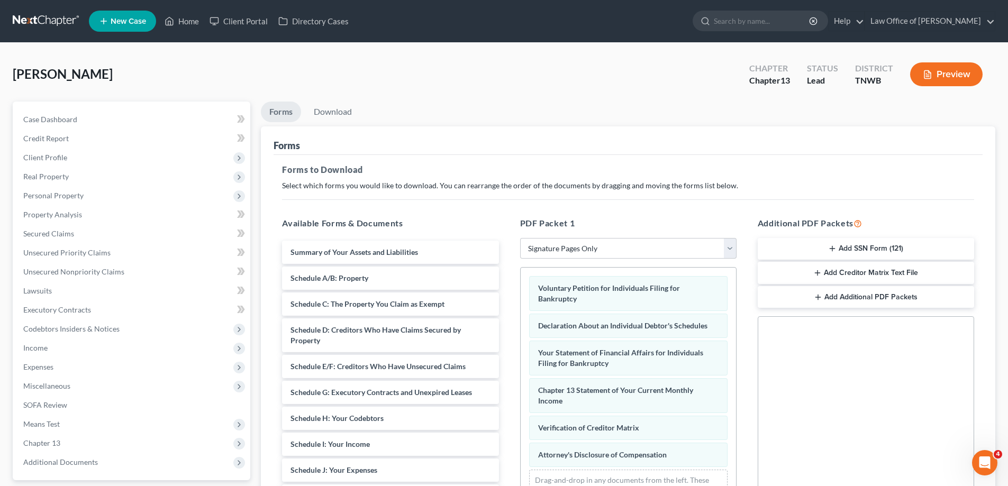
click at [819, 245] on button "Add SSN Form (121)" at bounding box center [866, 249] width 216 height 22
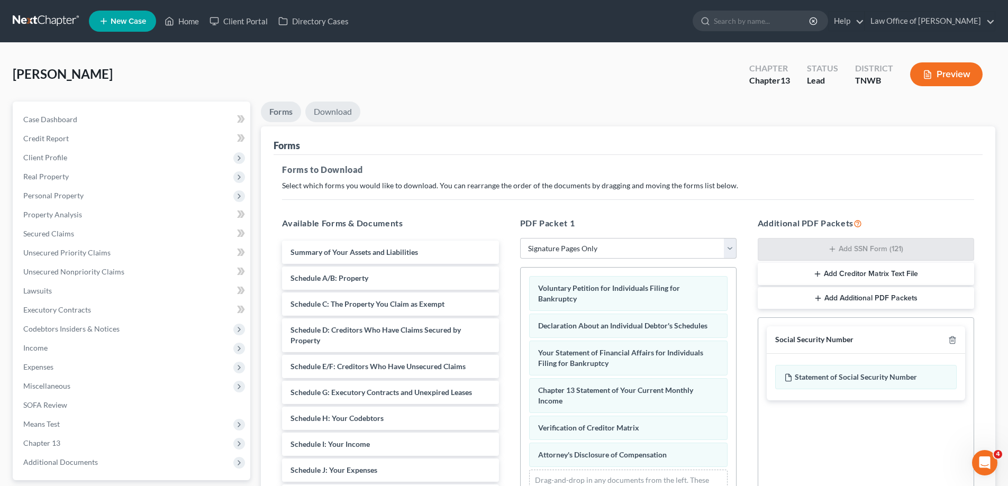
click at [334, 110] on link "Download" at bounding box center [332, 112] width 55 height 21
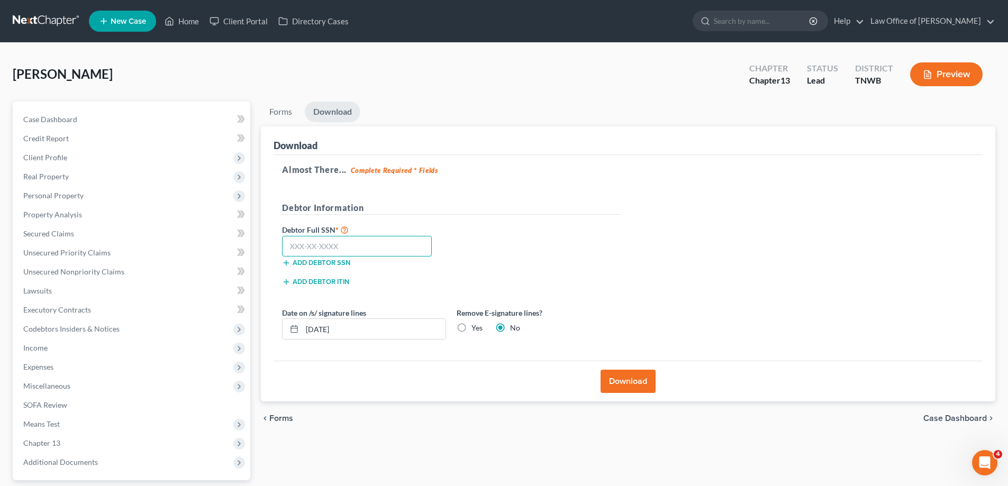
click at [353, 243] on input "text" at bounding box center [357, 246] width 150 height 21
click at [624, 378] on button "Download" at bounding box center [628, 381] width 55 height 23
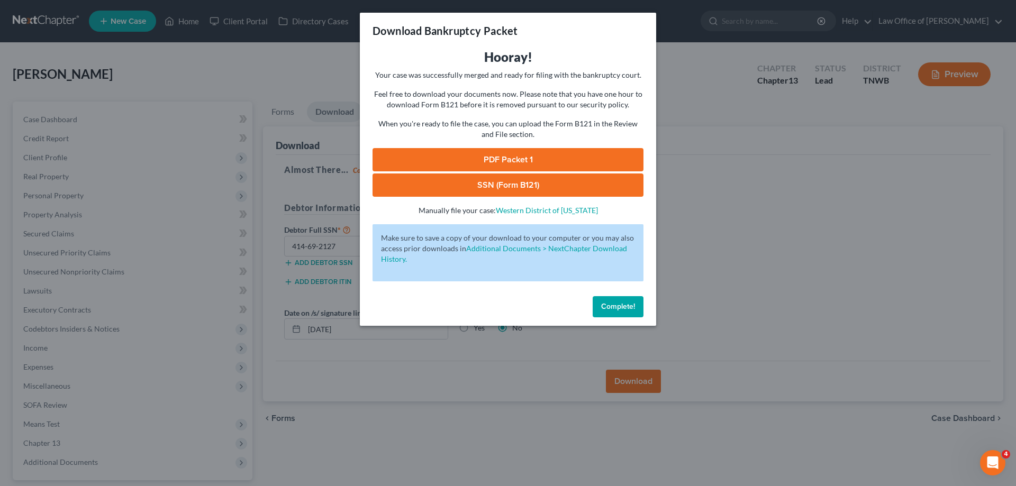
click at [529, 178] on link "SSN (Form B121)" at bounding box center [508, 185] width 271 height 23
click at [515, 151] on link "PDF Packet 1" at bounding box center [508, 159] width 271 height 23
click at [624, 301] on button "Complete!" at bounding box center [618, 306] width 51 height 21
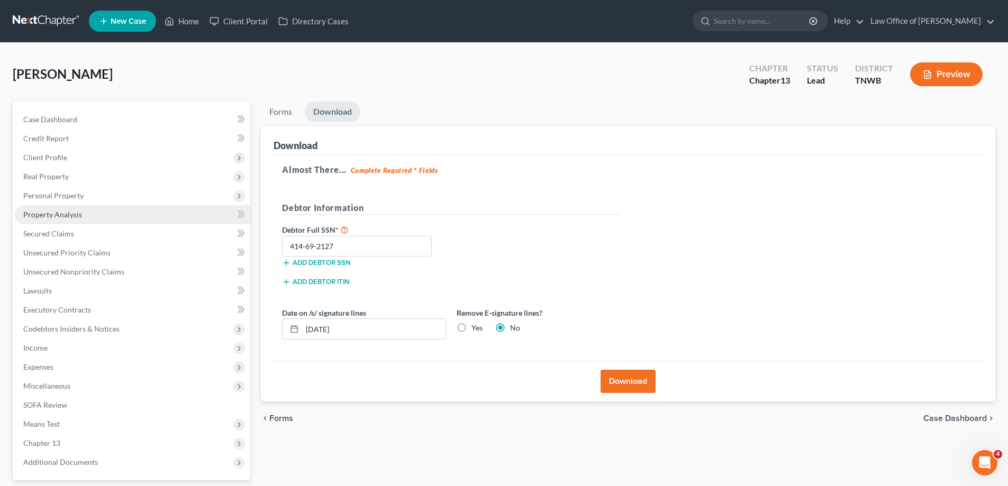
click at [78, 210] on span "Property Analysis" at bounding box center [52, 214] width 59 height 9
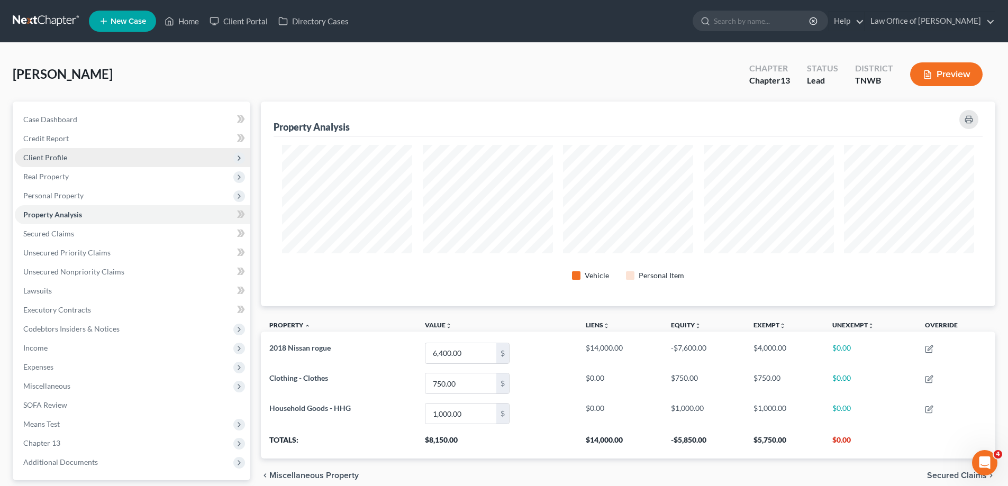
scroll to position [205, 734]
click at [81, 159] on span "Client Profile" at bounding box center [132, 157] width 235 height 19
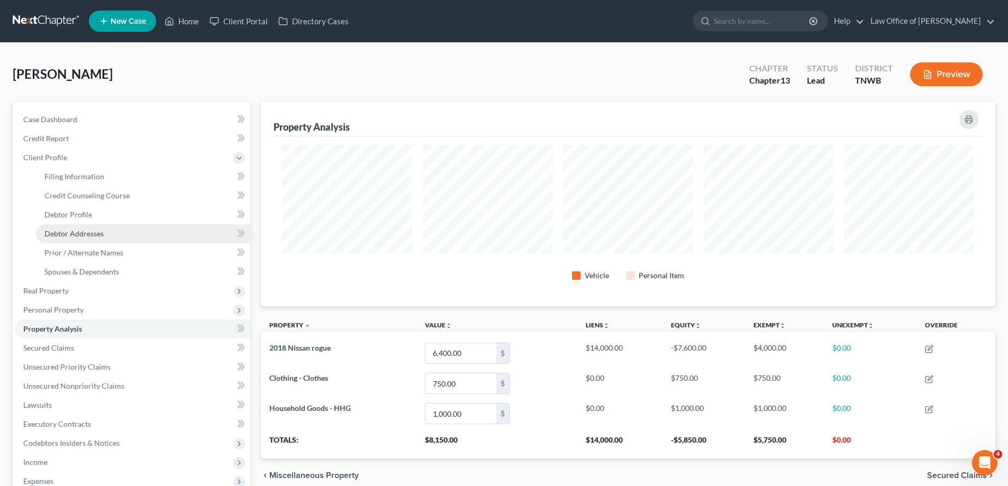
click at [86, 232] on span "Debtor Addresses" at bounding box center [73, 233] width 59 height 9
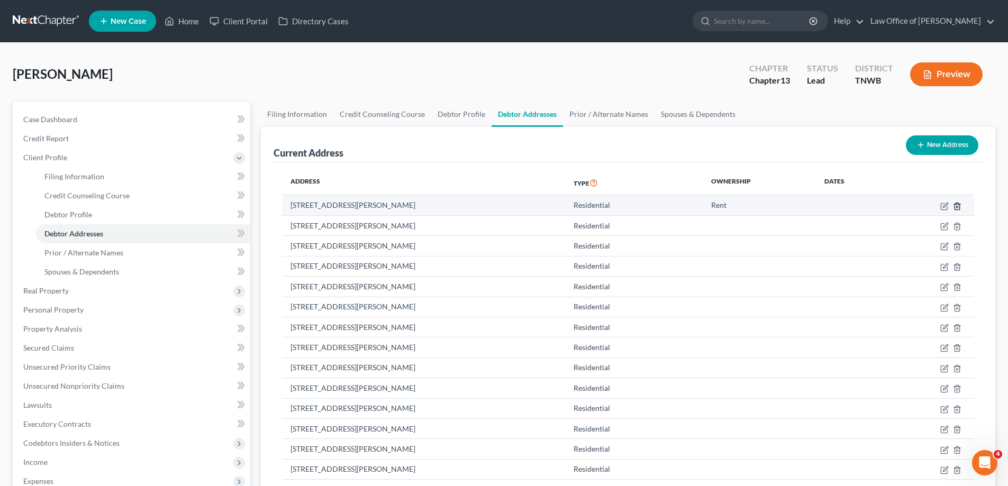
click at [959, 208] on icon "button" at bounding box center [957, 206] width 8 height 8
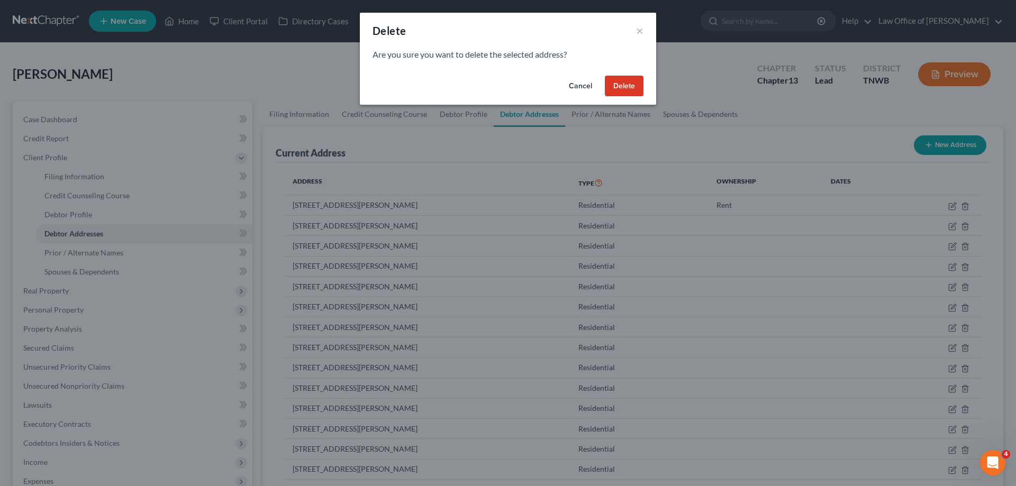
click at [621, 85] on button "Delete" at bounding box center [624, 86] width 39 height 21
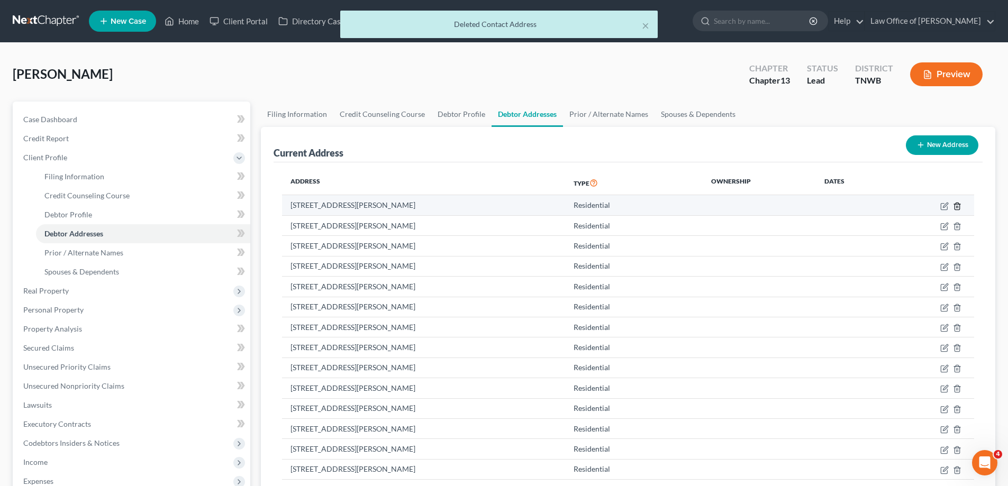
click at [954, 204] on icon "button" at bounding box center [957, 206] width 8 height 8
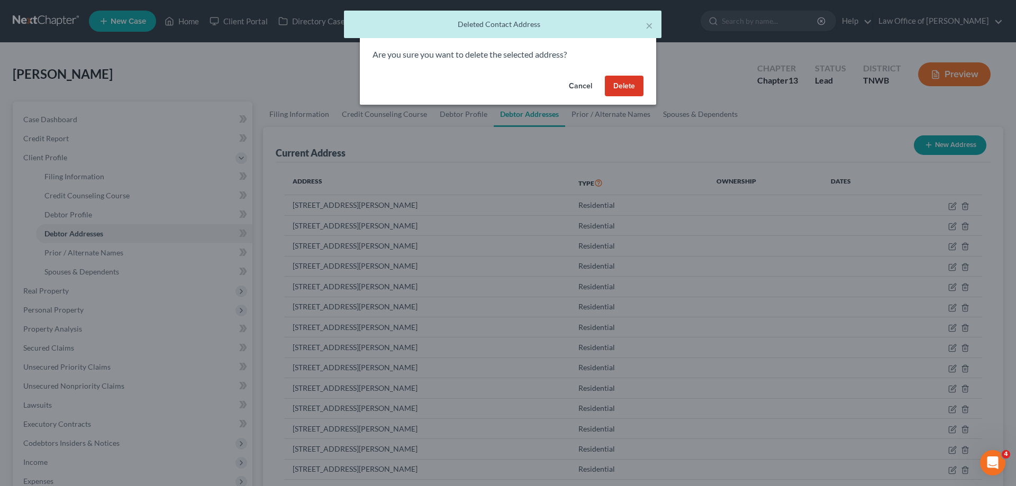
click at [619, 88] on button "Delete" at bounding box center [624, 86] width 39 height 21
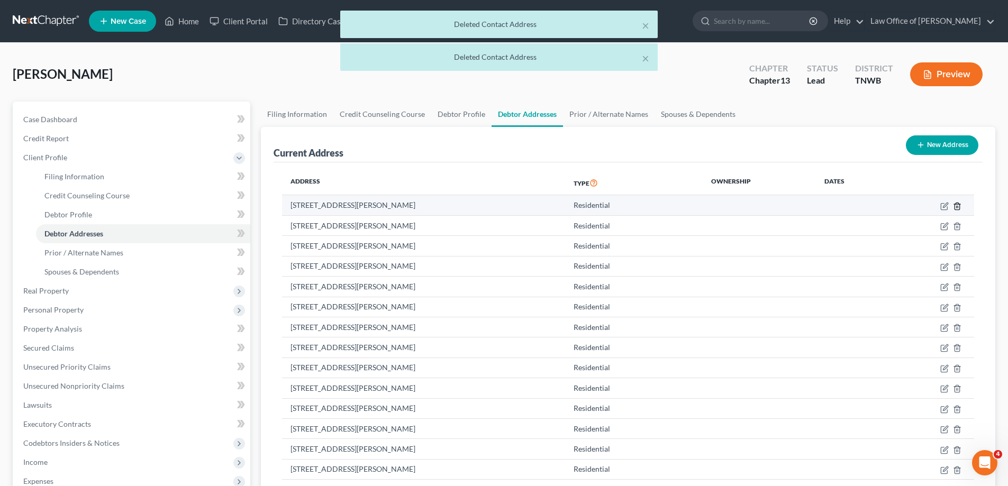
click at [955, 207] on icon "button" at bounding box center [957, 206] width 5 height 7
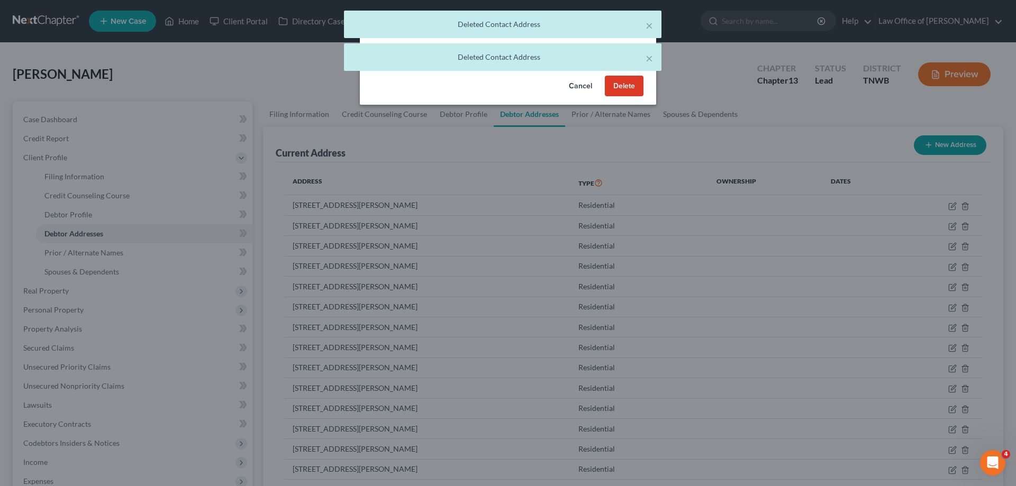
click at [632, 87] on button "Delete" at bounding box center [624, 86] width 39 height 21
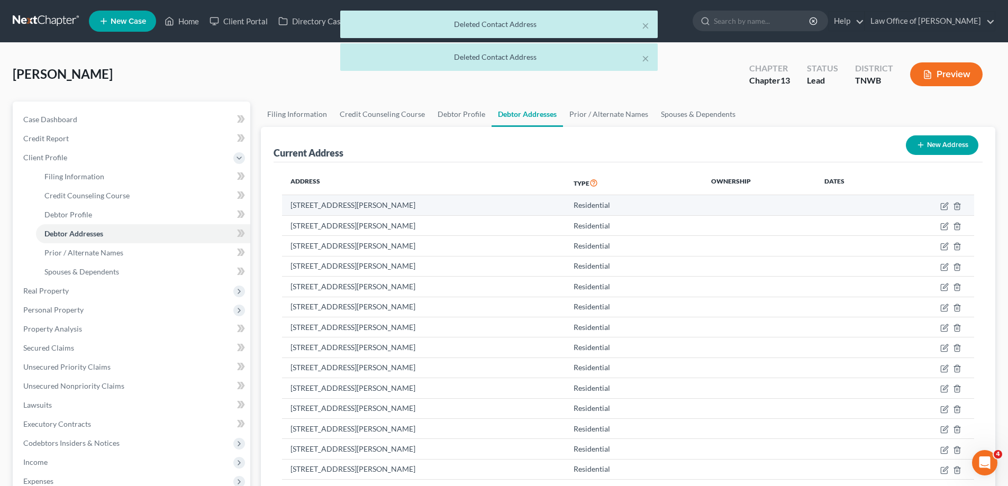
click at [957, 201] on td at bounding box center [932, 205] width 85 height 20
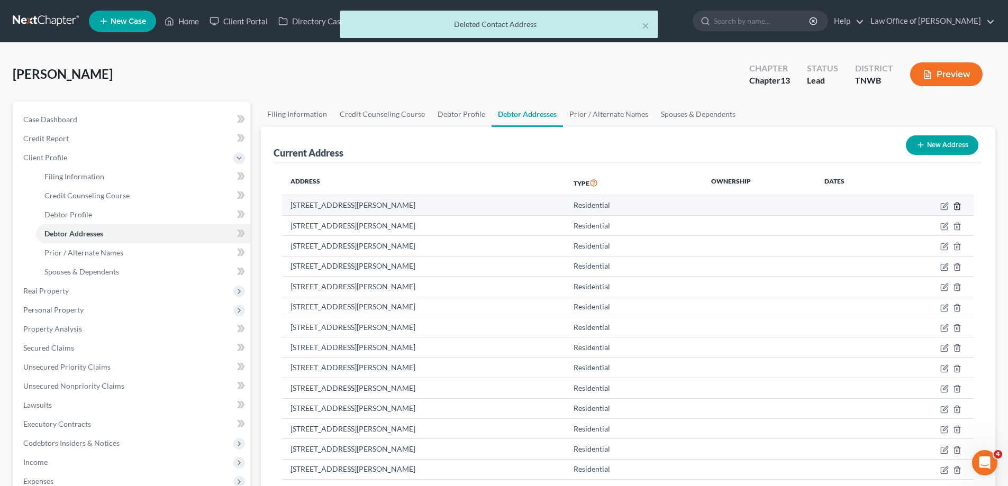
click at [957, 207] on icon "button" at bounding box center [957, 206] width 8 height 8
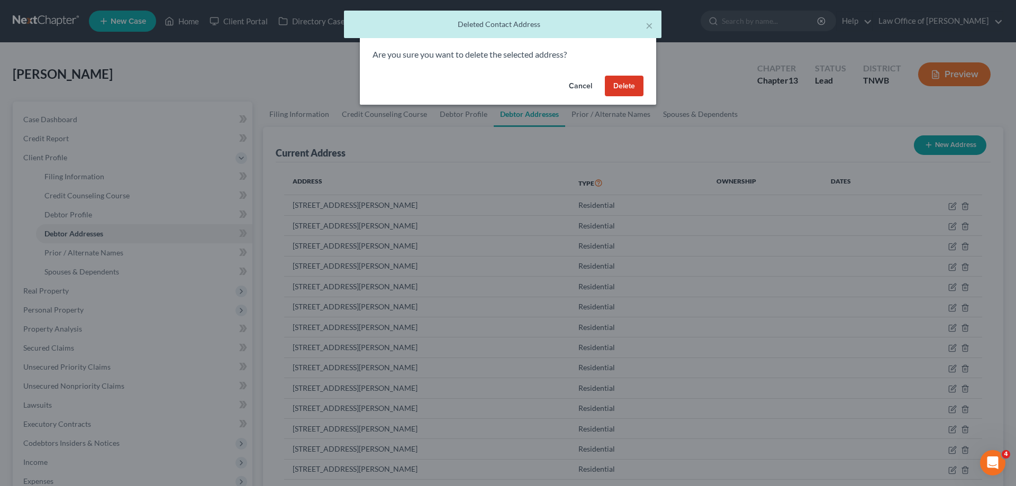
click at [624, 86] on button "Delete" at bounding box center [624, 86] width 39 height 21
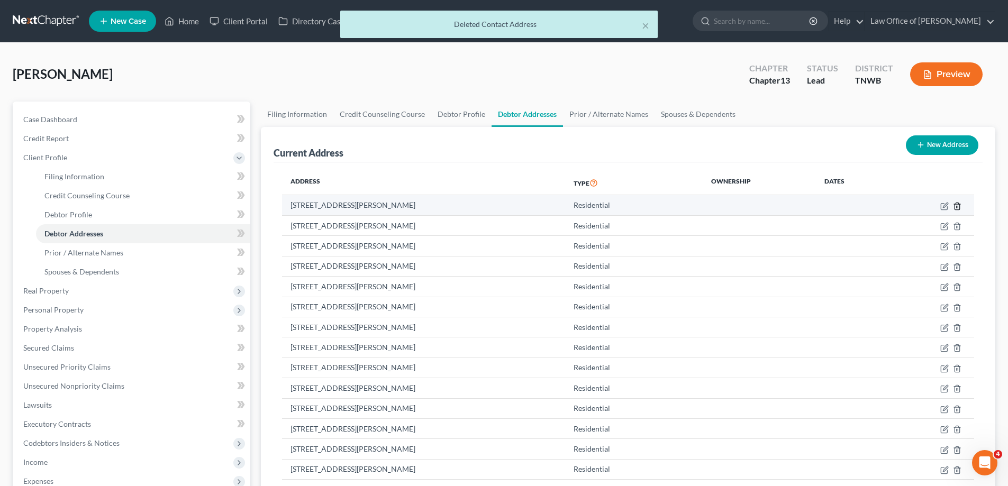
click at [956, 206] on icon "button" at bounding box center [957, 206] width 8 height 8
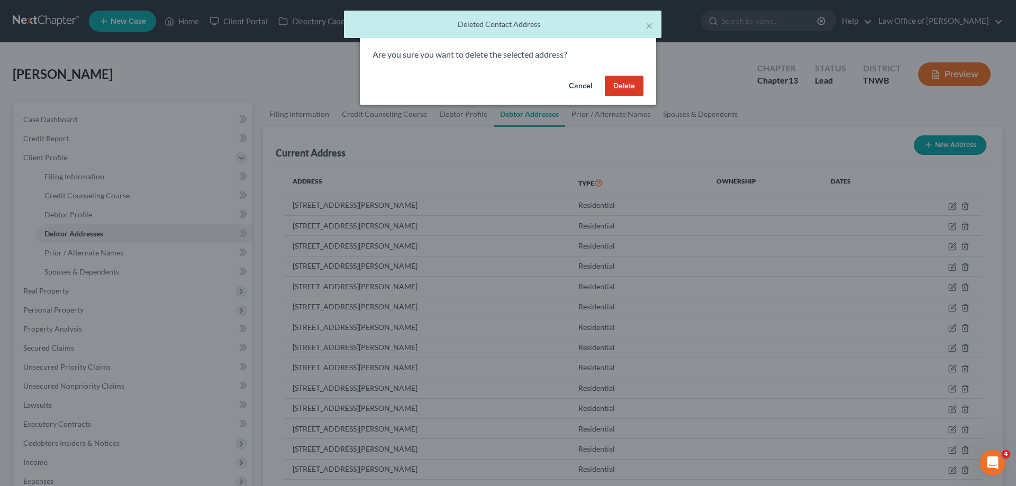
click at [627, 84] on button "Delete" at bounding box center [624, 86] width 39 height 21
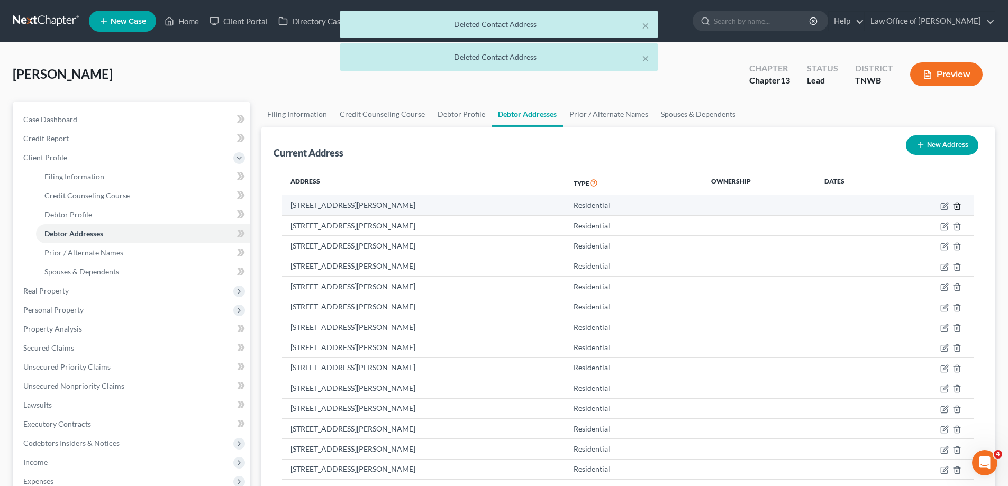
click at [957, 206] on line "button" at bounding box center [957, 207] width 0 height 2
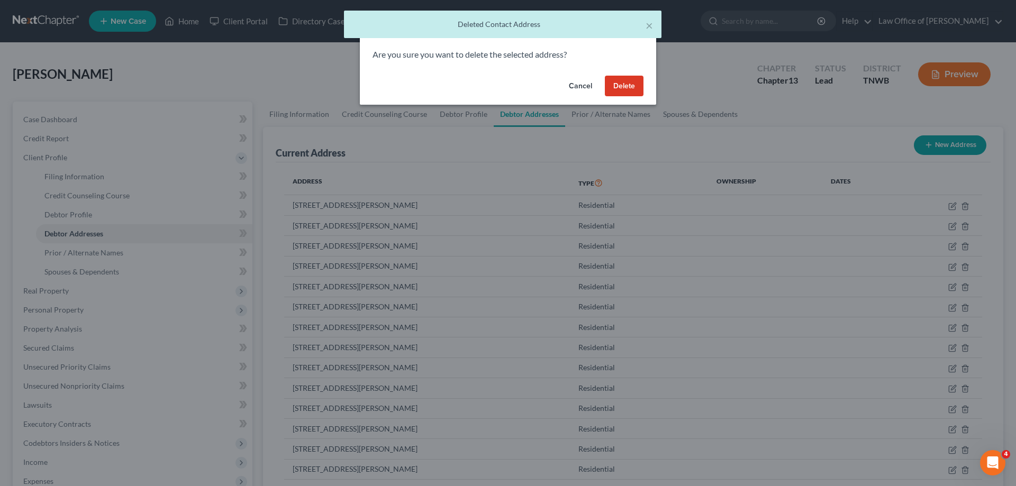
drag, startPoint x: 609, startPoint y: 85, endPoint x: 641, endPoint y: 109, distance: 40.9
click at [609, 84] on button "Delete" at bounding box center [624, 86] width 39 height 21
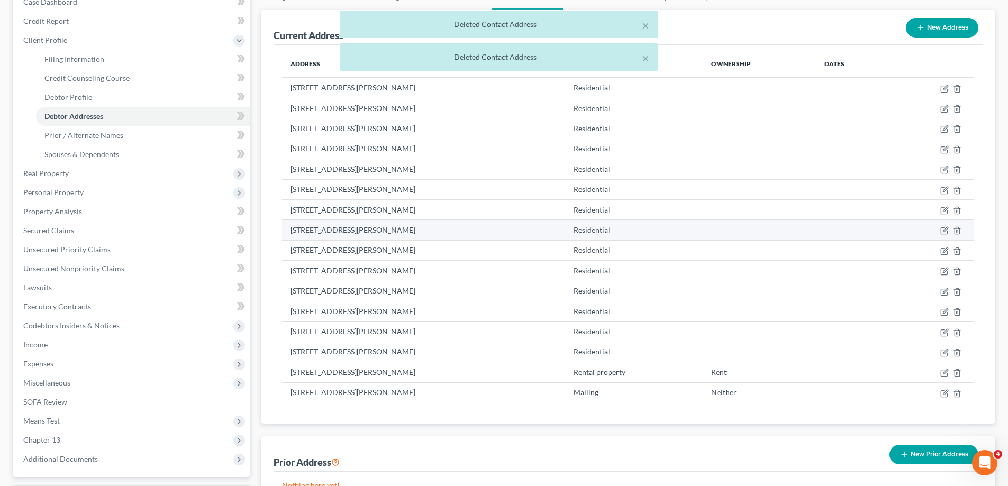
scroll to position [159, 0]
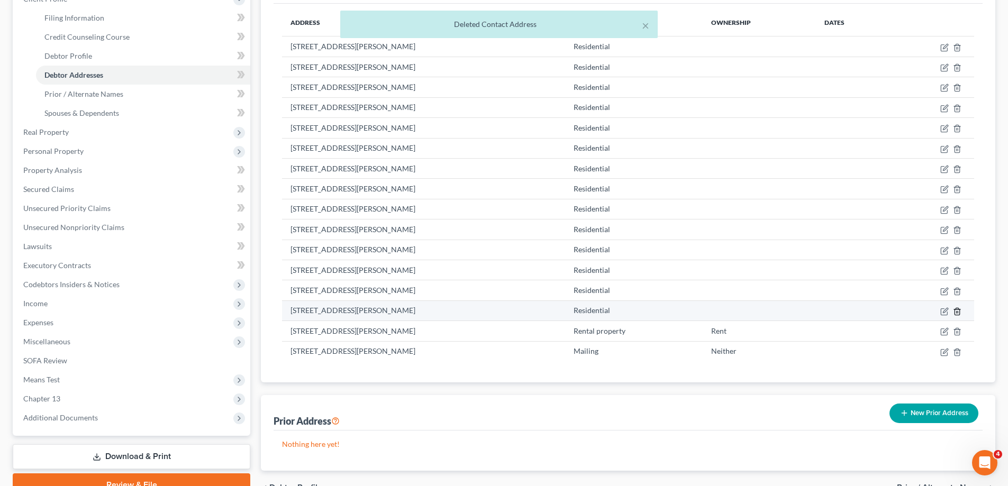
click at [958, 313] on line "button" at bounding box center [958, 312] width 0 height 2
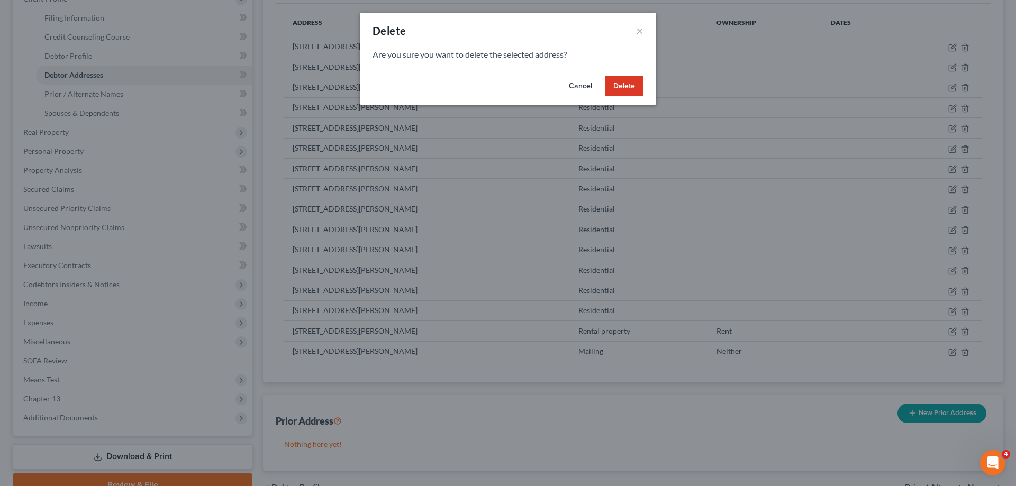
click at [618, 88] on button "Delete" at bounding box center [624, 86] width 39 height 21
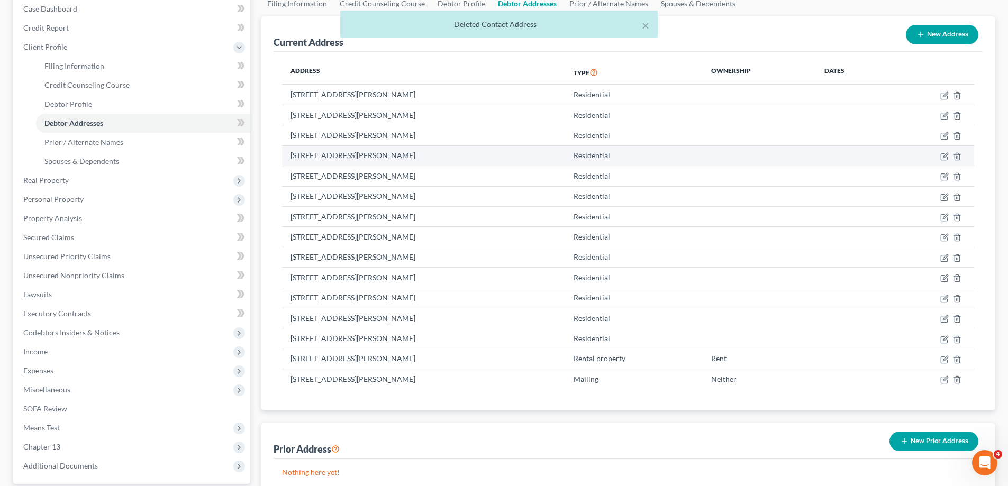
scroll to position [53, 0]
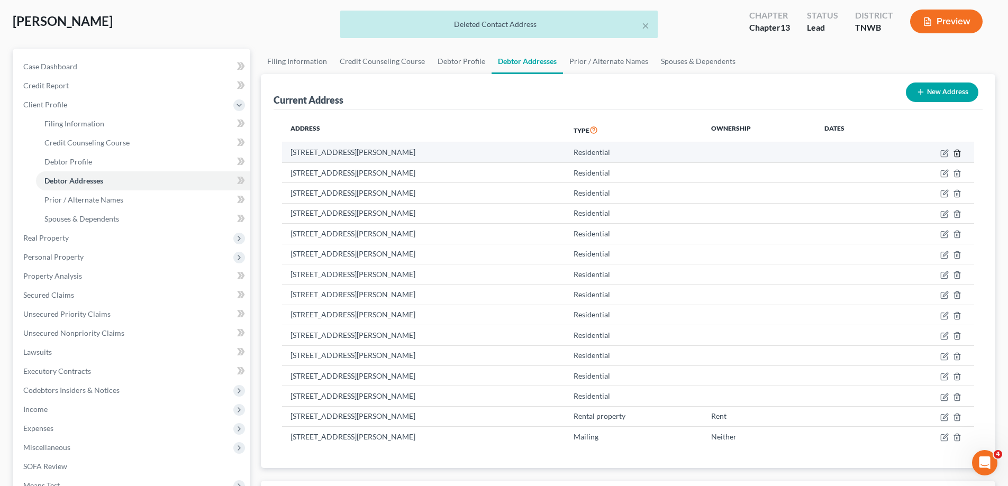
click at [958, 152] on icon "button" at bounding box center [957, 153] width 8 height 8
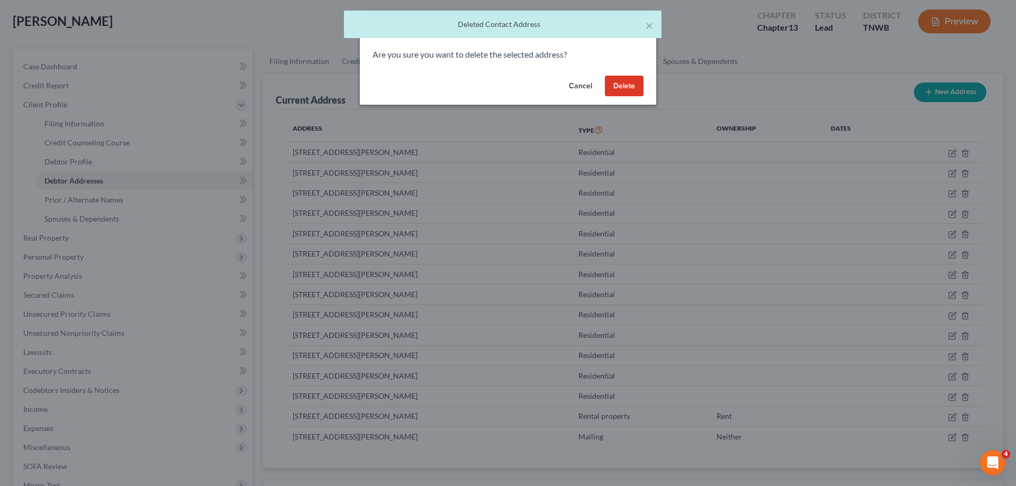
click at [629, 84] on button "Delete" at bounding box center [624, 86] width 39 height 21
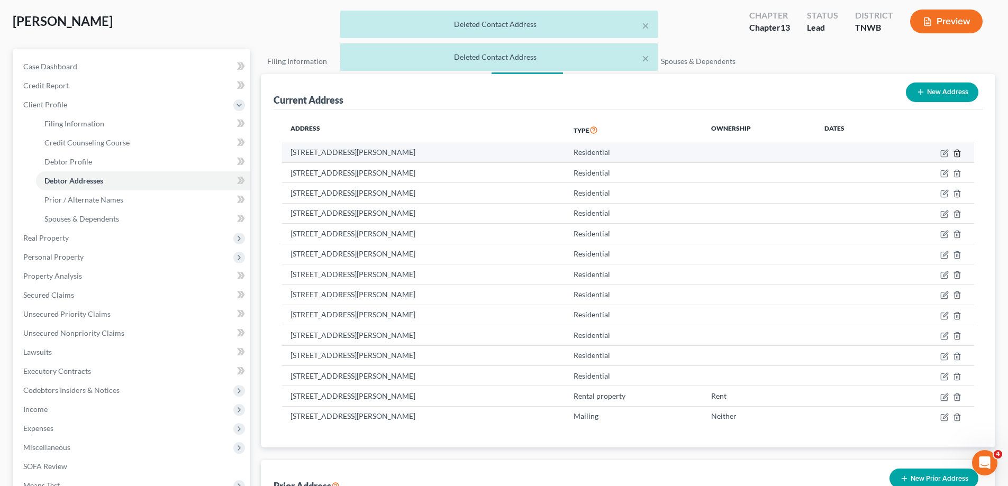
click at [955, 152] on icon "button" at bounding box center [957, 153] width 8 height 8
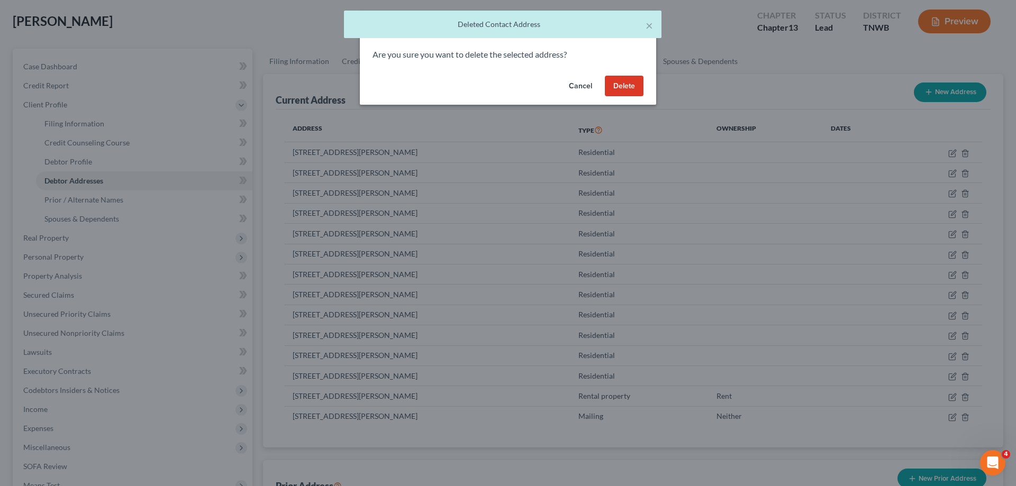
drag, startPoint x: 623, startPoint y: 84, endPoint x: 640, endPoint y: 110, distance: 31.3
click at [623, 81] on button "Delete" at bounding box center [624, 86] width 39 height 21
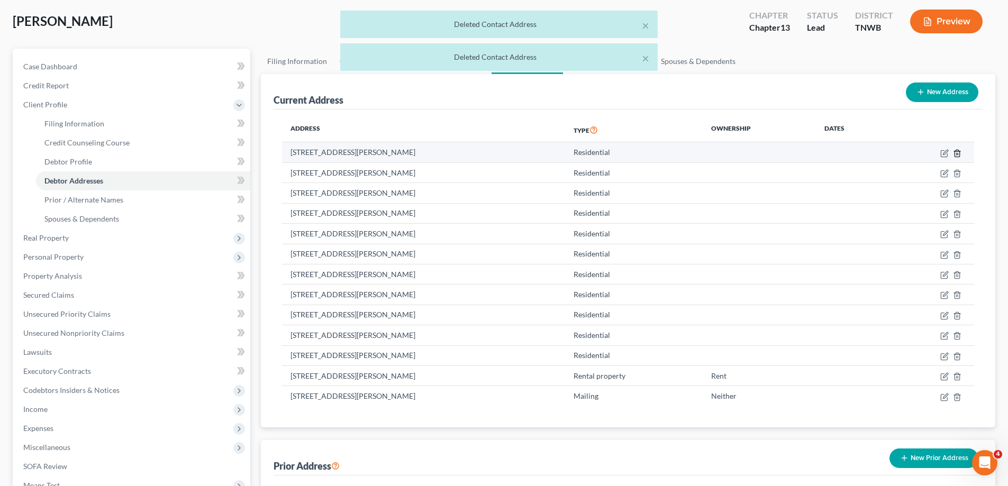
click at [958, 156] on icon "button" at bounding box center [957, 153] width 8 height 8
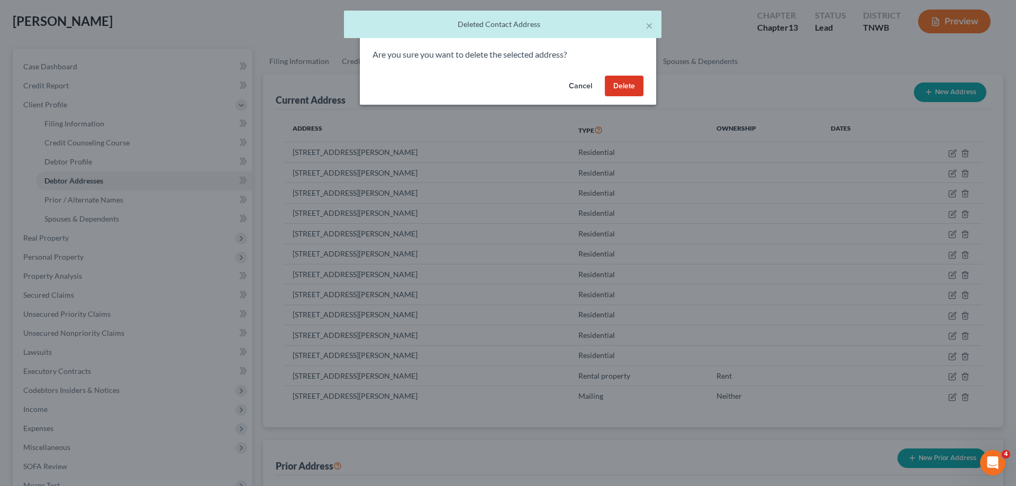
click at [633, 85] on button "Delete" at bounding box center [624, 86] width 39 height 21
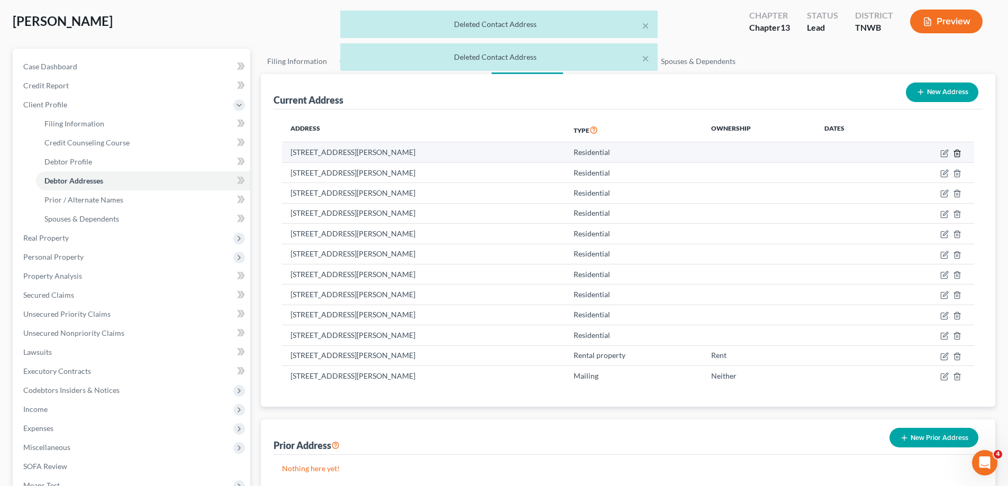
click at [954, 151] on polyline "button" at bounding box center [957, 151] width 6 height 0
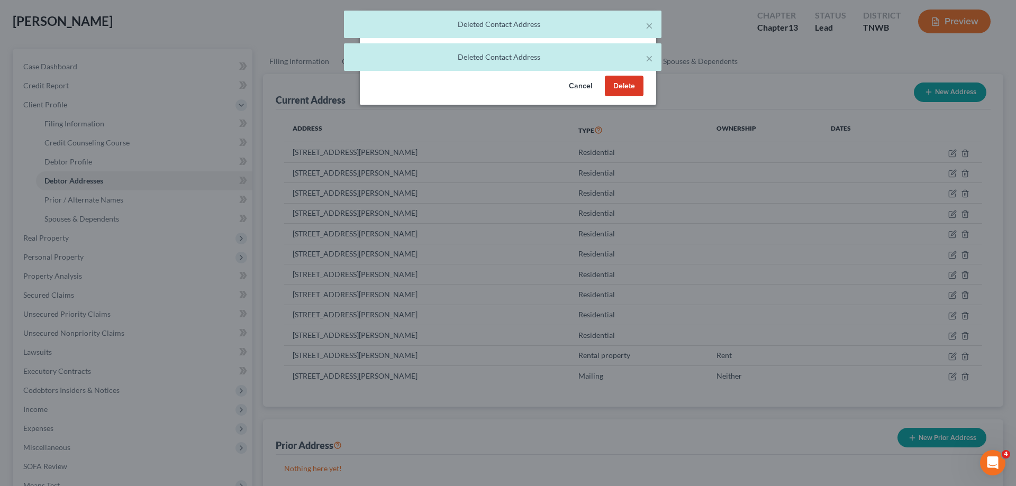
drag, startPoint x: 645, startPoint y: 93, endPoint x: 634, endPoint y: 83, distance: 14.6
click at [645, 93] on div "Cancel Delete" at bounding box center [508, 88] width 296 height 34
click at [634, 83] on button "Delete" at bounding box center [624, 86] width 39 height 21
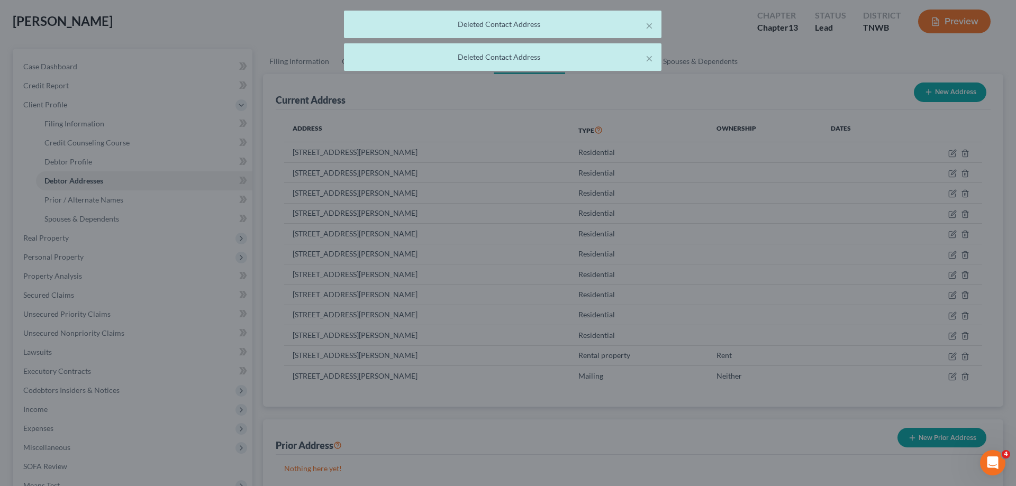
click at [626, 83] on button "Delete" at bounding box center [609, 83] width 34 height 18
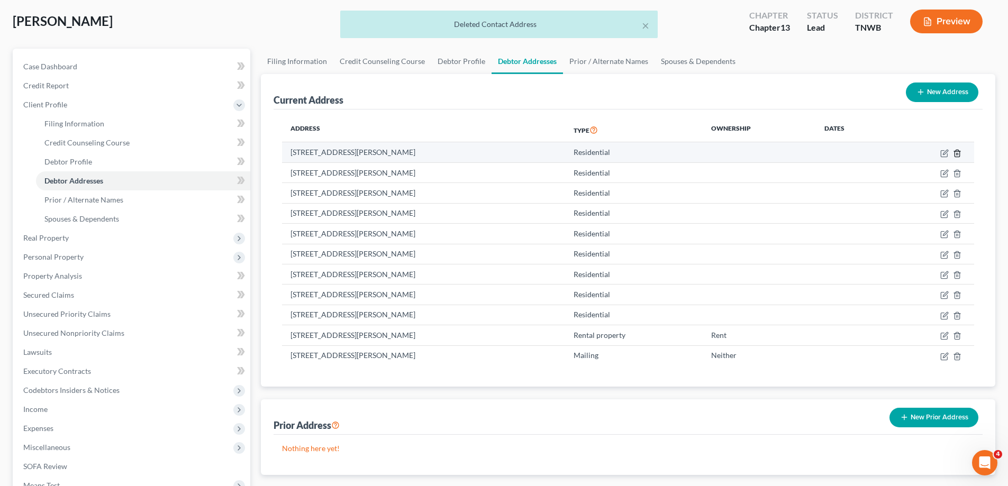
click at [955, 149] on icon "button" at bounding box center [957, 153] width 8 height 8
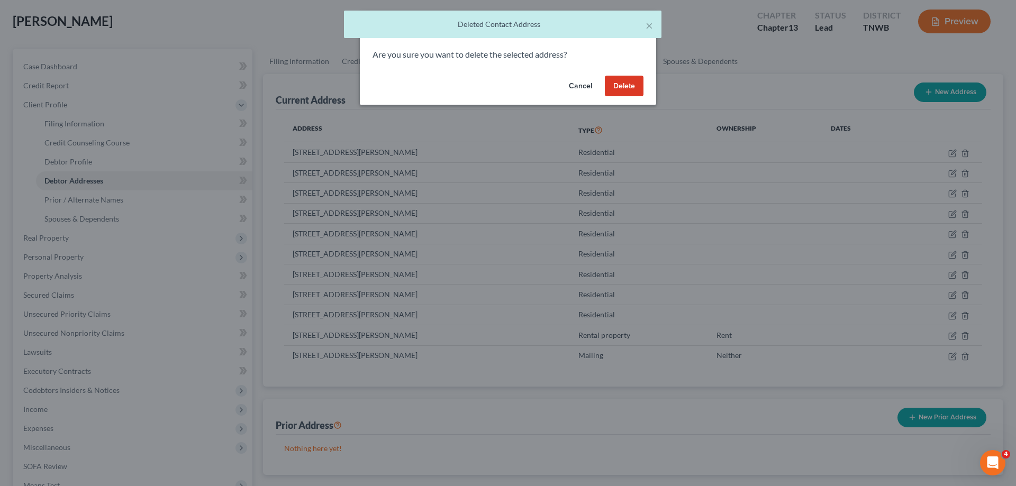
click at [615, 84] on button "Delete" at bounding box center [624, 86] width 39 height 21
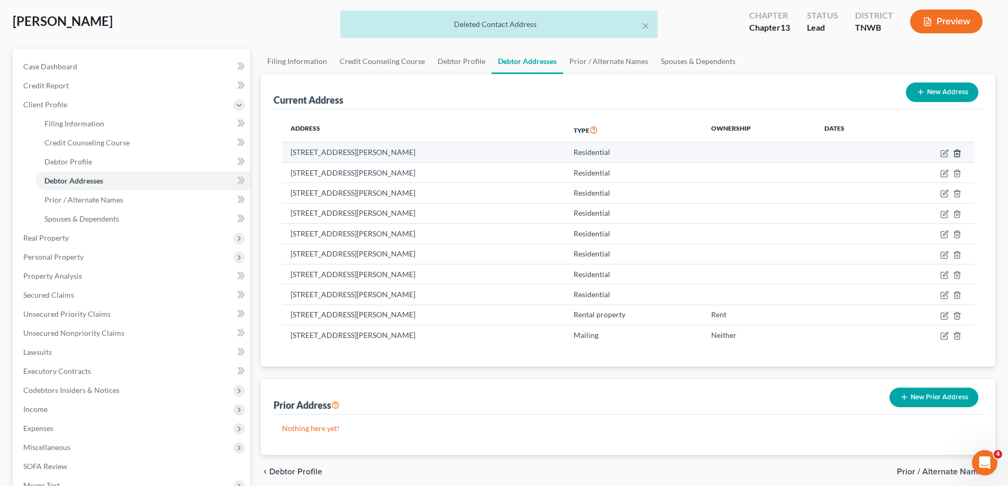
click at [956, 152] on icon "button" at bounding box center [957, 153] width 8 height 8
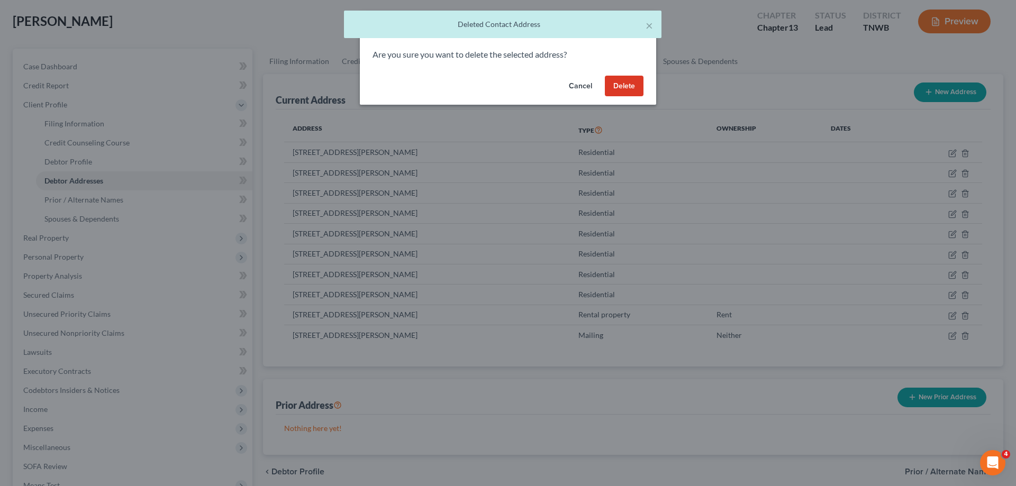
click at [629, 86] on button "Delete" at bounding box center [624, 86] width 39 height 21
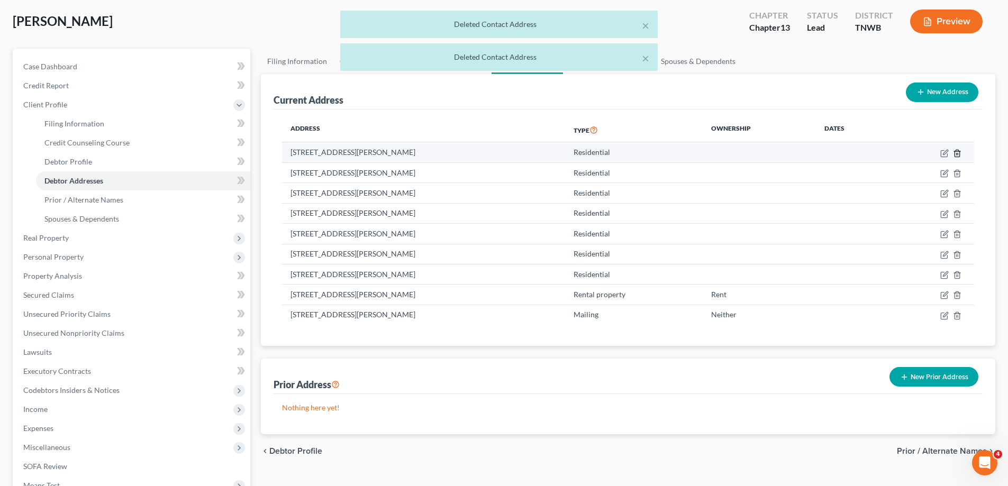
click at [957, 153] on line "button" at bounding box center [957, 154] width 0 height 2
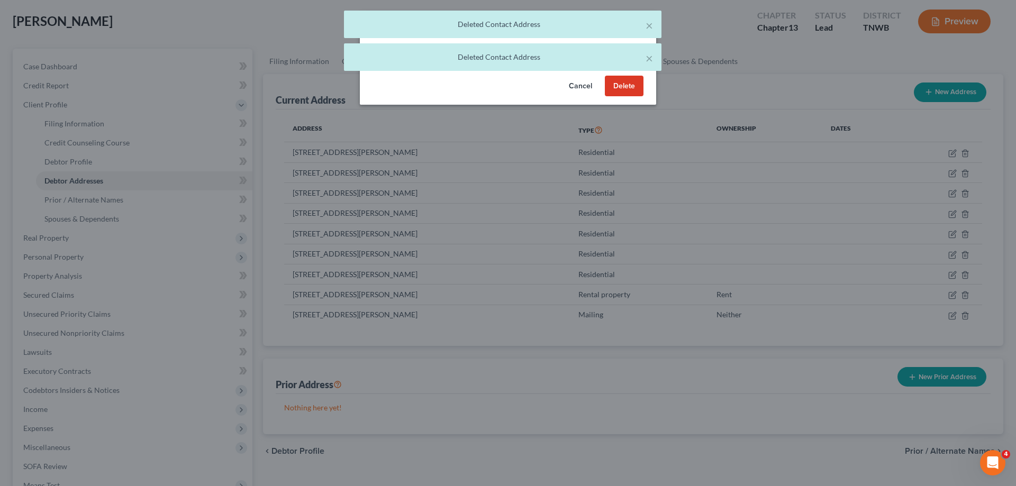
click at [628, 82] on button "Delete" at bounding box center [624, 86] width 39 height 21
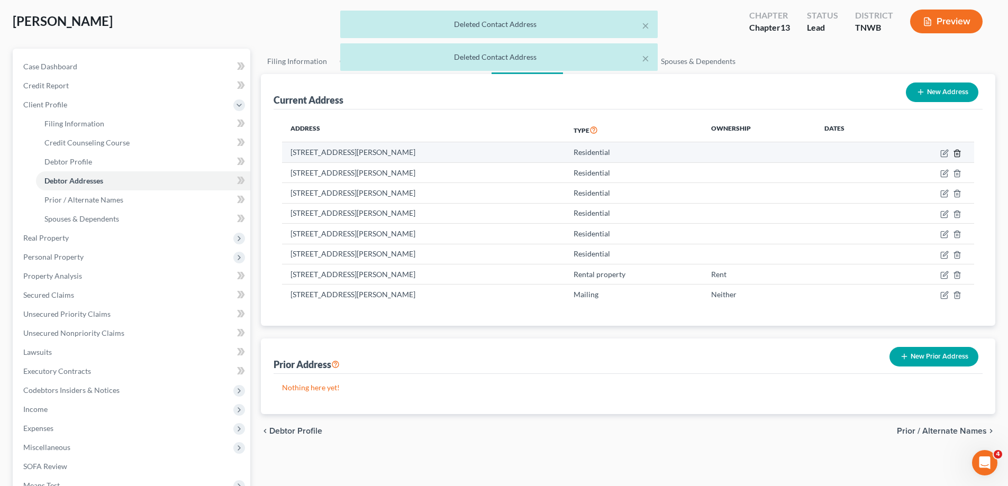
click at [959, 154] on icon "button" at bounding box center [957, 153] width 8 height 8
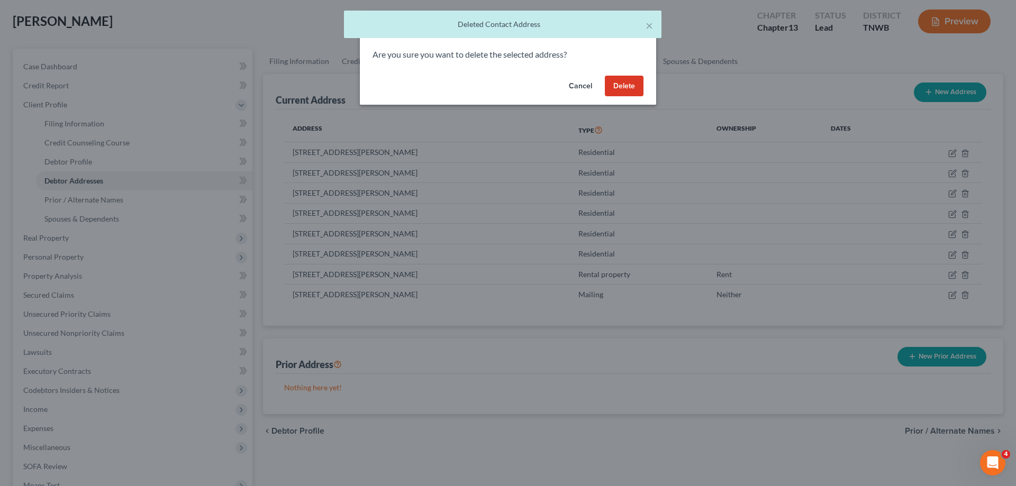
click at [630, 82] on button "Delete" at bounding box center [624, 86] width 39 height 21
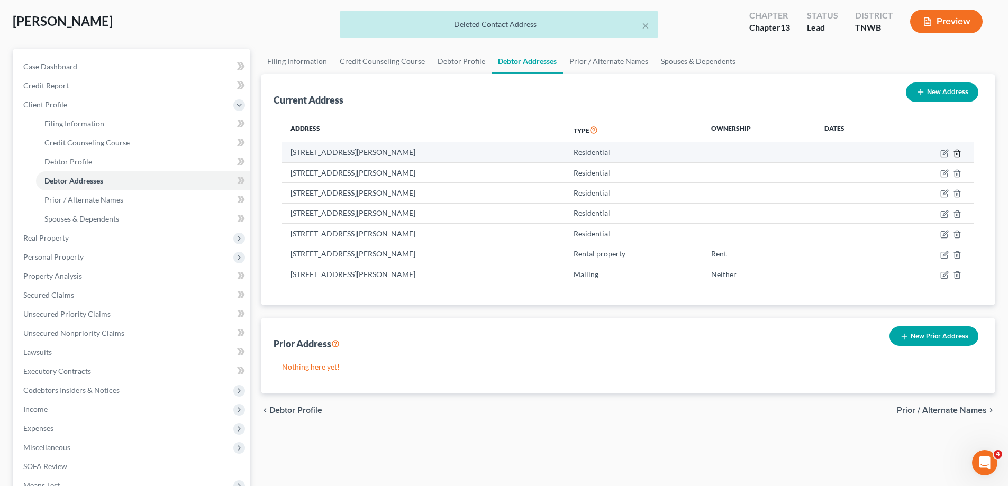
click at [955, 154] on icon "button" at bounding box center [957, 153] width 5 height 7
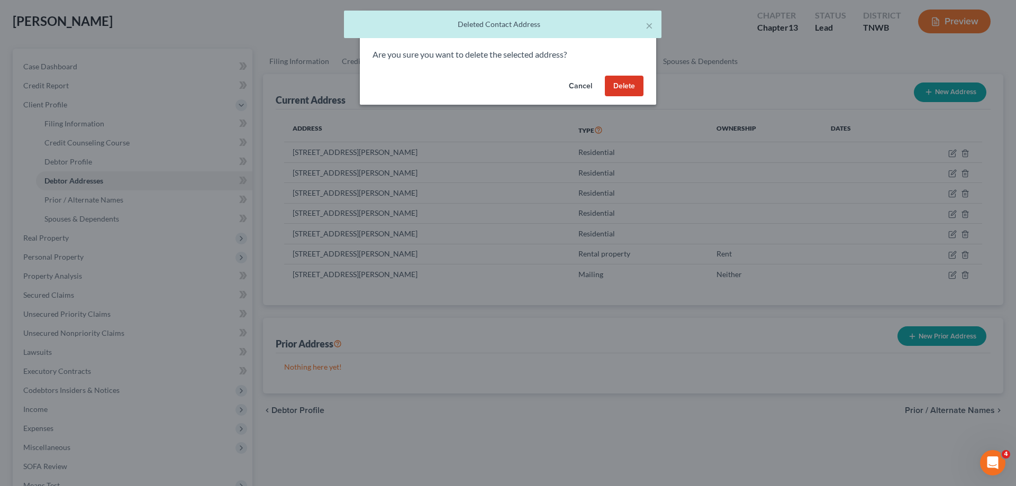
click at [629, 79] on button "Delete" at bounding box center [624, 86] width 39 height 21
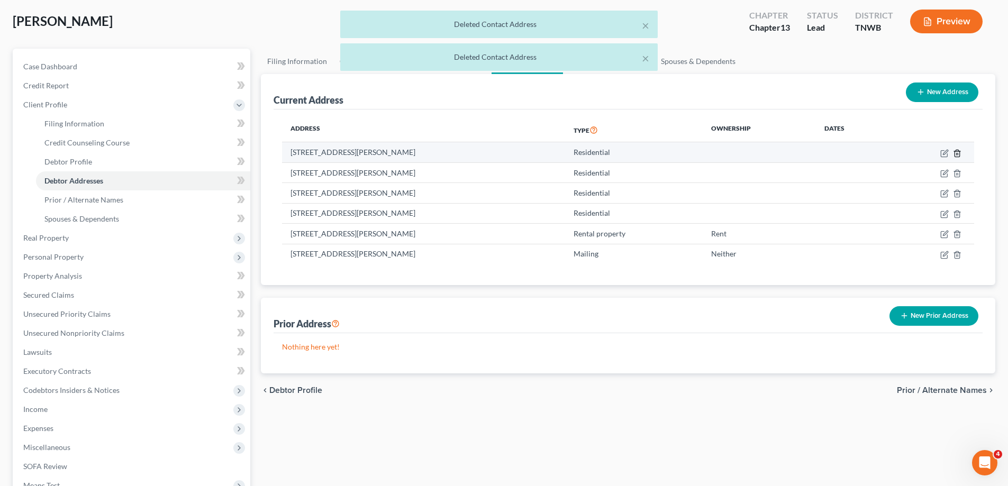
click at [956, 152] on icon "button" at bounding box center [957, 153] width 8 height 8
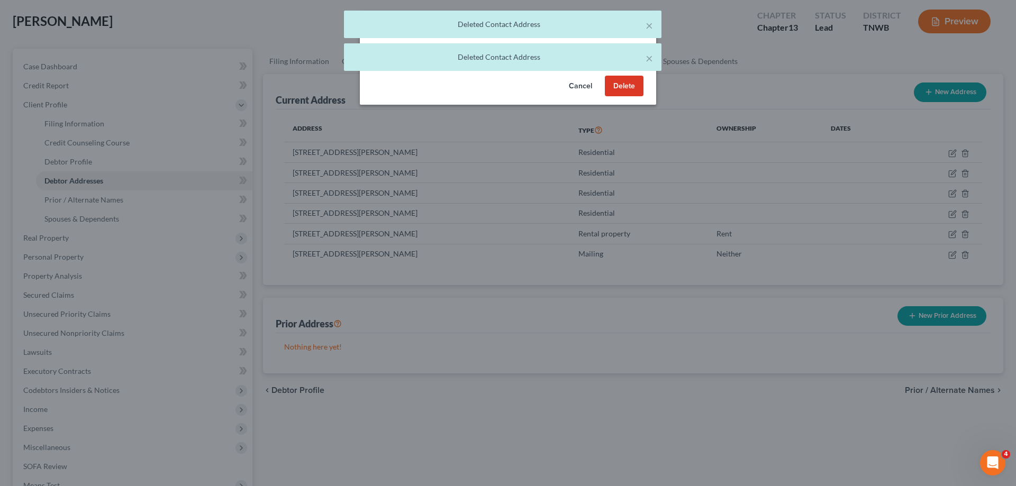
click at [620, 81] on button "Delete" at bounding box center [624, 86] width 39 height 21
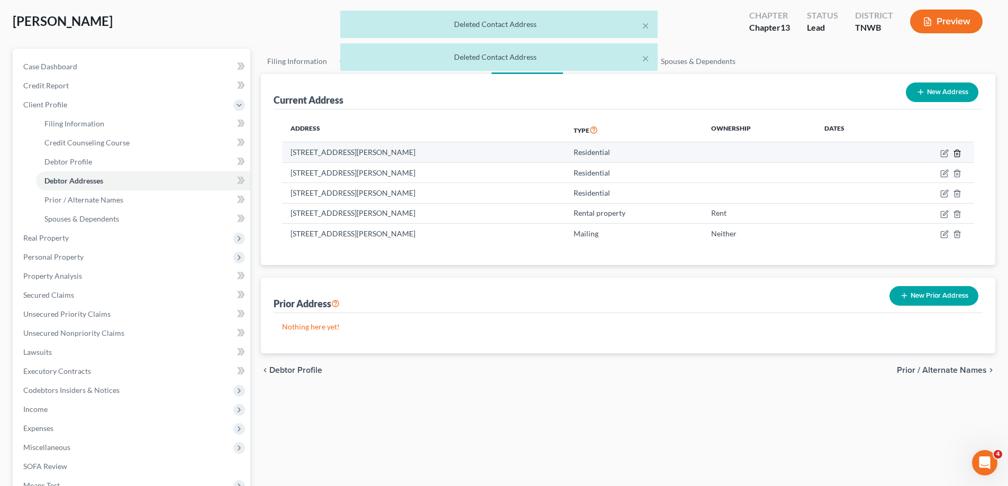
click at [954, 150] on icon "button" at bounding box center [957, 153] width 8 height 8
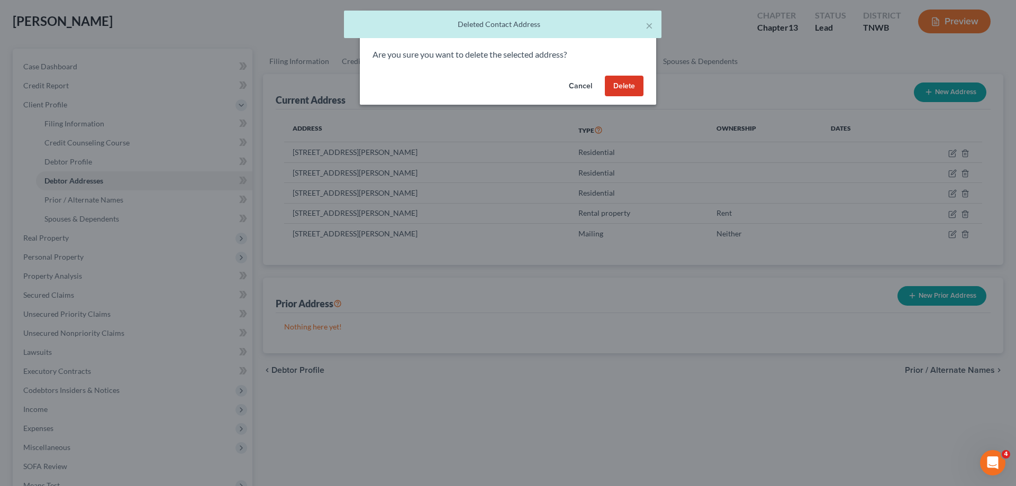
click at [627, 86] on button "Delete" at bounding box center [624, 86] width 39 height 21
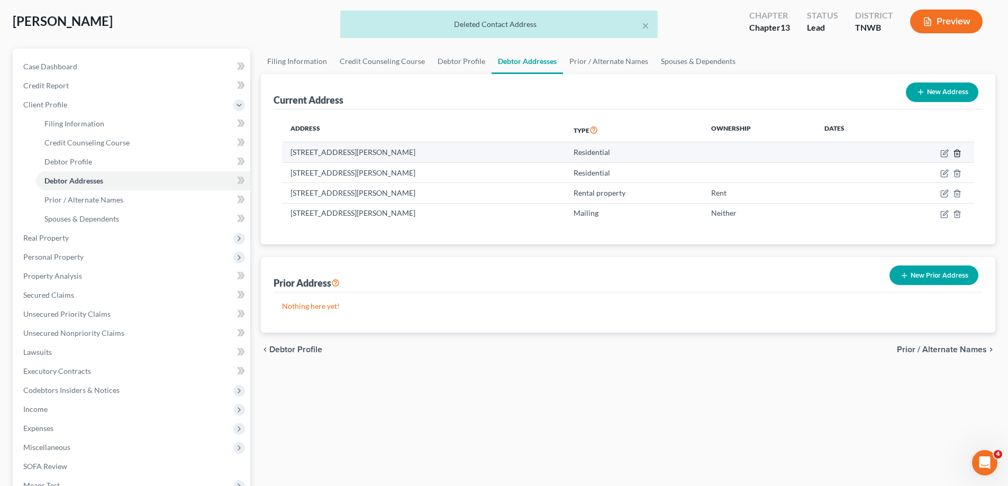
click at [957, 152] on icon "button" at bounding box center [957, 153] width 8 height 8
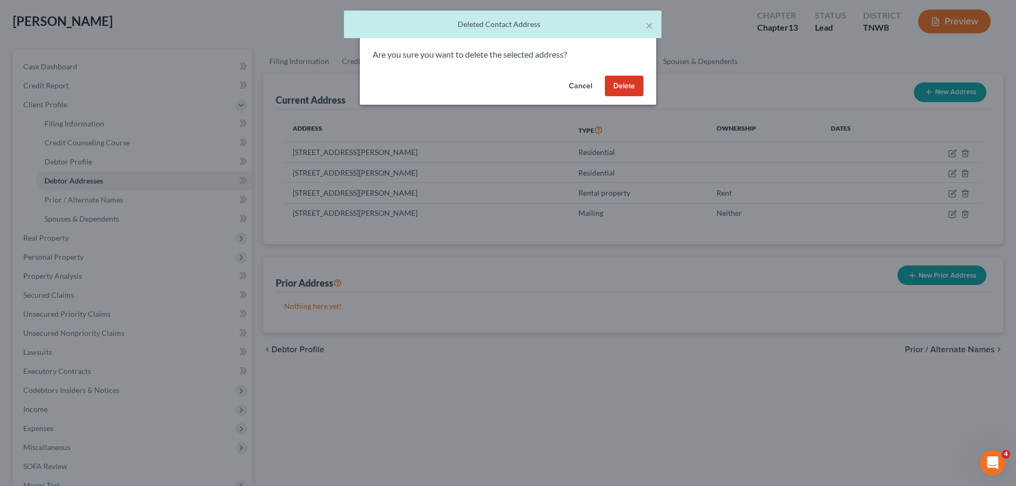
click at [635, 83] on button "Delete" at bounding box center [624, 86] width 39 height 21
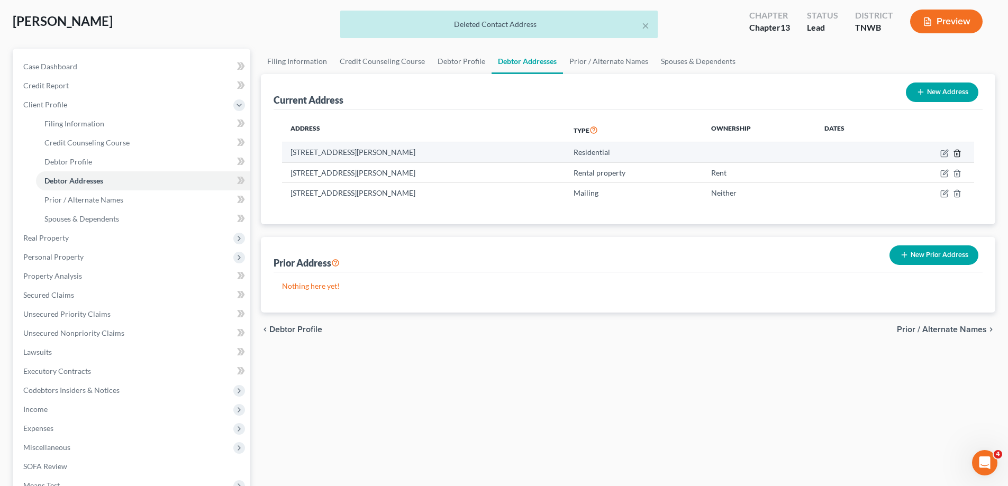
click at [961, 153] on icon "button" at bounding box center [957, 153] width 8 height 8
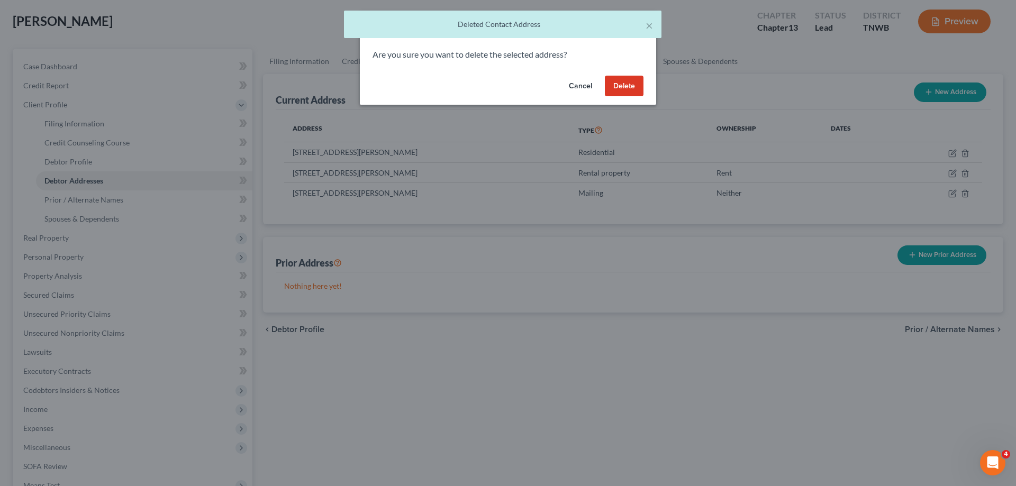
click at [634, 85] on button "Delete" at bounding box center [624, 86] width 39 height 21
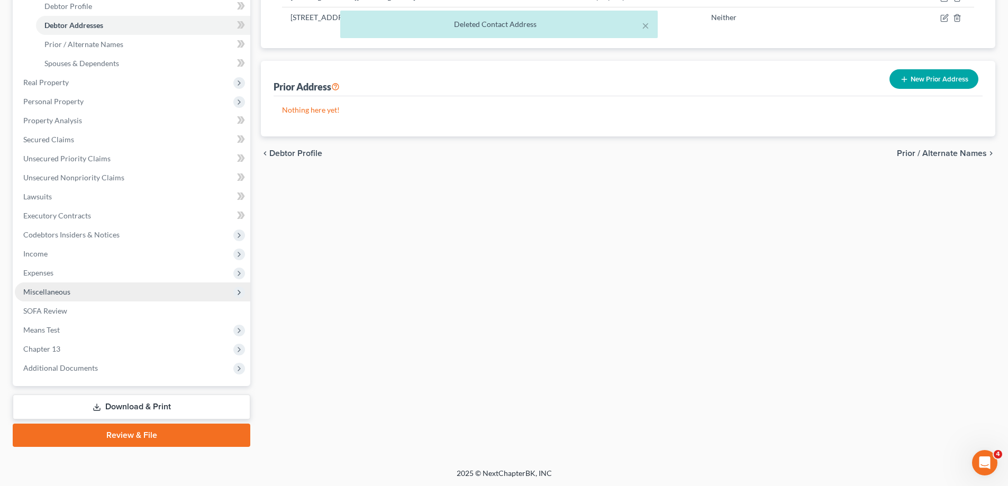
scroll to position [210, 0]
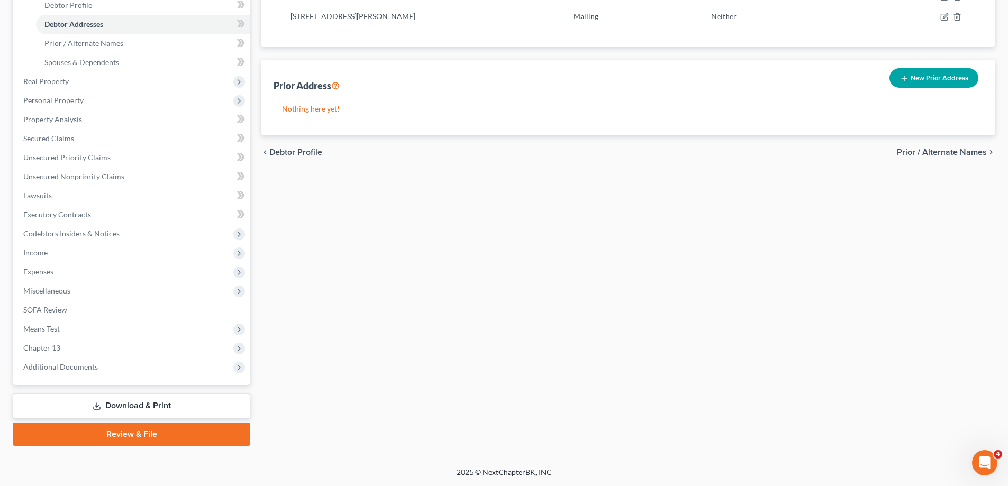
click at [154, 430] on link "Review & File" at bounding box center [132, 434] width 238 height 23
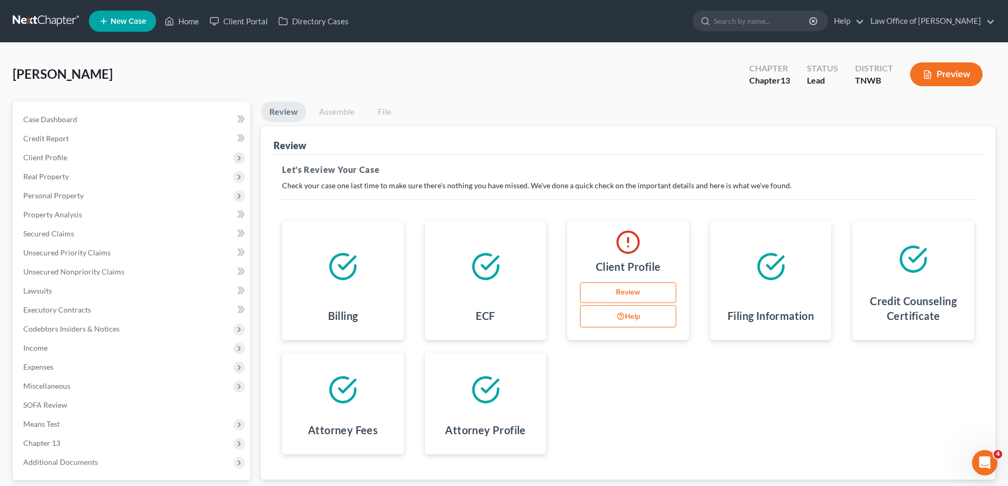
click at [634, 290] on link "Review" at bounding box center [628, 293] width 96 height 21
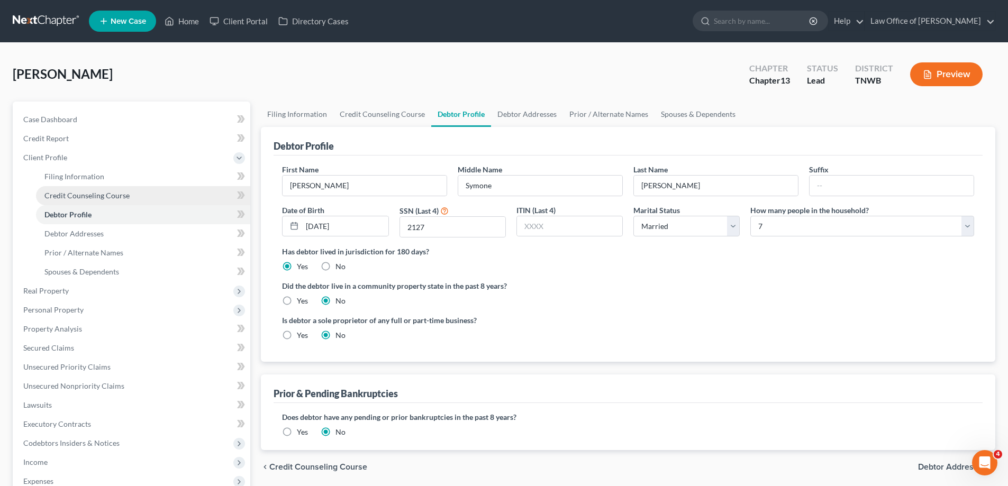
click at [76, 194] on span "Credit Counseling Course" at bounding box center [86, 195] width 85 height 9
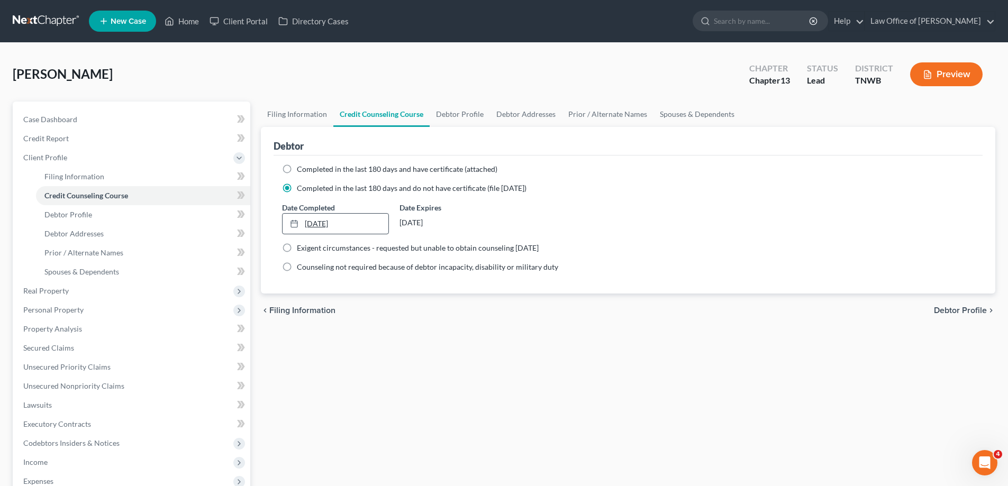
click at [325, 221] on link "9/11/2025" at bounding box center [335, 224] width 105 height 20
click at [75, 213] on span "Debtor Profile" at bounding box center [68, 214] width 48 height 9
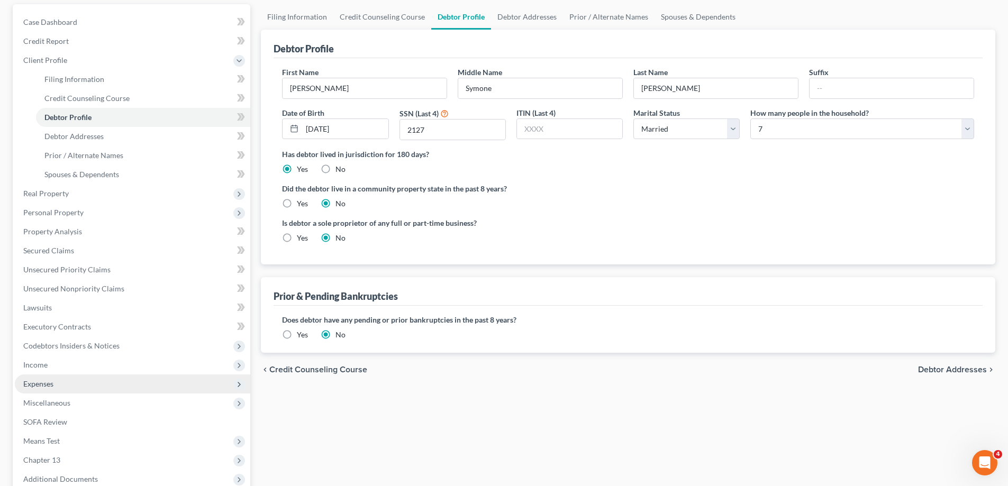
scroll to position [210, 0]
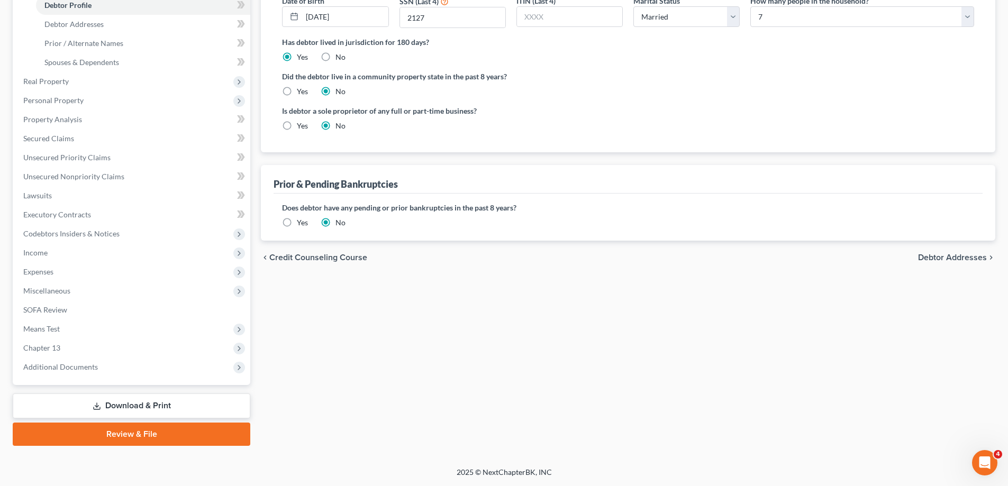
click at [126, 434] on link "Review & File" at bounding box center [132, 434] width 238 height 23
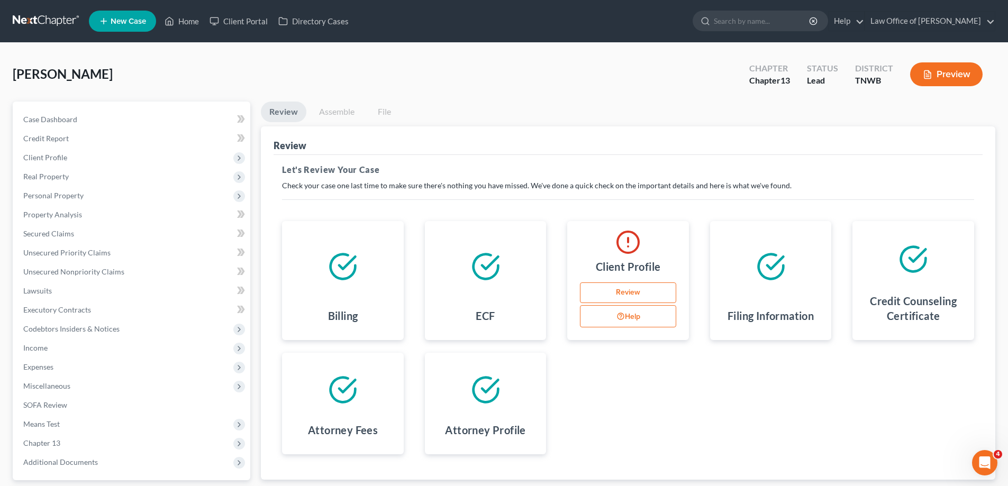
click at [637, 312] on button "Help" at bounding box center [628, 316] width 96 height 22
click at [631, 292] on link "Review" at bounding box center [628, 293] width 96 height 21
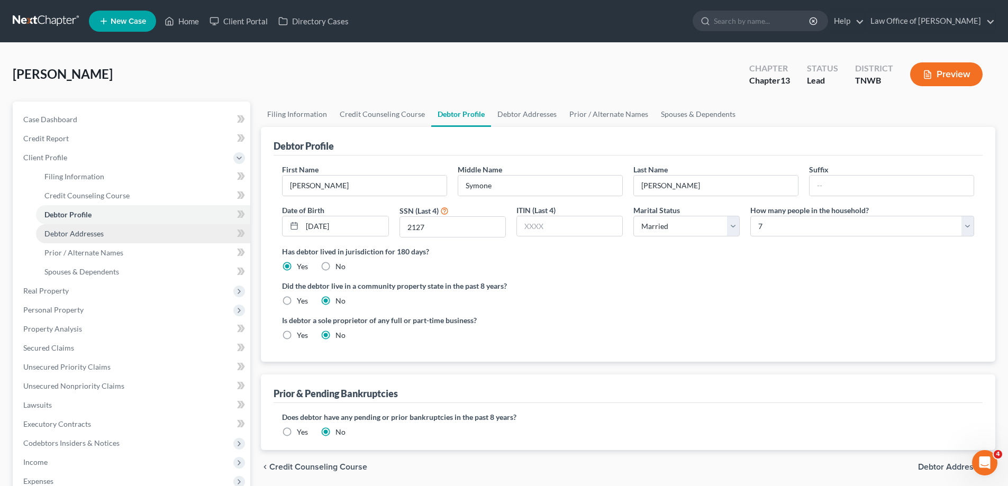
click at [63, 232] on span "Debtor Addresses" at bounding box center [73, 233] width 59 height 9
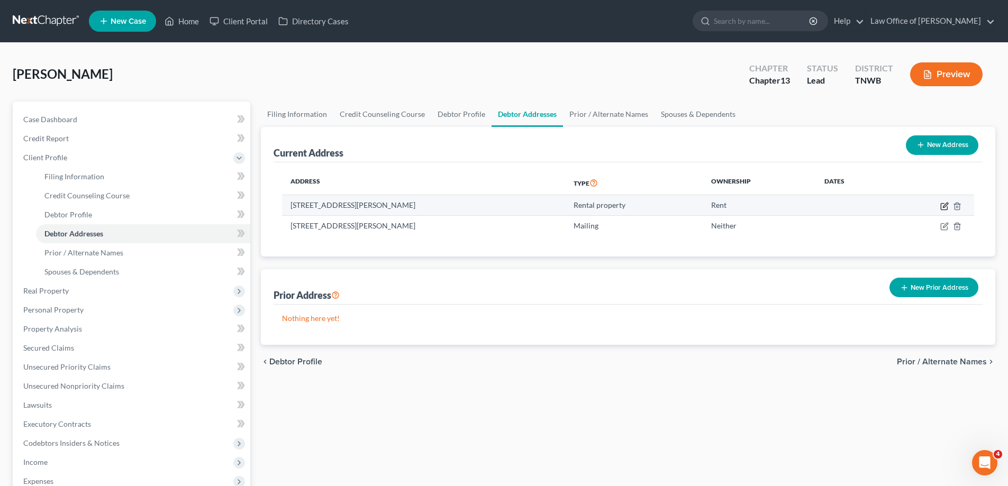
click at [946, 207] on icon "button" at bounding box center [944, 206] width 8 height 8
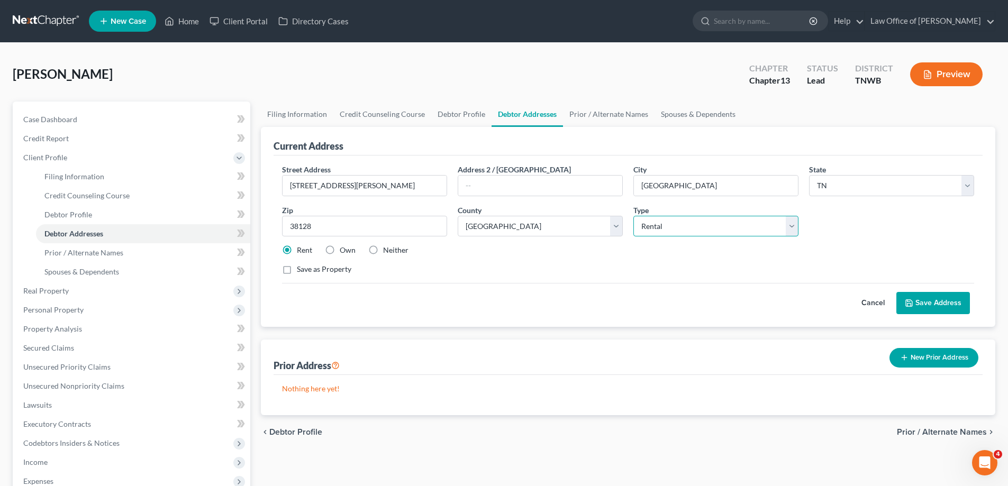
click at [794, 226] on select "Select Residential Mailing Rental Business" at bounding box center [715, 226] width 165 height 21
click at [633, 216] on select "Select Residential Mailing Rental Business" at bounding box center [715, 226] width 165 height 21
click at [934, 299] on button "Save Address" at bounding box center [933, 303] width 74 height 22
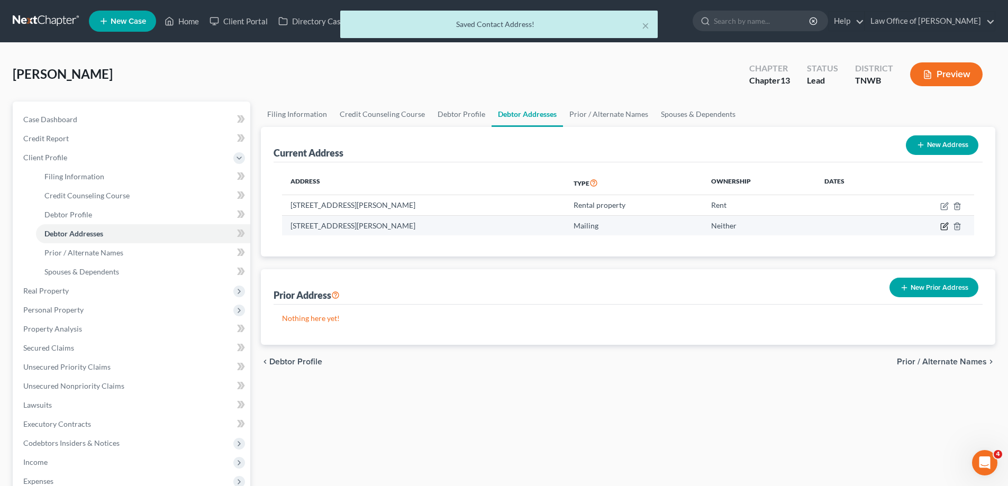
click at [944, 226] on icon "button" at bounding box center [945, 225] width 5 height 5
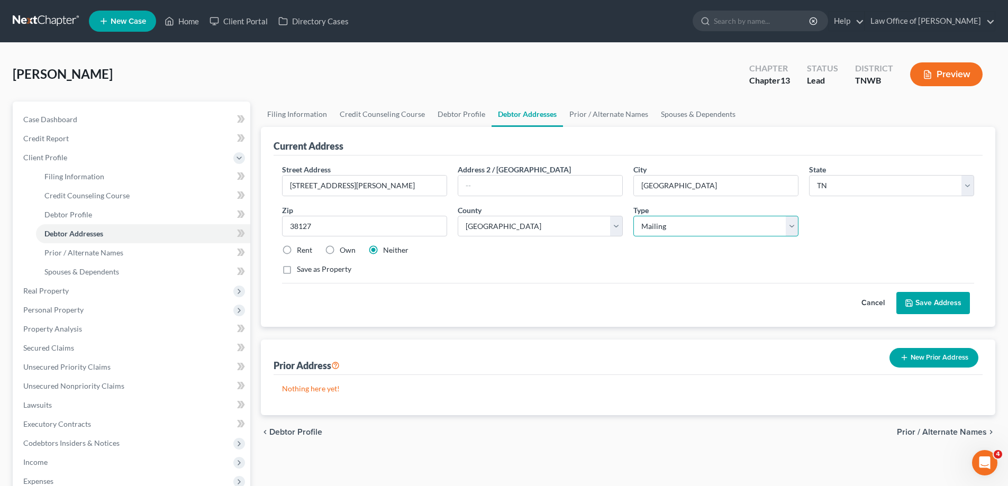
drag, startPoint x: 793, startPoint y: 230, endPoint x: 716, endPoint y: 235, distance: 76.9
click at [793, 230] on select "Select Residential Mailing Rental Business" at bounding box center [715, 226] width 165 height 21
click at [633, 216] on select "Select Residential Mailing Rental Business" at bounding box center [715, 226] width 165 height 21
click at [915, 297] on button "Save Address" at bounding box center [933, 303] width 74 height 22
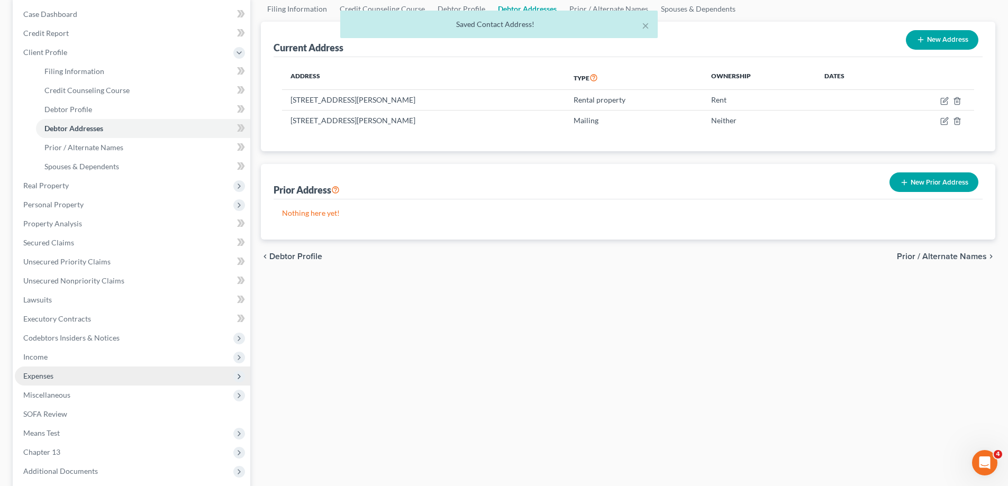
scroll to position [210, 0]
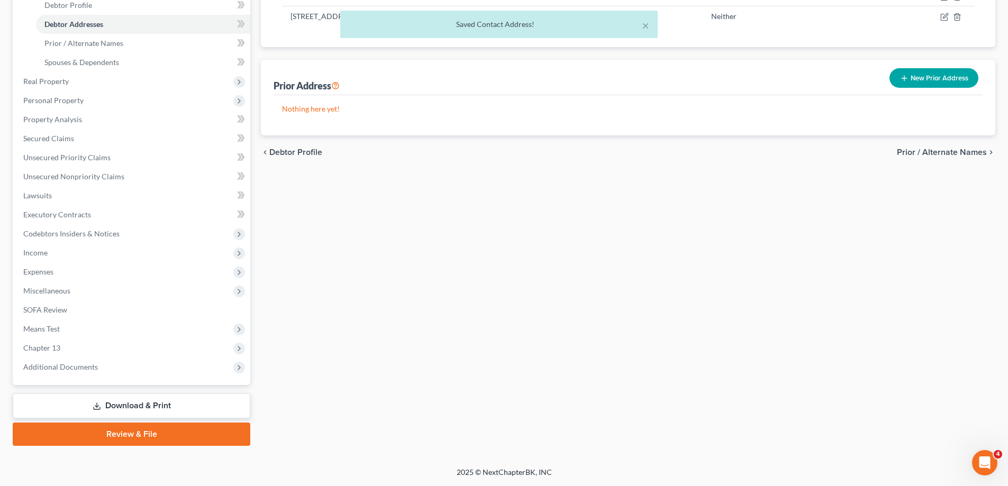
click at [138, 427] on link "Review & File" at bounding box center [132, 434] width 238 height 23
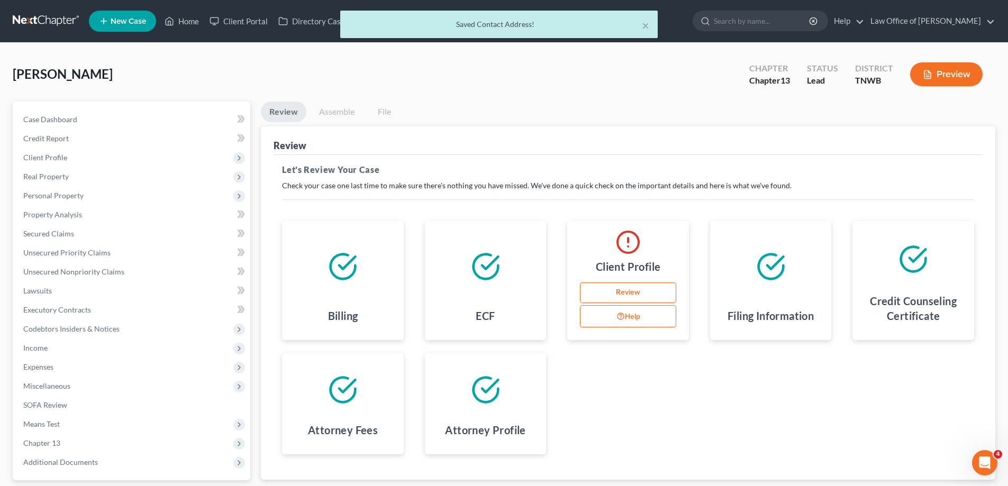
click at [633, 314] on button "Help" at bounding box center [628, 316] width 96 height 22
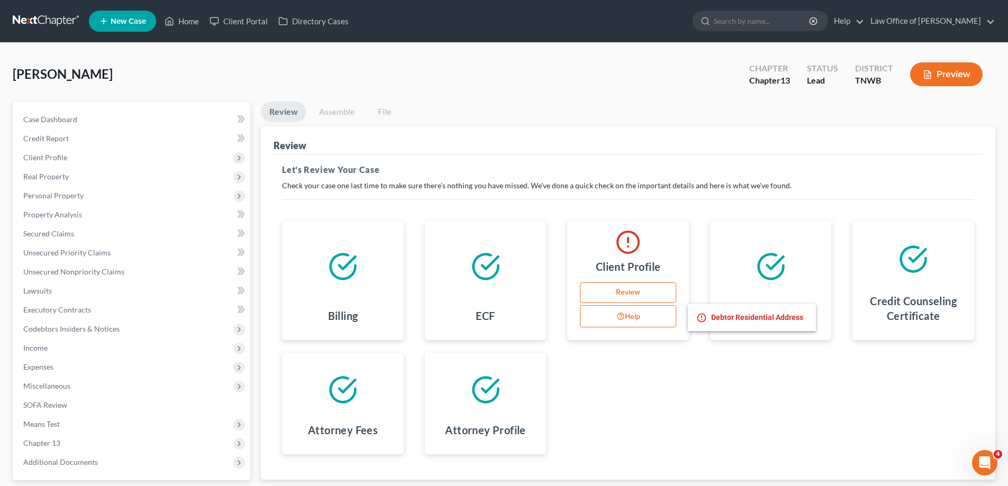
click at [629, 293] on link "Review" at bounding box center [628, 293] width 96 height 21
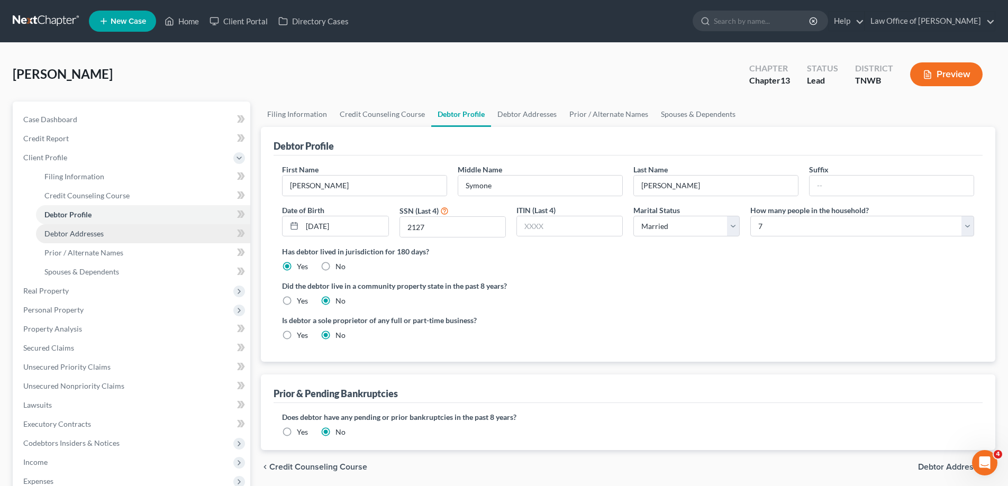
click at [79, 234] on span "Debtor Addresses" at bounding box center [73, 233] width 59 height 9
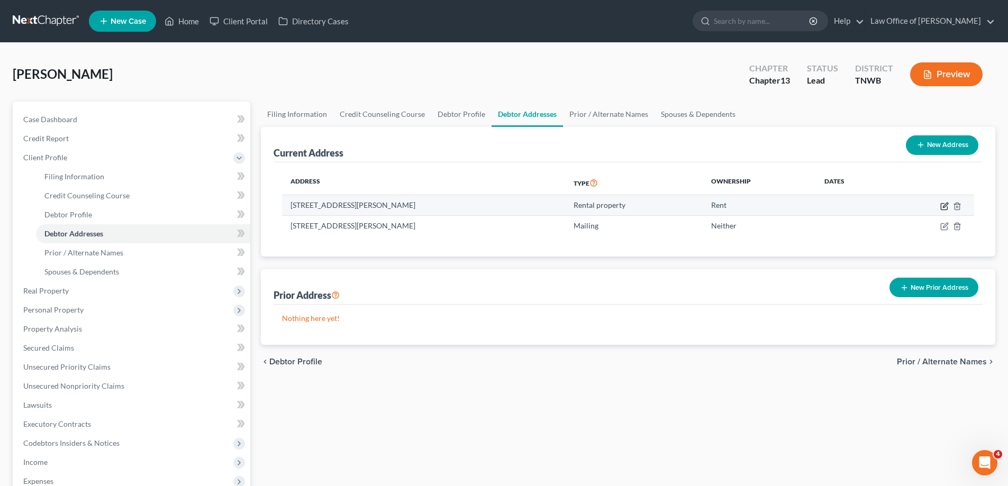
click at [946, 207] on icon "button" at bounding box center [944, 206] width 8 height 8
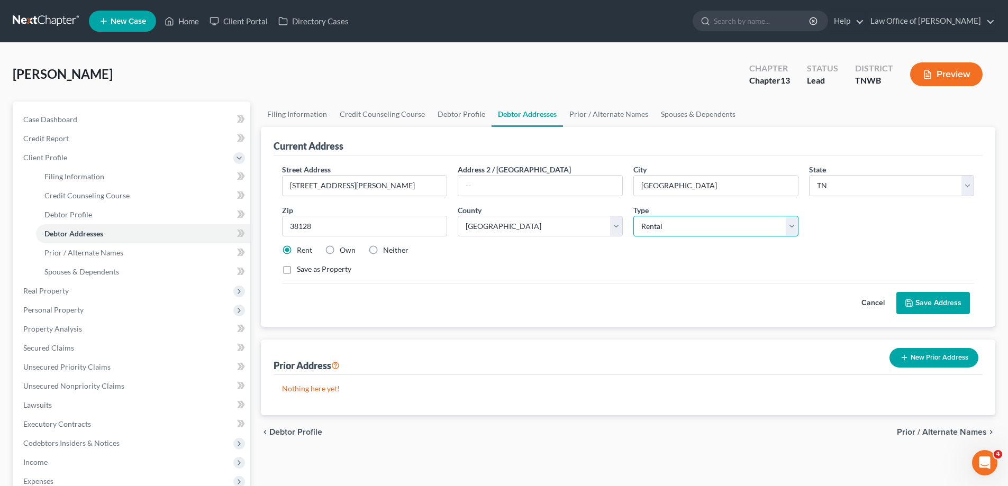
drag, startPoint x: 795, startPoint y: 223, endPoint x: 756, endPoint y: 235, distance: 41.2
click at [795, 223] on select "Select Residential Mailing Rental Business" at bounding box center [715, 226] width 165 height 21
click at [633, 216] on select "Select Residential Mailing Rental Business" at bounding box center [715, 226] width 165 height 21
click at [934, 301] on button "Save Address" at bounding box center [933, 303] width 74 height 22
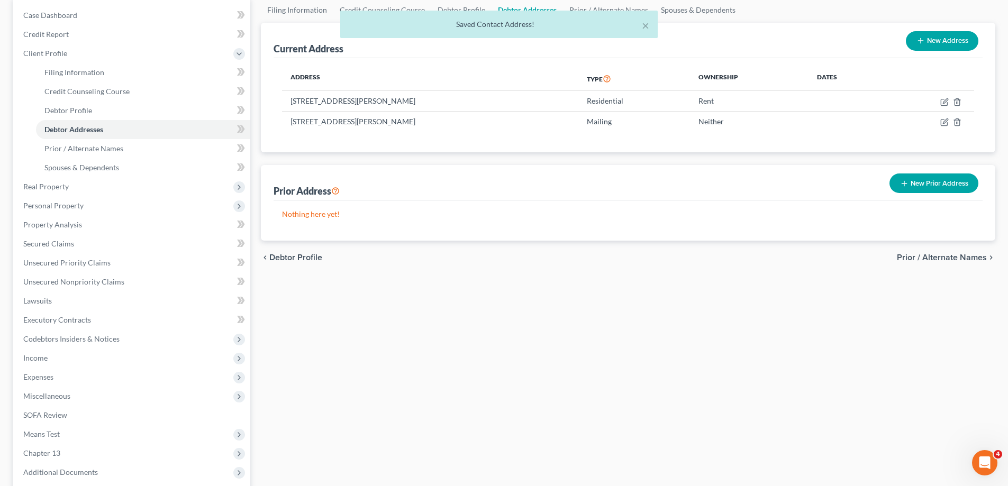
scroll to position [210, 0]
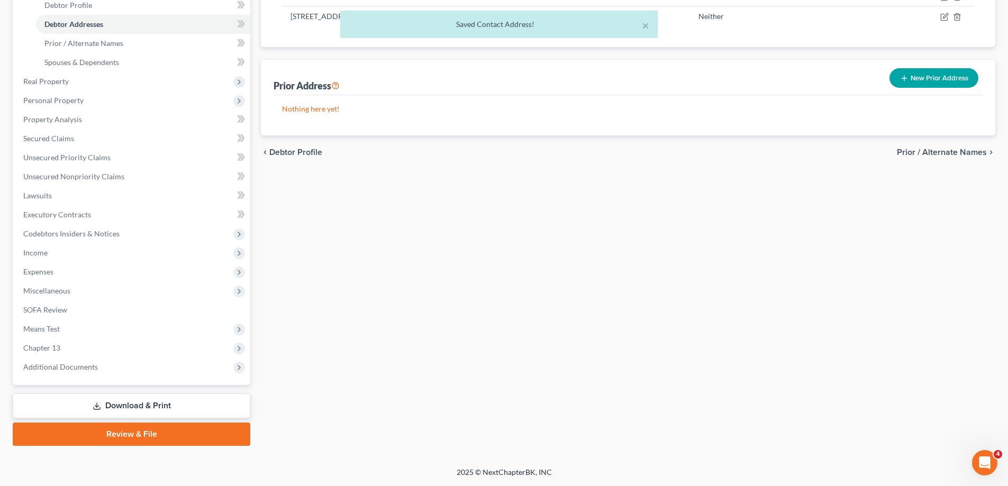
click at [134, 428] on link "Review & File" at bounding box center [132, 434] width 238 height 23
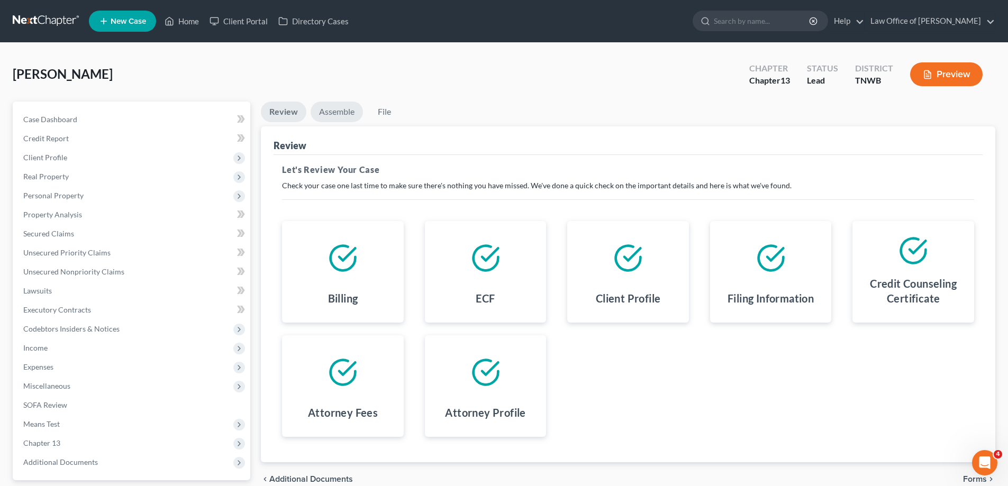
click at [328, 112] on link "Assemble" at bounding box center [337, 112] width 52 height 21
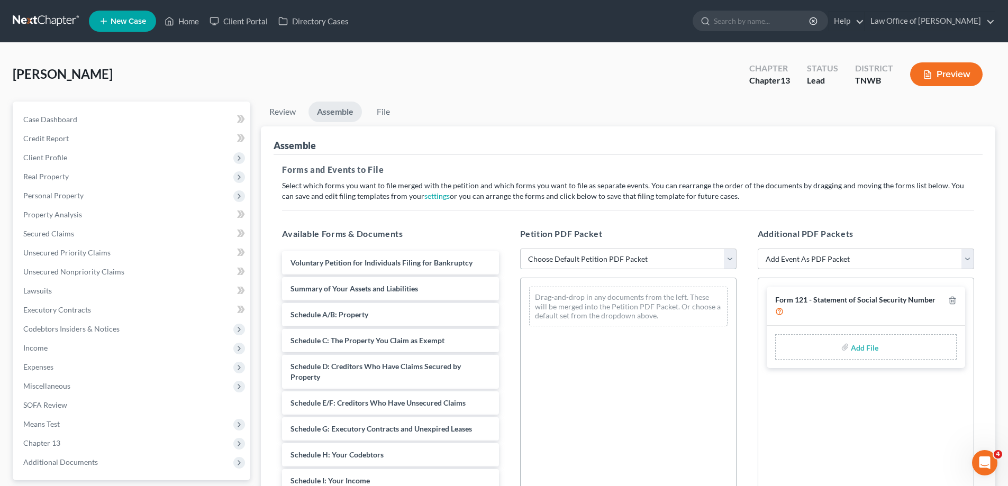
click at [728, 257] on select "Choose Default Petition PDF Packet Emergency Filing (Voluntary Petition and Cre…" at bounding box center [628, 259] width 216 height 21
click at [520, 249] on select "Choose Default Petition PDF Packet Emergency Filing (Voluntary Petition and Cre…" at bounding box center [628, 259] width 216 height 21
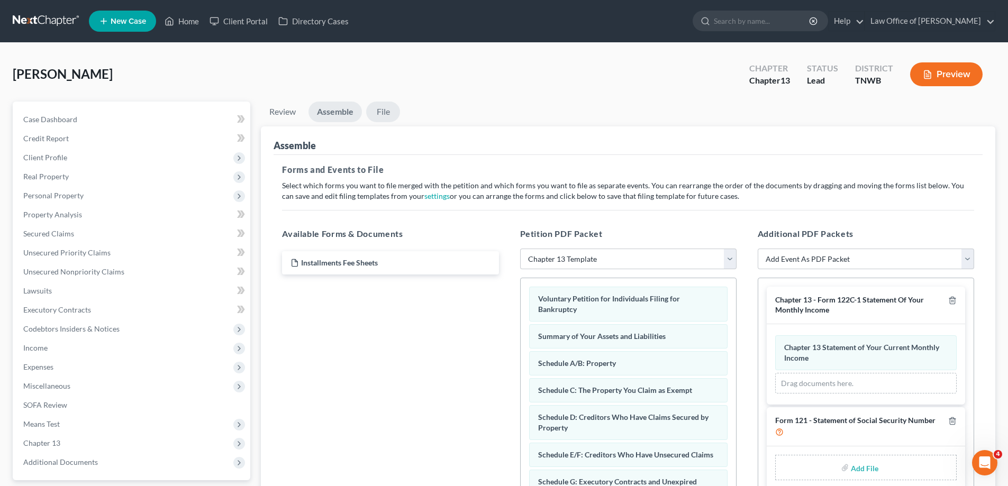
click at [383, 113] on link "File" at bounding box center [383, 112] width 34 height 21
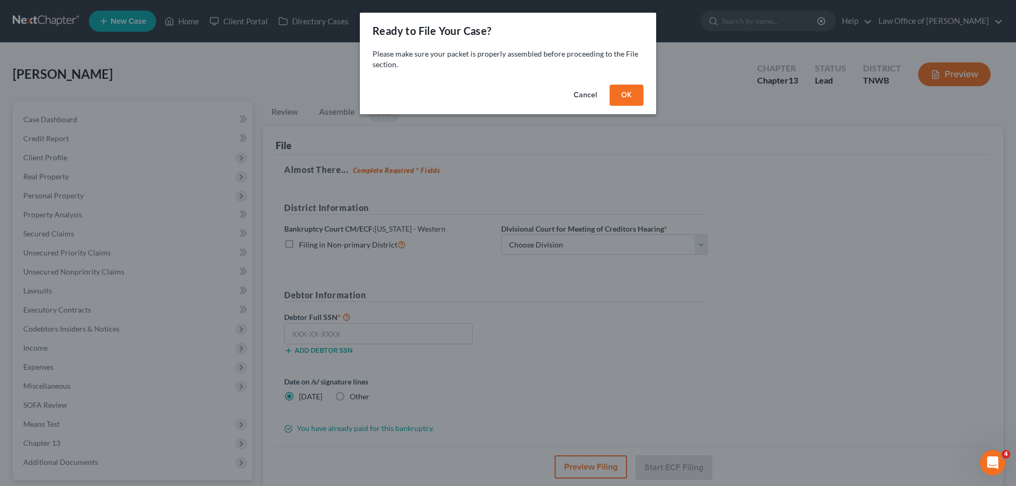
drag, startPoint x: 634, startPoint y: 96, endPoint x: 663, endPoint y: 130, distance: 44.3
click at [634, 96] on button "OK" at bounding box center [627, 95] width 34 height 21
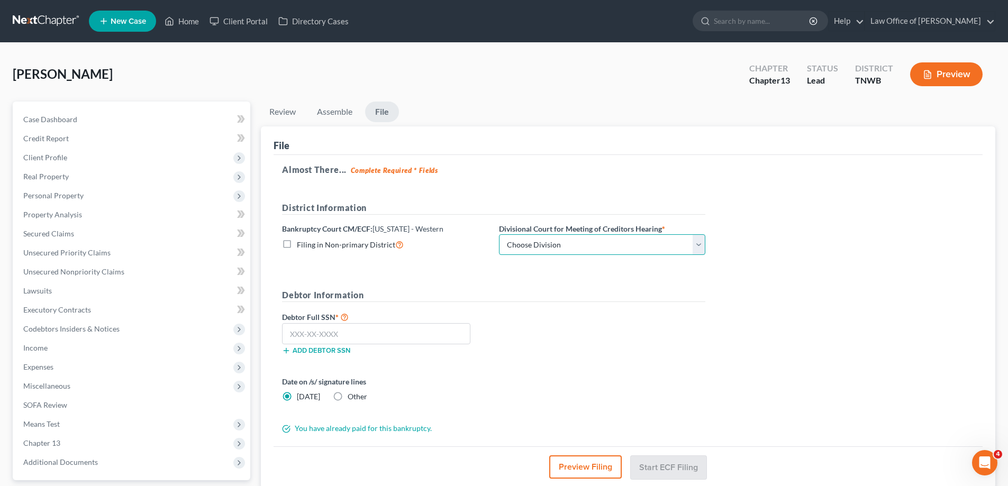
drag, startPoint x: 700, startPoint y: 244, endPoint x: 674, endPoint y: 253, distance: 27.9
click at [700, 244] on select "Choose Division Jackson Memphis" at bounding box center [602, 244] width 206 height 21
click at [499, 234] on select "Choose Division Jackson Memphis" at bounding box center [602, 244] width 206 height 21
click at [382, 331] on input "text" at bounding box center [376, 333] width 188 height 21
click at [671, 464] on button "Start ECF Filing" at bounding box center [669, 467] width 76 height 23
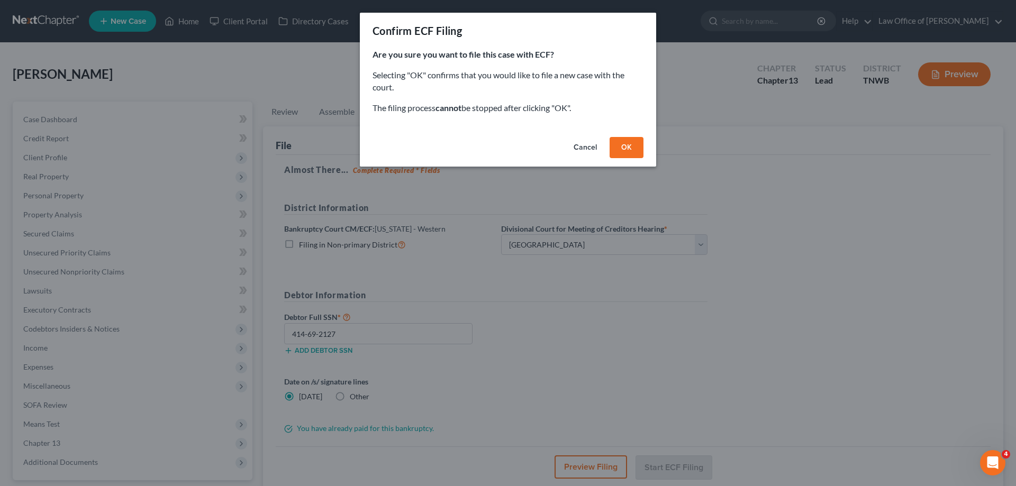
click at [629, 144] on button "OK" at bounding box center [627, 147] width 34 height 21
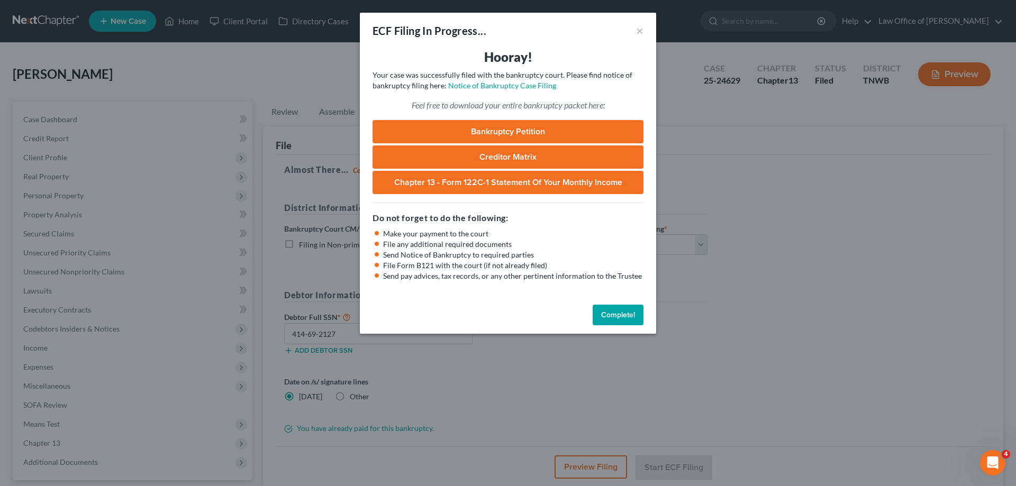
click at [629, 308] on button "Complete!" at bounding box center [618, 315] width 51 height 21
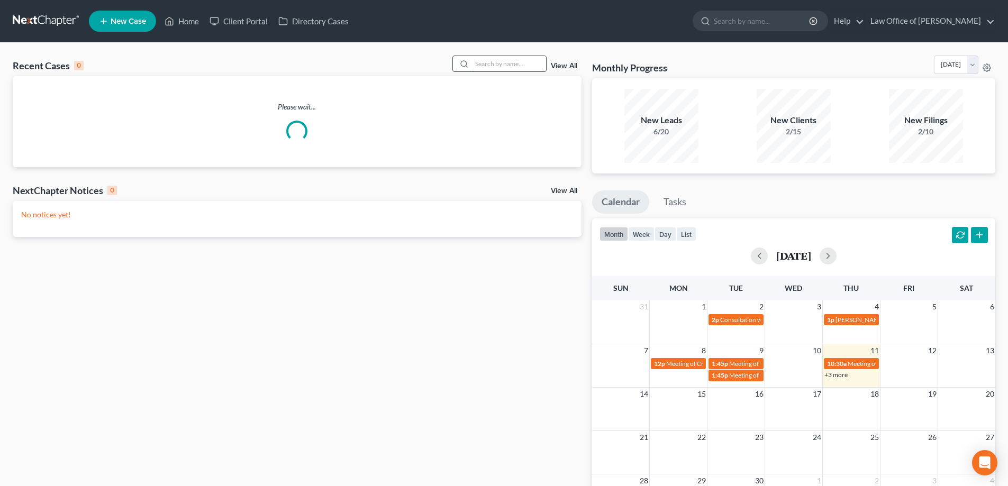
click at [478, 59] on input "search" at bounding box center [509, 63] width 74 height 15
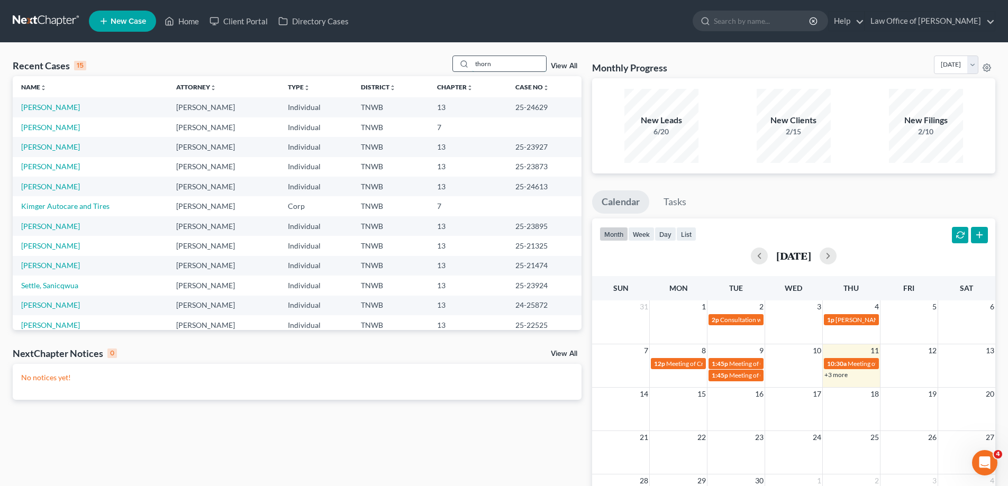
type input "thorns"
